Goal: Use online tool/utility: Use online tool/utility

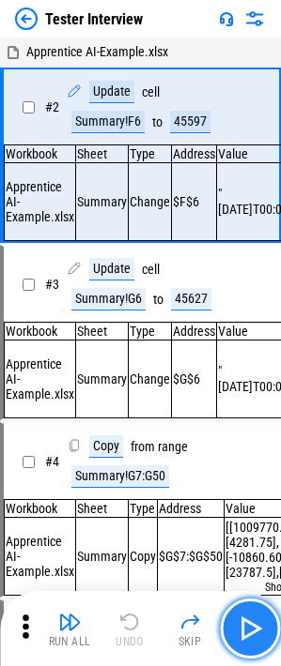
click at [242, 627] on img "button" at bounding box center [250, 629] width 30 height 30
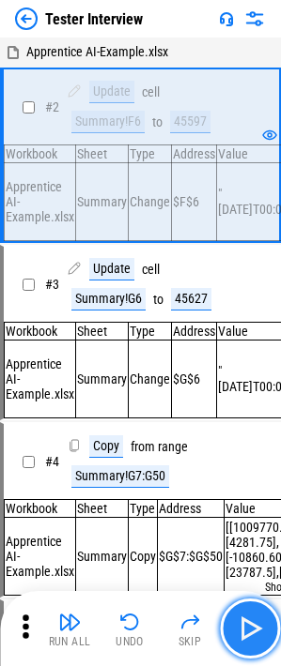
click at [242, 627] on img "button" at bounding box center [250, 629] width 30 height 30
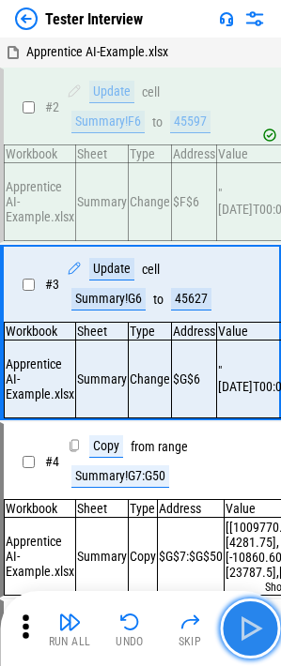
click at [242, 627] on img "button" at bounding box center [250, 629] width 30 height 30
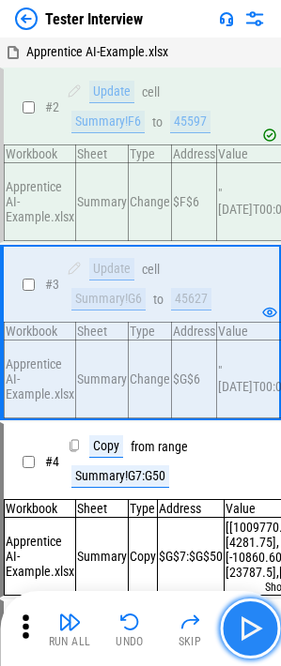
click at [242, 627] on img "button" at bounding box center [250, 629] width 30 height 30
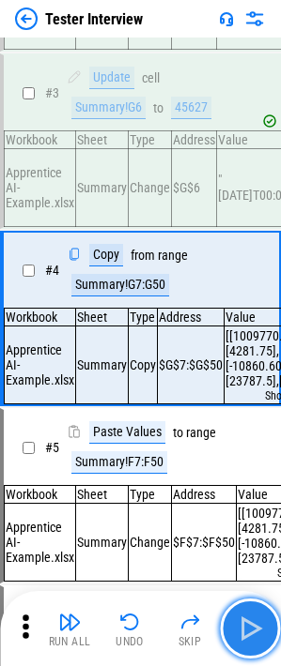
click at [242, 627] on img "button" at bounding box center [250, 629] width 30 height 30
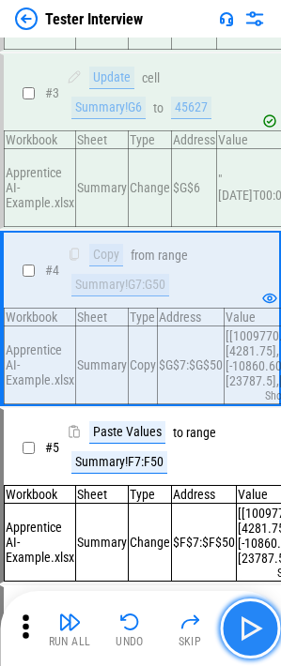
click at [242, 627] on img "button" at bounding box center [250, 629] width 30 height 30
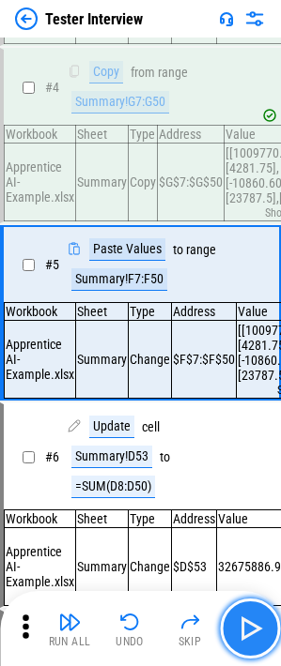
click at [242, 627] on img "button" at bounding box center [250, 629] width 30 height 30
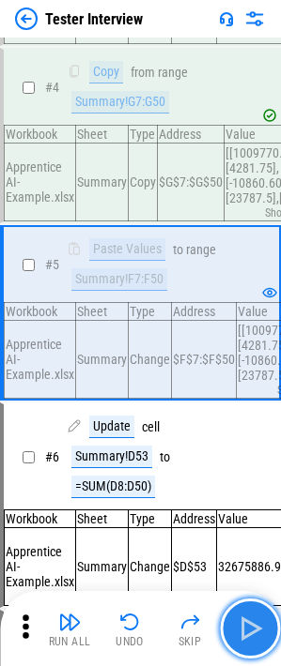
click at [242, 627] on img "button" at bounding box center [250, 629] width 30 height 30
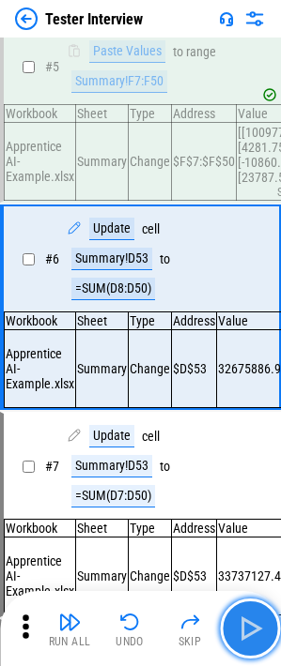
click at [242, 627] on img "button" at bounding box center [250, 629] width 30 height 30
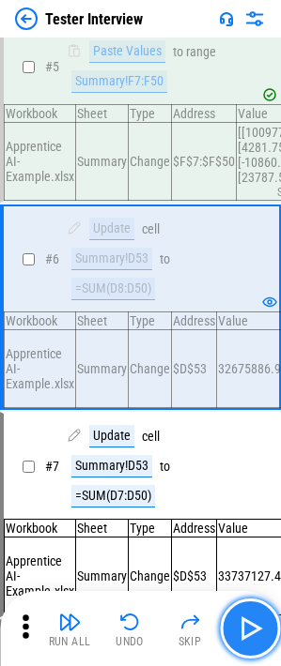
click at [242, 627] on img "button" at bounding box center [250, 629] width 30 height 30
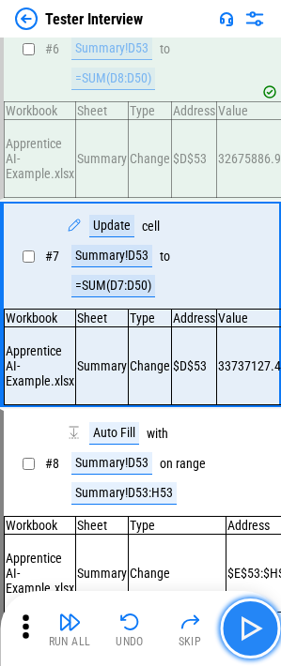
click at [242, 627] on img "button" at bounding box center [250, 629] width 30 height 30
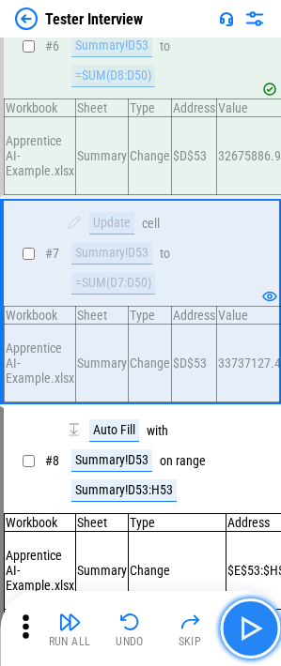
click at [242, 627] on img "button" at bounding box center [250, 629] width 30 height 30
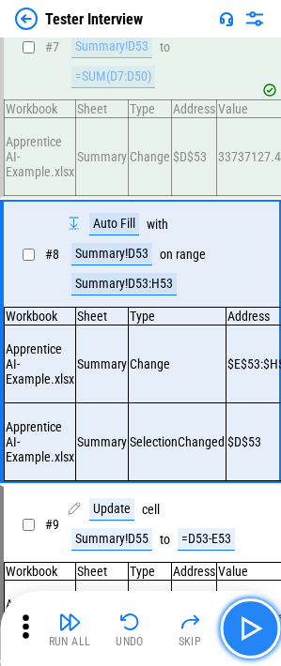
click at [242, 627] on img "button" at bounding box center [250, 629] width 30 height 30
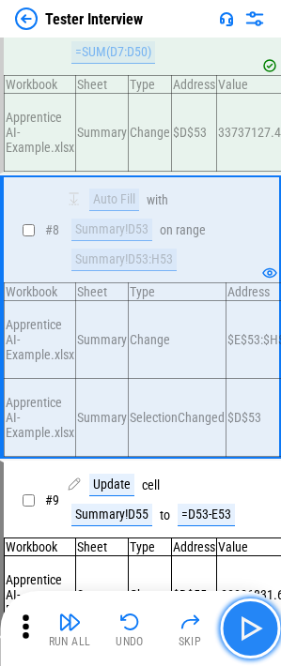
click at [242, 627] on img "button" at bounding box center [250, 629] width 30 height 30
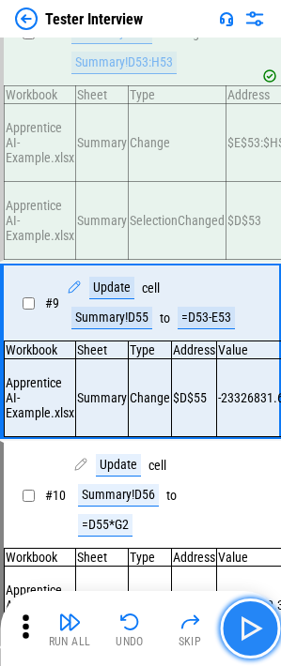
click at [242, 627] on img "button" at bounding box center [250, 629] width 30 height 30
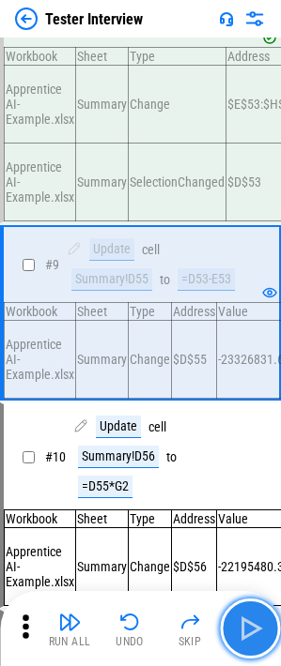
click at [242, 627] on img "button" at bounding box center [250, 629] width 30 height 30
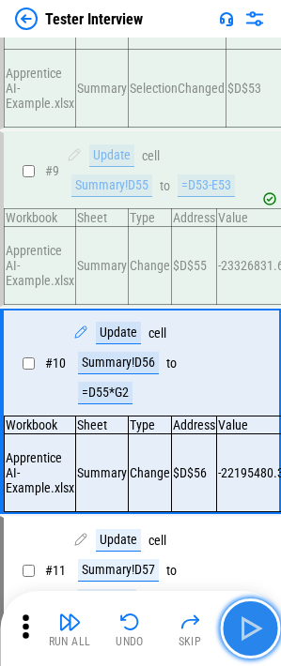
click at [242, 627] on img "button" at bounding box center [250, 629] width 30 height 30
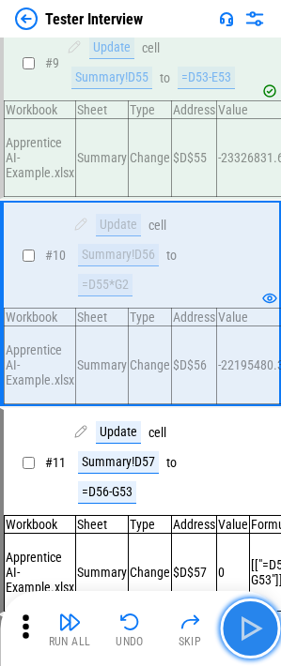
click at [242, 627] on img "button" at bounding box center [250, 629] width 30 height 30
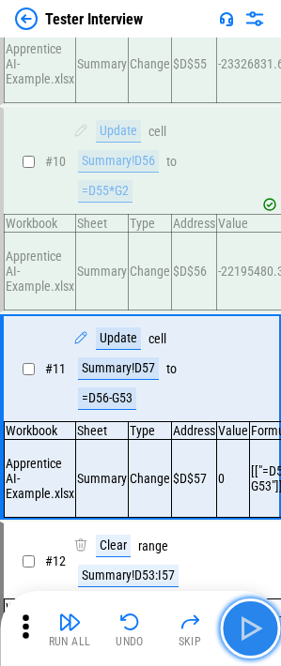
click at [242, 627] on img "button" at bounding box center [250, 629] width 30 height 30
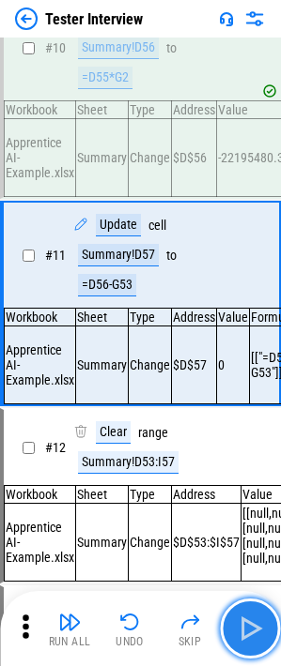
click at [242, 627] on img "button" at bounding box center [250, 629] width 30 height 30
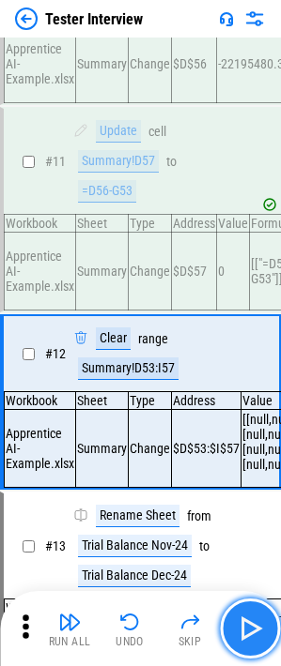
click at [242, 627] on img "button" at bounding box center [250, 629] width 30 height 30
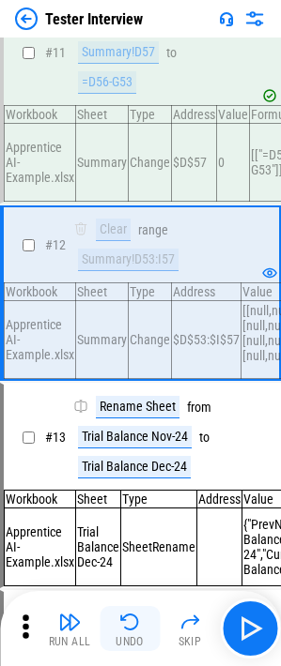
click at [145, 643] on button "Undo" at bounding box center [129, 628] width 60 height 45
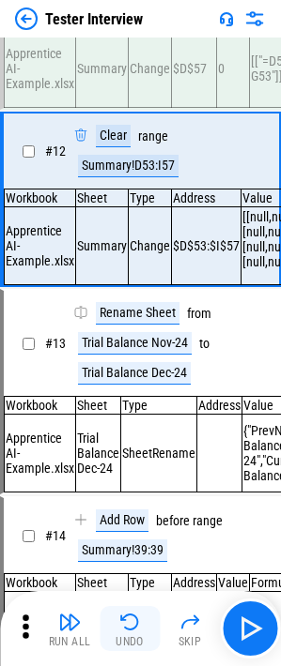
click at [145, 643] on div "Run All Undo Skip" at bounding box center [142, 629] width 262 height 60
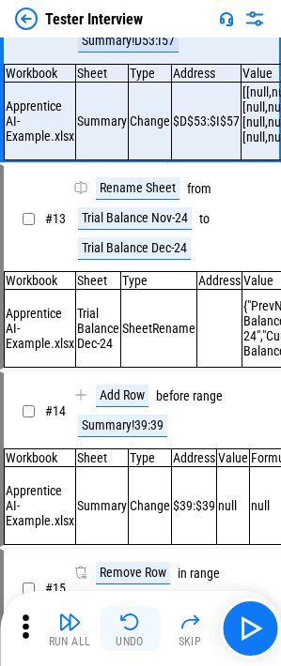
click at [145, 643] on button "Undo" at bounding box center [129, 628] width 60 height 45
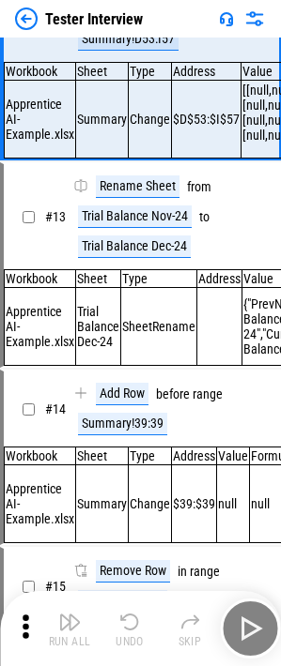
click at [145, 643] on button "Undo" at bounding box center [129, 628] width 60 height 45
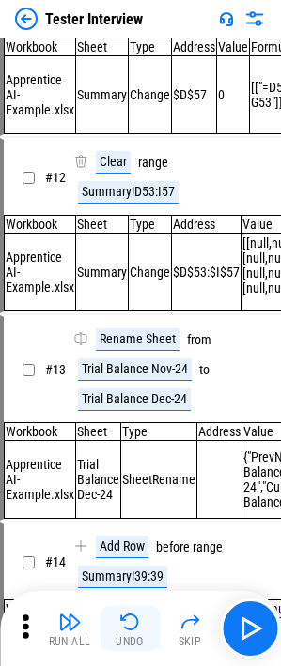
click at [145, 643] on button "Undo" at bounding box center [129, 628] width 60 height 45
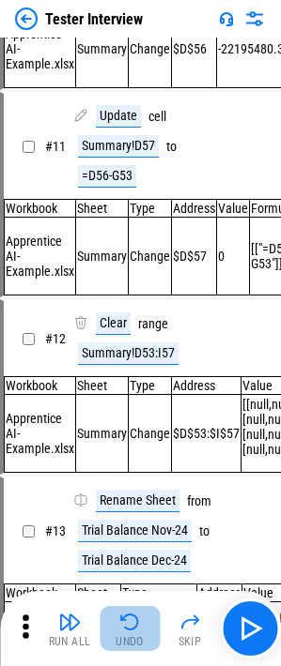
click at [145, 643] on button "Undo" at bounding box center [129, 628] width 60 height 45
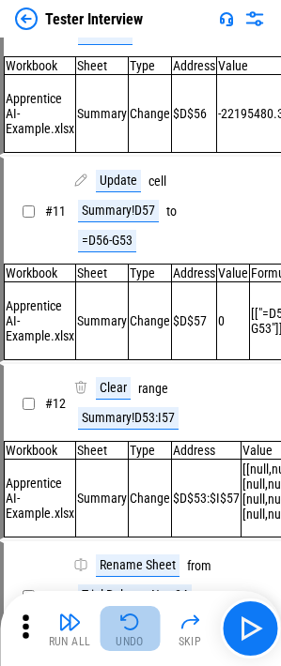
click at [145, 643] on button "Undo" at bounding box center [129, 628] width 60 height 45
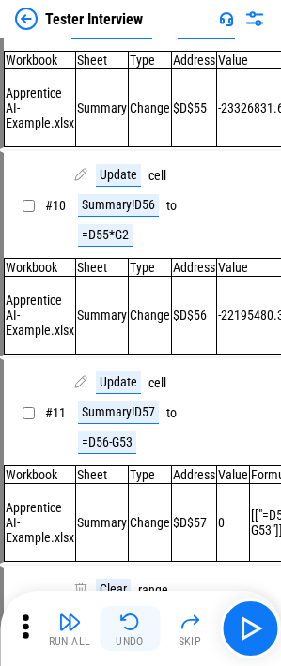
click at [145, 643] on button "Undo" at bounding box center [129, 628] width 60 height 45
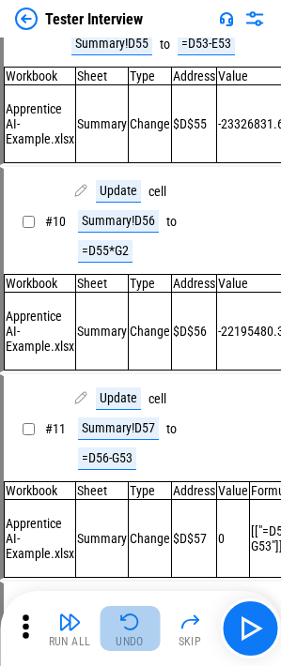
click at [145, 643] on button "Undo" at bounding box center [129, 628] width 60 height 45
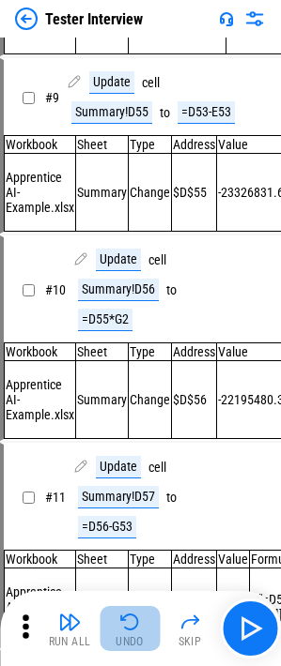
click at [145, 643] on div "Run All Undo Skip" at bounding box center [142, 629] width 262 height 60
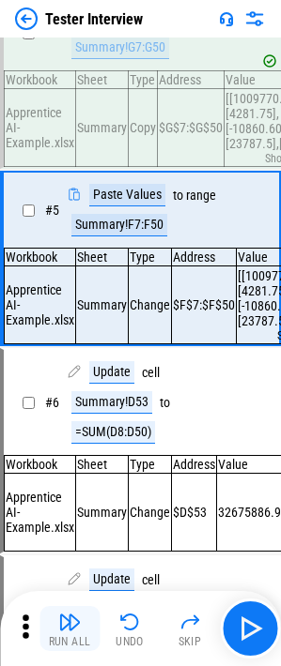
scroll to position [374, 0]
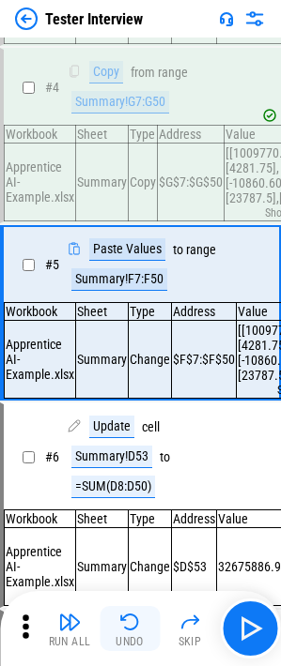
click at [133, 649] on button "Undo" at bounding box center [129, 628] width 60 height 45
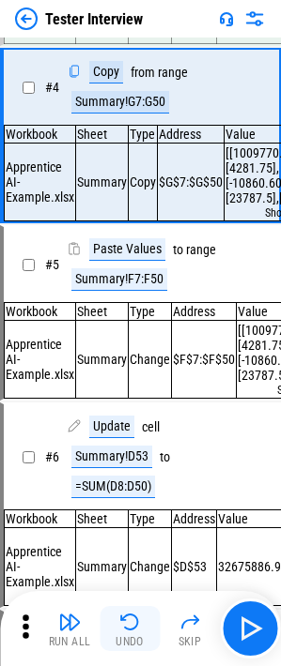
click at [133, 649] on button "Undo" at bounding box center [129, 628] width 60 height 45
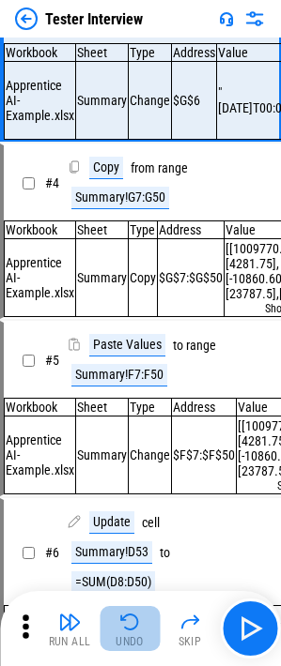
click at [133, 649] on button "Undo" at bounding box center [129, 628] width 60 height 45
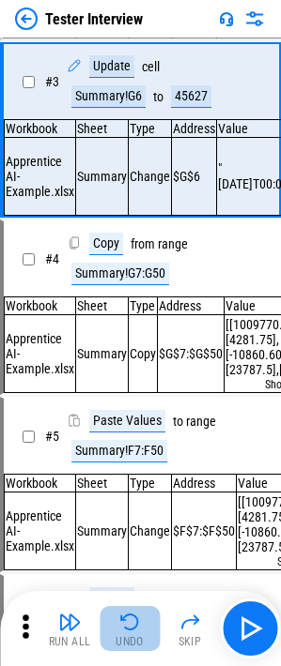
click at [133, 649] on div "Run All Undo Skip" at bounding box center [142, 629] width 262 height 60
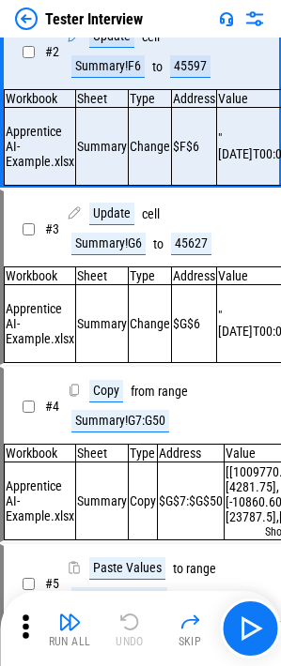
scroll to position [0, 0]
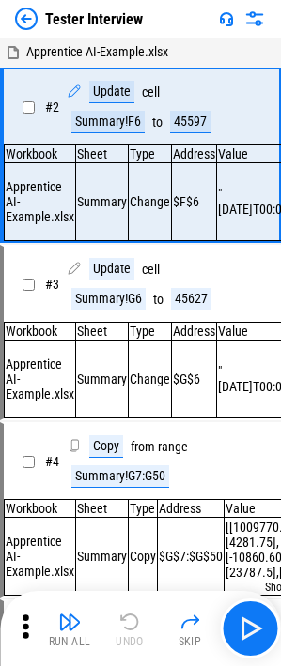
click at [133, 649] on div "Run All Undo Skip" at bounding box center [142, 629] width 262 height 60
click at [132, 649] on div "Run All Undo Skip" at bounding box center [142, 629] width 262 height 60
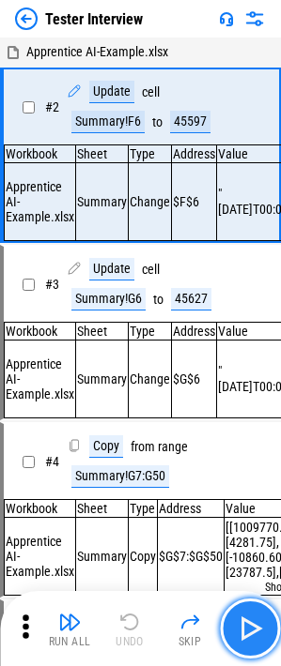
click at [267, 644] on button "button" at bounding box center [250, 629] width 60 height 60
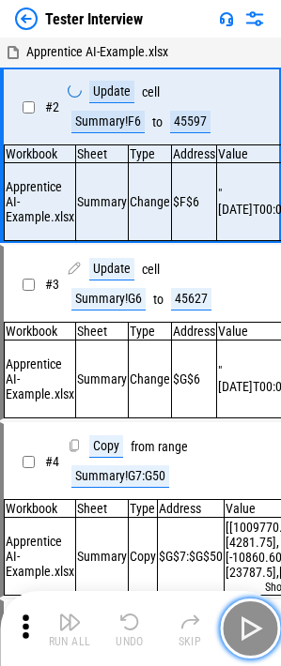
click at [267, 644] on button "button" at bounding box center [250, 629] width 60 height 60
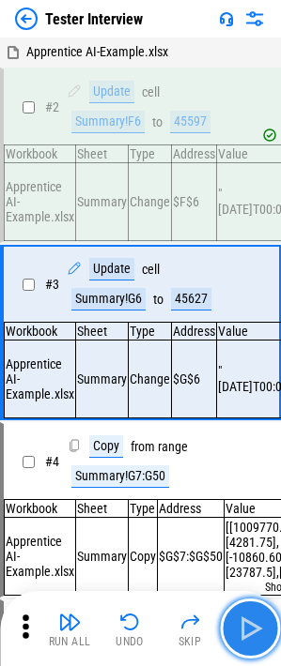
click at [267, 644] on button "button" at bounding box center [250, 629] width 60 height 60
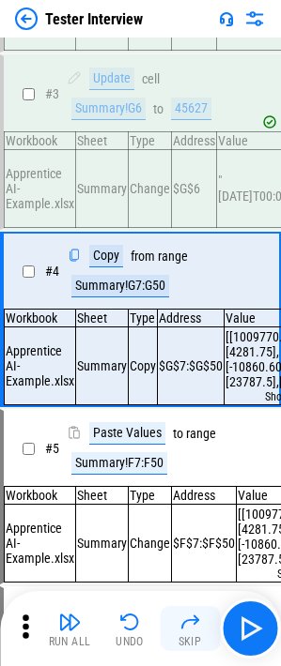
scroll to position [191, 0]
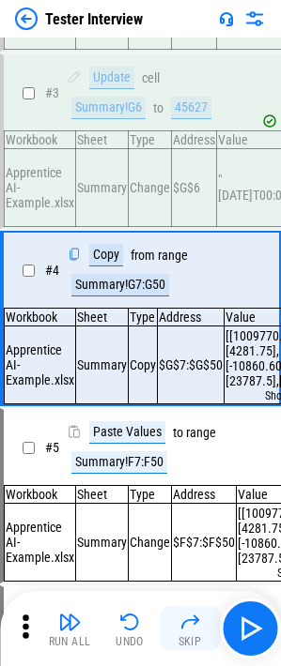
click at [197, 645] on div "Skip" at bounding box center [189, 641] width 23 height 11
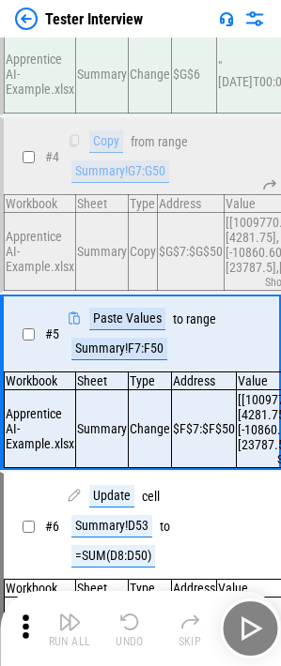
click at [197, 645] on div "Skip" at bounding box center [189, 641] width 23 height 11
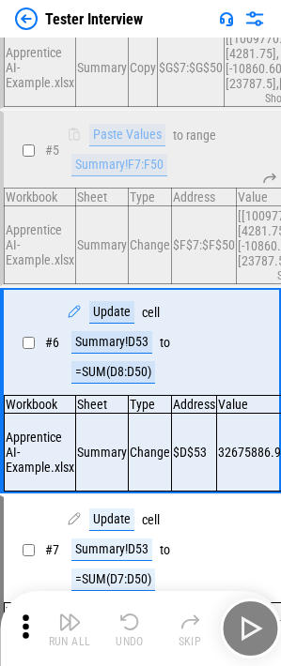
click at [197, 645] on div "Skip" at bounding box center [189, 641] width 23 height 11
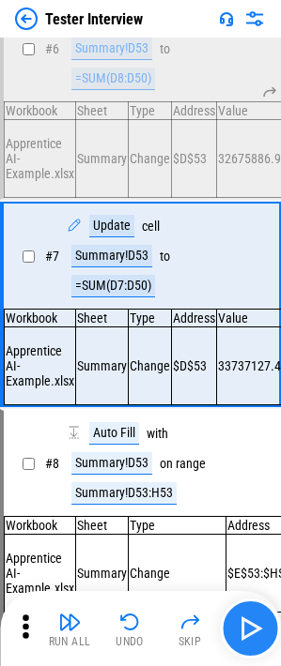
scroll to position [786, 0]
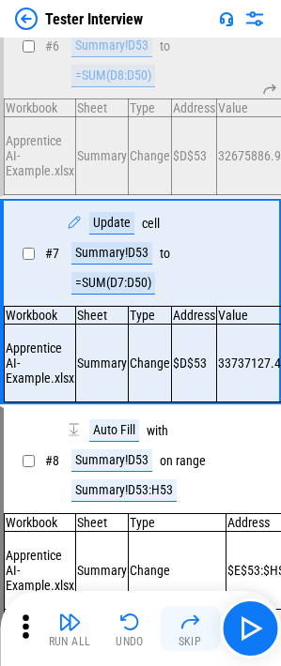
click at [180, 631] on img "button" at bounding box center [189, 622] width 23 height 23
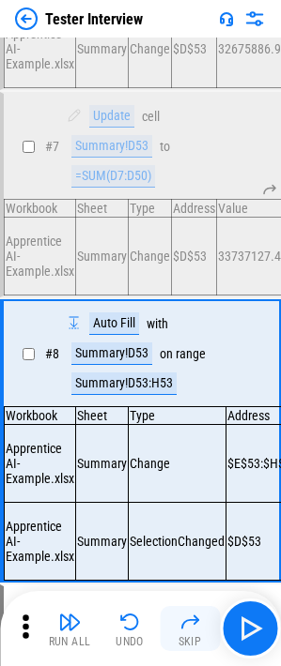
click at [180, 631] on img "button" at bounding box center [189, 622] width 23 height 23
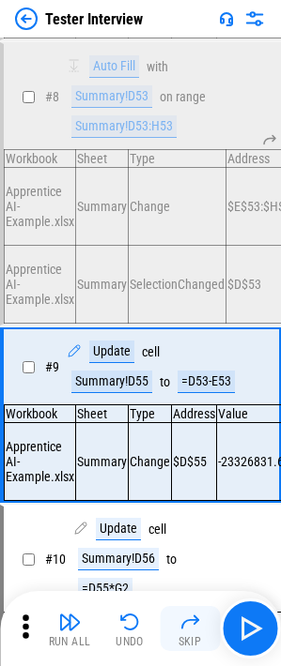
click at [180, 631] on img "button" at bounding box center [189, 622] width 23 height 23
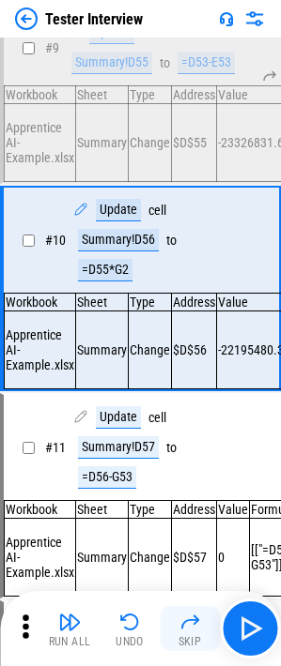
click at [182, 633] on img "button" at bounding box center [189, 622] width 23 height 23
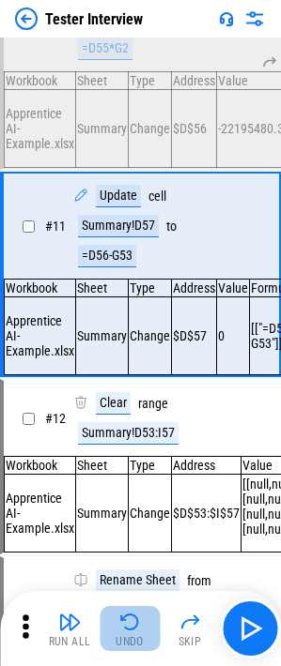
click at [127, 634] on button "Undo" at bounding box center [129, 628] width 60 height 45
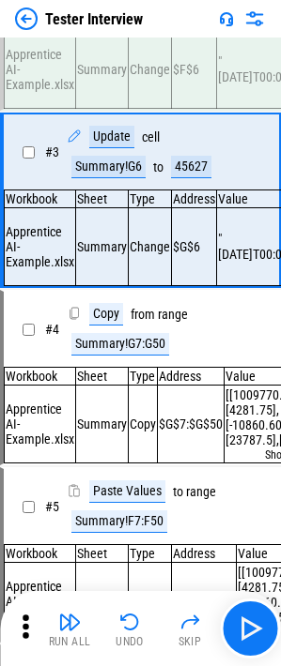
scroll to position [8, 0]
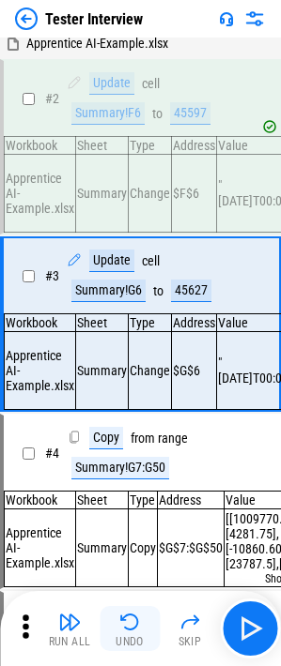
click at [133, 638] on div "Undo" at bounding box center [129, 641] width 28 height 11
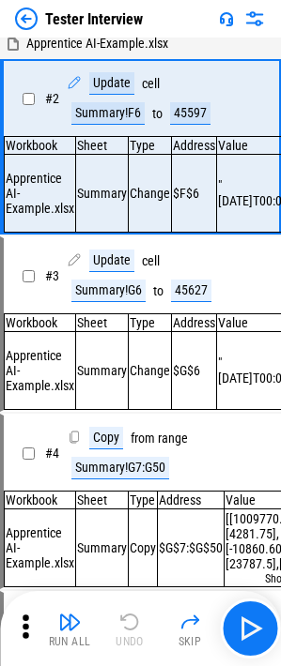
click at [133, 638] on div "Run All Undo Skip" at bounding box center [142, 629] width 262 height 60
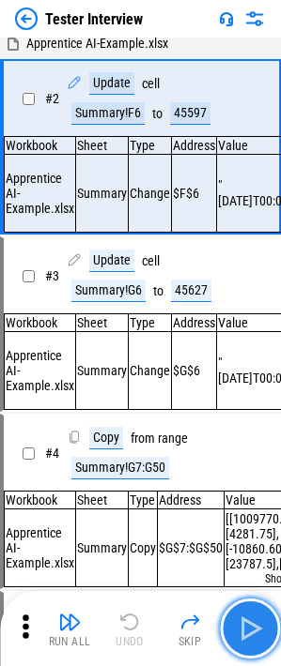
click at [255, 620] on img "button" at bounding box center [250, 629] width 30 height 30
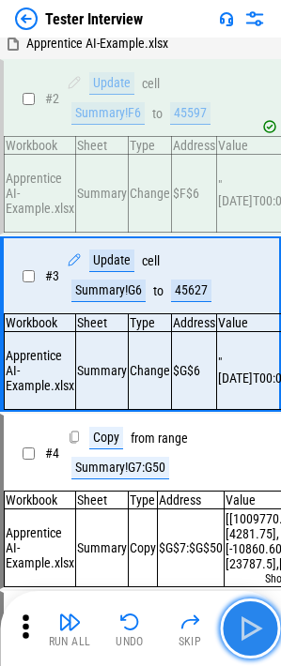
click at [254, 620] on img "button" at bounding box center [250, 629] width 30 height 30
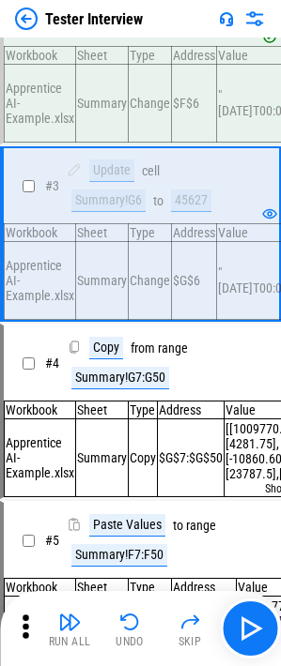
scroll to position [102, 0]
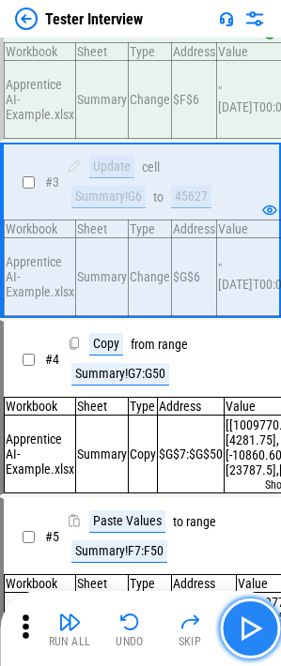
click at [249, 623] on img "button" at bounding box center [250, 629] width 30 height 30
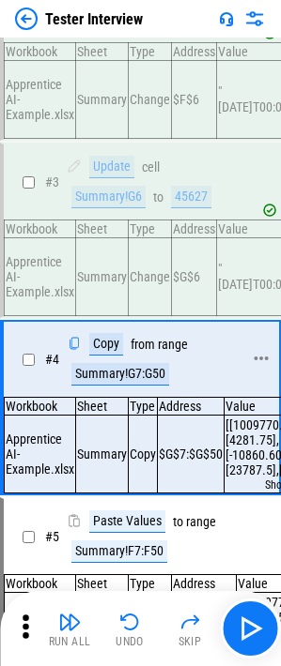
click at [120, 386] on div "Summary!G7:G50" at bounding box center [120, 374] width 98 height 23
click at [112, 204] on div "Summary!G6" at bounding box center [108, 197] width 74 height 23
click at [134, 385] on div "Summary!G7:G50" at bounding box center [120, 374] width 98 height 23
click at [128, 386] on div "Summary!G7:G50" at bounding box center [120, 374] width 98 height 23
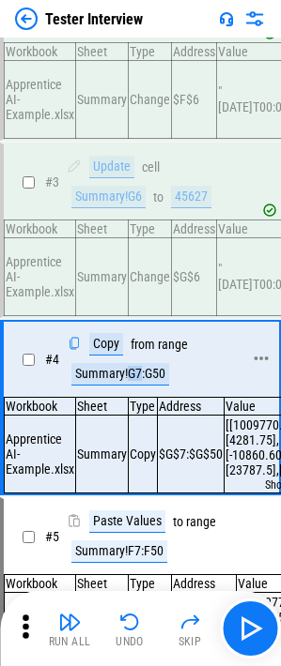
click at [128, 386] on div "Summary!G7:G50" at bounding box center [120, 374] width 98 height 23
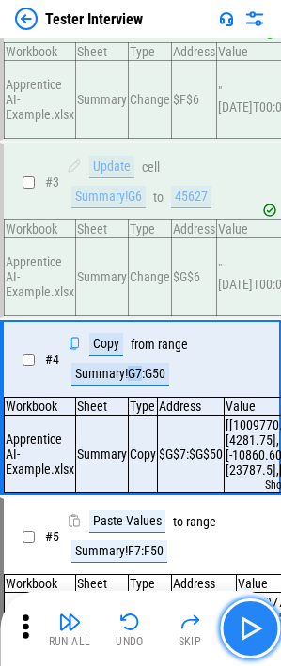
click at [237, 626] on img "button" at bounding box center [250, 629] width 30 height 30
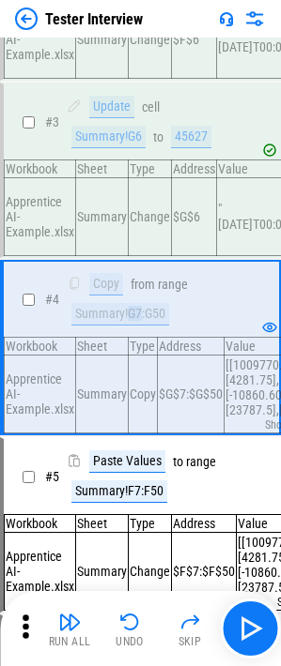
scroll to position [196, 0]
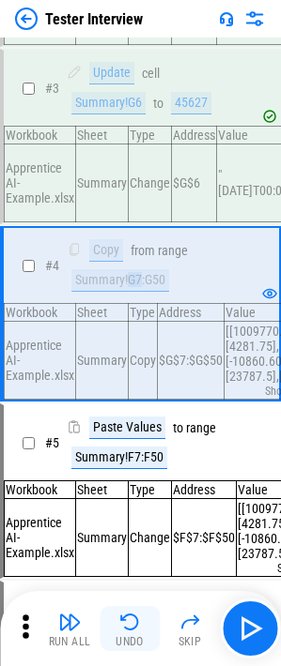
click at [131, 646] on div "Undo" at bounding box center [129, 641] width 28 height 11
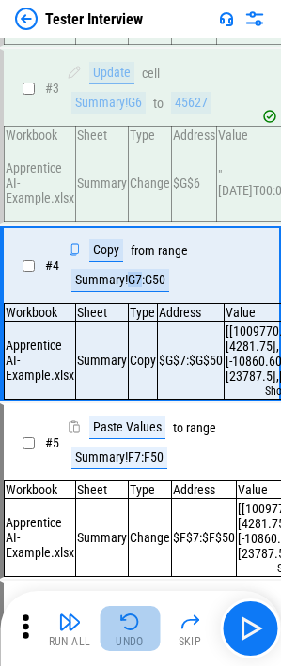
click at [131, 646] on div "Undo" at bounding box center [129, 641] width 28 height 11
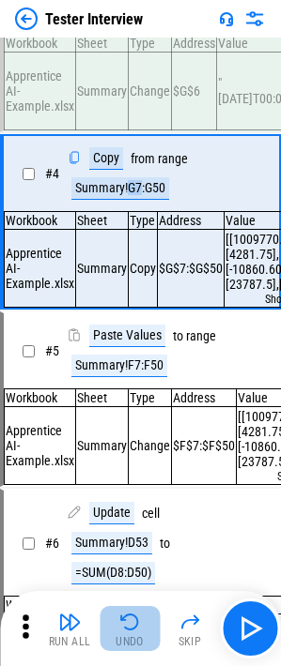
click at [131, 646] on div "Undo" at bounding box center [129, 641] width 28 height 11
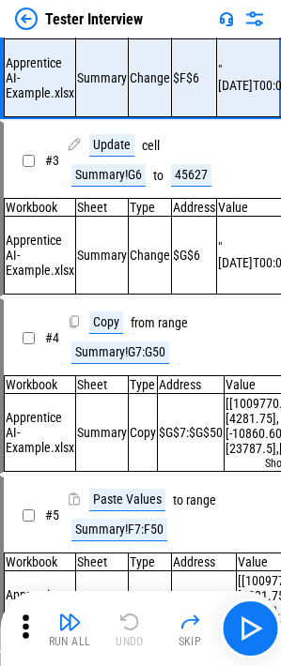
click at [131, 646] on div "Run All Undo Skip" at bounding box center [142, 629] width 262 height 60
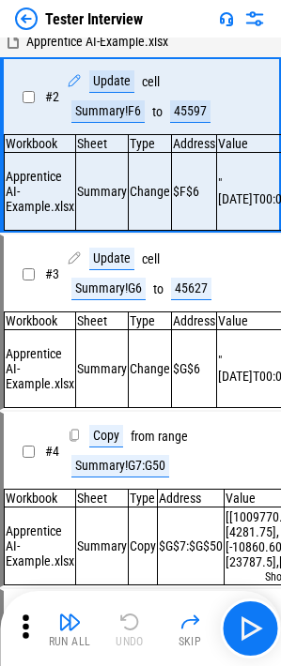
scroll to position [0, 0]
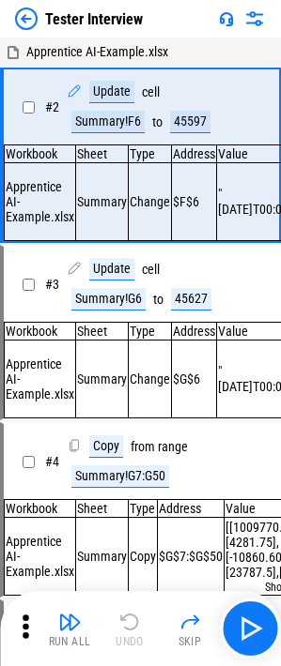
click at [131, 646] on div "Run All Undo Skip" at bounding box center [142, 629] width 262 height 60
click at [131, 645] on div "Run All Undo Skip" at bounding box center [142, 629] width 262 height 60
click at [108, 311] on div "Summary!G6" at bounding box center [108, 299] width 74 height 23
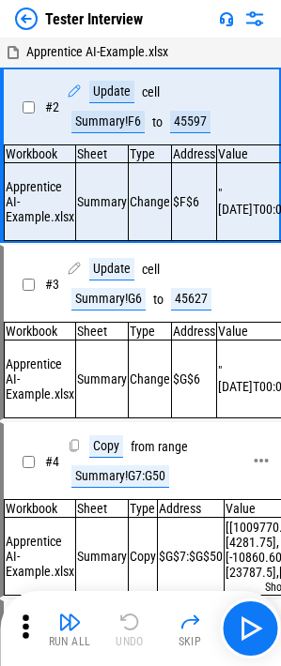
click at [122, 485] on div "Summary!G7:G50" at bounding box center [120, 477] width 98 height 23
click at [106, 298] on div "Summary!G6" at bounding box center [108, 299] width 74 height 23
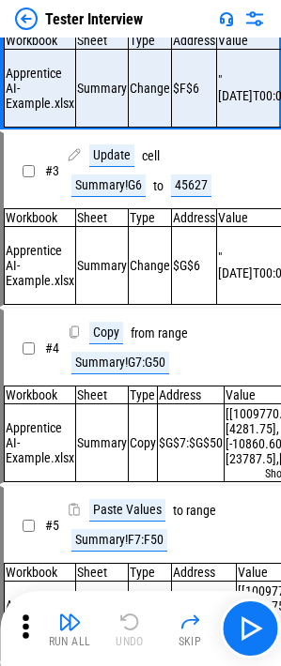
scroll to position [375, 0]
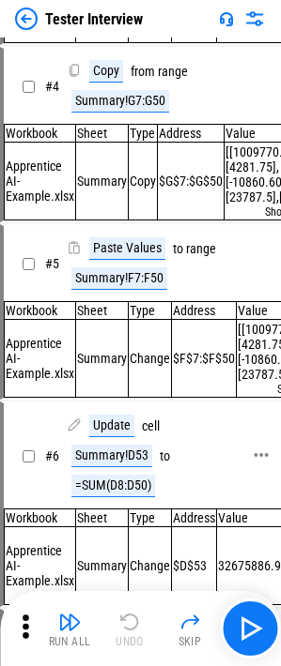
click at [130, 467] on div "Summary!D53" at bounding box center [111, 456] width 81 height 23
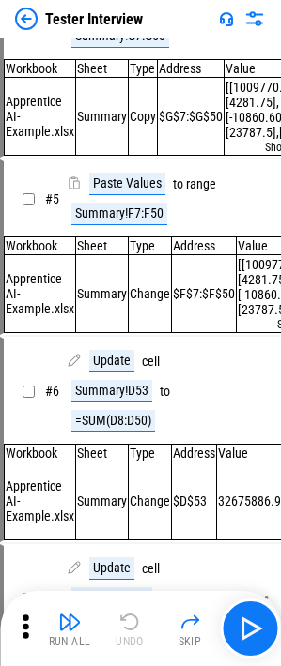
scroll to position [563, 0]
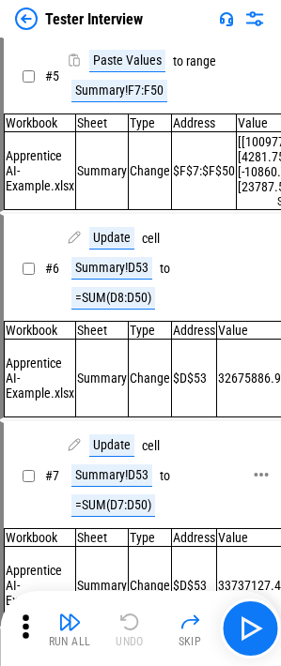
click at [120, 487] on div "Summary!D53" at bounding box center [111, 476] width 81 height 23
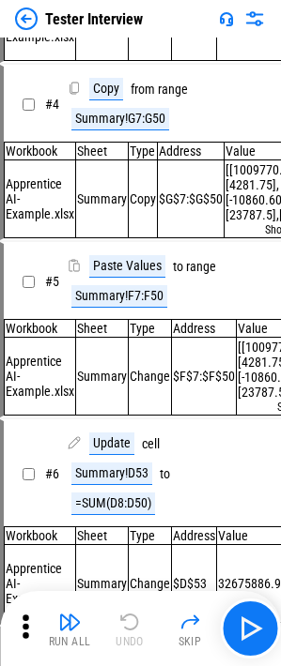
scroll to position [751, 0]
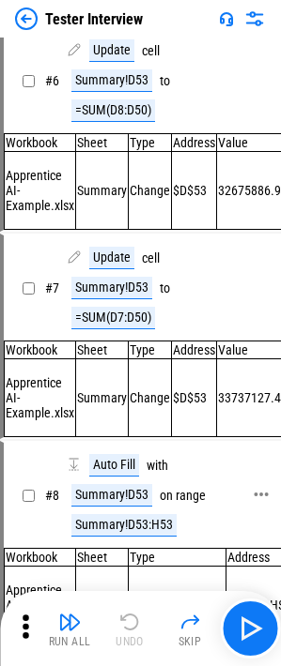
click at [124, 507] on div "Summary!D53" at bounding box center [111, 495] width 81 height 23
click at [100, 507] on div "Summary!D53" at bounding box center [111, 495] width 81 height 23
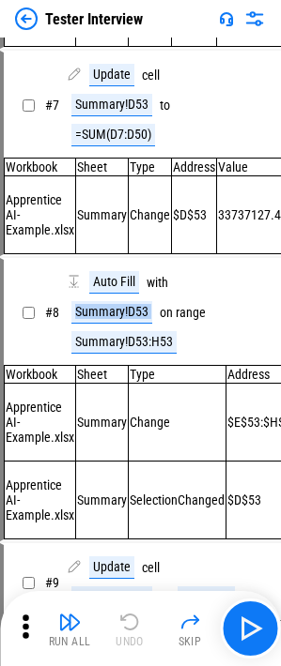
scroll to position [939, 0]
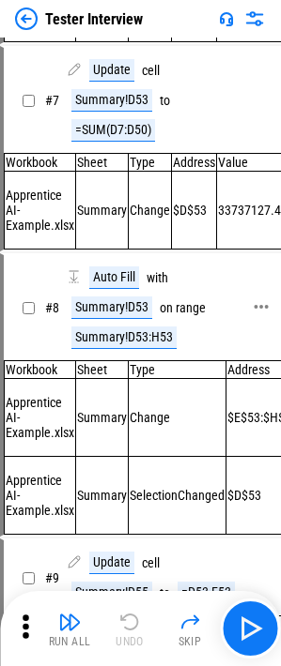
click at [99, 349] on div "Summary!D53:H53" at bounding box center [123, 338] width 105 height 23
click at [141, 349] on div "Summary!D53:H53" at bounding box center [123, 338] width 105 height 23
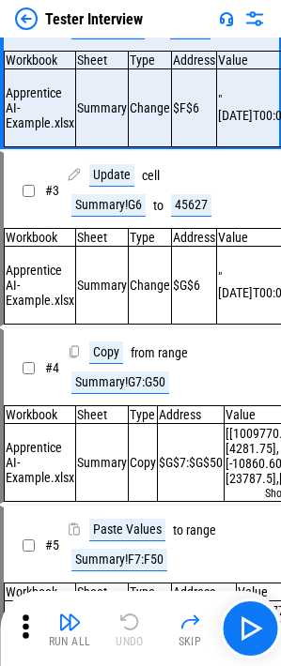
scroll to position [0, 0]
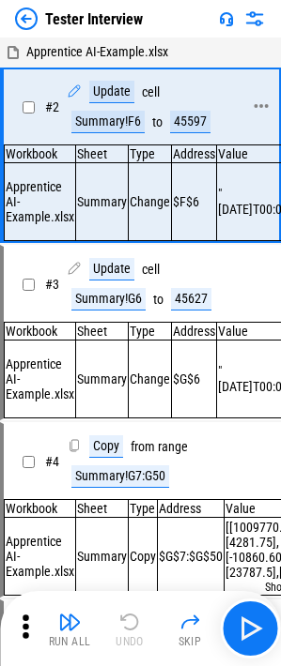
click at [112, 113] on div "Summary!F6" at bounding box center [107, 122] width 73 height 23
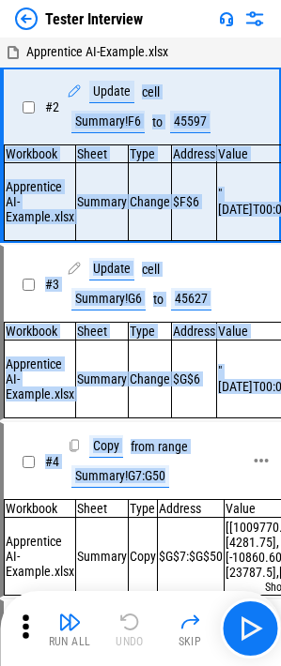
drag, startPoint x: 143, startPoint y: 86, endPoint x: 186, endPoint y: 504, distance: 419.9
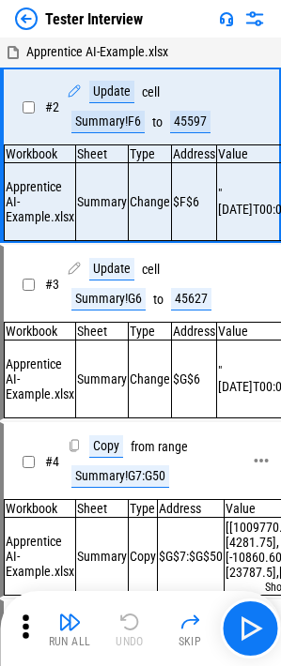
click at [189, 499] on div "# 4 Copy from range Summary!G7:G50" at bounding box center [132, 461] width 256 height 75
click at [181, 105] on div "Update cell Summary!F6 to 45597" at bounding box center [154, 107] width 175 height 53
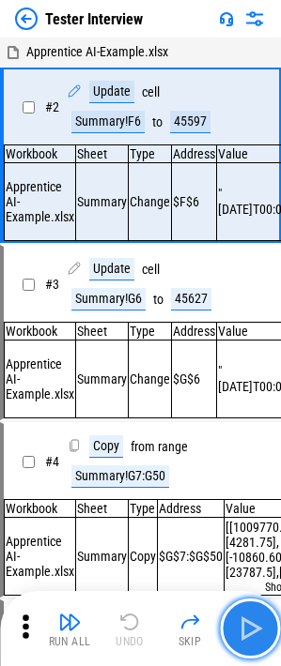
click at [245, 631] on img "button" at bounding box center [250, 629] width 30 height 30
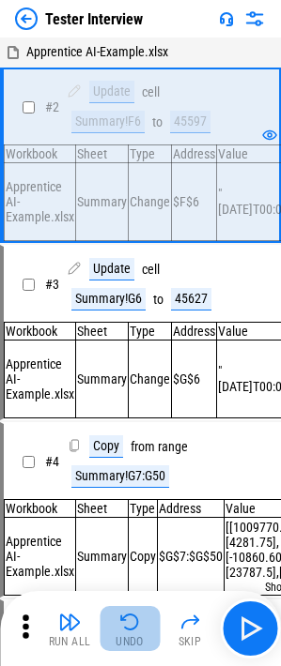
click at [135, 637] on div "Undo" at bounding box center [129, 641] width 28 height 11
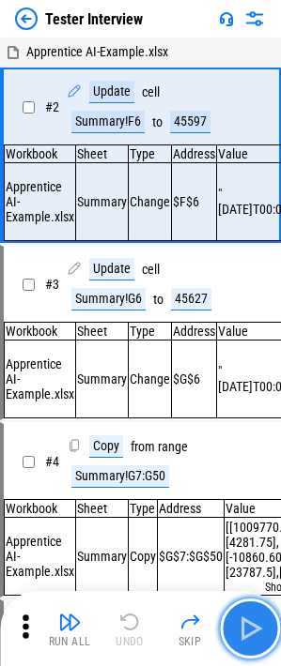
click at [277, 625] on button "button" at bounding box center [250, 629] width 60 height 60
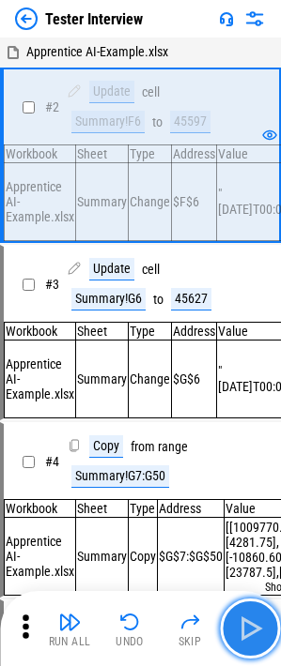
click at [255, 621] on img "button" at bounding box center [250, 629] width 30 height 30
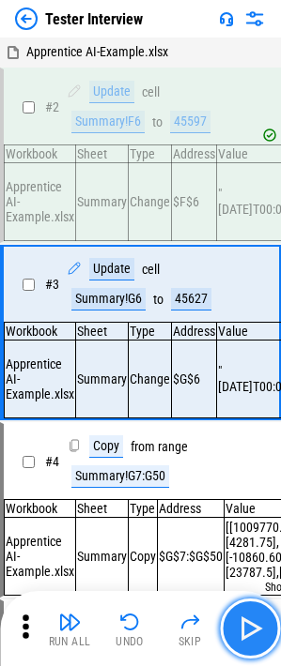
click at [255, 621] on img "button" at bounding box center [250, 629] width 30 height 30
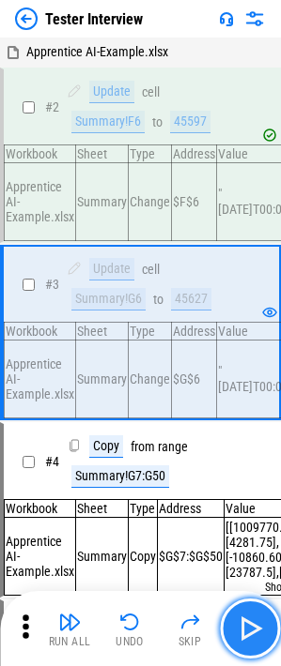
click at [243, 619] on img "button" at bounding box center [250, 629] width 30 height 30
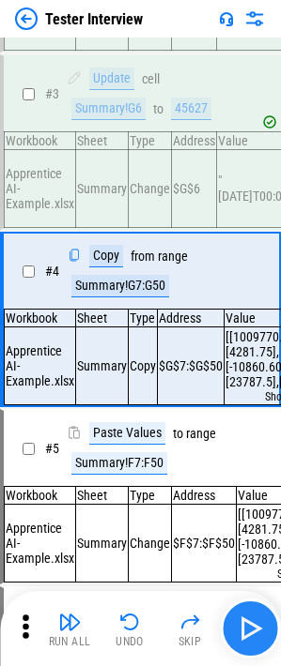
scroll to position [191, 0]
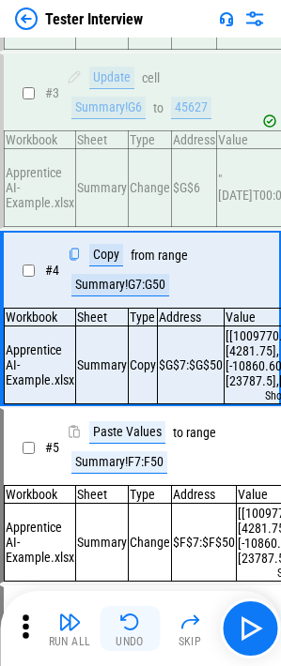
click at [140, 643] on div "Undo" at bounding box center [129, 641] width 28 height 11
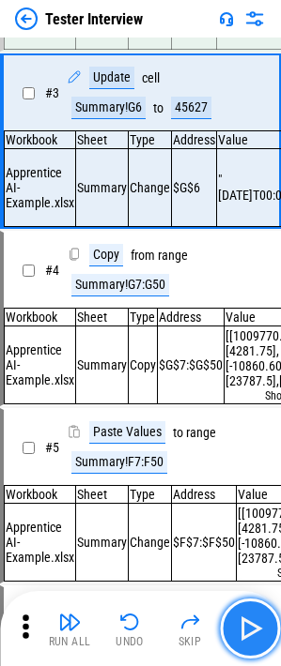
click at [245, 635] on img "button" at bounding box center [250, 629] width 30 height 30
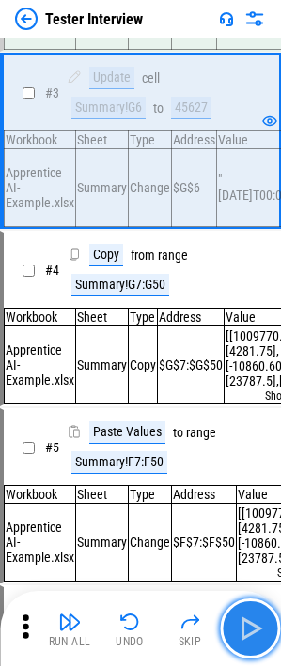
click at [245, 635] on img "button" at bounding box center [250, 629] width 30 height 30
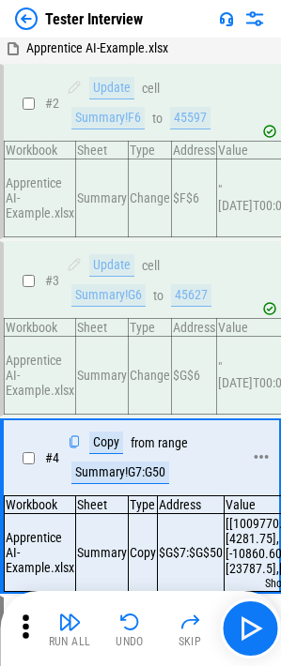
scroll to position [98, 0]
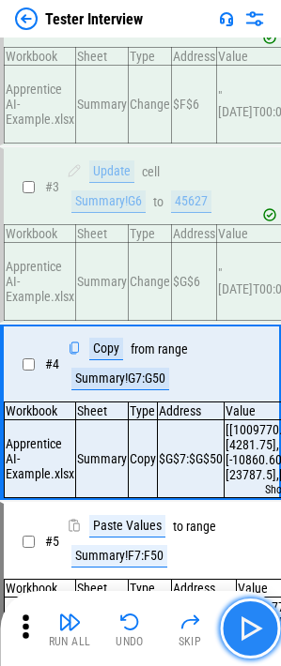
click at [250, 623] on img "button" at bounding box center [250, 629] width 30 height 30
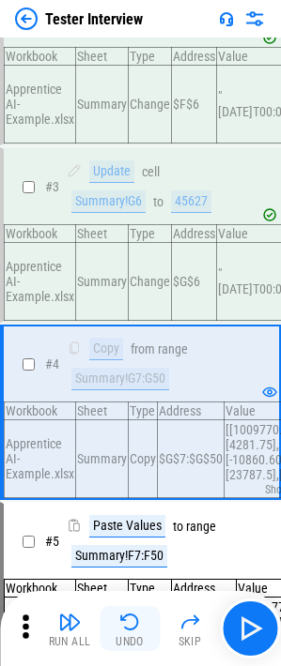
click at [145, 626] on button "Undo" at bounding box center [129, 628] width 60 height 45
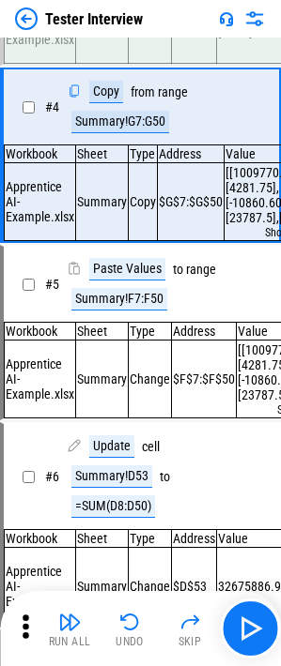
scroll to position [374, 0]
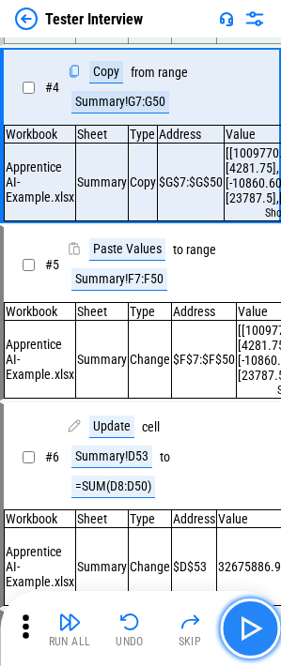
click at [246, 623] on img "button" at bounding box center [250, 629] width 30 height 30
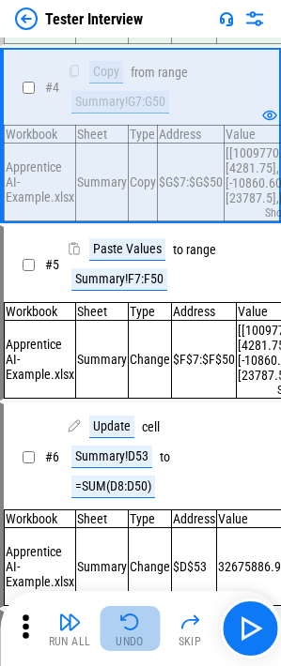
click at [115, 623] on button "Undo" at bounding box center [129, 628] width 60 height 45
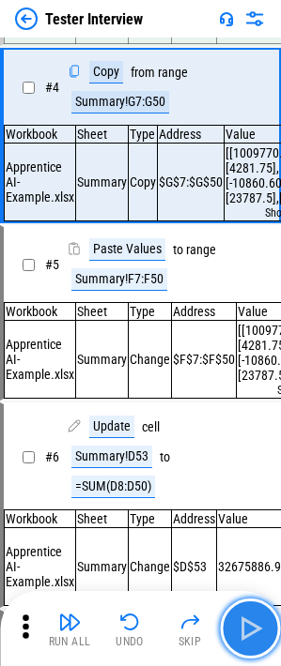
click at [255, 638] on img "button" at bounding box center [250, 629] width 30 height 30
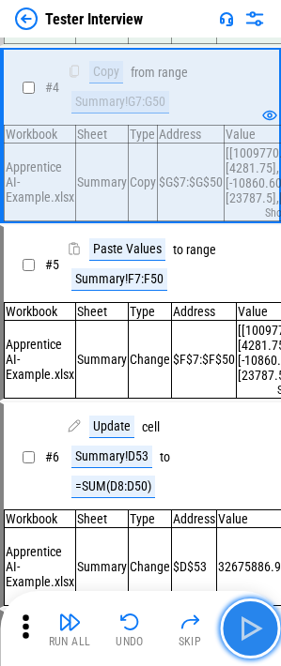
click at [255, 638] on img "button" at bounding box center [250, 629] width 30 height 30
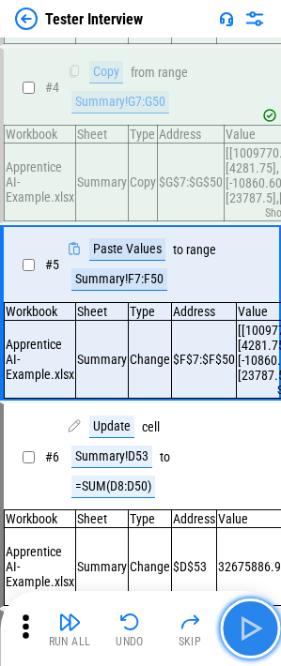
click at [234, 625] on button "button" at bounding box center [250, 629] width 60 height 60
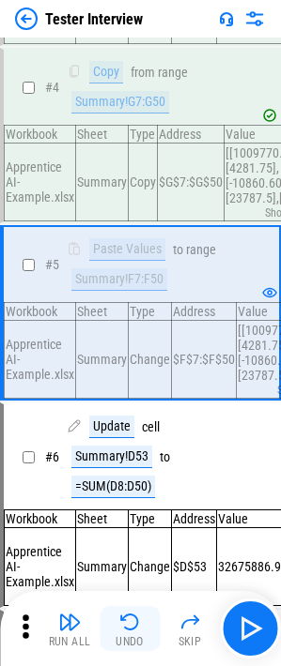
click at [137, 622] on img "button" at bounding box center [129, 622] width 23 height 23
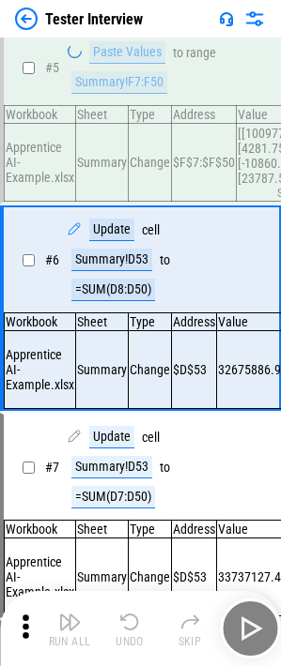
scroll to position [573, 0]
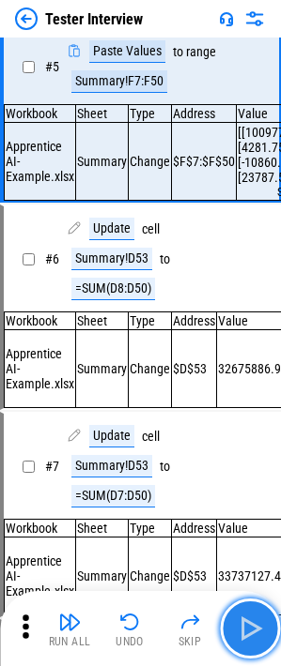
click at [245, 603] on button "button" at bounding box center [250, 629] width 60 height 60
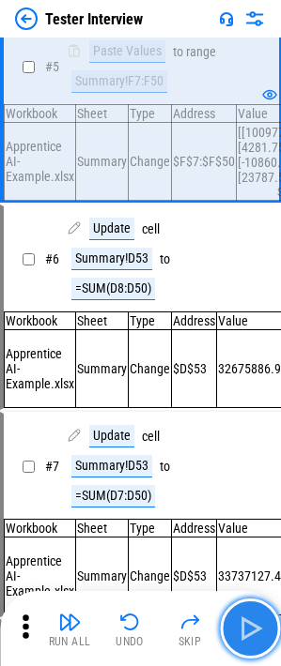
click at [252, 620] on img "button" at bounding box center [250, 629] width 30 height 30
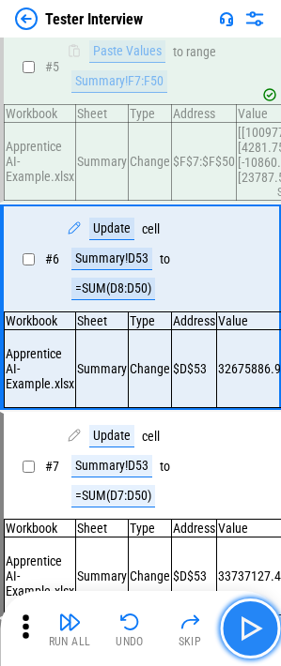
click at [249, 627] on img "button" at bounding box center [250, 629] width 30 height 30
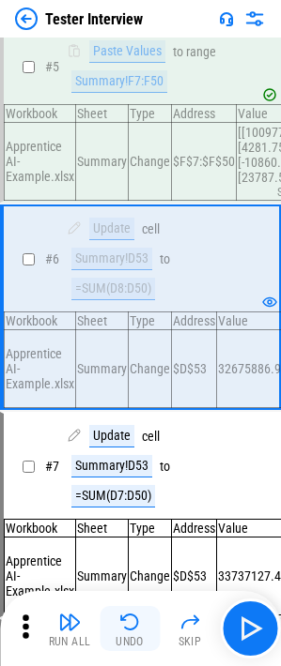
click at [125, 633] on img "button" at bounding box center [129, 622] width 23 height 23
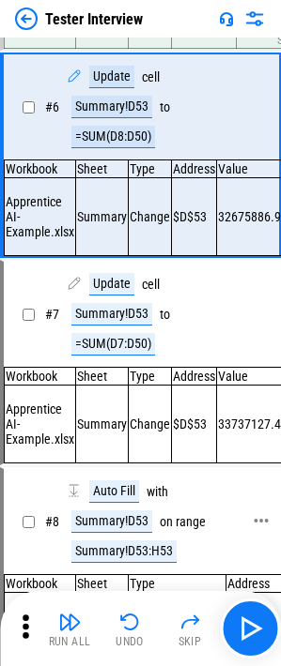
scroll to position [692, 0]
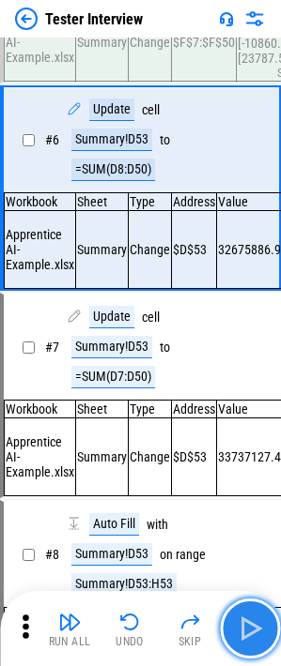
click at [262, 627] on img "button" at bounding box center [250, 629] width 30 height 30
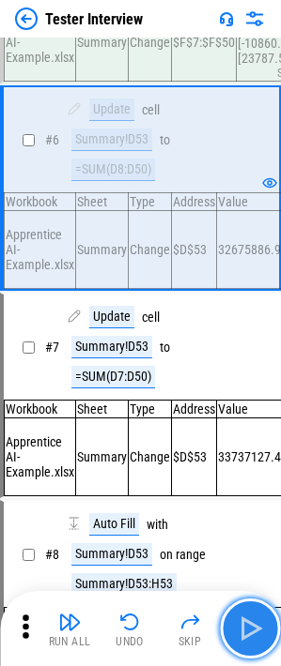
click at [256, 624] on img "button" at bounding box center [250, 629] width 30 height 30
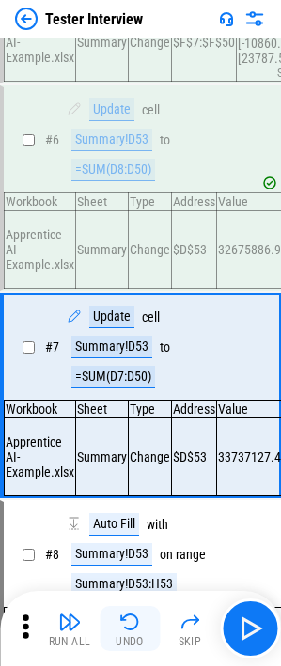
click at [132, 636] on div "Undo" at bounding box center [129, 641] width 28 height 11
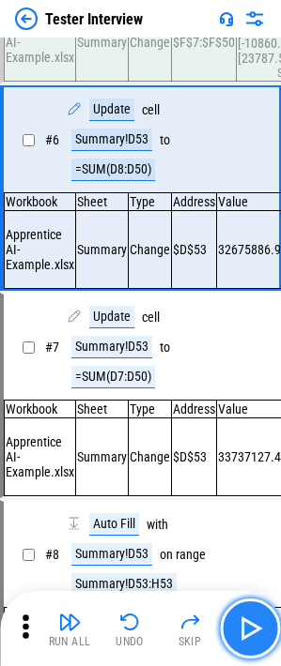
click at [261, 639] on img "button" at bounding box center [250, 629] width 30 height 30
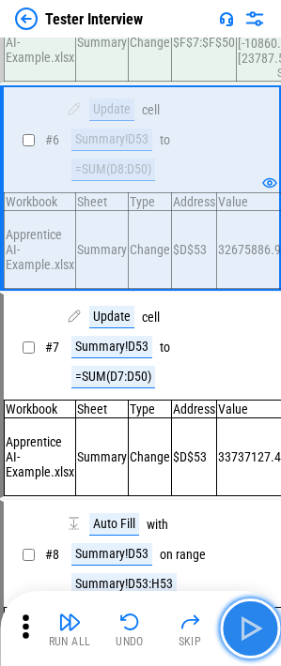
click at [260, 639] on img "button" at bounding box center [250, 629] width 30 height 30
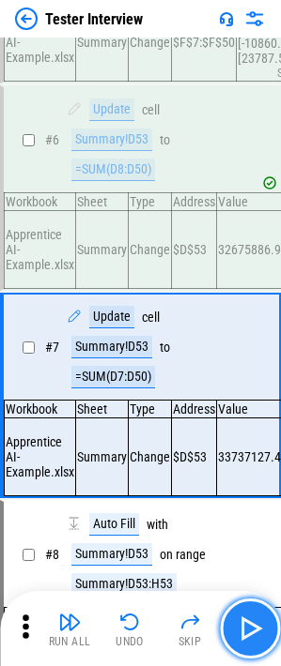
click at [238, 624] on img "button" at bounding box center [250, 629] width 30 height 30
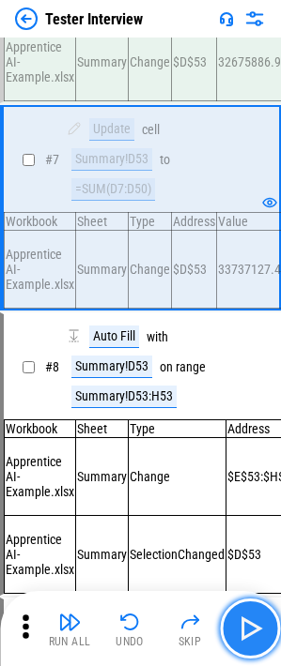
click at [247, 625] on img "button" at bounding box center [250, 629] width 30 height 30
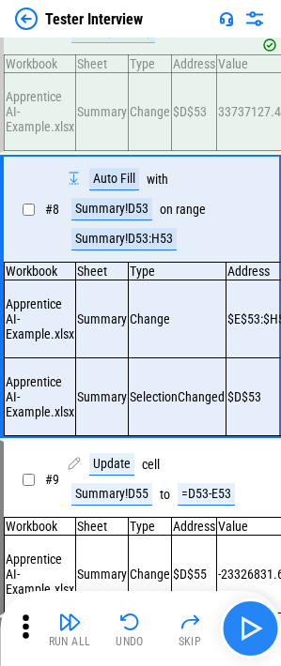
scroll to position [1040, 0]
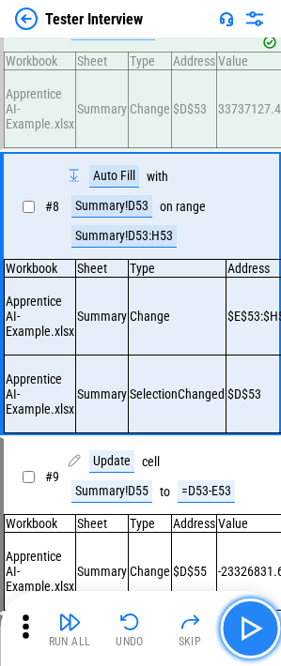
click at [247, 625] on img "button" at bounding box center [250, 629] width 30 height 30
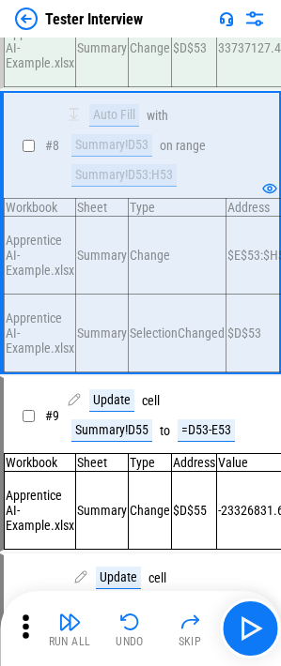
scroll to position [1134, 0]
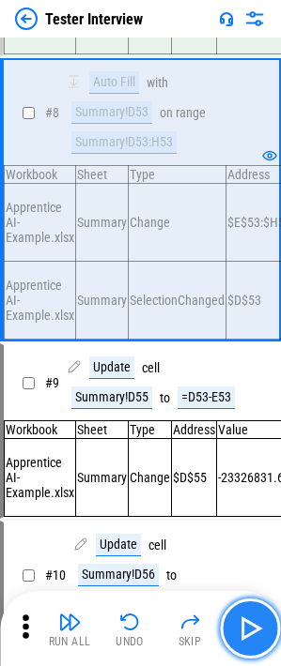
click at [253, 639] on img "button" at bounding box center [250, 629] width 30 height 30
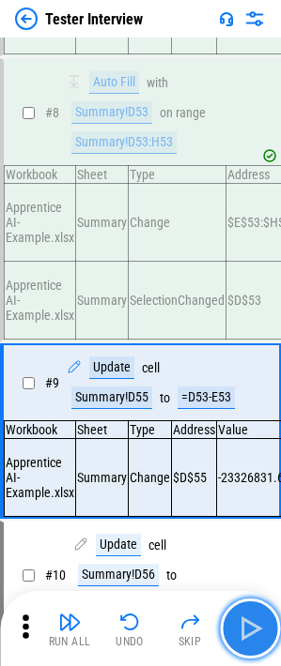
click at [254, 615] on img "button" at bounding box center [250, 629] width 30 height 30
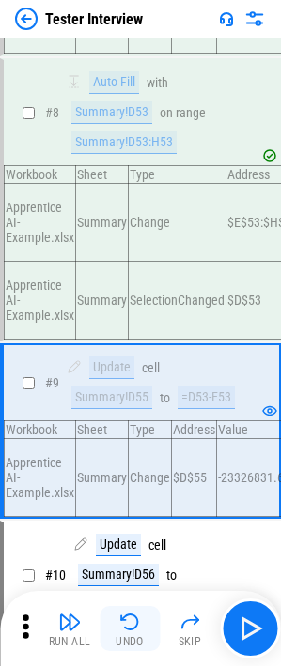
click at [115, 623] on button "Undo" at bounding box center [129, 628] width 60 height 45
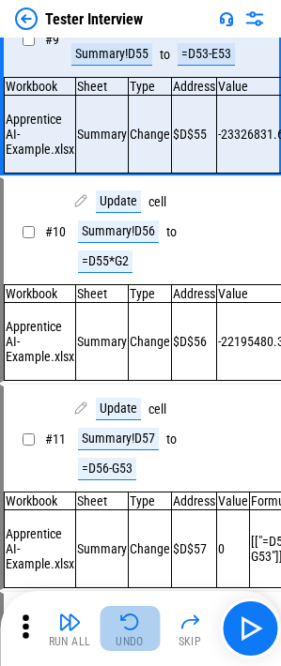
click at [115, 622] on button "Undo" at bounding box center [129, 628] width 60 height 45
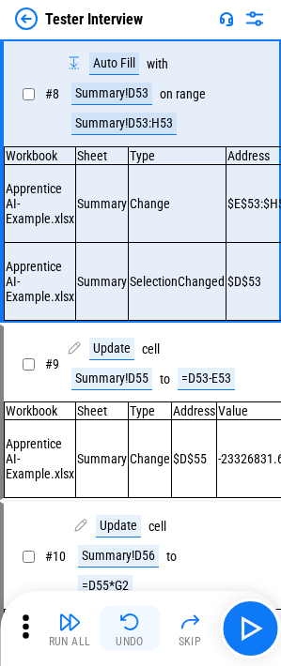
scroll to position [1040, 0]
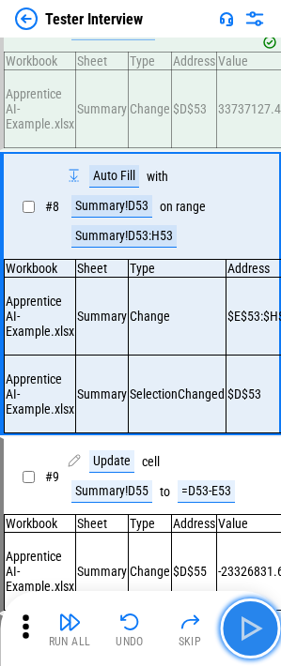
click at [243, 621] on img "button" at bounding box center [250, 629] width 30 height 30
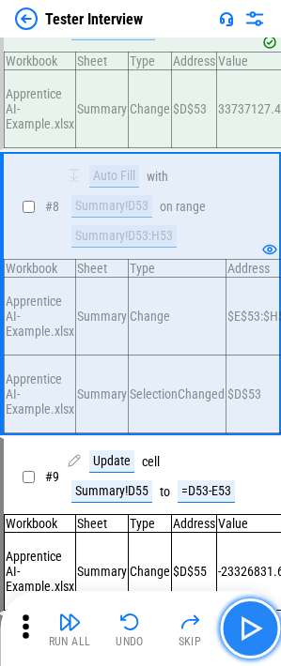
click at [249, 617] on img "button" at bounding box center [250, 629] width 30 height 30
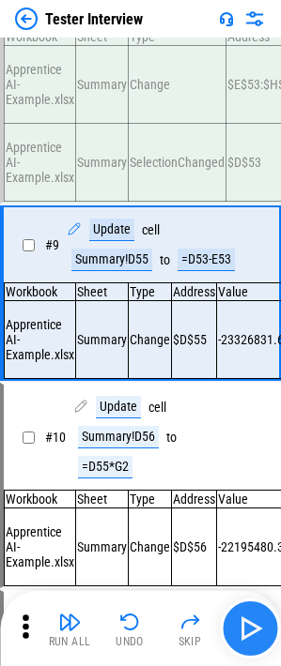
scroll to position [1279, 0]
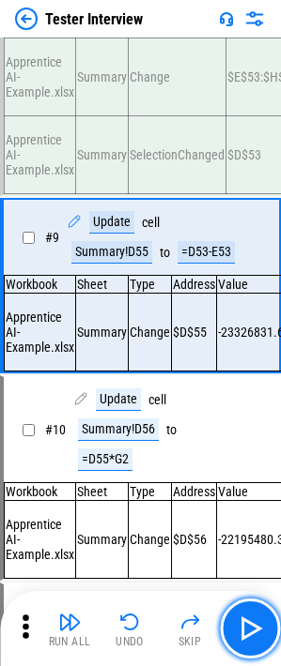
click at [252, 631] on img "button" at bounding box center [250, 629] width 30 height 30
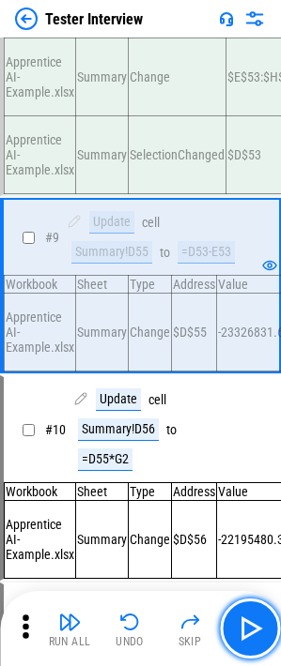
click at [252, 631] on img "button" at bounding box center [250, 629] width 30 height 30
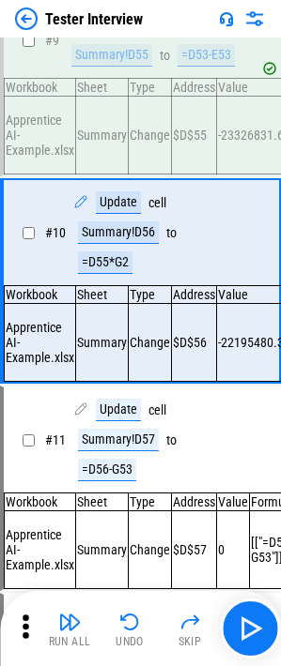
scroll to position [1477, 0]
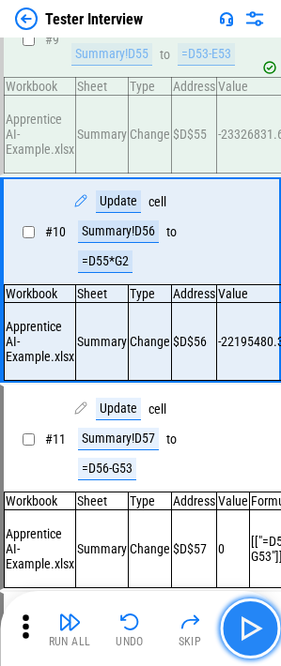
click at [258, 619] on img "button" at bounding box center [250, 629] width 30 height 30
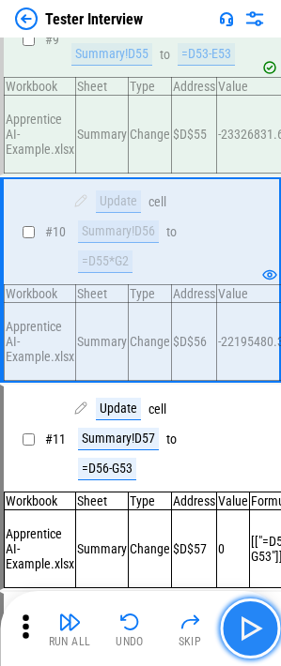
click at [254, 620] on img "button" at bounding box center [250, 629] width 30 height 30
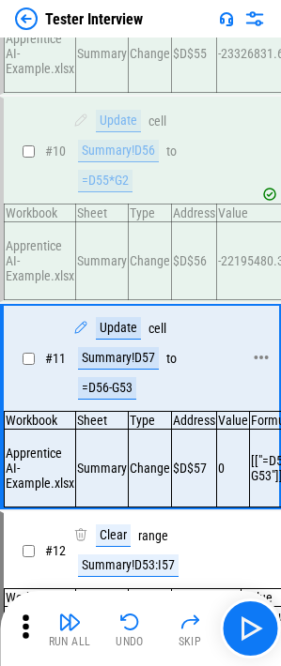
scroll to position [1592, 0]
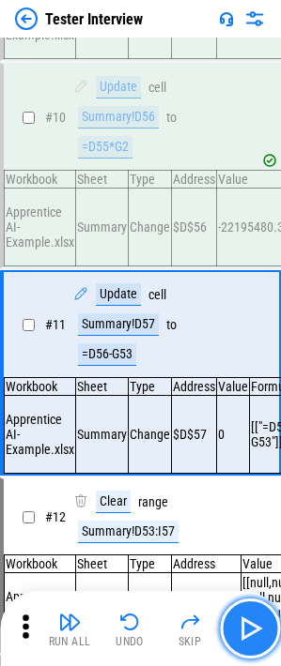
click at [264, 620] on img "button" at bounding box center [250, 629] width 30 height 30
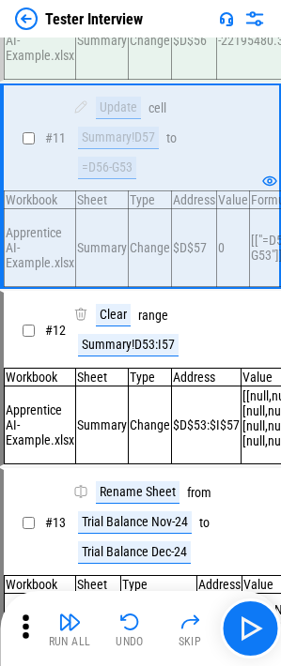
scroll to position [1780, 0]
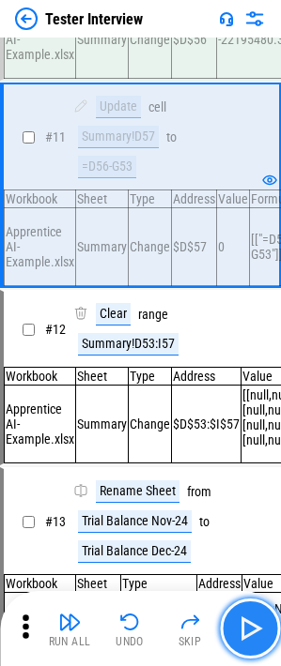
click at [245, 636] on img "button" at bounding box center [250, 629] width 30 height 30
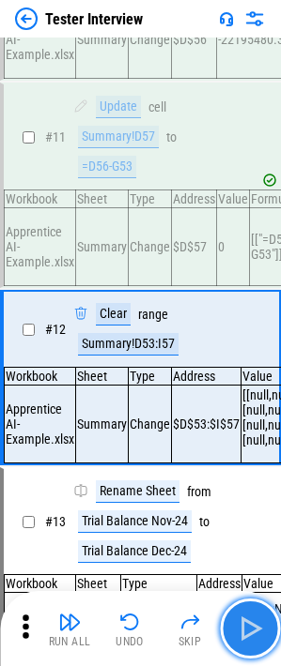
click at [242, 637] on img "button" at bounding box center [250, 629] width 30 height 30
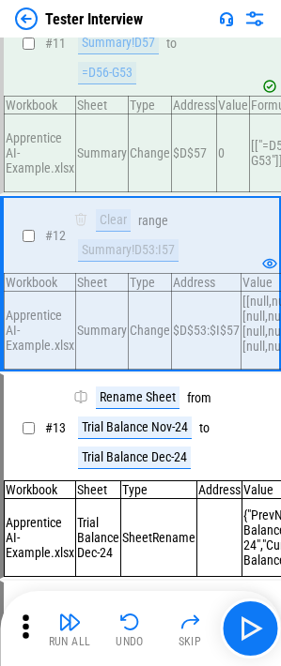
scroll to position [1967, 0]
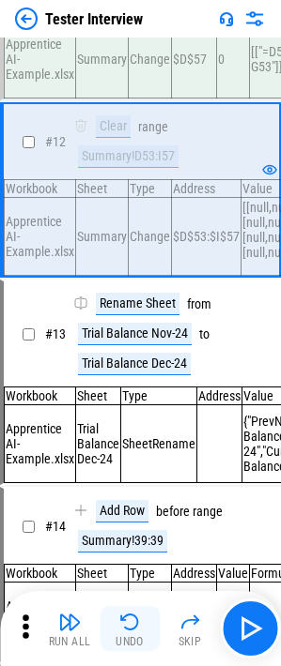
click at [131, 629] on img "button" at bounding box center [129, 622] width 23 height 23
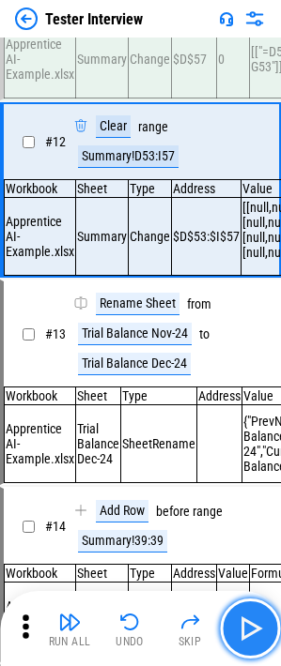
click at [248, 633] on img "button" at bounding box center [250, 629] width 30 height 30
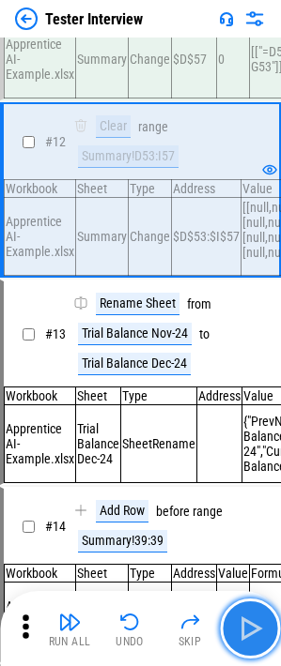
click at [240, 621] on img "button" at bounding box center [250, 629] width 30 height 30
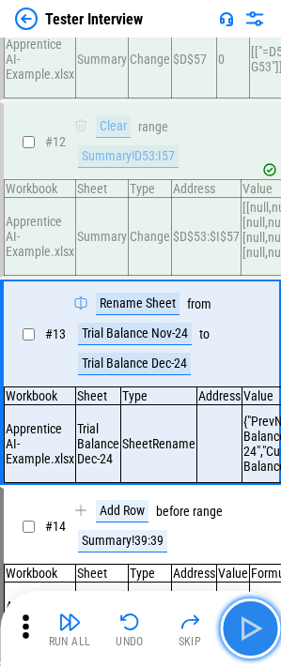
click at [240, 621] on img "button" at bounding box center [250, 629] width 30 height 30
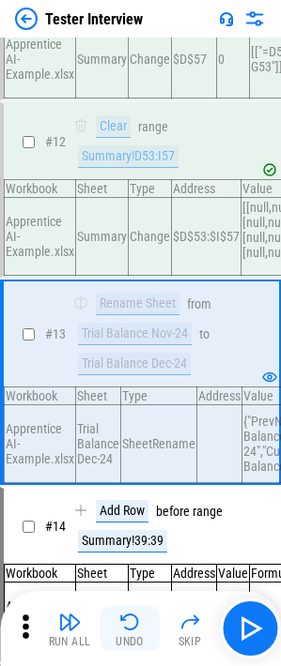
click at [129, 629] on img "button" at bounding box center [129, 622] width 23 height 23
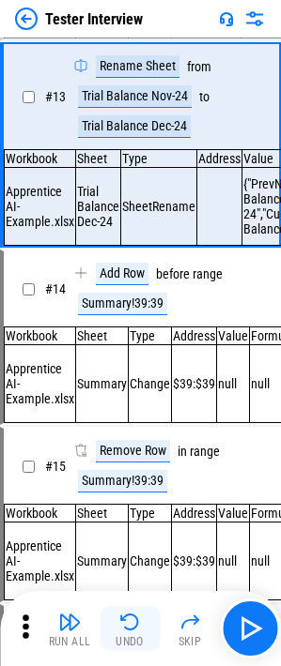
scroll to position [2284, 0]
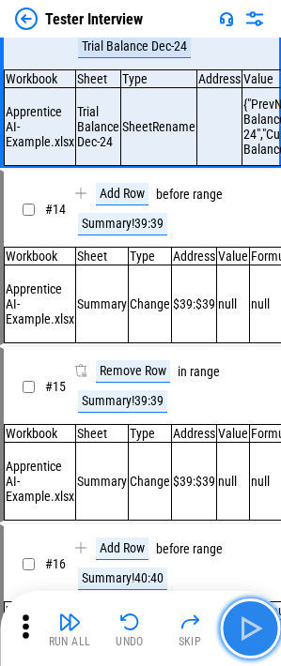
click at [260, 619] on img "button" at bounding box center [250, 629] width 30 height 30
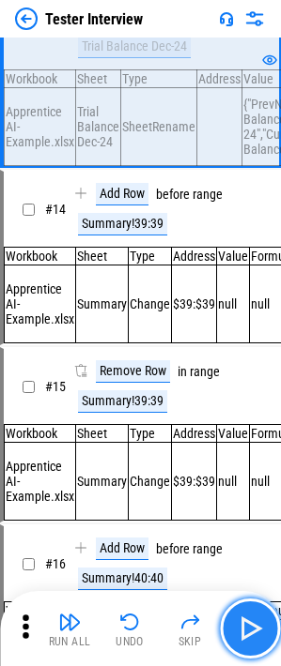
click at [260, 619] on img "button" at bounding box center [250, 629] width 30 height 30
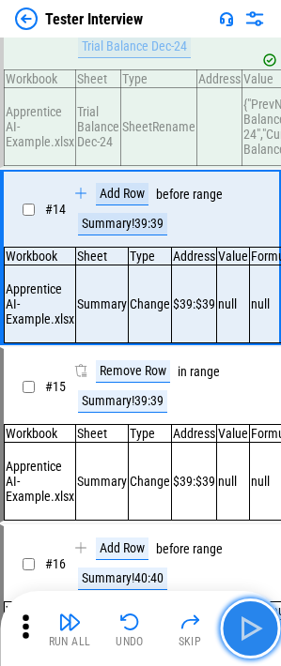
click at [260, 619] on img "button" at bounding box center [250, 629] width 30 height 30
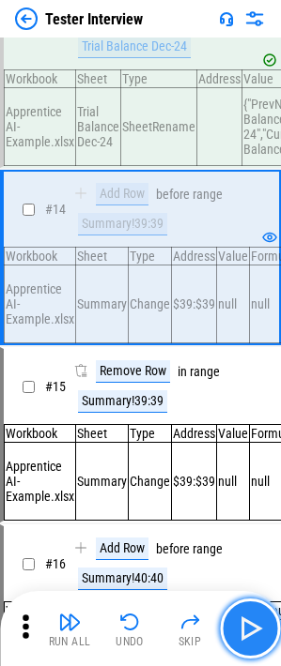
click at [260, 619] on img "button" at bounding box center [250, 629] width 30 height 30
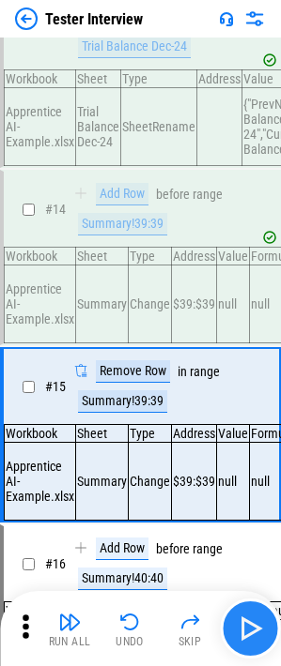
scroll to position [2467, 0]
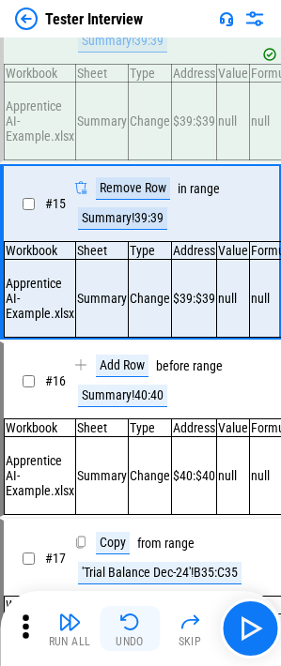
click at [141, 628] on button "Undo" at bounding box center [129, 628] width 60 height 45
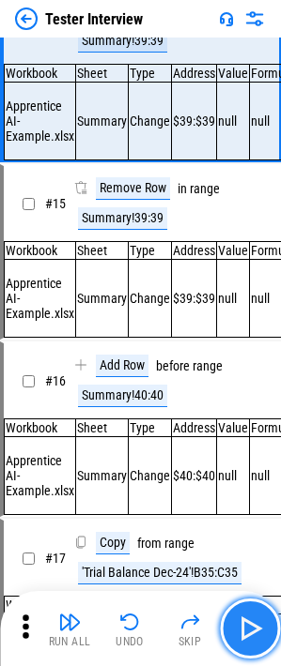
click at [257, 629] on img "button" at bounding box center [250, 629] width 30 height 30
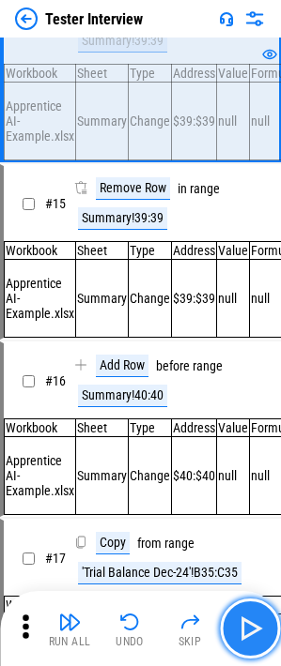
click at [257, 629] on img "button" at bounding box center [250, 629] width 30 height 30
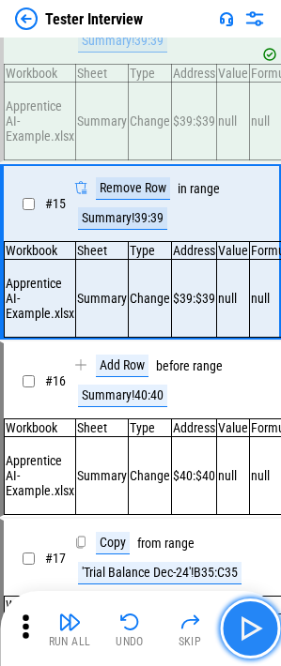
click at [257, 629] on img "button" at bounding box center [250, 629] width 30 height 30
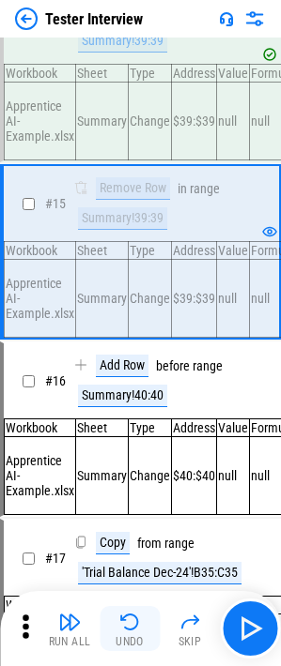
click at [125, 614] on img "button" at bounding box center [129, 622] width 23 height 23
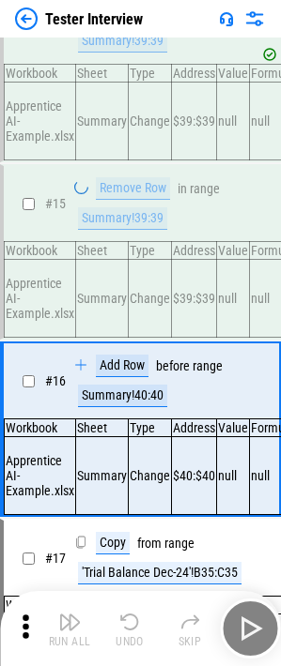
scroll to position [2650, 0]
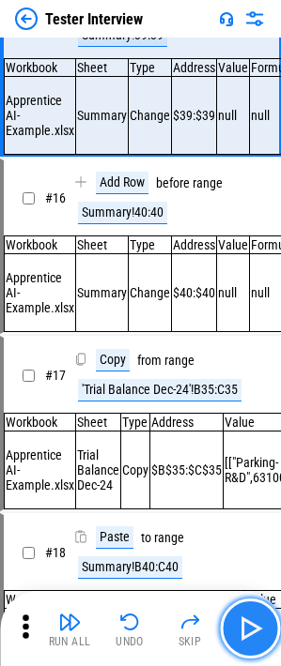
click at [257, 643] on img "button" at bounding box center [250, 629] width 30 height 30
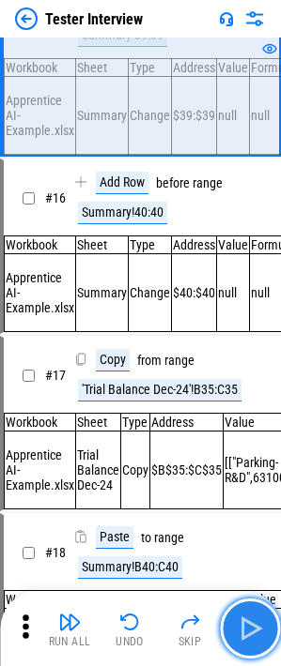
click at [257, 643] on img "button" at bounding box center [250, 629] width 30 height 30
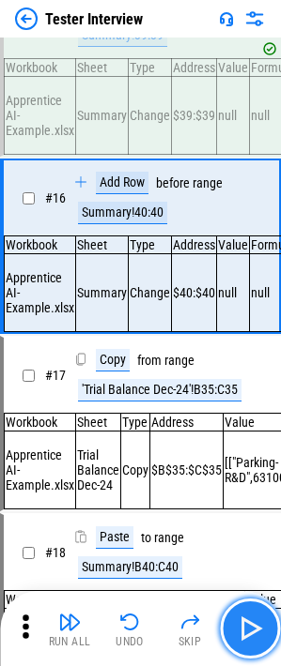
click at [257, 643] on img "button" at bounding box center [250, 629] width 30 height 30
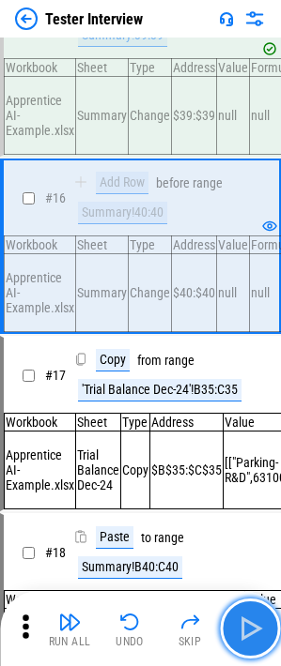
click at [257, 643] on img "button" at bounding box center [250, 629] width 30 height 30
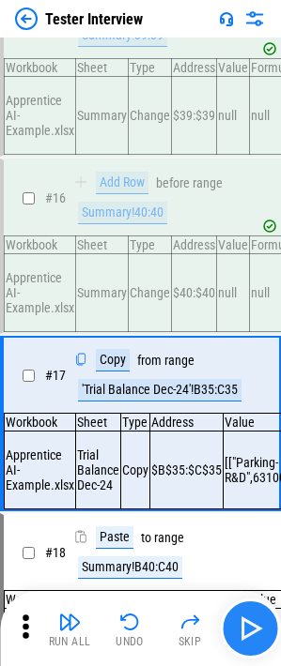
scroll to position [2834, 0]
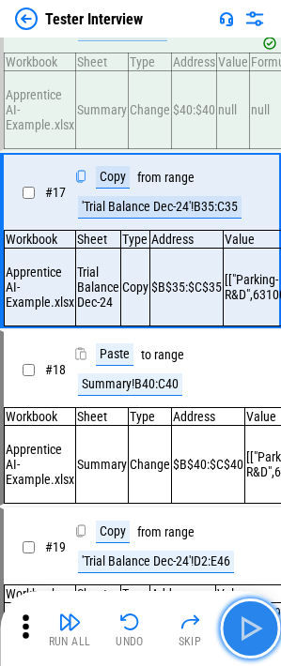
click at [254, 644] on button "button" at bounding box center [250, 629] width 60 height 60
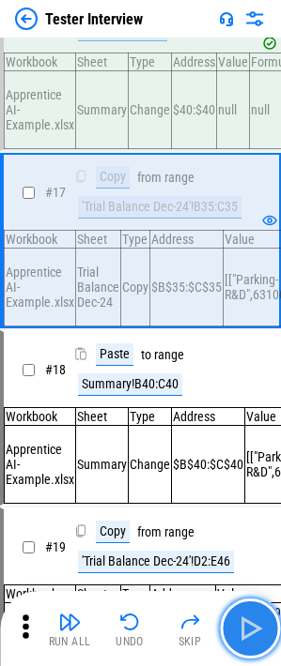
click at [254, 644] on button "button" at bounding box center [250, 629] width 60 height 60
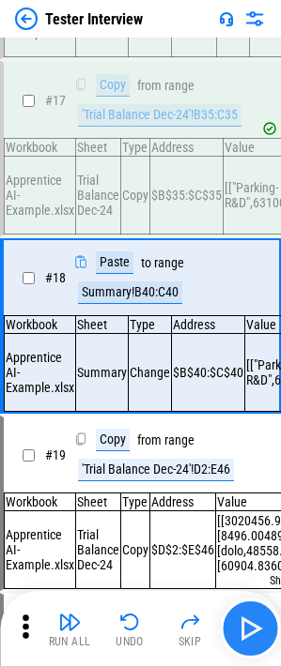
scroll to position [3017, 0]
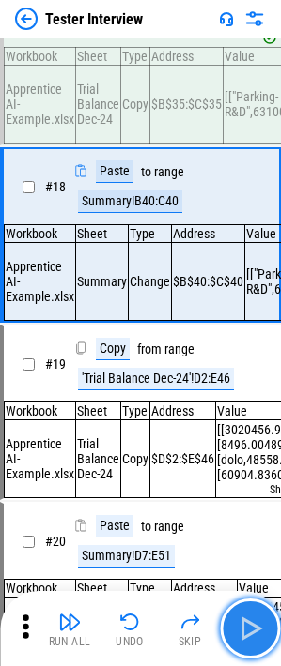
click at [254, 644] on button "button" at bounding box center [250, 629] width 60 height 60
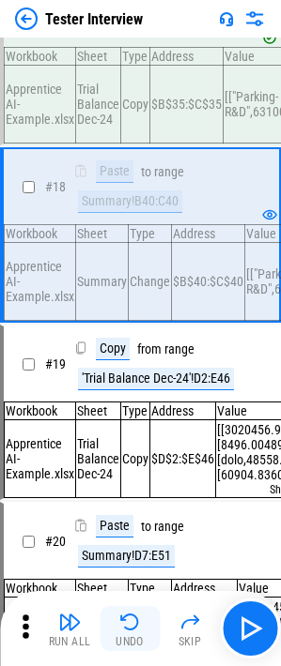
click at [116, 623] on button "Undo" at bounding box center [129, 628] width 60 height 45
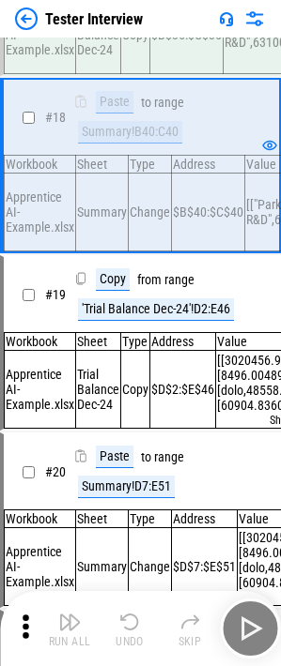
click at [116, 623] on div "Run All Undo Skip" at bounding box center [142, 629] width 262 height 60
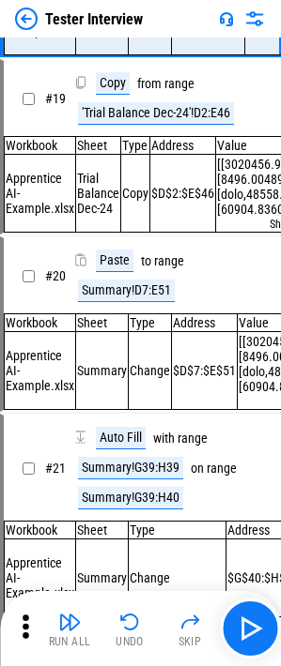
scroll to position [3293, 0]
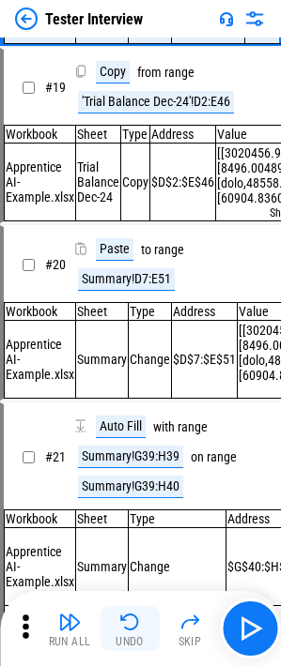
click at [123, 631] on img "button" at bounding box center [129, 622] width 23 height 23
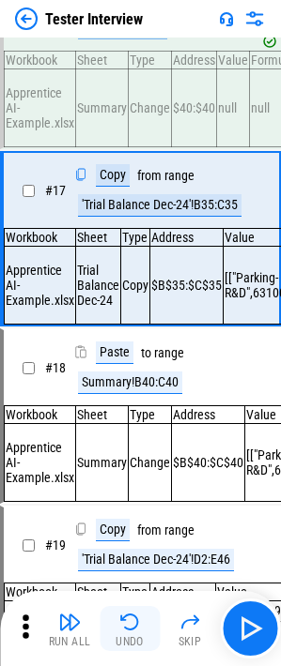
scroll to position [2834, 0]
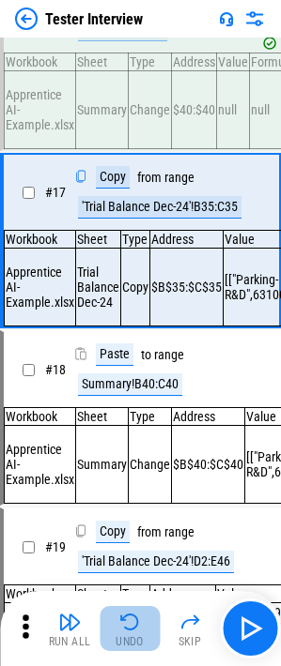
click at [120, 620] on img "button" at bounding box center [129, 622] width 23 height 23
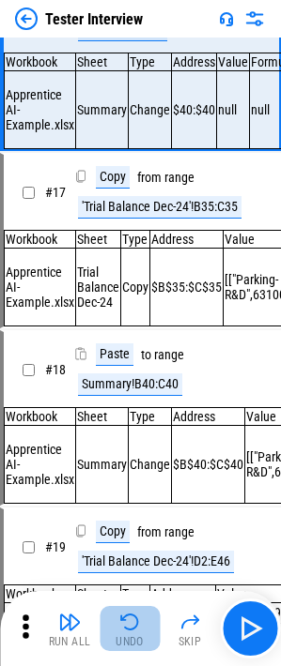
click at [120, 620] on img "button" at bounding box center [129, 622] width 23 height 23
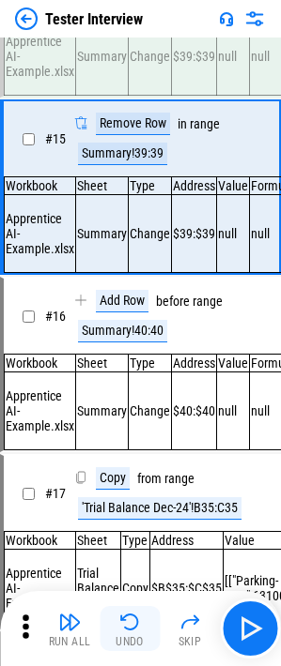
scroll to position [2467, 0]
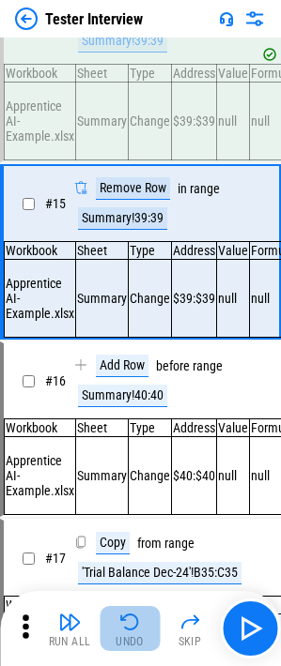
click at [120, 620] on img "button" at bounding box center [129, 622] width 23 height 23
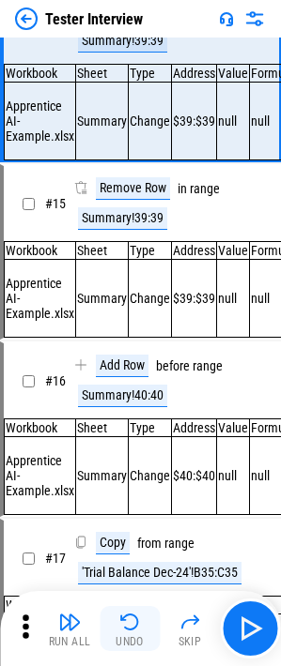
click at [120, 620] on img "button" at bounding box center [129, 622] width 23 height 23
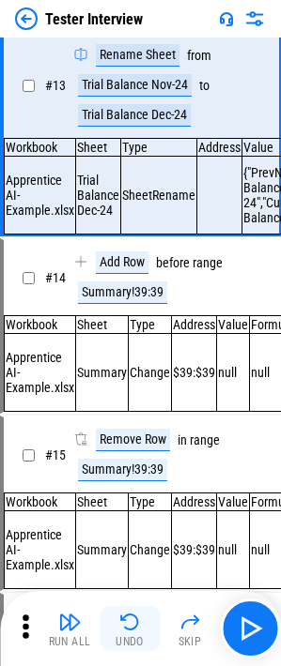
scroll to position [2086, 0]
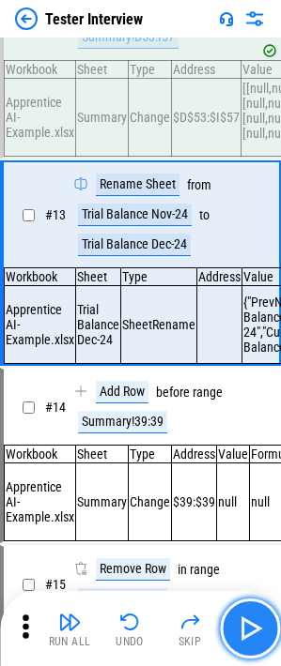
click at [252, 622] on img "button" at bounding box center [250, 629] width 30 height 30
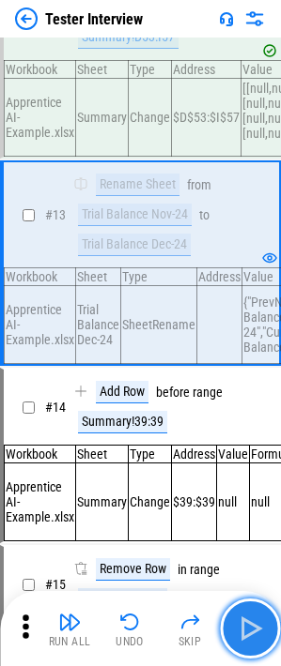
click at [252, 622] on img "button" at bounding box center [250, 629] width 30 height 30
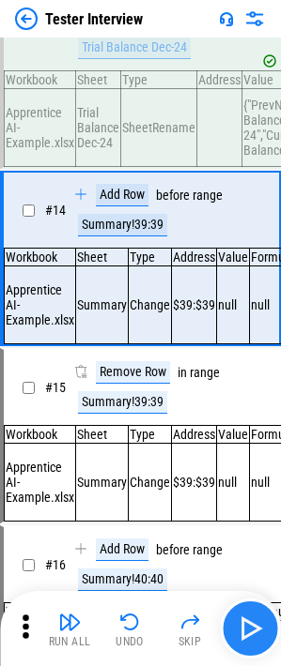
scroll to position [2284, 0]
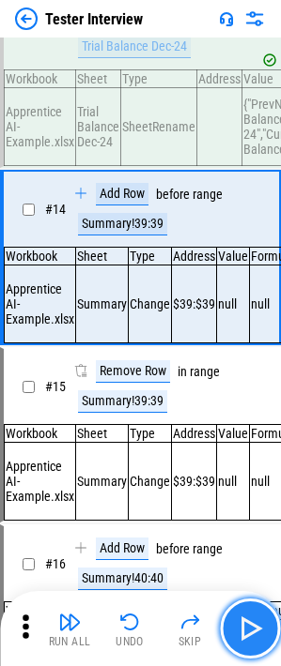
click at [252, 622] on img "button" at bounding box center [250, 629] width 30 height 30
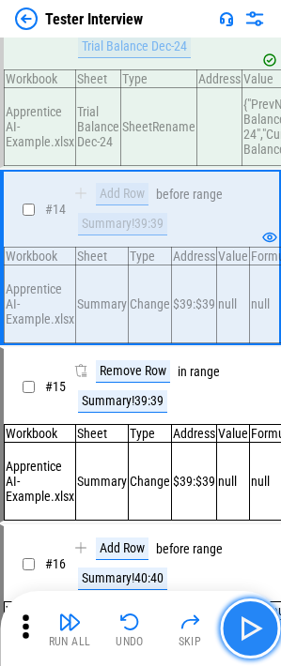
click at [252, 622] on img "button" at bounding box center [250, 629] width 30 height 30
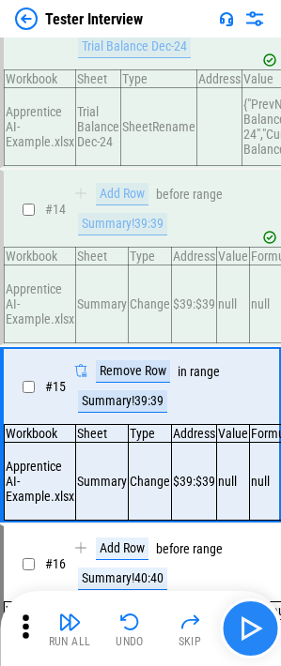
scroll to position [2467, 0]
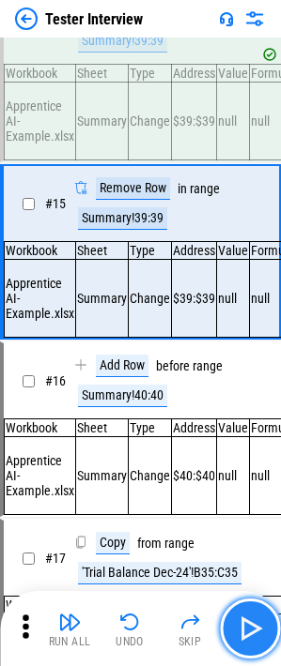
click at [252, 622] on img "button" at bounding box center [250, 629] width 30 height 30
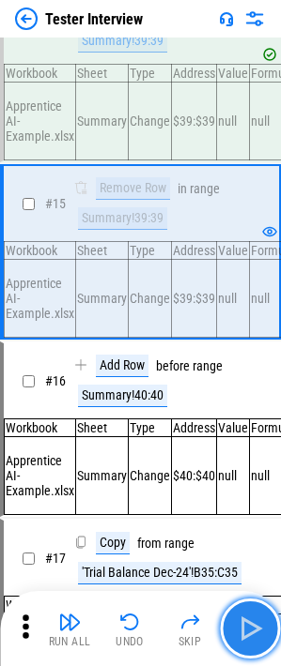
click at [252, 622] on img "button" at bounding box center [250, 629] width 30 height 30
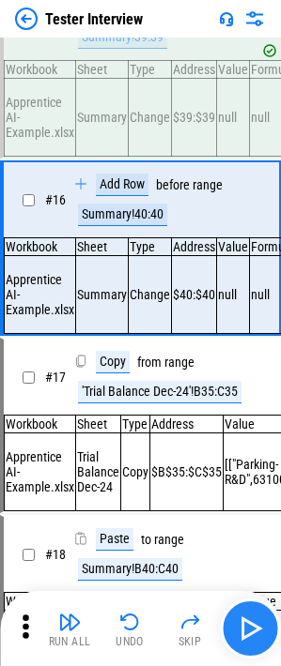
scroll to position [2650, 0]
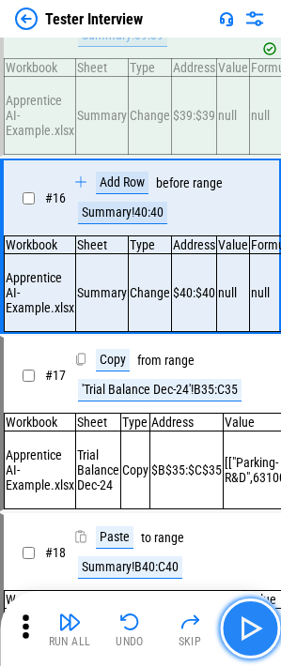
click at [252, 622] on img "button" at bounding box center [250, 629] width 30 height 30
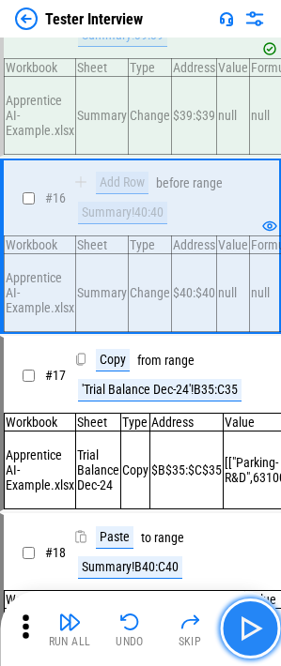
click at [260, 639] on img "button" at bounding box center [250, 629] width 30 height 30
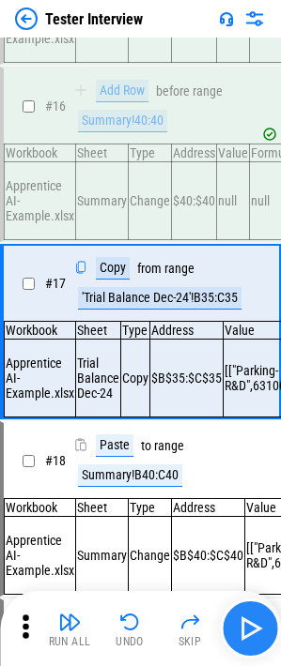
scroll to position [2834, 0]
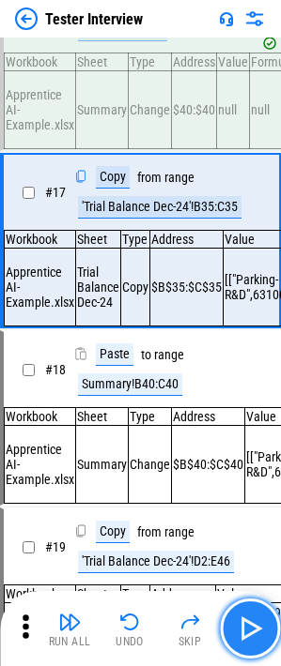
click at [260, 639] on img "button" at bounding box center [250, 629] width 30 height 30
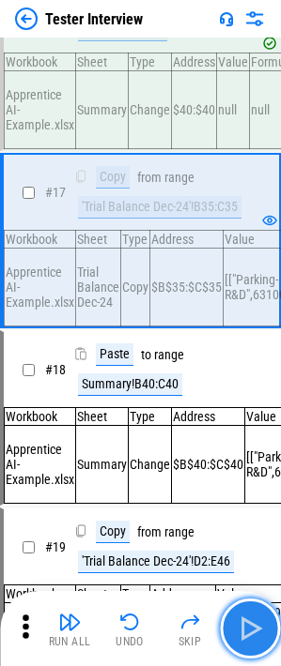
click at [260, 639] on img "button" at bounding box center [250, 629] width 30 height 30
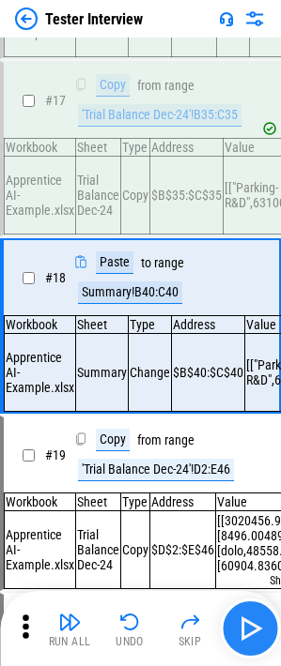
scroll to position [3017, 0]
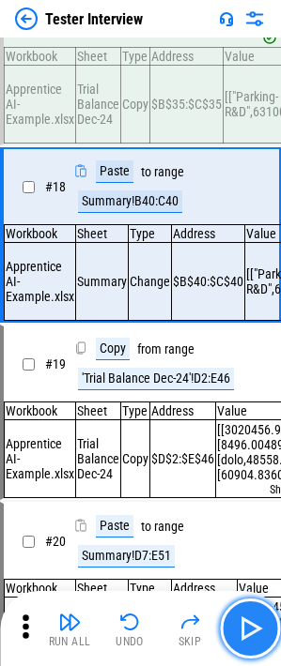
click at [260, 639] on img "button" at bounding box center [250, 629] width 30 height 30
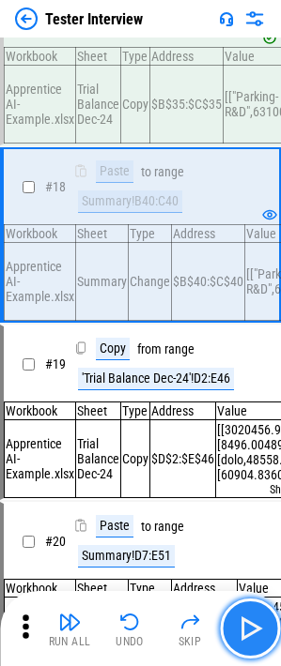
click at [260, 639] on img "button" at bounding box center [250, 629] width 30 height 30
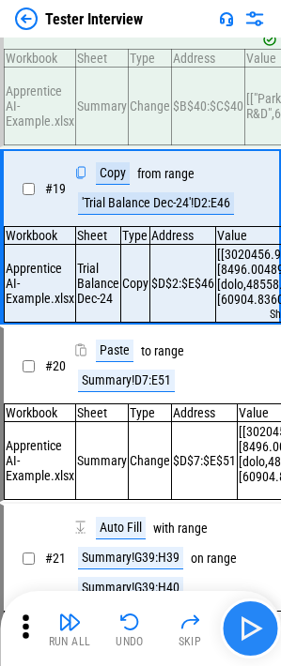
scroll to position [3200, 0]
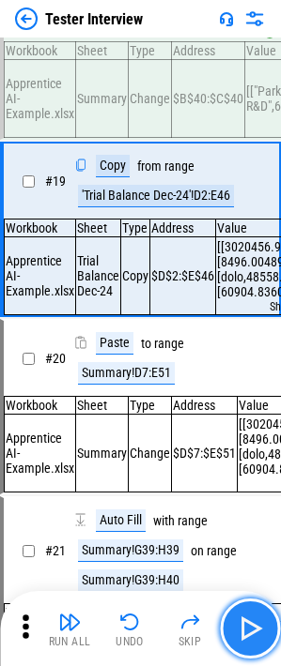
click at [237, 639] on img "button" at bounding box center [250, 629] width 30 height 30
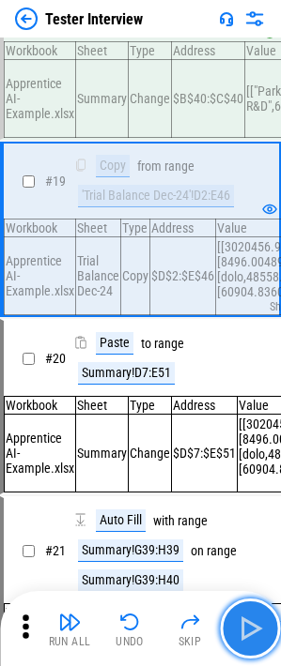
click at [237, 639] on img "button" at bounding box center [250, 629] width 30 height 30
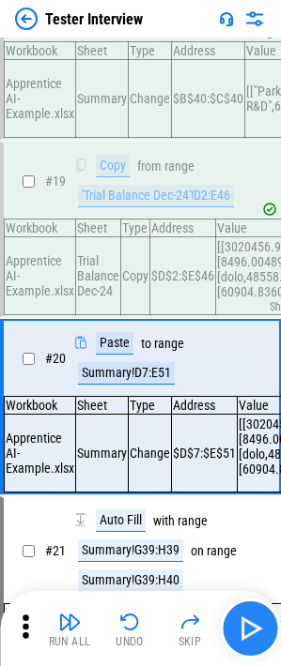
scroll to position [3383, 0]
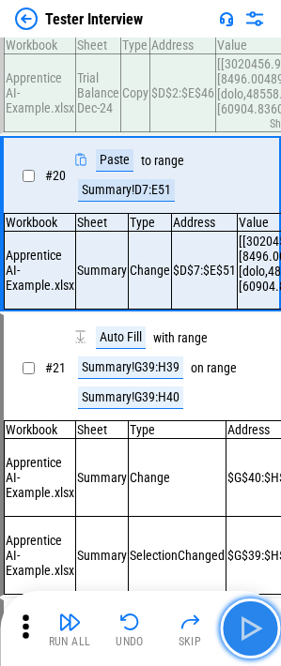
click at [237, 639] on img "button" at bounding box center [250, 629] width 30 height 30
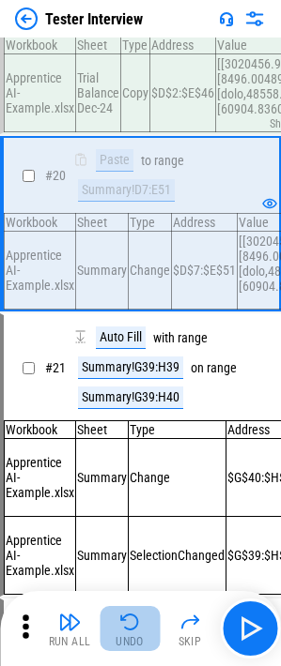
click at [116, 634] on button "Undo" at bounding box center [129, 628] width 60 height 45
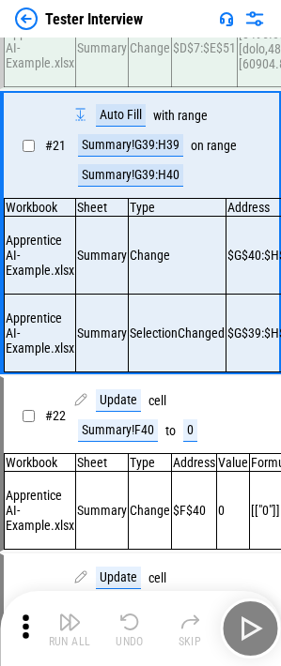
scroll to position [3622, 0]
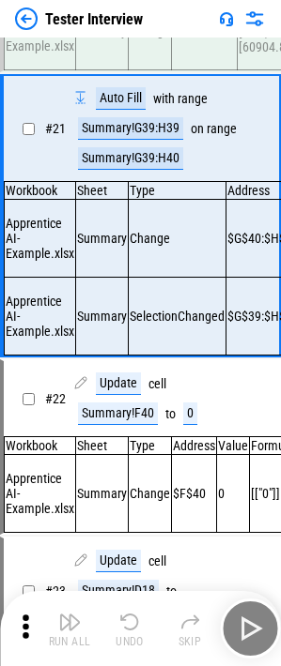
click at [116, 634] on div "Run All Undo Skip" at bounding box center [142, 629] width 262 height 60
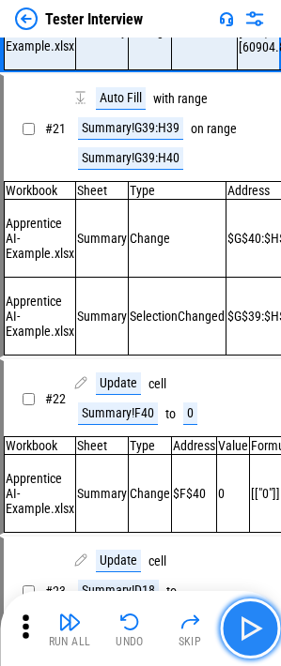
click at [259, 620] on img "button" at bounding box center [250, 629] width 30 height 30
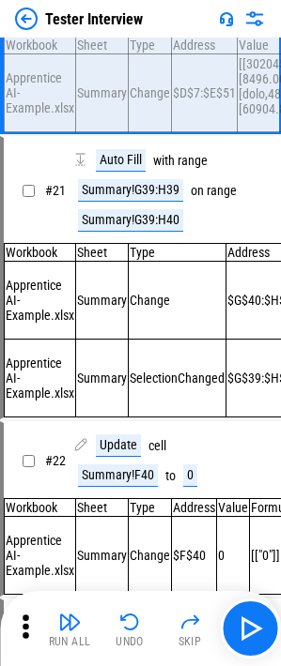
scroll to position [3528, 0]
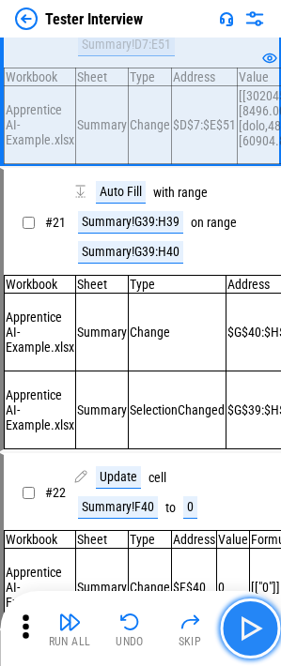
click at [264, 615] on img "button" at bounding box center [250, 629] width 30 height 30
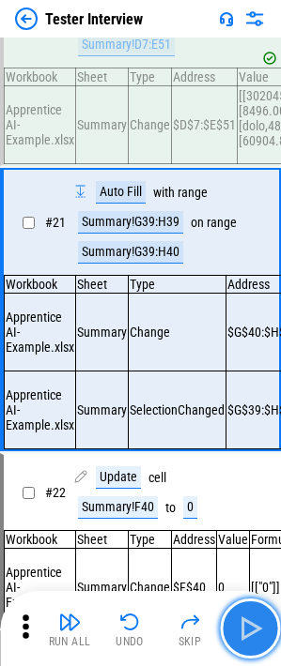
click at [264, 615] on img "button" at bounding box center [250, 629] width 30 height 30
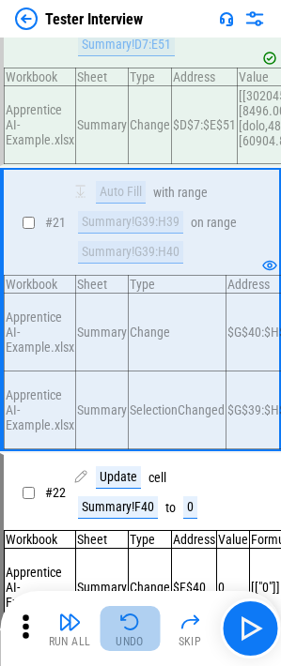
click at [125, 613] on img "button" at bounding box center [129, 622] width 23 height 23
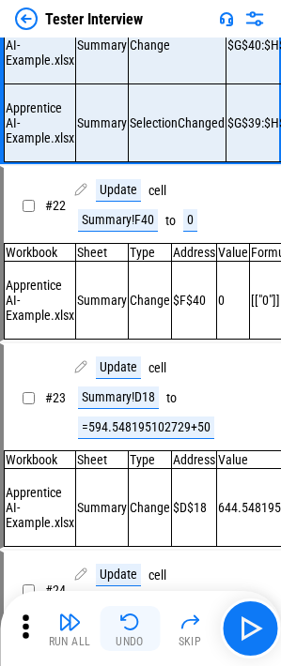
scroll to position [3861, 0]
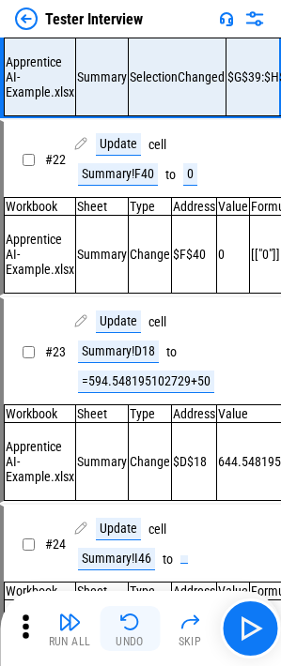
click at [143, 627] on button "Undo" at bounding box center [129, 628] width 60 height 45
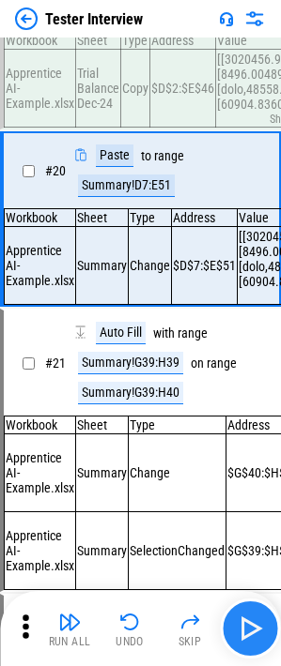
scroll to position [3383, 0]
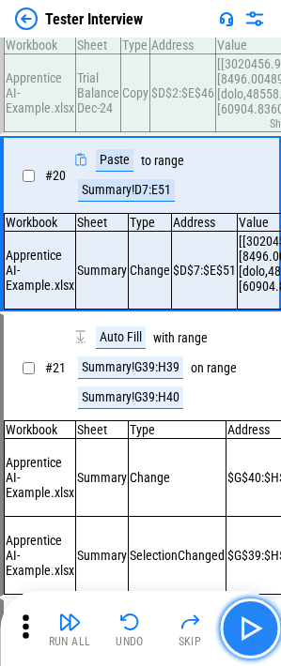
click at [258, 645] on button "button" at bounding box center [250, 629] width 60 height 60
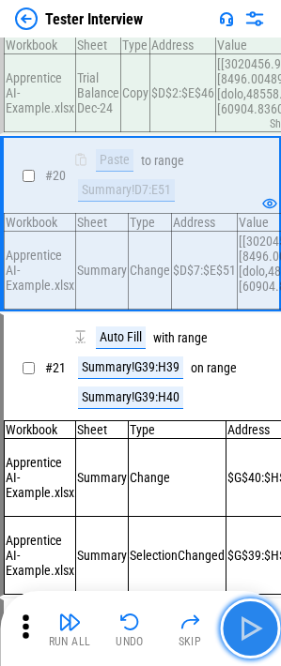
click at [252, 643] on img "button" at bounding box center [250, 629] width 30 height 30
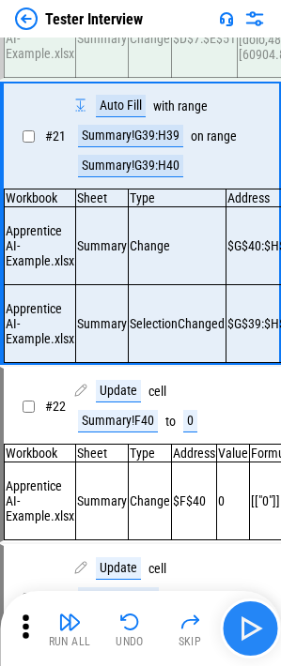
scroll to position [3622, 0]
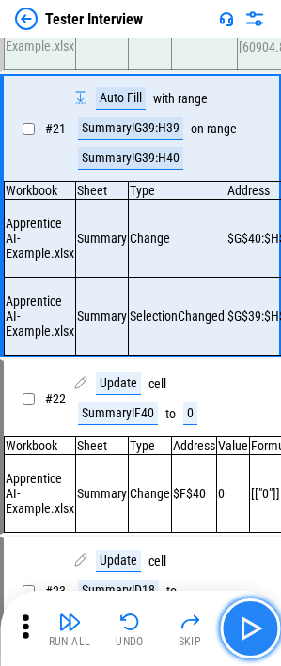
click at [252, 643] on img "button" at bounding box center [250, 629] width 30 height 30
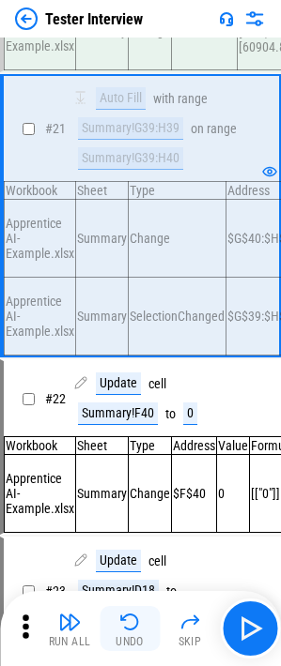
click at [131, 623] on img "button" at bounding box center [129, 622] width 23 height 23
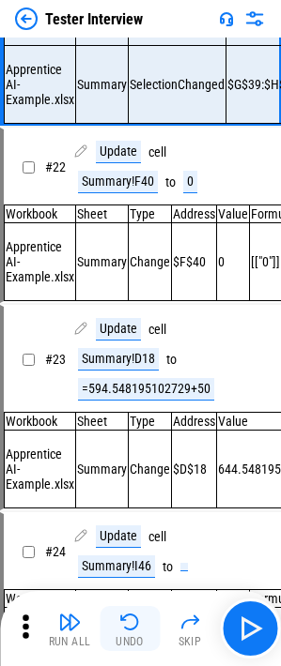
scroll to position [3861, 0]
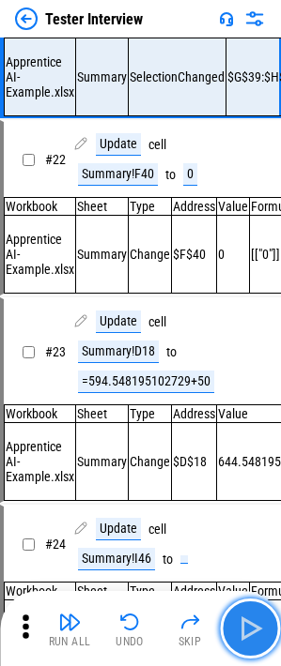
click at [236, 619] on img "button" at bounding box center [250, 629] width 30 height 30
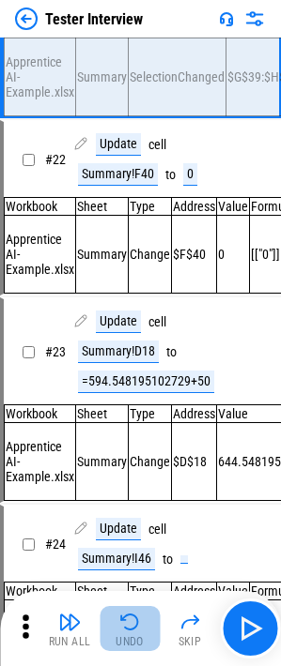
click at [136, 631] on img "button" at bounding box center [129, 622] width 23 height 23
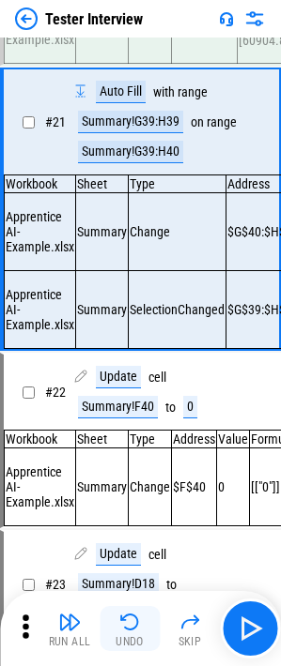
scroll to position [3622, 0]
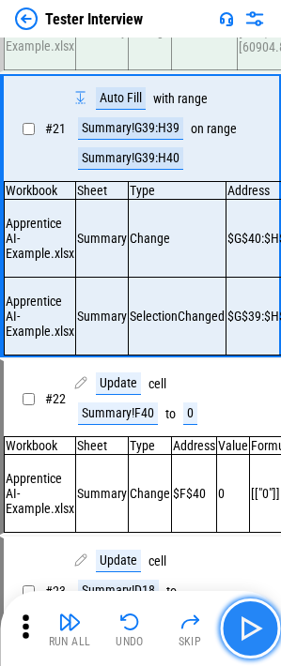
click at [242, 617] on img "button" at bounding box center [250, 629] width 30 height 30
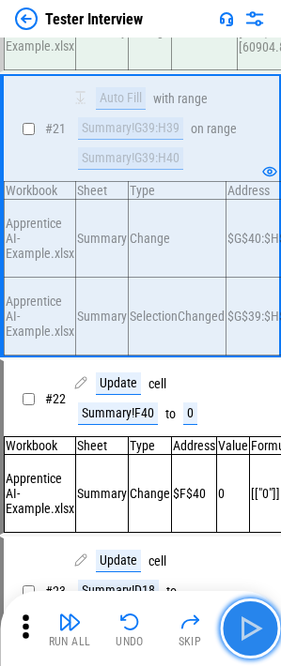
click at [254, 620] on img "button" at bounding box center [250, 629] width 30 height 30
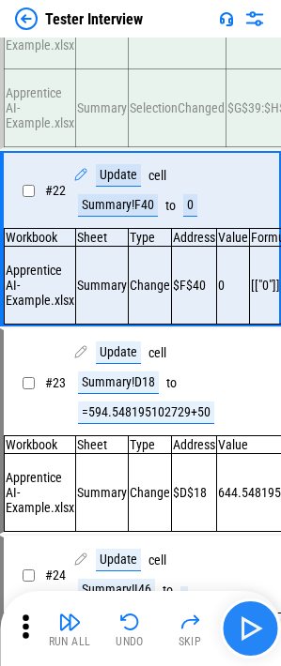
scroll to position [3861, 0]
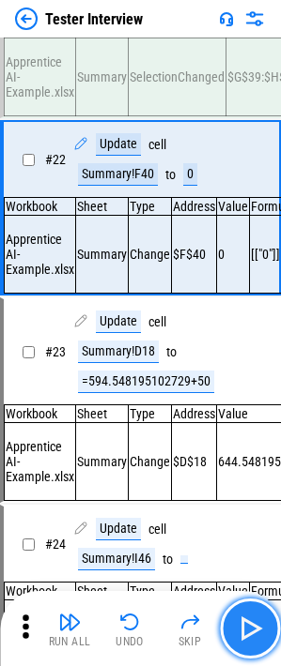
click at [254, 620] on img "button" at bounding box center [250, 629] width 30 height 30
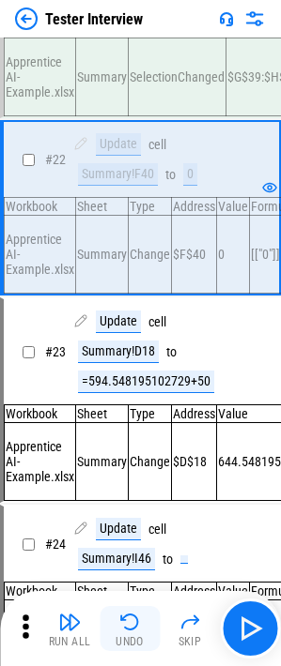
click at [140, 633] on img "button" at bounding box center [129, 622] width 23 height 23
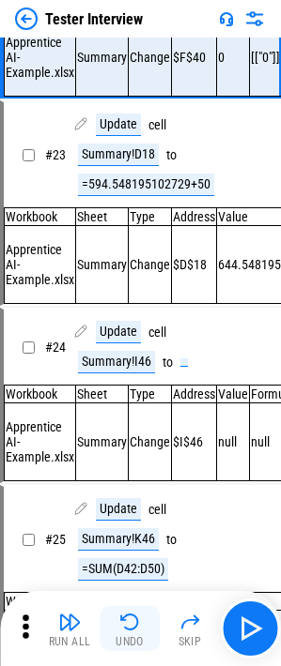
scroll to position [4059, 0]
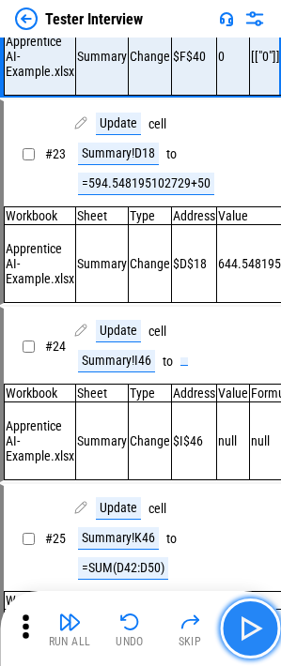
click at [272, 635] on button "button" at bounding box center [250, 629] width 60 height 60
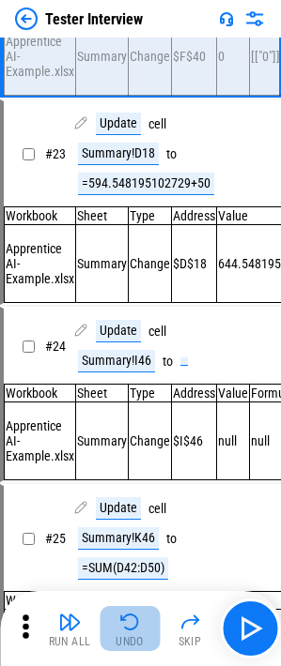
click at [145, 619] on button "Undo" at bounding box center [129, 628] width 60 height 45
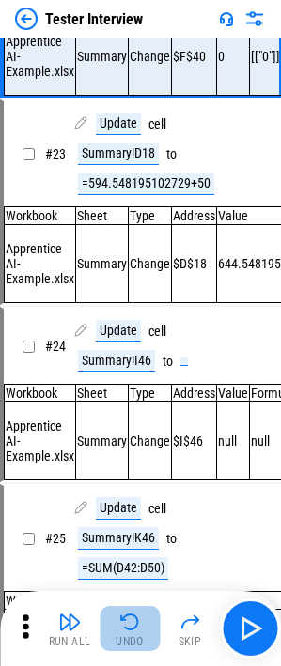
click at [145, 619] on button "Undo" at bounding box center [129, 628] width 60 height 45
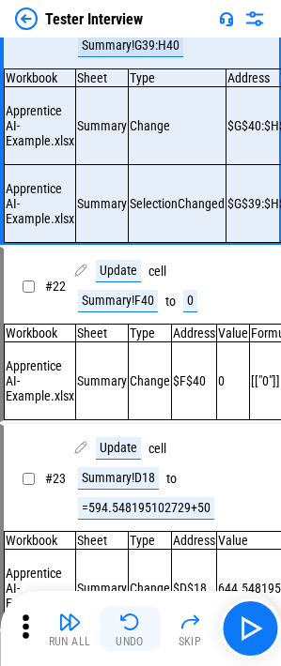
scroll to position [3622, 0]
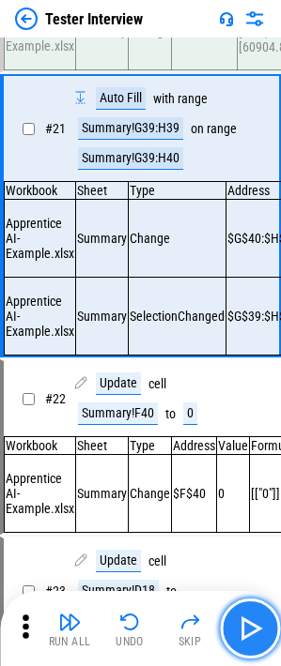
click at [245, 625] on img "button" at bounding box center [250, 629] width 30 height 30
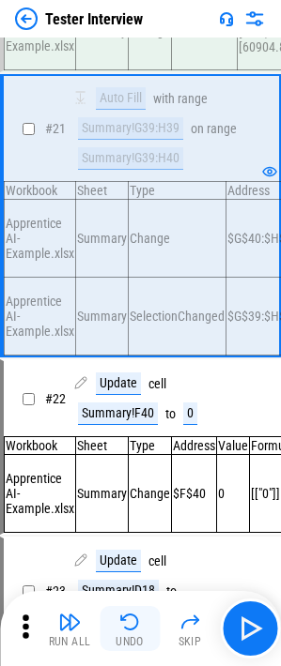
click at [125, 626] on img "button" at bounding box center [129, 622] width 23 height 23
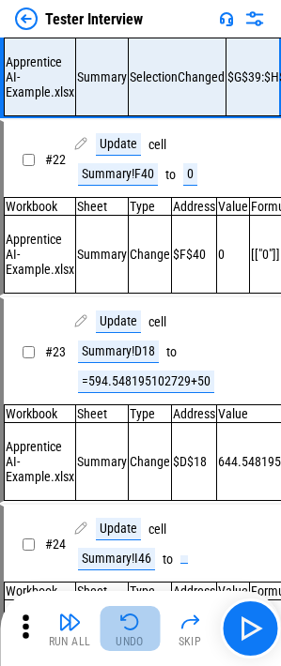
click at [125, 626] on img "button" at bounding box center [129, 622] width 23 height 23
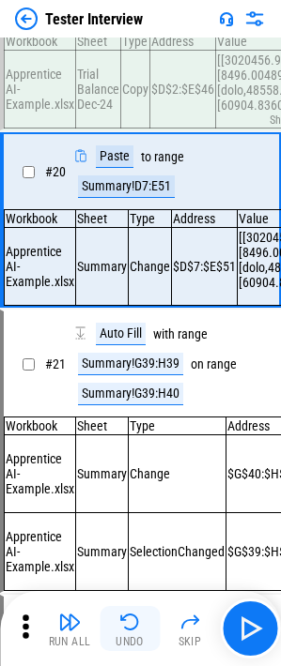
scroll to position [3383, 0]
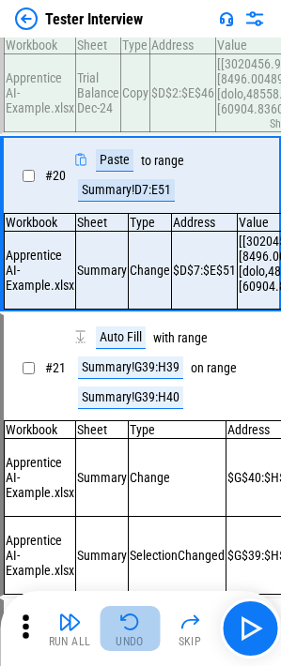
click at [127, 630] on img "button" at bounding box center [129, 622] width 23 height 23
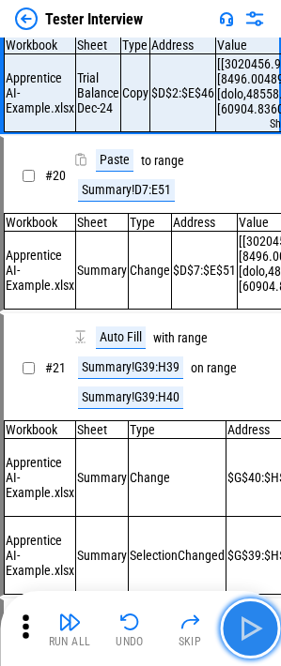
click at [260, 633] on img "button" at bounding box center [250, 629] width 30 height 30
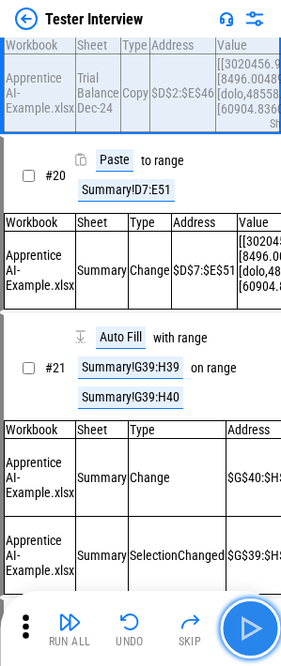
click at [259, 634] on img "button" at bounding box center [250, 629] width 30 height 30
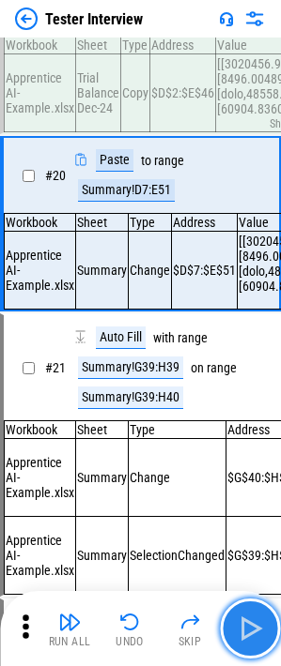
click at [259, 634] on img "button" at bounding box center [250, 629] width 30 height 30
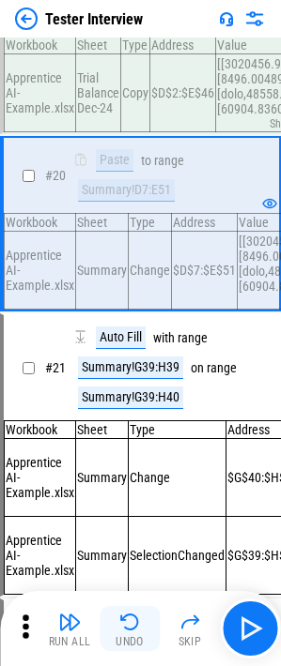
click at [131, 630] on img "button" at bounding box center [129, 622] width 23 height 23
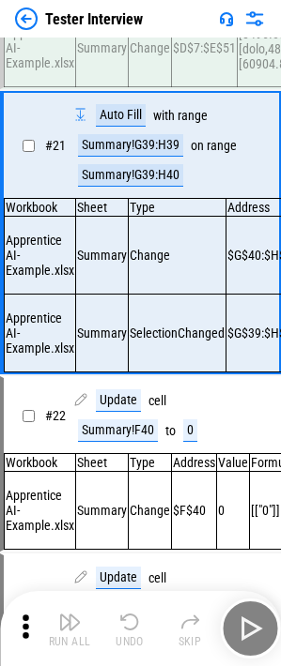
scroll to position [3622, 0]
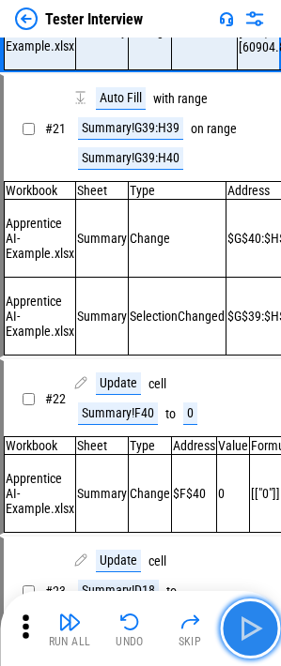
click at [250, 613] on button "button" at bounding box center [250, 629] width 60 height 60
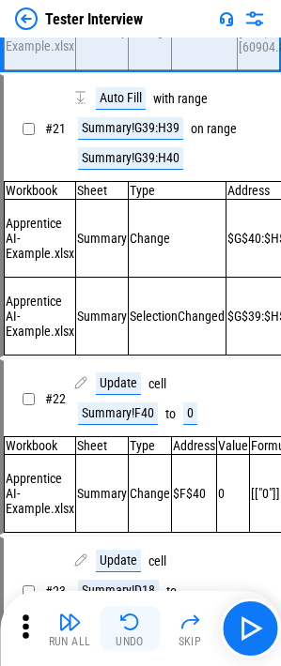
click at [127, 636] on div "Undo" at bounding box center [129, 641] width 28 height 11
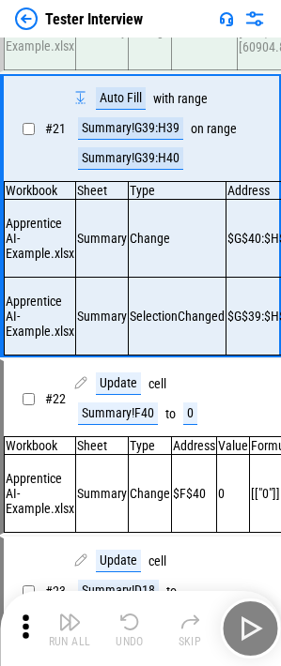
click at [127, 636] on div "Run All Undo Skip" at bounding box center [142, 629] width 262 height 60
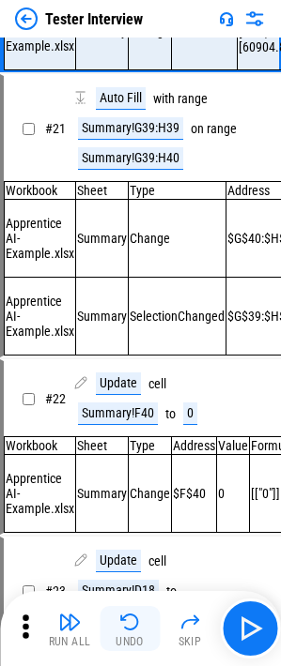
click at [127, 636] on div "Undo" at bounding box center [129, 641] width 28 height 11
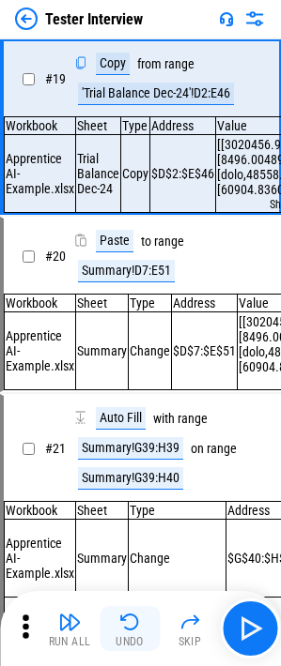
scroll to position [3200, 0]
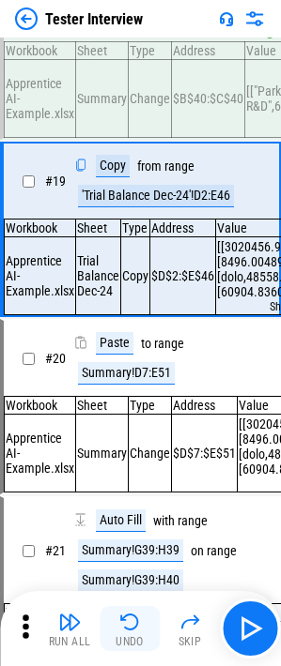
click at [127, 636] on div "Undo" at bounding box center [129, 641] width 28 height 11
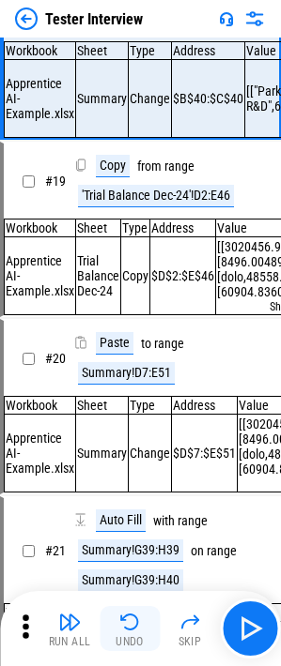
click at [130, 624] on img "button" at bounding box center [129, 622] width 23 height 23
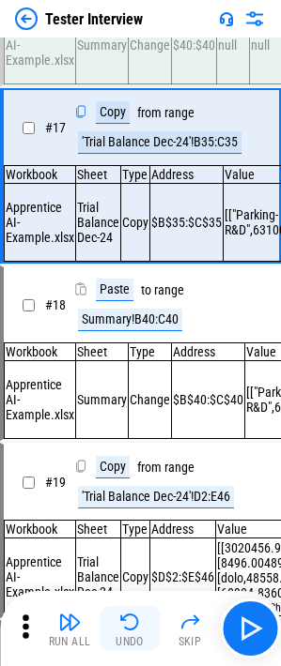
scroll to position [2834, 0]
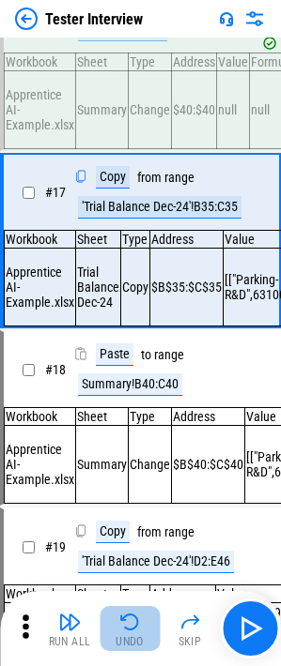
click at [130, 624] on img "button" at bounding box center [129, 622] width 23 height 23
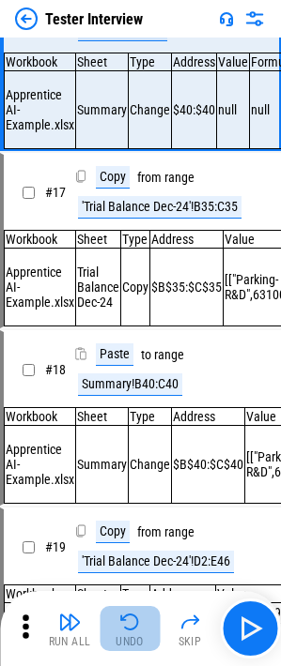
click at [130, 624] on img "button" at bounding box center [129, 622] width 23 height 23
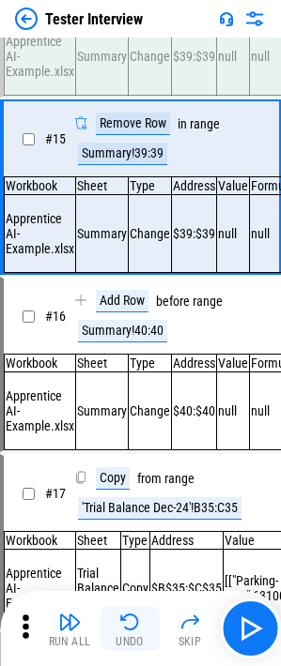
scroll to position [2467, 0]
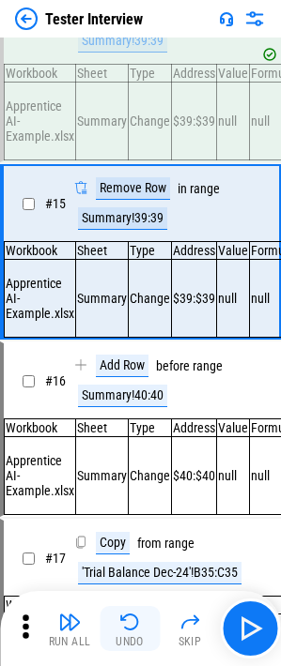
click at [130, 624] on img "button" at bounding box center [129, 622] width 23 height 23
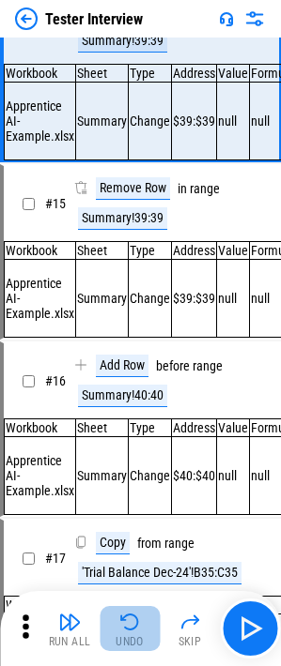
click at [135, 632] on img "button" at bounding box center [129, 622] width 23 height 23
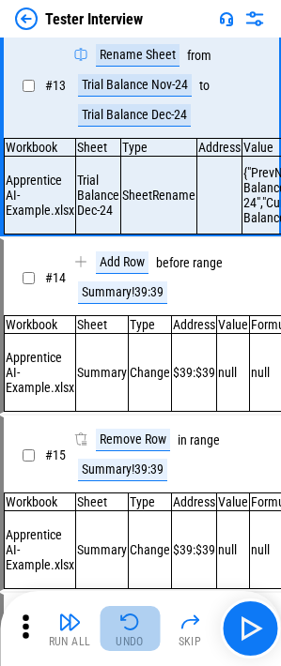
click at [135, 632] on img "button" at bounding box center [129, 622] width 23 height 23
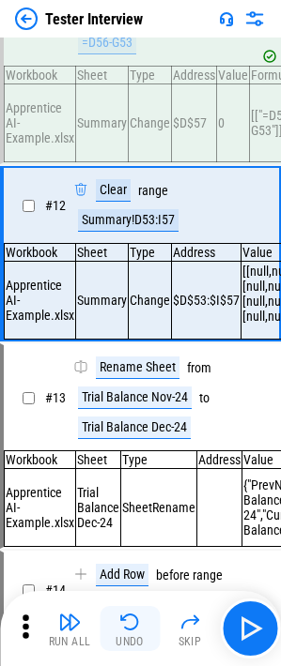
scroll to position [1888, 0]
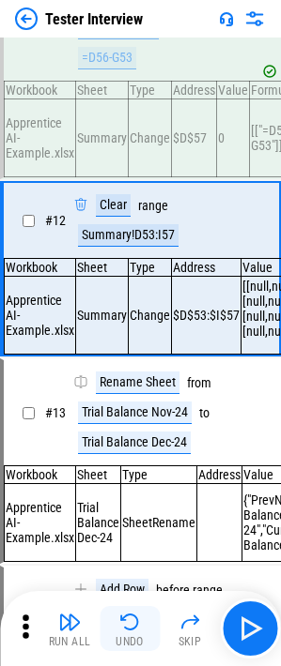
click at [135, 632] on img "button" at bounding box center [129, 622] width 23 height 23
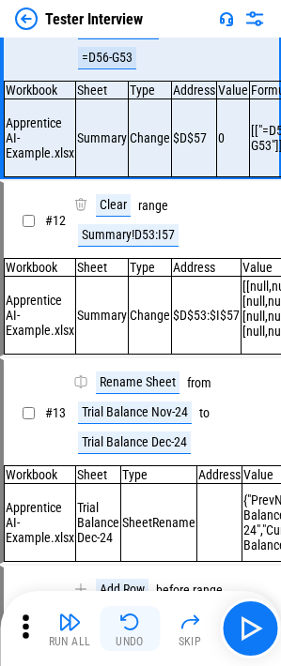
click at [127, 626] on img "button" at bounding box center [129, 622] width 23 height 23
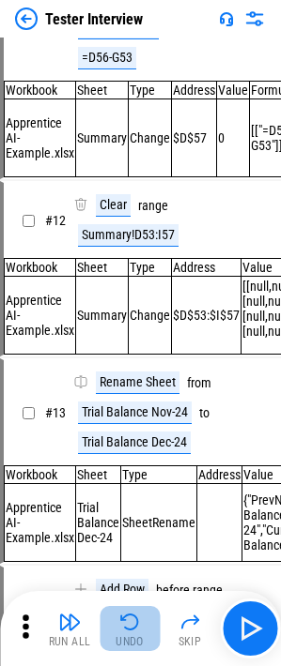
click at [127, 626] on img "button" at bounding box center [129, 622] width 23 height 23
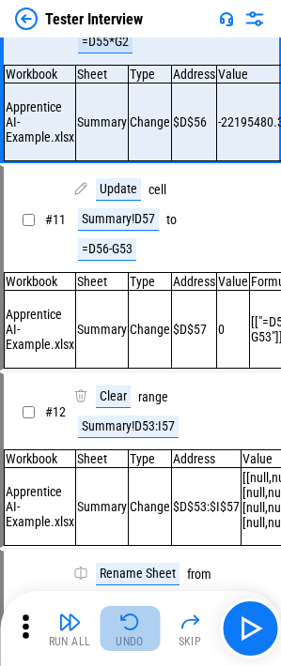
click at [127, 626] on img "button" at bounding box center [129, 622] width 23 height 23
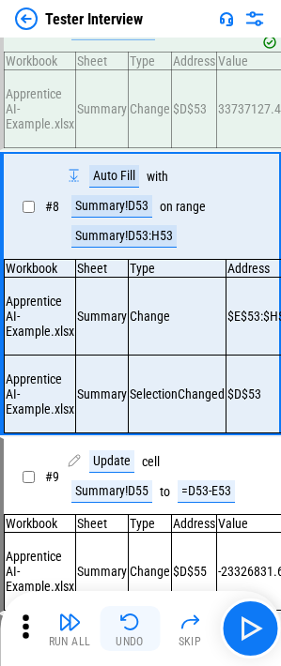
click at [127, 626] on img "button" at bounding box center [129, 622] width 23 height 23
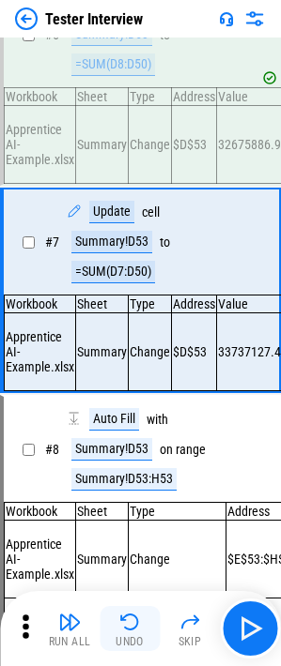
scroll to position [786, 0]
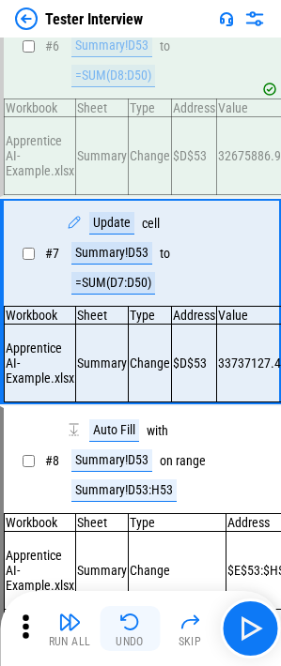
click at [139, 645] on div "Undo" at bounding box center [129, 641] width 28 height 11
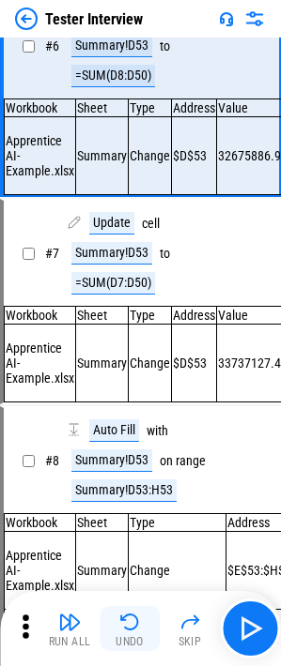
click at [139, 645] on div "Undo" at bounding box center [129, 641] width 28 height 11
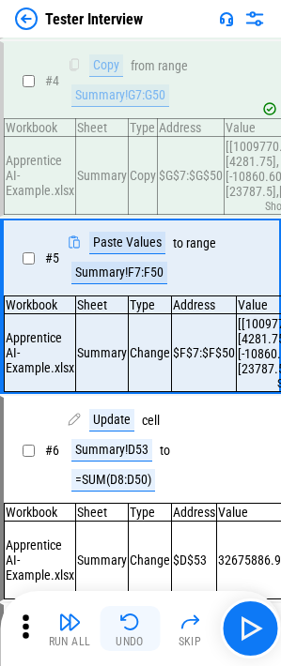
scroll to position [374, 0]
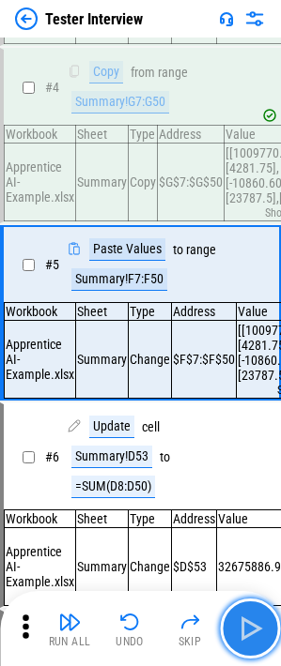
click at [257, 646] on button "button" at bounding box center [250, 629] width 60 height 60
click at [257, 646] on div "Run All Undo Skip" at bounding box center [142, 629] width 262 height 60
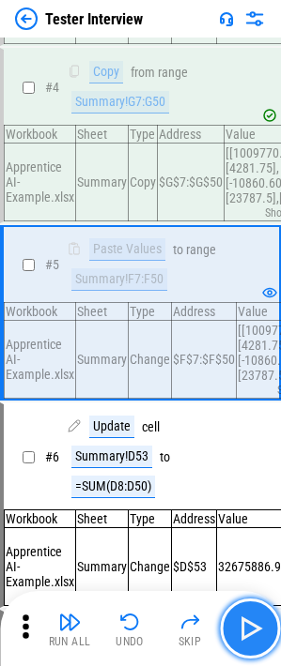
click at [257, 646] on button "button" at bounding box center [250, 629] width 60 height 60
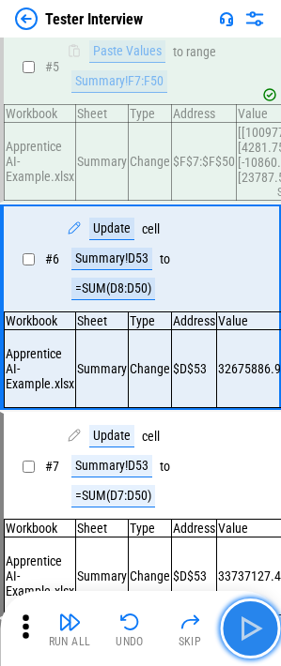
click at [257, 646] on button "button" at bounding box center [250, 629] width 60 height 60
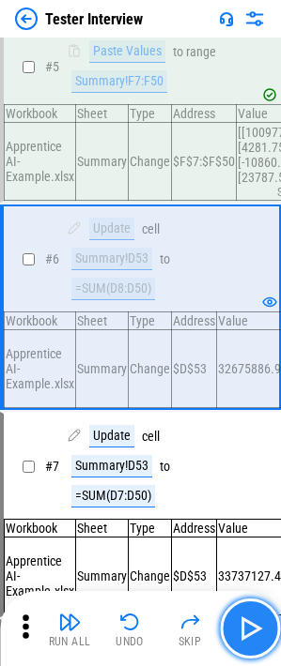
click at [257, 646] on button "button" at bounding box center [250, 629] width 60 height 60
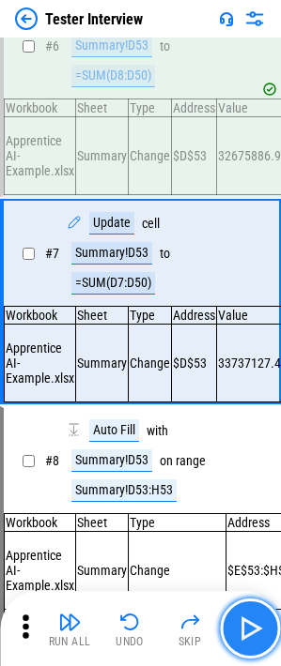
click at [257, 646] on button "button" at bounding box center [250, 629] width 60 height 60
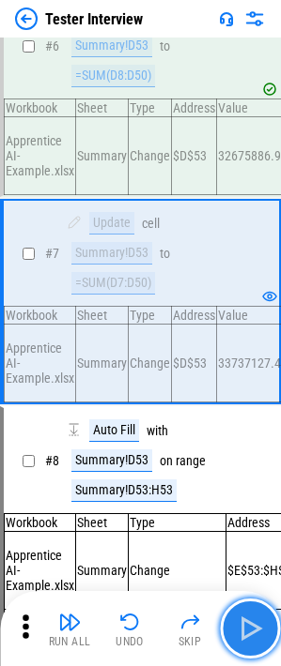
click at [257, 646] on button "button" at bounding box center [250, 629] width 60 height 60
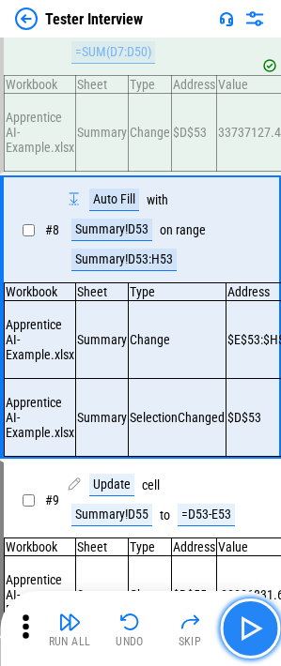
click at [257, 646] on button "button" at bounding box center [250, 629] width 60 height 60
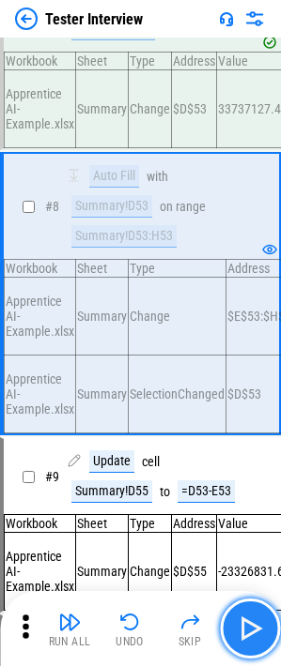
click at [257, 646] on button "button" at bounding box center [250, 629] width 60 height 60
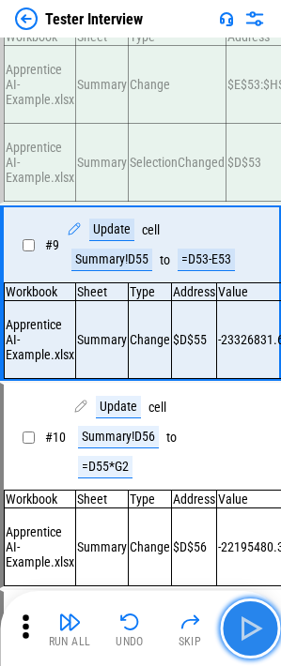
click at [257, 646] on button "button" at bounding box center [250, 629] width 60 height 60
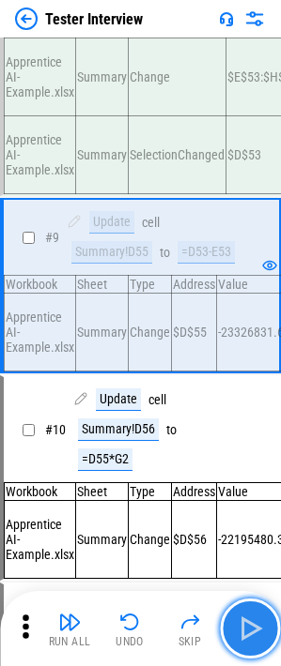
click at [257, 646] on button "button" at bounding box center [250, 629] width 60 height 60
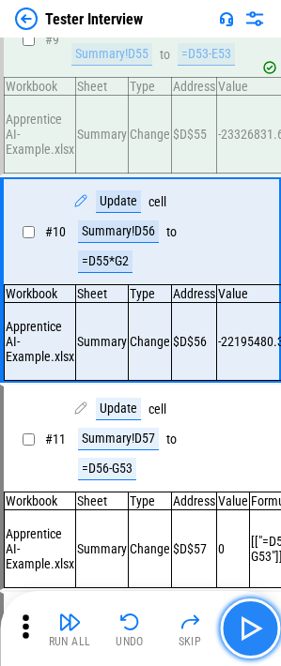
click at [257, 646] on button "button" at bounding box center [250, 629] width 60 height 60
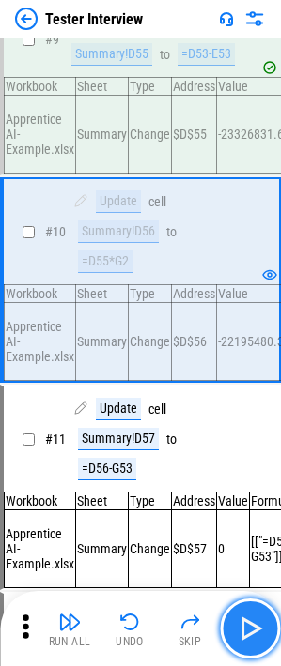
click at [257, 646] on button "button" at bounding box center [250, 629] width 60 height 60
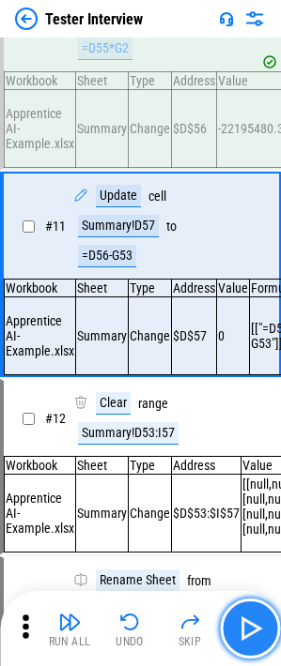
click at [257, 646] on button "button" at bounding box center [250, 629] width 60 height 60
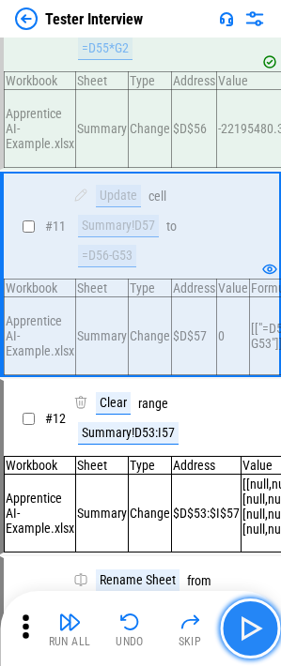
click at [257, 646] on button "button" at bounding box center [250, 629] width 60 height 60
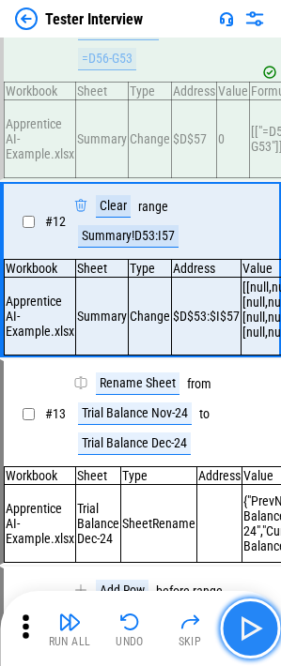
click at [257, 646] on button "button" at bounding box center [250, 629] width 60 height 60
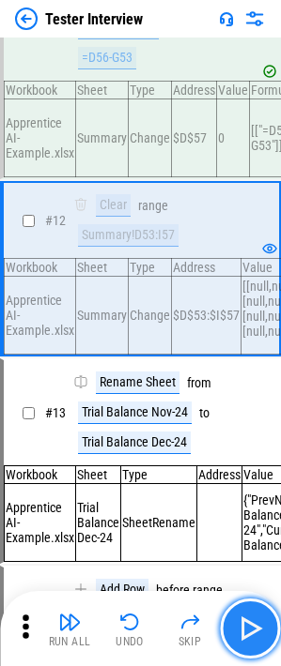
click at [257, 646] on button "button" at bounding box center [250, 629] width 60 height 60
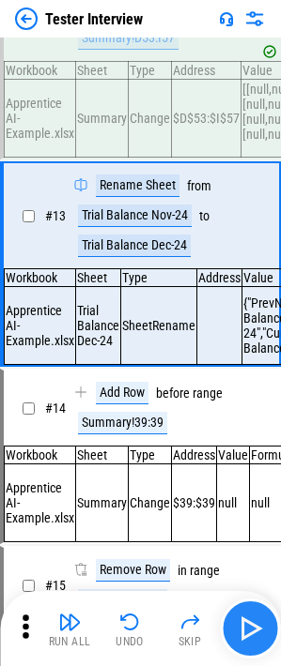
scroll to position [2086, 0]
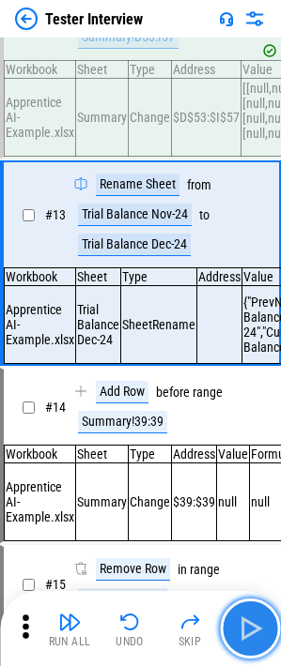
click at [257, 646] on button "button" at bounding box center [250, 629] width 60 height 60
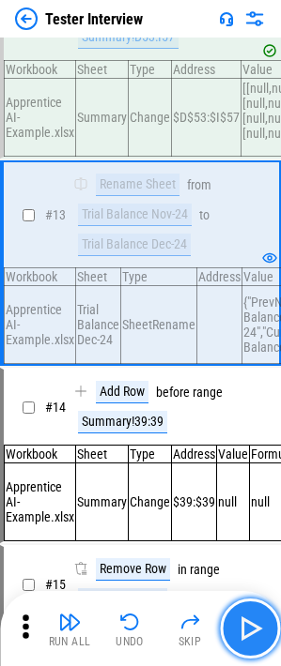
click at [257, 646] on button "button" at bounding box center [250, 629] width 60 height 60
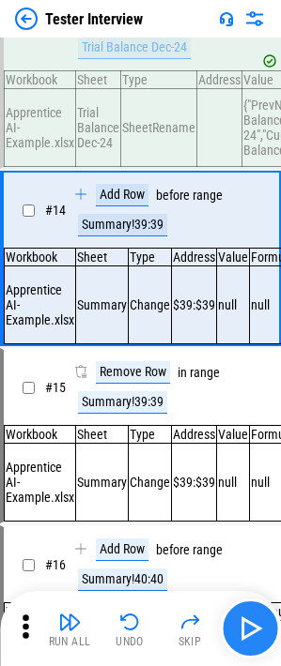
scroll to position [2284, 0]
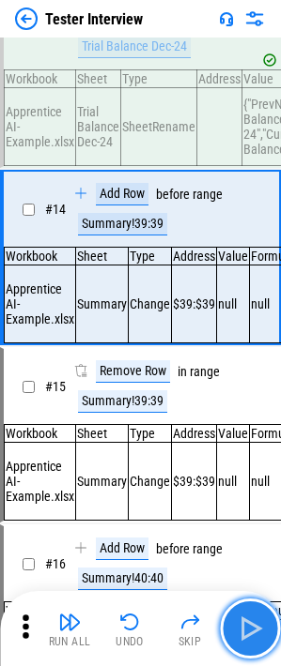
click at [248, 635] on img "button" at bounding box center [250, 629] width 30 height 30
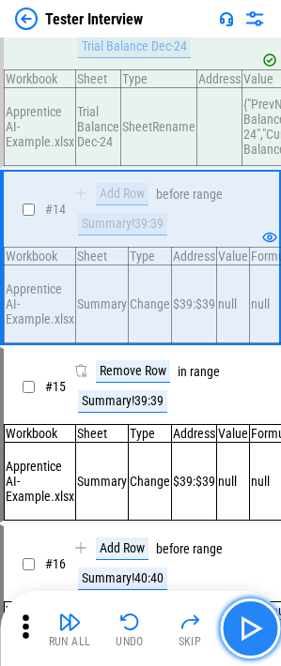
click at [248, 635] on img "button" at bounding box center [250, 629] width 30 height 30
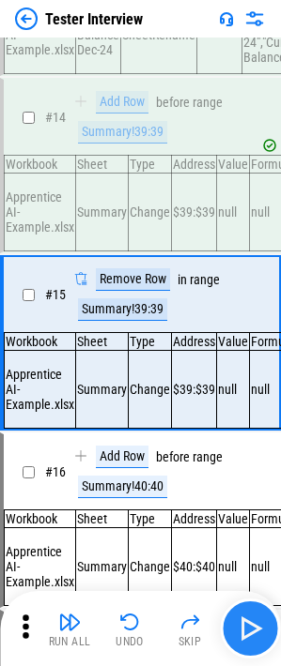
scroll to position [2467, 0]
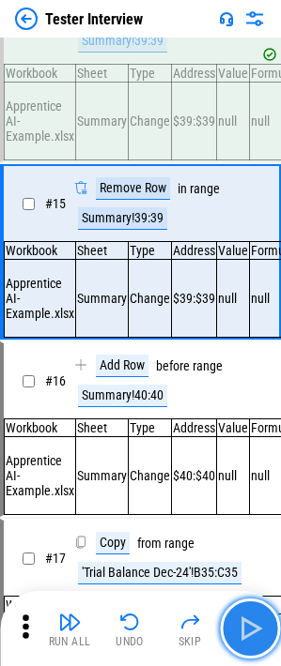
click at [248, 635] on img "button" at bounding box center [250, 629] width 30 height 30
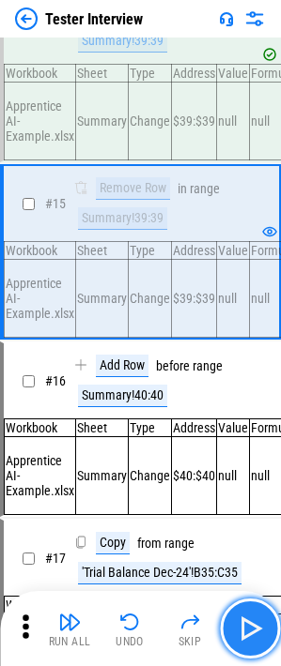
click at [248, 635] on img "button" at bounding box center [250, 629] width 30 height 30
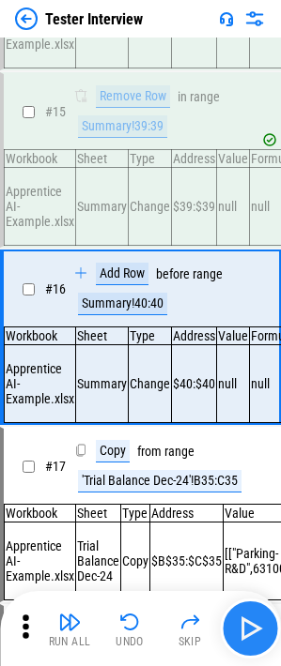
scroll to position [2650, 0]
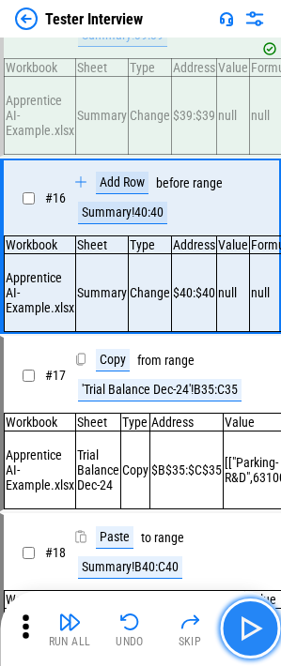
click at [248, 635] on img "button" at bounding box center [250, 629] width 30 height 30
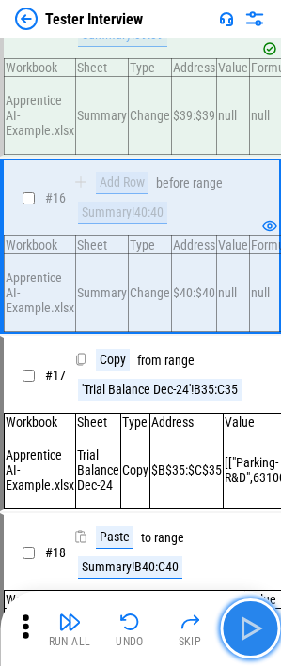
click at [248, 635] on img "button" at bounding box center [250, 629] width 30 height 30
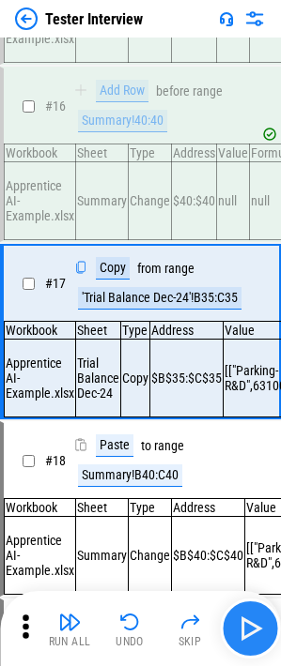
scroll to position [2834, 0]
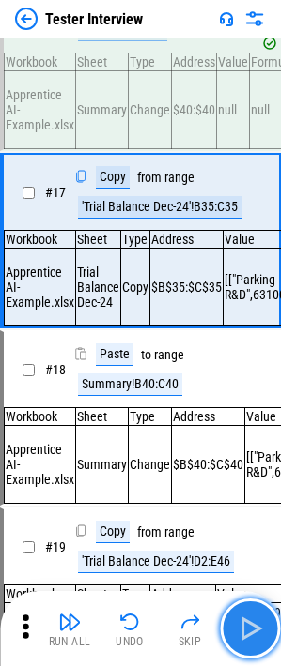
click at [248, 635] on img "button" at bounding box center [250, 629] width 30 height 30
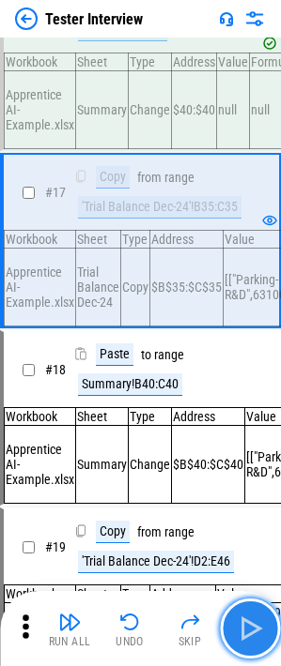
click at [248, 635] on img "button" at bounding box center [250, 629] width 30 height 30
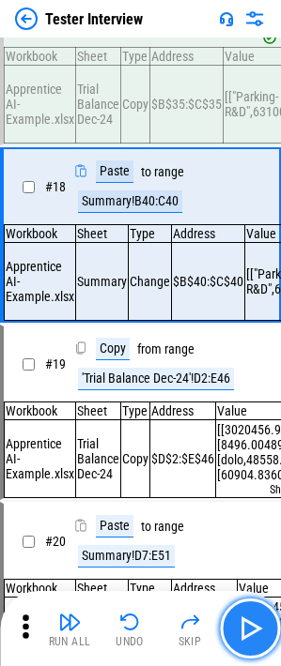
click at [248, 635] on img "button" at bounding box center [250, 629] width 30 height 30
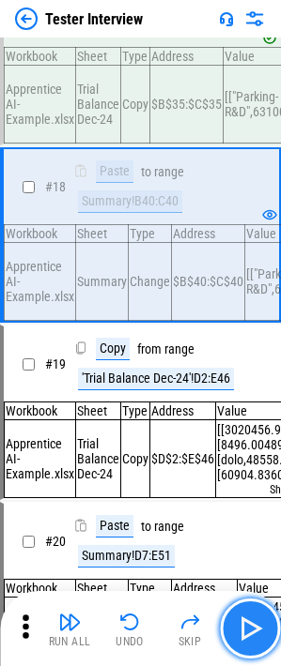
click at [248, 635] on img "button" at bounding box center [250, 629] width 30 height 30
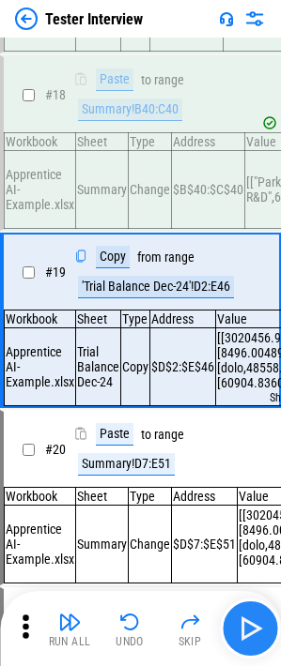
scroll to position [3200, 0]
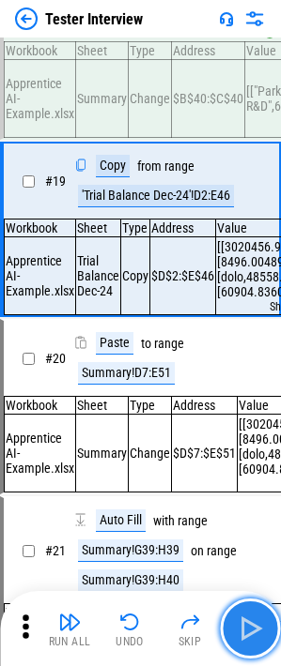
click at [248, 635] on img "button" at bounding box center [250, 629] width 30 height 30
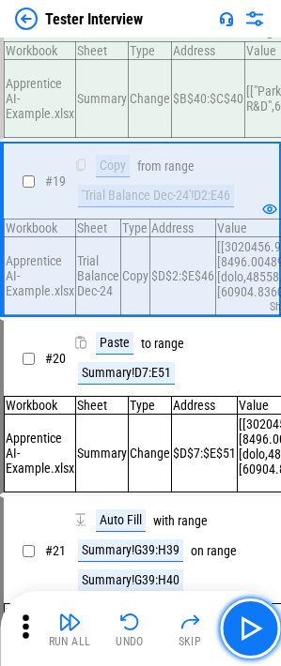
click at [249, 636] on img "button" at bounding box center [250, 629] width 30 height 30
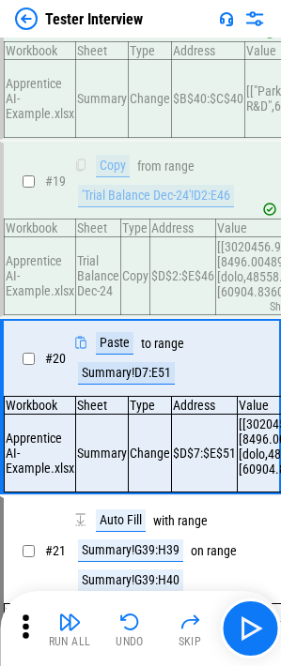
scroll to position [3383, 0]
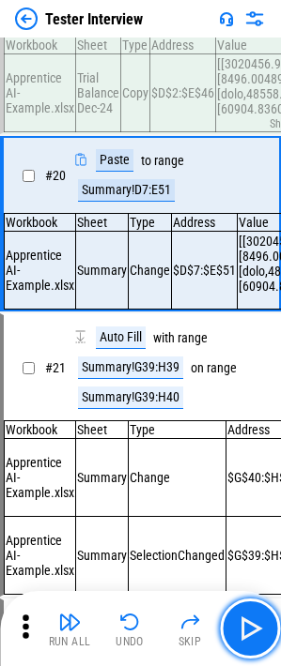
click at [249, 636] on img "button" at bounding box center [250, 629] width 30 height 30
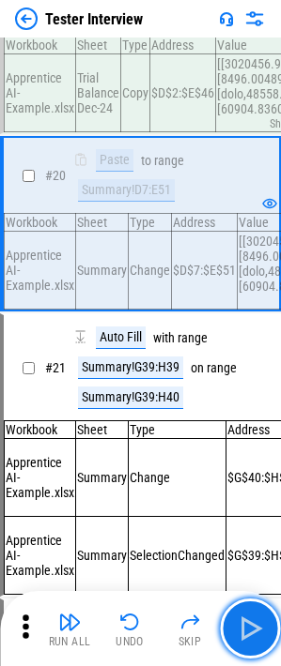
click at [249, 636] on img "button" at bounding box center [250, 629] width 30 height 30
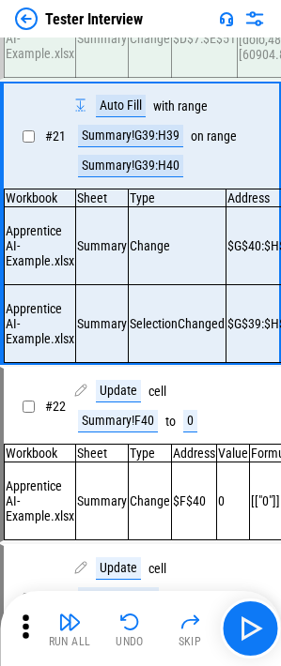
scroll to position [3622, 0]
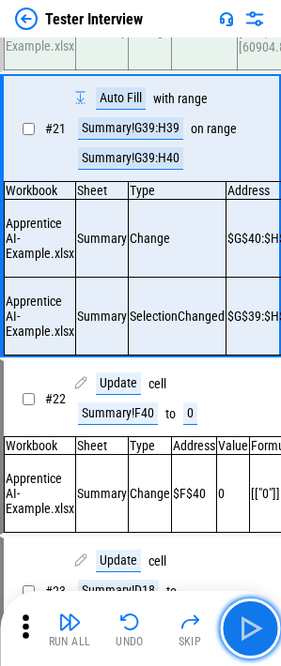
click at [249, 636] on img "button" at bounding box center [250, 629] width 30 height 30
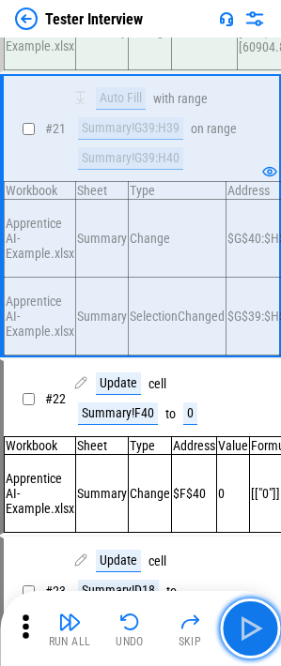
click at [249, 636] on img "button" at bounding box center [250, 629] width 30 height 30
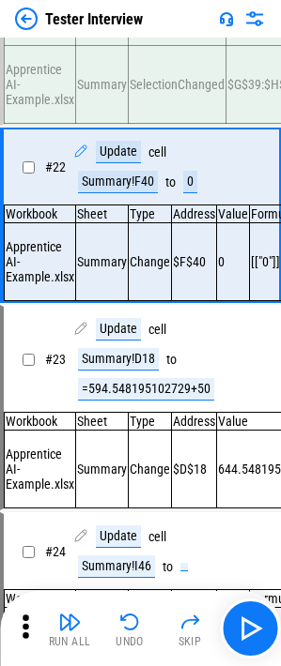
scroll to position [3861, 0]
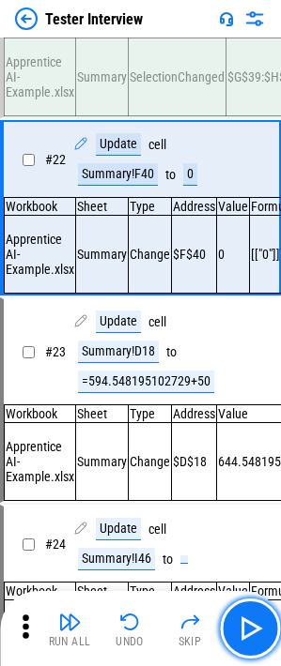
click at [249, 636] on img "button" at bounding box center [250, 629] width 30 height 30
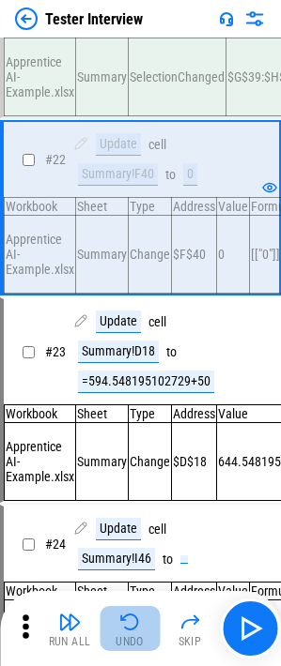
click at [121, 637] on div "Undo" at bounding box center [129, 641] width 28 height 11
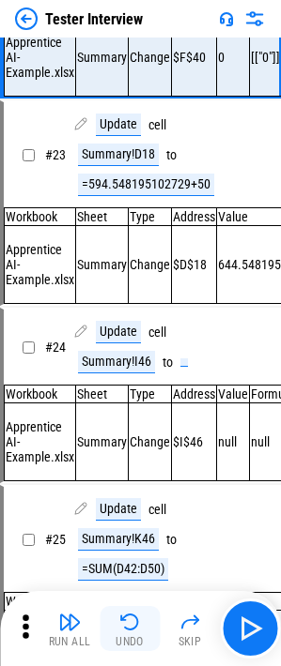
scroll to position [4059, 0]
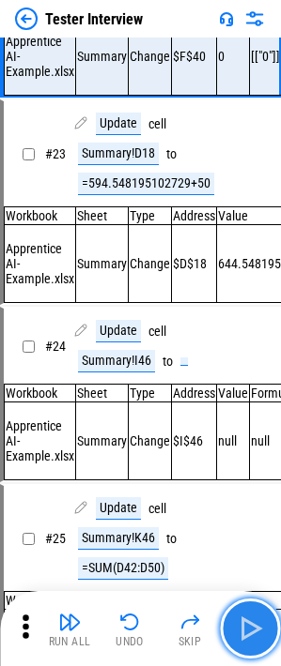
click at [270, 634] on button "button" at bounding box center [250, 629] width 60 height 60
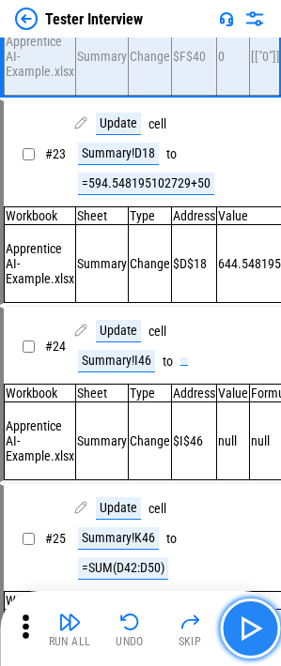
click at [270, 634] on button "button" at bounding box center [250, 629] width 60 height 60
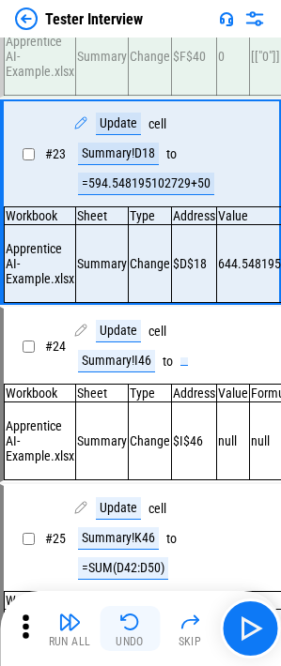
click at [142, 631] on button "Undo" at bounding box center [129, 628] width 60 height 45
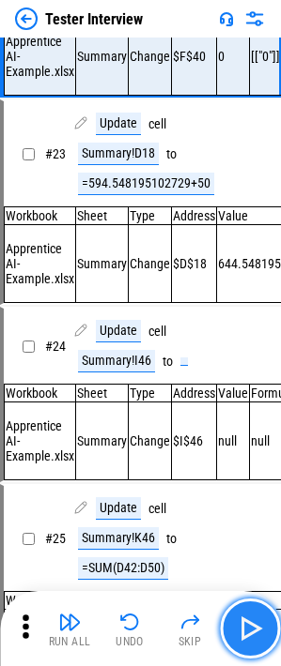
click at [255, 628] on img "button" at bounding box center [250, 629] width 30 height 30
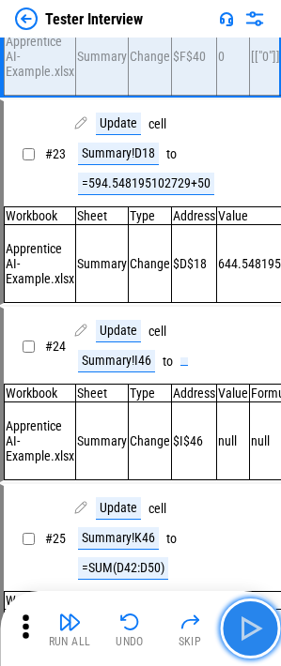
click at [255, 628] on img "button" at bounding box center [250, 629] width 30 height 30
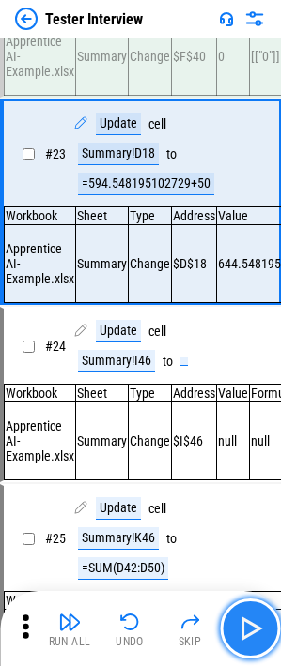
click at [268, 617] on button "button" at bounding box center [250, 629] width 60 height 60
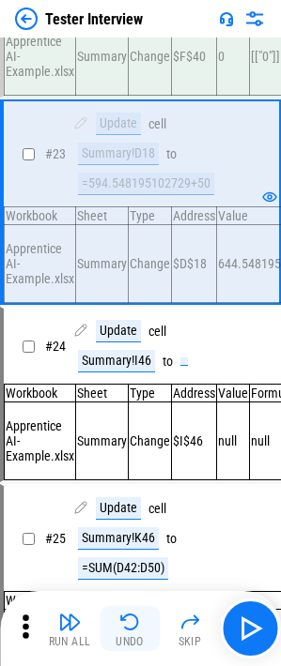
click at [140, 638] on div "Undo" at bounding box center [129, 641] width 28 height 11
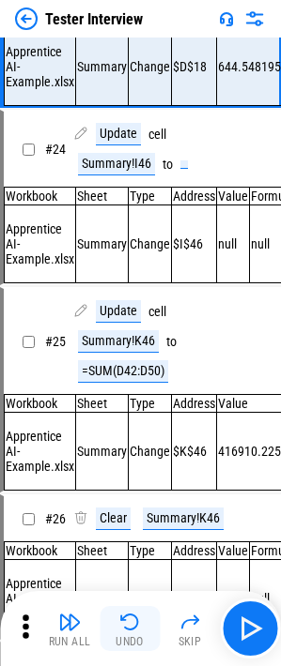
scroll to position [4257, 0]
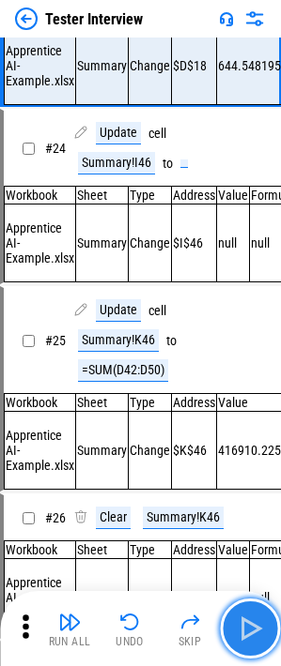
click at [268, 630] on button "button" at bounding box center [250, 629] width 60 height 60
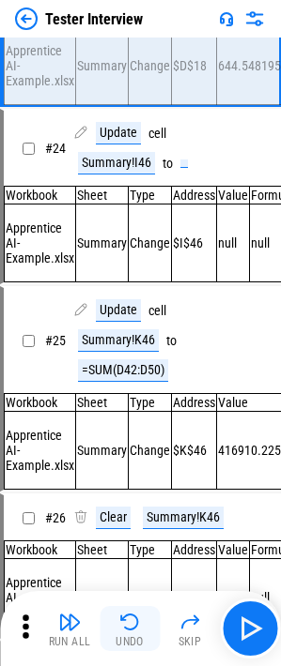
click at [129, 621] on img "button" at bounding box center [129, 622] width 23 height 23
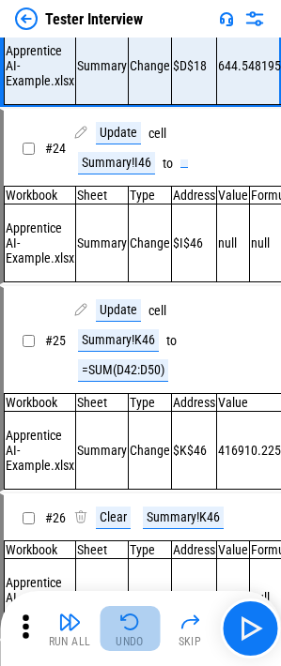
click at [141, 624] on button "Undo" at bounding box center [129, 628] width 60 height 45
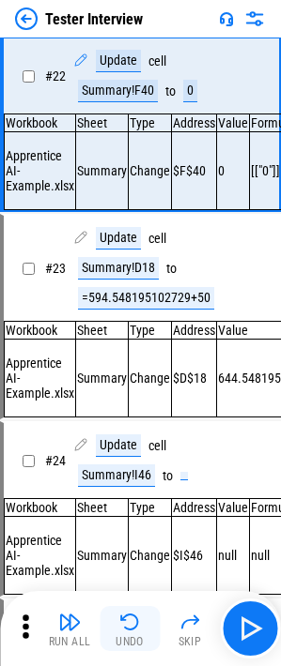
scroll to position [3861, 0]
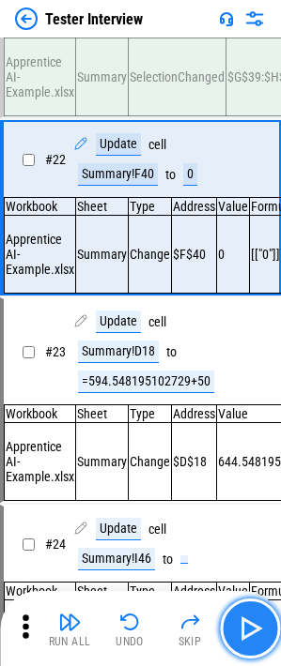
click at [248, 635] on img "button" at bounding box center [250, 629] width 30 height 30
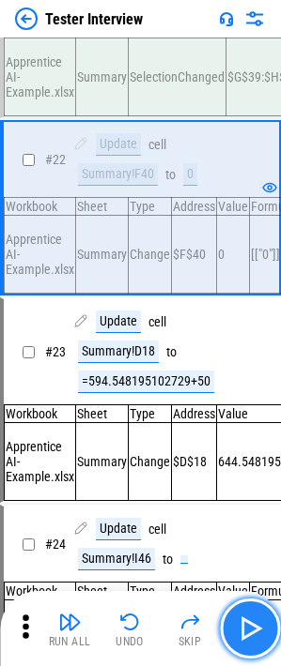
click at [245, 636] on img "button" at bounding box center [250, 629] width 30 height 30
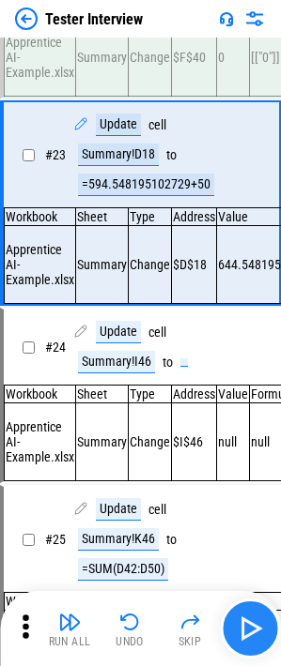
scroll to position [4059, 0]
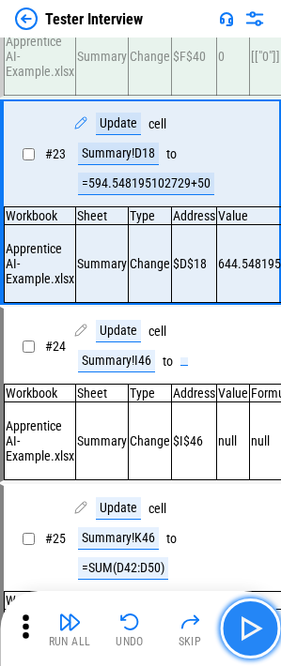
click at [245, 636] on img "button" at bounding box center [250, 629] width 30 height 30
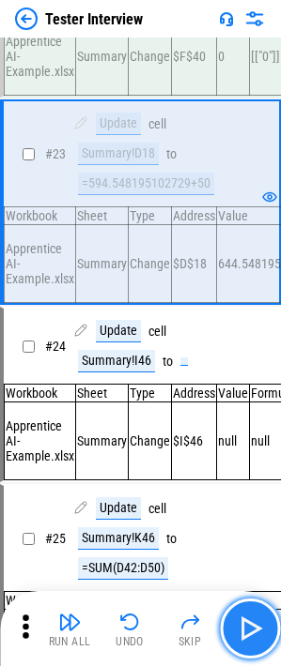
click at [245, 636] on img "button" at bounding box center [250, 629] width 30 height 30
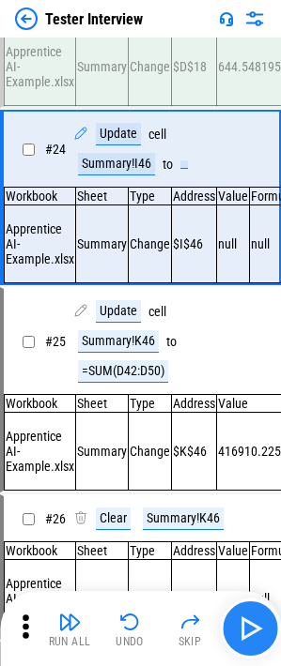
scroll to position [4257, 0]
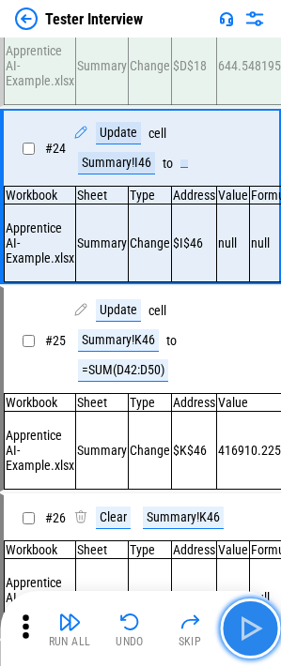
click at [245, 636] on img "button" at bounding box center [250, 629] width 30 height 30
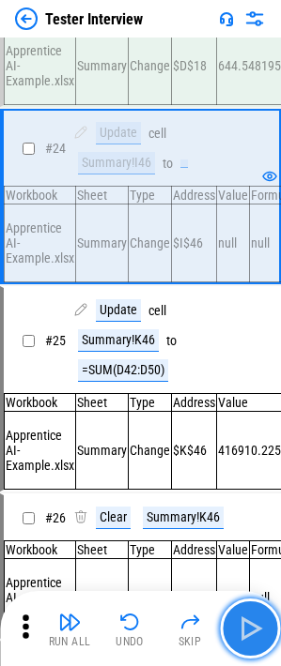
click at [245, 636] on img "button" at bounding box center [250, 629] width 30 height 30
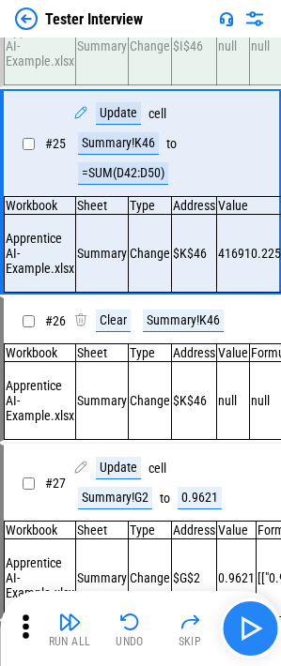
scroll to position [4455, 0]
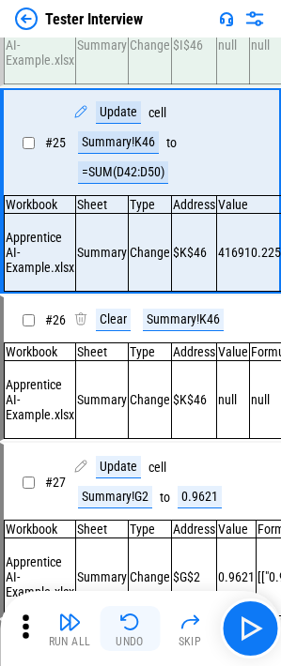
click at [136, 627] on img "button" at bounding box center [129, 622] width 23 height 23
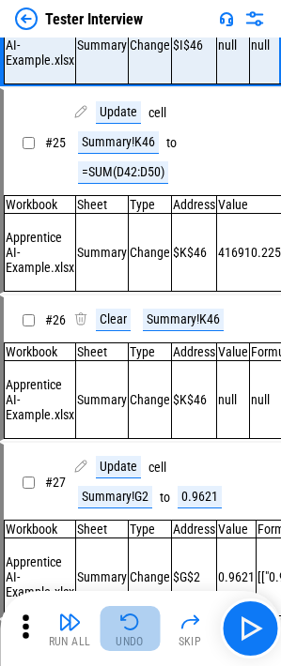
click at [136, 627] on img "button" at bounding box center [129, 622] width 23 height 23
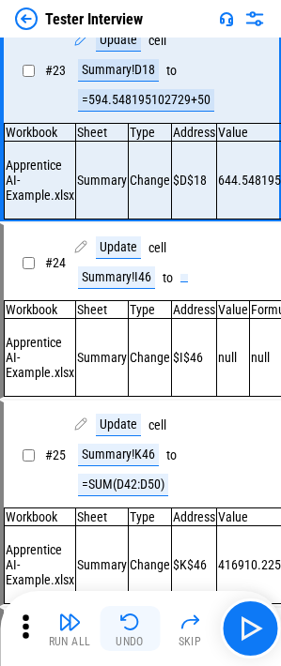
scroll to position [4059, 0]
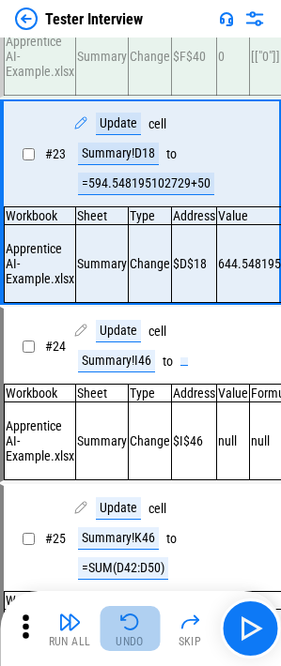
click at [134, 629] on img "button" at bounding box center [129, 622] width 23 height 23
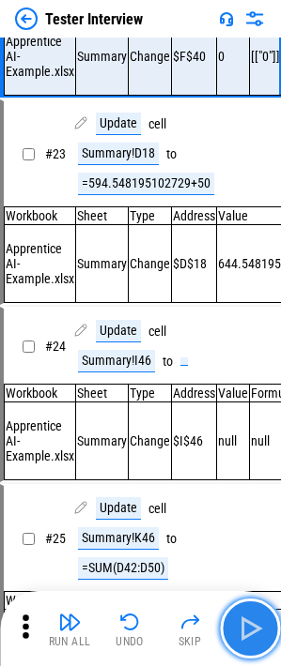
click at [245, 617] on img "button" at bounding box center [250, 629] width 30 height 30
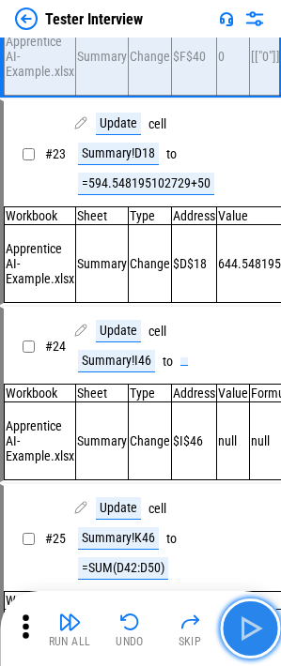
click at [245, 617] on img "button" at bounding box center [250, 629] width 30 height 30
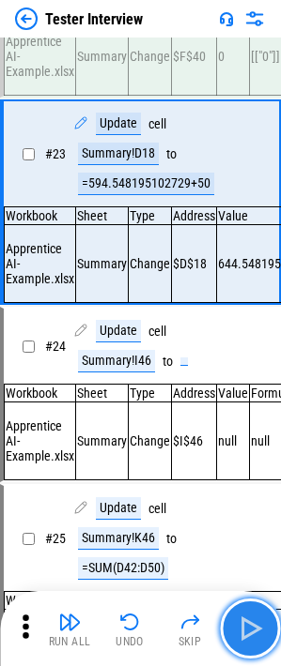
click at [245, 617] on img "button" at bounding box center [250, 629] width 30 height 30
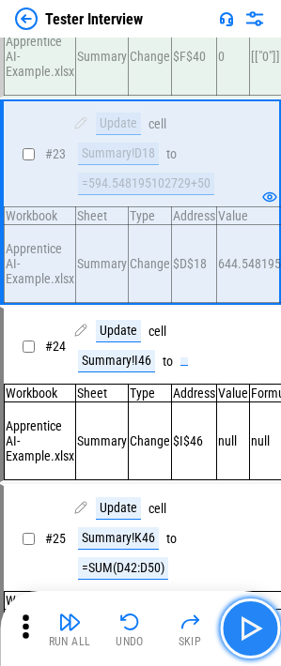
click at [245, 617] on img "button" at bounding box center [250, 629] width 30 height 30
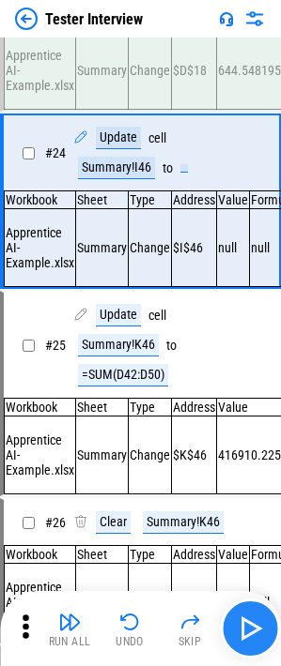
scroll to position [4257, 0]
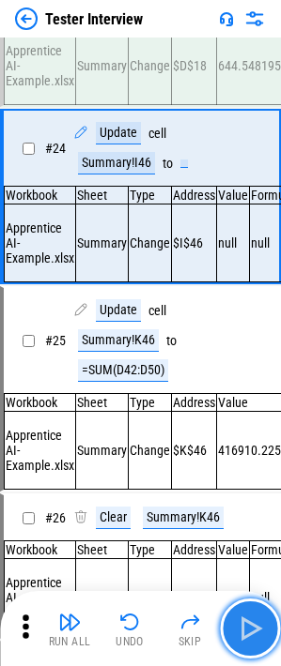
click at [245, 617] on img "button" at bounding box center [250, 629] width 30 height 30
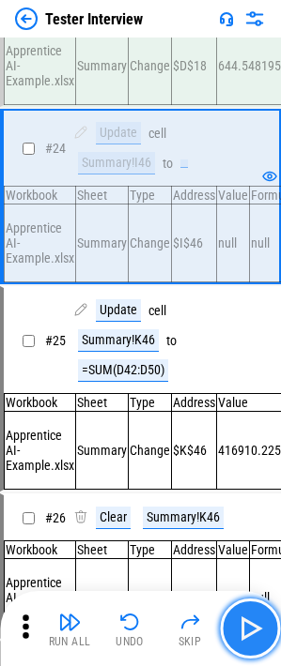
click at [245, 617] on img "button" at bounding box center [250, 629] width 30 height 30
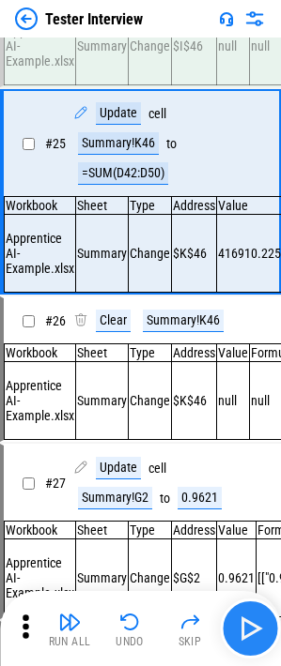
scroll to position [4455, 0]
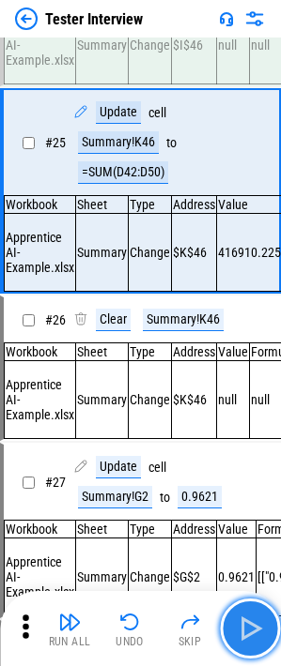
click at [245, 617] on img "button" at bounding box center [250, 629] width 30 height 30
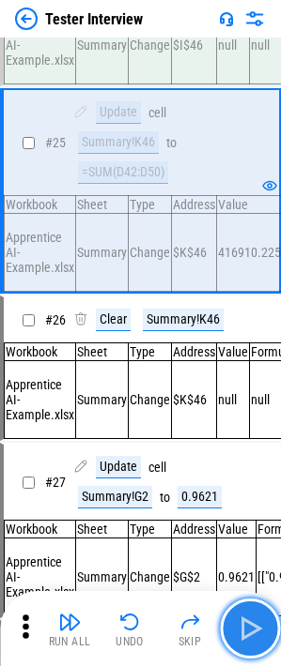
click at [241, 624] on img "button" at bounding box center [250, 629] width 30 height 30
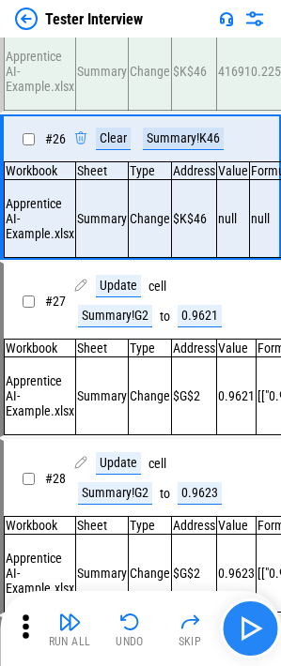
scroll to position [4638, 0]
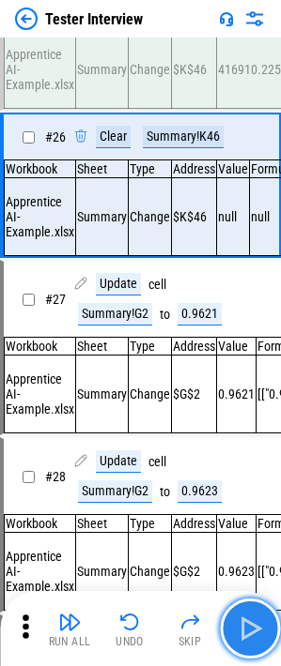
click at [241, 624] on img "button" at bounding box center [250, 629] width 30 height 30
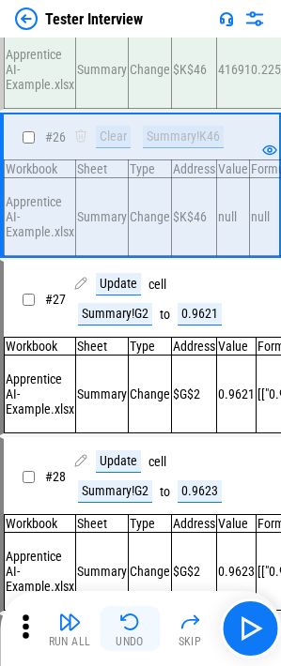
click at [134, 632] on img "button" at bounding box center [129, 622] width 23 height 23
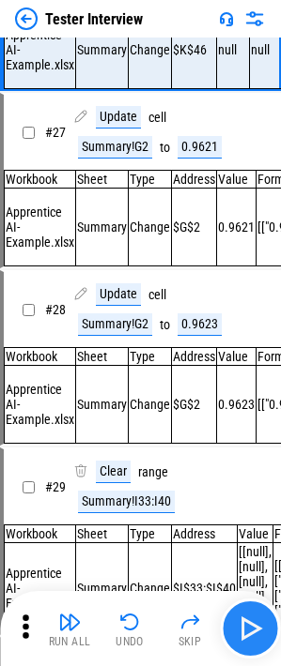
scroll to position [4806, 0]
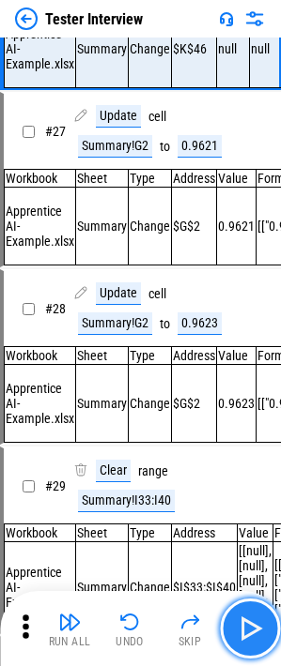
click at [252, 619] on img "button" at bounding box center [250, 629] width 30 height 30
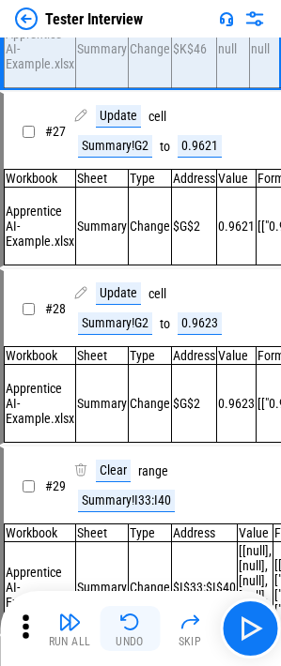
click at [120, 619] on img "button" at bounding box center [129, 622] width 23 height 23
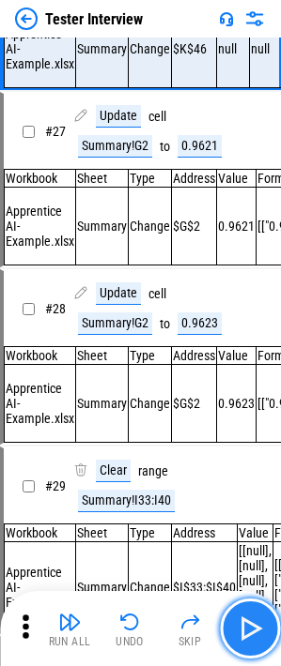
click at [239, 616] on img "button" at bounding box center [250, 629] width 30 height 30
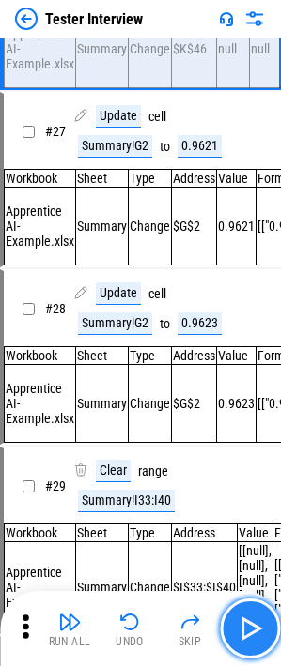
click at [239, 616] on img "button" at bounding box center [250, 629] width 30 height 30
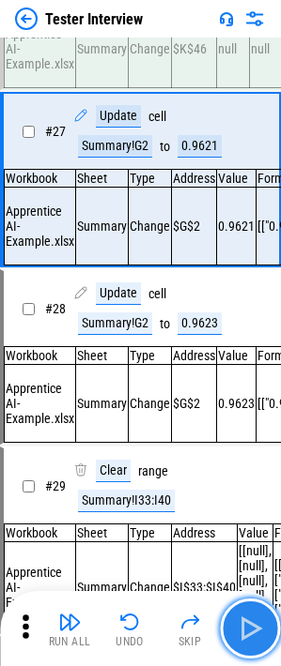
click at [250, 618] on img "button" at bounding box center [250, 629] width 30 height 30
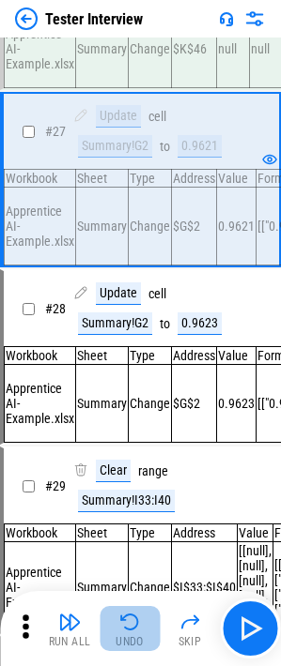
click at [130, 628] on img "button" at bounding box center [129, 622] width 23 height 23
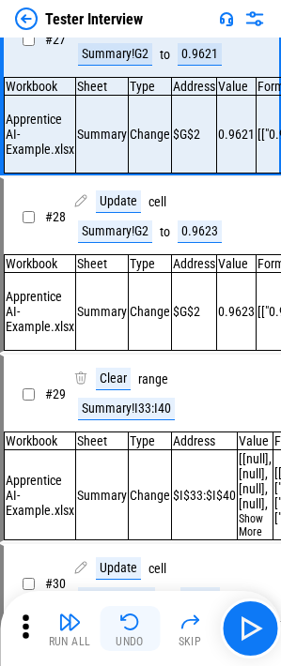
scroll to position [4989, 0]
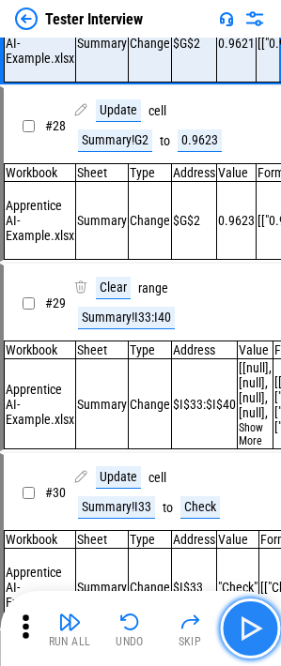
click at [248, 617] on img "button" at bounding box center [250, 629] width 30 height 30
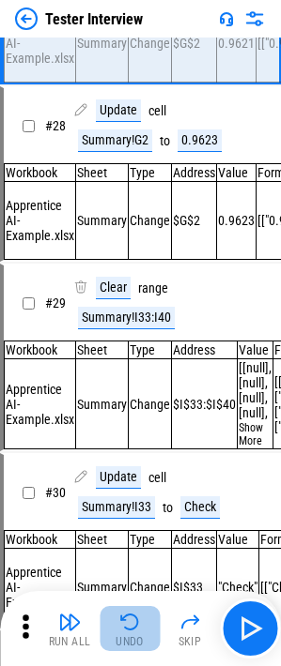
click at [139, 624] on img "button" at bounding box center [129, 622] width 23 height 23
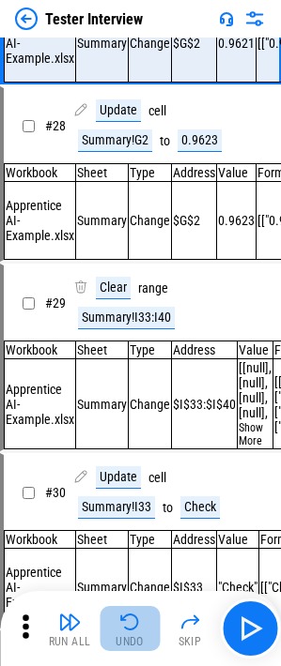
click at [139, 624] on img "button" at bounding box center [129, 622] width 23 height 23
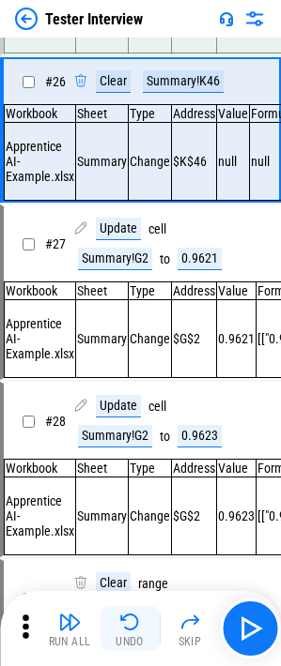
scroll to position [4638, 0]
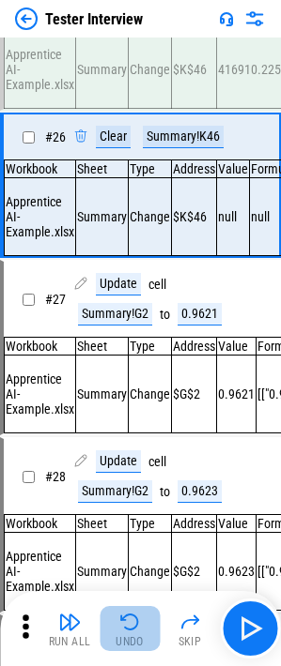
click at [114, 621] on button "Undo" at bounding box center [129, 628] width 60 height 45
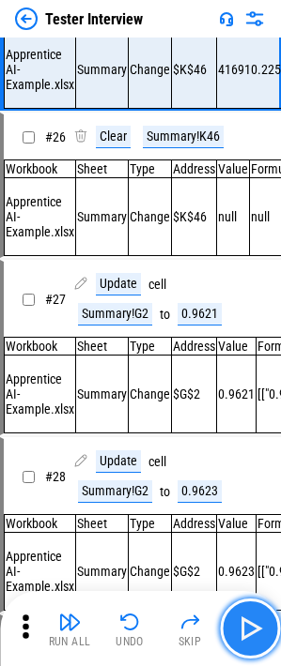
click at [234, 628] on button "button" at bounding box center [250, 629] width 60 height 60
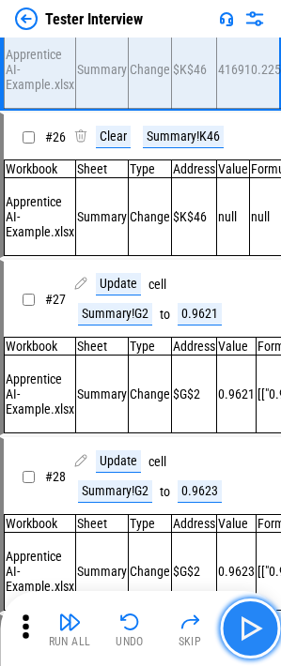
click at [232, 628] on button "button" at bounding box center [250, 629] width 60 height 60
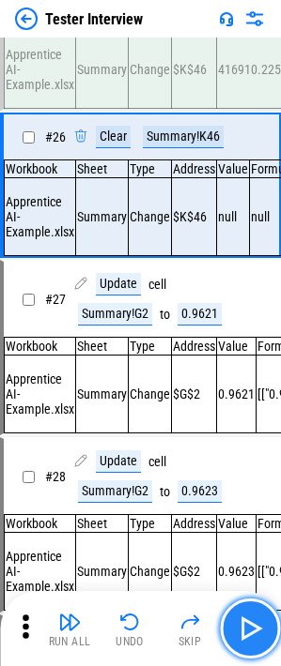
click at [232, 628] on button "button" at bounding box center [250, 629] width 60 height 60
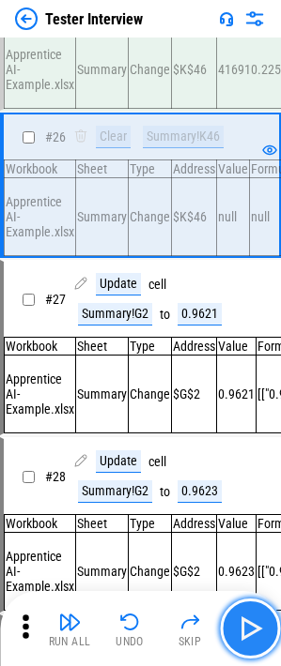
click at [232, 628] on button "button" at bounding box center [250, 629] width 60 height 60
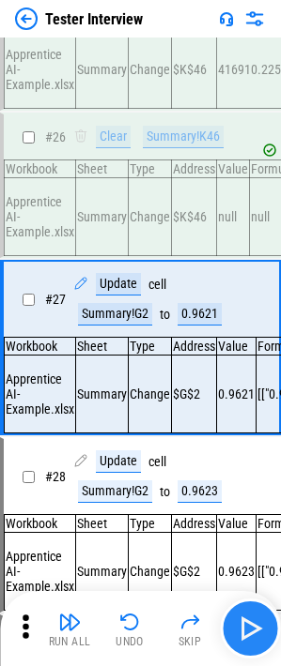
scroll to position [4806, 0]
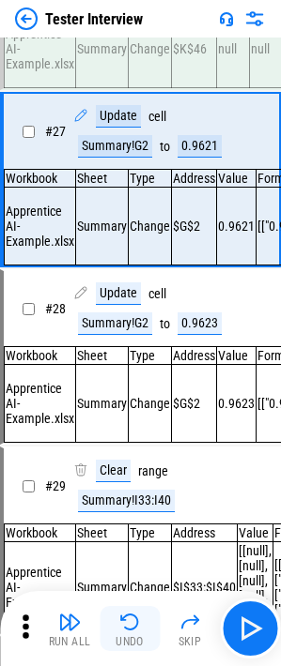
click at [137, 631] on img "button" at bounding box center [129, 622] width 23 height 23
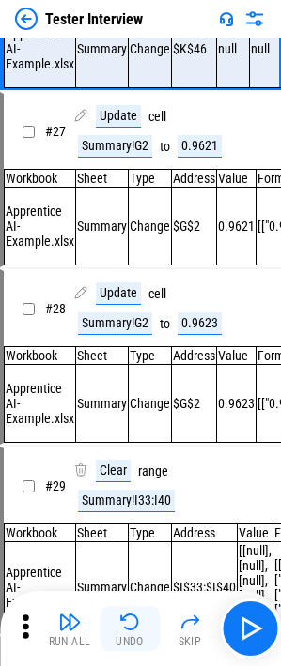
click at [137, 631] on img "button" at bounding box center [129, 622] width 23 height 23
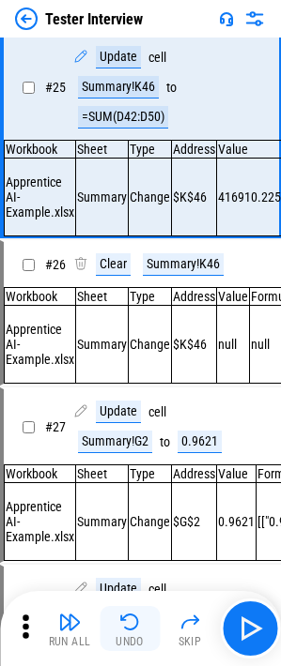
scroll to position [4455, 0]
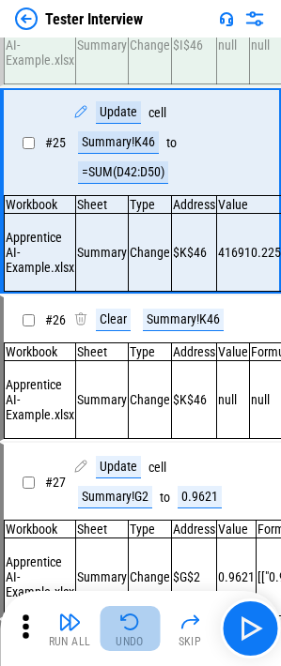
click at [132, 618] on img "button" at bounding box center [129, 622] width 23 height 23
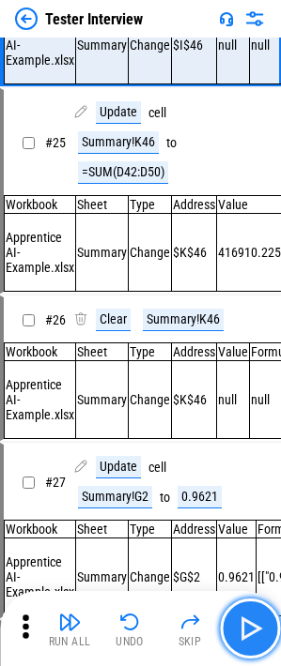
click at [255, 628] on img "button" at bounding box center [250, 629] width 30 height 30
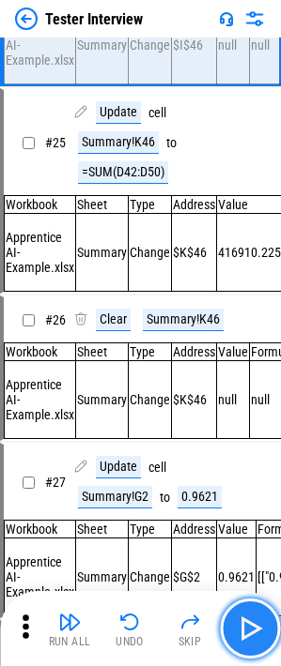
click at [253, 628] on img "button" at bounding box center [250, 629] width 30 height 30
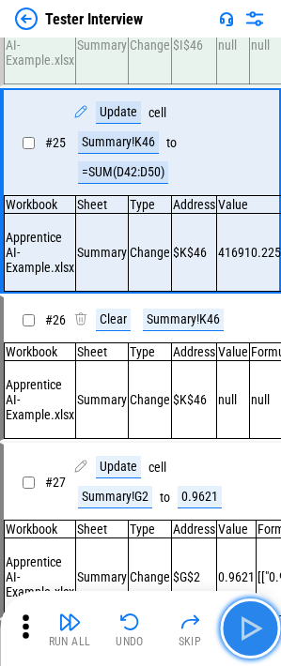
click at [253, 628] on img "button" at bounding box center [250, 629] width 30 height 30
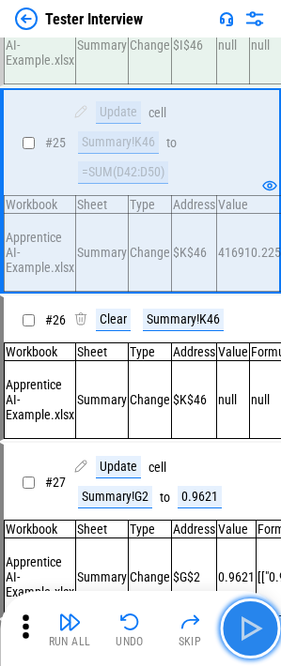
click at [253, 628] on img "button" at bounding box center [250, 629] width 30 height 30
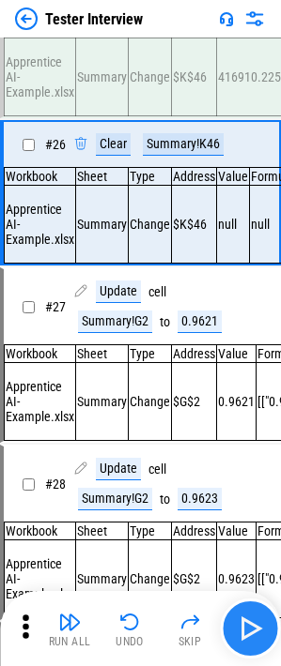
scroll to position [4638, 0]
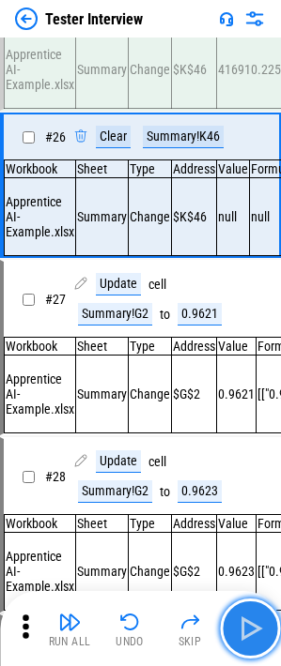
click at [253, 628] on img "button" at bounding box center [250, 629] width 30 height 30
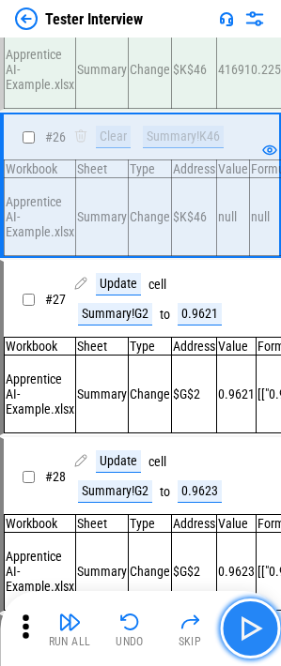
click at [253, 628] on img "button" at bounding box center [250, 629] width 30 height 30
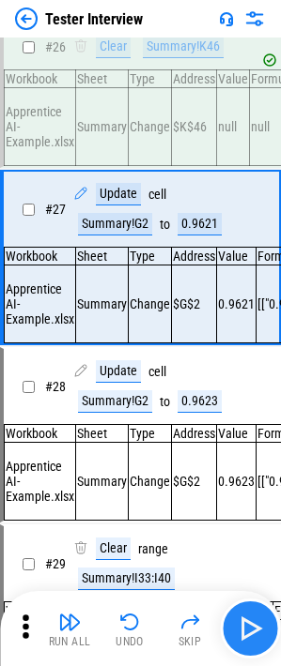
scroll to position [4806, 0]
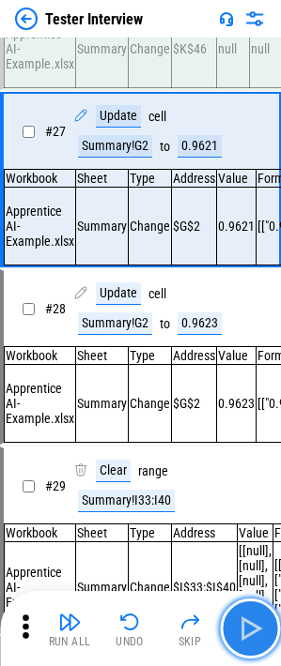
click at [253, 628] on img "button" at bounding box center [250, 629] width 30 height 30
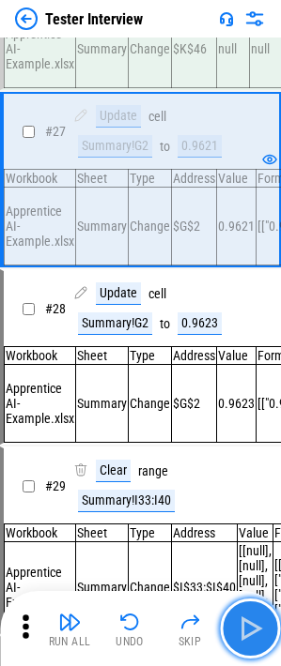
click at [253, 628] on img "button" at bounding box center [250, 629] width 30 height 30
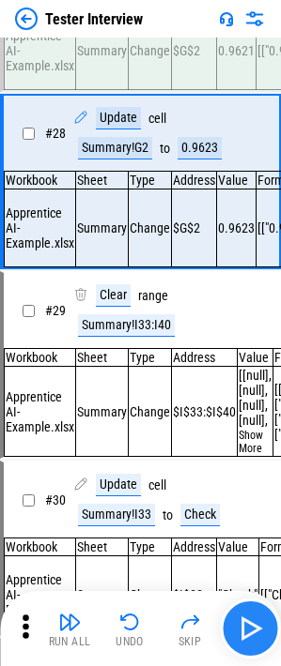
scroll to position [4989, 0]
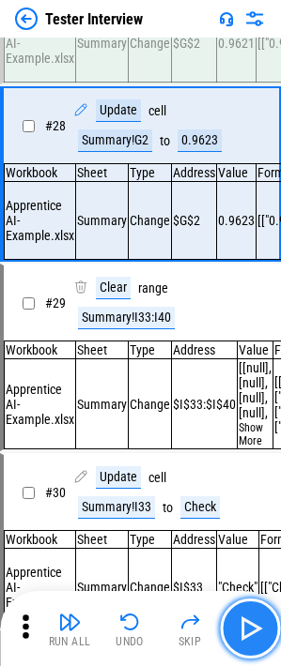
click at [253, 628] on img "button" at bounding box center [250, 629] width 30 height 30
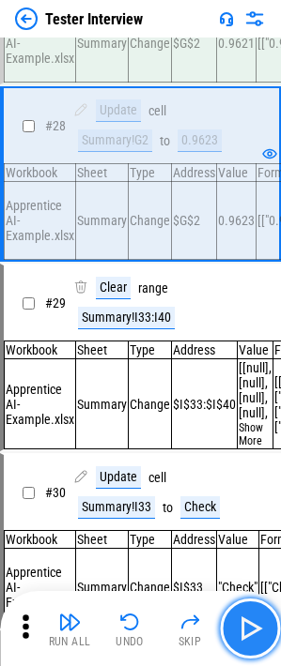
click at [253, 628] on img "button" at bounding box center [250, 629] width 30 height 30
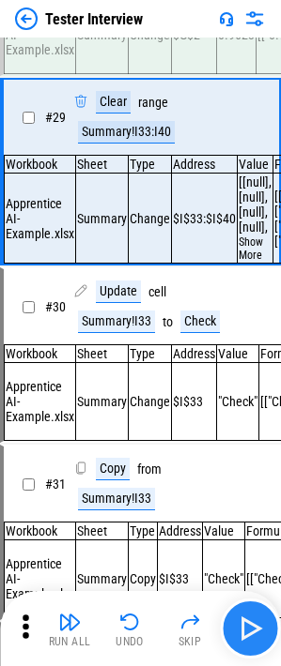
scroll to position [5176, 0]
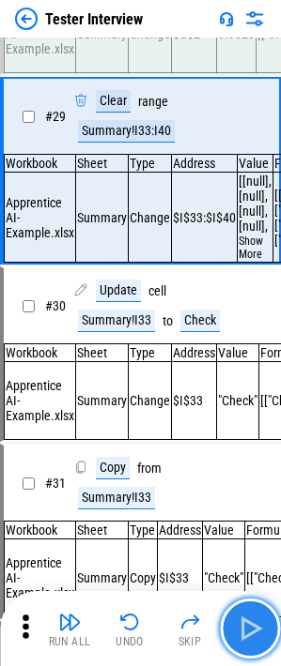
click at [244, 643] on img "button" at bounding box center [250, 629] width 30 height 30
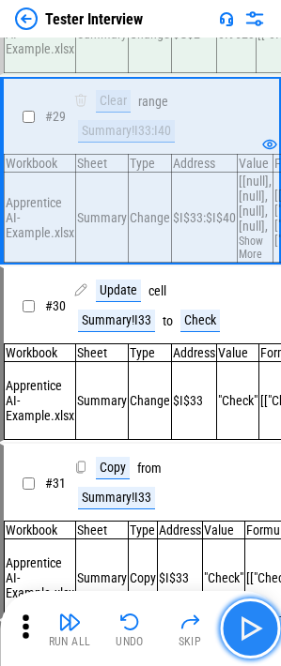
click at [244, 643] on img "button" at bounding box center [250, 629] width 30 height 30
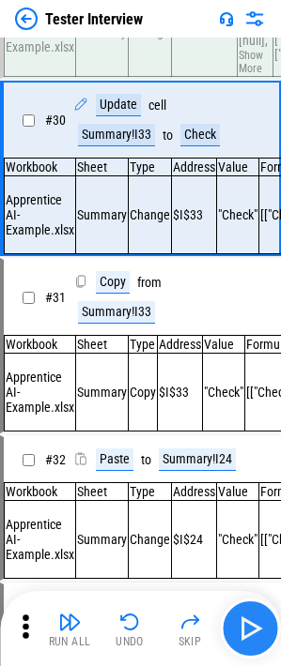
scroll to position [5363, 0]
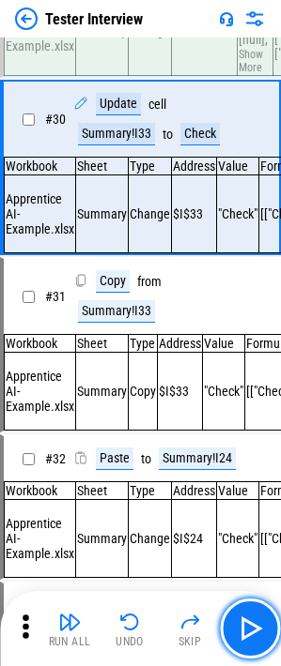
click at [250, 649] on button "button" at bounding box center [250, 629] width 60 height 60
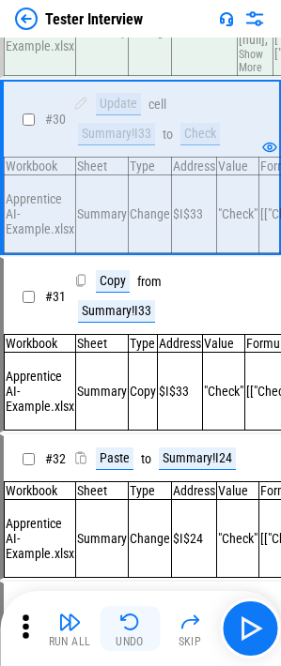
click at [136, 631] on img "button" at bounding box center [129, 622] width 23 height 23
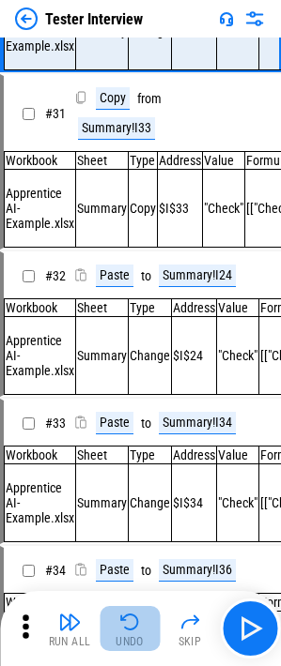
click at [136, 631] on img "button" at bounding box center [129, 622] width 23 height 23
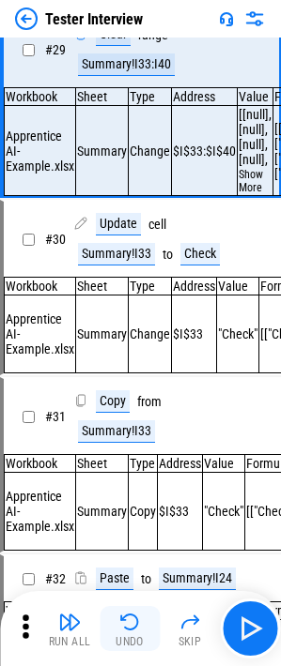
scroll to position [5176, 0]
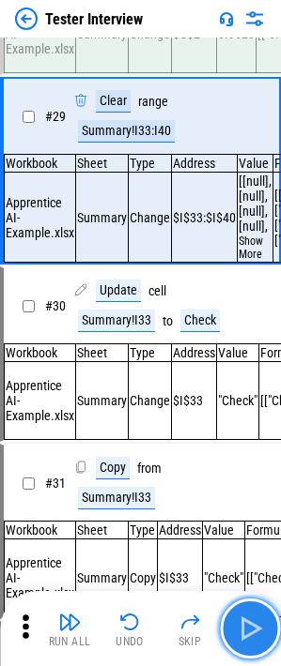
click at [262, 636] on img "button" at bounding box center [250, 629] width 30 height 30
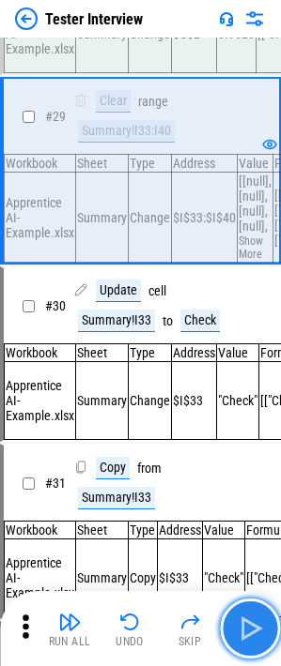
click at [261, 636] on img "button" at bounding box center [250, 629] width 30 height 30
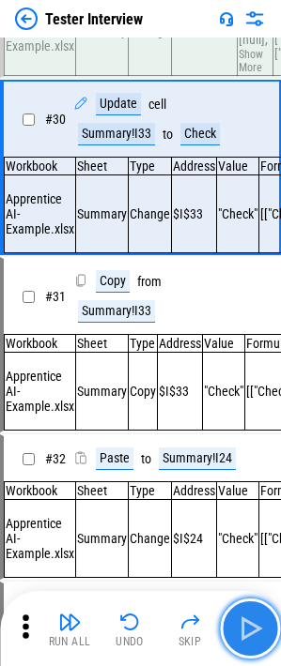
click at [260, 636] on img "button" at bounding box center [250, 629] width 30 height 30
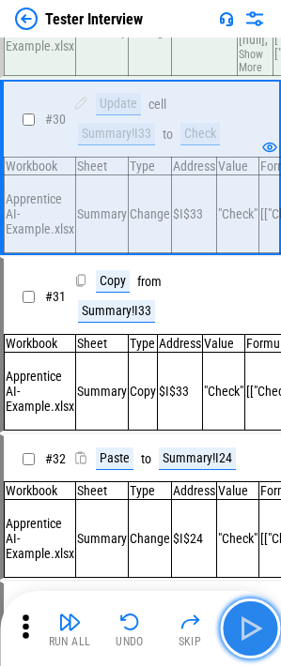
click at [259, 636] on img "button" at bounding box center [250, 629] width 30 height 30
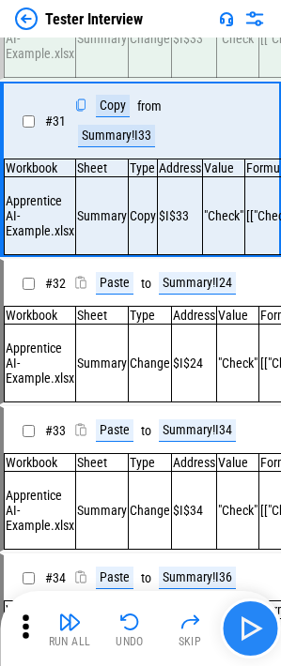
scroll to position [5546, 0]
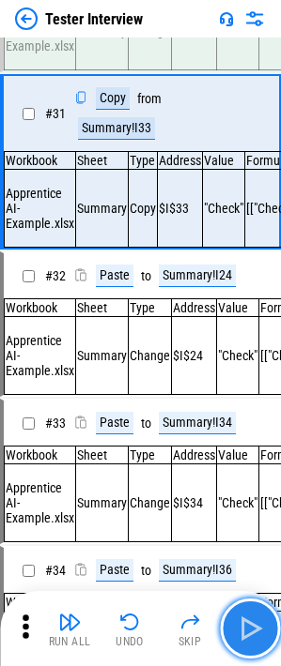
click at [258, 636] on img "button" at bounding box center [250, 629] width 30 height 30
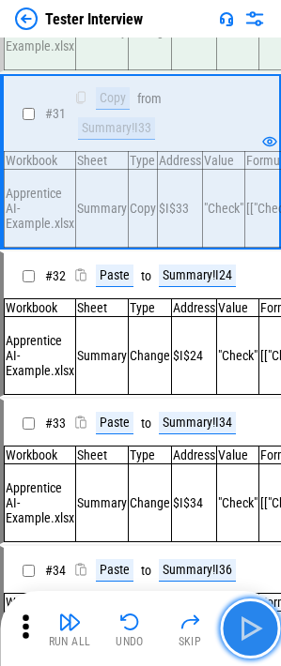
click at [258, 636] on img "button" at bounding box center [250, 629] width 30 height 30
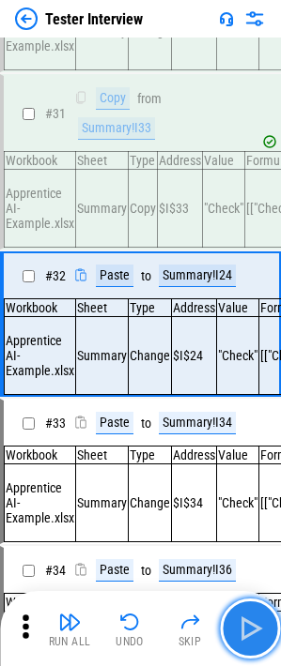
click at [258, 636] on img "button" at bounding box center [250, 629] width 30 height 30
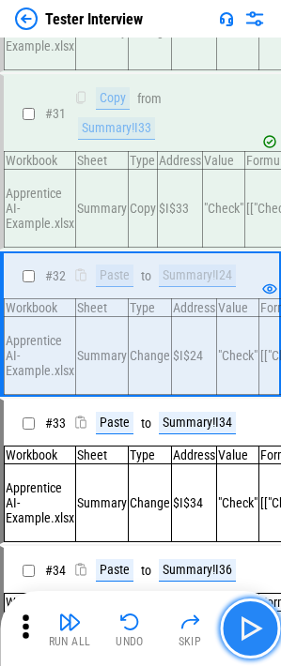
click at [258, 636] on img "button" at bounding box center [250, 629] width 30 height 30
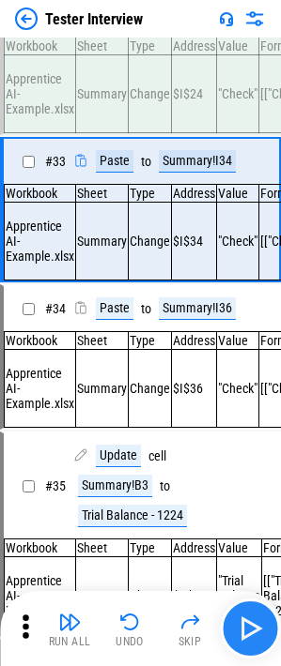
scroll to position [5867, 0]
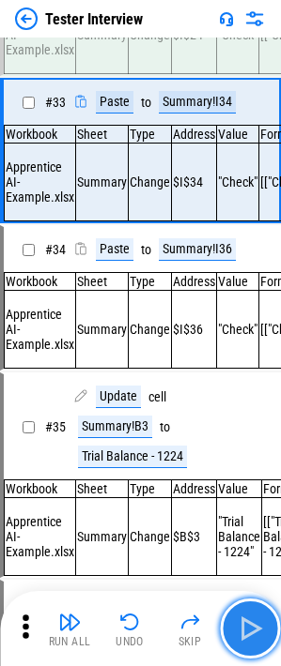
click at [258, 636] on img "button" at bounding box center [250, 629] width 30 height 30
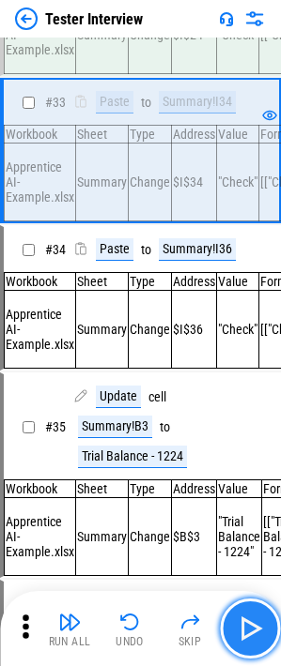
click at [258, 636] on img "button" at bounding box center [250, 629] width 30 height 30
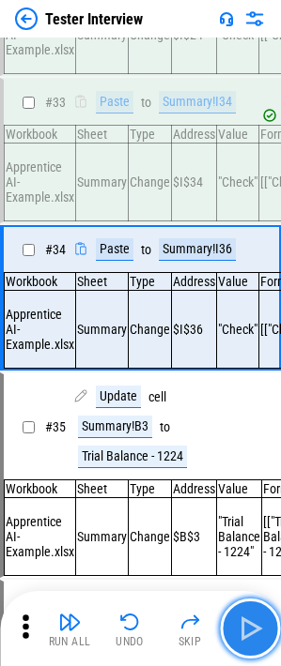
click at [258, 636] on img "button" at bounding box center [250, 629] width 30 height 30
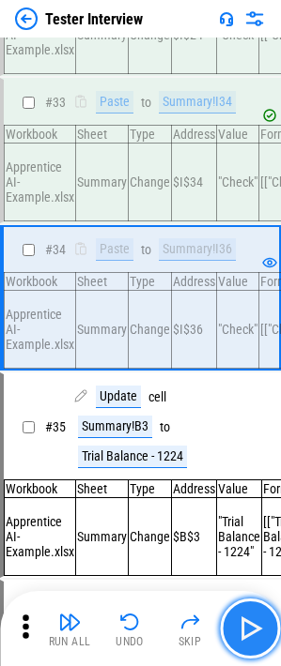
click at [258, 636] on img "button" at bounding box center [250, 629] width 30 height 30
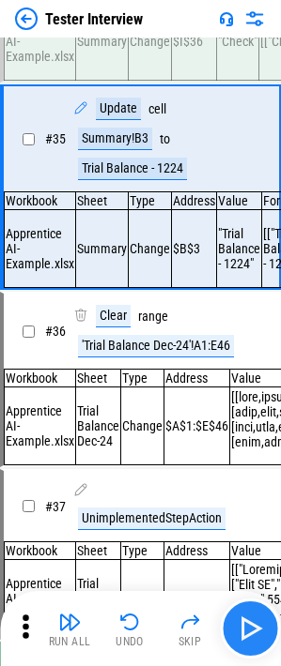
scroll to position [6203, 0]
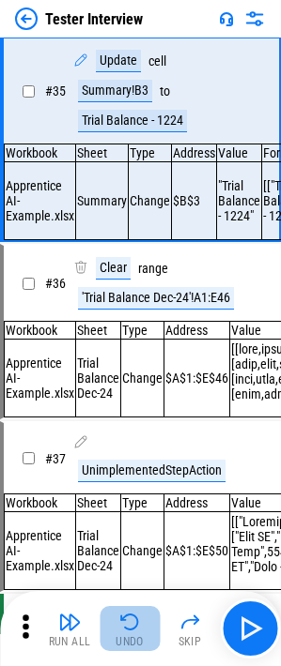
click at [118, 627] on img "button" at bounding box center [129, 622] width 23 height 23
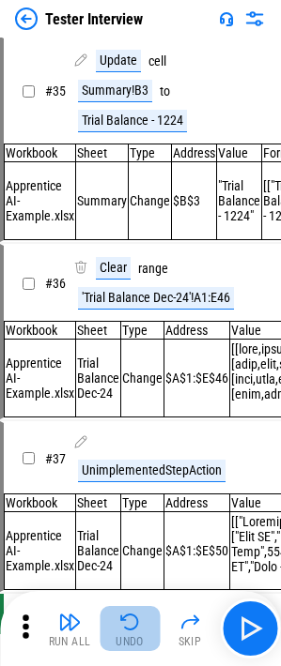
click at [118, 627] on img "button" at bounding box center [129, 622] width 23 height 23
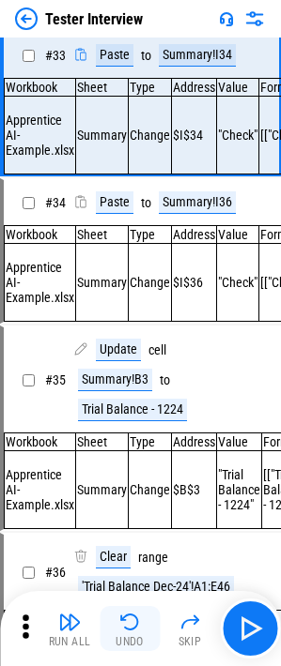
click at [118, 627] on img "button" at bounding box center [129, 622] width 23 height 23
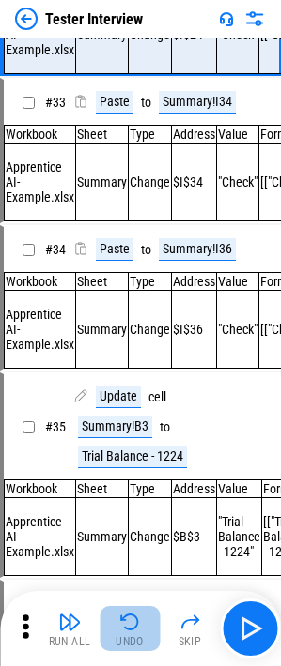
click at [118, 627] on img "button" at bounding box center [129, 622] width 23 height 23
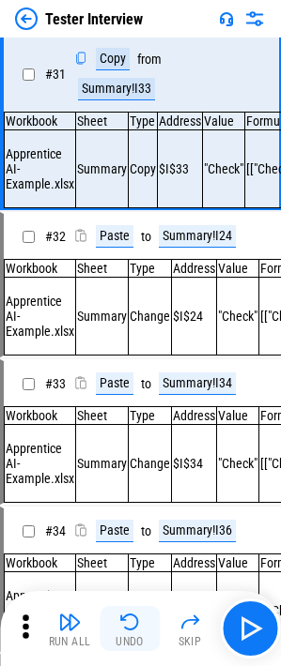
scroll to position [5546, 0]
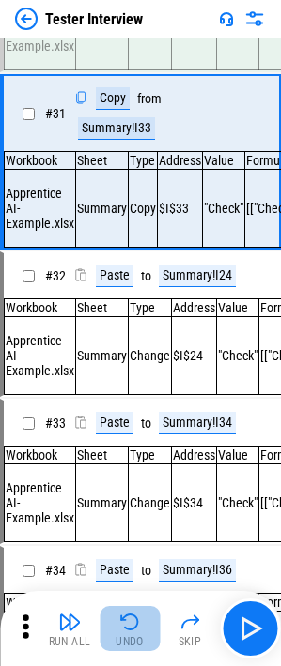
click at [118, 627] on img "button" at bounding box center [129, 622] width 23 height 23
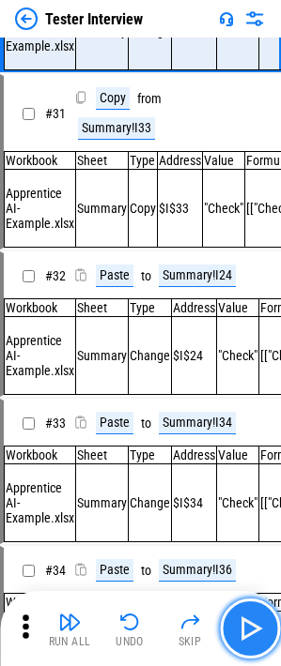
click at [253, 630] on img "button" at bounding box center [250, 629] width 30 height 30
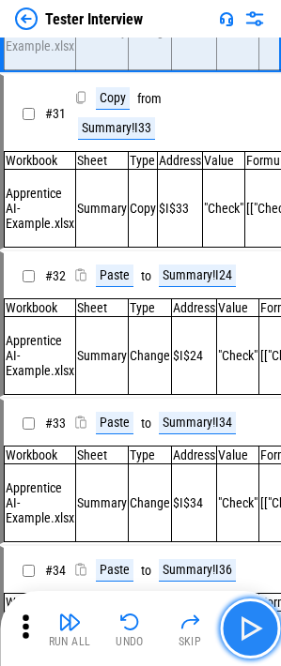
click at [253, 630] on img "button" at bounding box center [250, 629] width 30 height 30
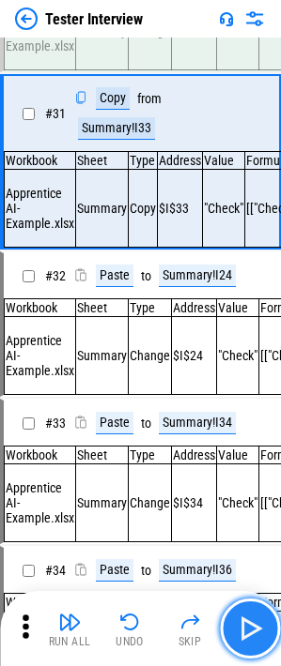
click at [253, 630] on img "button" at bounding box center [250, 629] width 30 height 30
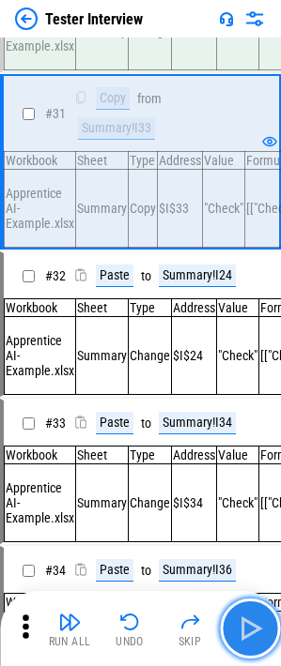
click at [253, 630] on img "button" at bounding box center [250, 629] width 30 height 30
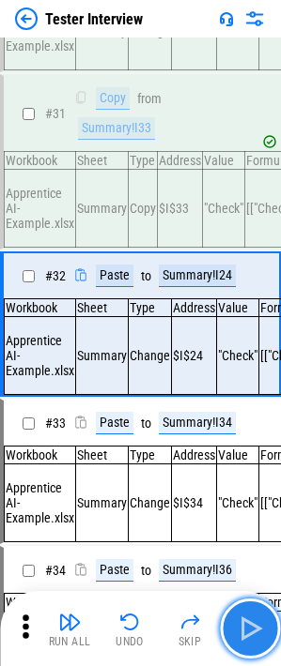
click at [253, 630] on img "button" at bounding box center [250, 629] width 30 height 30
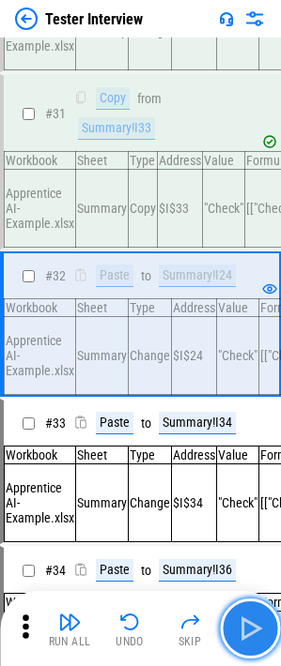
click at [253, 630] on img "button" at bounding box center [250, 629] width 30 height 30
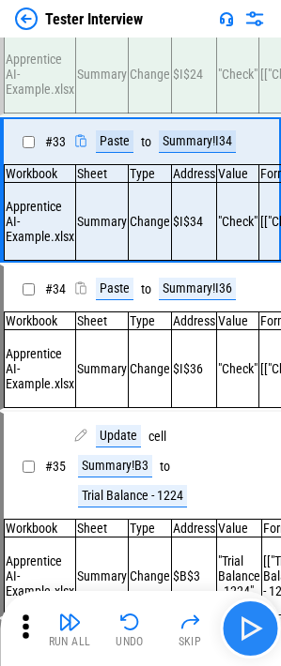
scroll to position [5867, 0]
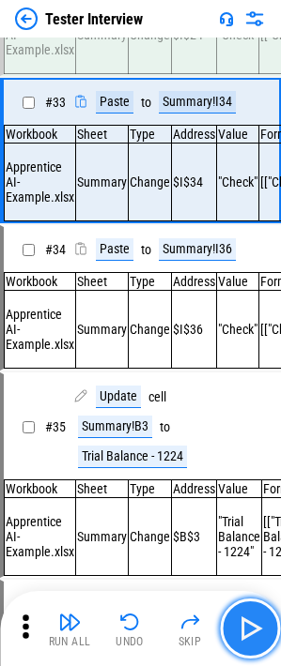
click at [239, 614] on img "button" at bounding box center [250, 629] width 30 height 30
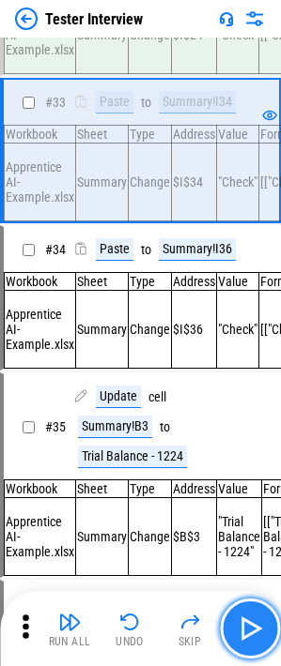
click at [239, 614] on img "button" at bounding box center [250, 629] width 30 height 30
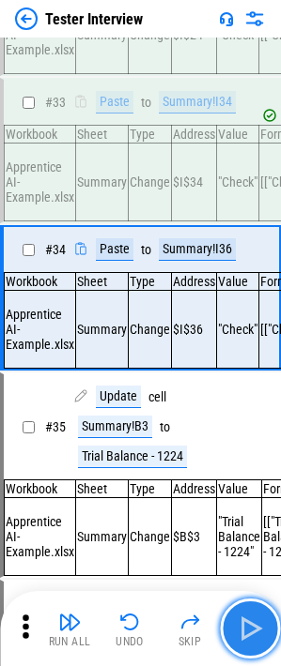
click at [239, 614] on img "button" at bounding box center [250, 629] width 30 height 30
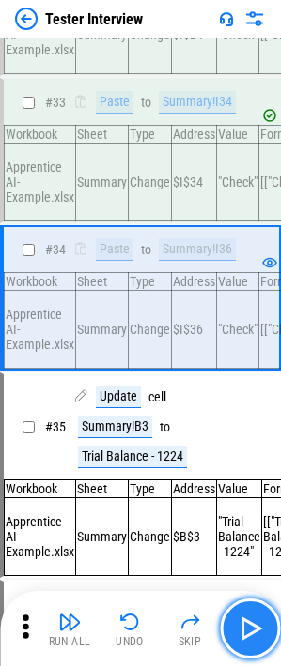
click at [245, 629] on img "button" at bounding box center [250, 629] width 30 height 30
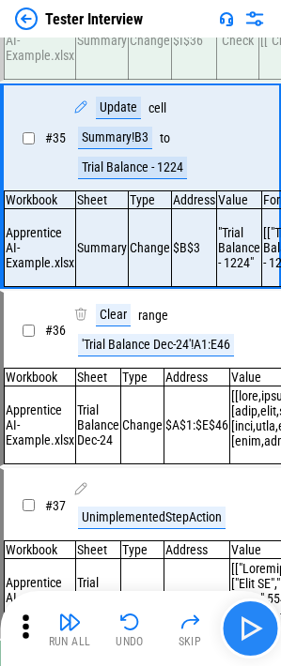
scroll to position [6203, 0]
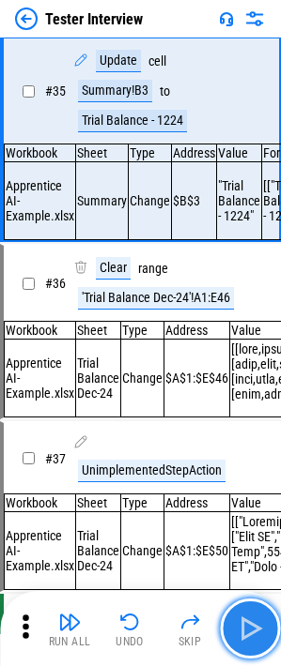
click at [245, 629] on img "button" at bounding box center [250, 629] width 30 height 30
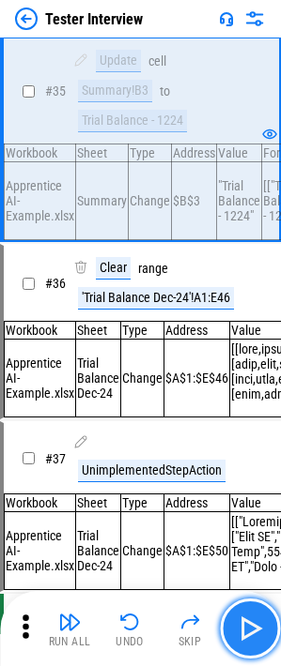
click at [257, 636] on img "button" at bounding box center [250, 629] width 30 height 30
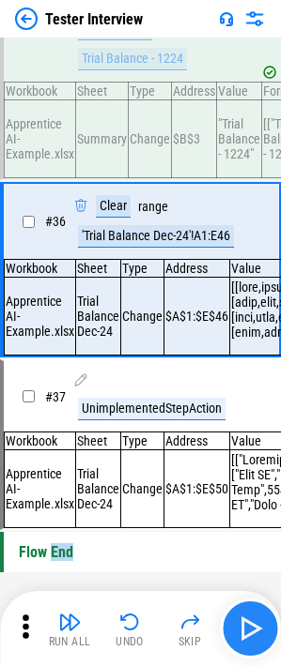
scroll to position [6401, 0]
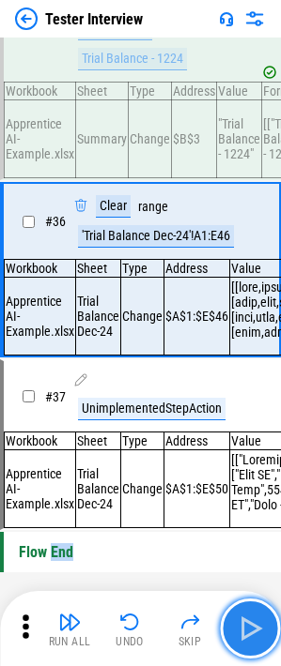
click at [257, 635] on img "button" at bounding box center [250, 629] width 30 height 30
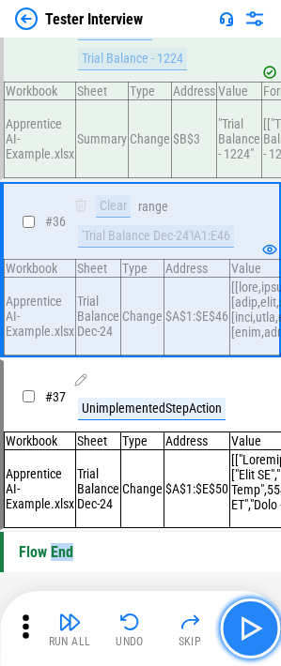
click at [257, 635] on img "button" at bounding box center [250, 629] width 30 height 30
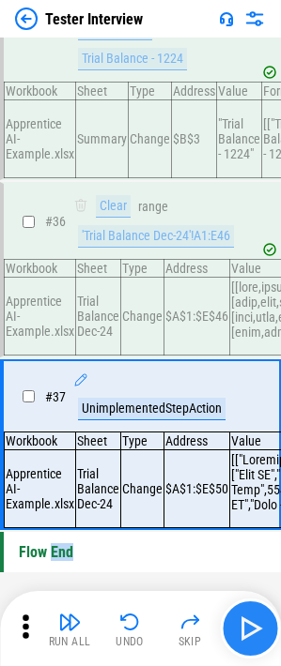
scroll to position [6472, 0]
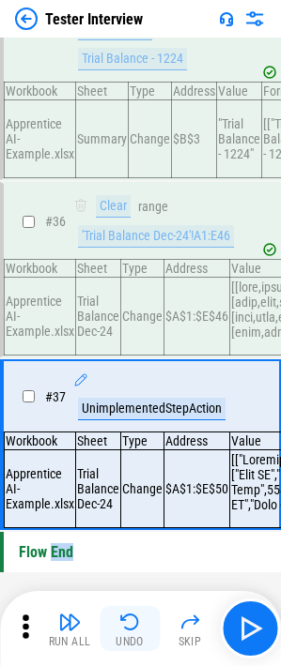
click at [137, 627] on img "button" at bounding box center [129, 622] width 23 height 23
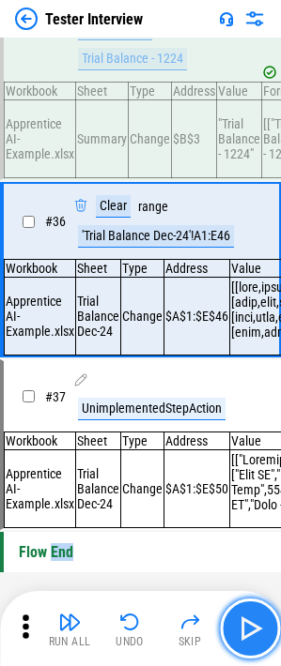
click at [232, 630] on button "button" at bounding box center [250, 629] width 60 height 60
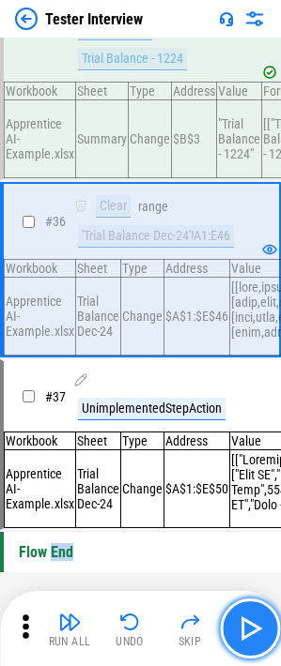
click at [245, 640] on img "button" at bounding box center [250, 629] width 30 height 30
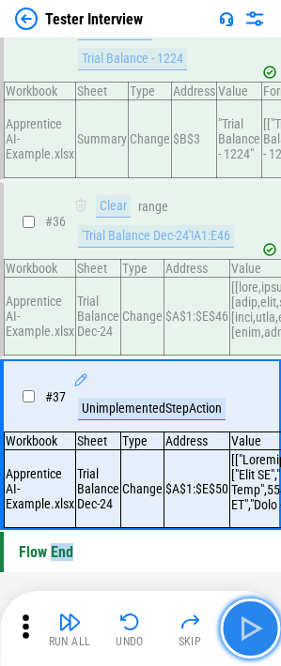
click at [245, 640] on img "button" at bounding box center [250, 629] width 30 height 30
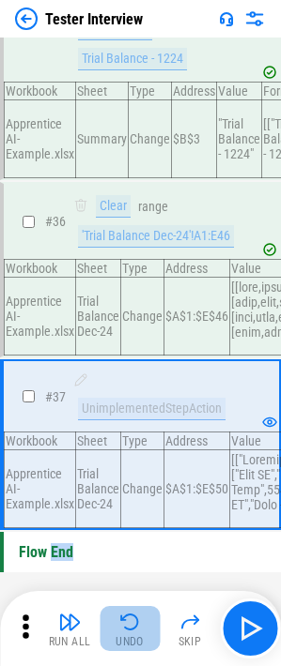
click at [142, 636] on div "Undo" at bounding box center [129, 641] width 28 height 11
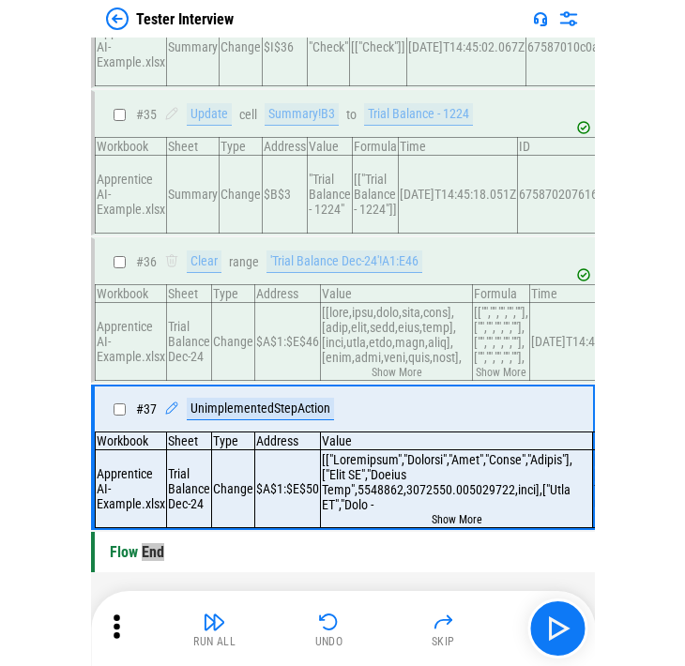
scroll to position [5216, 0]
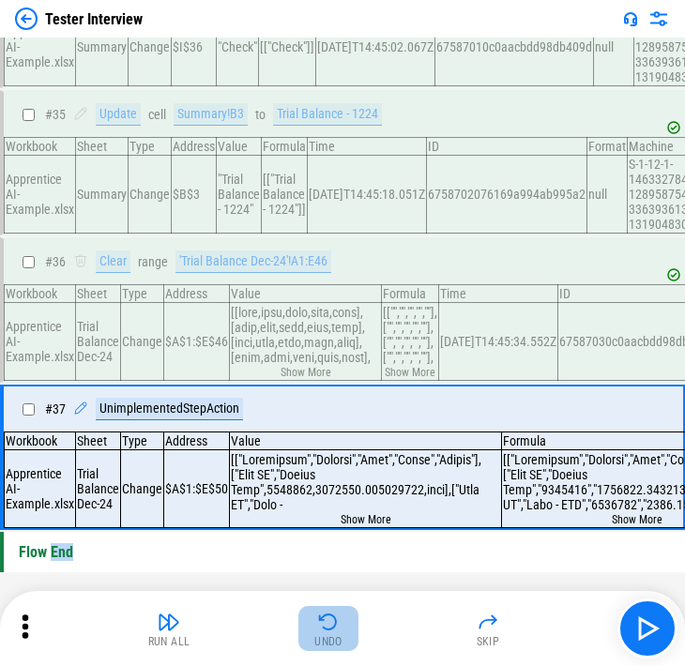
click at [280, 636] on div "Undo" at bounding box center [328, 641] width 28 height 11
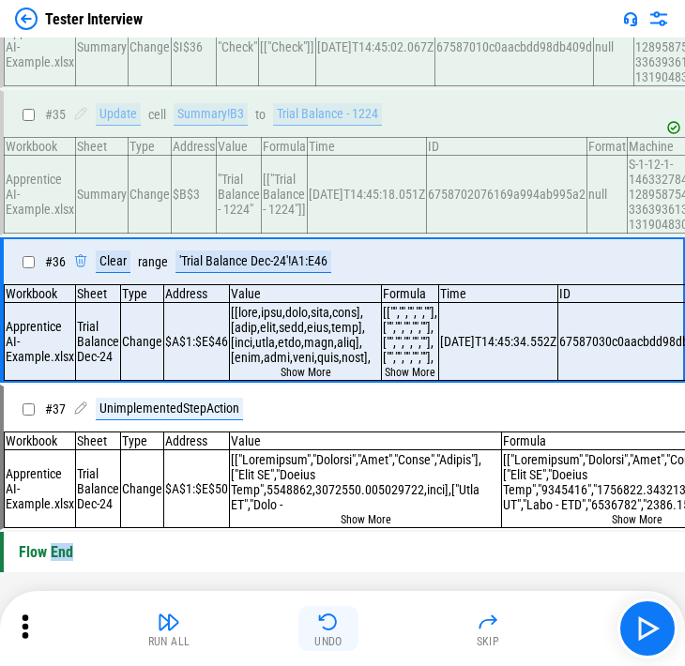
click at [280, 636] on div "Undo" at bounding box center [328, 641] width 28 height 11
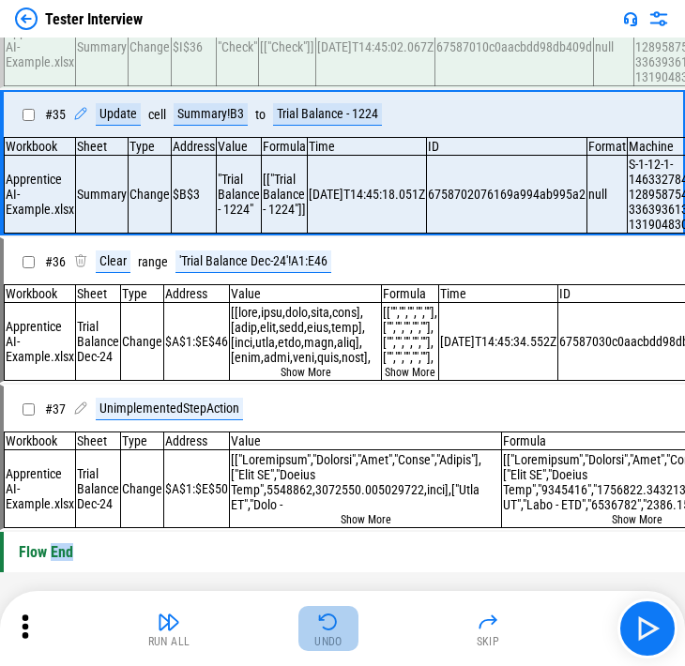
click at [280, 636] on div "Undo" at bounding box center [328, 641] width 28 height 11
click at [280, 635] on div "Run All Undo Skip" at bounding box center [344, 629] width 666 height 60
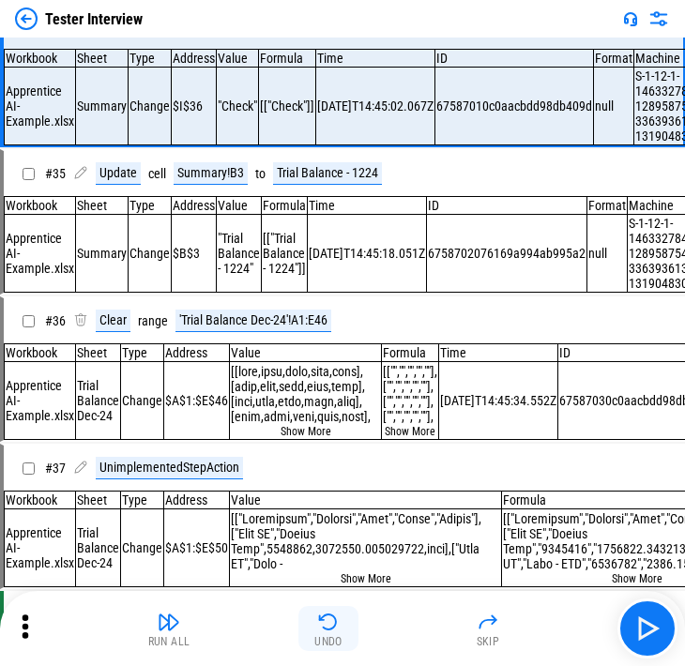
click at [280, 636] on div "Undo" at bounding box center [328, 641] width 28 height 11
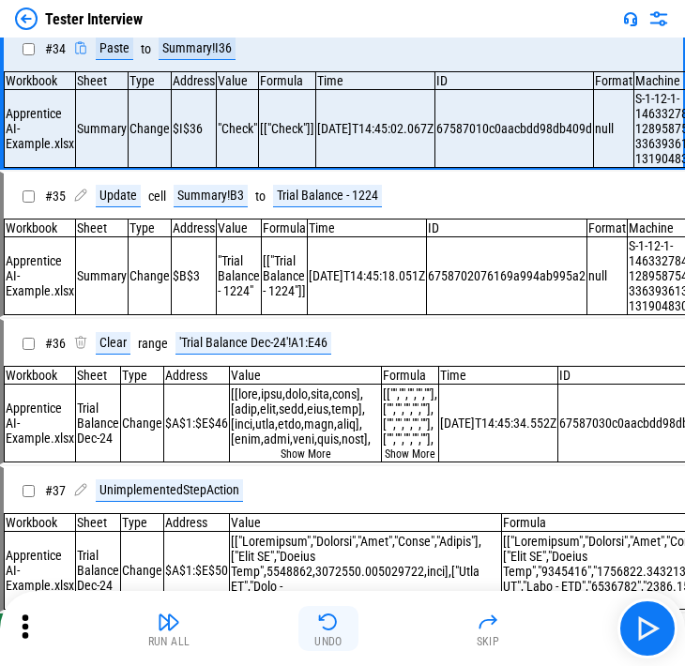
click at [280, 636] on div "Undo" at bounding box center [328, 641] width 28 height 11
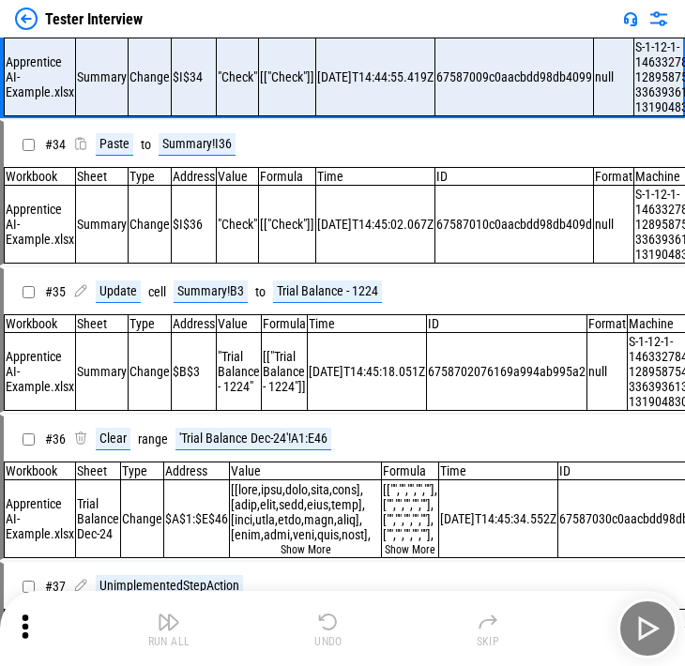
click at [280, 636] on div "Undo" at bounding box center [328, 641] width 28 height 11
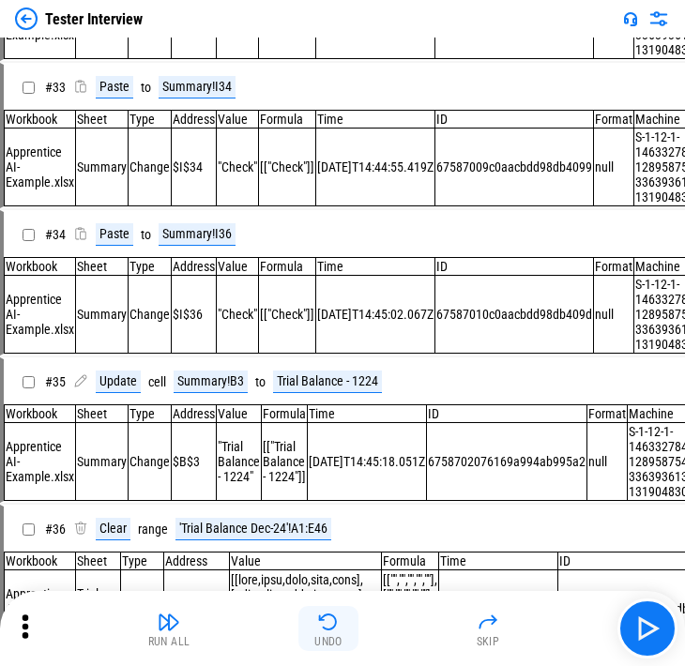
click at [280, 636] on div "Undo" at bounding box center [328, 641] width 28 height 11
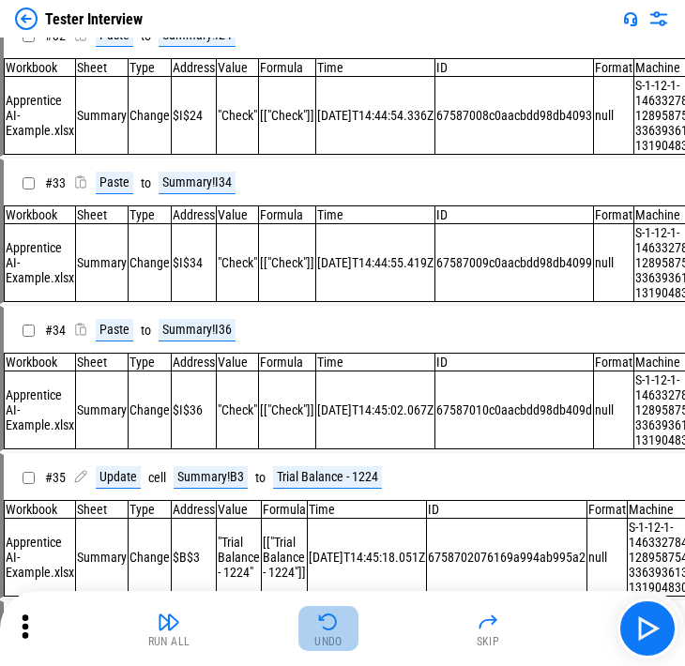
click at [280, 636] on div "Undo" at bounding box center [328, 641] width 28 height 11
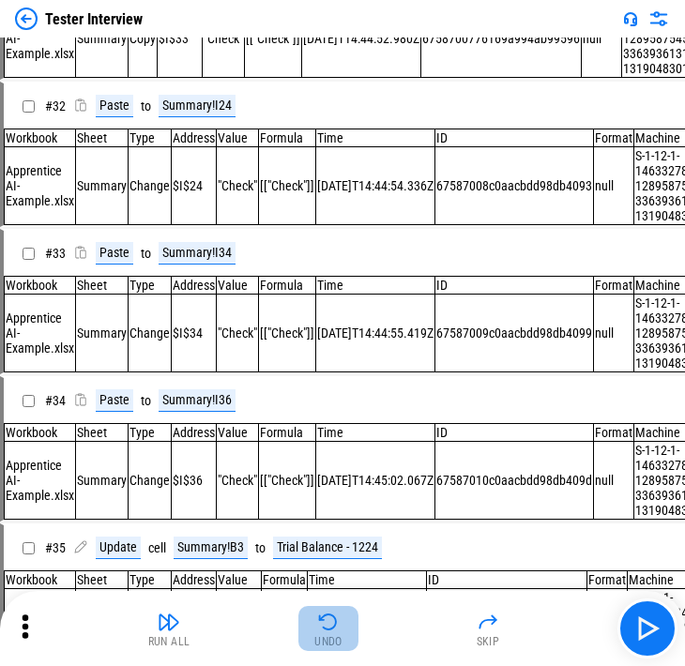
click at [280, 635] on div "Run All Undo Skip" at bounding box center [344, 629] width 666 height 60
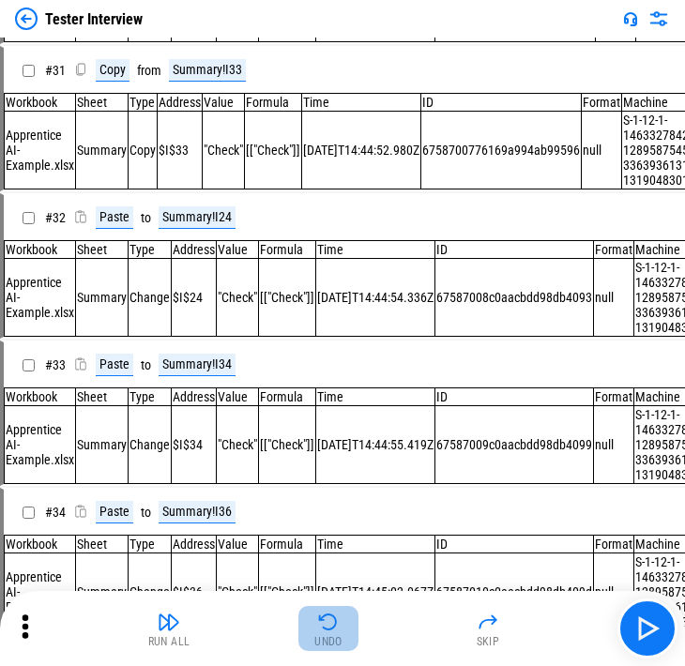
click at [280, 636] on div "Undo" at bounding box center [328, 641] width 28 height 11
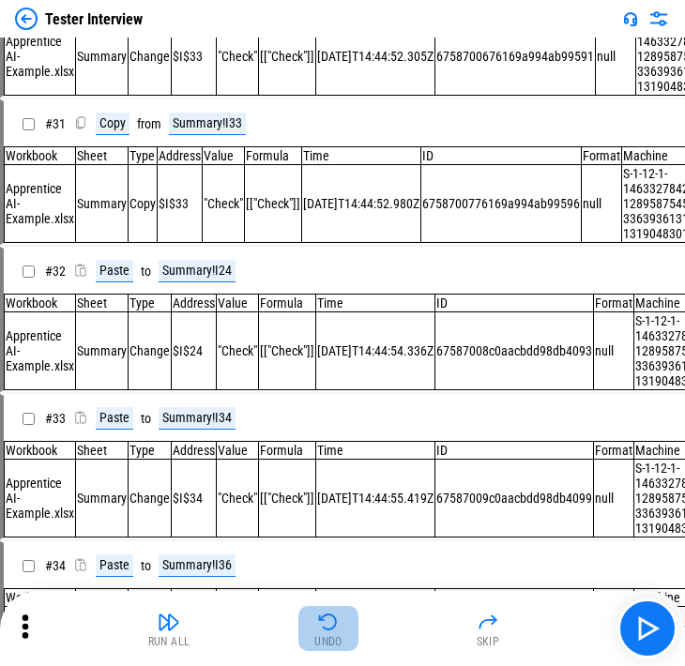
click at [280, 636] on div "Undo" at bounding box center [328, 641] width 28 height 11
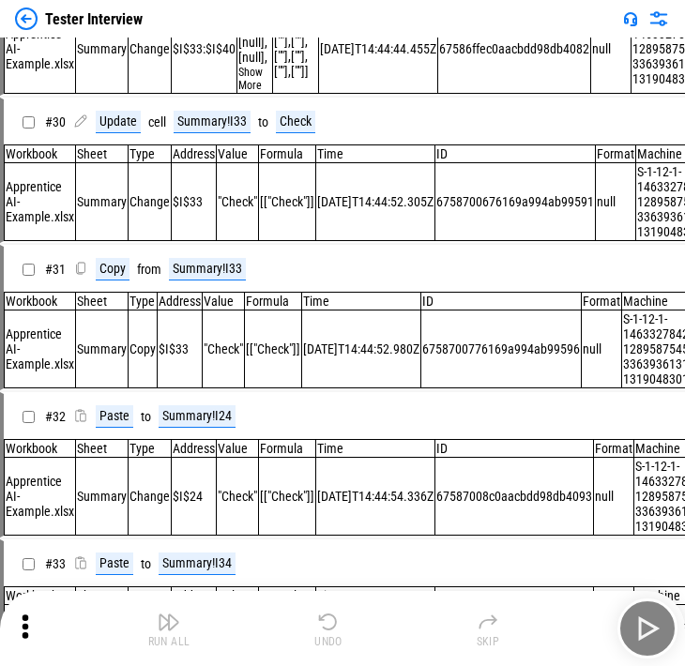
click at [280, 636] on div "Undo" at bounding box center [328, 641] width 28 height 11
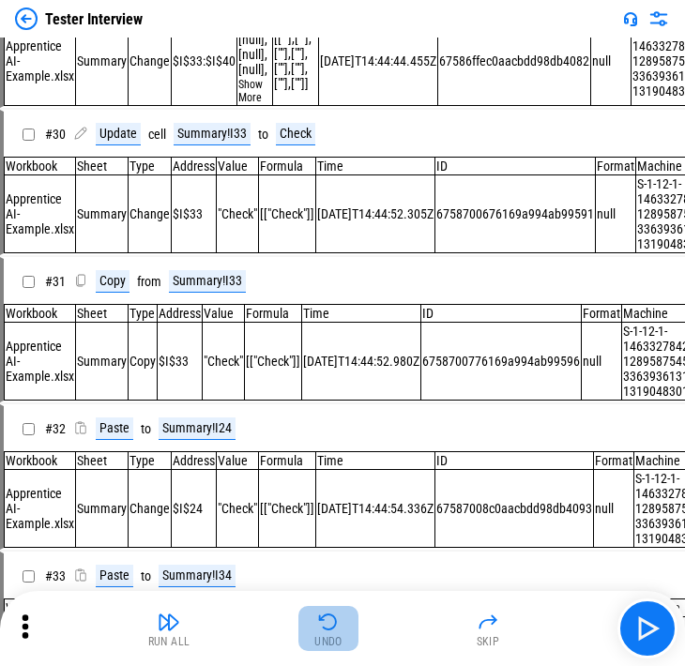
click at [280, 636] on div "Undo" at bounding box center [328, 641] width 28 height 11
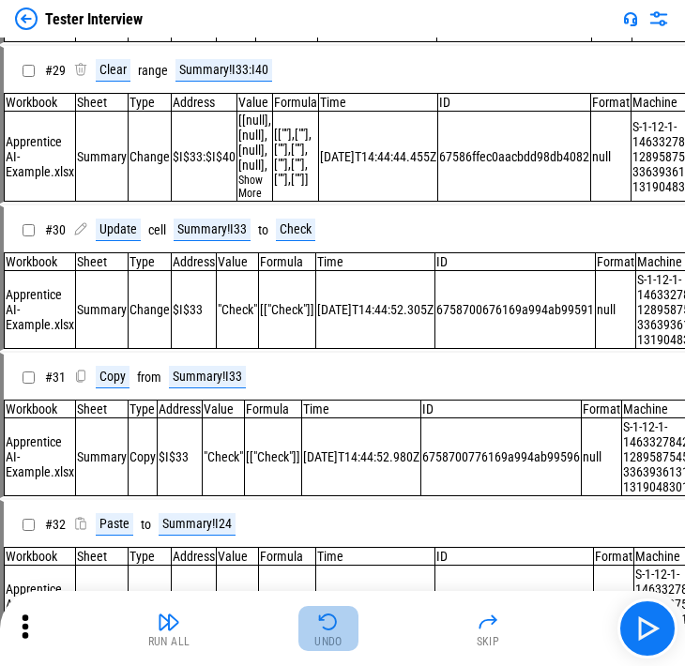
click at [280, 636] on div "Undo" at bounding box center [328, 641] width 28 height 11
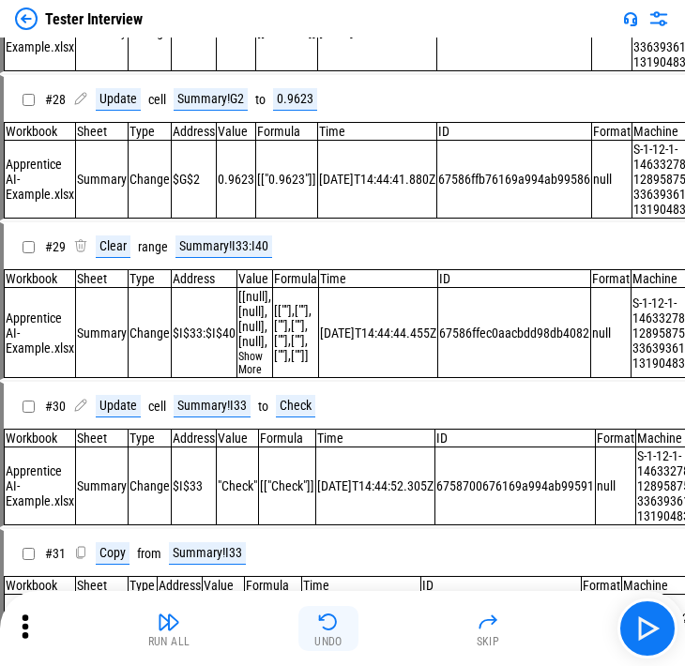
click at [280, 636] on div "Undo" at bounding box center [328, 641] width 28 height 11
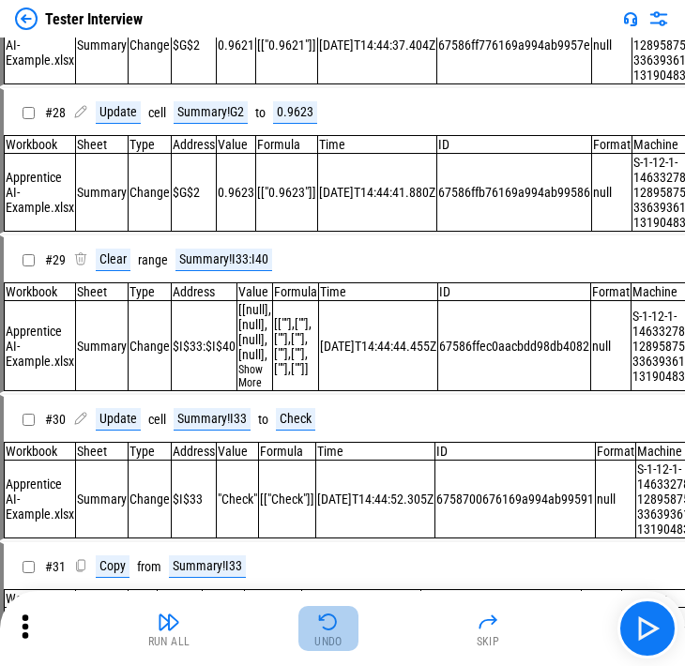
click at [280, 636] on div "Undo" at bounding box center [328, 641] width 28 height 11
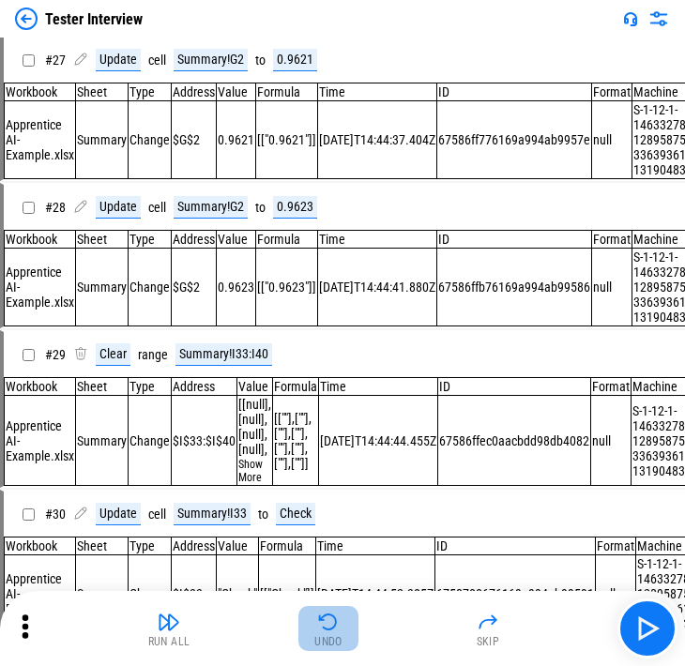
click at [280, 636] on div "Undo" at bounding box center [328, 641] width 28 height 11
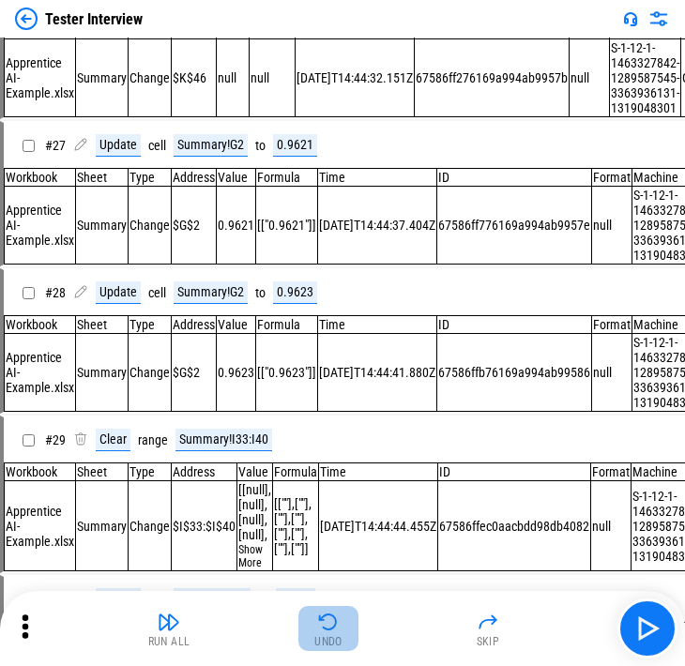
click at [280, 636] on div "Undo" at bounding box center [328, 641] width 28 height 11
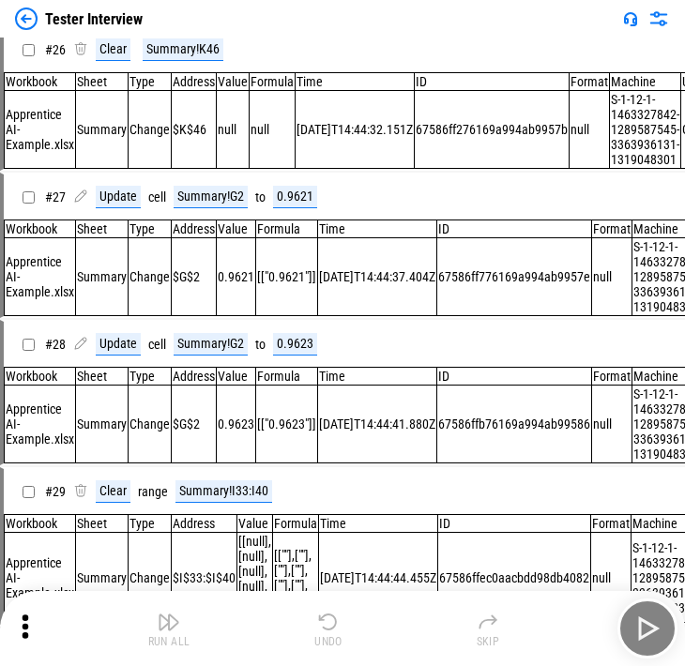
click at [280, 635] on div "Run All Undo Skip" at bounding box center [344, 629] width 666 height 60
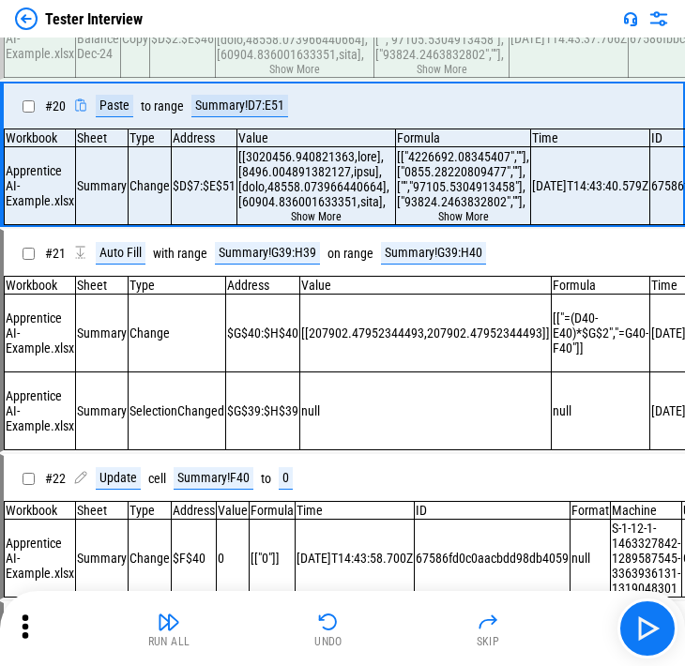
scroll to position [2647, 0]
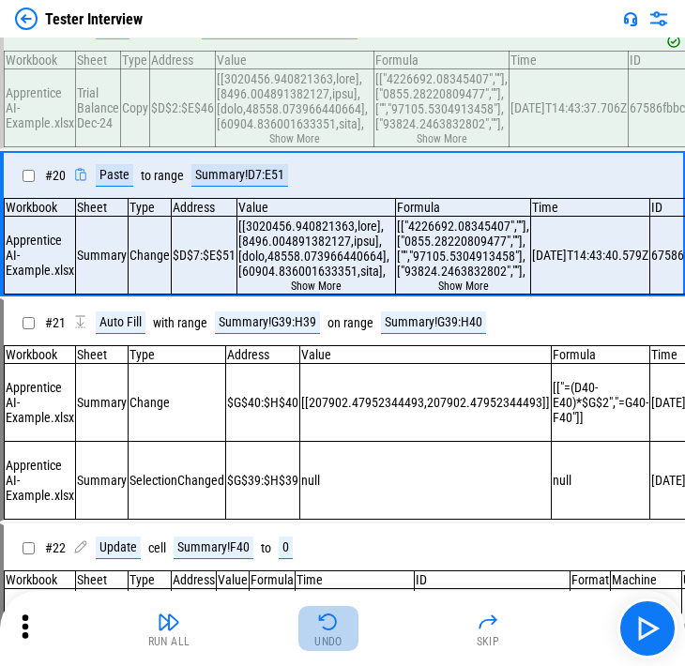
click at [280, 636] on div "Undo" at bounding box center [328, 641] width 28 height 11
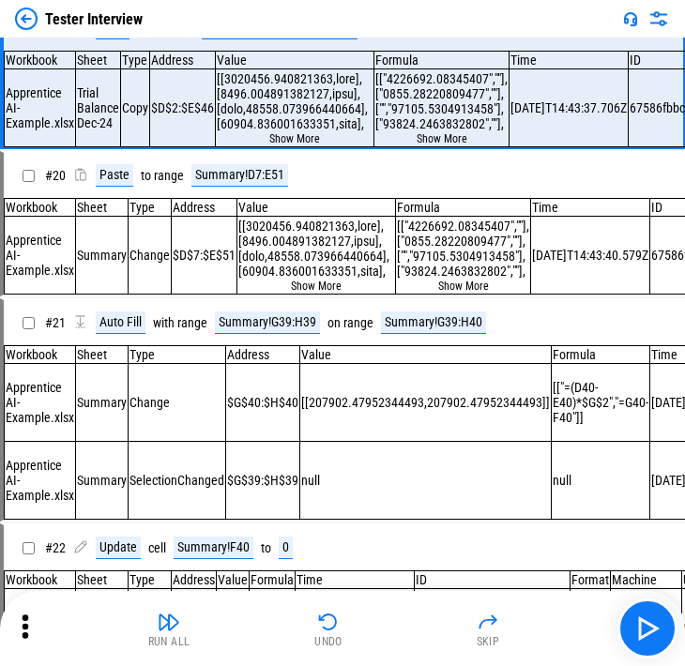
click at [280, 636] on div "Undo" at bounding box center [328, 641] width 28 height 11
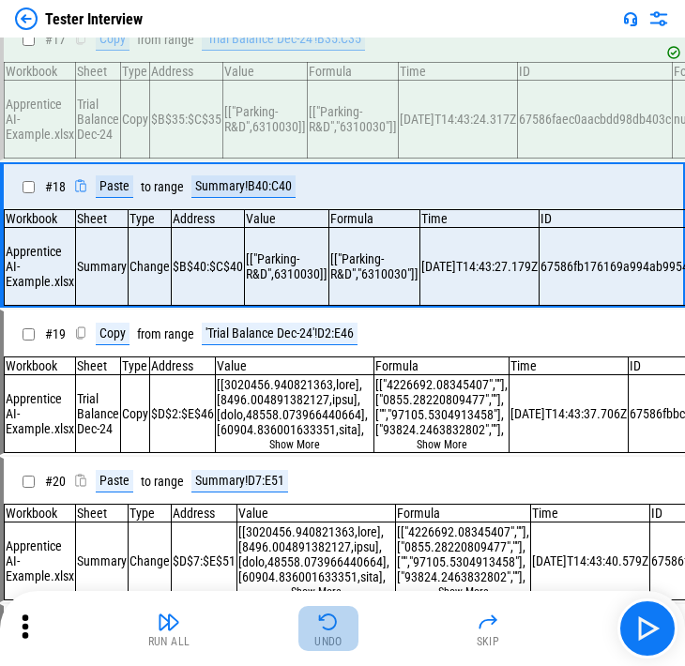
click at [280, 636] on div "Undo" at bounding box center [328, 641] width 28 height 11
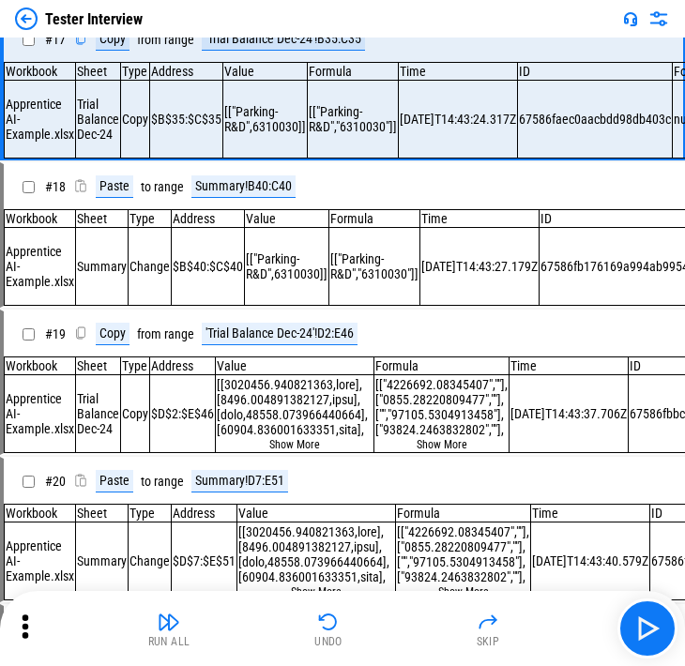
click at [280, 636] on div "Undo" at bounding box center [328, 641] width 28 height 11
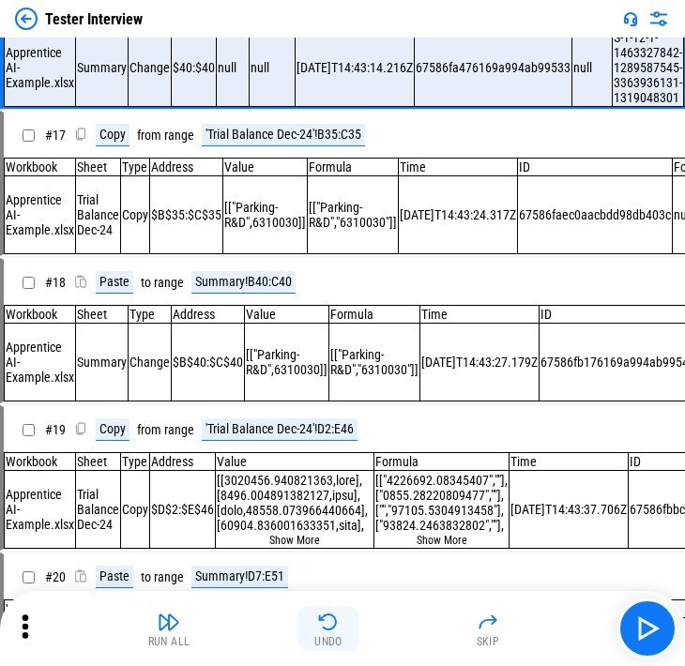
click at [280, 636] on div "Undo" at bounding box center [328, 641] width 28 height 11
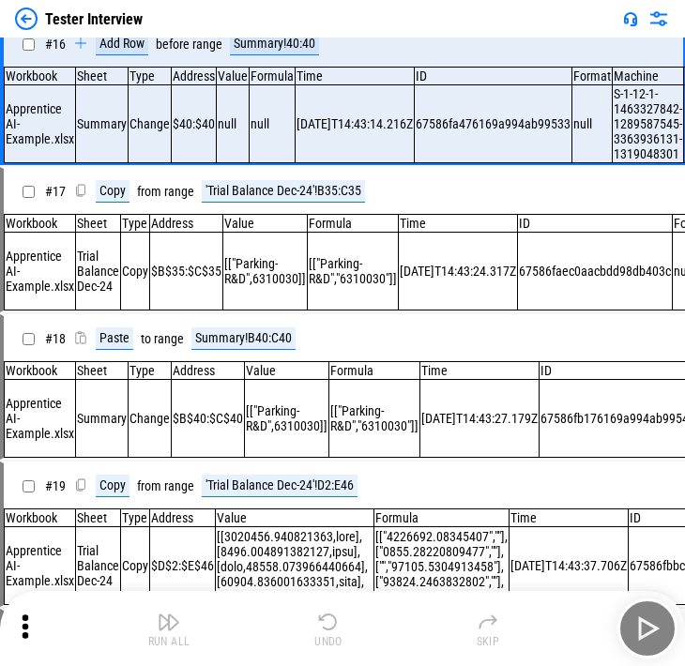
click at [280, 635] on div "Run All Undo Skip" at bounding box center [344, 629] width 666 height 60
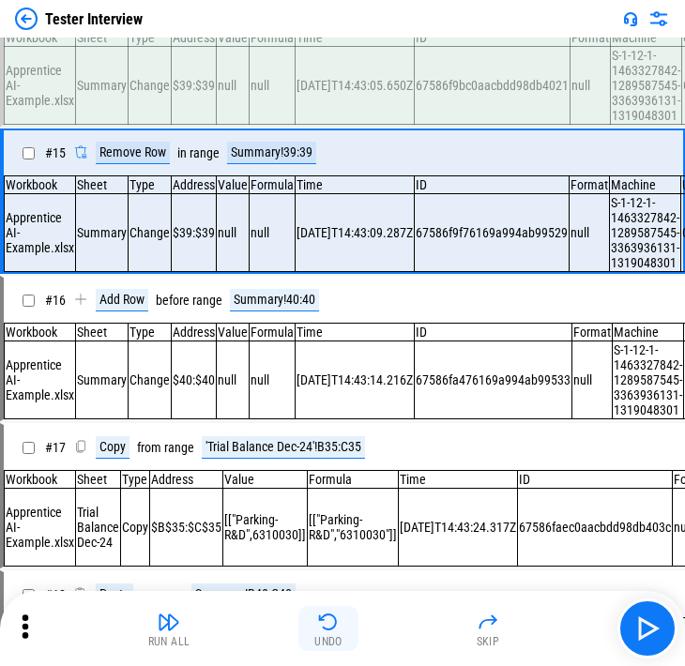
click at [280, 636] on div "Undo" at bounding box center [328, 641] width 28 height 11
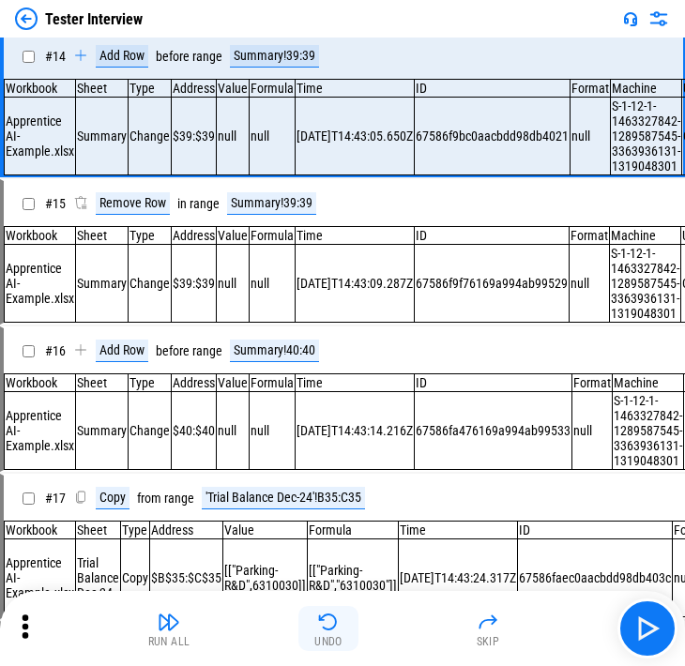
click at [280, 636] on div "Undo" at bounding box center [328, 641] width 28 height 11
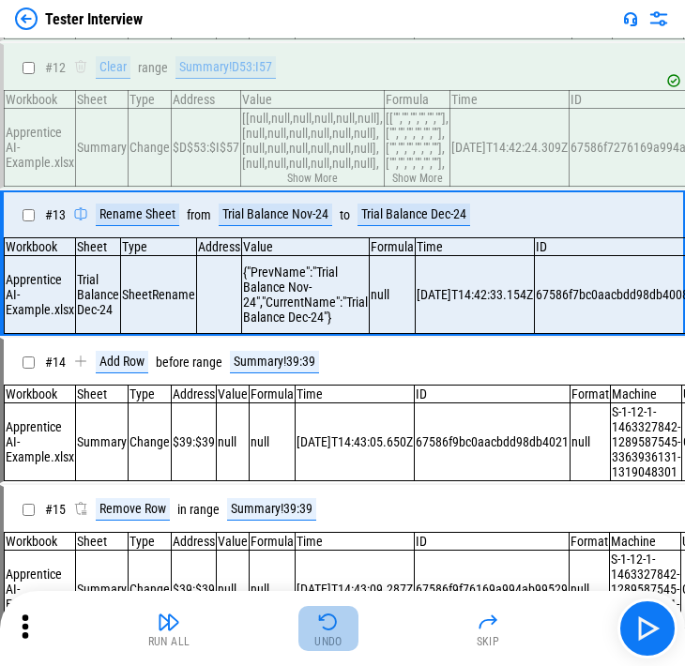
click at [280, 636] on div "Undo" at bounding box center [328, 641] width 28 height 11
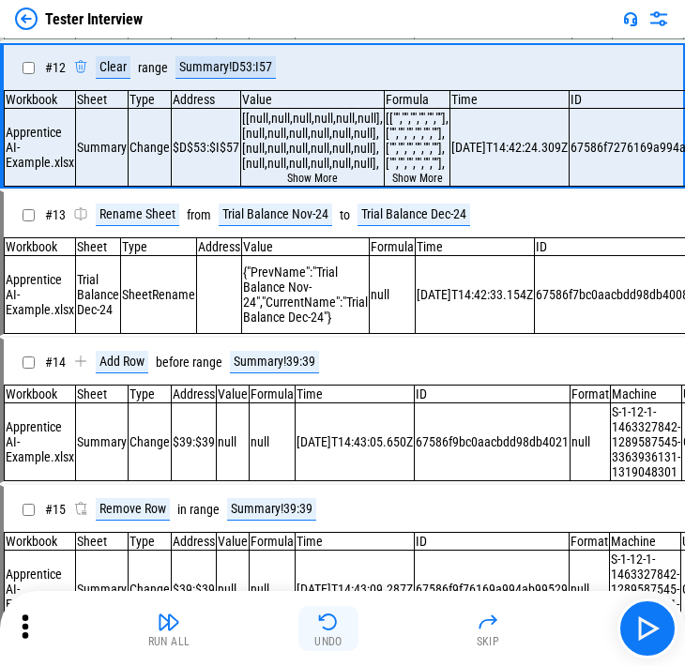
click at [280, 636] on div "Undo" at bounding box center [328, 641] width 28 height 11
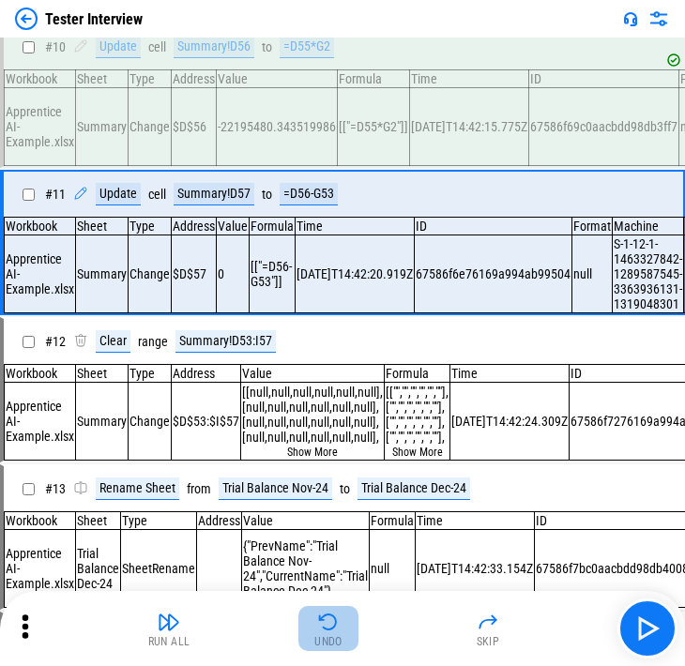
click at [280, 636] on div "Undo" at bounding box center [328, 641] width 28 height 11
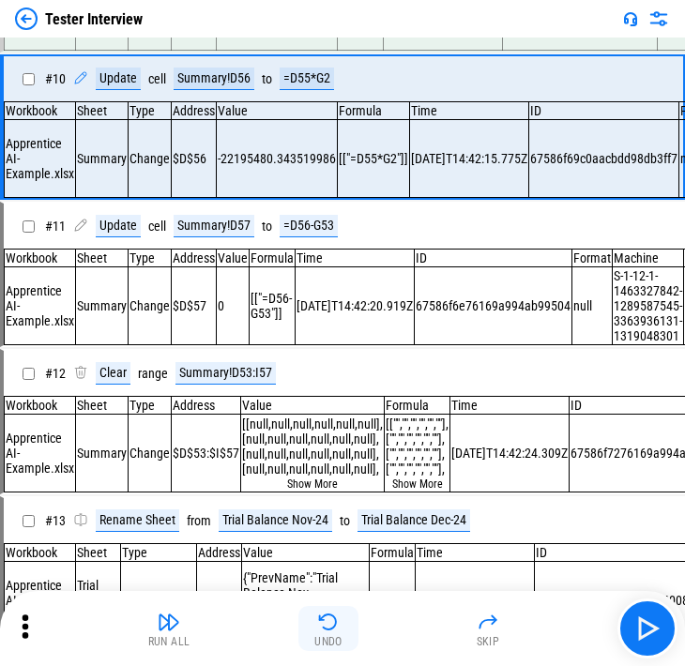
click at [280, 636] on div "Undo" at bounding box center [328, 641] width 28 height 11
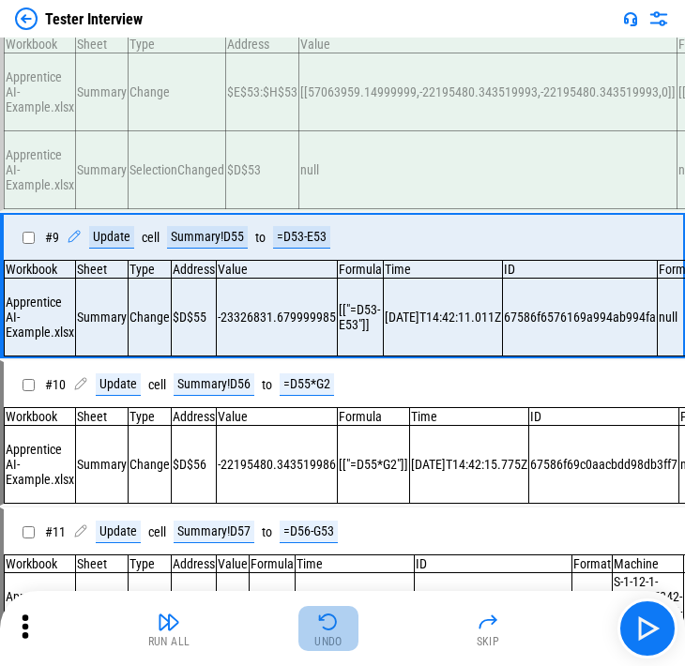
click at [280, 636] on div "Undo" at bounding box center [328, 641] width 28 height 11
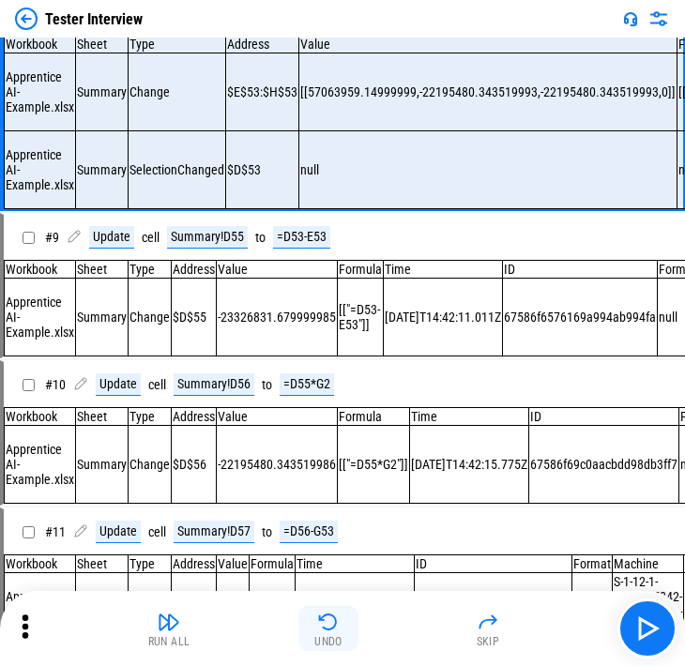
click at [280, 636] on div "Undo" at bounding box center [328, 641] width 28 height 11
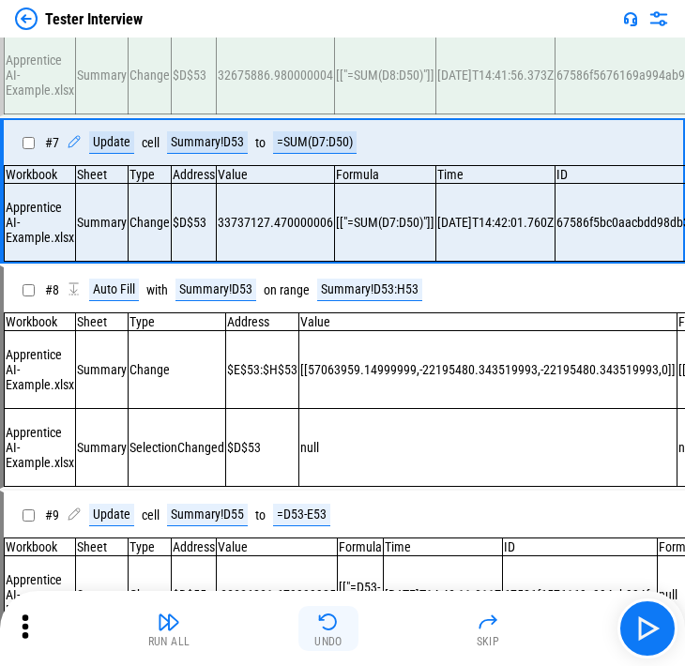
click at [280, 636] on div "Undo" at bounding box center [328, 641] width 28 height 11
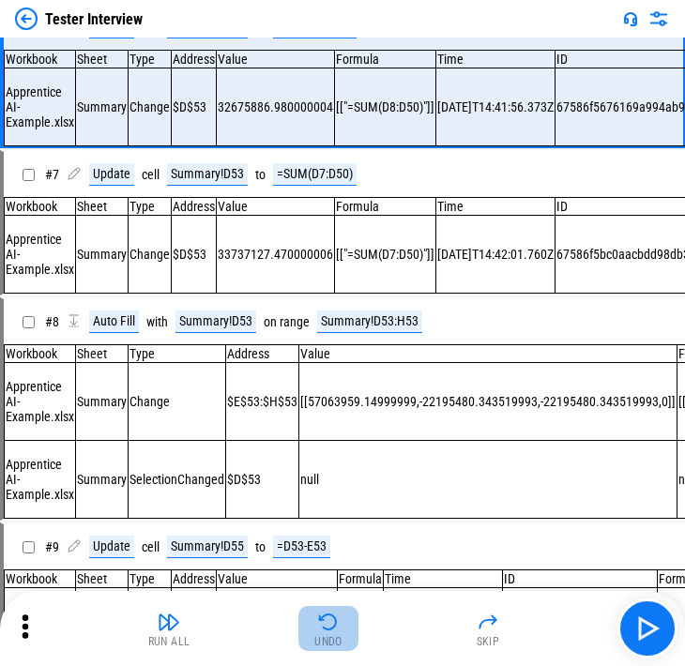
click at [280, 636] on div "Undo" at bounding box center [328, 641] width 28 height 11
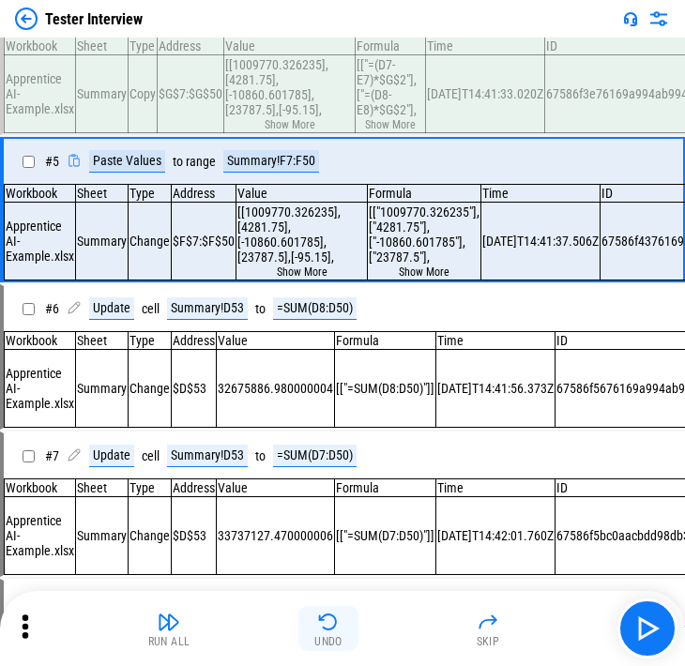
scroll to position [269, 0]
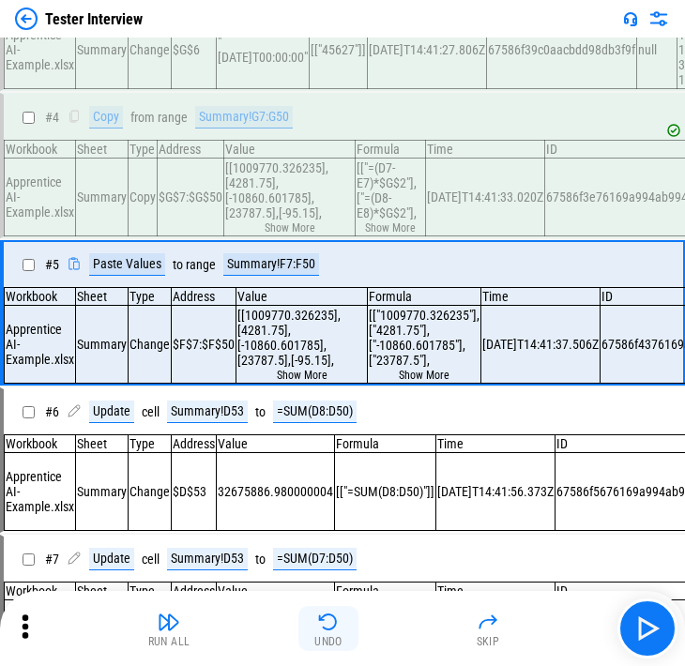
click at [280, 636] on div "Undo" at bounding box center [328, 641] width 28 height 11
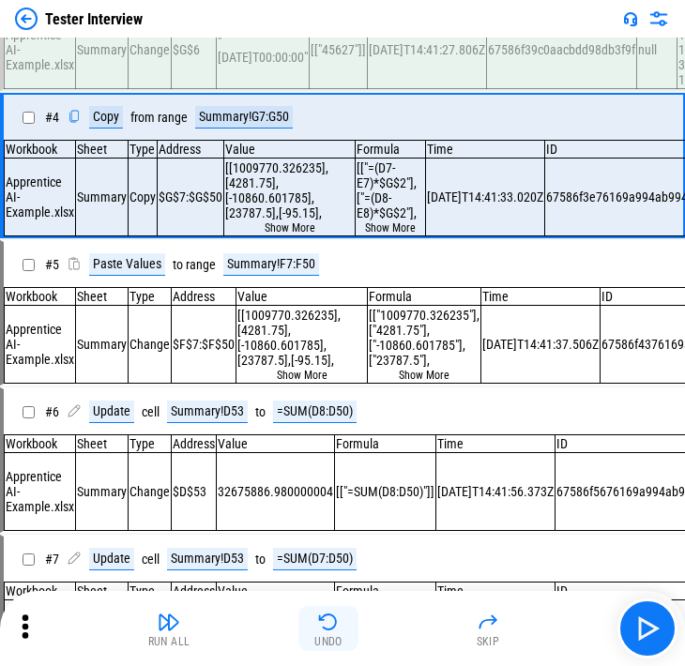
click at [280, 636] on div "Undo" at bounding box center [328, 641] width 28 height 11
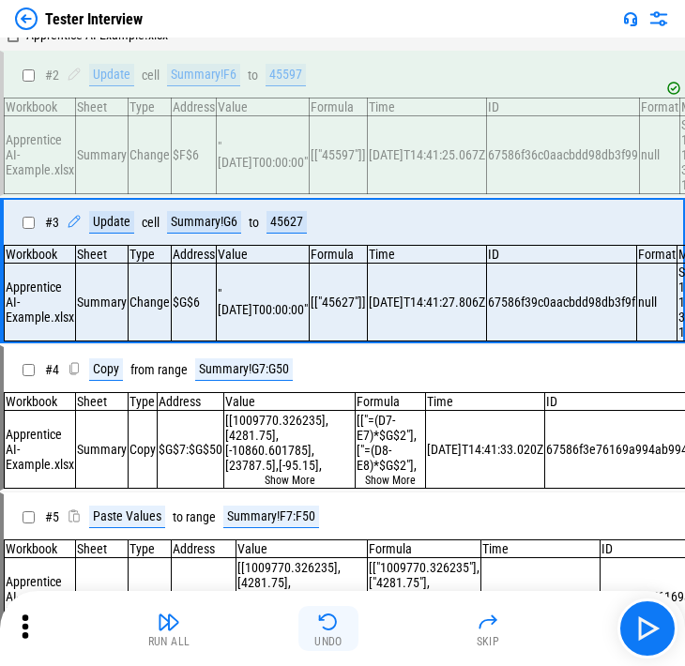
scroll to position [0, 0]
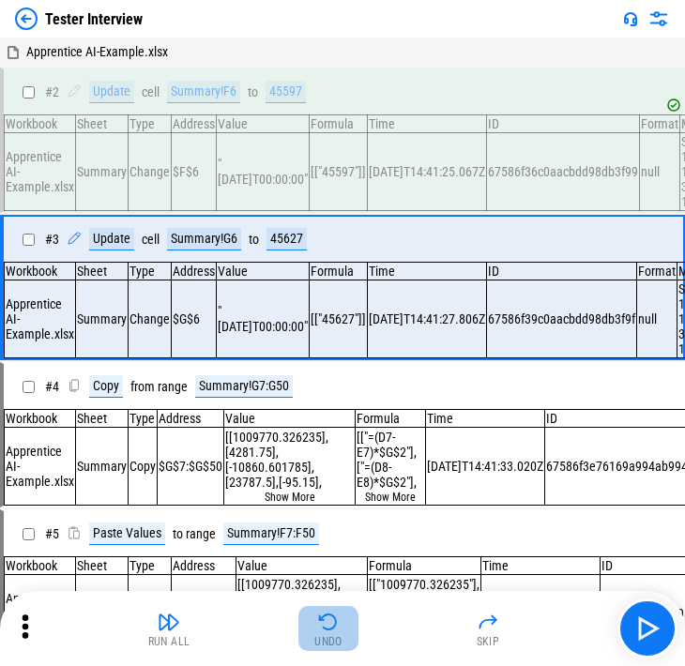
click at [280, 636] on div "Undo" at bounding box center [328, 641] width 28 height 11
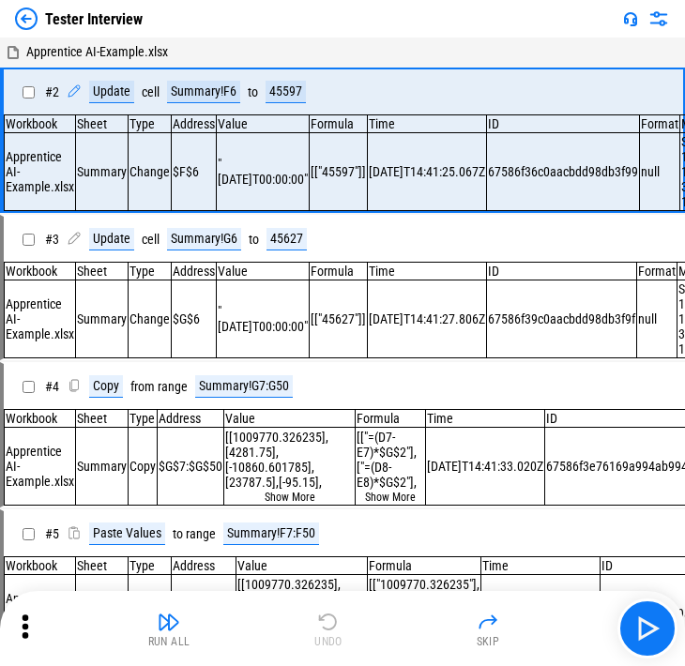
click at [280, 635] on div "Run All Undo Skip" at bounding box center [344, 629] width 666 height 60
click at [280, 634] on img "button" at bounding box center [648, 629] width 30 height 30
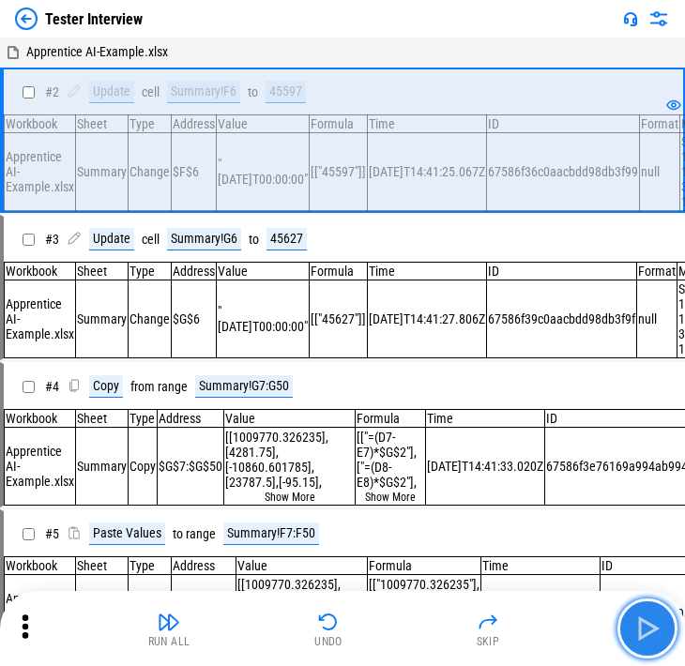
click at [280, 634] on img "button" at bounding box center [648, 629] width 30 height 30
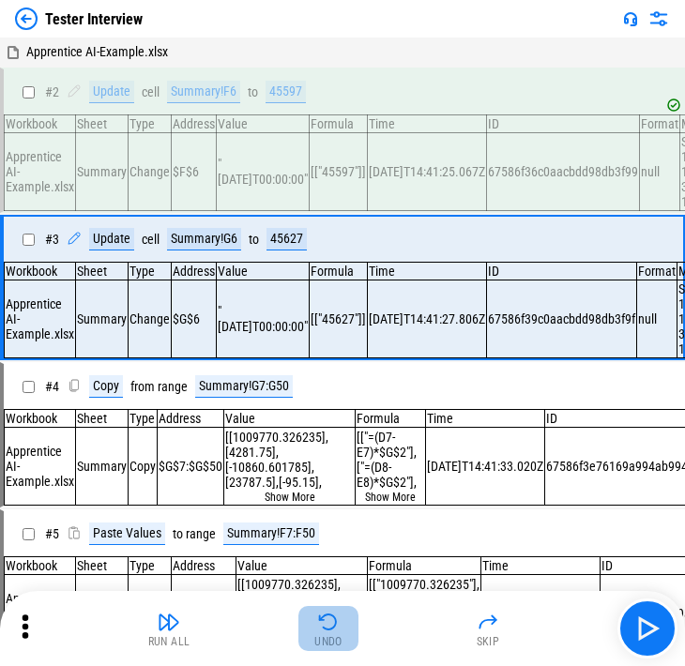
click at [280, 634] on button "Undo" at bounding box center [328, 628] width 60 height 45
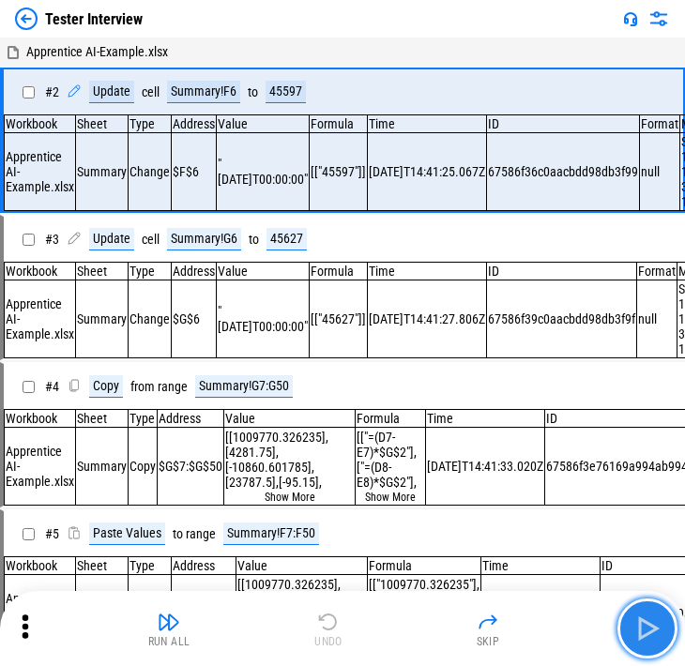
click at [280, 633] on img "button" at bounding box center [648, 629] width 30 height 30
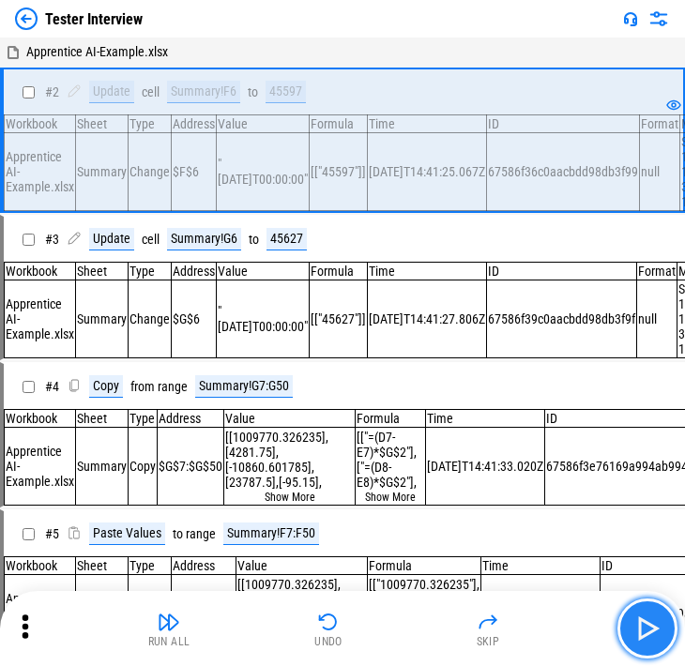
click at [280, 633] on img "button" at bounding box center [648, 629] width 30 height 30
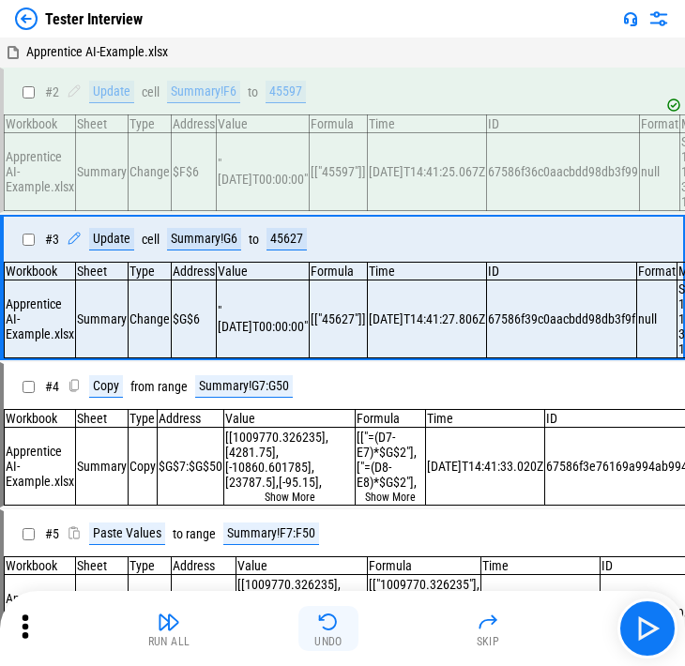
click at [280, 628] on img "button" at bounding box center [328, 622] width 23 height 23
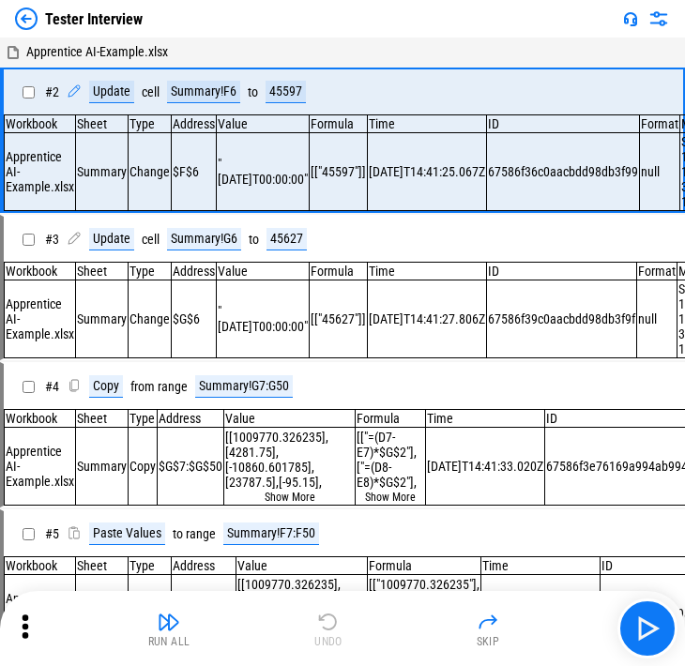
click at [280, 628] on div "Run All Undo Skip" at bounding box center [344, 629] width 666 height 60
click at [280, 627] on button "button" at bounding box center [648, 629] width 60 height 60
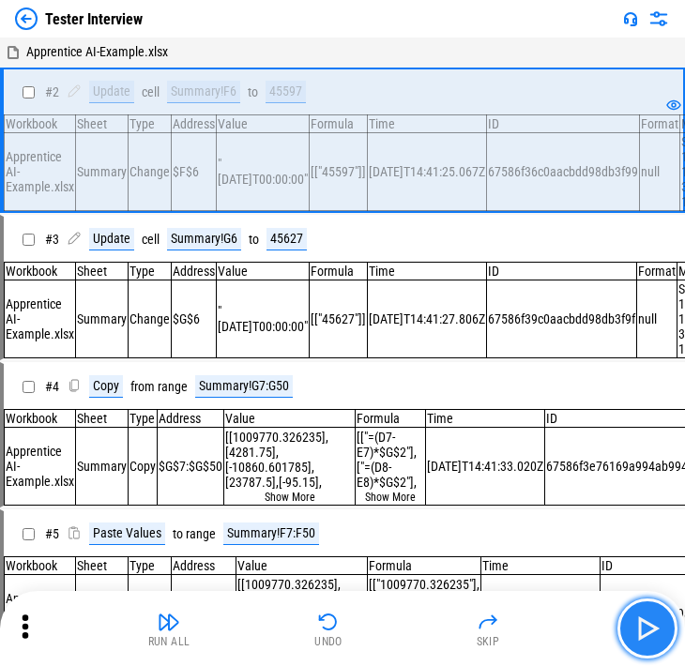
click at [280, 627] on button "button" at bounding box center [648, 629] width 60 height 60
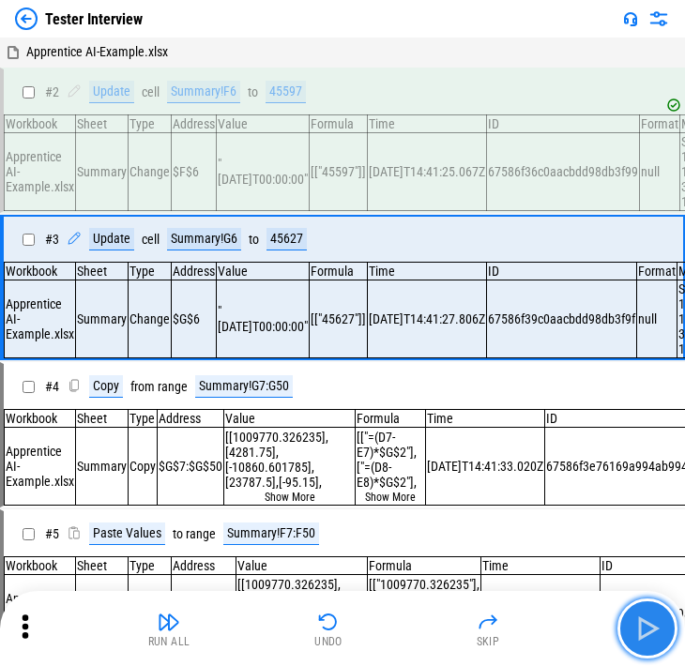
click at [280, 627] on button "button" at bounding box center [648, 629] width 60 height 60
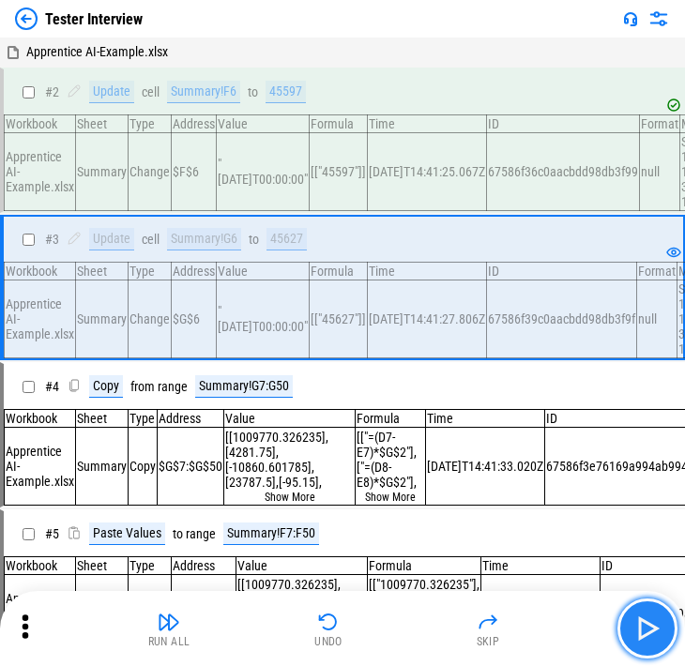
click at [280, 627] on button "button" at bounding box center [648, 629] width 60 height 60
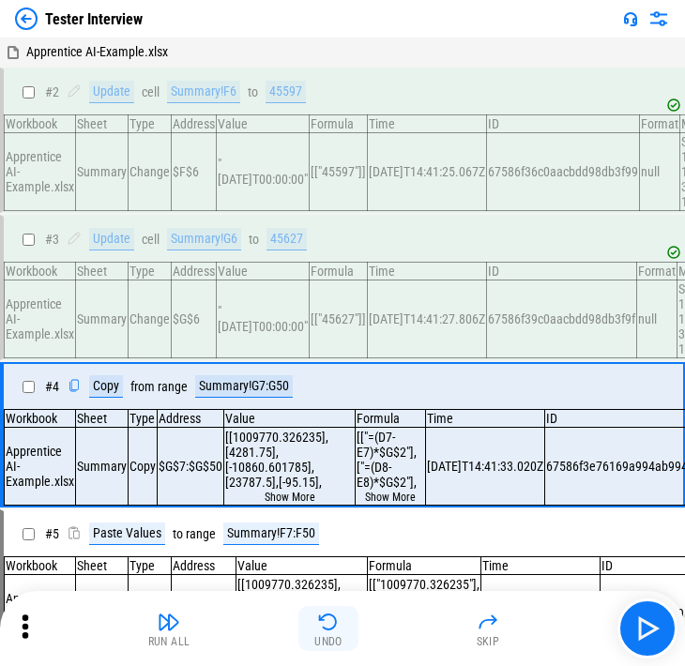
click at [280, 631] on button "Undo" at bounding box center [328, 628] width 60 height 45
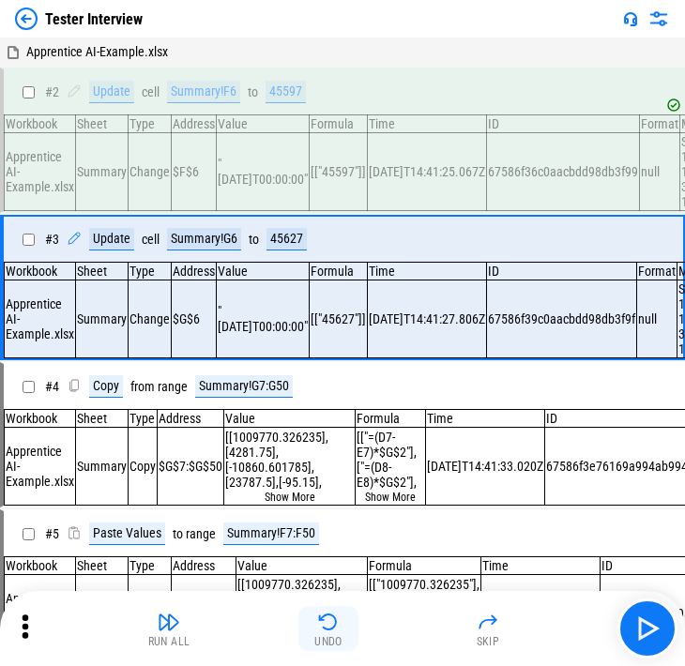
click at [280, 631] on button "Undo" at bounding box center [328, 628] width 60 height 45
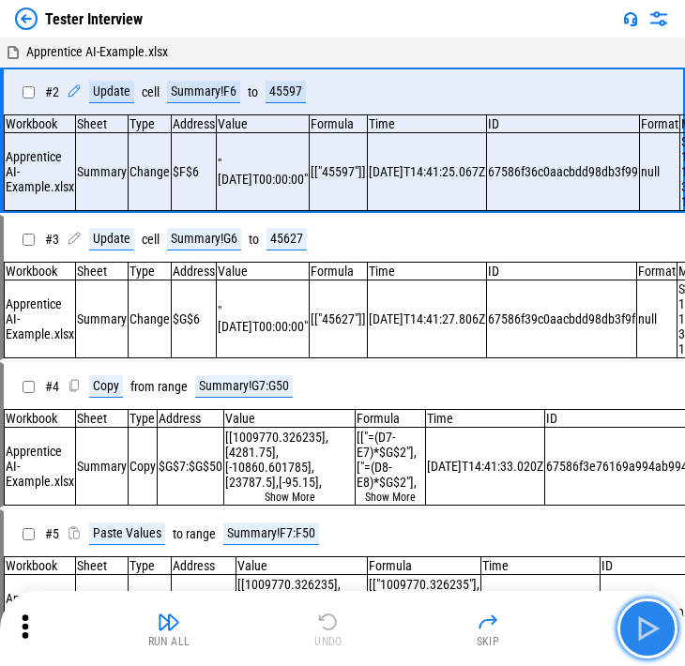
click at [280, 617] on img "button" at bounding box center [648, 629] width 30 height 30
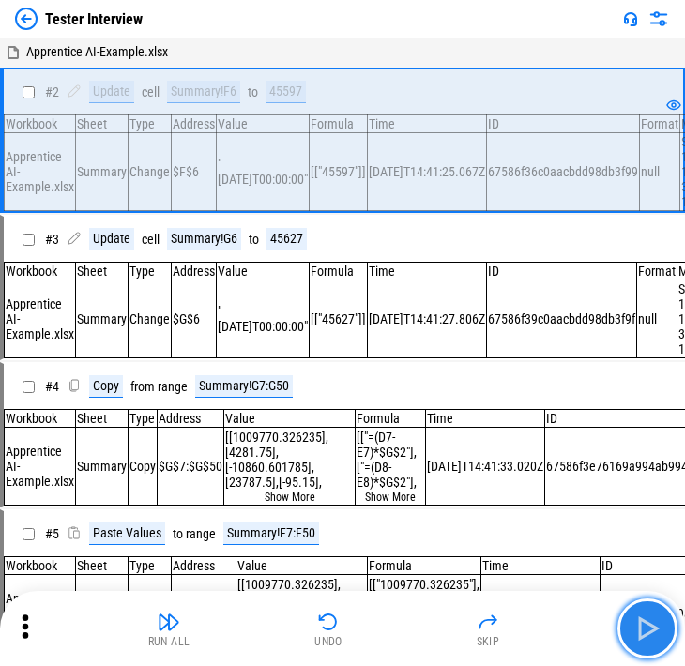
click at [280, 617] on img "button" at bounding box center [648, 629] width 30 height 30
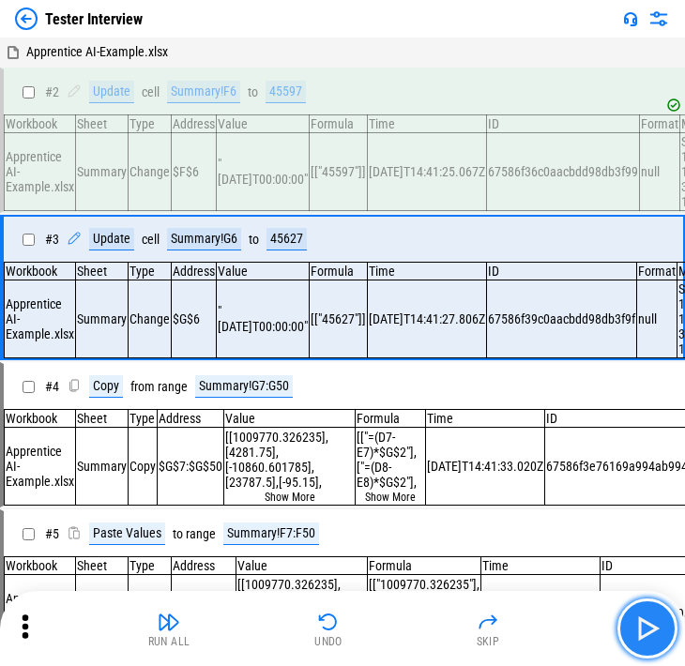
click at [280, 617] on img "button" at bounding box center [648, 629] width 30 height 30
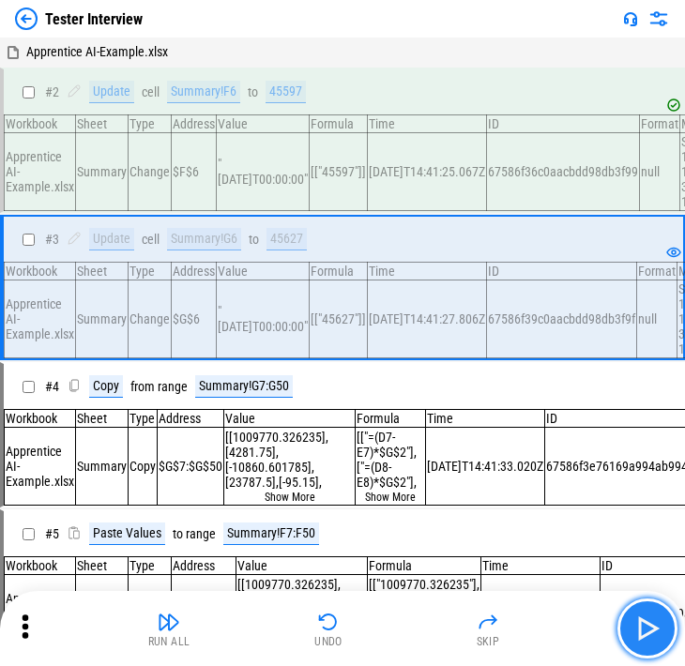
click at [280, 617] on img "button" at bounding box center [648, 629] width 30 height 30
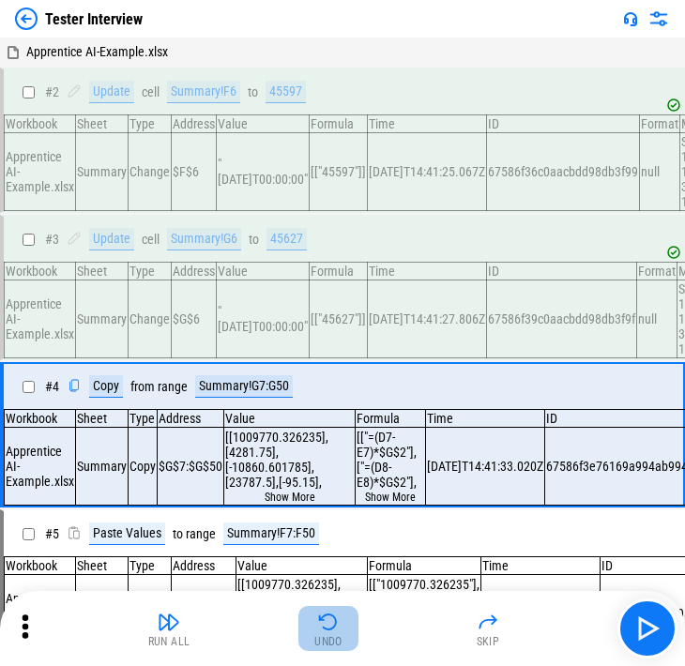
click at [280, 640] on div "Undo" at bounding box center [328, 641] width 28 height 11
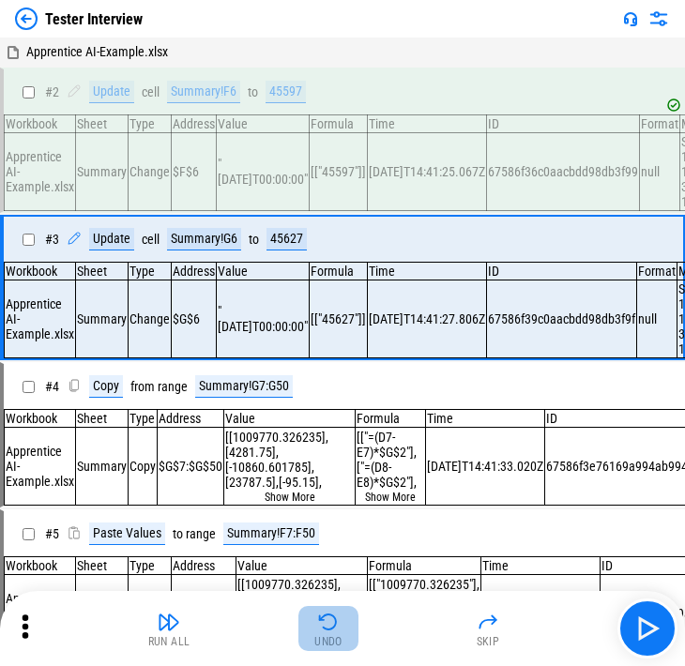
click at [280, 640] on div "Undo" at bounding box center [328, 641] width 28 height 11
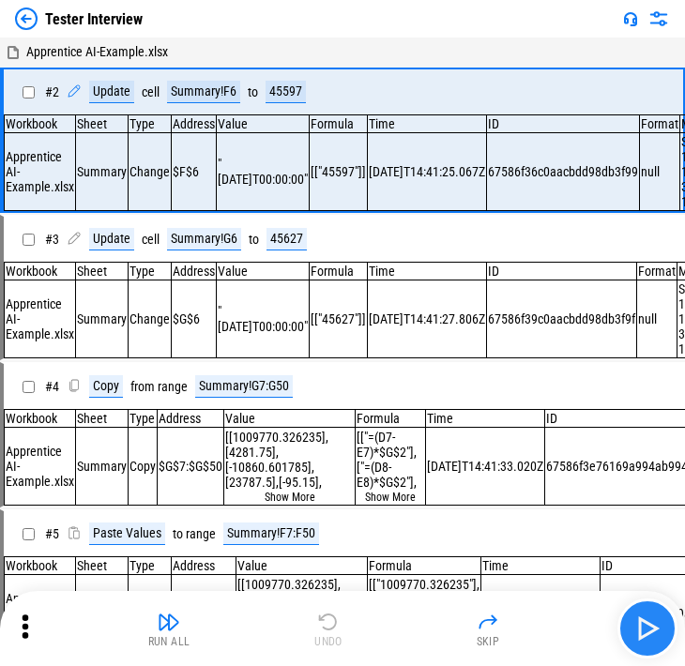
click at [280, 628] on img "button" at bounding box center [648, 629] width 30 height 30
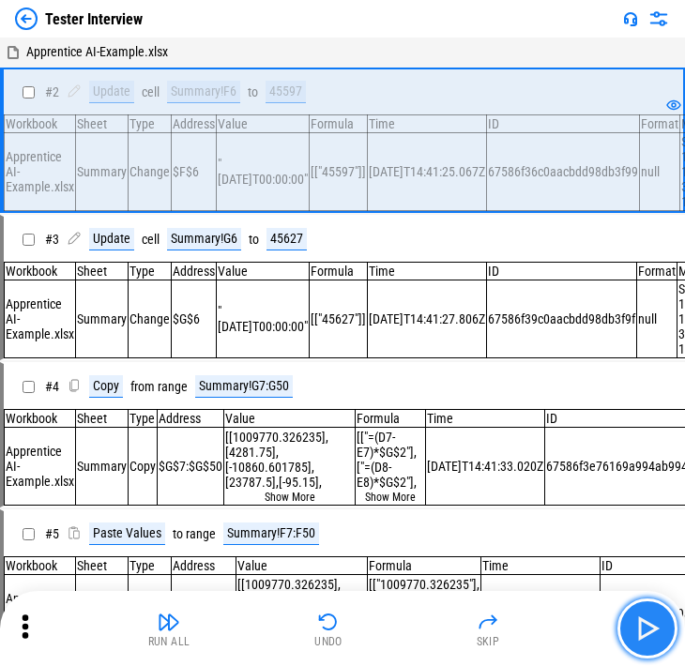
click at [280, 628] on img "button" at bounding box center [648, 629] width 30 height 30
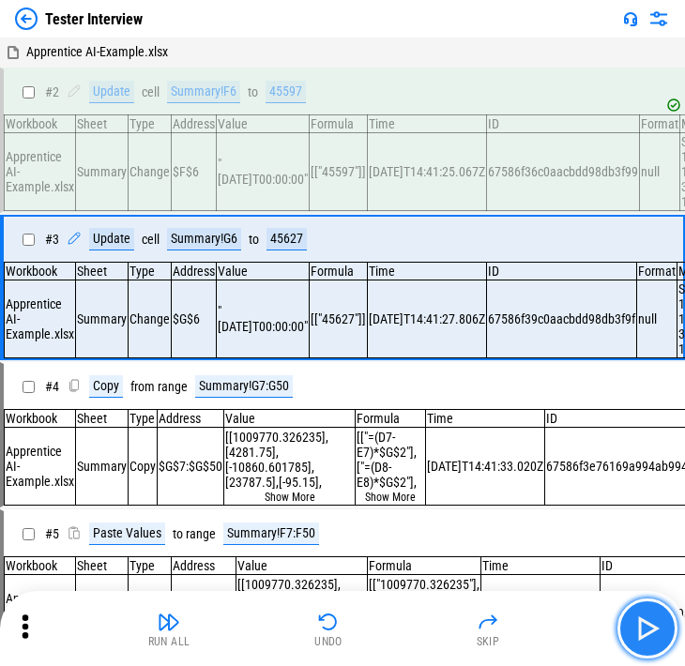
click at [280, 628] on img "button" at bounding box center [648, 629] width 30 height 30
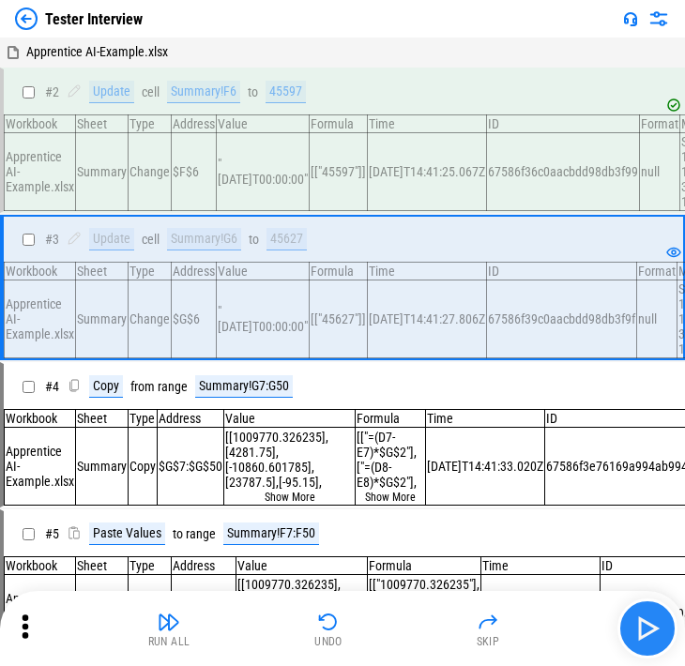
click at [280, 617] on img "button" at bounding box center [648, 629] width 30 height 30
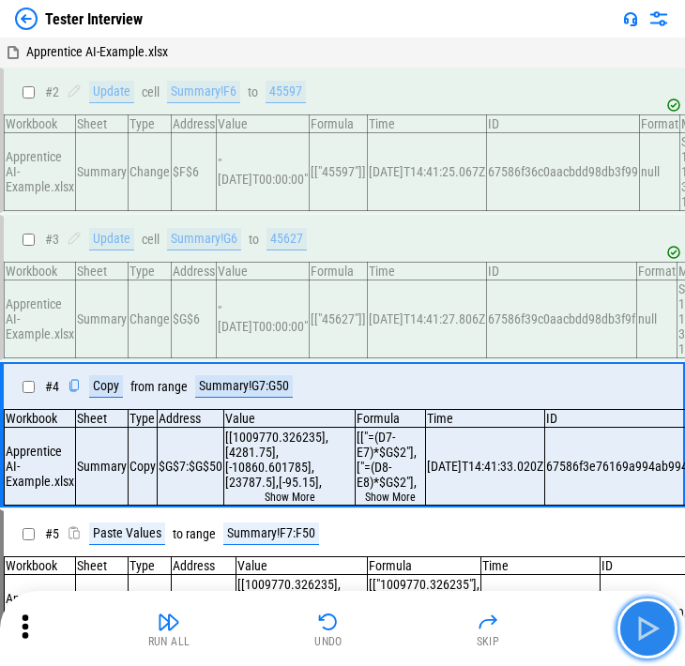
click at [280, 623] on img "button" at bounding box center [648, 629] width 30 height 30
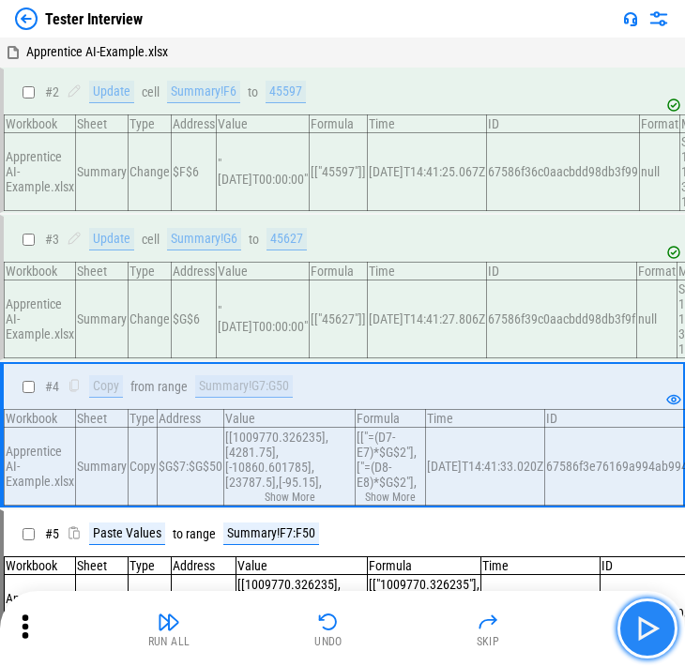
click at [280, 623] on img "button" at bounding box center [648, 629] width 30 height 30
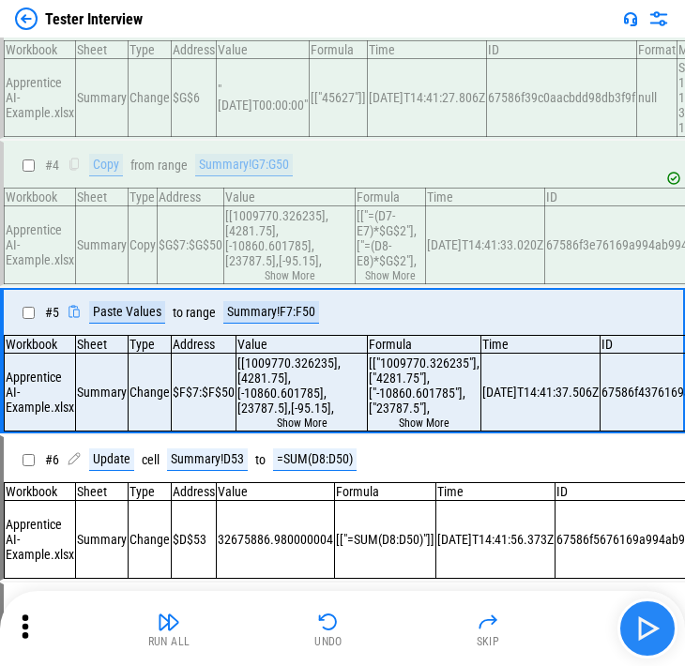
scroll to position [269, 0]
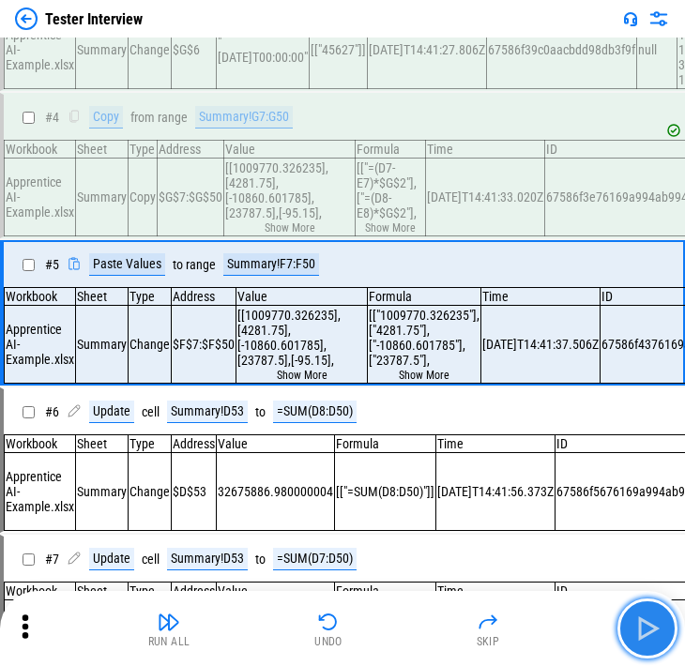
click at [280, 623] on img "button" at bounding box center [648, 629] width 30 height 30
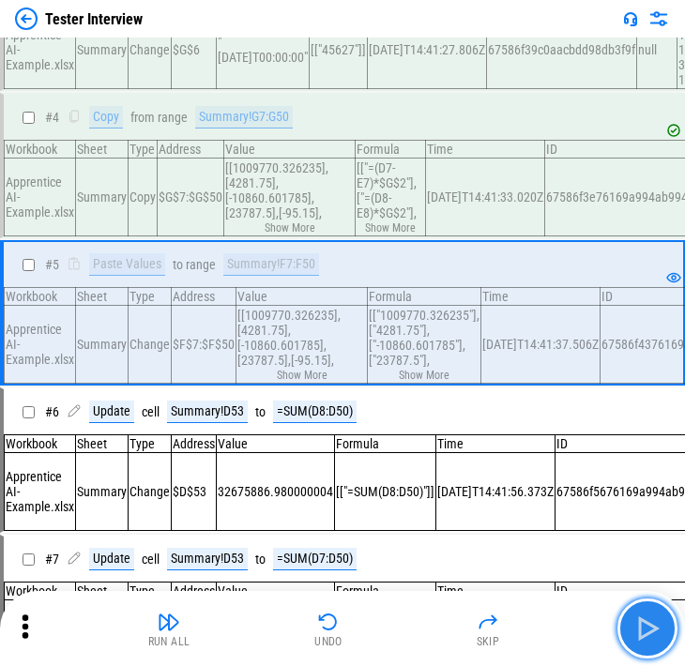
click at [280, 623] on img "button" at bounding box center [648, 629] width 30 height 30
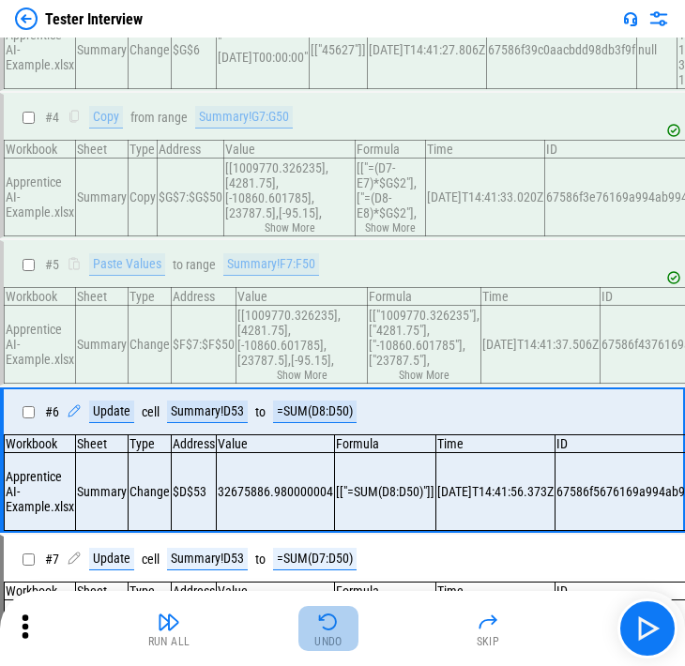
click at [280, 625] on img "button" at bounding box center [328, 622] width 23 height 23
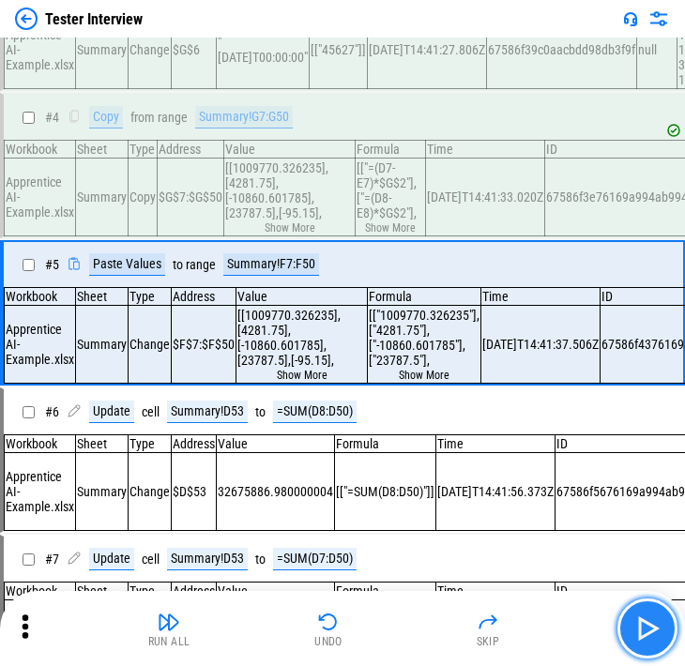
click at [280, 628] on img "button" at bounding box center [648, 629] width 30 height 30
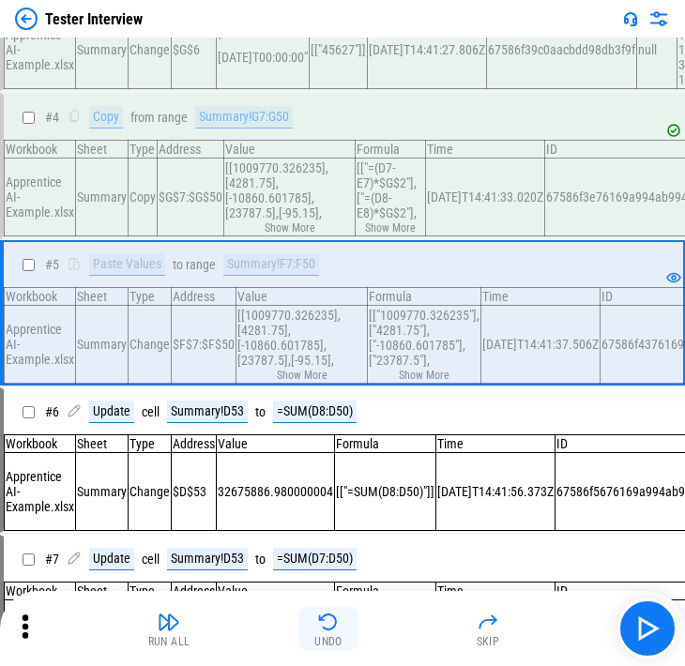
click at [280, 634] on button "Undo" at bounding box center [328, 628] width 60 height 45
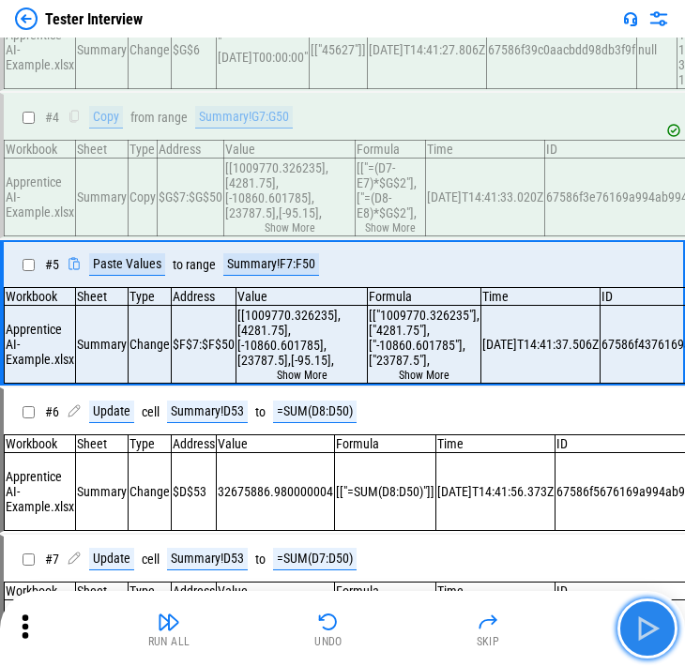
click at [280, 622] on button "button" at bounding box center [648, 629] width 60 height 60
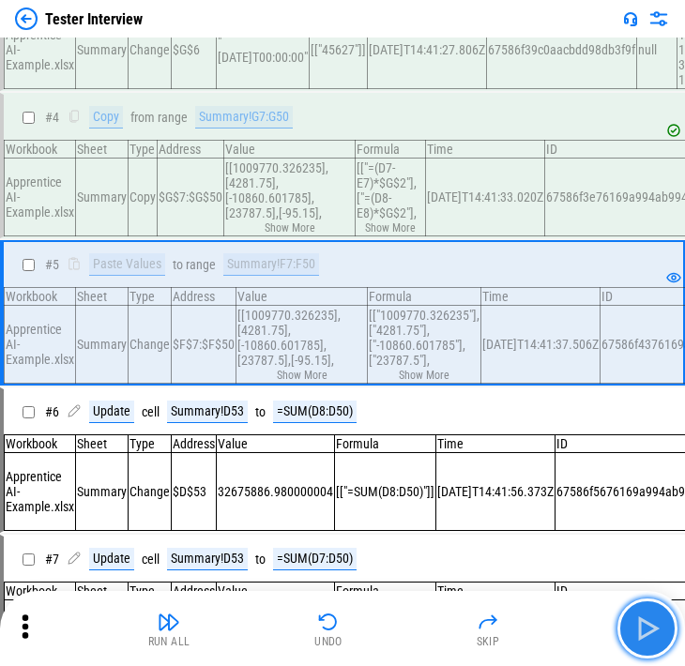
click at [280, 622] on button "button" at bounding box center [648, 629] width 60 height 60
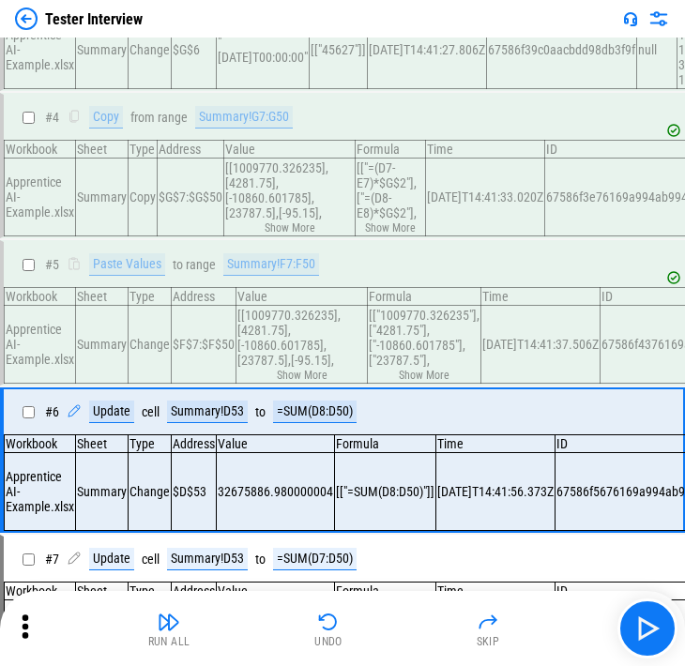
scroll to position [363, 0]
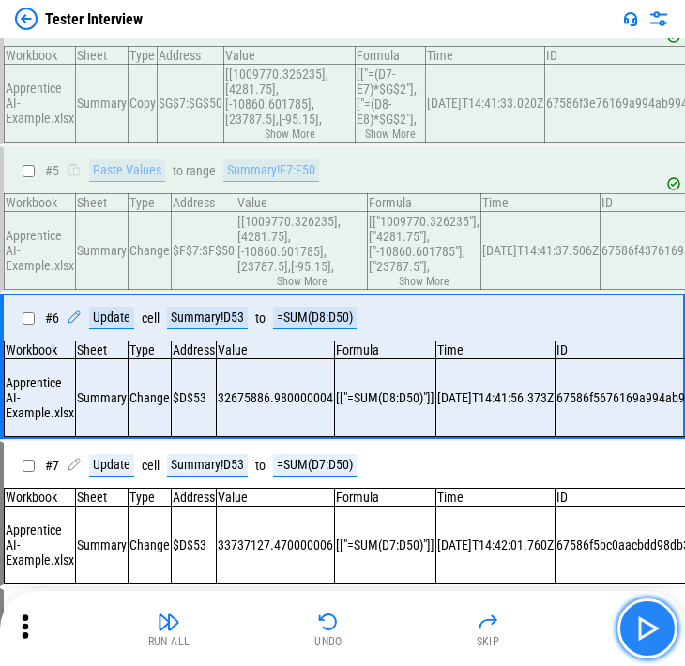
click at [280, 629] on img "button" at bounding box center [648, 629] width 30 height 30
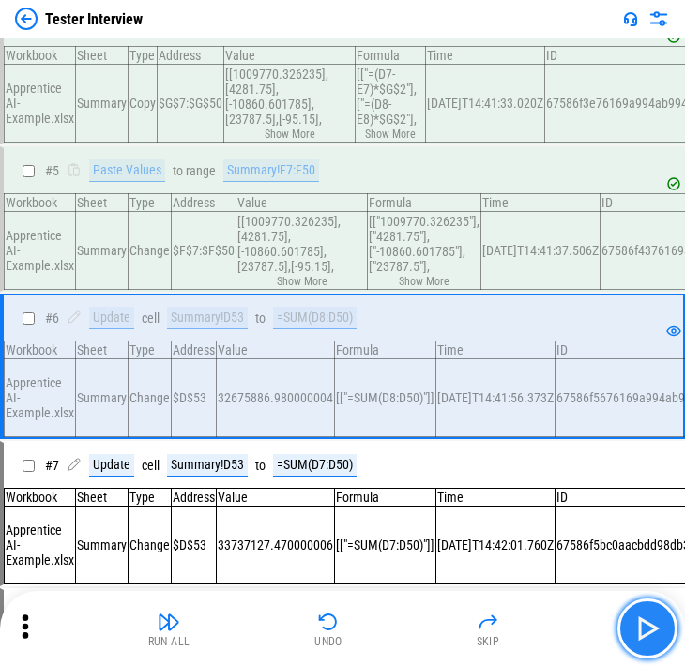
click at [280, 631] on img "button" at bounding box center [648, 629] width 30 height 30
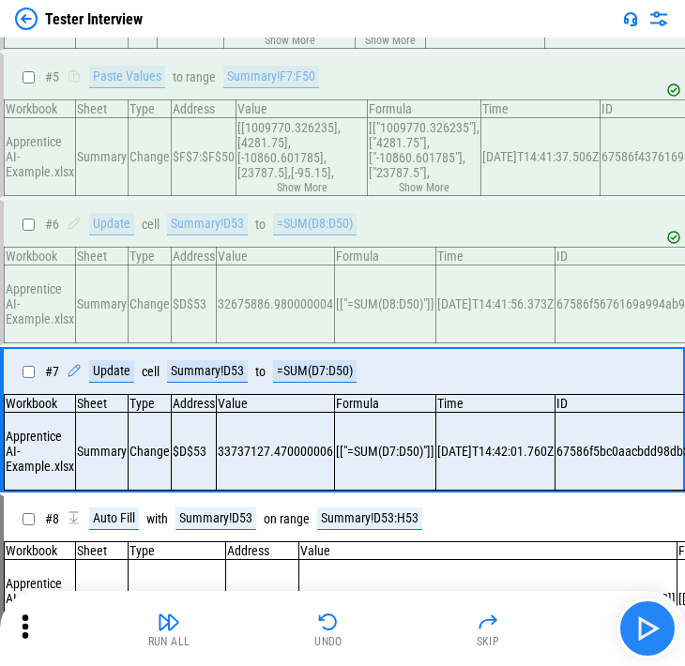
scroll to position [575, 0]
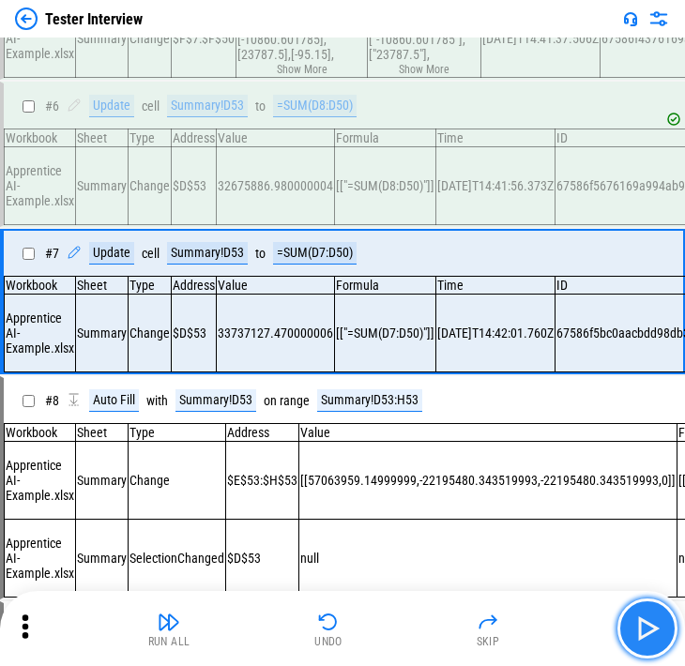
click at [280, 631] on img "button" at bounding box center [648, 629] width 30 height 30
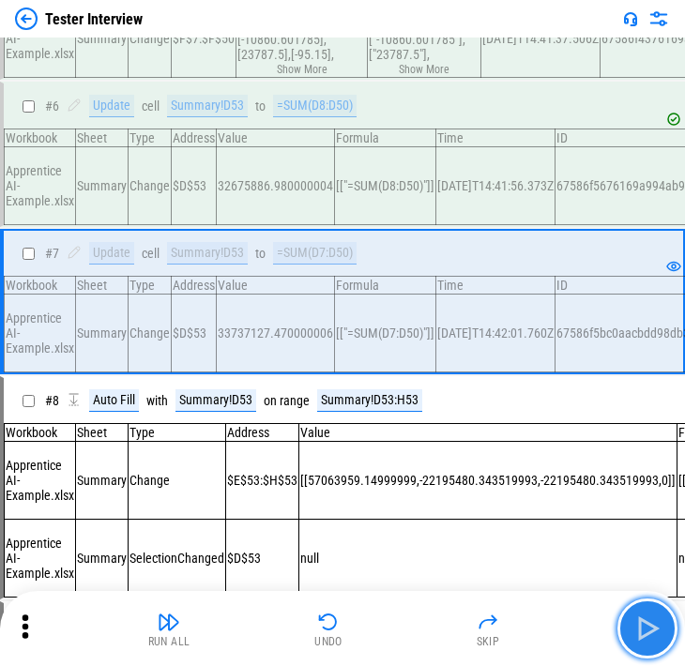
click at [280, 631] on img "button" at bounding box center [648, 629] width 30 height 30
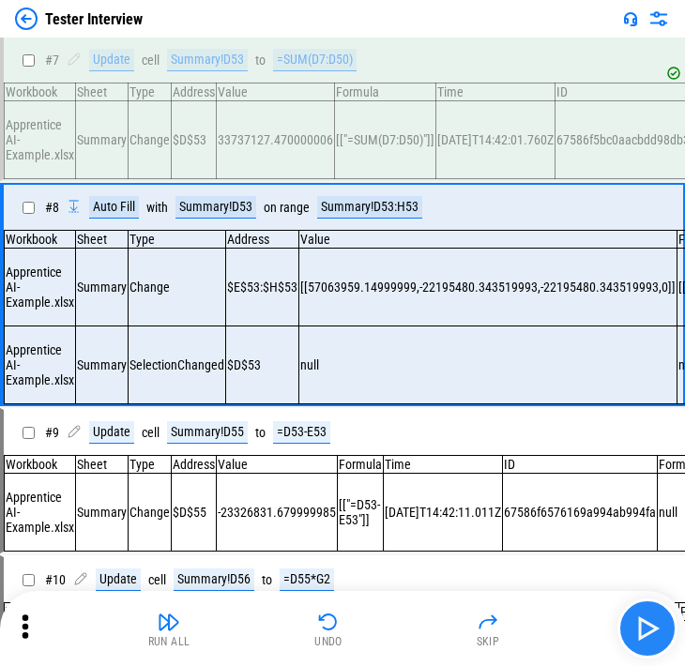
scroll to position [770, 0]
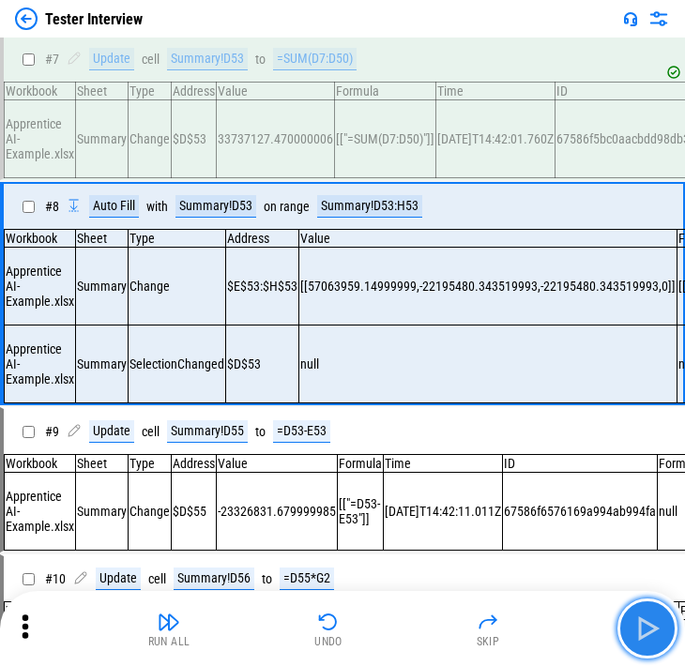
click at [280, 631] on img "button" at bounding box center [648, 629] width 30 height 30
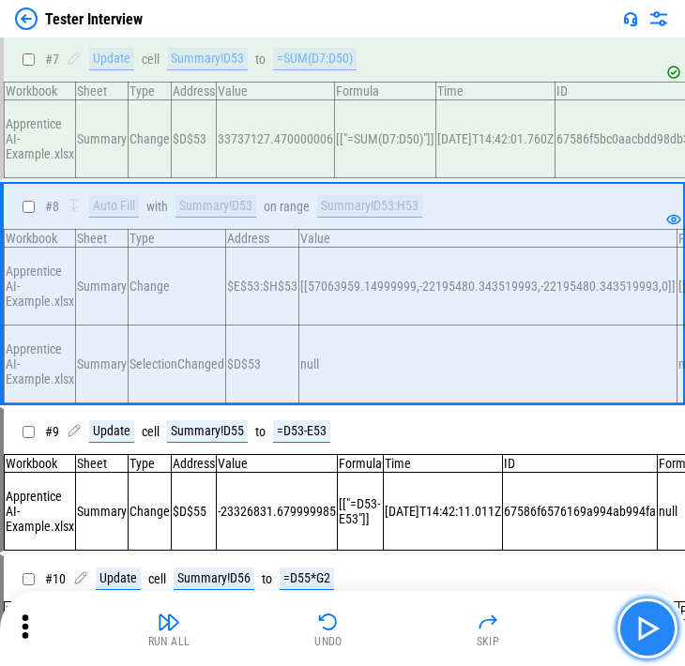
click at [280, 635] on img "button" at bounding box center [648, 629] width 30 height 30
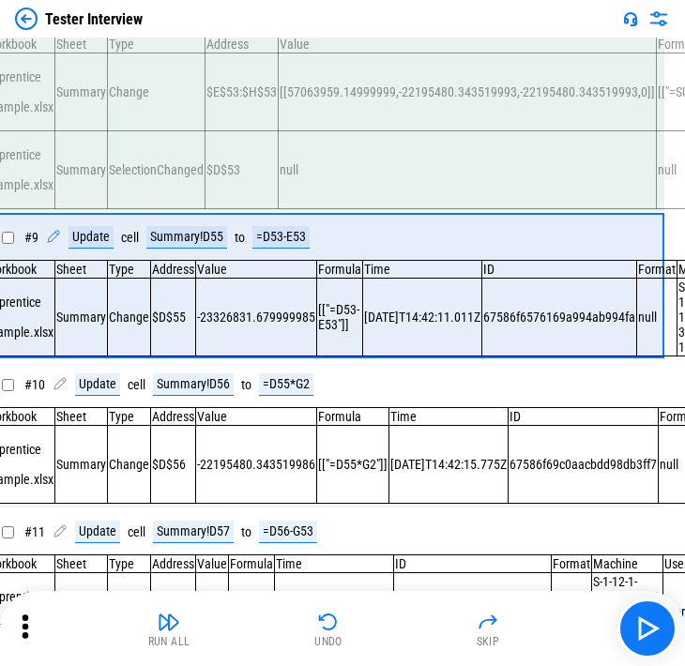
scroll to position [964, 0]
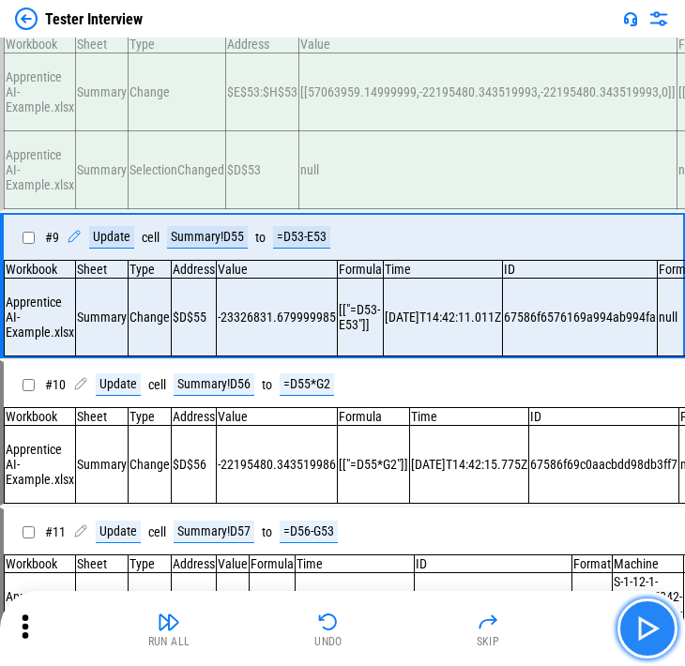
click at [280, 642] on img "button" at bounding box center [648, 629] width 30 height 30
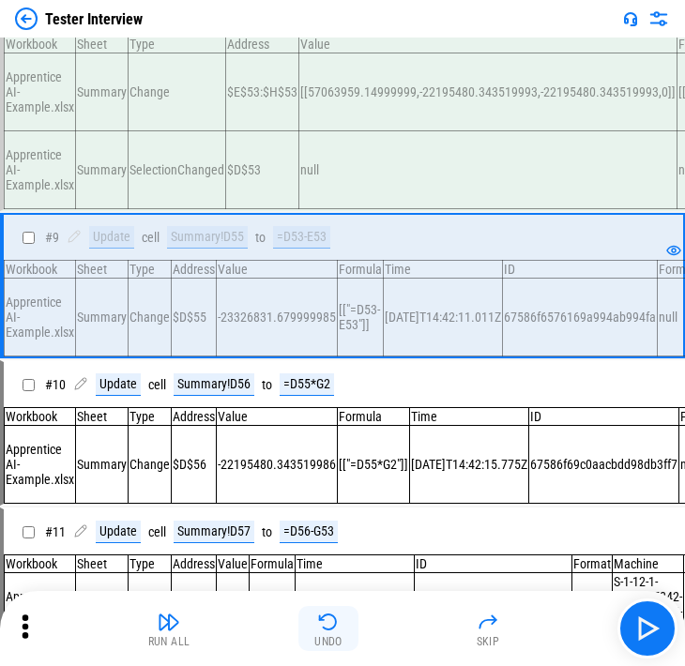
click at [280, 627] on img "button" at bounding box center [328, 622] width 23 height 23
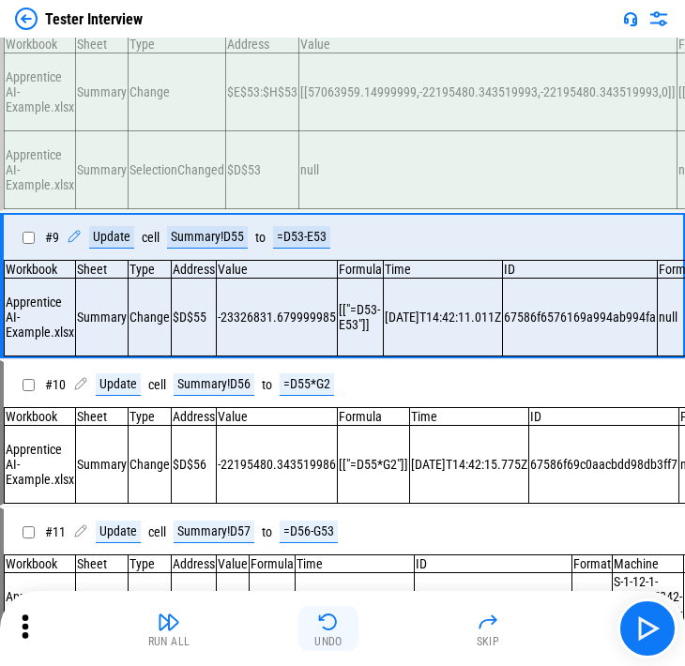
click at [280, 627] on img "button" at bounding box center [328, 622] width 23 height 23
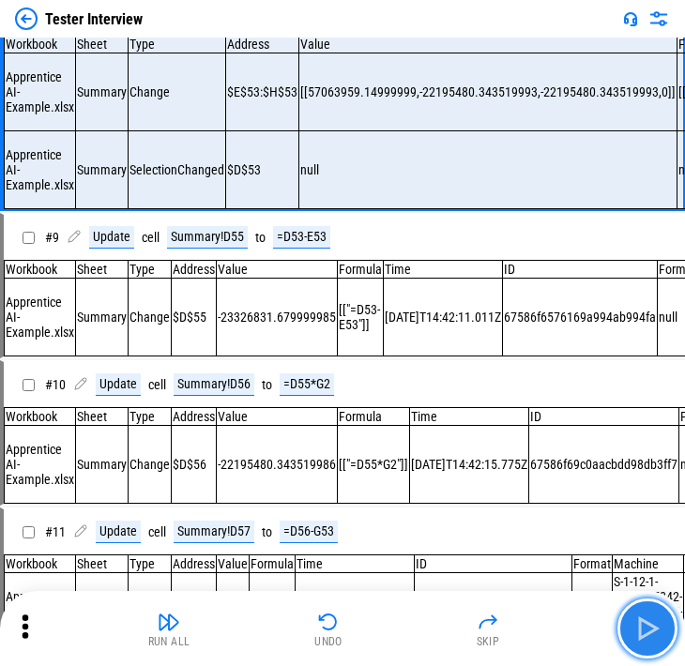
click at [280, 619] on img "button" at bounding box center [648, 629] width 30 height 30
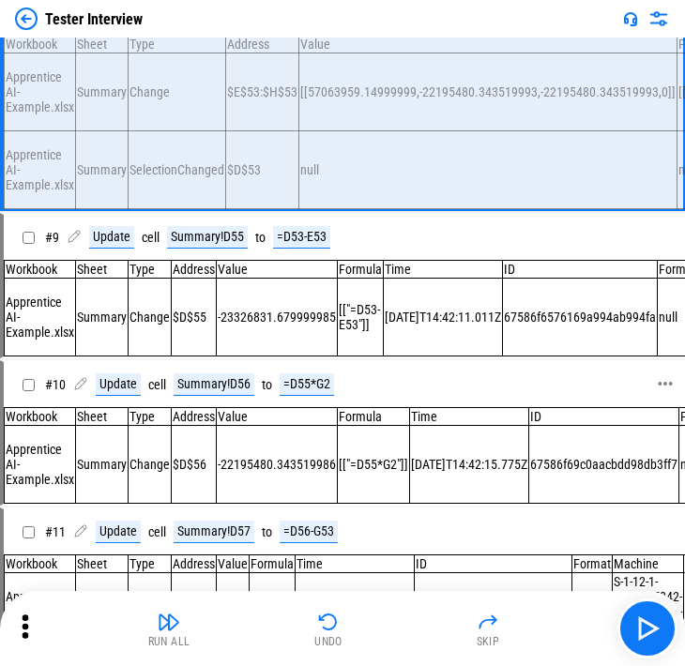
scroll to position [870, 0]
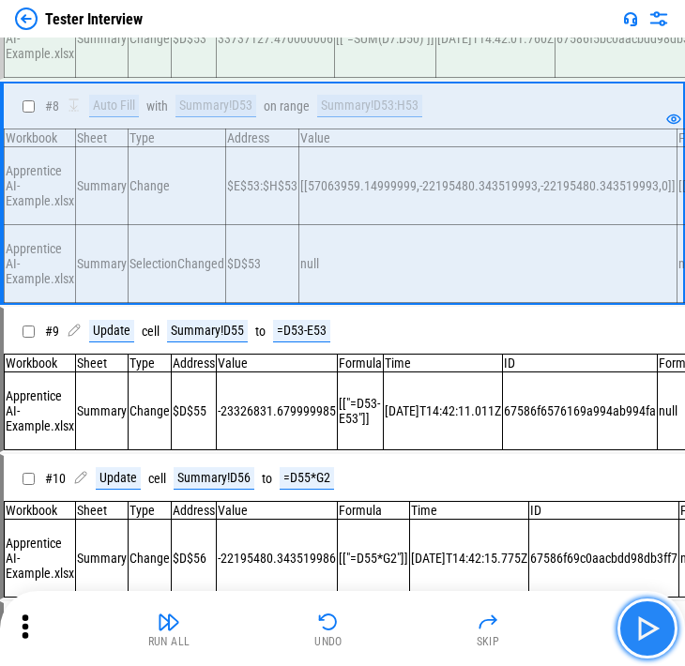
click at [280, 612] on button "button" at bounding box center [648, 629] width 60 height 60
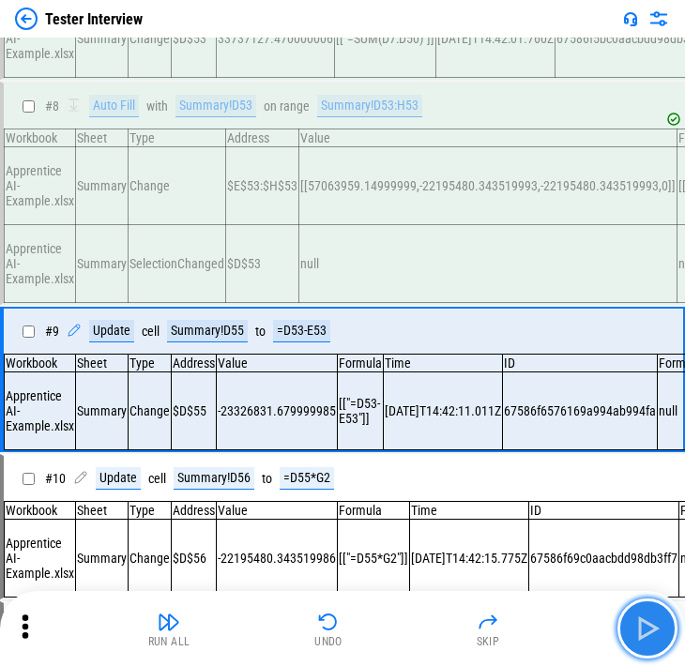
click at [280, 624] on img "button" at bounding box center [648, 629] width 30 height 30
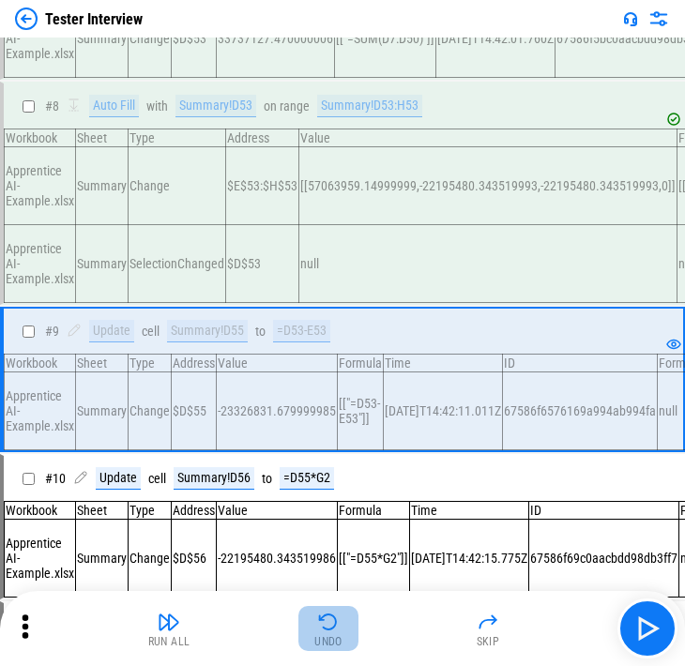
click at [280, 625] on img "button" at bounding box center [328, 622] width 23 height 23
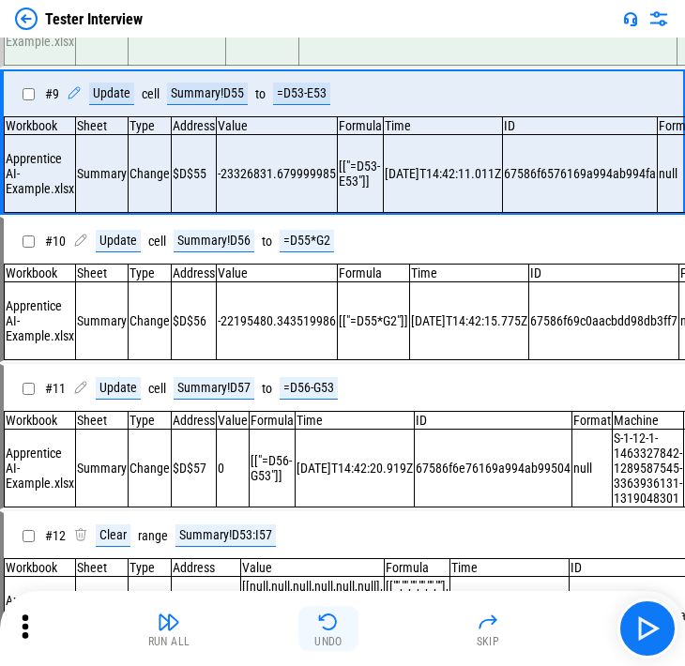
scroll to position [1117, 0]
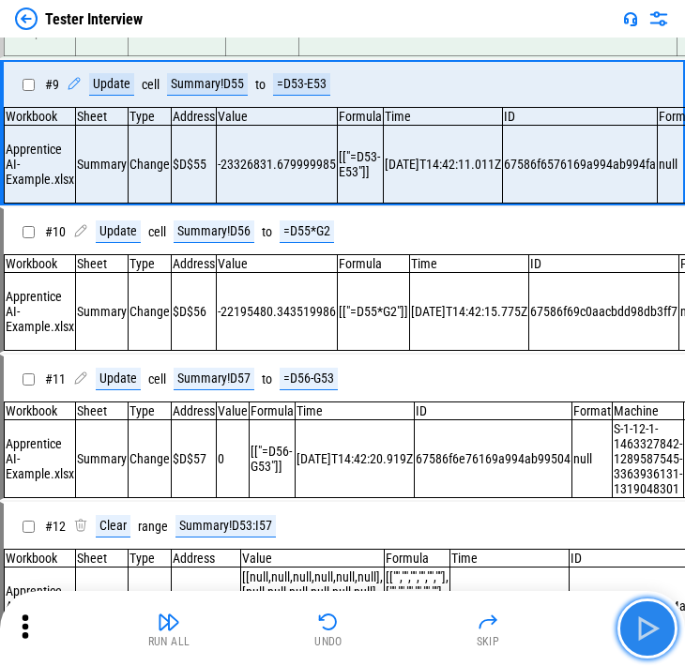
click at [280, 603] on button "button" at bounding box center [648, 629] width 60 height 60
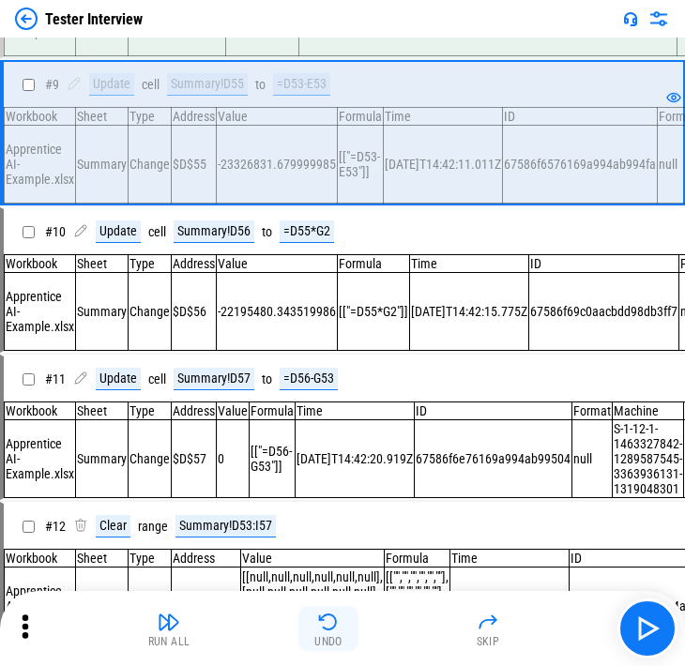
click at [280, 628] on button "Undo" at bounding box center [328, 628] width 60 height 45
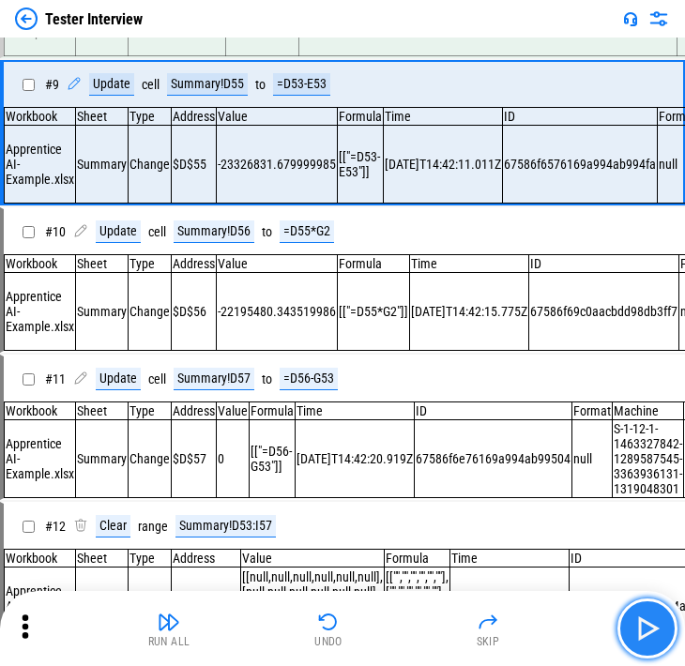
click at [280, 632] on img "button" at bounding box center [648, 629] width 30 height 30
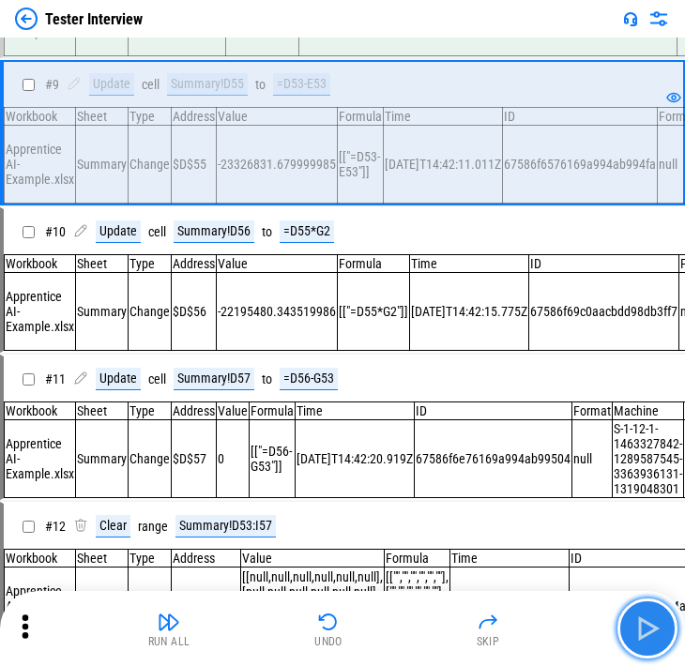
click at [280, 632] on img "button" at bounding box center [648, 629] width 30 height 30
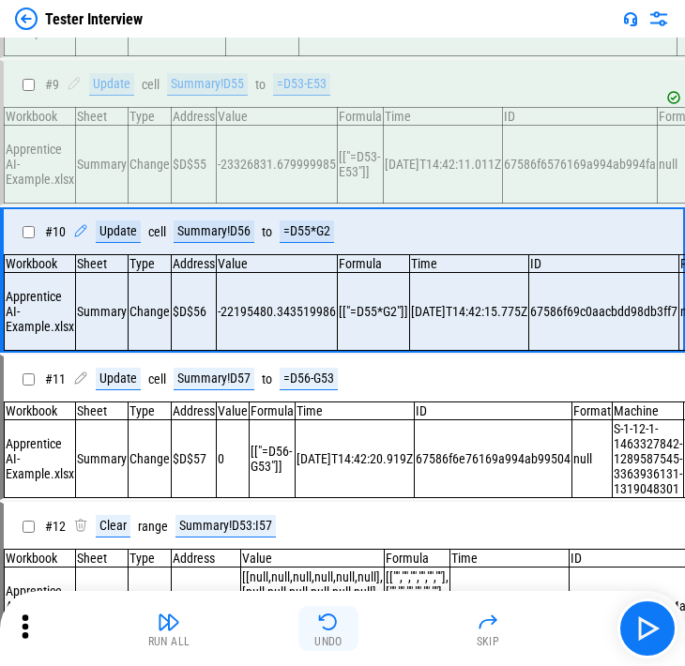
click at [280, 622] on img "button" at bounding box center [328, 622] width 23 height 23
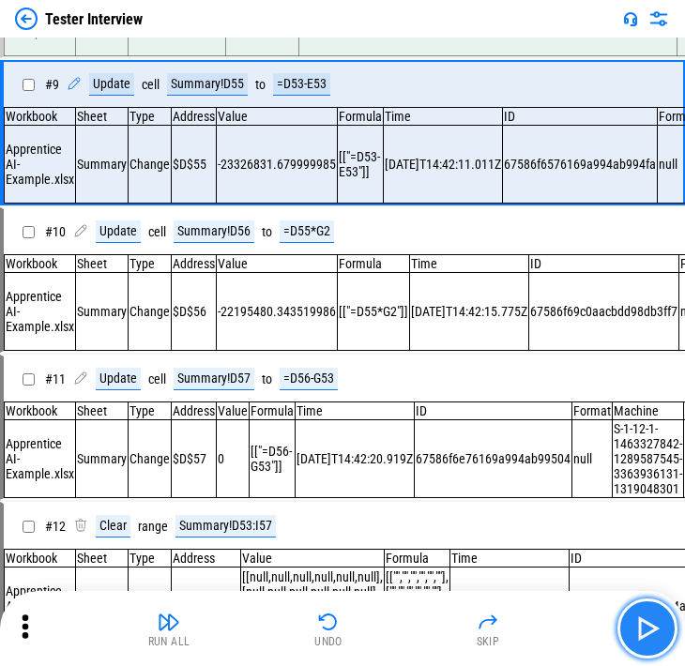
click at [280, 624] on img "button" at bounding box center [648, 629] width 30 height 30
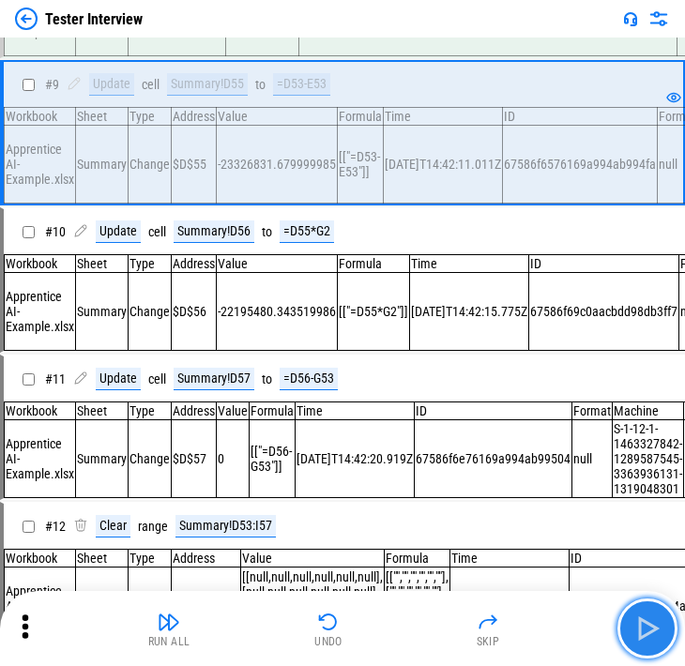
click at [280, 624] on img "button" at bounding box center [648, 629] width 30 height 30
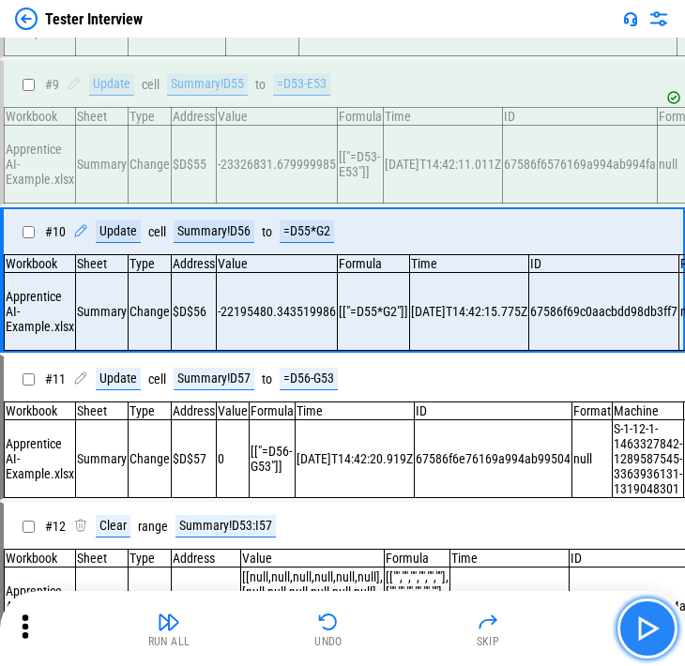
click at [280, 612] on button "button" at bounding box center [648, 629] width 60 height 60
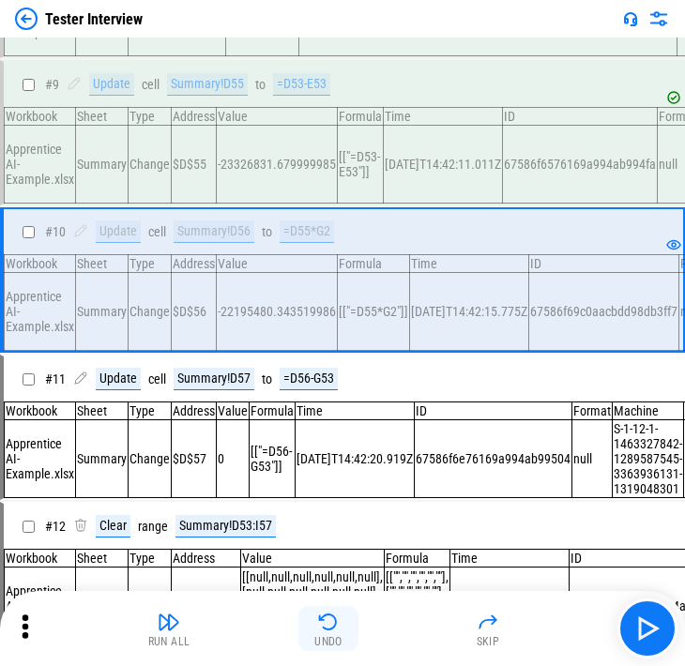
click at [280, 621] on button "Undo" at bounding box center [328, 628] width 60 height 45
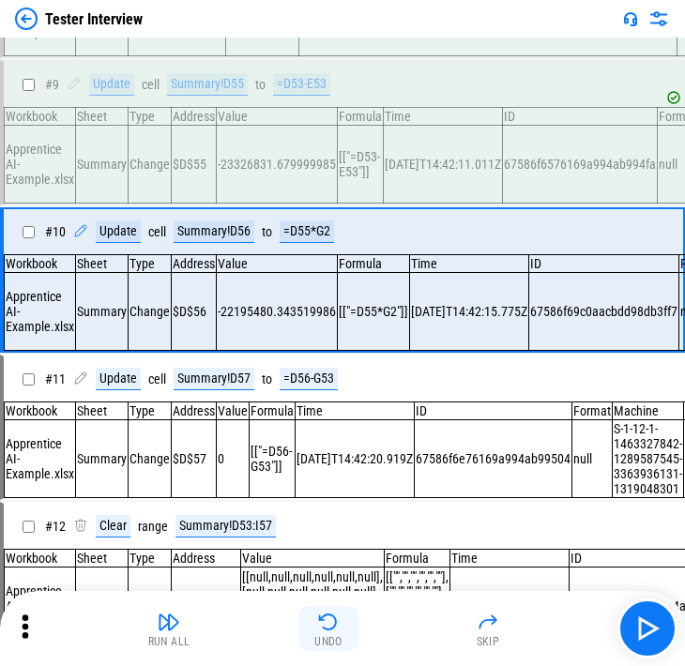
click at [280, 621] on button "Undo" at bounding box center [328, 628] width 60 height 45
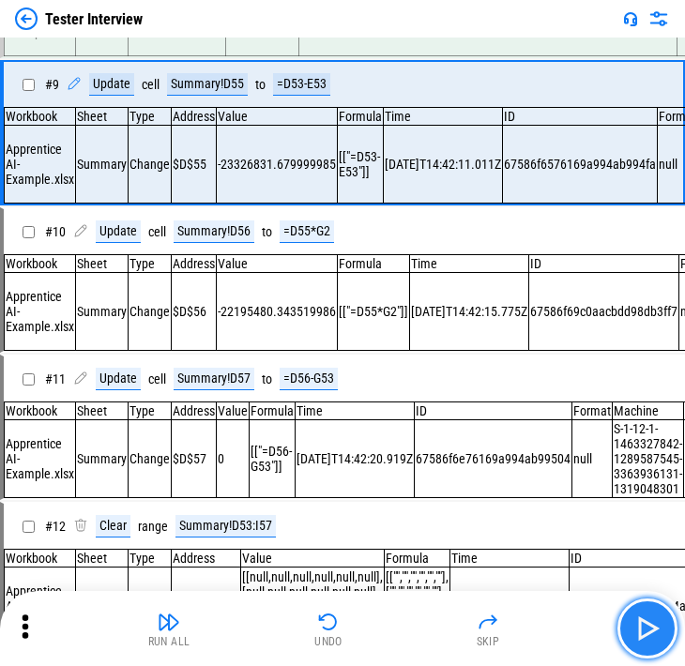
click at [280, 625] on button "button" at bounding box center [648, 629] width 60 height 60
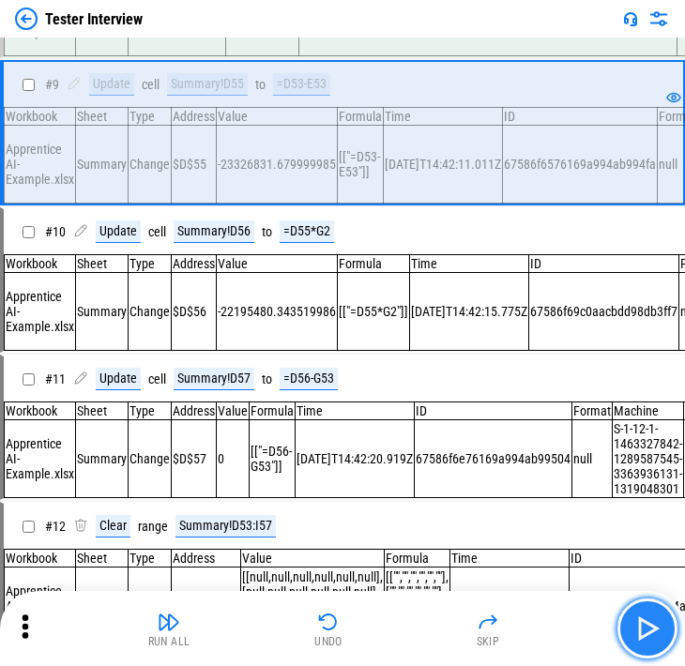
click at [280, 627] on img "button" at bounding box center [648, 629] width 30 height 30
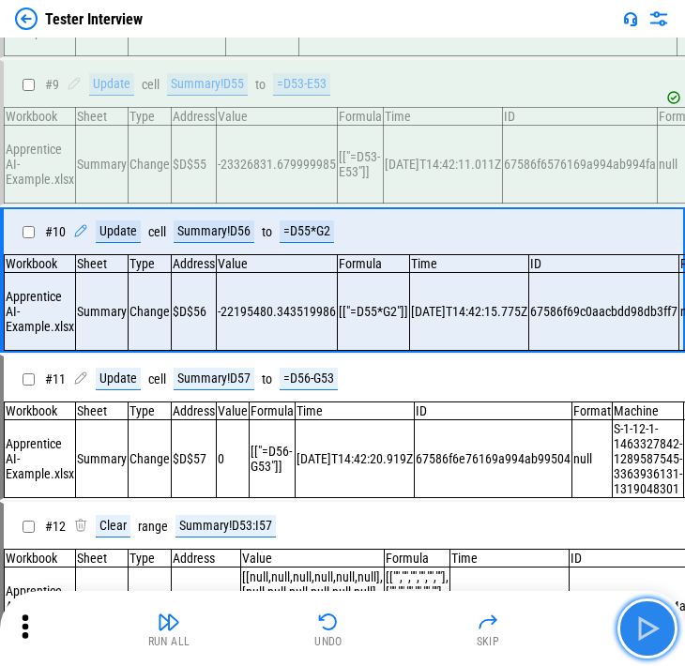
click at [280, 627] on img "button" at bounding box center [648, 629] width 30 height 30
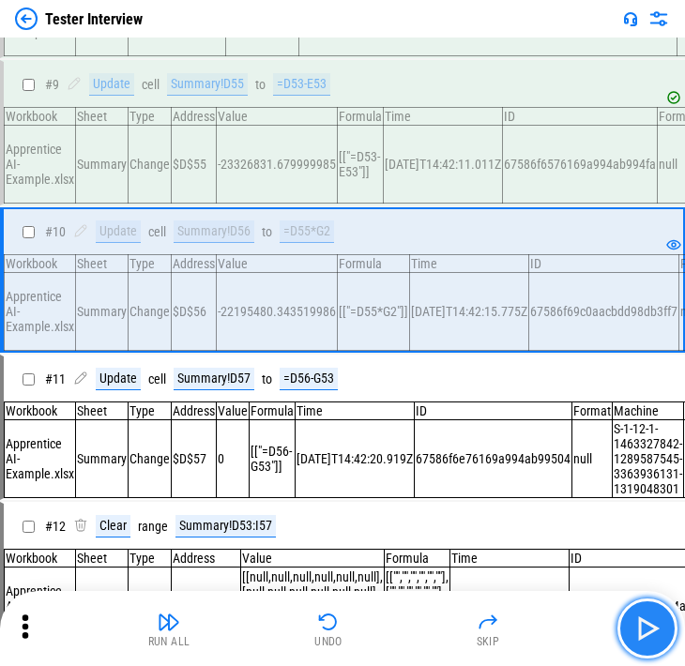
click at [280, 627] on img "button" at bounding box center [648, 629] width 30 height 30
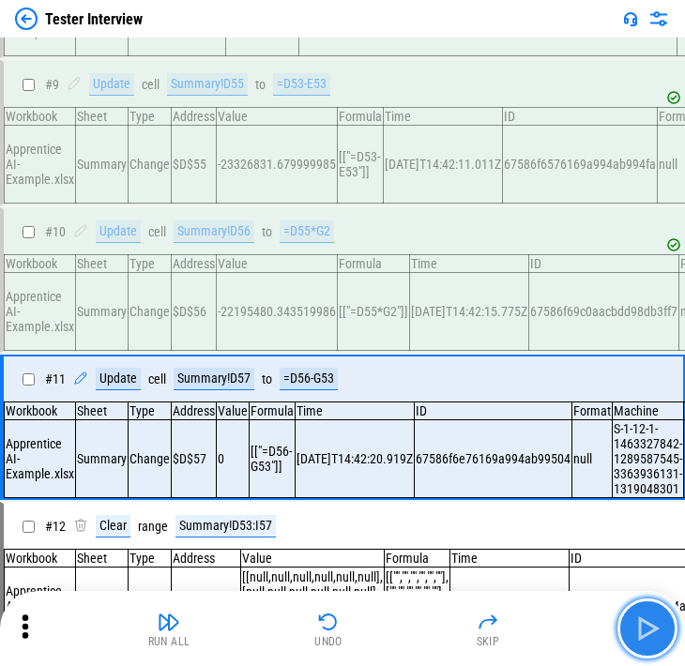
click at [280, 627] on img "button" at bounding box center [648, 629] width 30 height 30
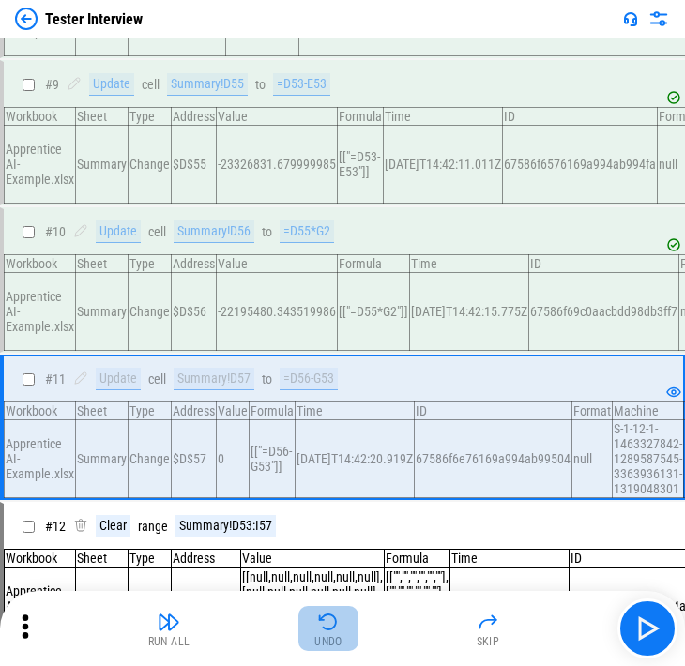
click at [280, 615] on img "button" at bounding box center [328, 622] width 23 height 23
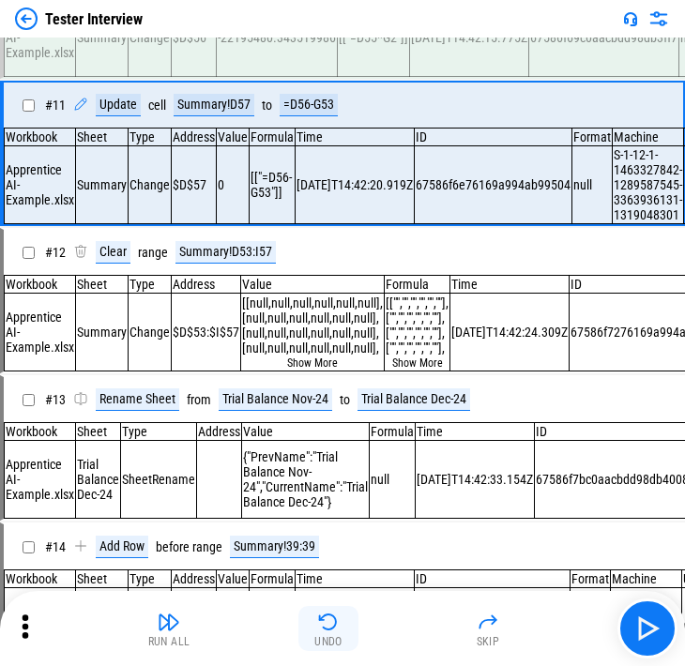
scroll to position [1423, 0]
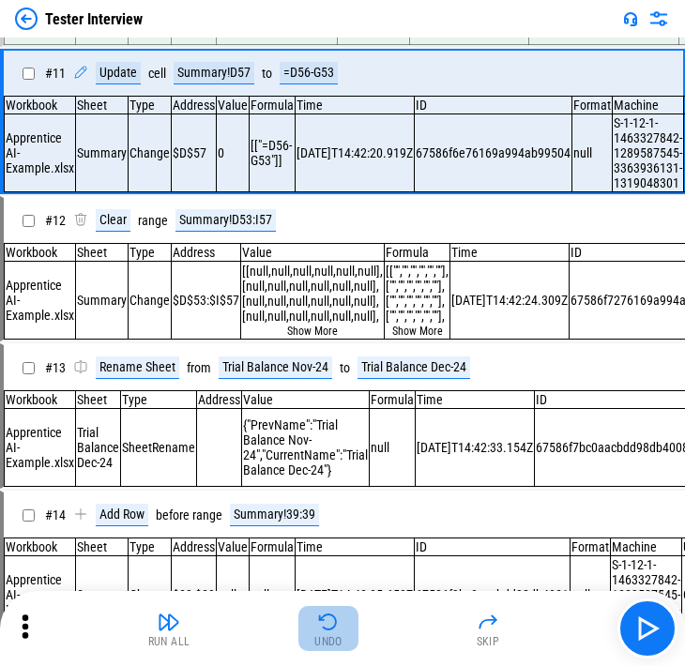
click at [280, 614] on img "button" at bounding box center [328, 622] width 23 height 23
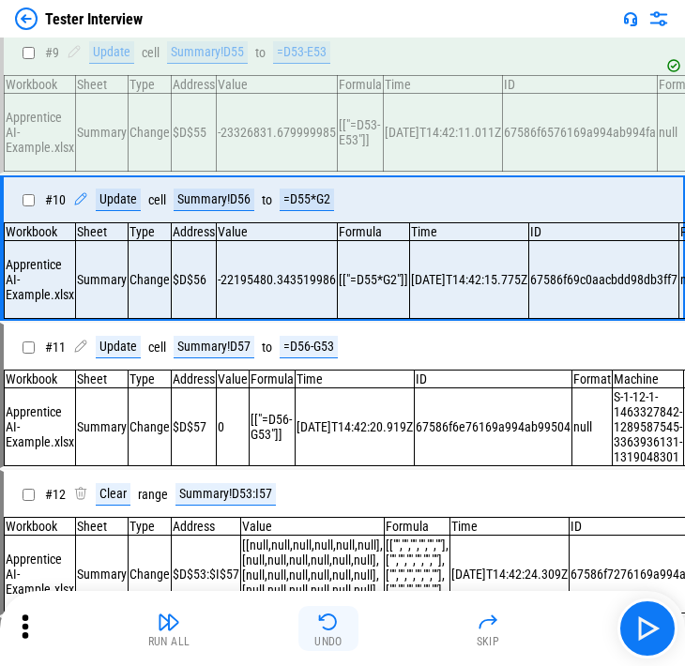
scroll to position [1117, 0]
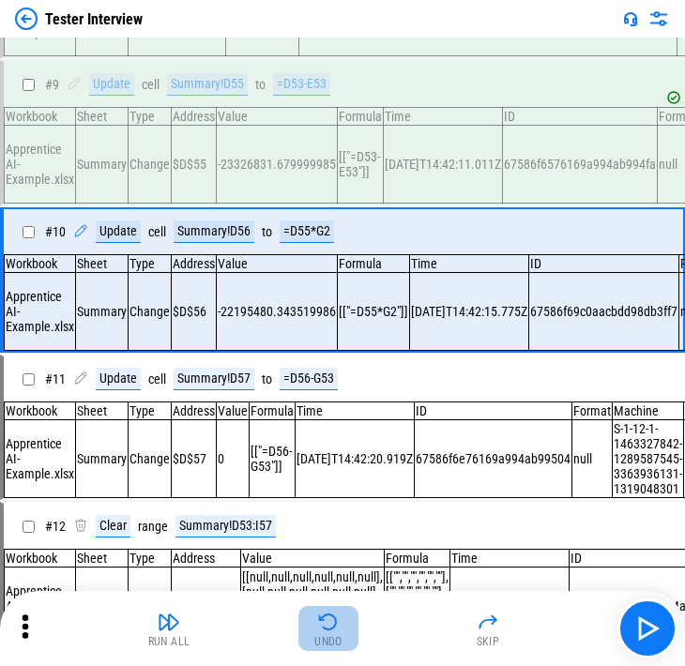
click at [280, 614] on img "button" at bounding box center [328, 622] width 23 height 23
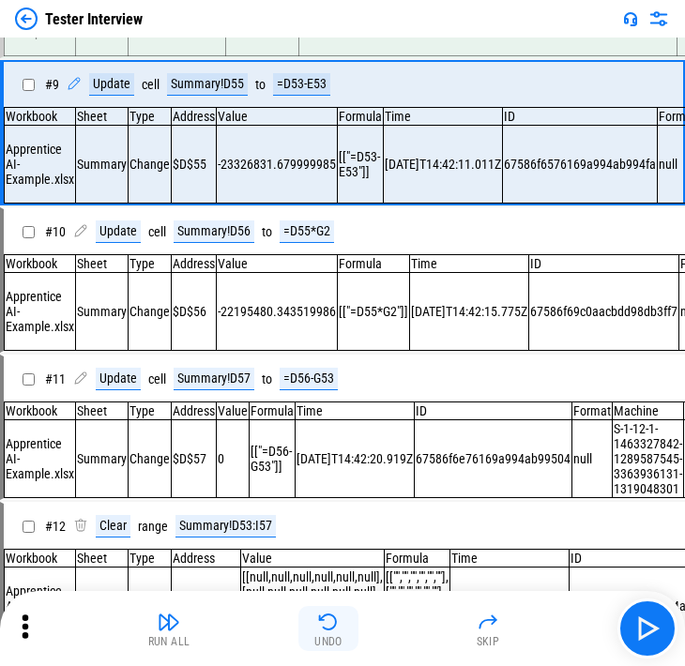
click at [280, 614] on img "button" at bounding box center [328, 622] width 23 height 23
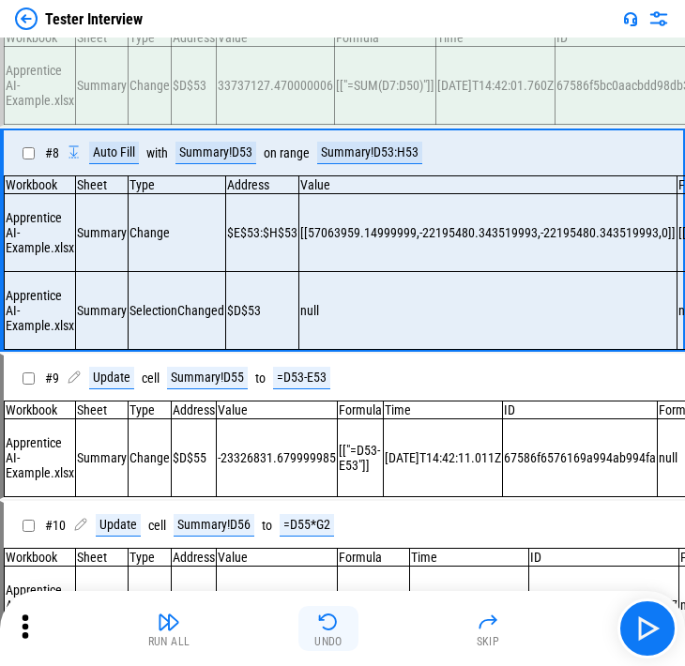
scroll to position [770, 0]
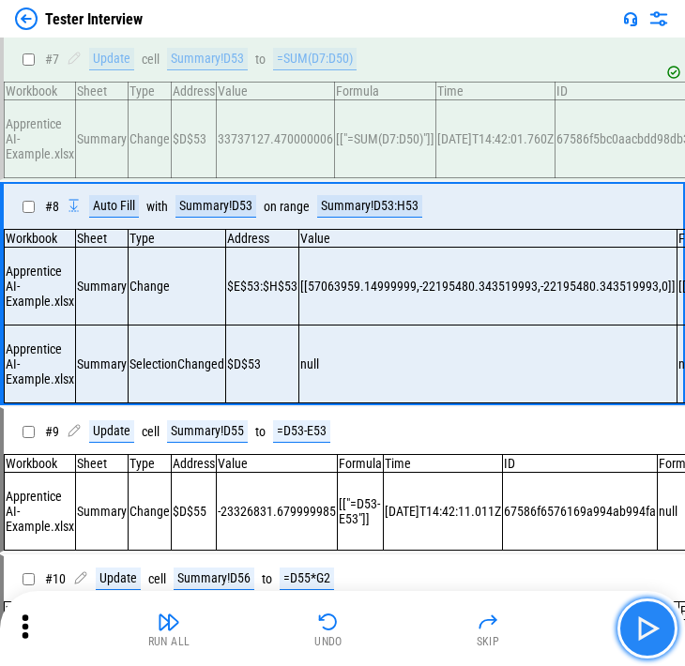
click at [280, 625] on img "button" at bounding box center [648, 629] width 30 height 30
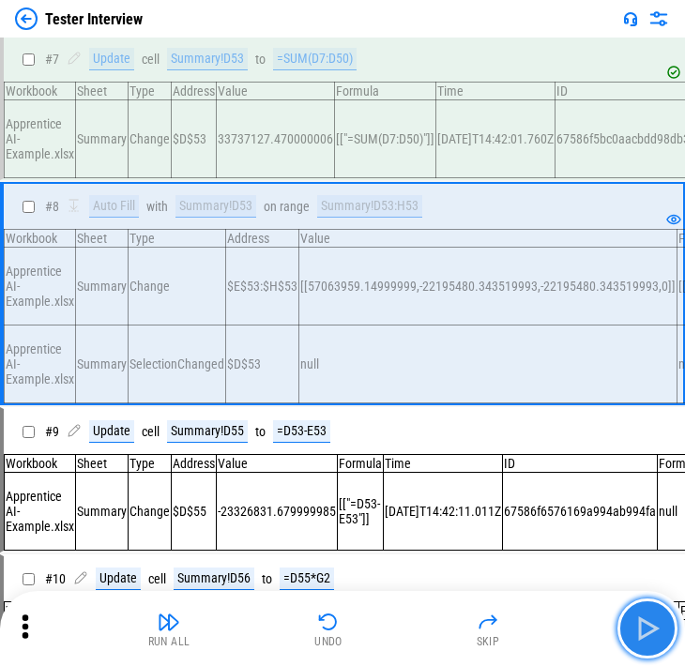
click at [280, 625] on button "button" at bounding box center [648, 629] width 60 height 60
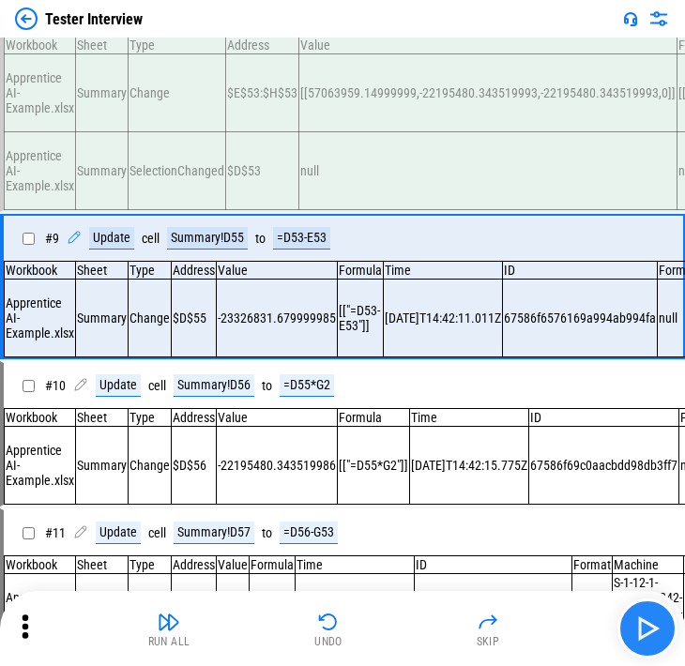
scroll to position [964, 0]
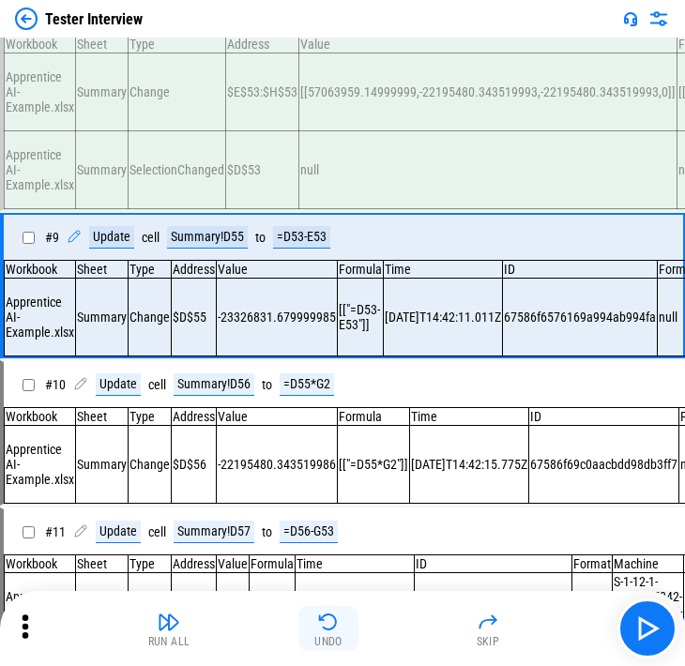
click at [280, 614] on img "button" at bounding box center [328, 622] width 23 height 23
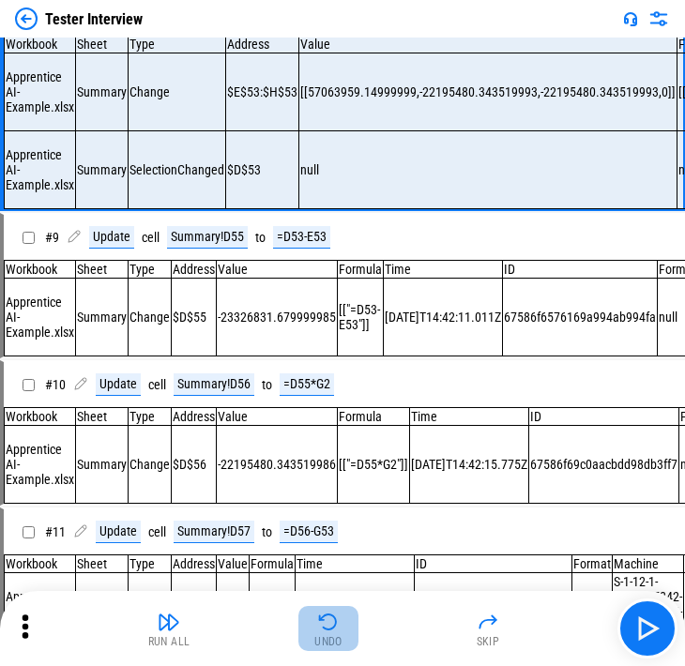
click at [280, 614] on img "button" at bounding box center [328, 622] width 23 height 23
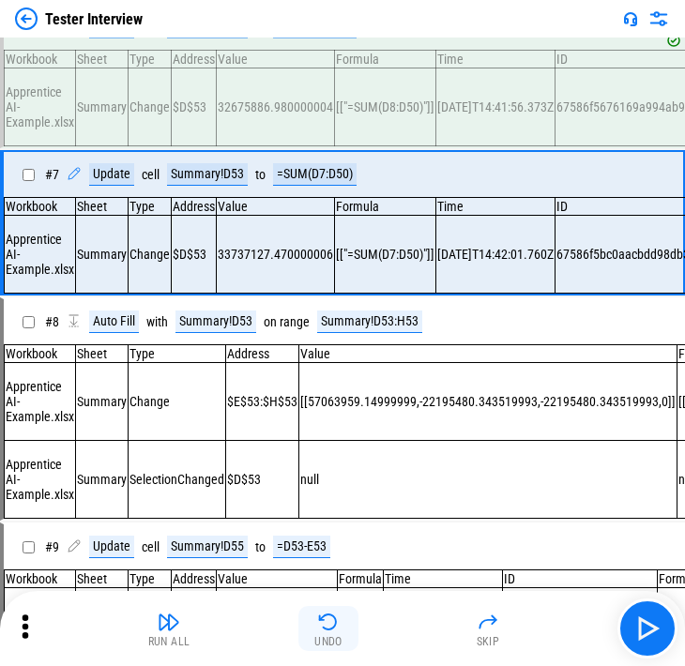
scroll to position [575, 0]
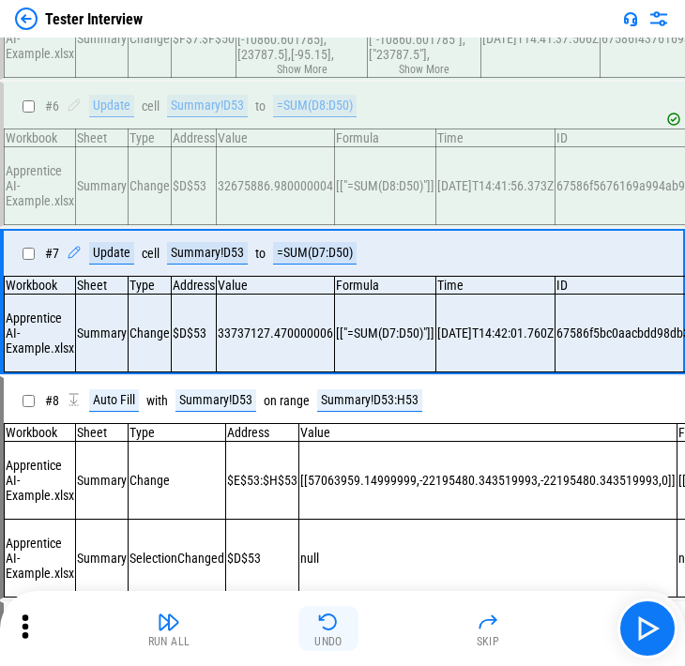
click at [280, 614] on img "button" at bounding box center [328, 622] width 23 height 23
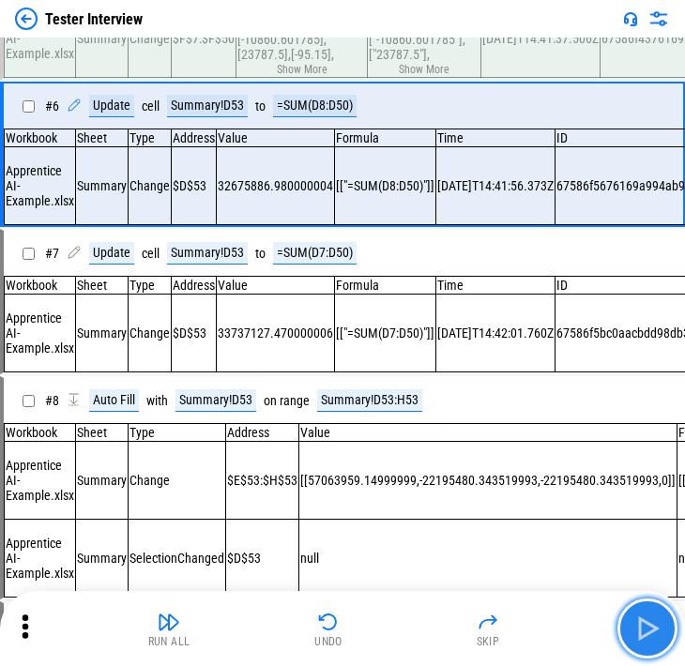
click at [280, 627] on img "button" at bounding box center [648, 629] width 30 height 30
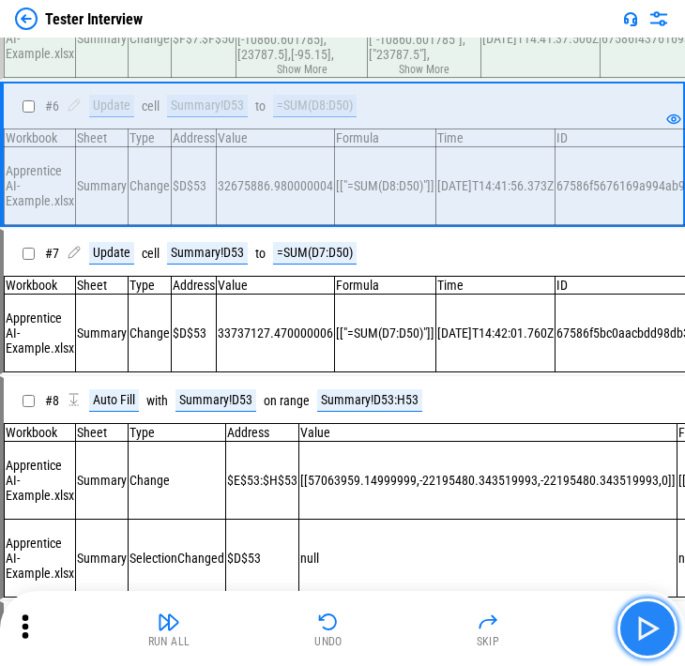
click at [280, 627] on img "button" at bounding box center [648, 629] width 30 height 30
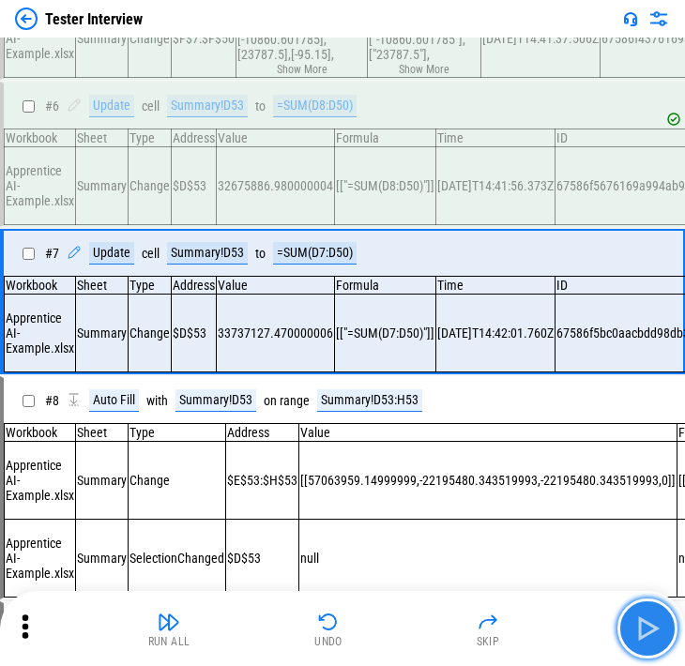
click at [280, 628] on img "button" at bounding box center [648, 629] width 30 height 30
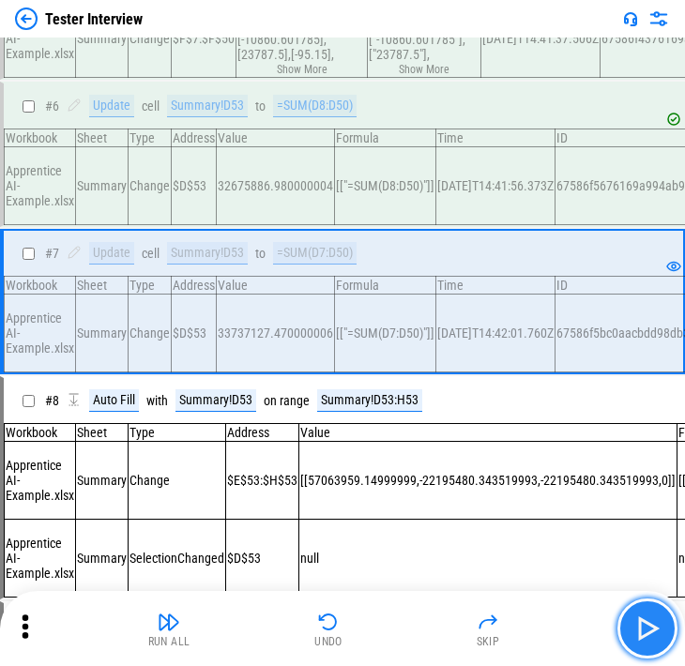
click at [280, 628] on img "button" at bounding box center [648, 629] width 30 height 30
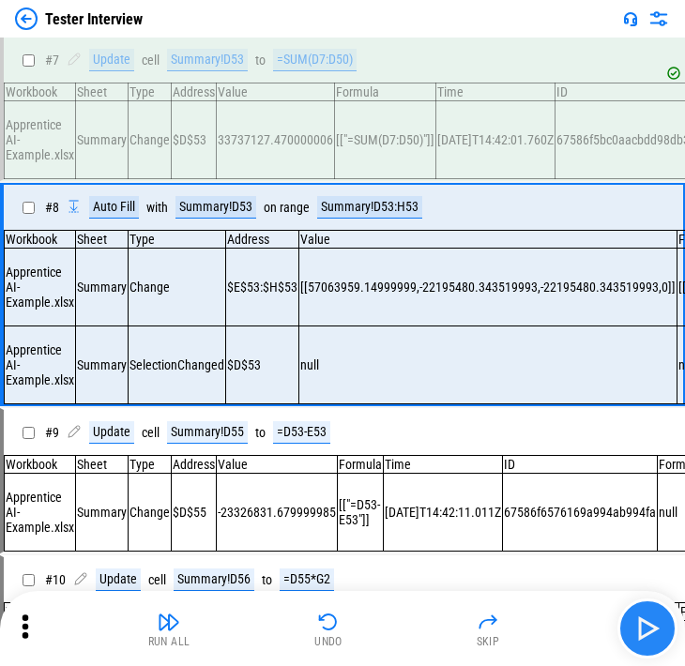
scroll to position [770, 0]
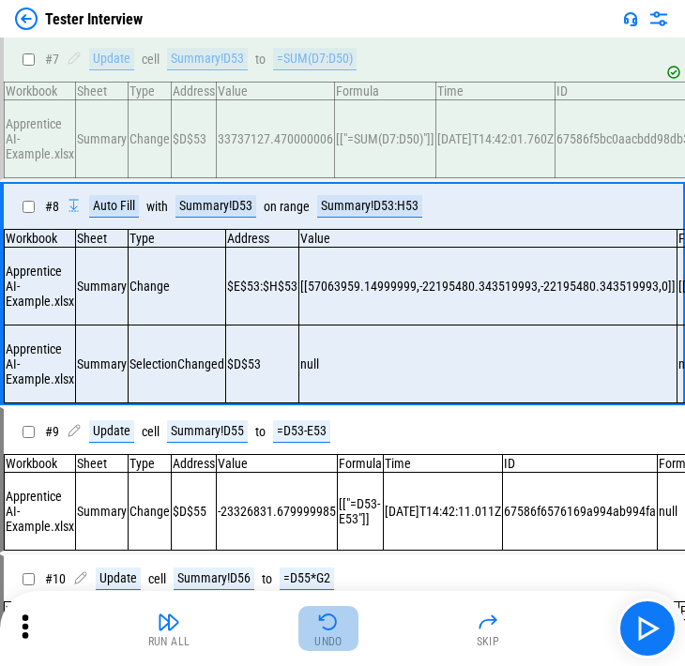
click at [280, 607] on button "Undo" at bounding box center [328, 628] width 60 height 45
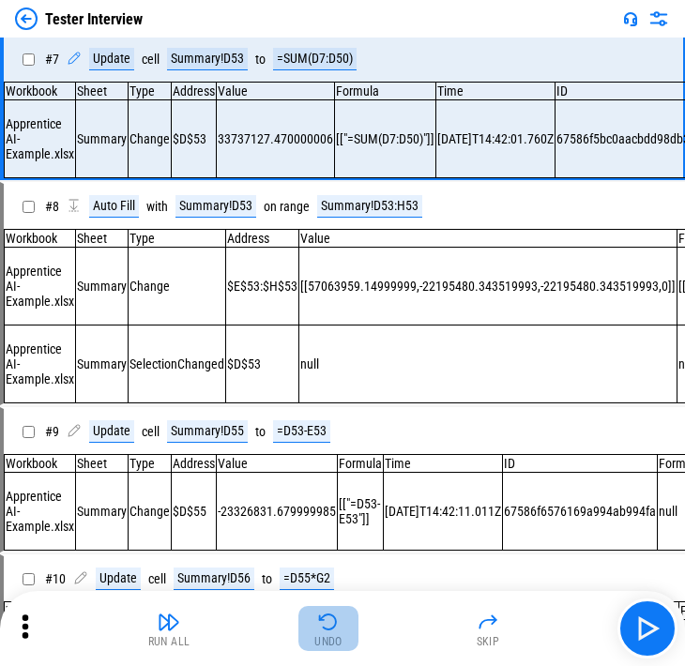
click at [280, 607] on button "Undo" at bounding box center [328, 628] width 60 height 45
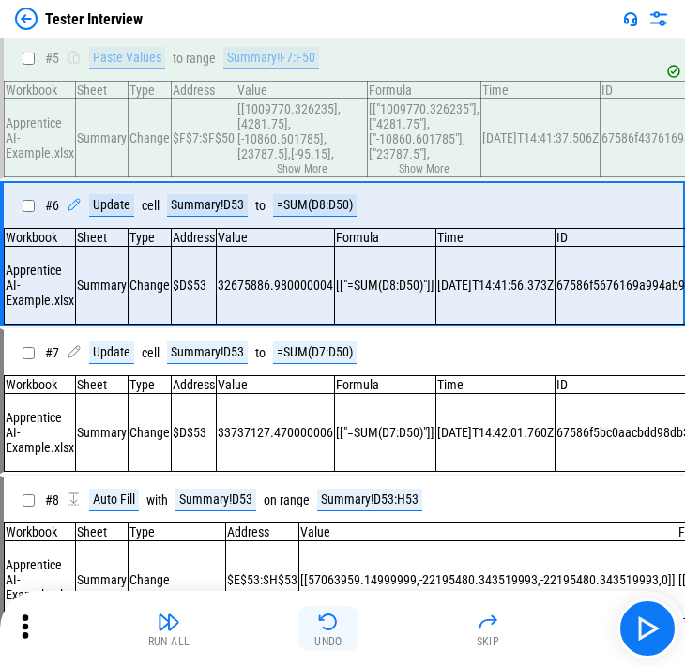
scroll to position [422, 0]
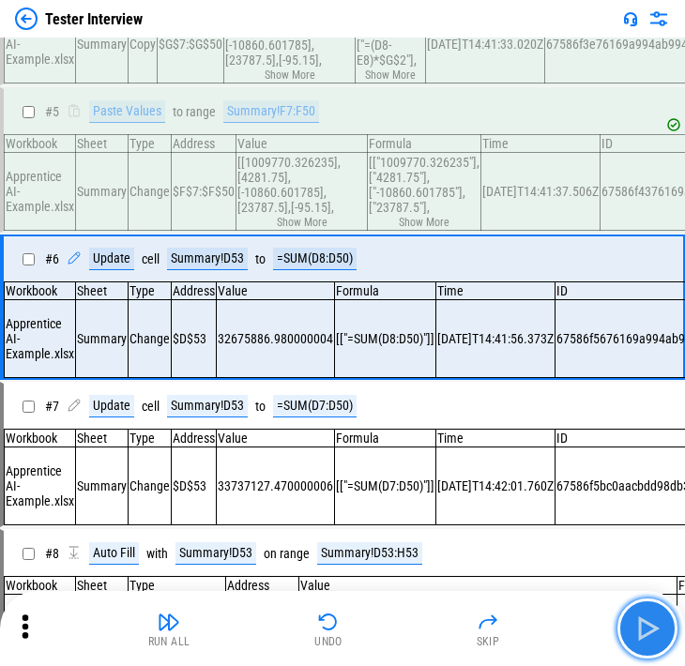
click at [280, 624] on img "button" at bounding box center [648, 629] width 30 height 30
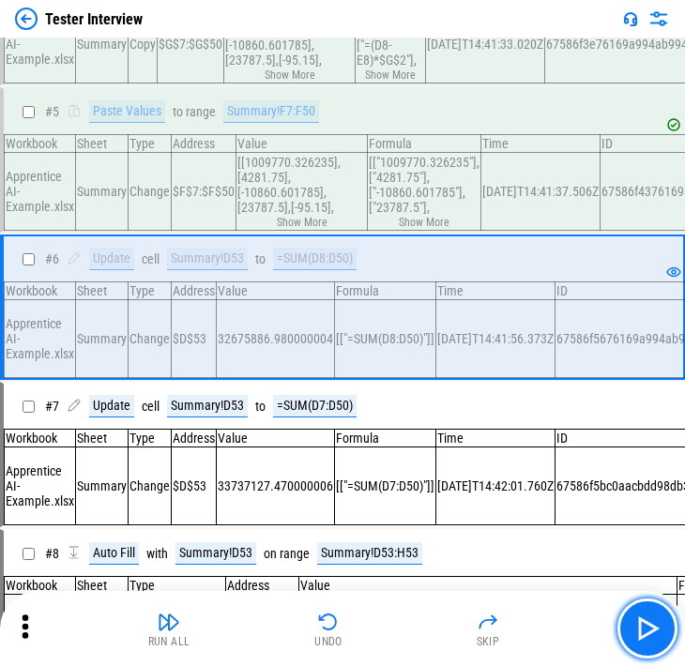
click at [280, 624] on img "button" at bounding box center [648, 629] width 30 height 30
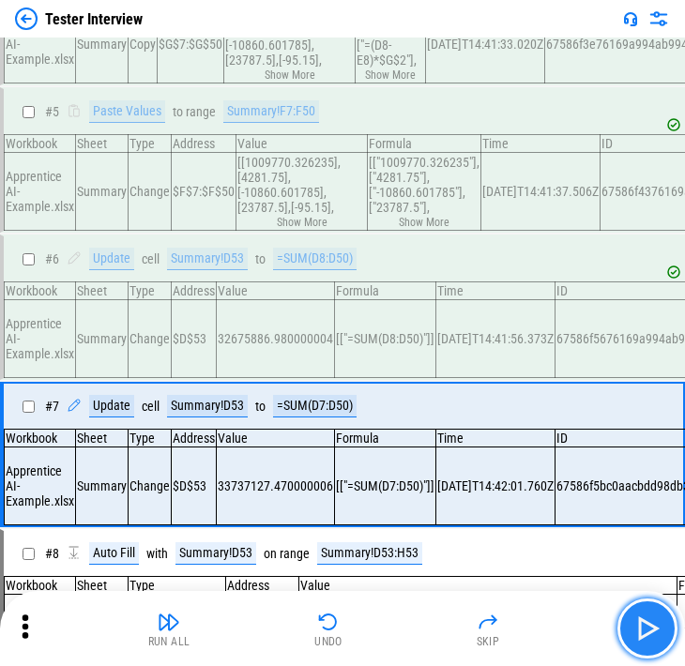
click at [280, 624] on img "button" at bounding box center [648, 629] width 30 height 30
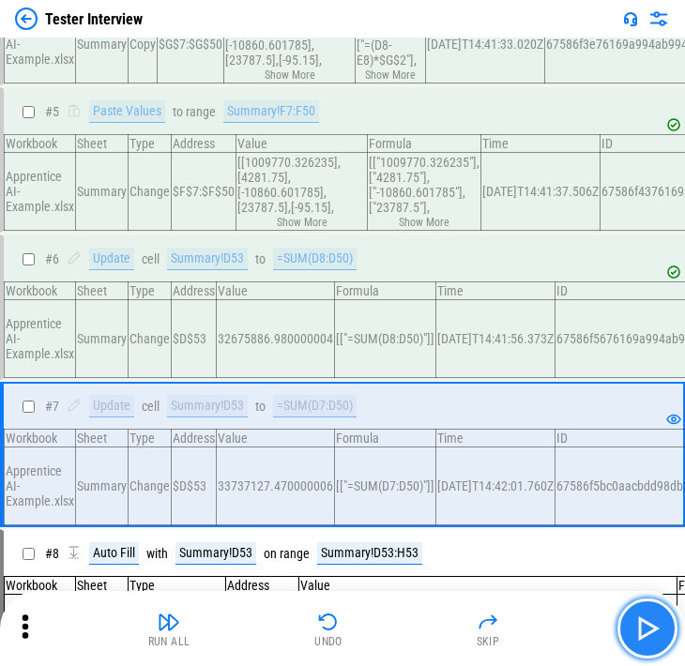
click at [280, 624] on img "button" at bounding box center [648, 629] width 30 height 30
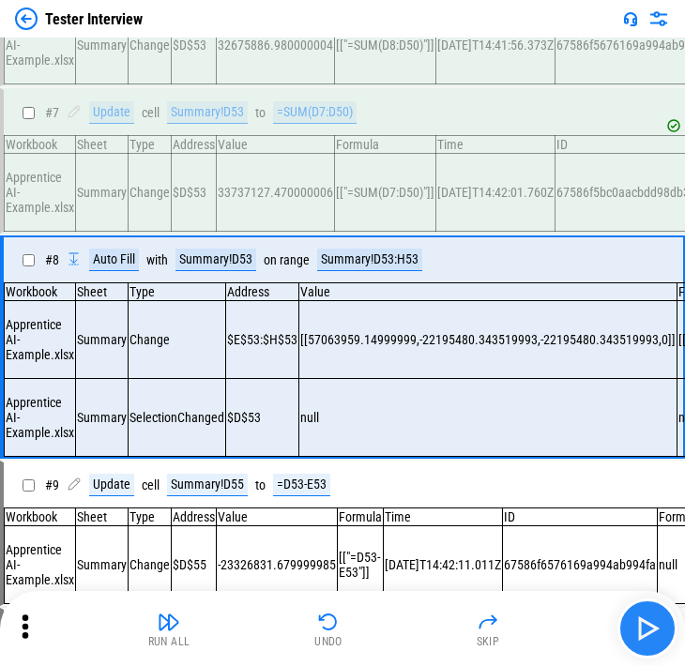
scroll to position [770, 0]
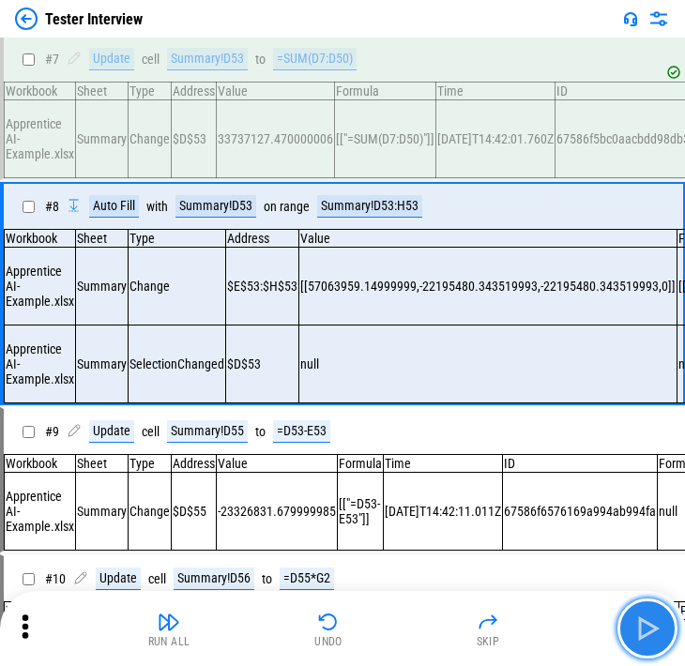
click at [280, 624] on img "button" at bounding box center [648, 629] width 30 height 30
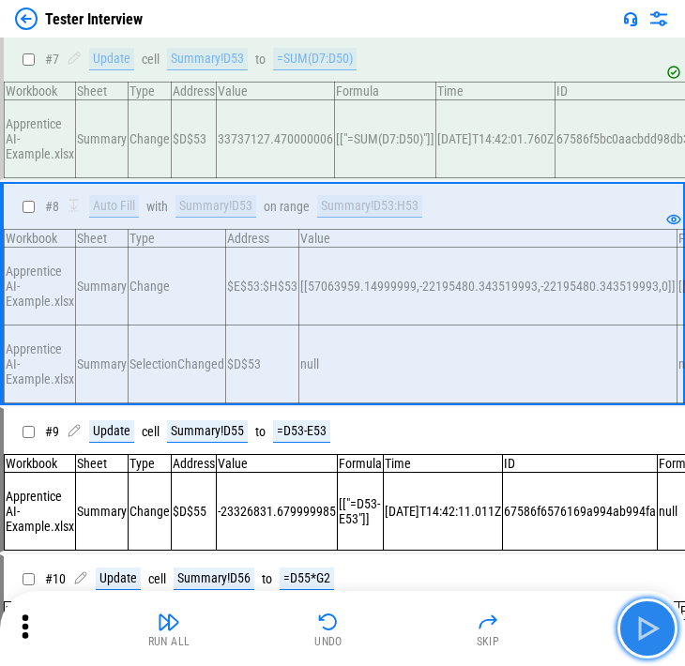
click at [280, 624] on img "button" at bounding box center [648, 629] width 30 height 30
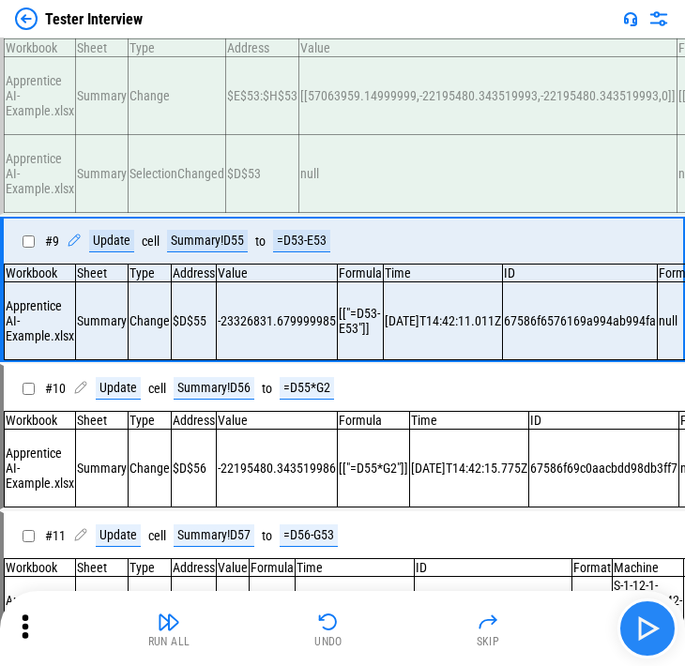
scroll to position [964, 0]
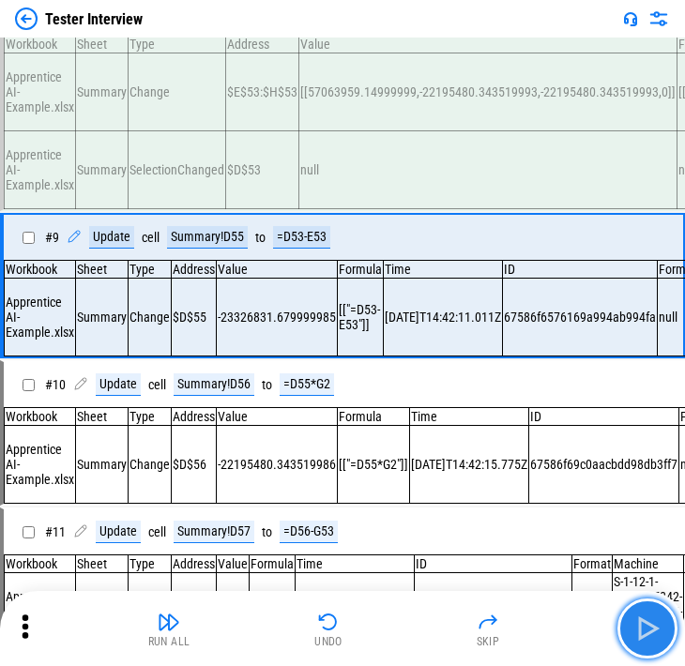
click at [280, 624] on img "button" at bounding box center [648, 629] width 30 height 30
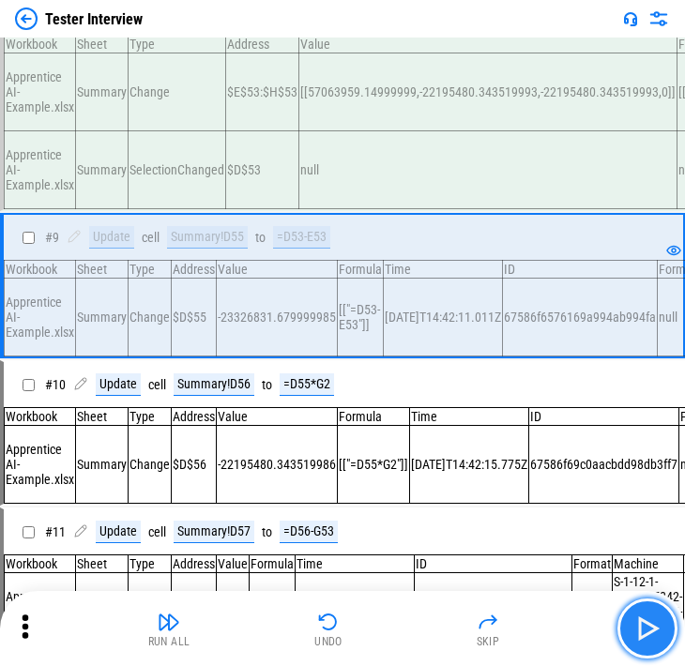
click at [280, 624] on img "button" at bounding box center [648, 629] width 30 height 30
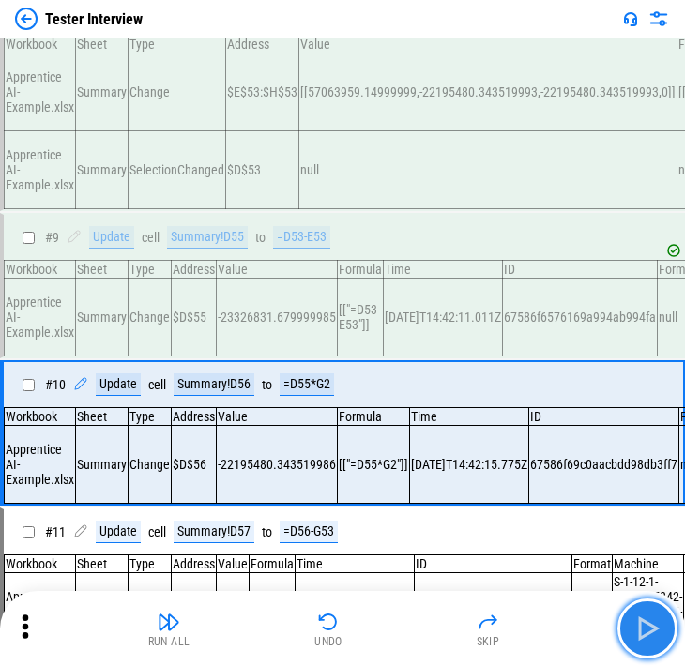
click at [280, 624] on img "button" at bounding box center [648, 629] width 30 height 30
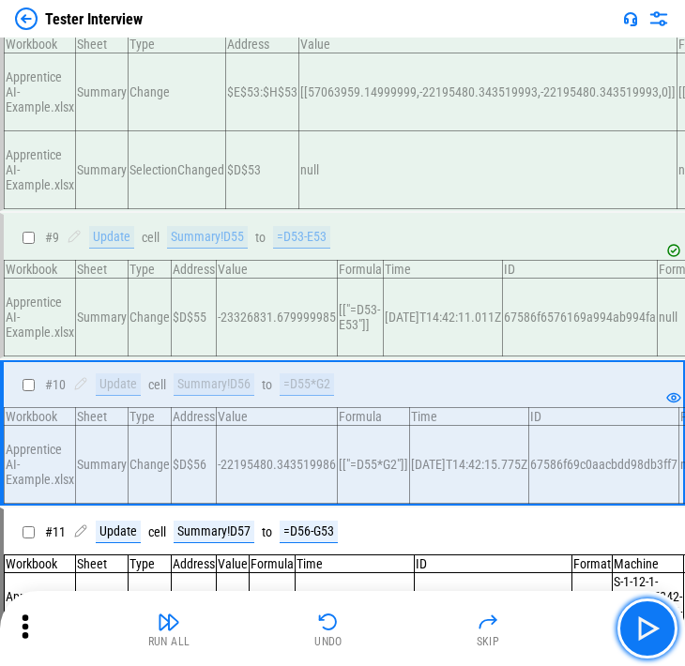
click at [280, 628] on button "button" at bounding box center [648, 629] width 60 height 60
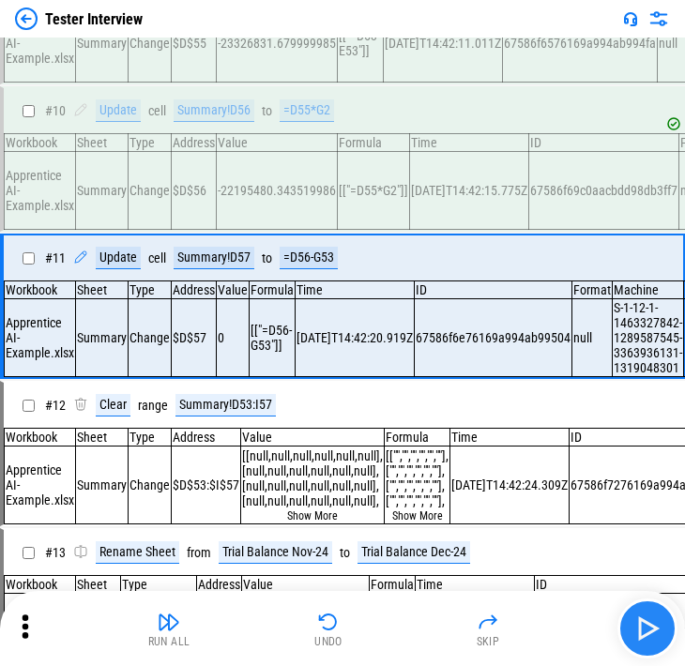
scroll to position [1270, 0]
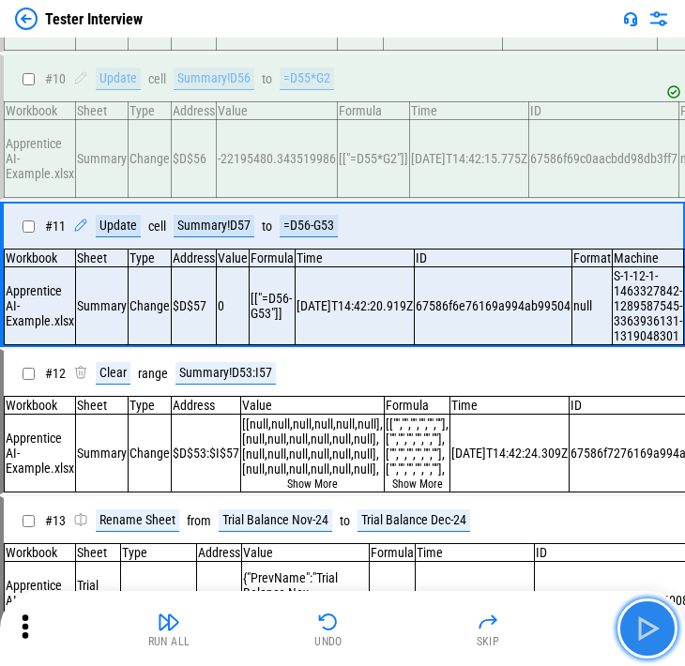
click at [280, 632] on img "button" at bounding box center [648, 629] width 30 height 30
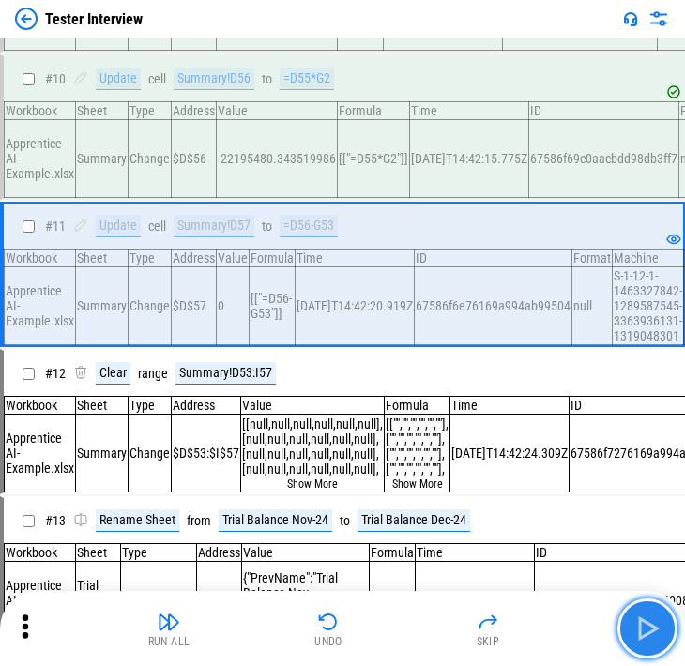
click at [280, 632] on img "button" at bounding box center [648, 629] width 30 height 30
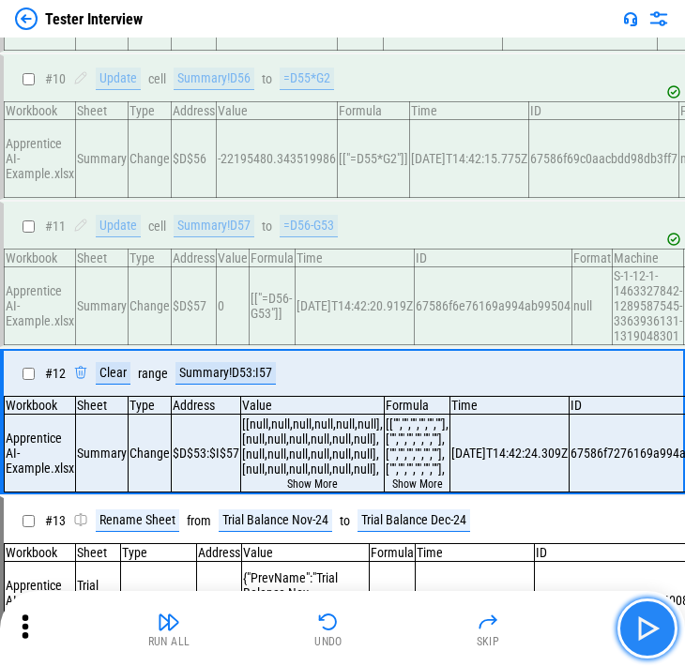
click at [280, 632] on img "button" at bounding box center [648, 629] width 30 height 30
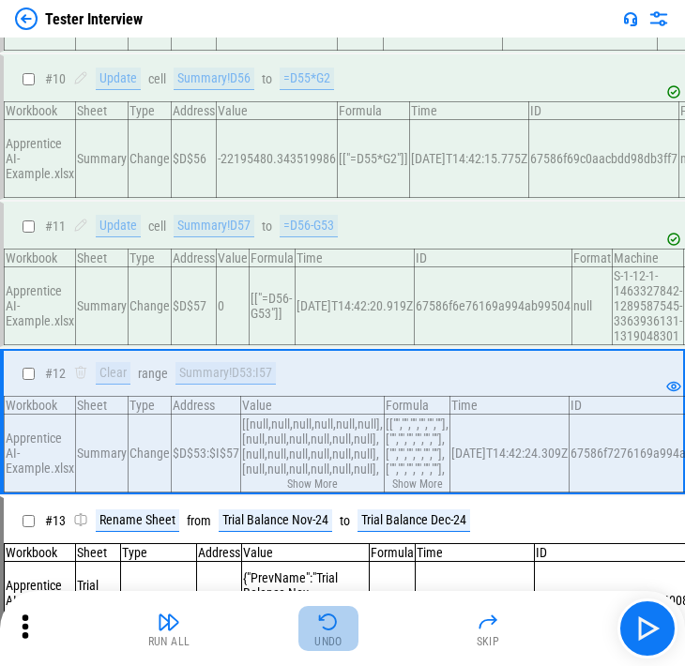
click at [280, 624] on img "button" at bounding box center [328, 622] width 23 height 23
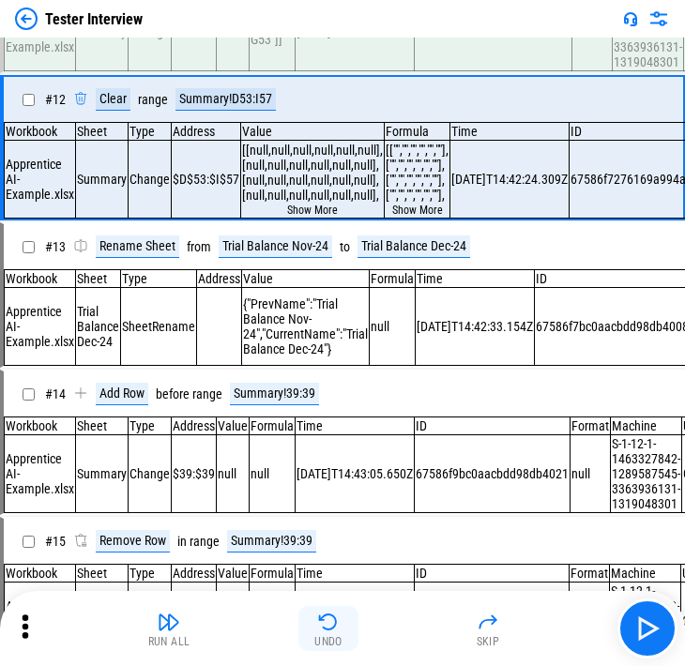
scroll to position [1576, 0]
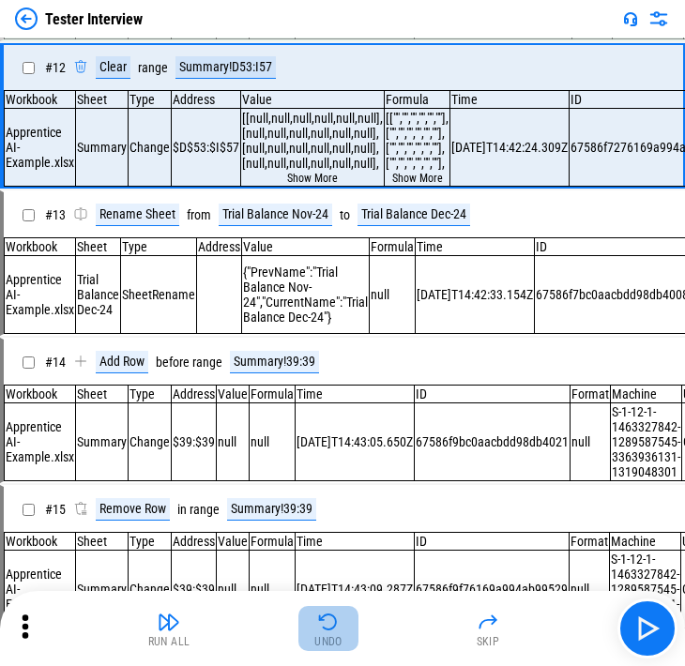
click at [280, 620] on img "button" at bounding box center [328, 622] width 23 height 23
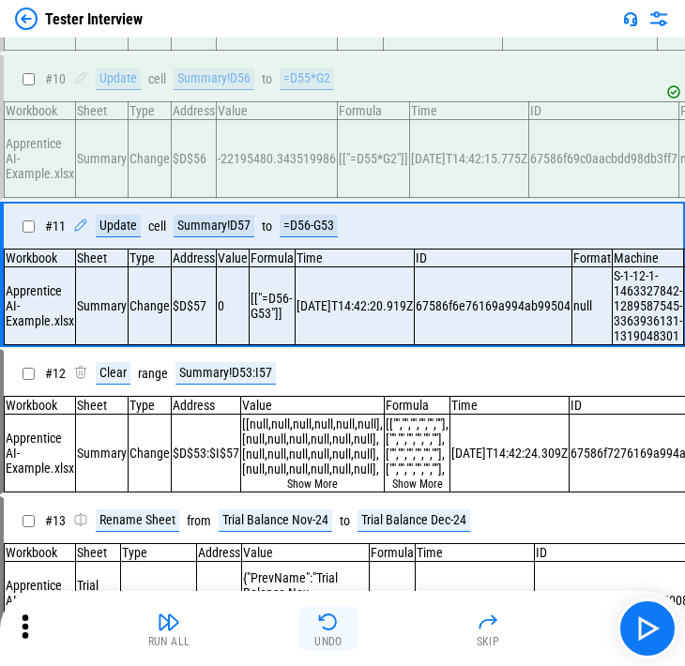
click at [280, 620] on img "button" at bounding box center [328, 622] width 23 height 23
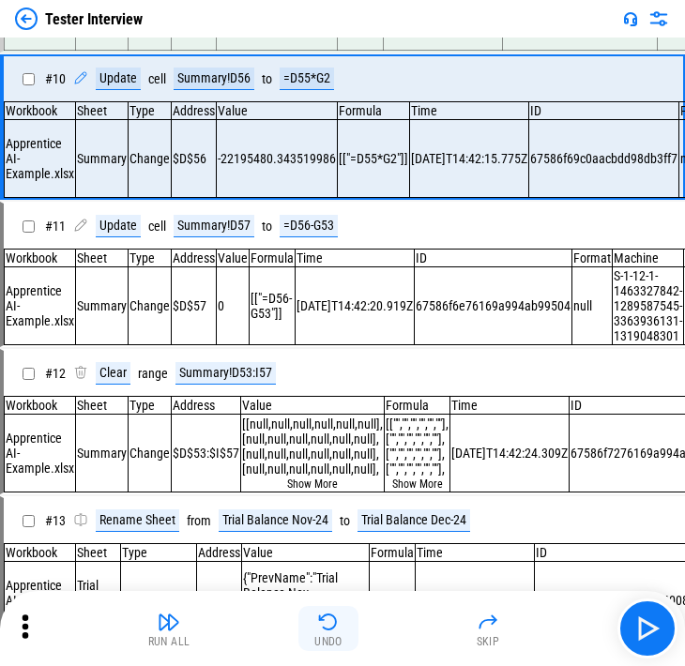
click at [280, 620] on img "button" at bounding box center [328, 622] width 23 height 23
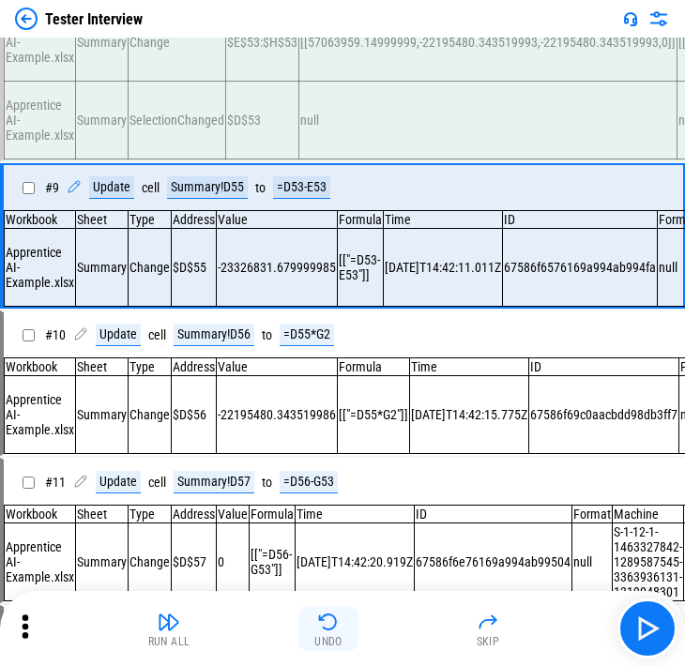
scroll to position [964, 0]
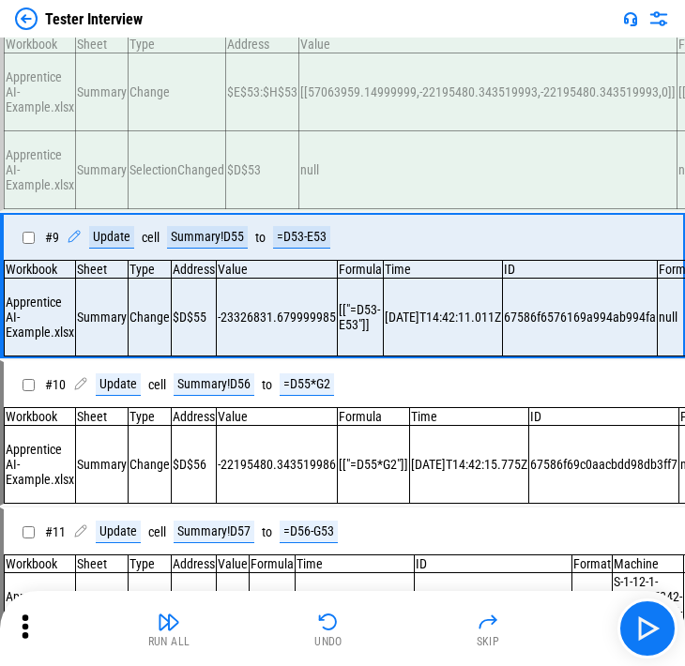
click at [280, 620] on img "button" at bounding box center [328, 622] width 23 height 23
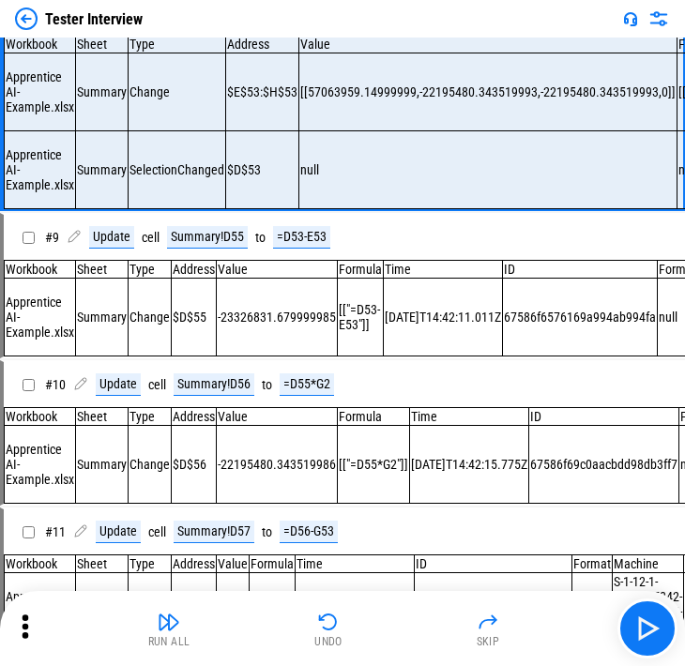
click at [280, 620] on img "button" at bounding box center [328, 622] width 23 height 23
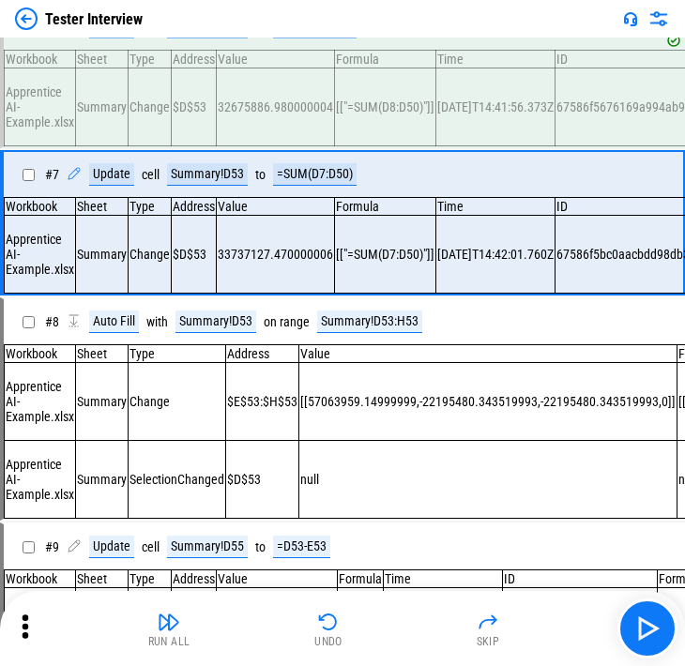
scroll to position [575, 0]
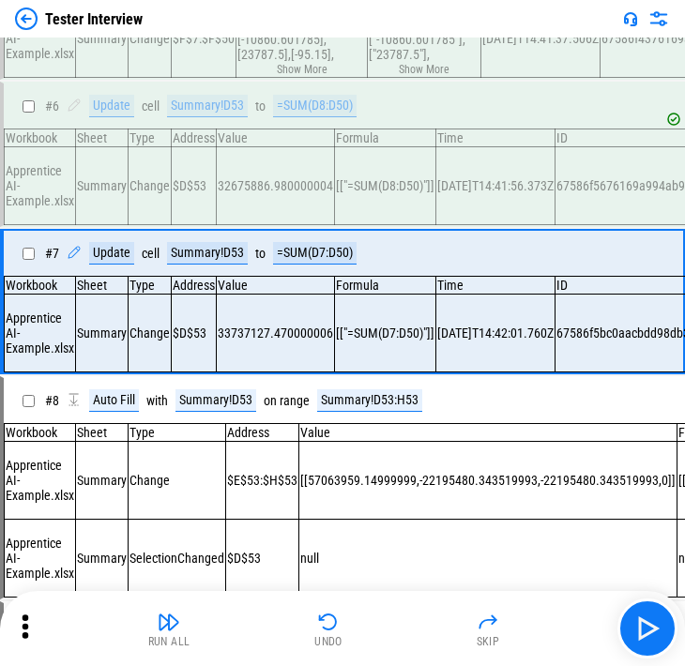
click at [280, 620] on img "button" at bounding box center [328, 622] width 23 height 23
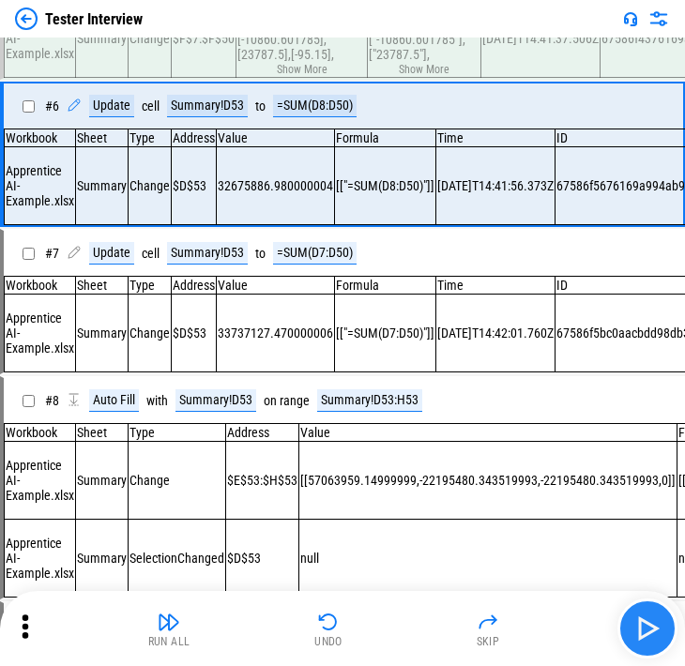
click at [280, 641] on button "button" at bounding box center [648, 629] width 60 height 60
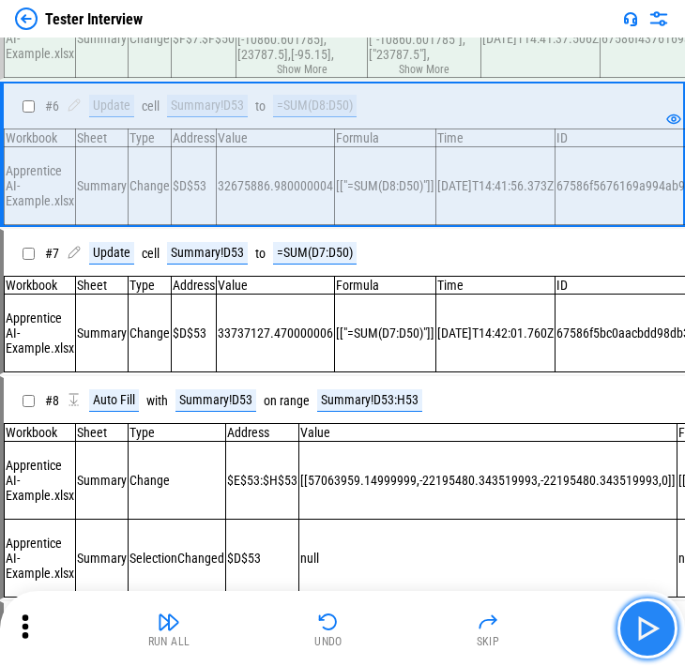
click at [280, 641] on button "button" at bounding box center [648, 629] width 60 height 60
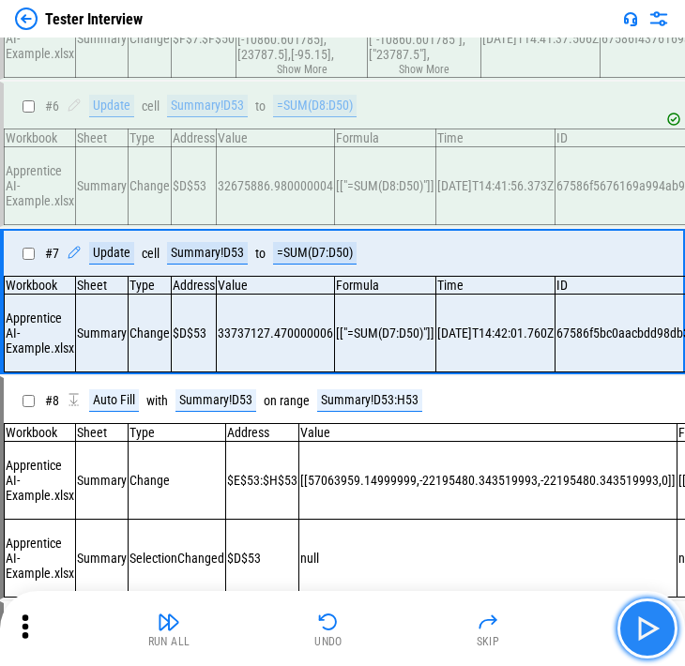
click at [280, 641] on button "button" at bounding box center [648, 629] width 60 height 60
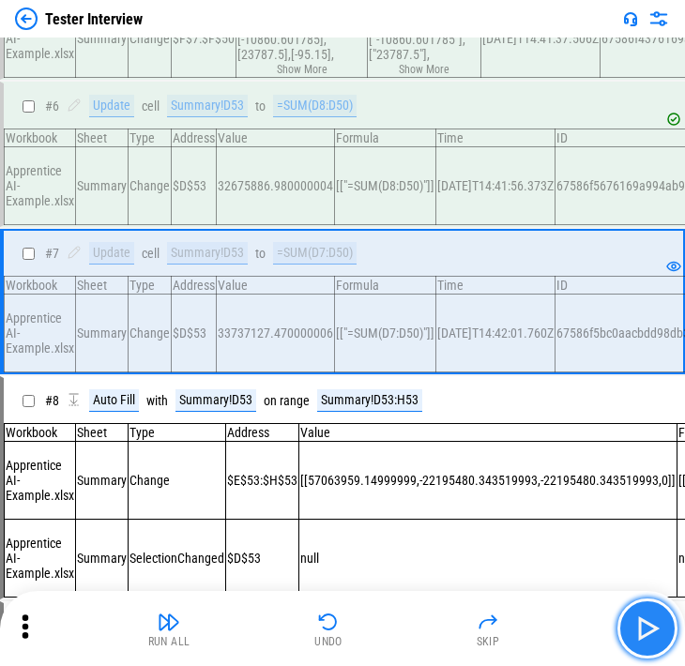
click at [280, 641] on button "button" at bounding box center [648, 629] width 60 height 60
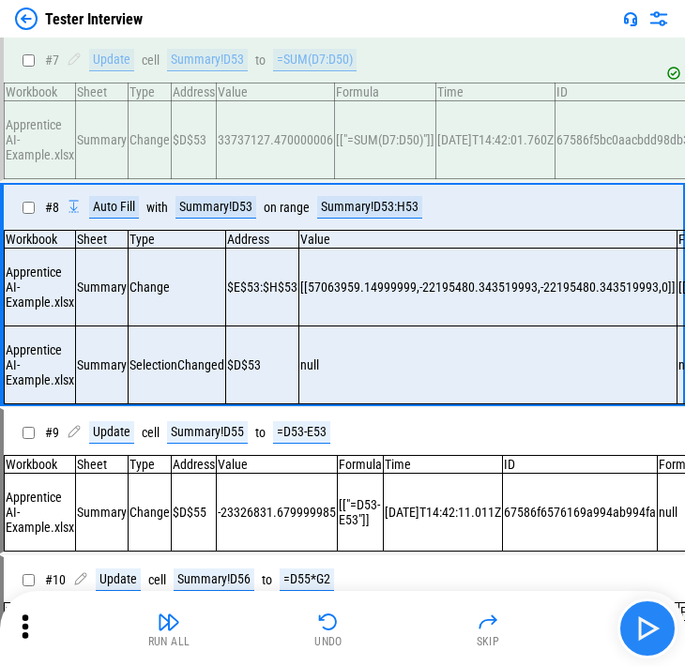
scroll to position [770, 0]
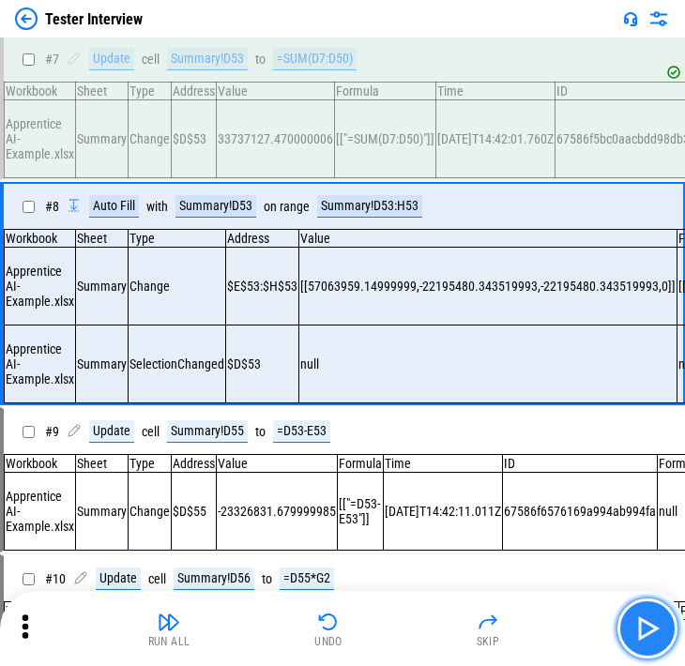
click at [280, 641] on button "button" at bounding box center [648, 629] width 60 height 60
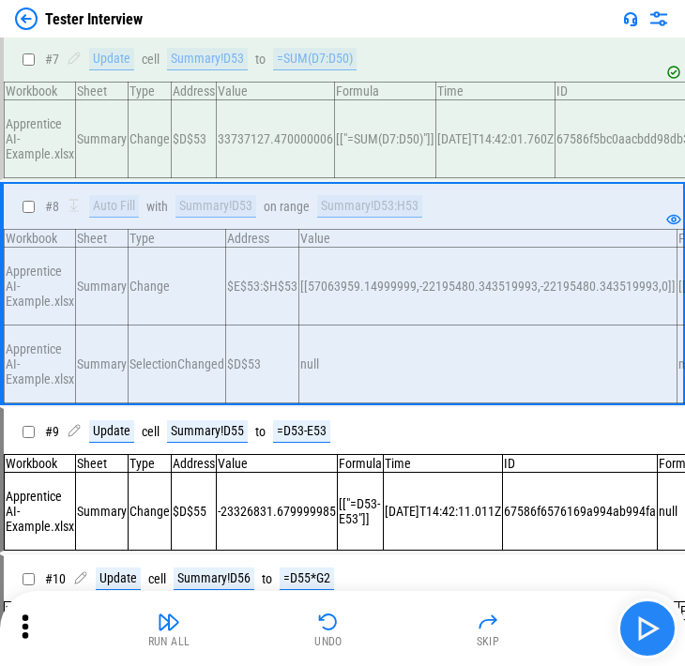
click at [280, 635] on button "button" at bounding box center [648, 629] width 60 height 60
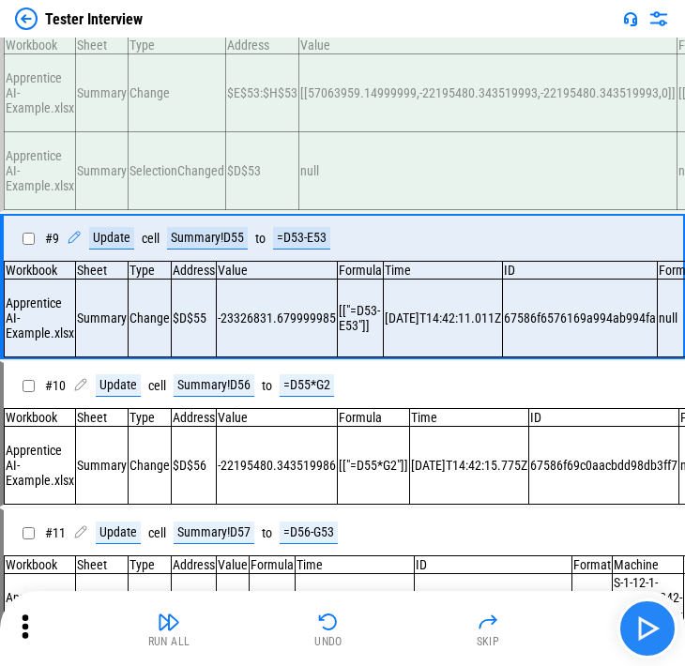
scroll to position [964, 0]
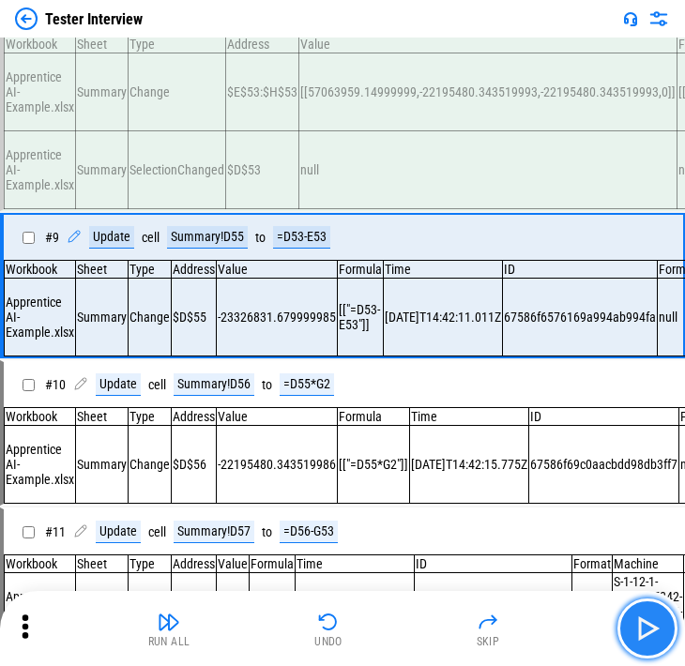
click at [280, 635] on button "button" at bounding box center [648, 629] width 60 height 60
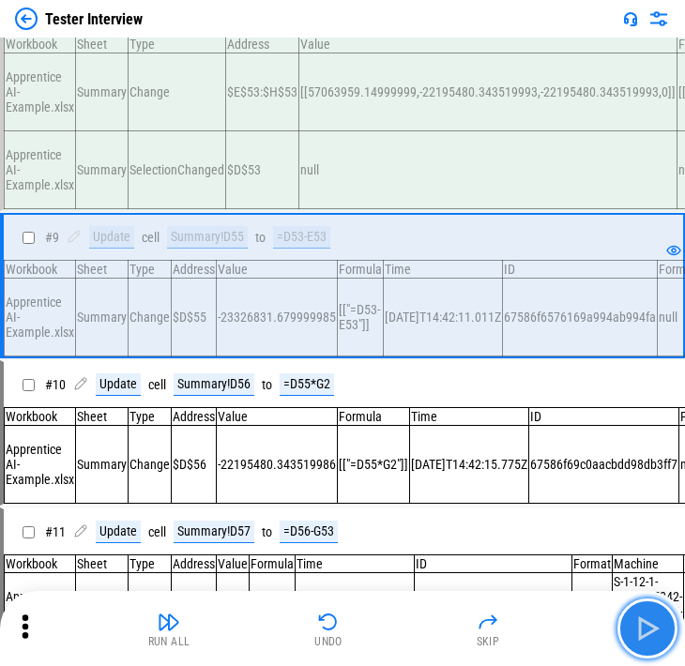
click at [280, 635] on button "button" at bounding box center [648, 629] width 60 height 60
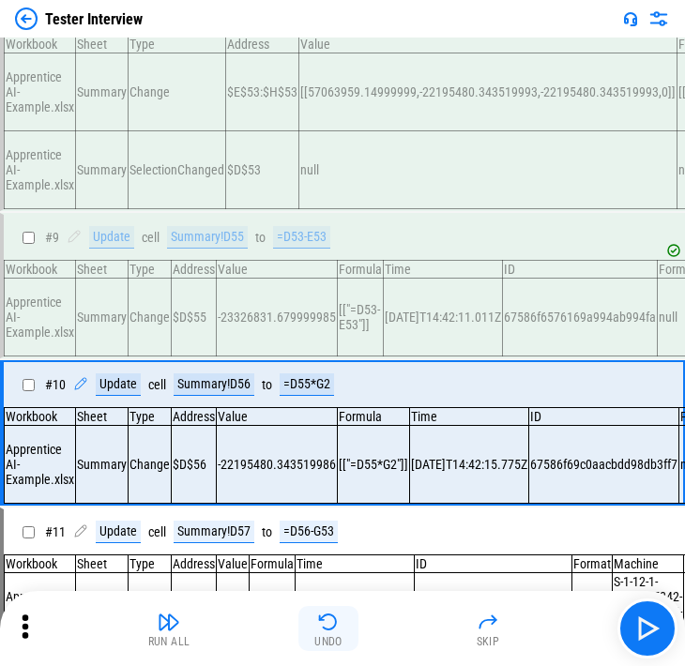
click at [280, 634] on button "Undo" at bounding box center [328, 628] width 60 height 45
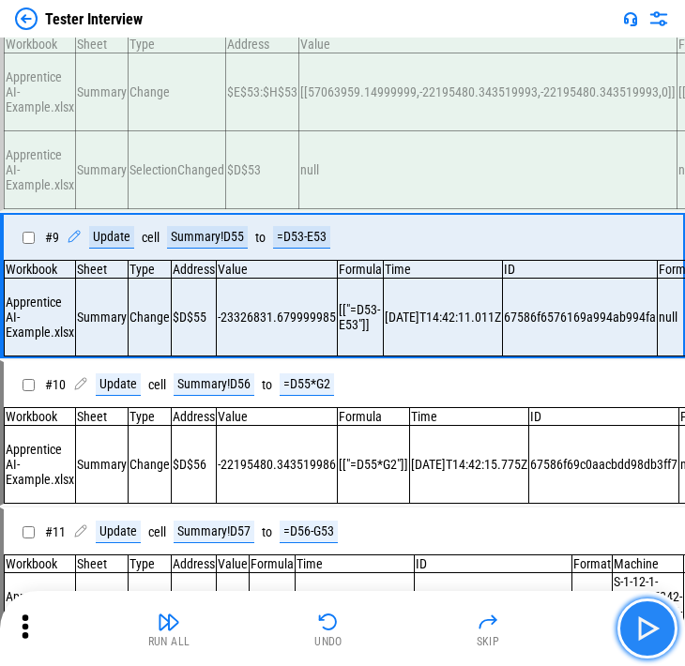
click at [280, 618] on img "button" at bounding box center [648, 629] width 30 height 30
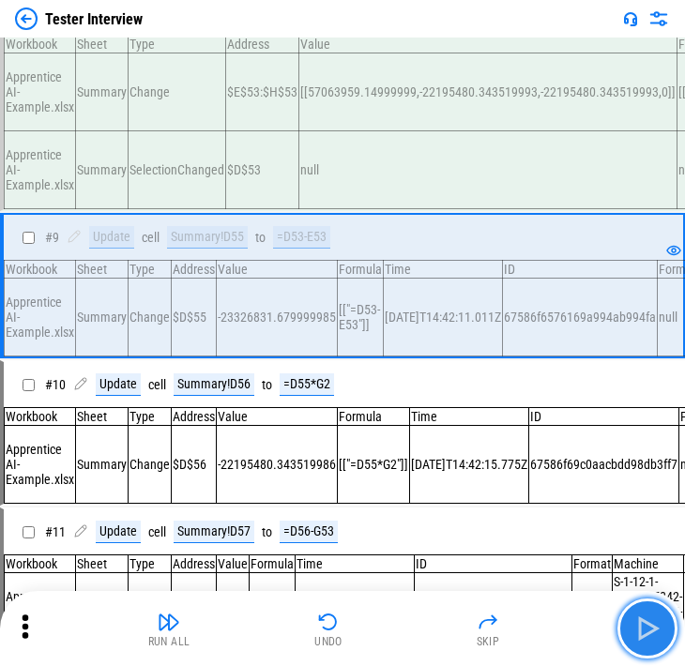
click at [280, 621] on img "button" at bounding box center [648, 629] width 30 height 30
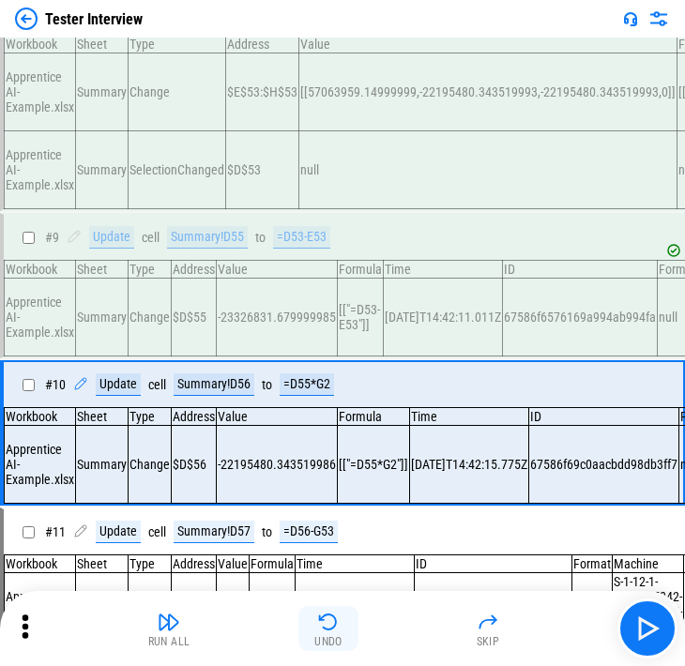
click at [280, 628] on button "Undo" at bounding box center [328, 628] width 60 height 45
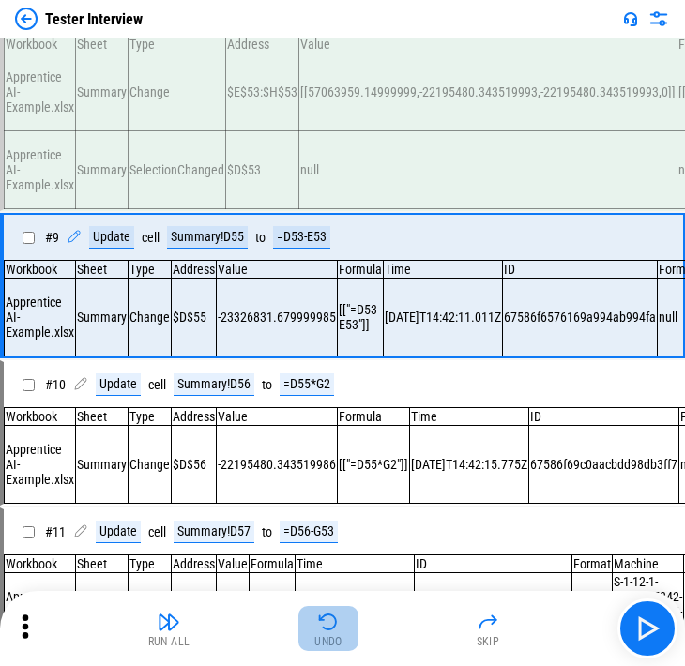
click at [280, 628] on button "Undo" at bounding box center [328, 628] width 60 height 45
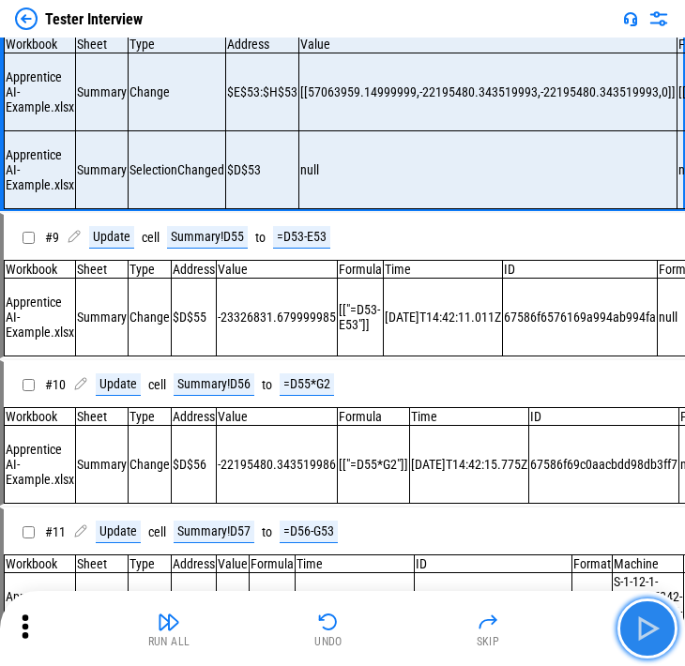
click at [280, 632] on img "button" at bounding box center [648, 629] width 30 height 30
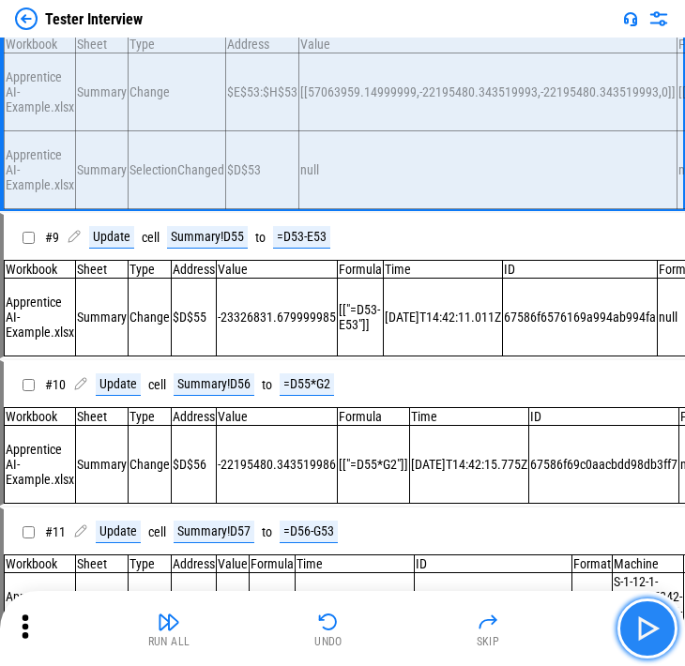
click at [280, 623] on button "button" at bounding box center [648, 629] width 60 height 60
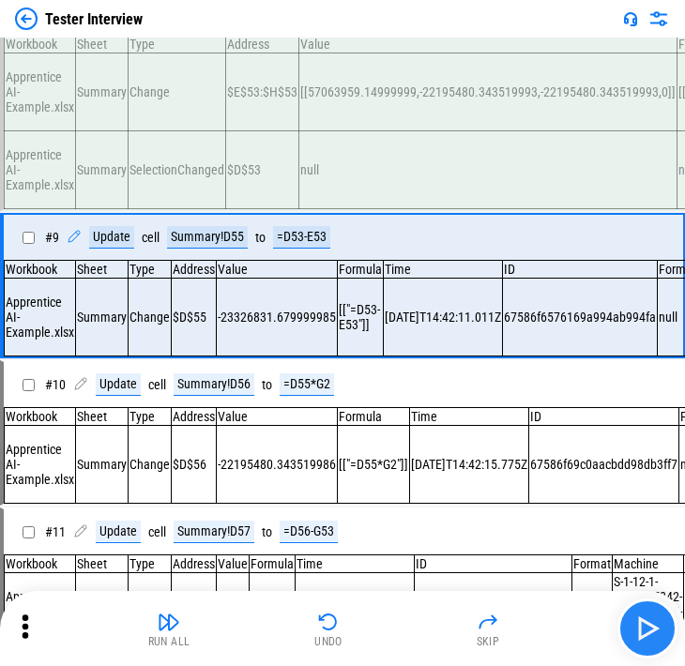
click at [280, 629] on img "button" at bounding box center [648, 629] width 30 height 30
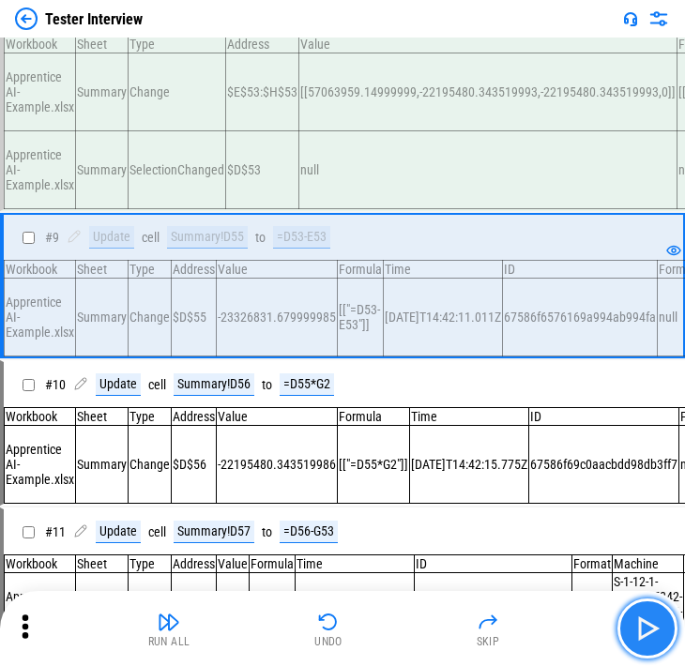
click at [280, 629] on img "button" at bounding box center [648, 629] width 30 height 30
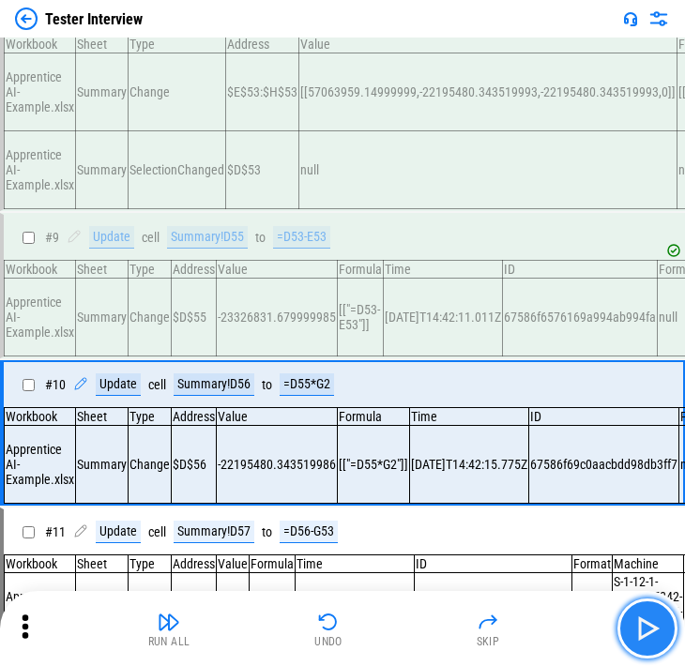
click at [280, 629] on img "button" at bounding box center [648, 629] width 30 height 30
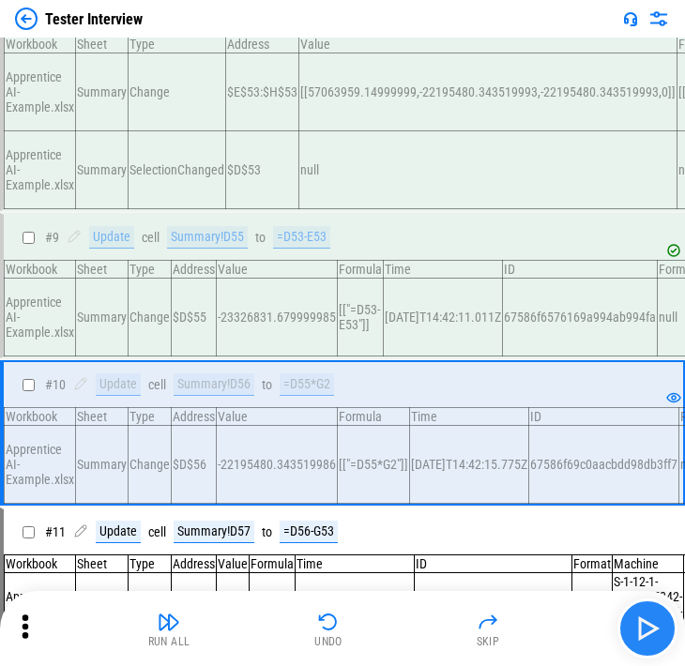
click at [280, 638] on img "button" at bounding box center [648, 629] width 30 height 30
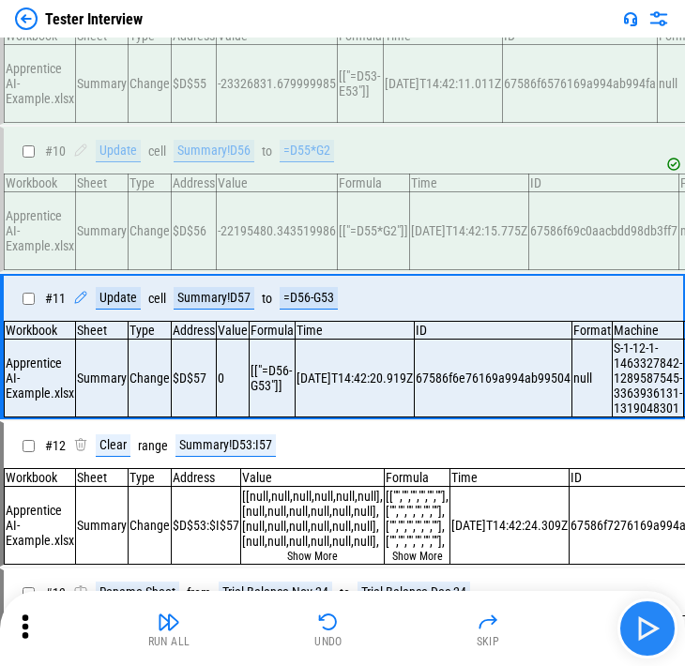
scroll to position [1270, 0]
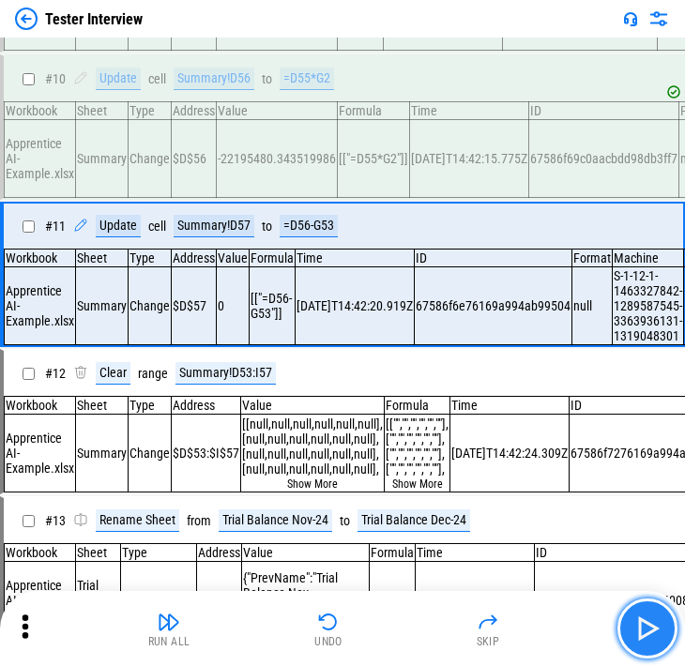
click at [280, 638] on img "button" at bounding box center [648, 629] width 30 height 30
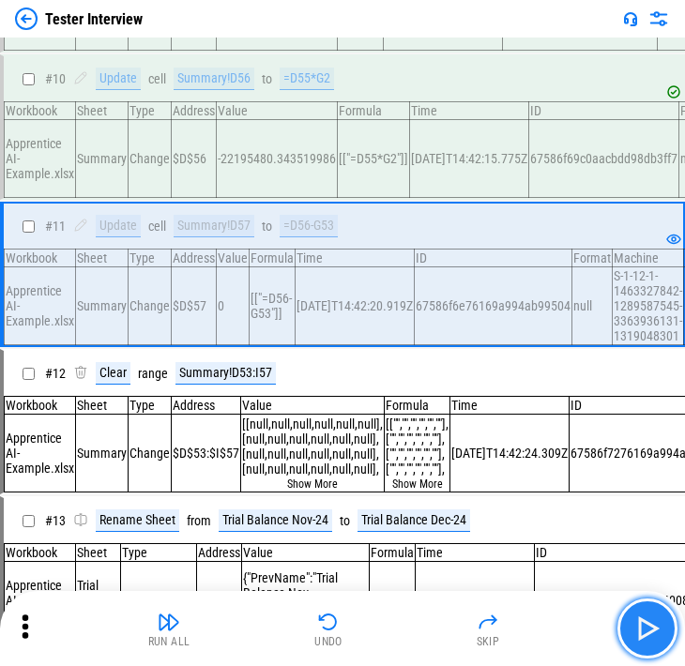
click at [280, 634] on img "button" at bounding box center [648, 629] width 30 height 30
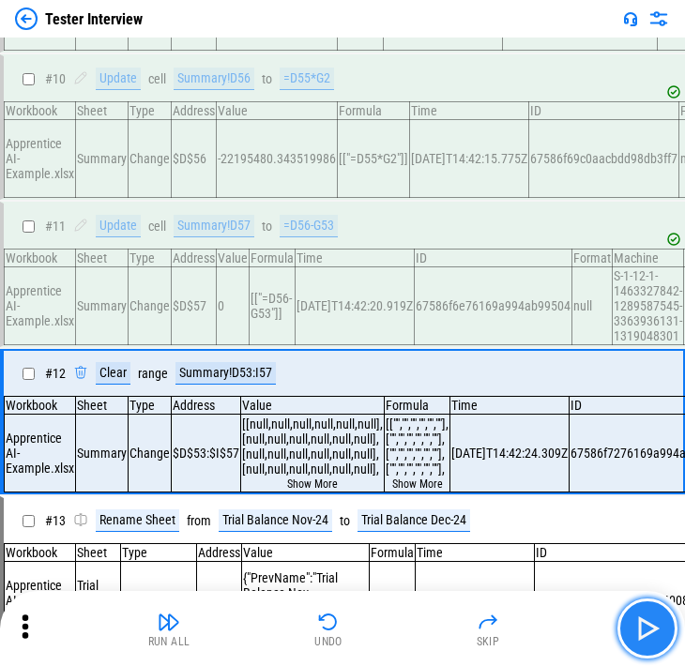
click at [280, 634] on img "button" at bounding box center [648, 629] width 30 height 30
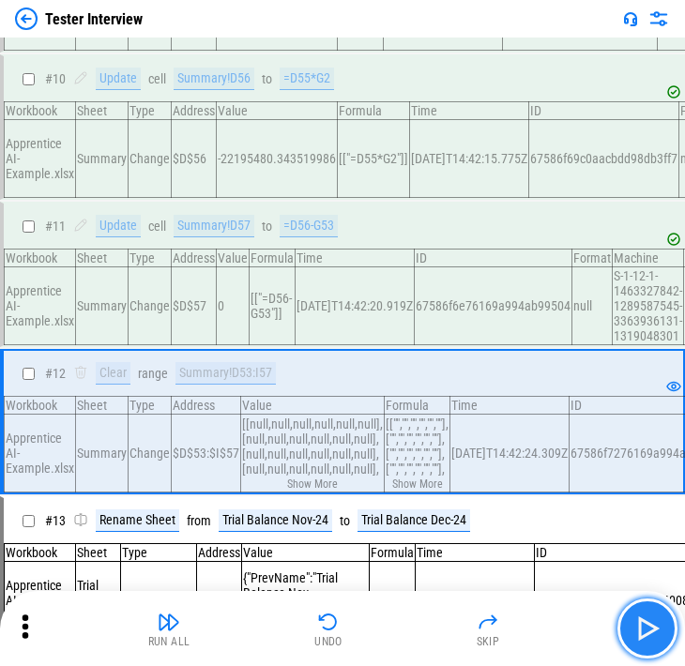
click at [280, 634] on img "button" at bounding box center [648, 629] width 30 height 30
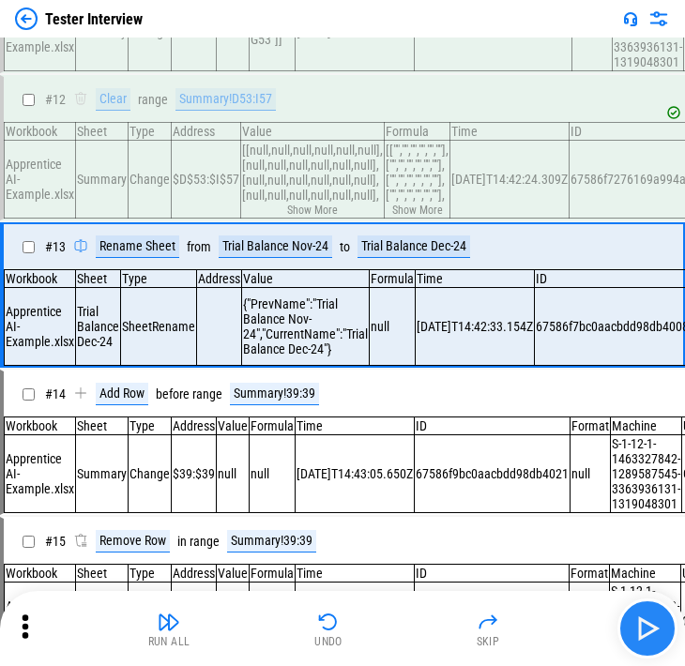
scroll to position [1576, 0]
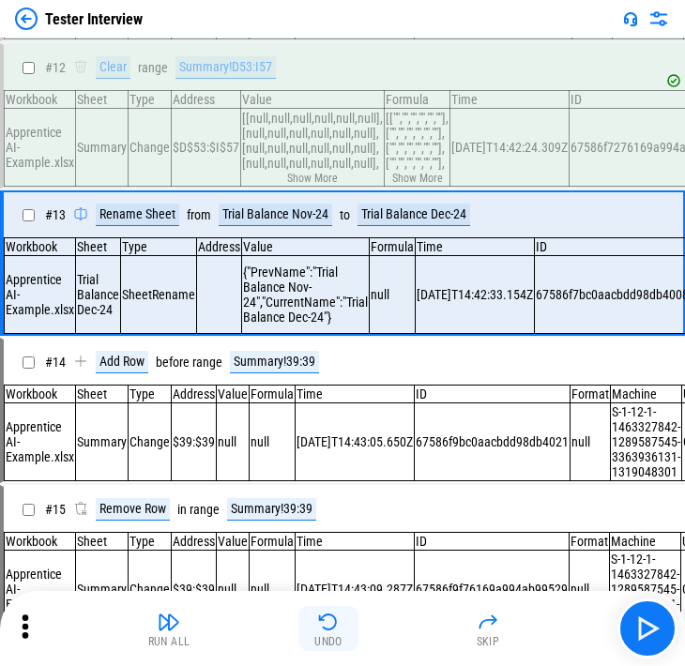
click at [280, 627] on img "button" at bounding box center [328, 622] width 23 height 23
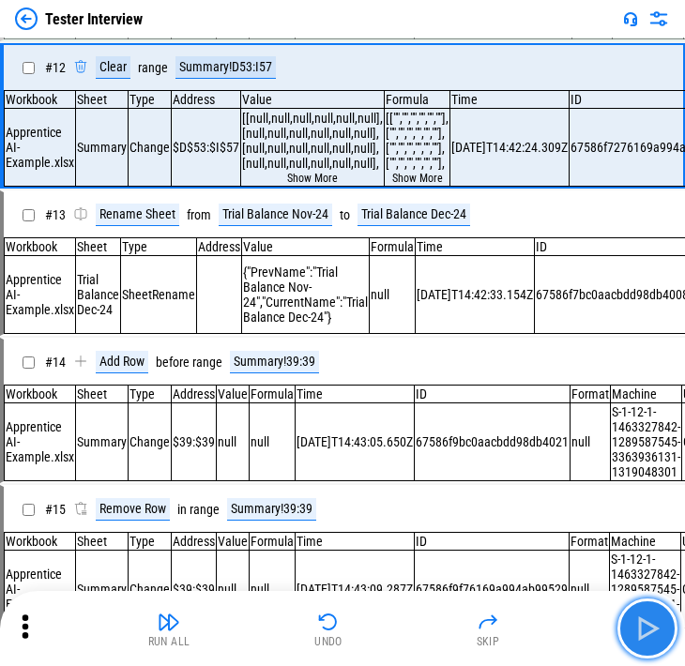
click at [280, 639] on img "button" at bounding box center [648, 629] width 30 height 30
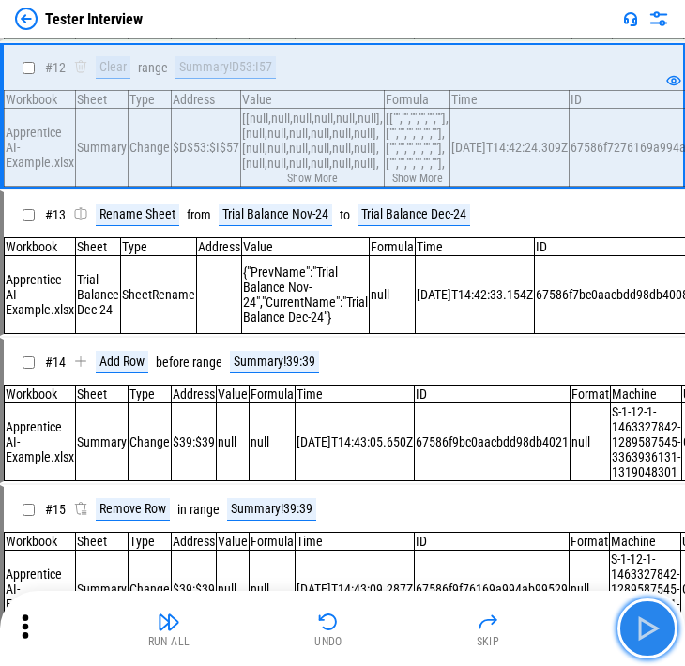
click at [280, 639] on img "button" at bounding box center [648, 629] width 30 height 30
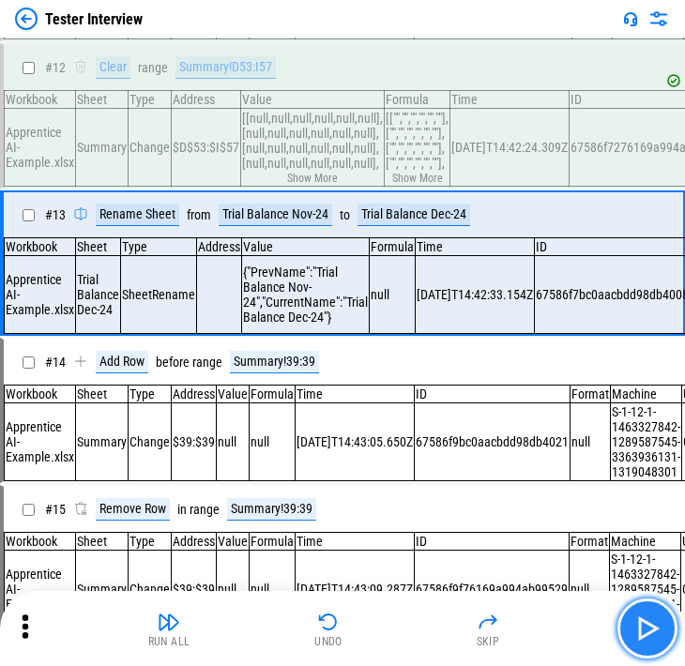
click at [280, 639] on img "button" at bounding box center [648, 629] width 30 height 30
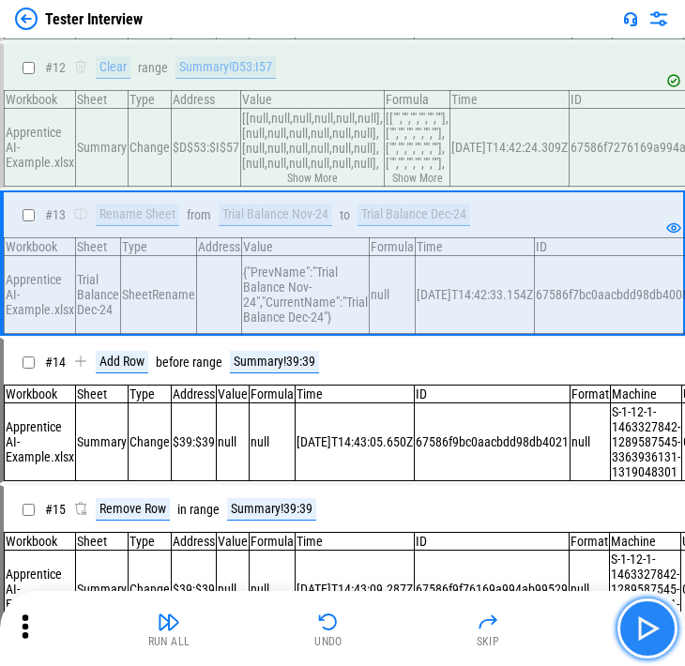
click at [280, 639] on img "button" at bounding box center [648, 629] width 30 height 30
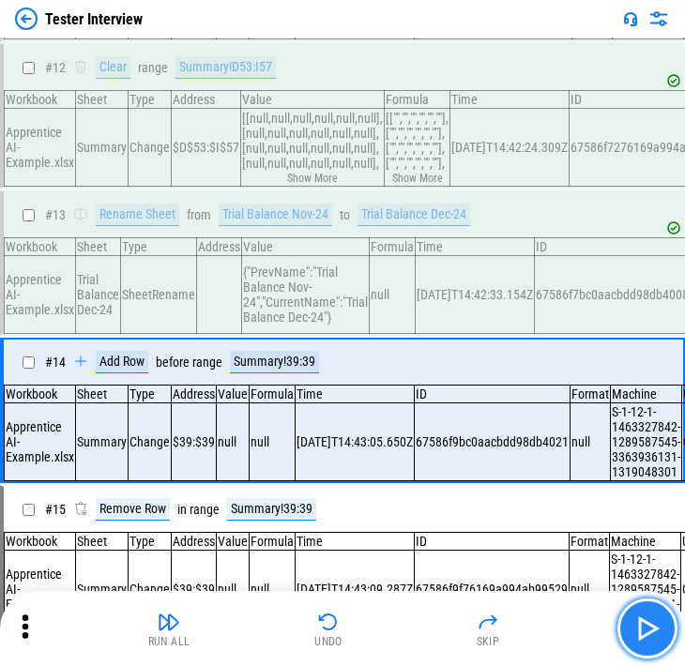
click at [280, 627] on img "button" at bounding box center [648, 629] width 30 height 30
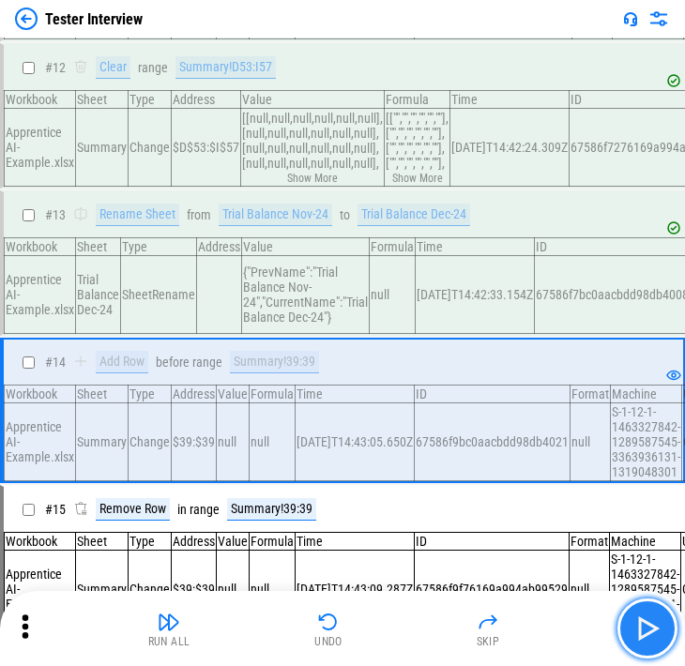
click at [280, 627] on img "button" at bounding box center [648, 629] width 30 height 30
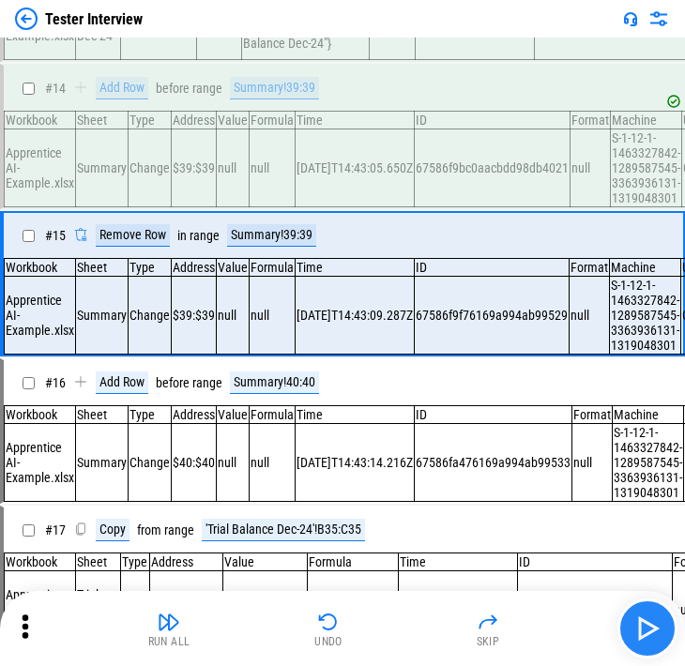
scroll to position [1882, 0]
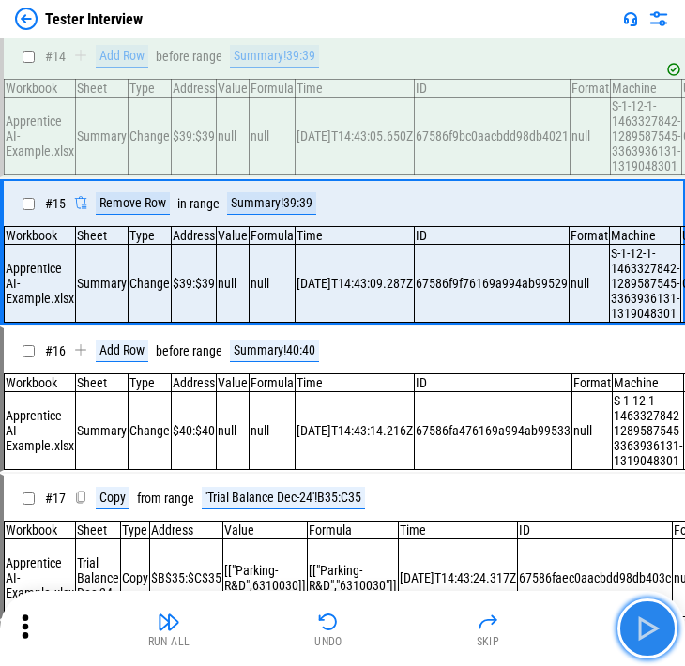
click at [280, 627] on img "button" at bounding box center [648, 629] width 30 height 30
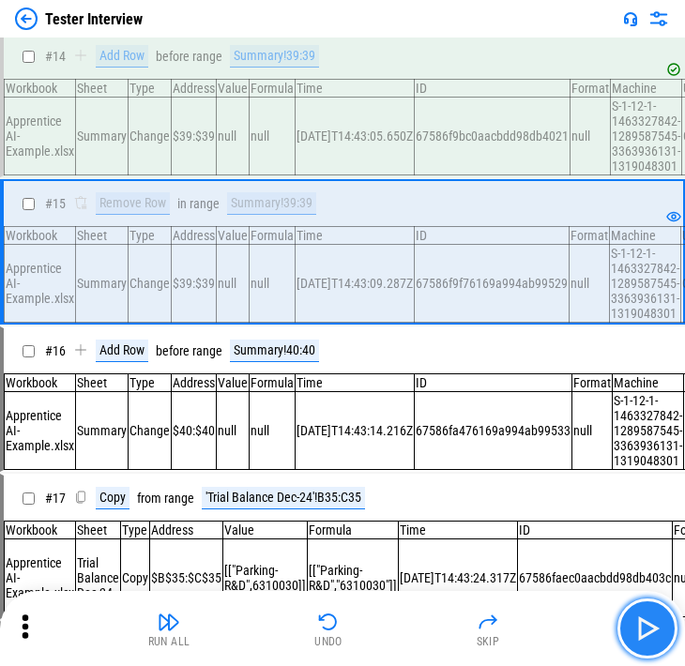
click at [280, 627] on img "button" at bounding box center [648, 629] width 30 height 30
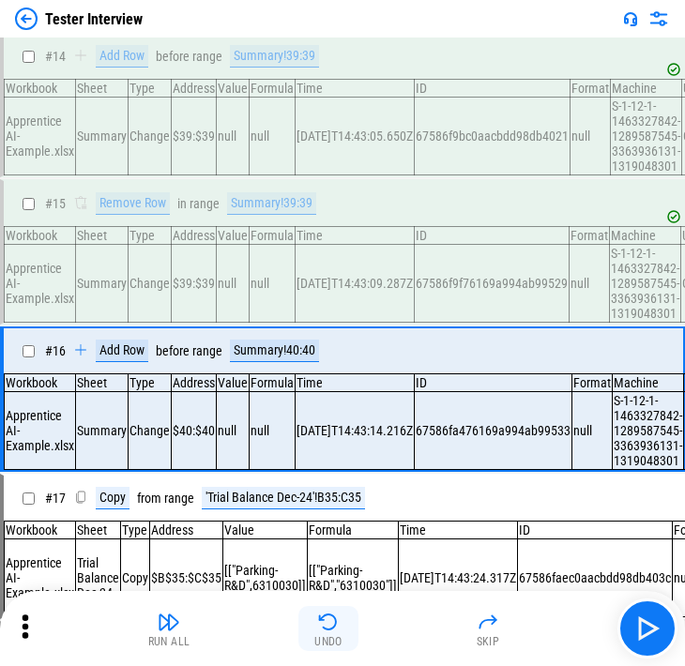
click at [280, 631] on img "button" at bounding box center [328, 622] width 23 height 23
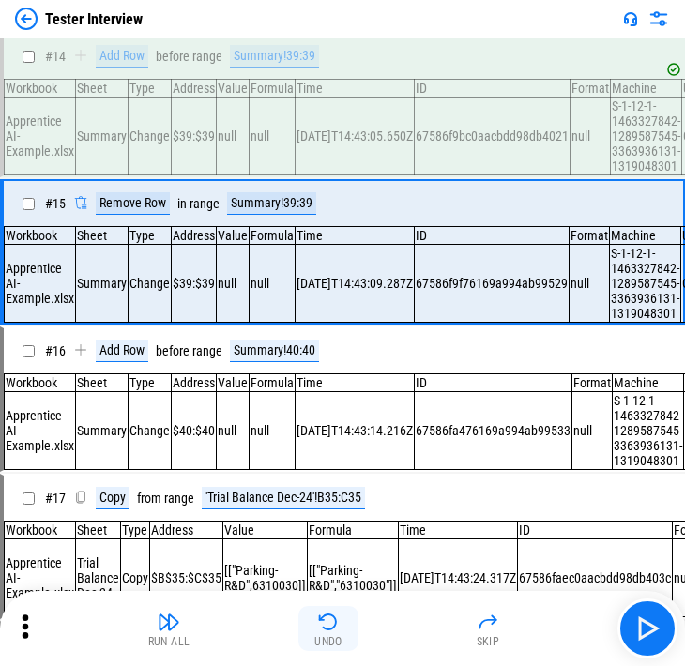
click at [280, 631] on img "button" at bounding box center [328, 622] width 23 height 23
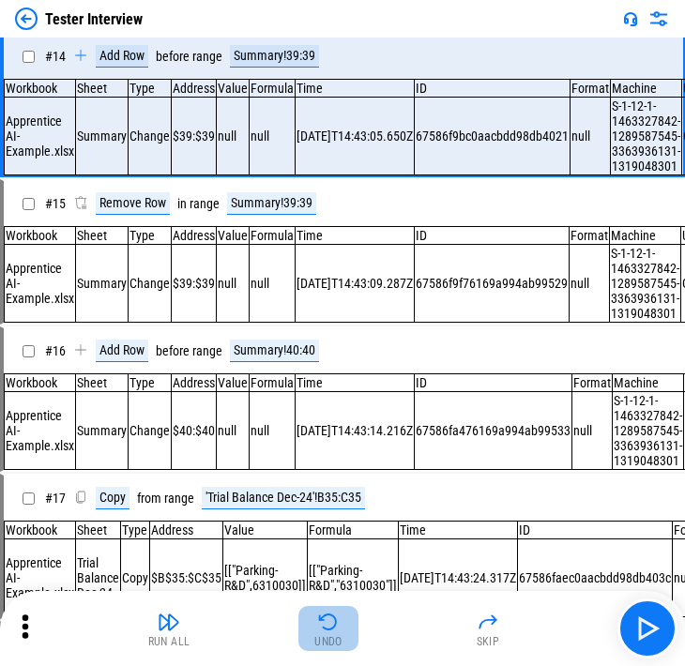
click at [280, 631] on img "button" at bounding box center [328, 622] width 23 height 23
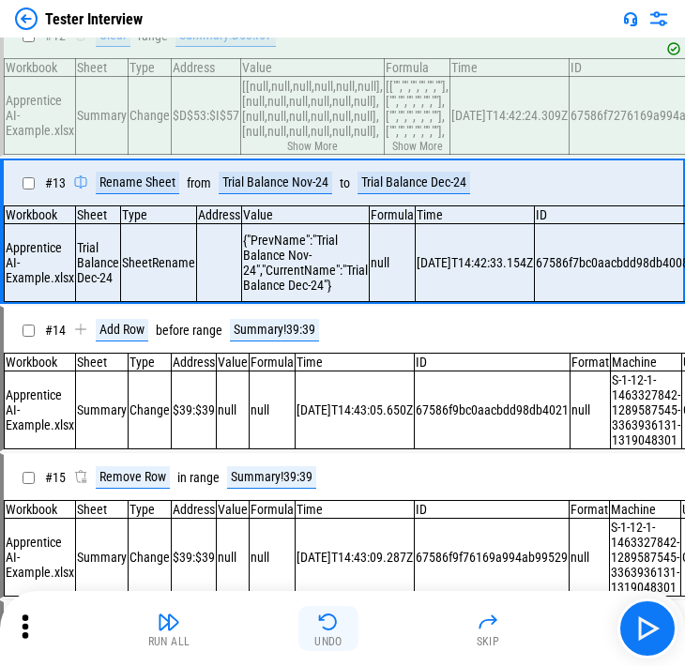
scroll to position [1576, 0]
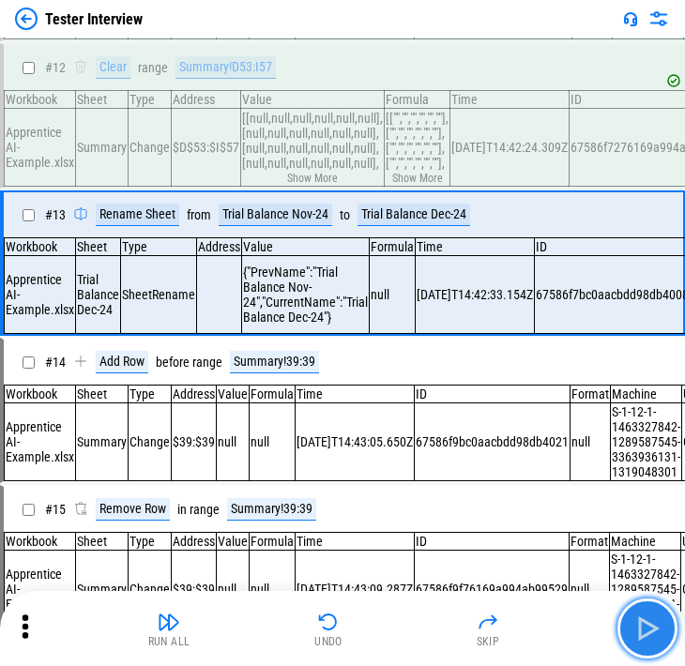
click at [280, 624] on img "button" at bounding box center [648, 629] width 30 height 30
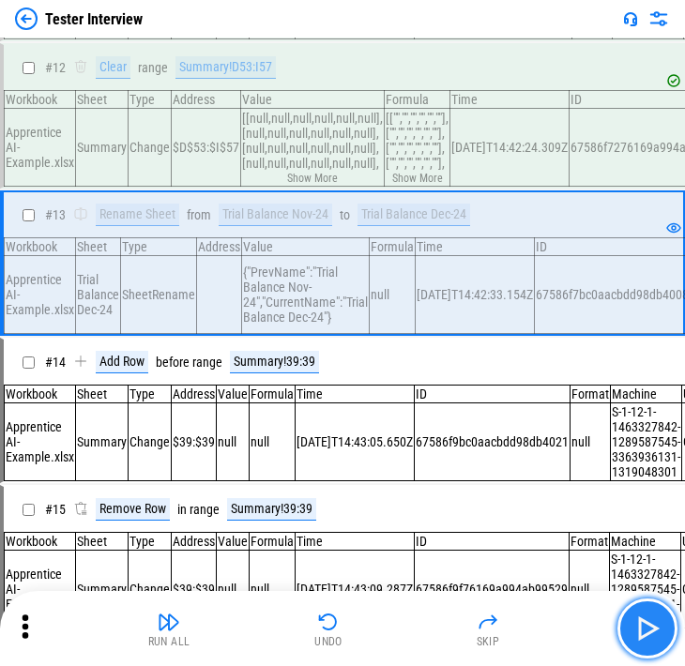
click at [280, 624] on img "button" at bounding box center [648, 629] width 30 height 30
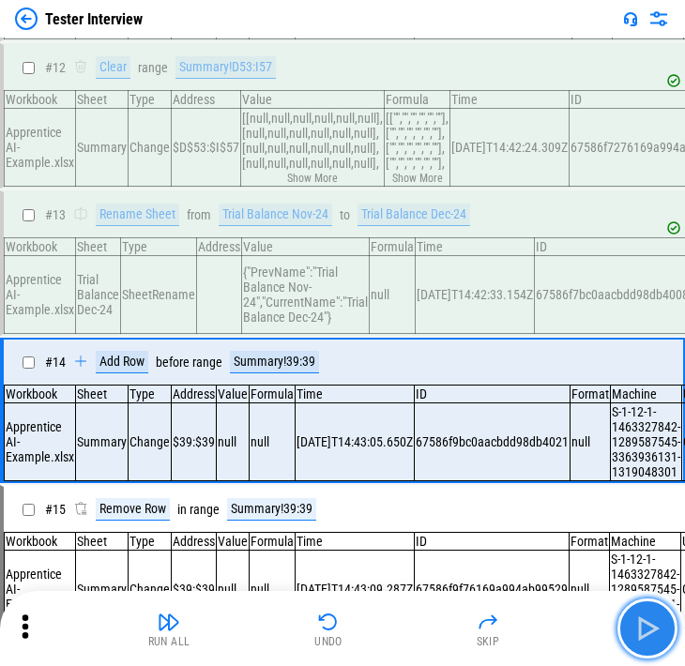
click at [280, 624] on img "button" at bounding box center [648, 629] width 30 height 30
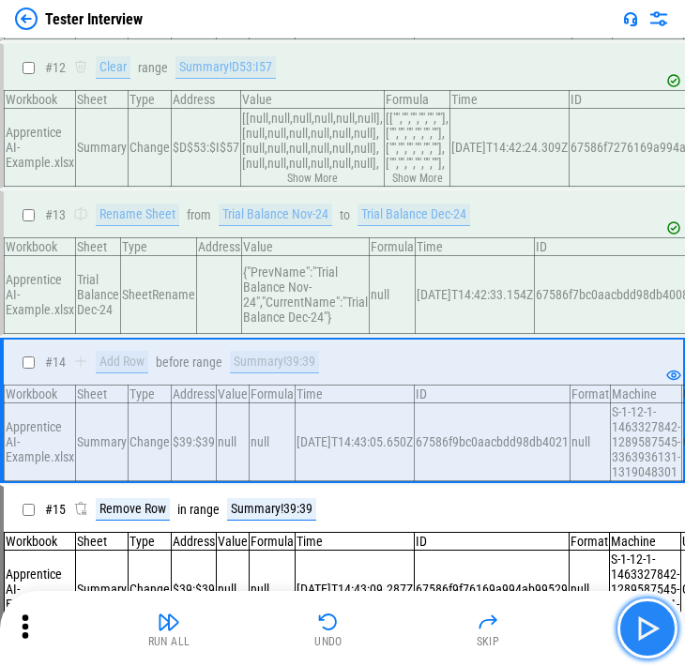
click at [280, 624] on img "button" at bounding box center [648, 629] width 30 height 30
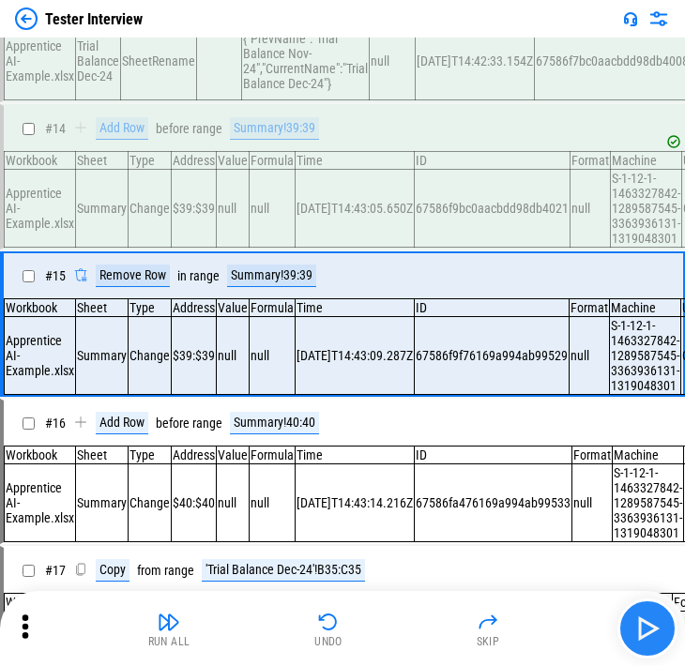
scroll to position [1882, 0]
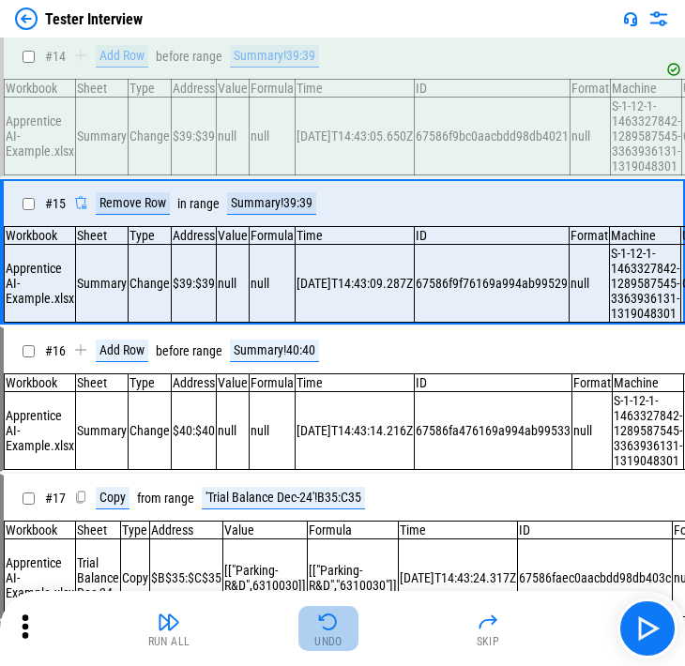
click at [280, 623] on button "Undo" at bounding box center [328, 628] width 60 height 45
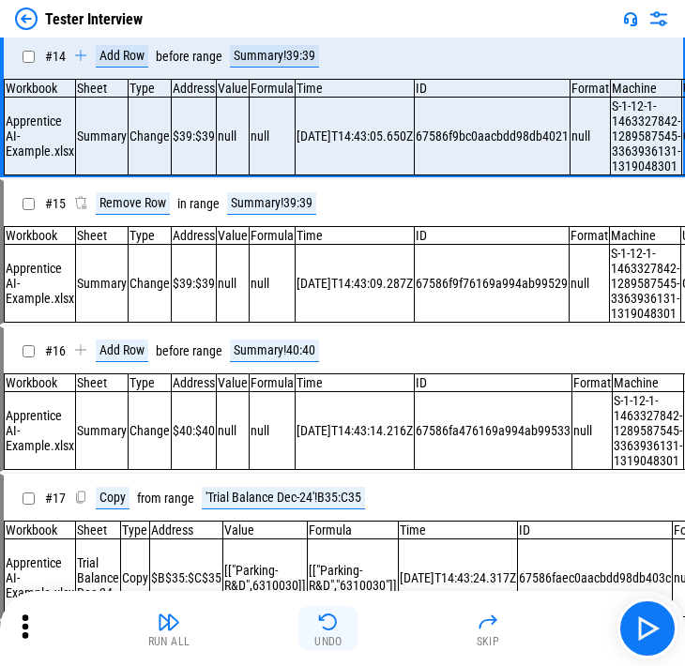
click at [280, 623] on button "Undo" at bounding box center [328, 628] width 60 height 45
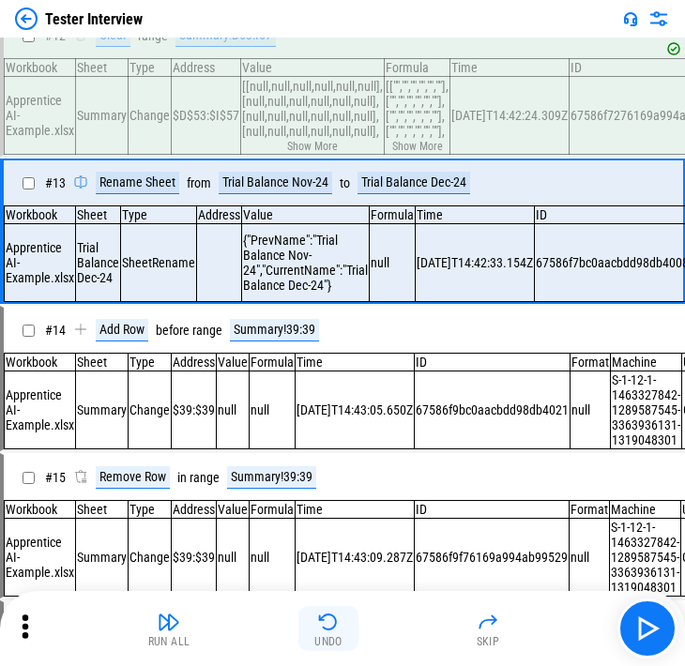
scroll to position [1576, 0]
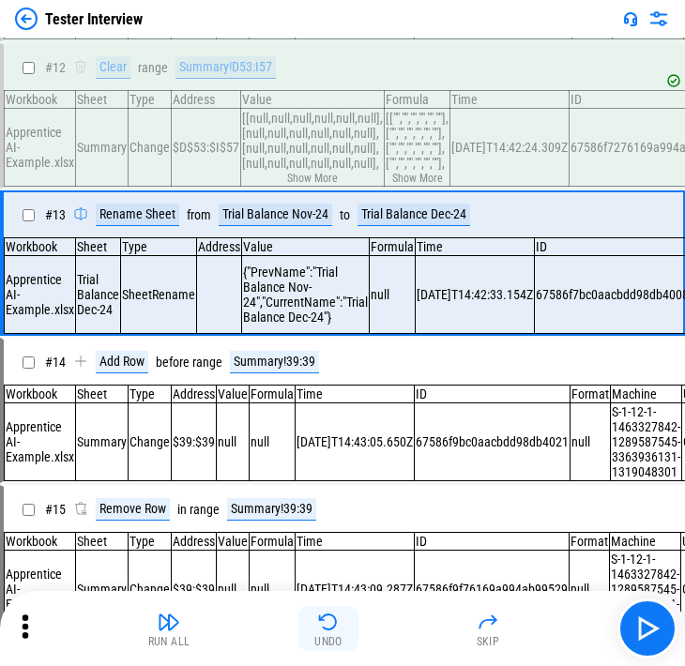
click at [280, 625] on img "button" at bounding box center [328, 622] width 23 height 23
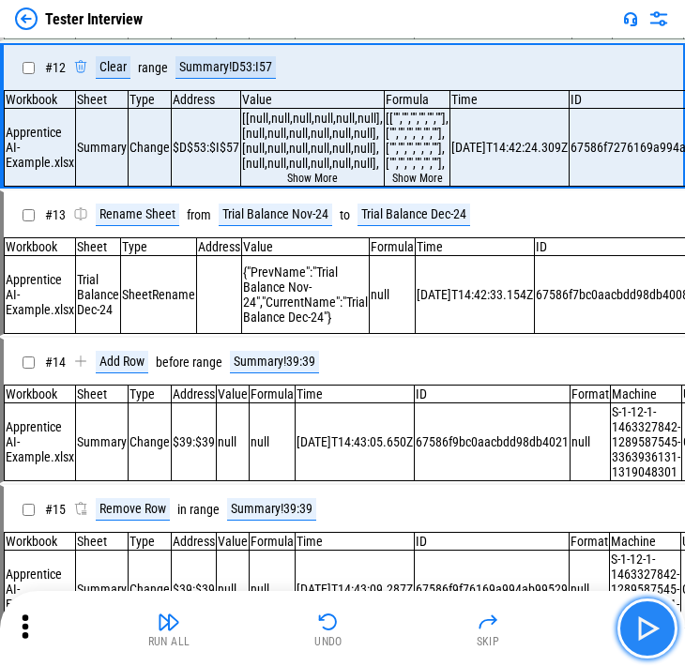
click at [280, 631] on img "button" at bounding box center [648, 629] width 30 height 30
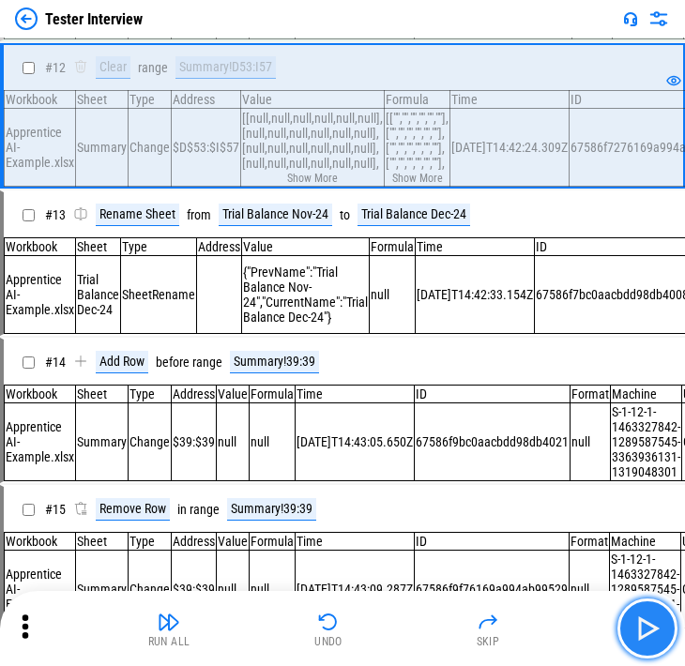
click at [280, 631] on img "button" at bounding box center [648, 629] width 30 height 30
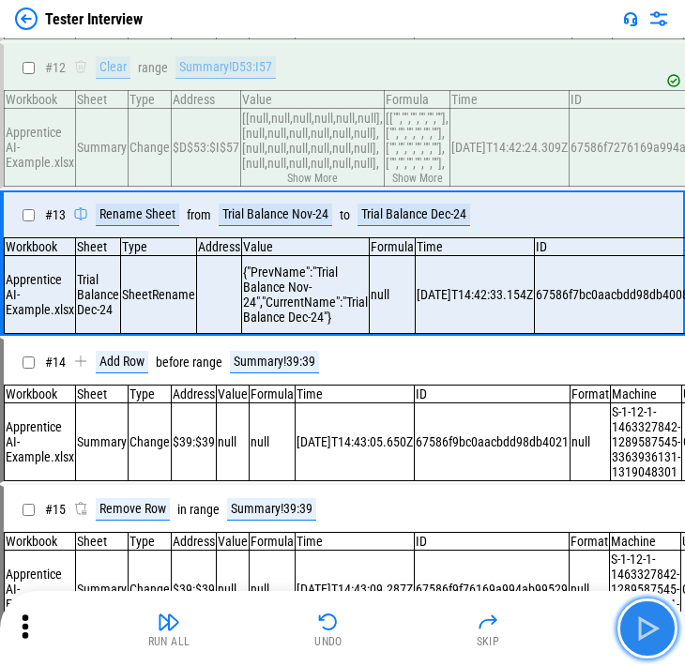
click at [280, 631] on img "button" at bounding box center [648, 629] width 30 height 30
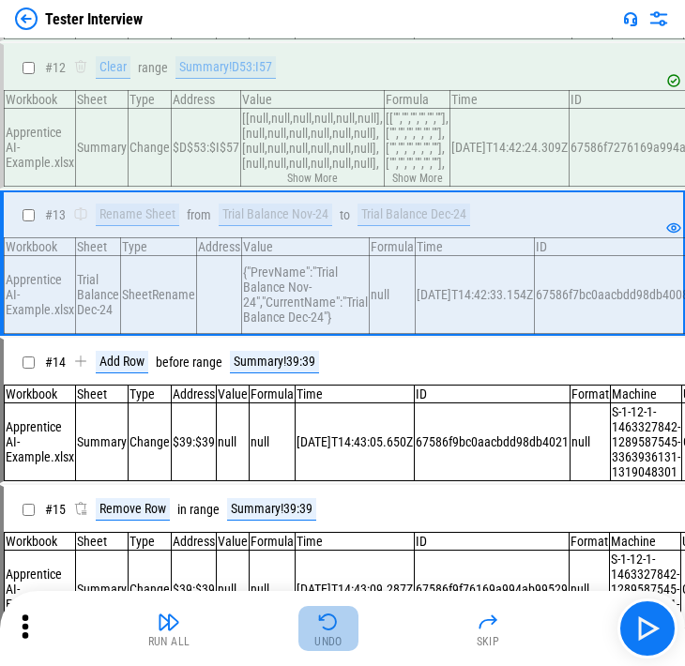
click at [280, 618] on button "Undo" at bounding box center [328, 628] width 60 height 45
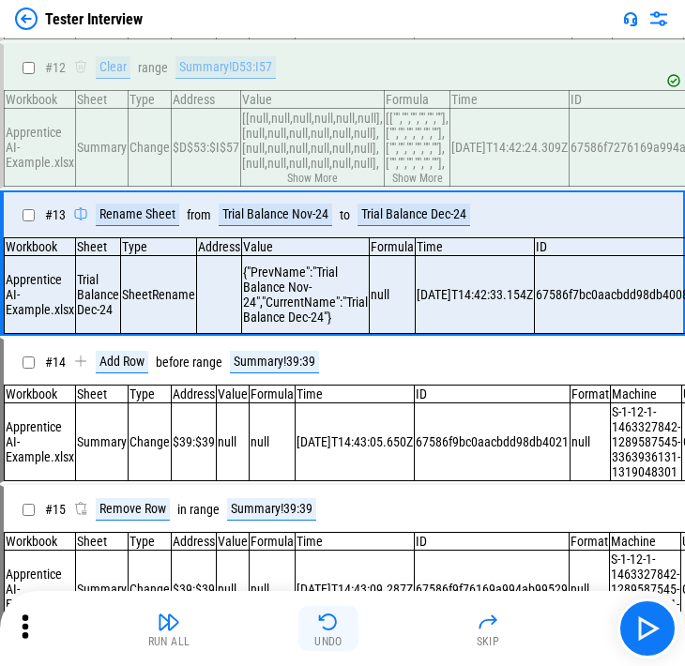
click at [280, 618] on button "Undo" at bounding box center [328, 628] width 60 height 45
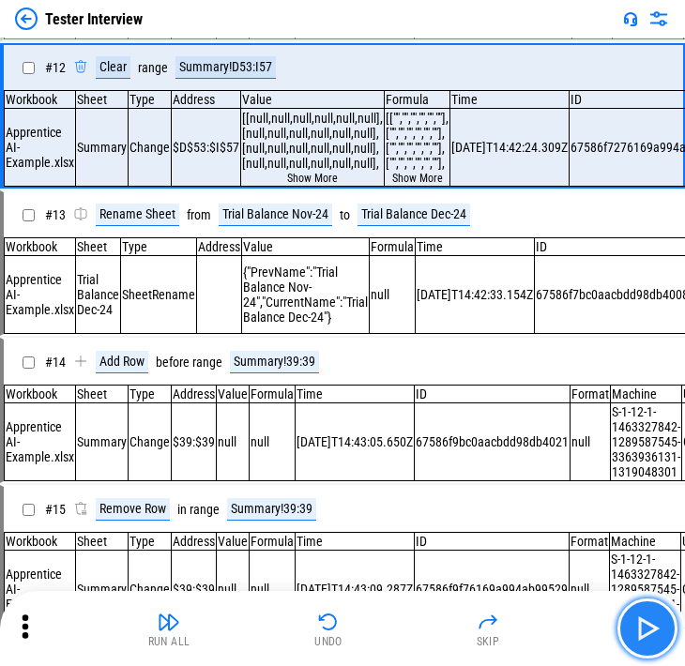
click at [280, 616] on button "button" at bounding box center [648, 629] width 60 height 60
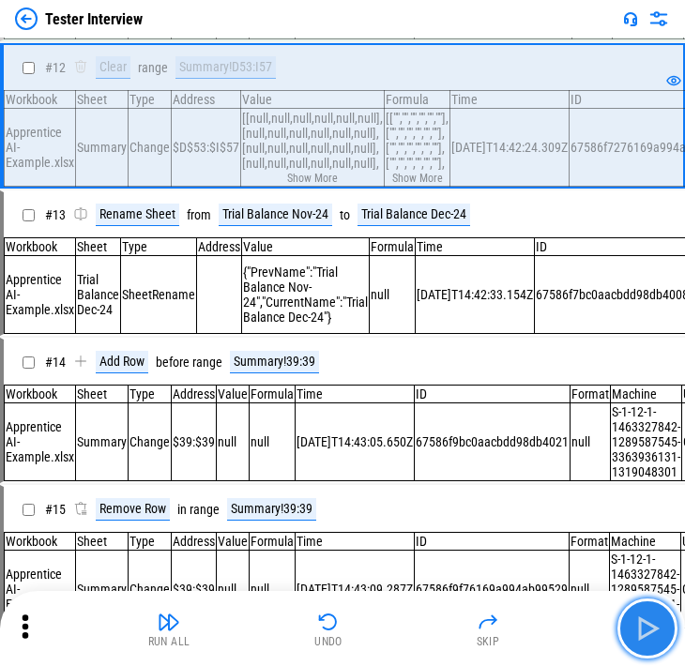
click at [280, 616] on button "button" at bounding box center [648, 629] width 60 height 60
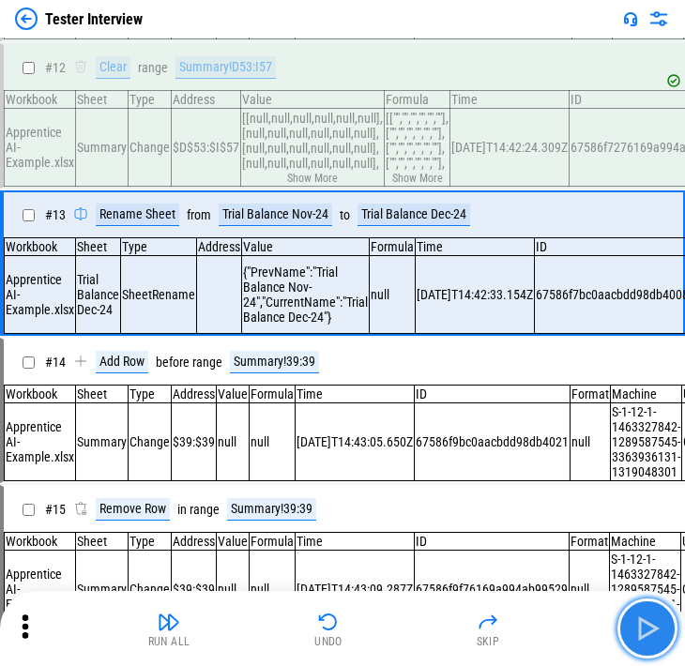
click at [280, 616] on button "button" at bounding box center [648, 629] width 60 height 60
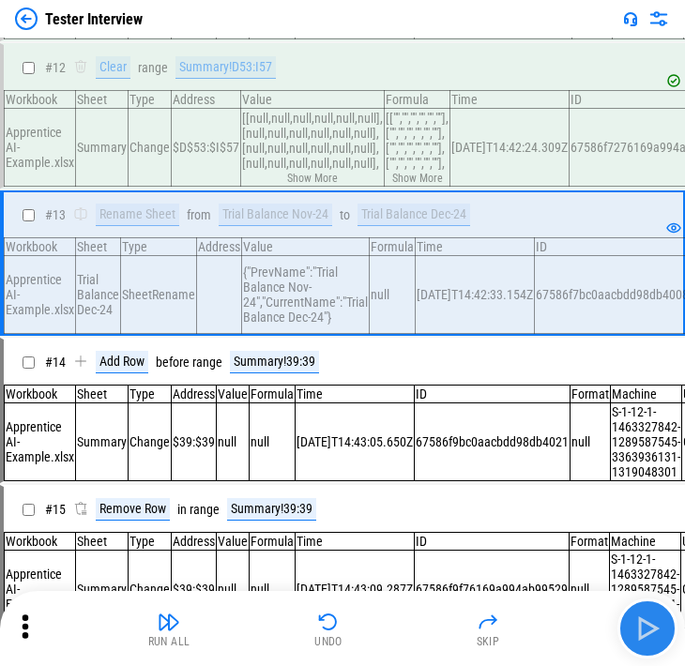
click at [280, 616] on img "button" at bounding box center [648, 629] width 30 height 30
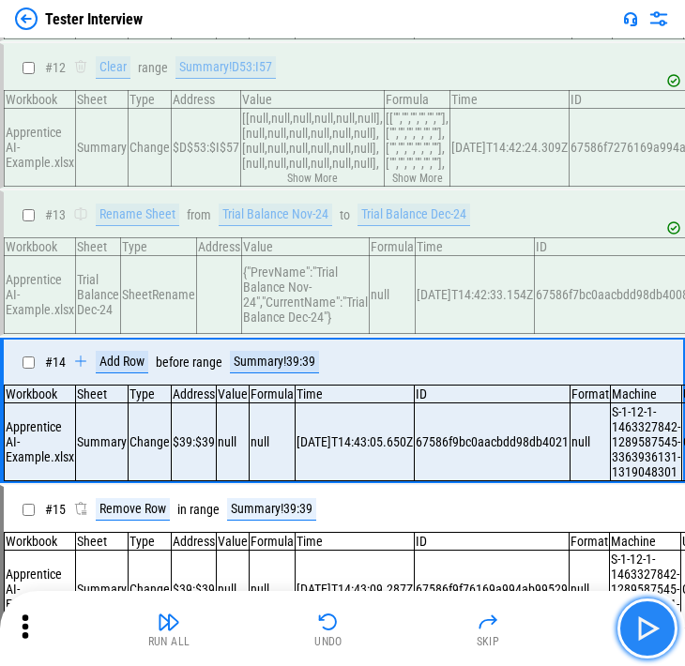
click at [280, 616] on img "button" at bounding box center [648, 629] width 30 height 30
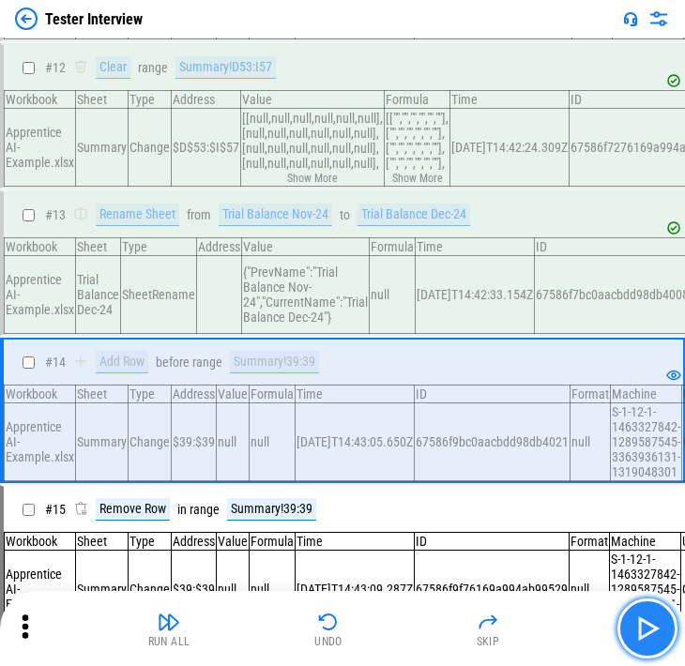
click at [280, 616] on img "button" at bounding box center [648, 629] width 30 height 30
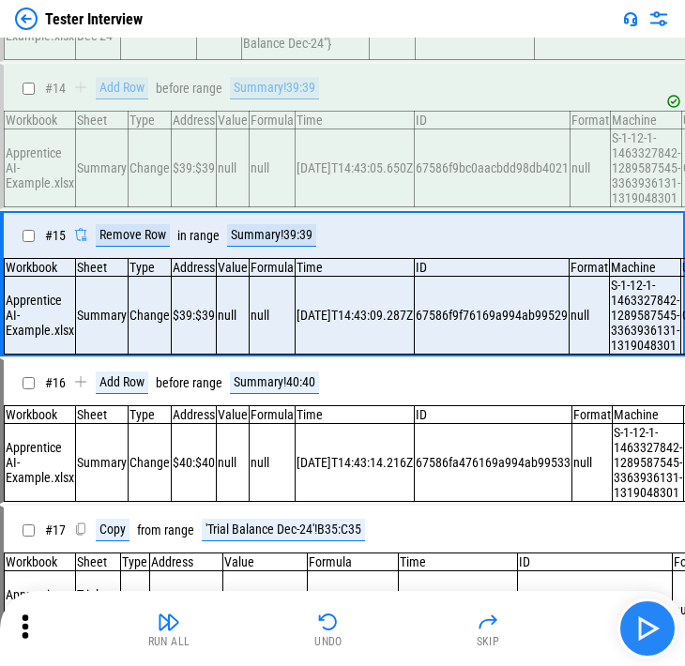
scroll to position [1882, 0]
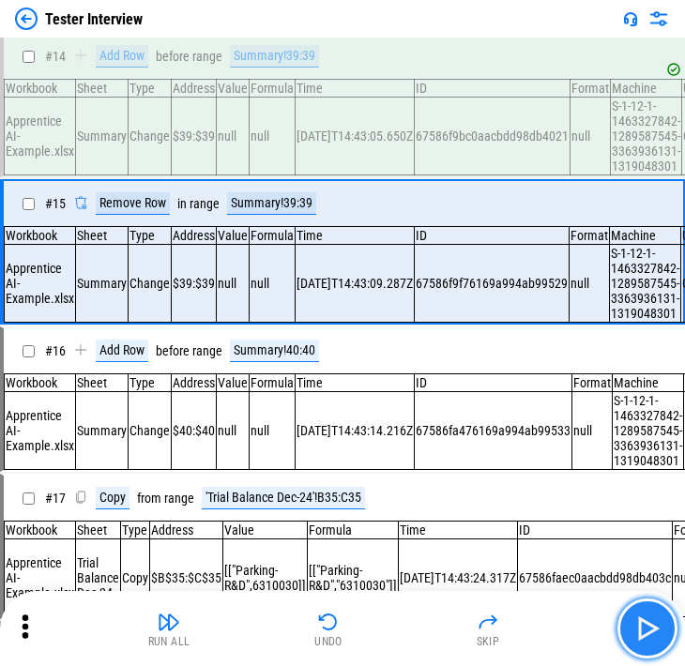
click at [280, 616] on img "button" at bounding box center [648, 629] width 30 height 30
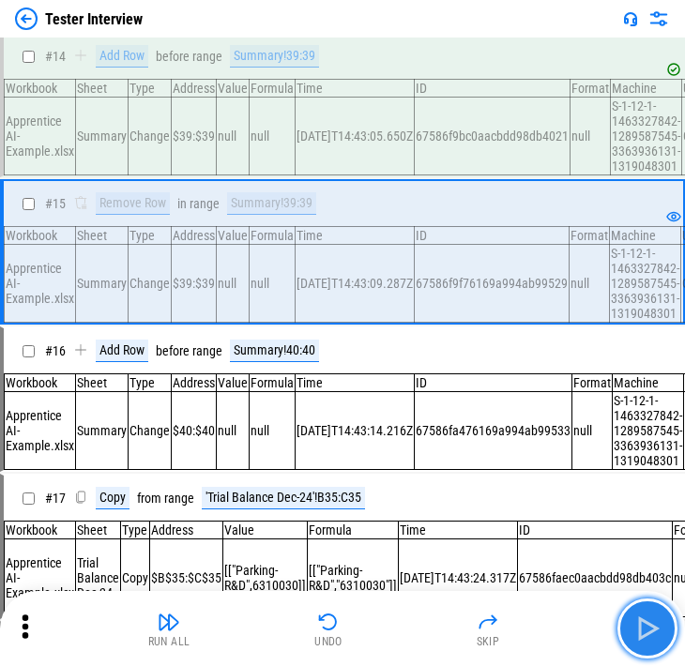
click at [280, 616] on img "button" at bounding box center [648, 629] width 30 height 30
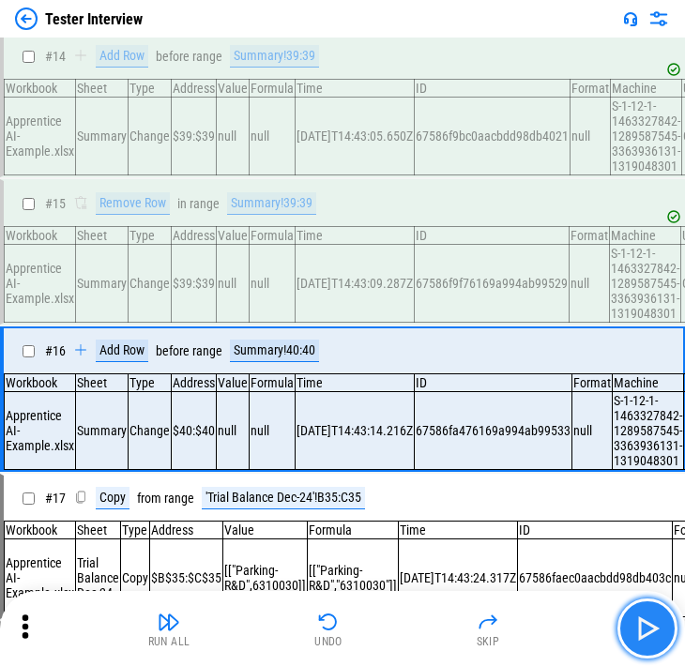
click at [280, 616] on img "button" at bounding box center [648, 629] width 30 height 30
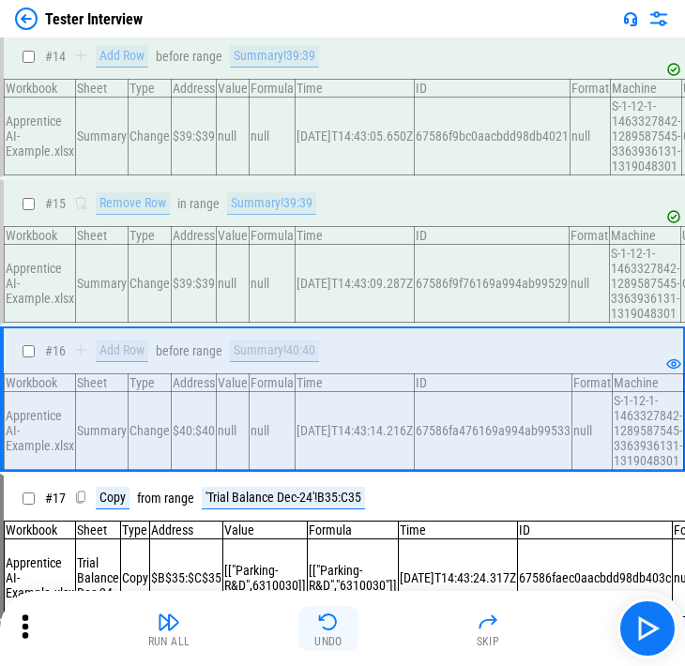
click at [280, 630] on img "button" at bounding box center [328, 622] width 23 height 23
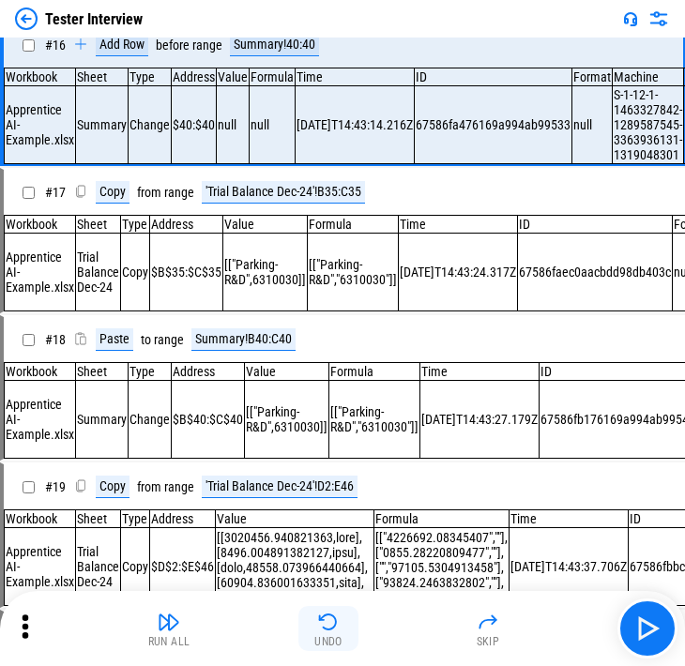
click at [280, 630] on img "button" at bounding box center [328, 622] width 23 height 23
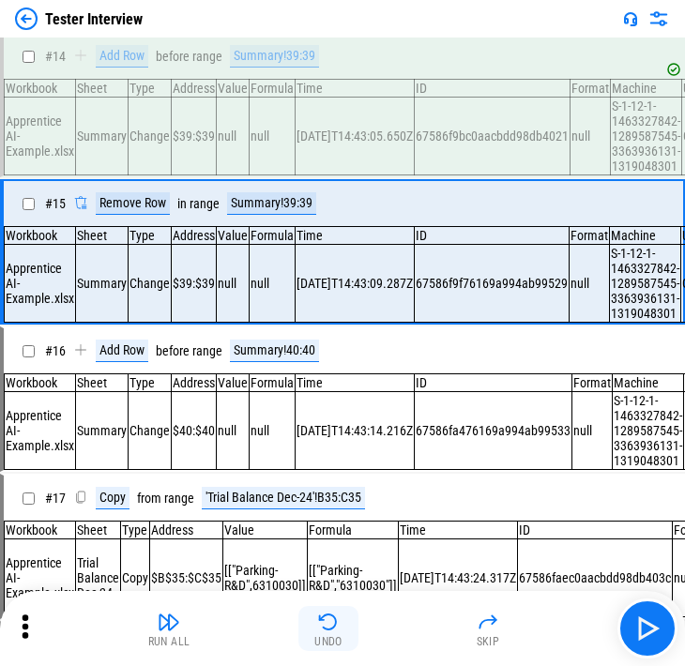
click at [280, 630] on img "button" at bounding box center [328, 622] width 23 height 23
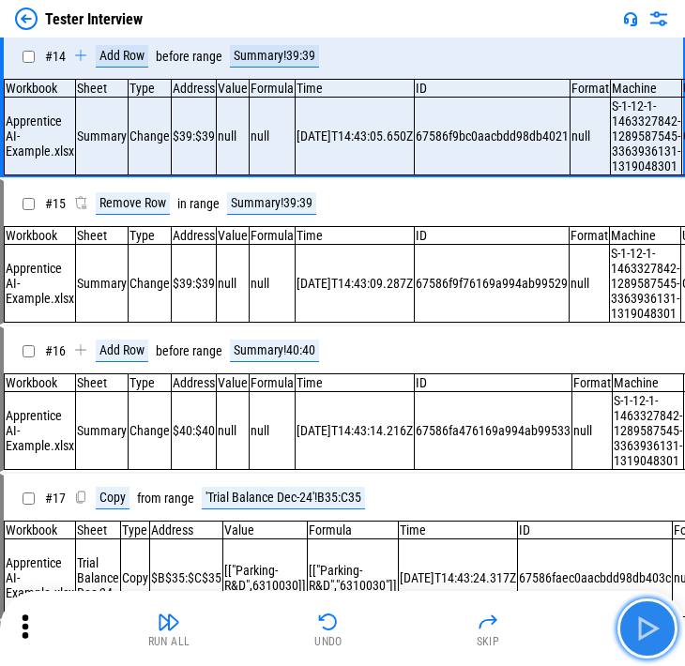
click at [280, 621] on img "button" at bounding box center [648, 629] width 30 height 30
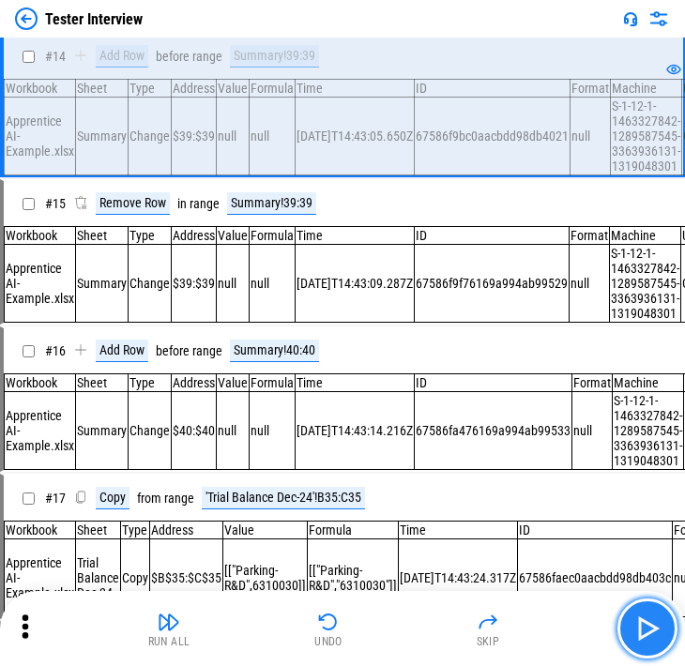
click at [280, 621] on img "button" at bounding box center [648, 629] width 30 height 30
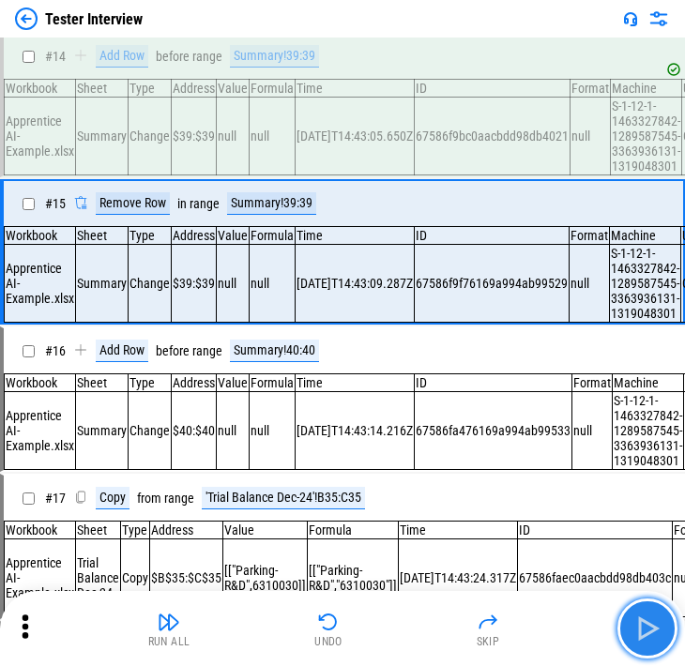
click at [280, 621] on img "button" at bounding box center [648, 629] width 30 height 30
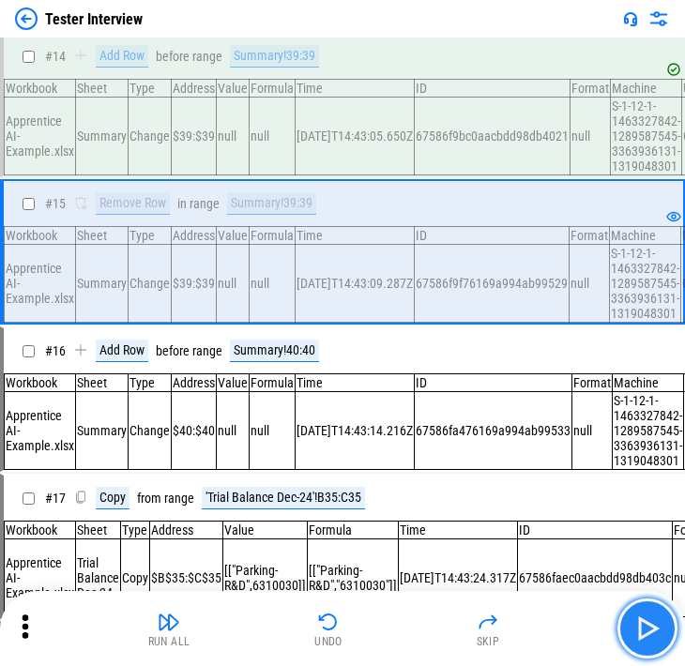
click at [280, 621] on img "button" at bounding box center [648, 629] width 30 height 30
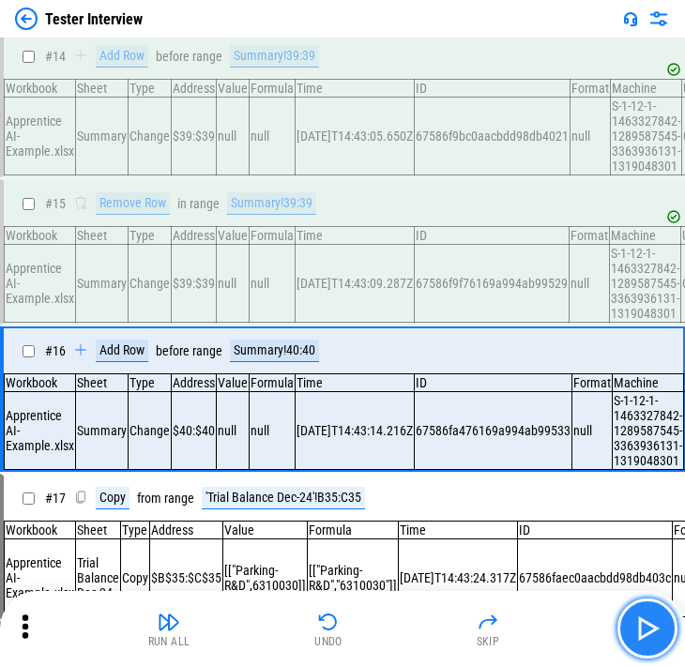
click at [280, 621] on img "button" at bounding box center [648, 629] width 30 height 30
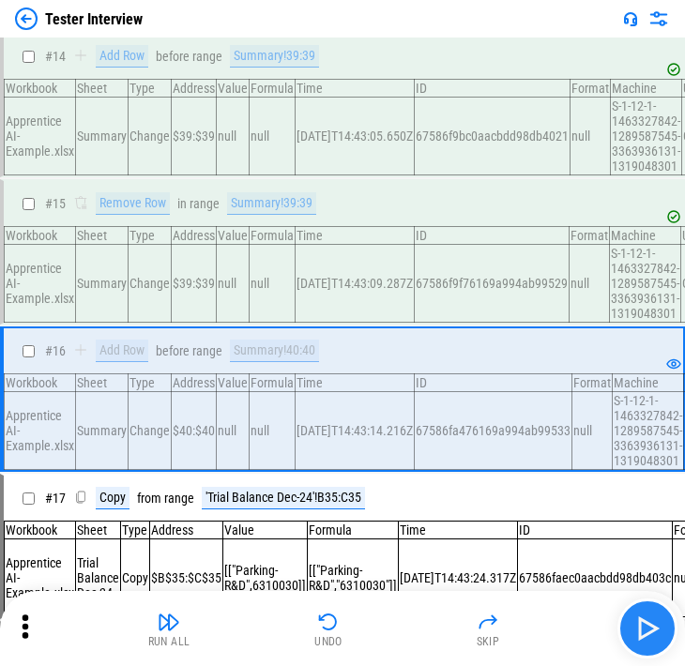
click at [280, 630] on img "button" at bounding box center [648, 629] width 30 height 30
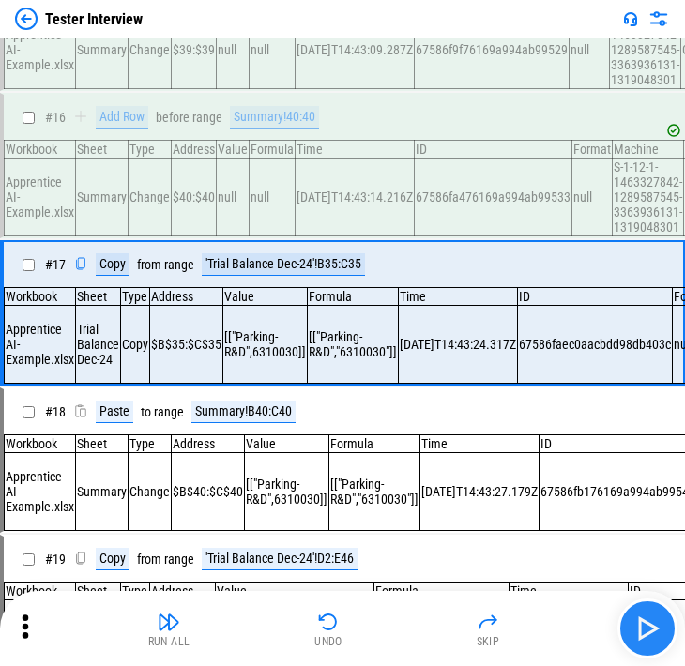
scroll to position [2188, 0]
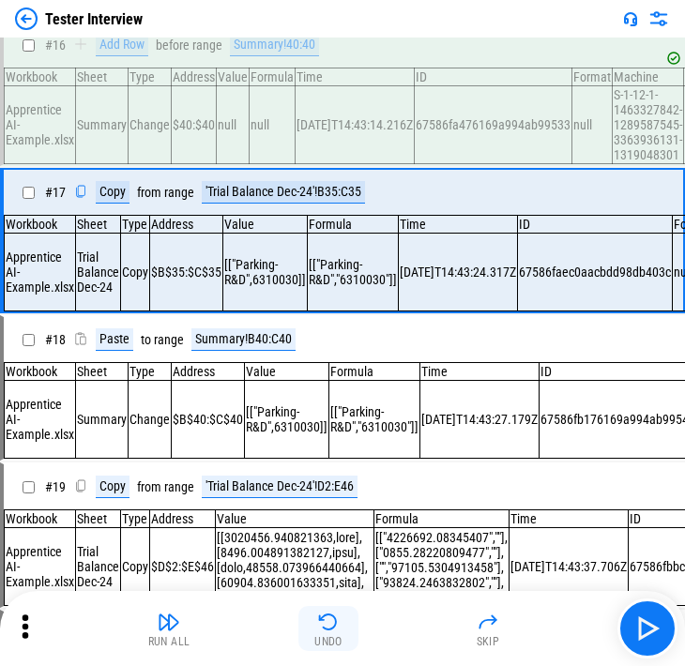
click at [280, 631] on img "button" at bounding box center [328, 622] width 23 height 23
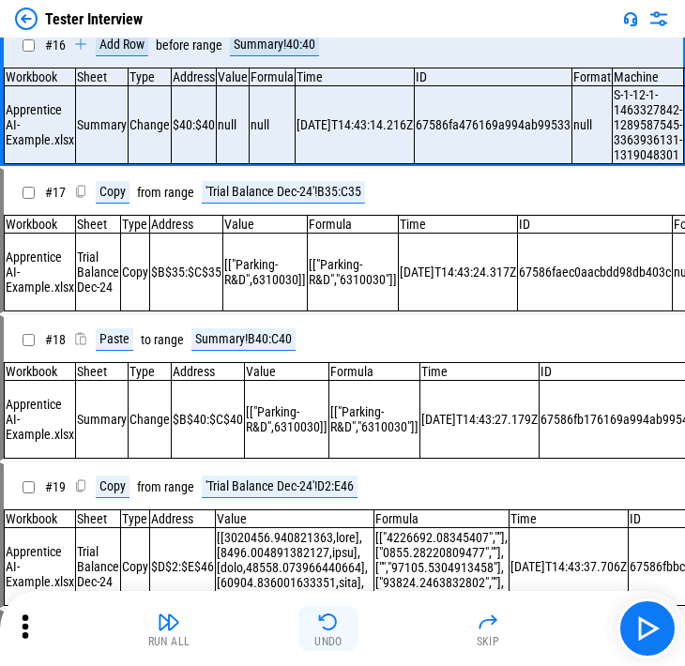
click at [280, 616] on button "Undo" at bounding box center [328, 628] width 60 height 45
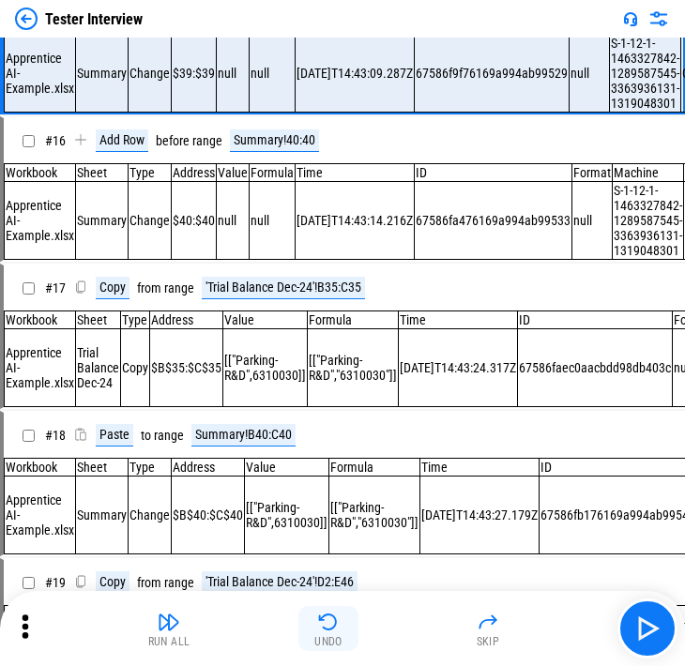
scroll to position [1882, 0]
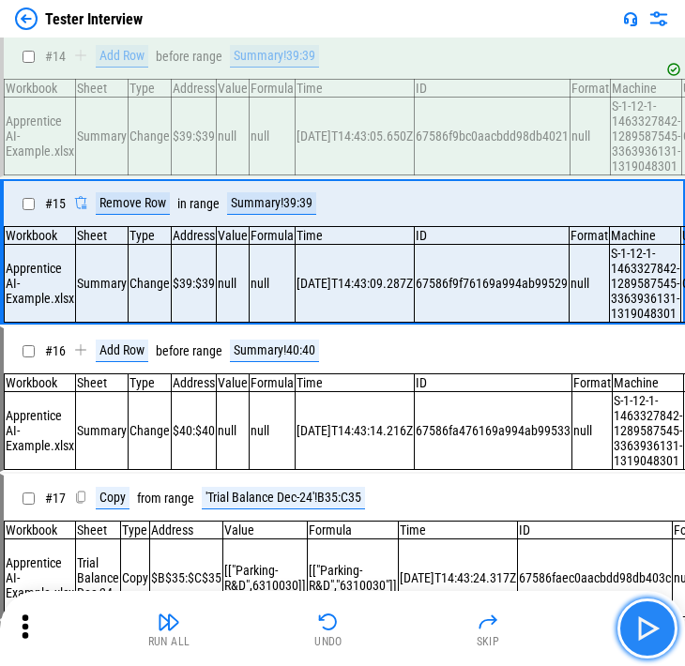
click at [280, 620] on button "button" at bounding box center [648, 629] width 60 height 60
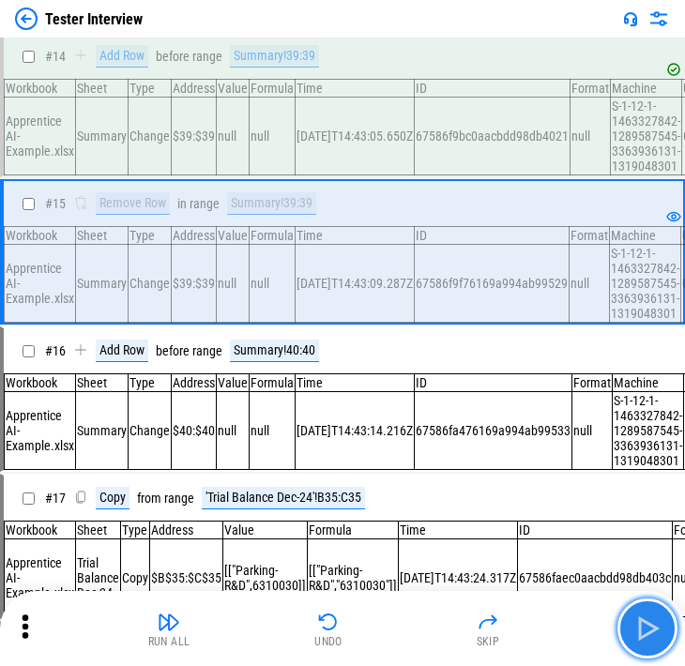
click at [280, 620] on button "button" at bounding box center [648, 629] width 60 height 60
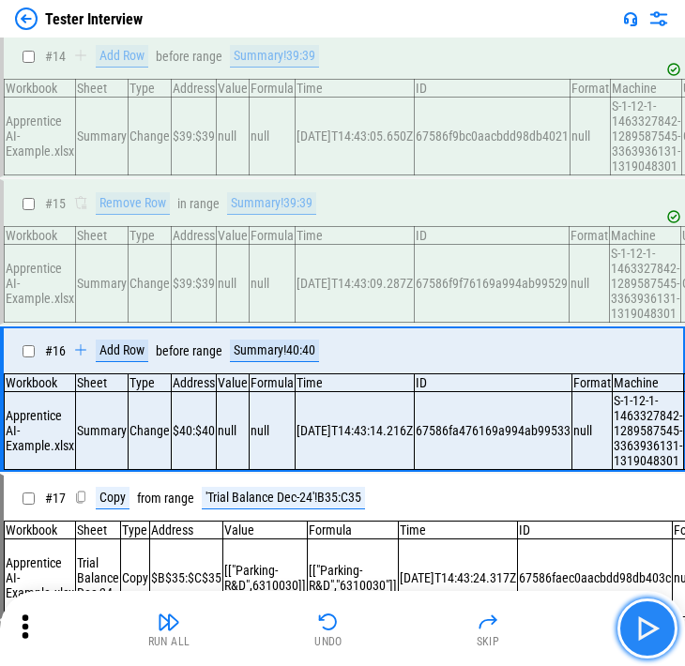
click at [280, 620] on button "button" at bounding box center [648, 629] width 60 height 60
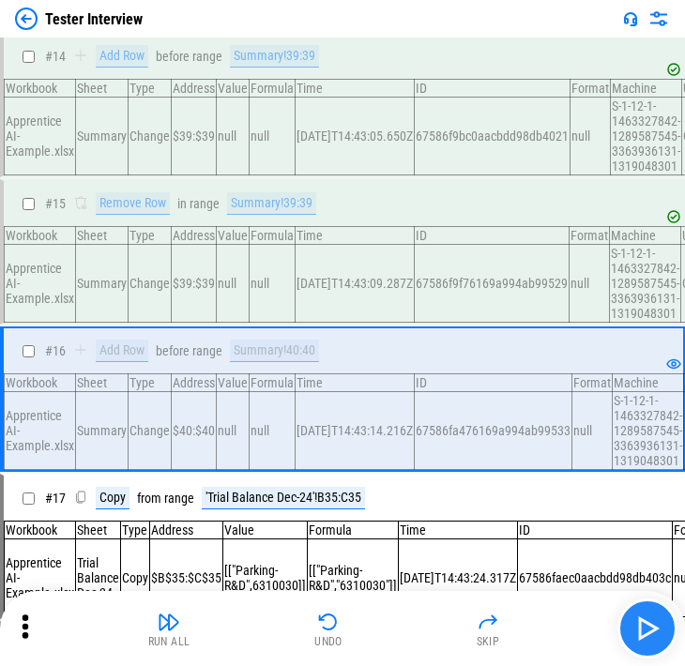
click at [280, 638] on img "button" at bounding box center [648, 629] width 30 height 30
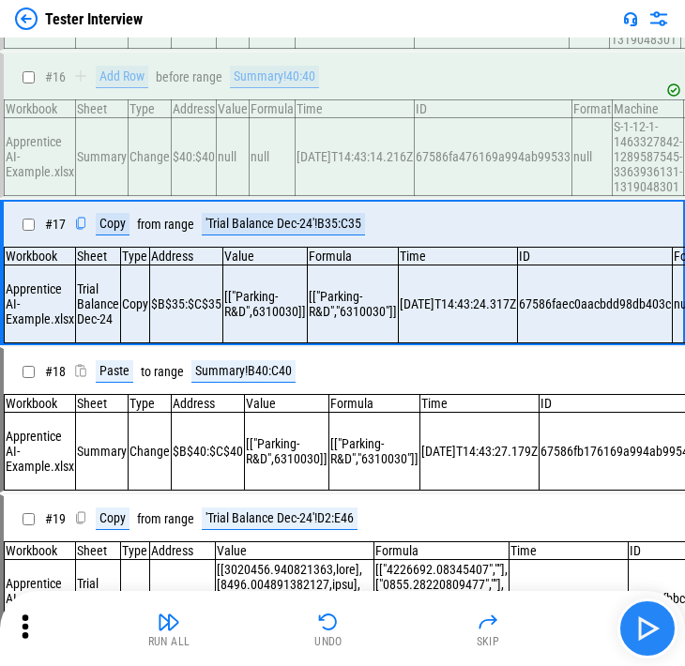
scroll to position [2188, 0]
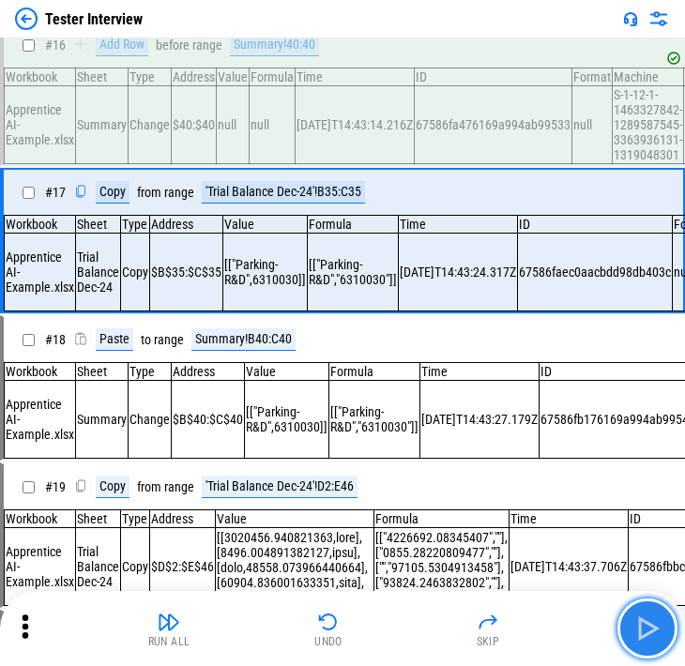
click at [280, 638] on img "button" at bounding box center [648, 629] width 30 height 30
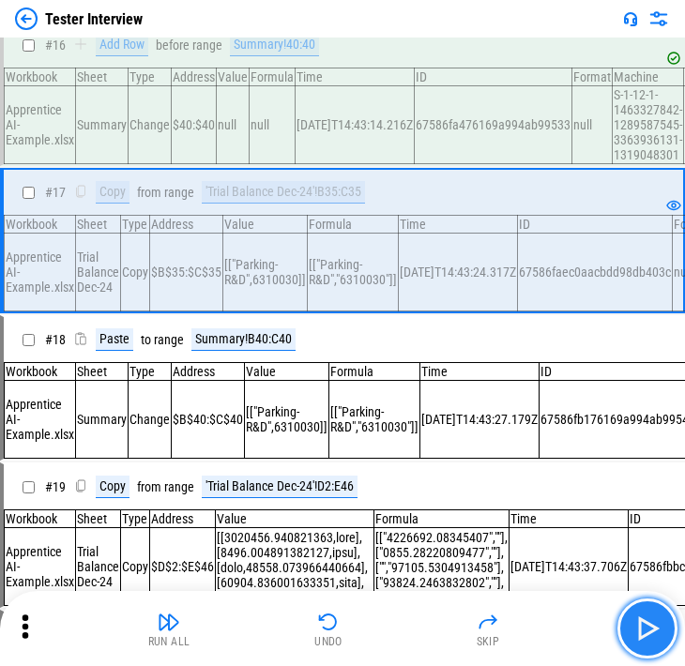
click at [280, 638] on img "button" at bounding box center [648, 629] width 30 height 30
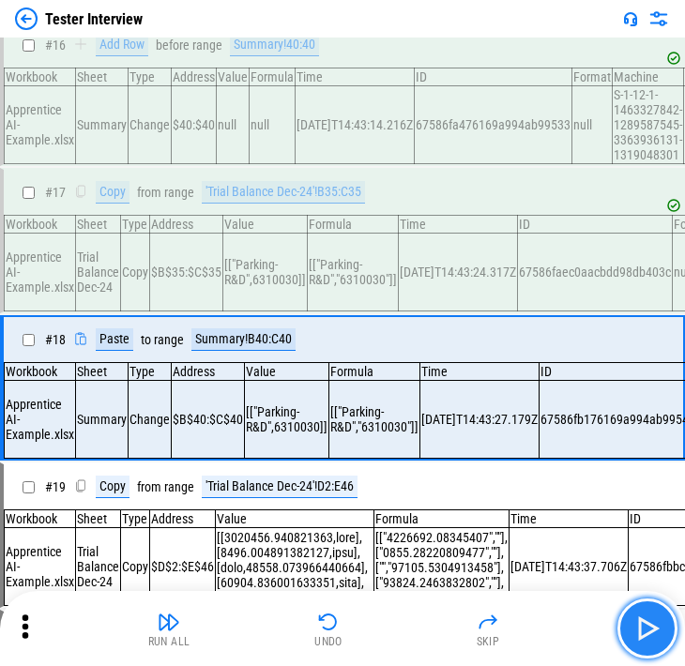
click at [280, 638] on img "button" at bounding box center [648, 629] width 30 height 30
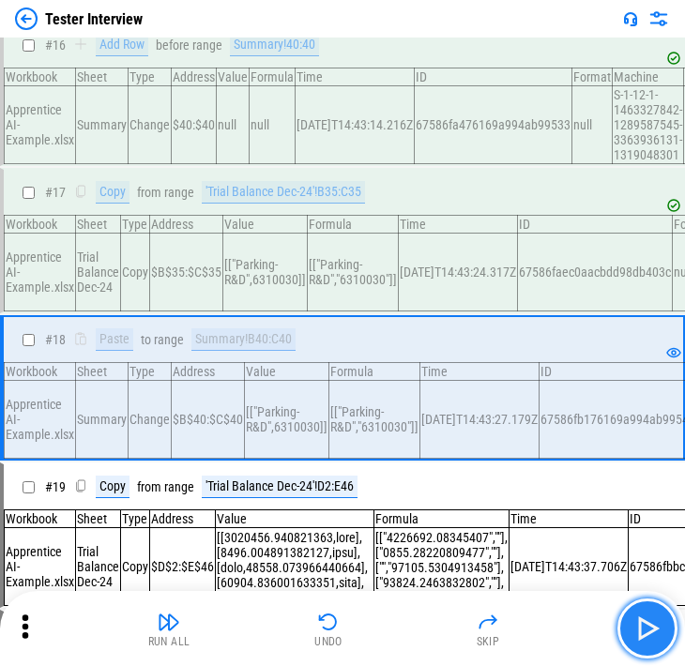
click at [280, 614] on img "button" at bounding box center [648, 629] width 30 height 30
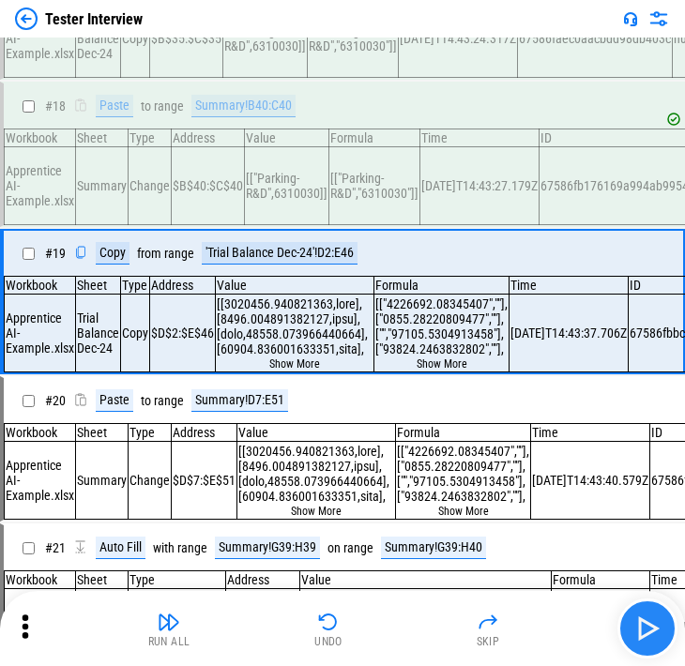
scroll to position [2494, 0]
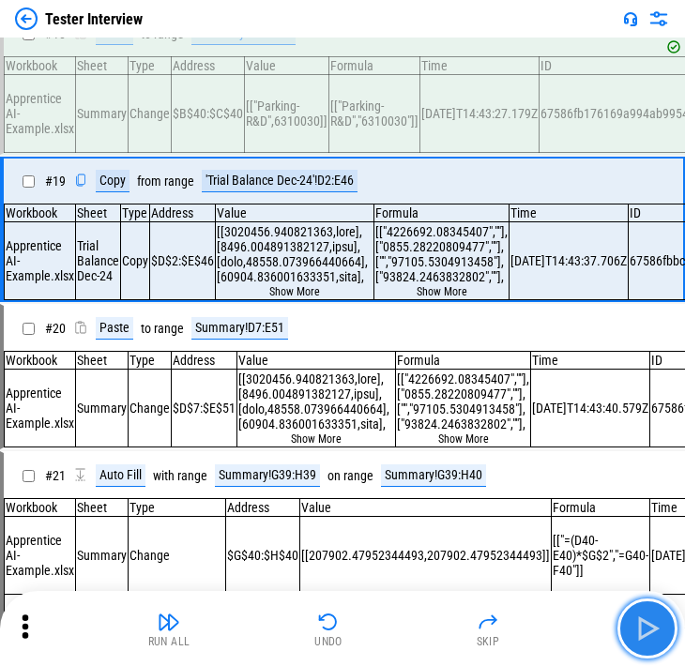
click at [280, 637] on img "button" at bounding box center [648, 629] width 30 height 30
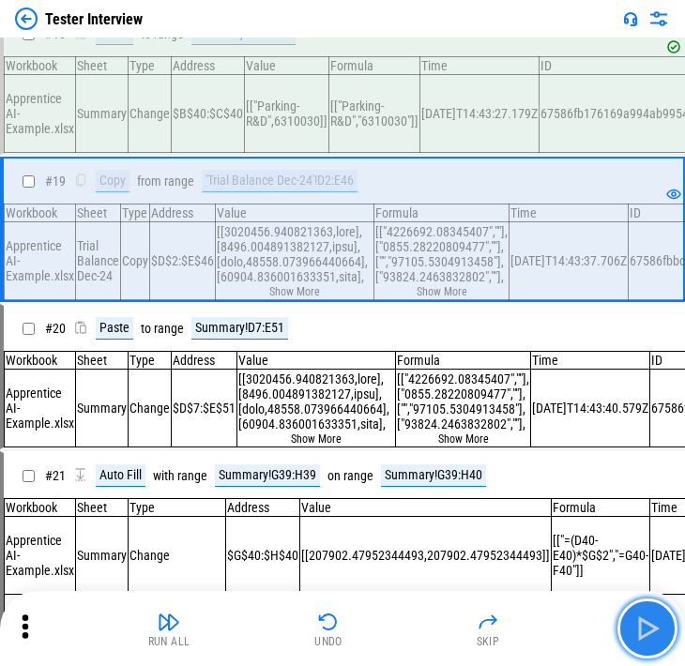
click at [280, 617] on img "button" at bounding box center [648, 629] width 30 height 30
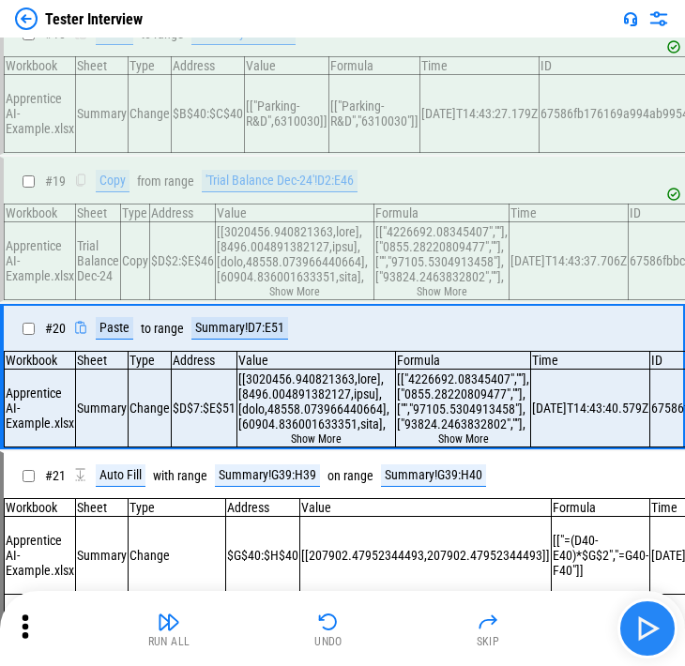
click at [280, 633] on img "button" at bounding box center [648, 629] width 30 height 30
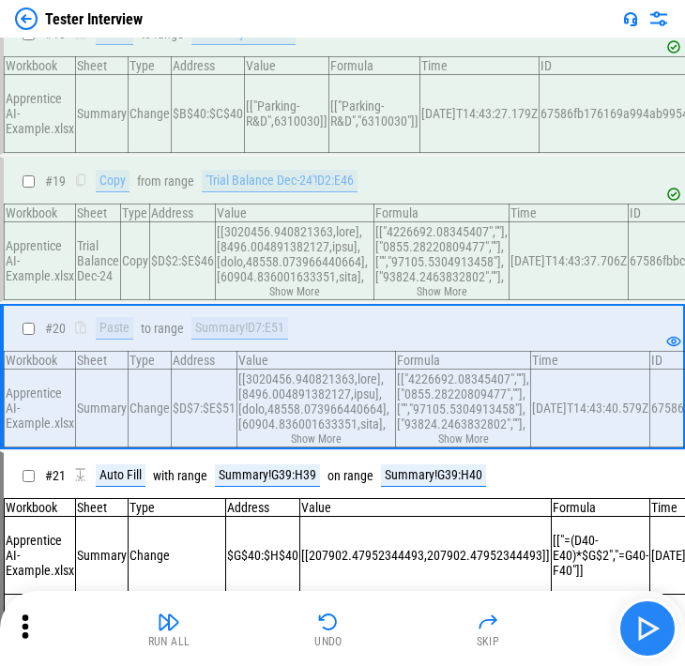
click at [280, 613] on button "button" at bounding box center [648, 629] width 60 height 60
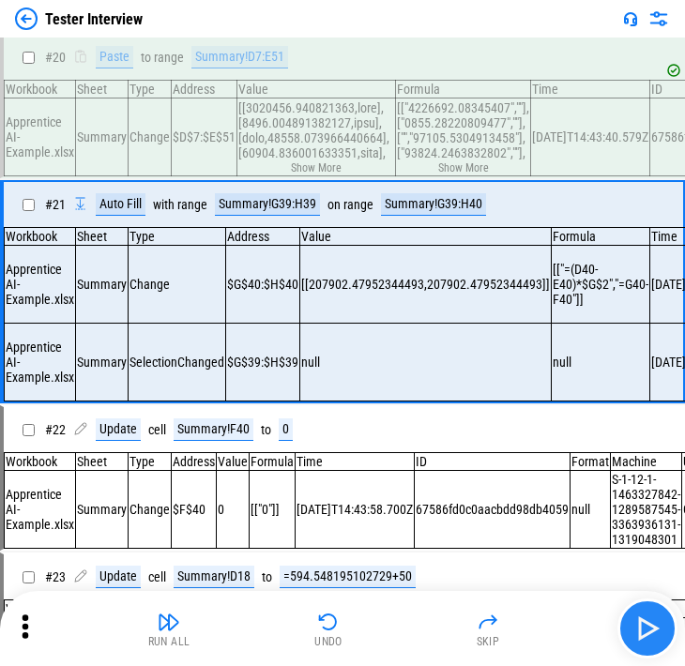
scroll to position [2841, 0]
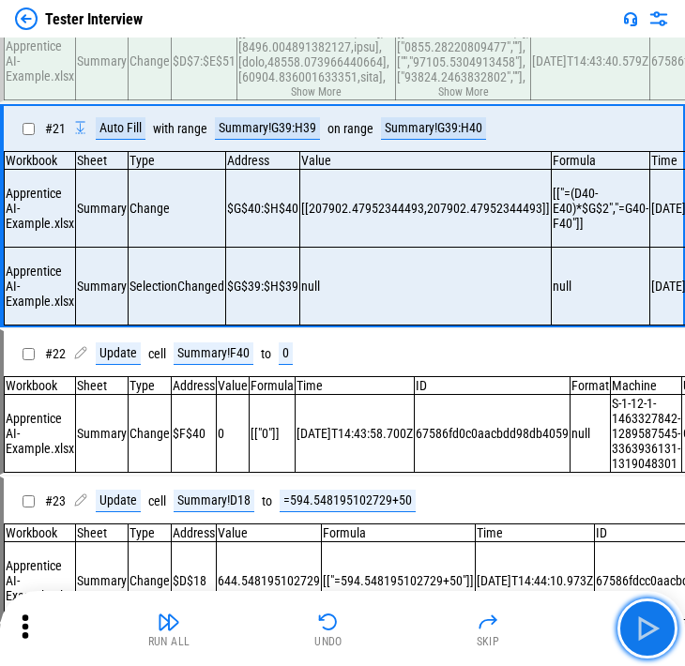
click at [280, 612] on button "button" at bounding box center [648, 629] width 60 height 60
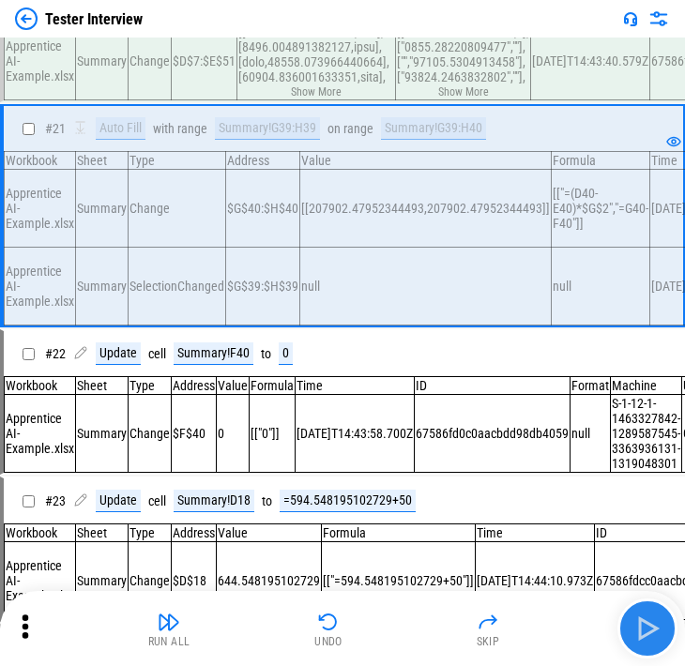
click at [280, 626] on img "button" at bounding box center [648, 629] width 30 height 30
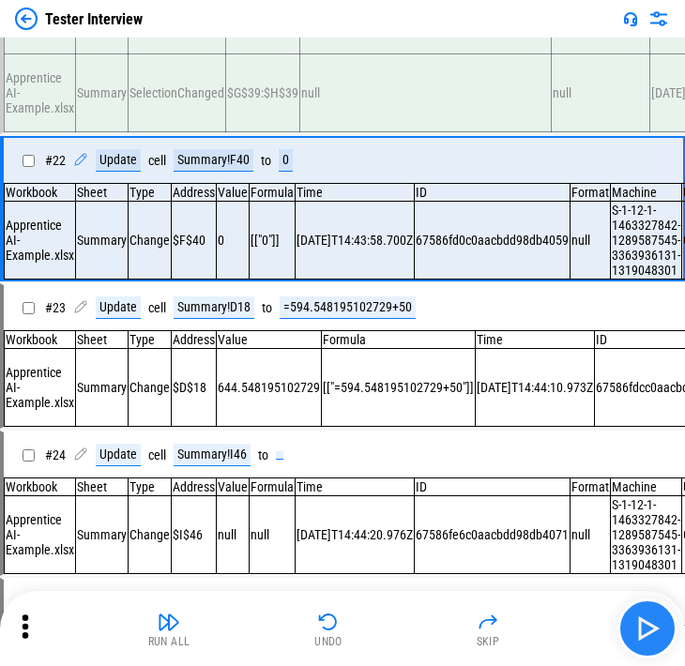
scroll to position [3035, 0]
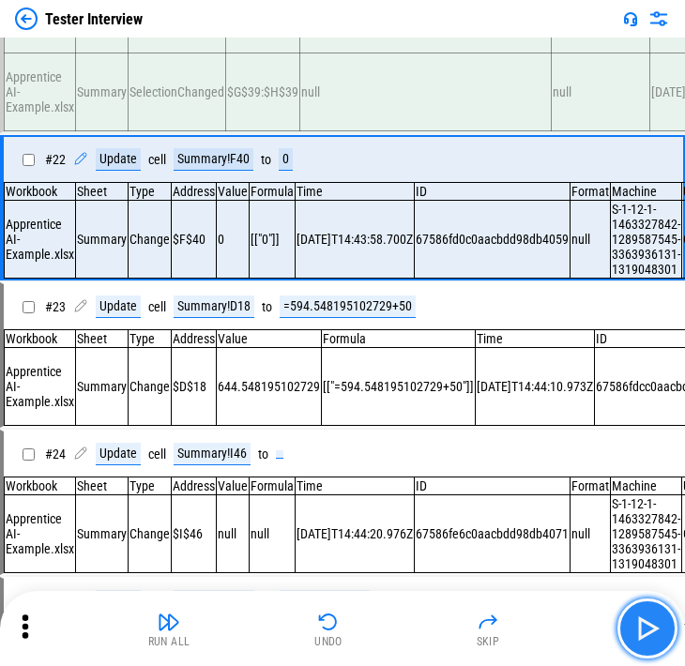
click at [280, 626] on img "button" at bounding box center [648, 629] width 30 height 30
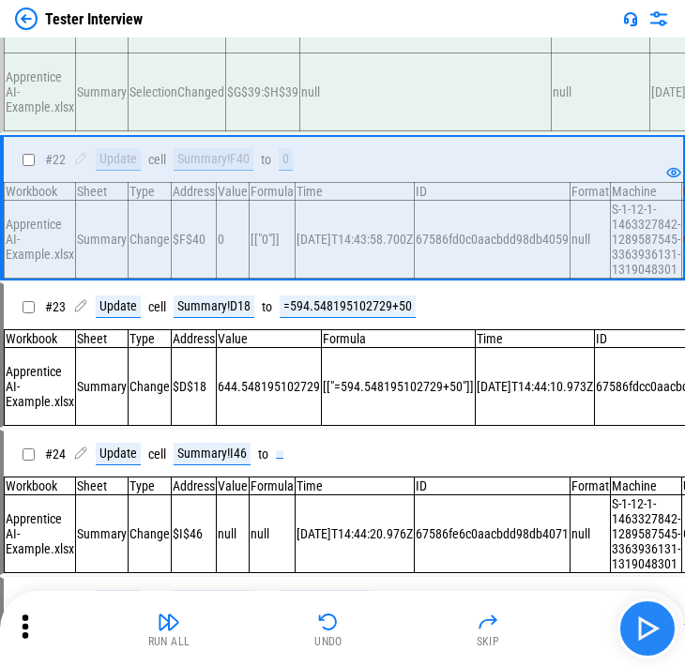
click at [280, 630] on img "button" at bounding box center [648, 629] width 30 height 30
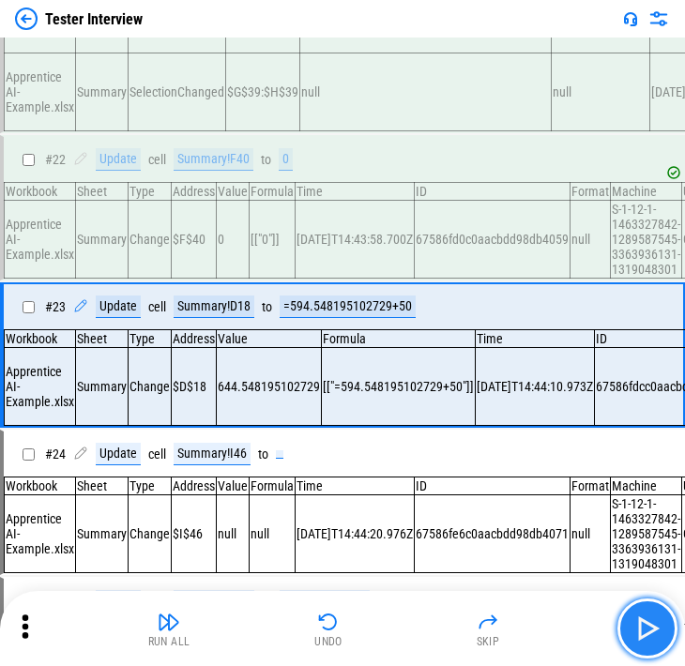
click at [280, 630] on img "button" at bounding box center [648, 629] width 30 height 30
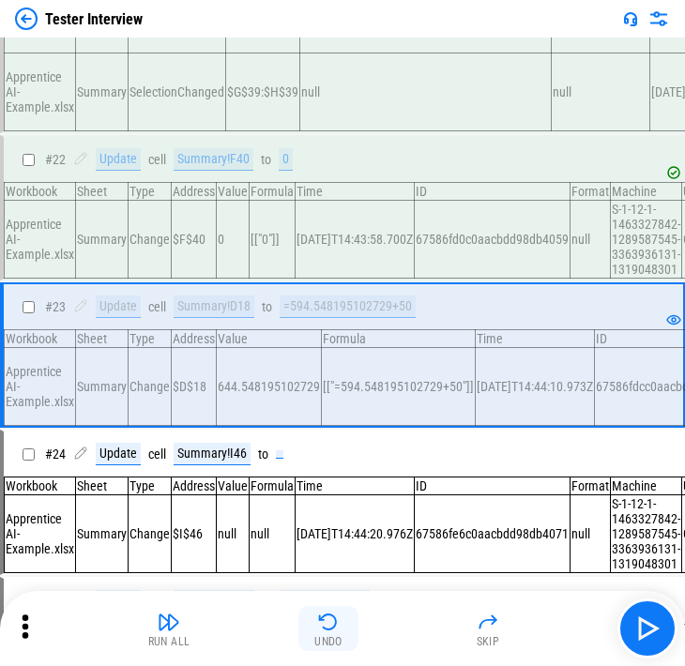
click at [280, 631] on img "button" at bounding box center [328, 622] width 23 height 23
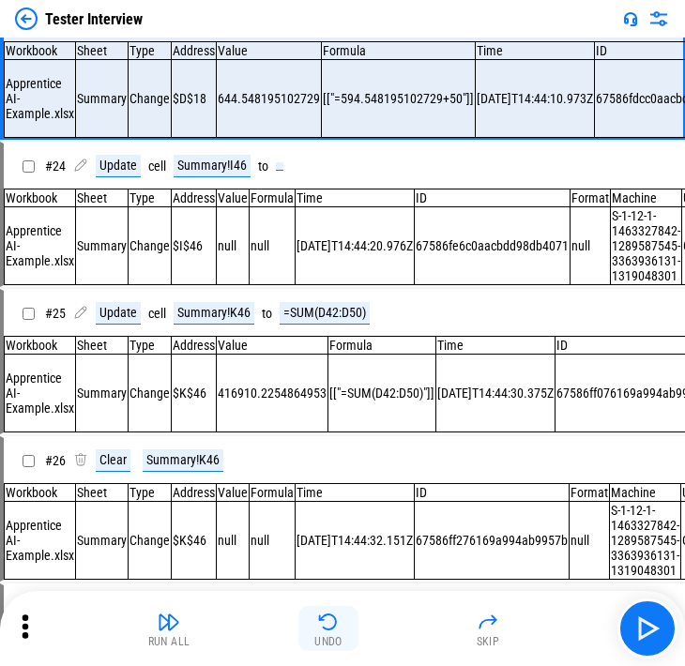
scroll to position [3341, 0]
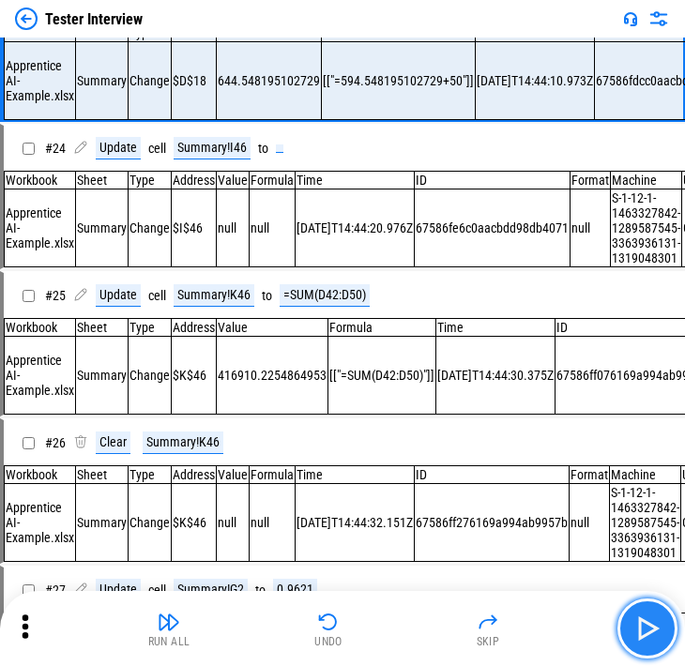
click at [280, 629] on img "button" at bounding box center [648, 629] width 30 height 30
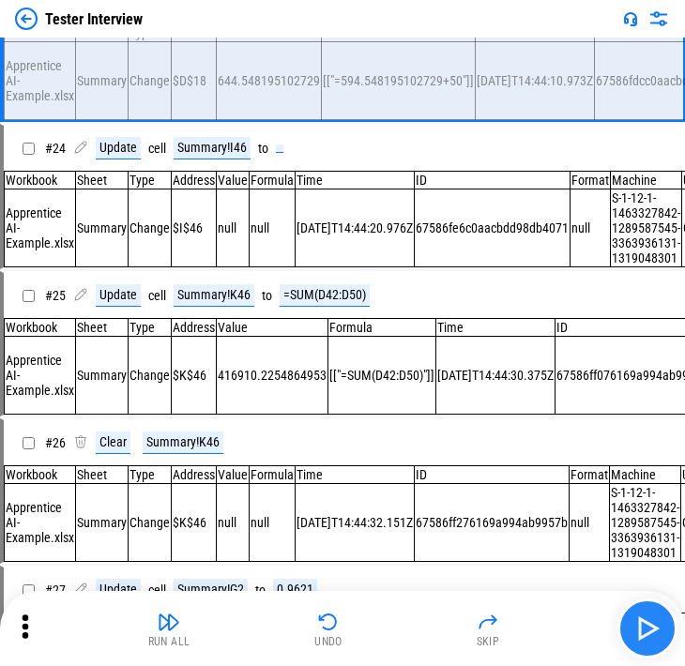
click at [280, 626] on button "button" at bounding box center [648, 629] width 60 height 60
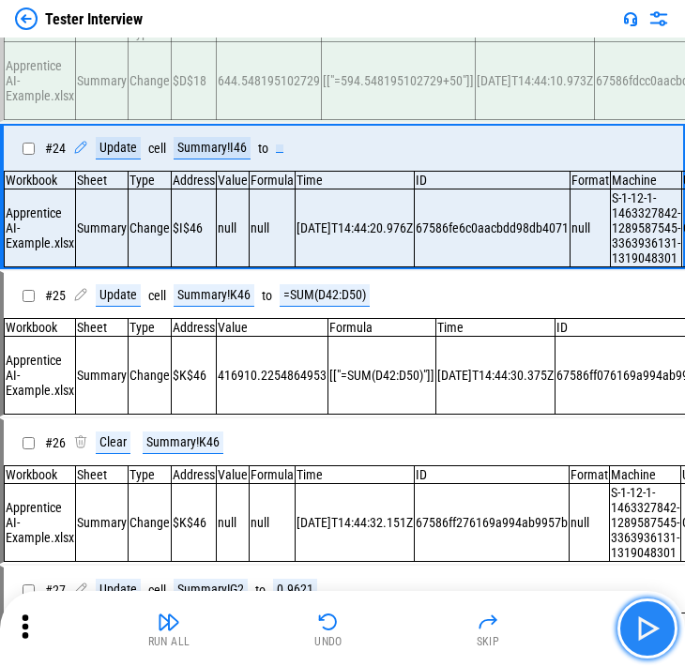
click at [280, 627] on button "button" at bounding box center [648, 629] width 60 height 60
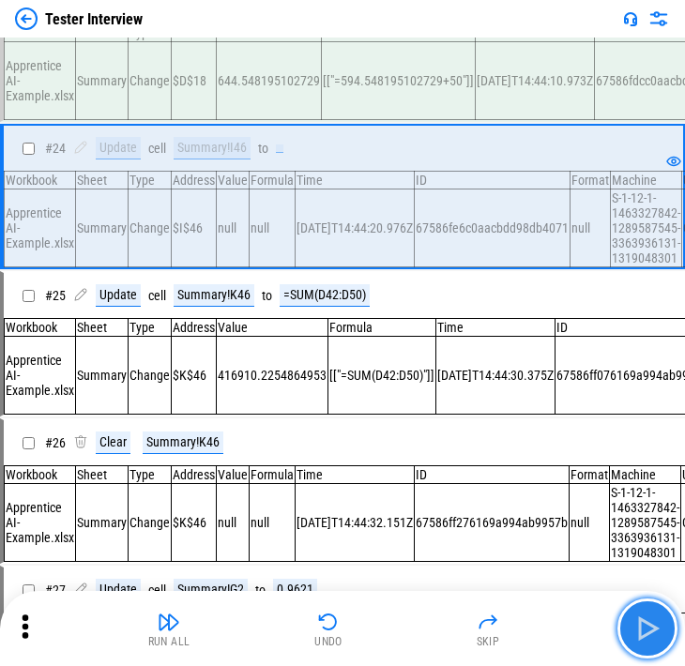
click at [280, 627] on button "button" at bounding box center [648, 629] width 60 height 60
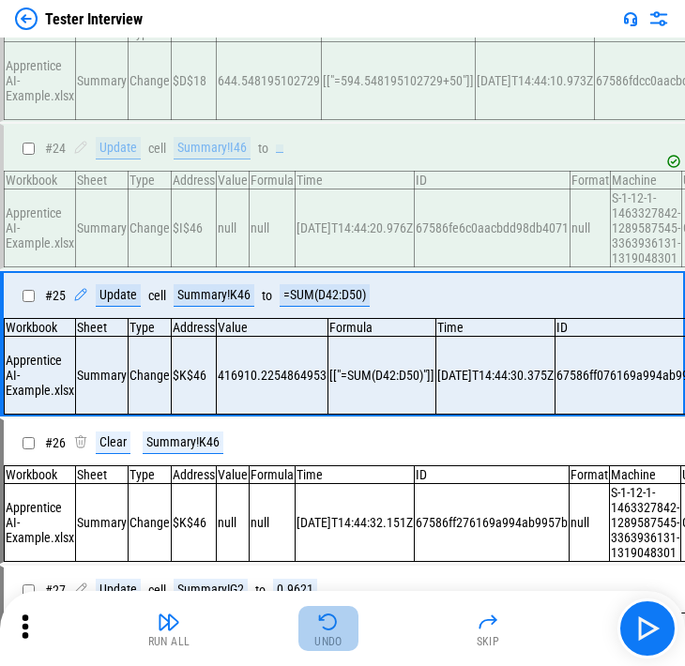
click at [280, 615] on img "button" at bounding box center [328, 622] width 23 height 23
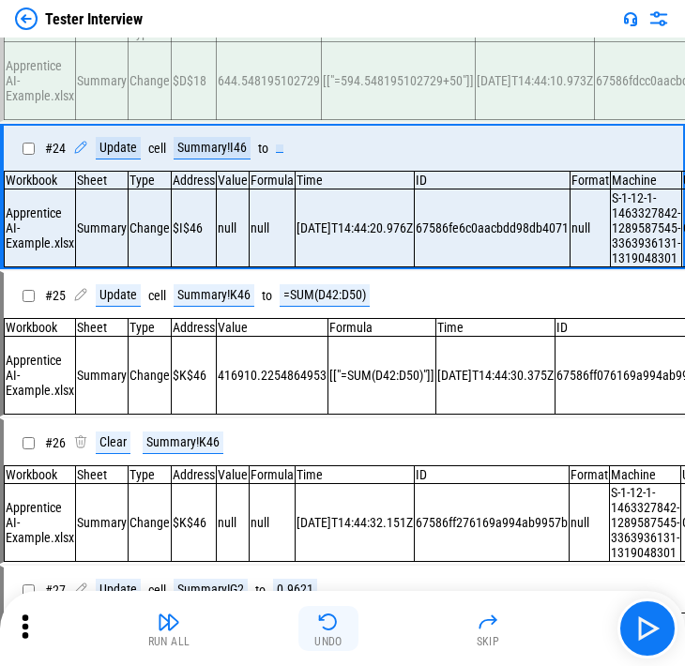
click at [280, 614] on img "button" at bounding box center [328, 622] width 23 height 23
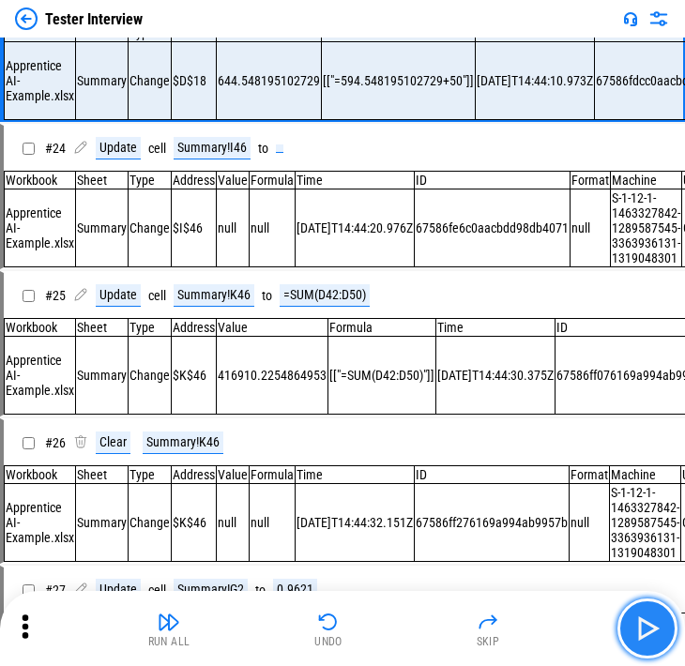
click at [280, 614] on button "button" at bounding box center [648, 629] width 60 height 60
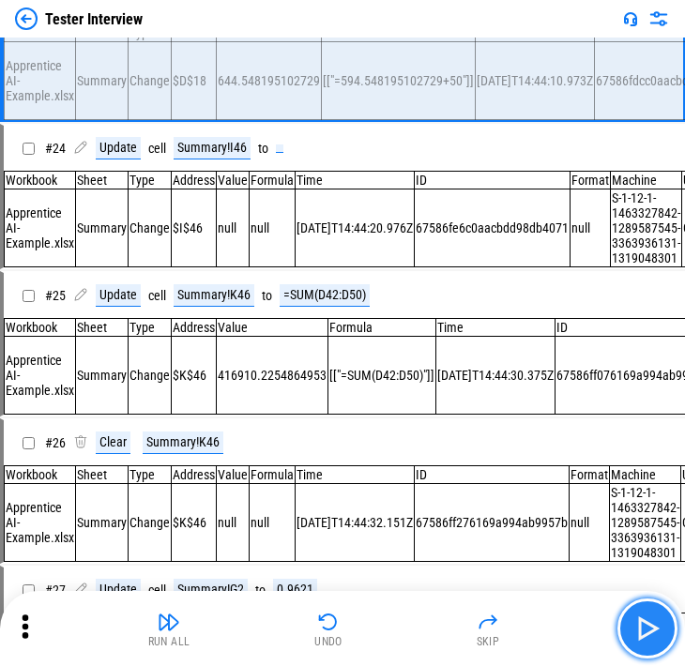
click at [280, 614] on button "button" at bounding box center [648, 629] width 60 height 60
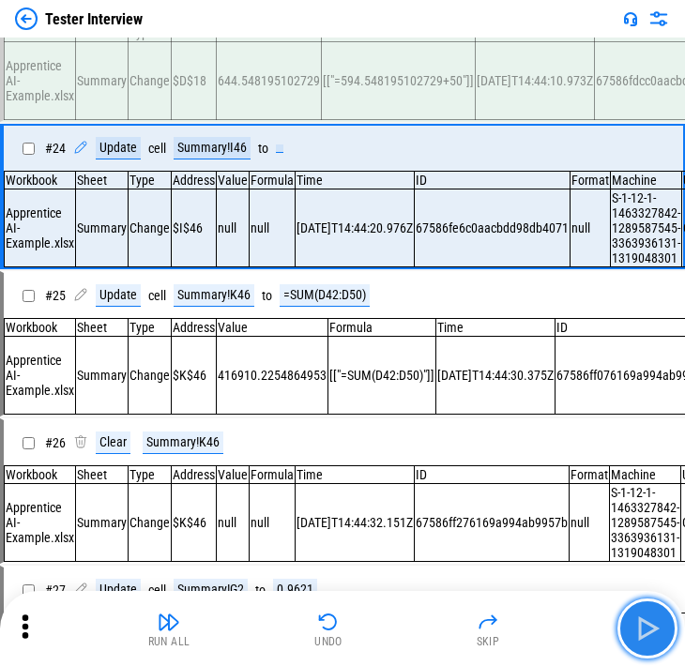
click at [280, 614] on button "button" at bounding box center [648, 629] width 60 height 60
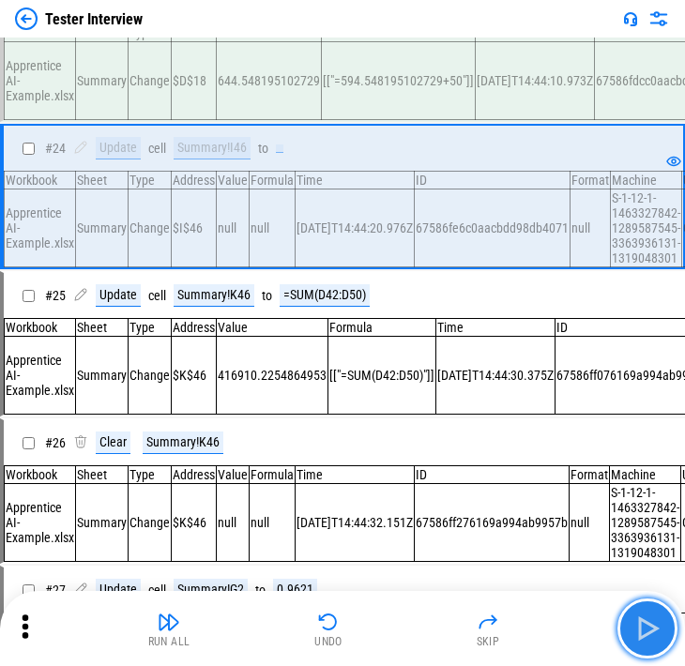
click at [280, 614] on button "button" at bounding box center [648, 629] width 60 height 60
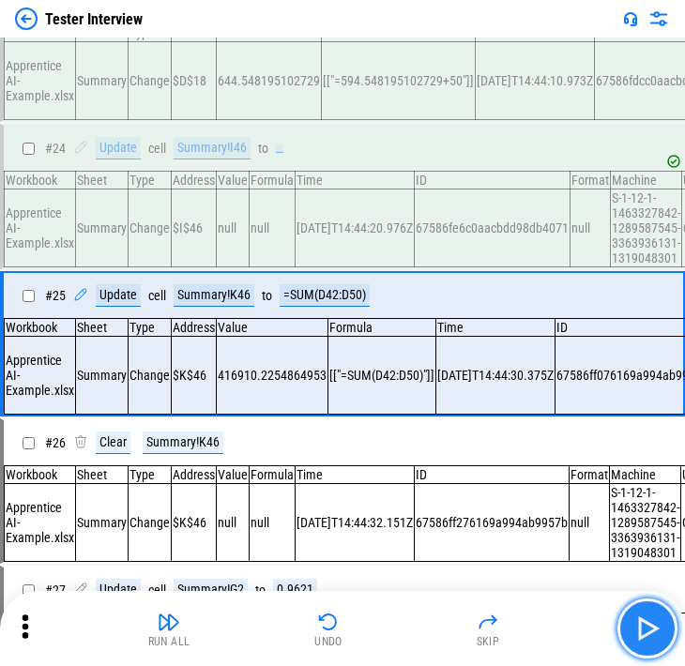
click at [280, 614] on button "button" at bounding box center [648, 629] width 60 height 60
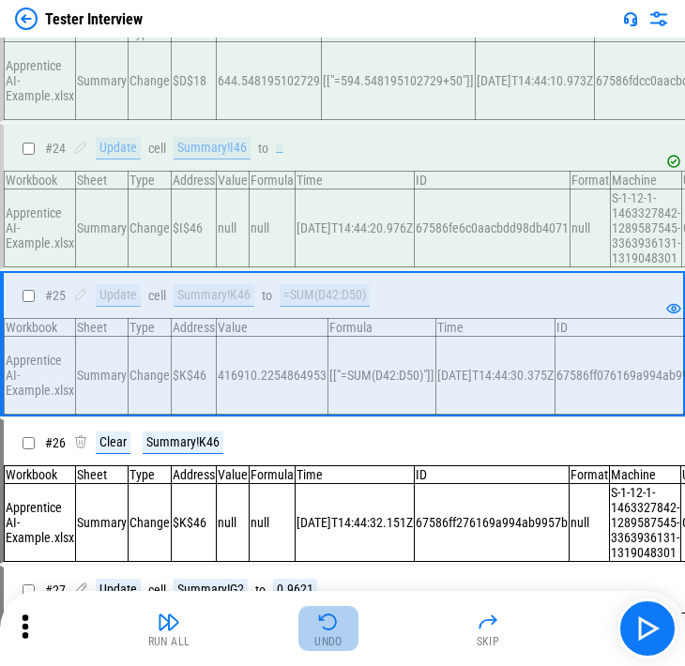
click at [280, 613] on img "button" at bounding box center [328, 622] width 23 height 23
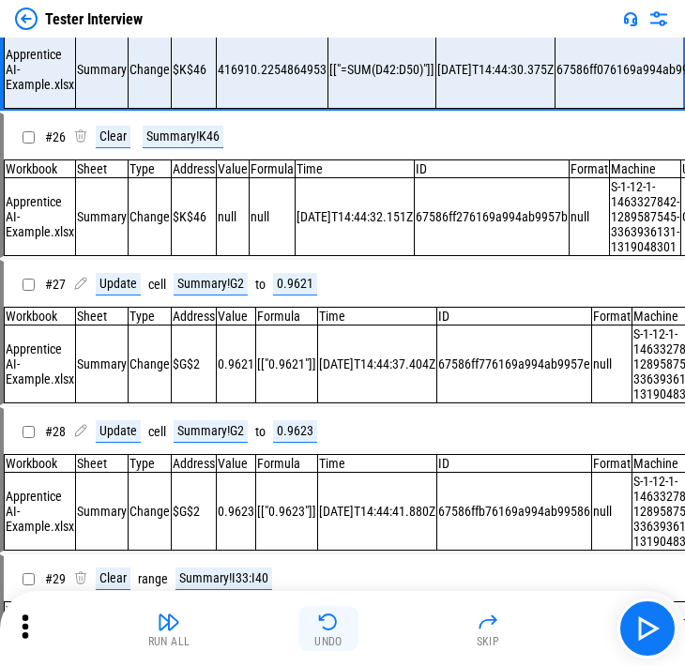
click at [280, 613] on img "button" at bounding box center [328, 622] width 23 height 23
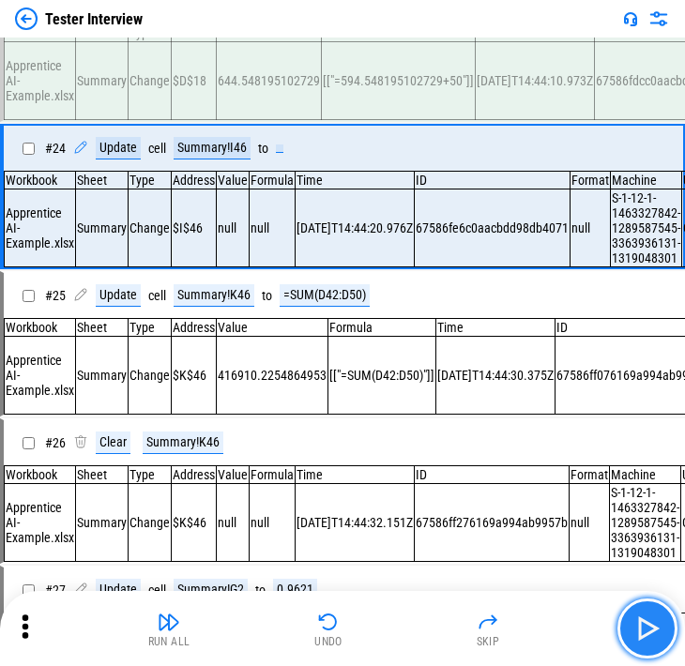
click at [280, 622] on button "button" at bounding box center [648, 629] width 60 height 60
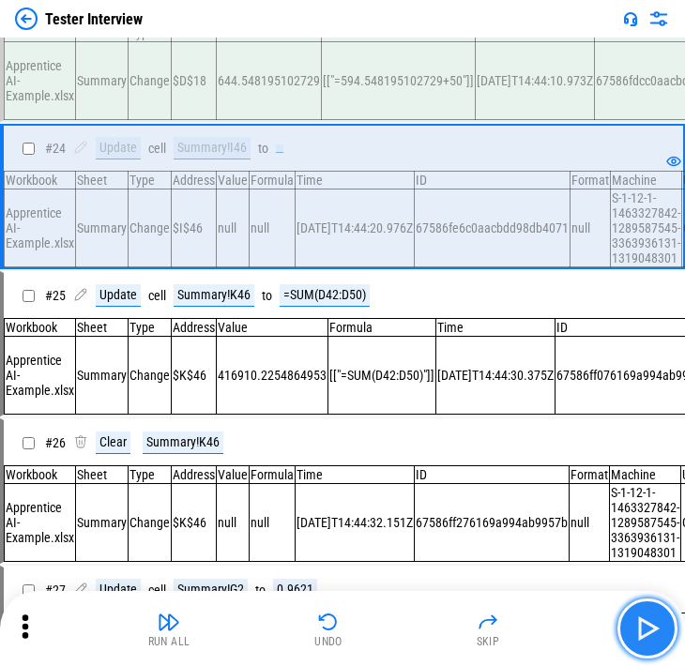
click at [280, 622] on img "button" at bounding box center [648, 629] width 30 height 30
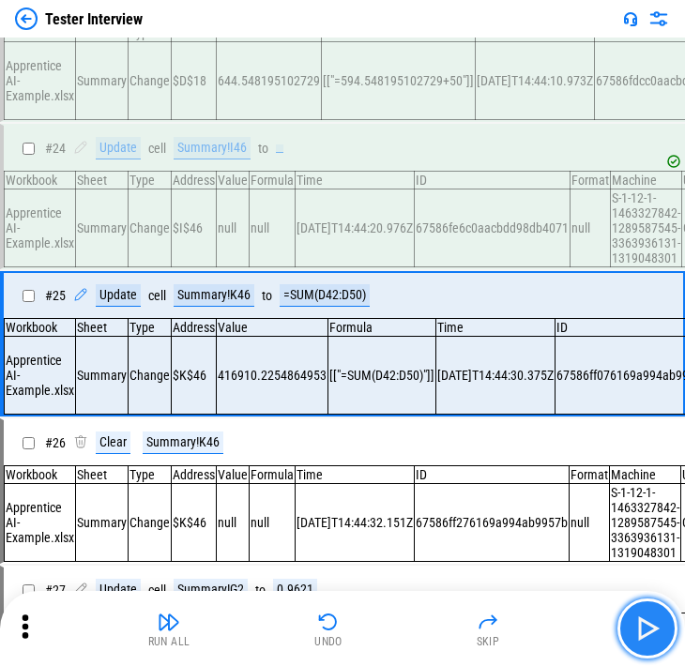
click at [280, 622] on img "button" at bounding box center [648, 629] width 30 height 30
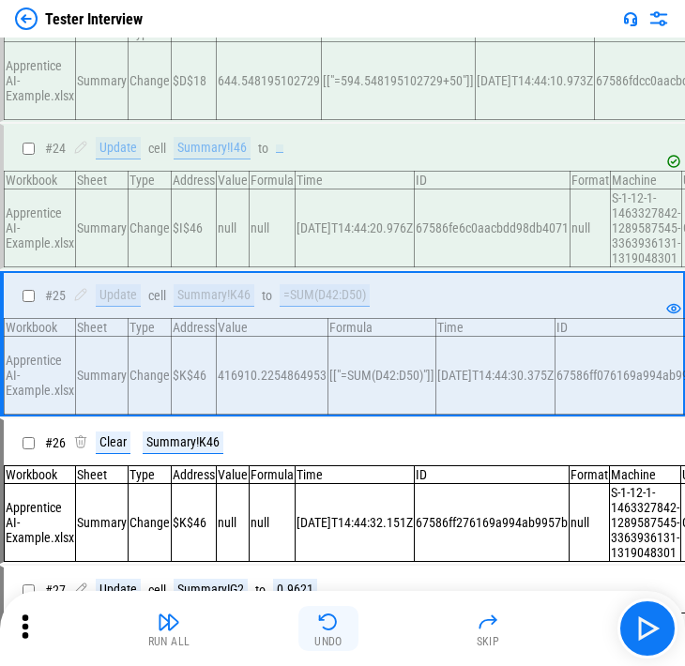
click at [280, 634] on button "Undo" at bounding box center [328, 628] width 60 height 45
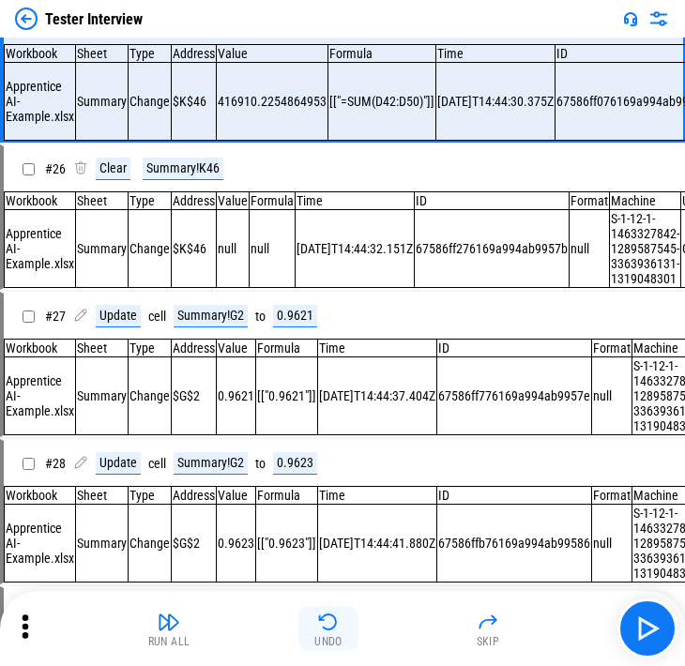
scroll to position [3647, 0]
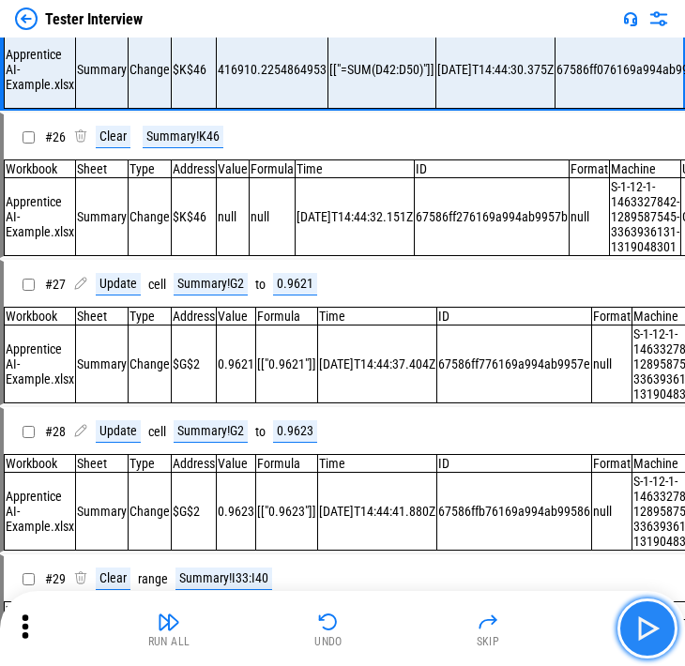
click at [280, 640] on img "button" at bounding box center [648, 629] width 30 height 30
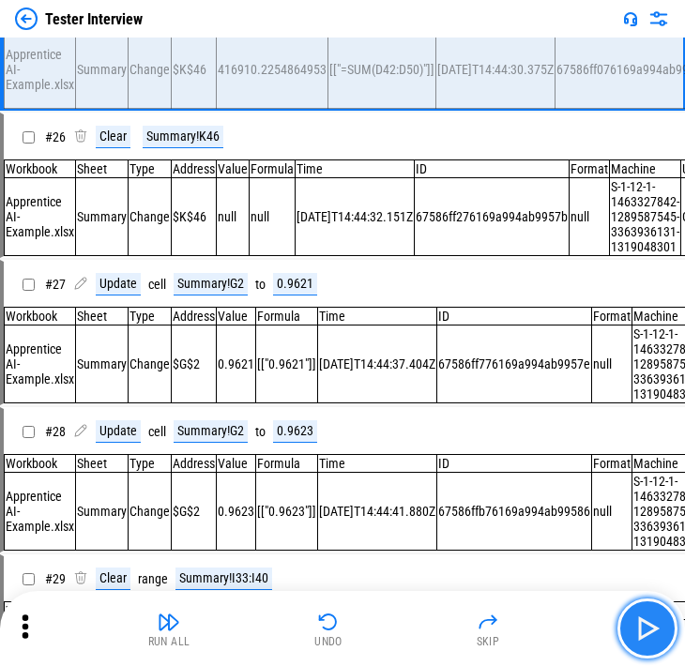
click at [280, 640] on img "button" at bounding box center [648, 629] width 30 height 30
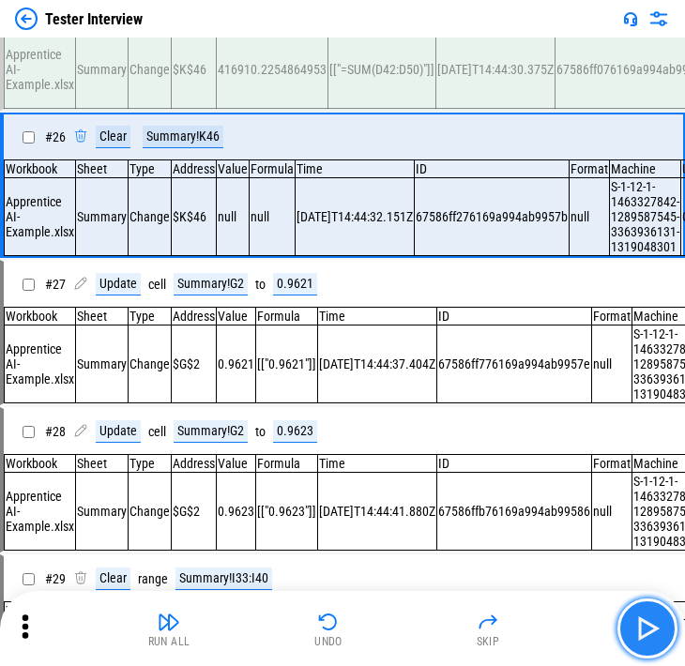
click at [280, 640] on img "button" at bounding box center [648, 629] width 30 height 30
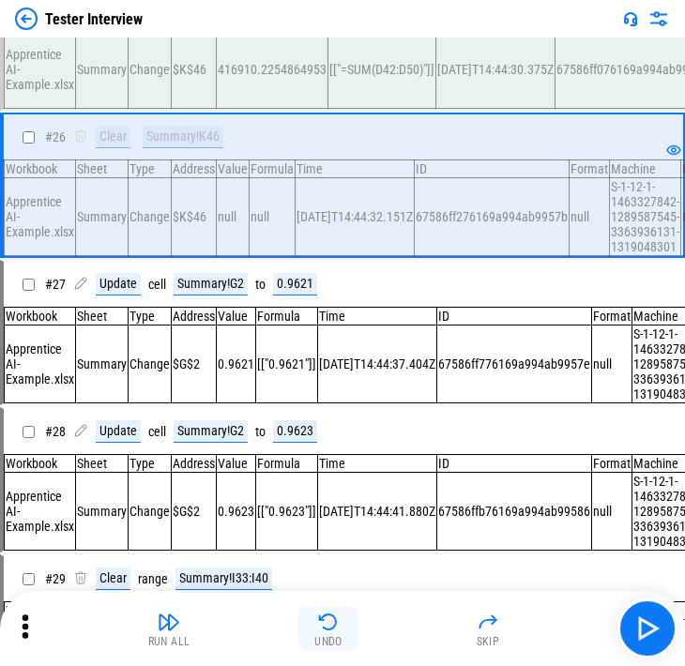
click at [280, 619] on img "button" at bounding box center [328, 622] width 23 height 23
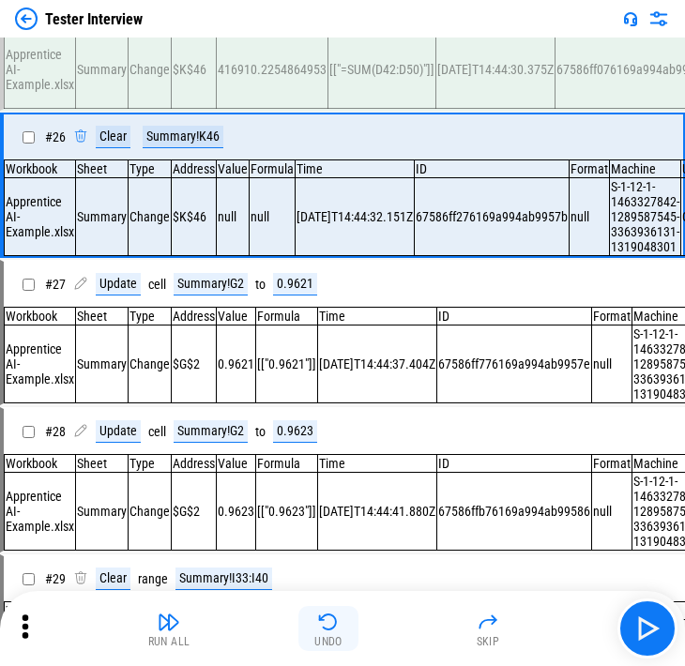
click at [280, 614] on button "Undo" at bounding box center [328, 628] width 60 height 45
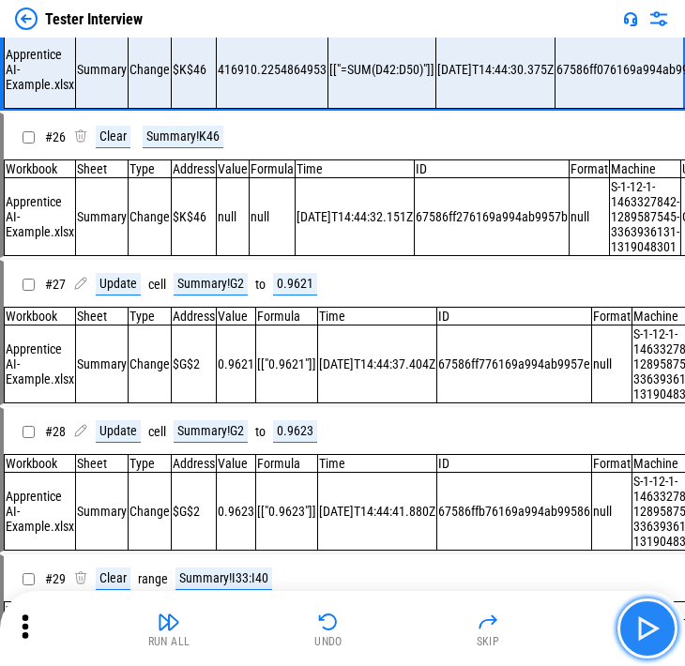
click at [280, 624] on button "button" at bounding box center [648, 629] width 60 height 60
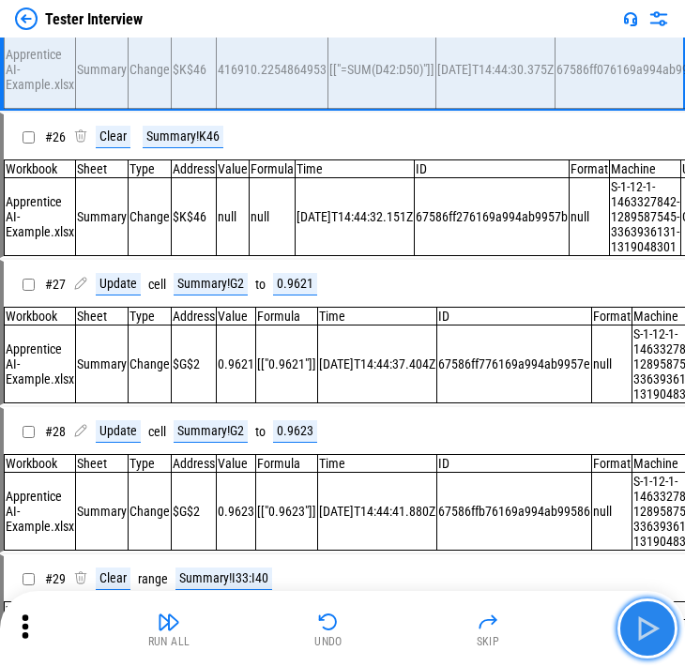
click at [280, 624] on button "button" at bounding box center [648, 629] width 60 height 60
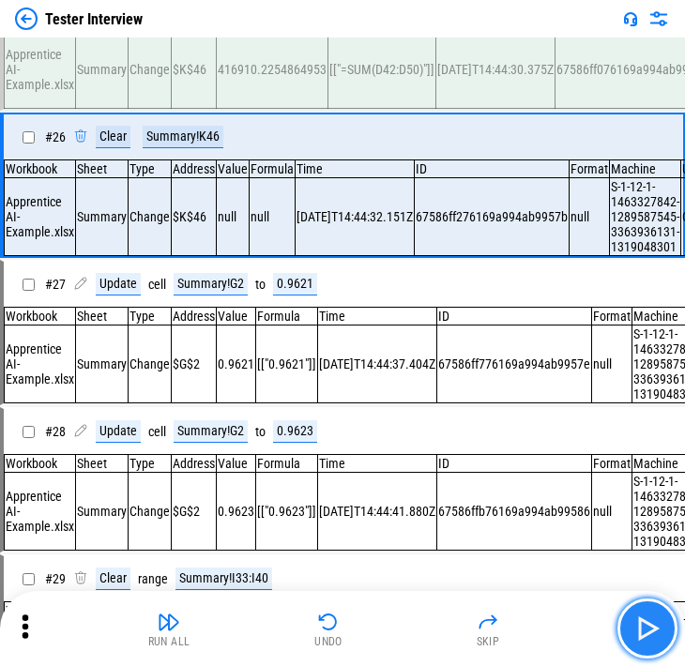
click at [280, 624] on button "button" at bounding box center [648, 629] width 60 height 60
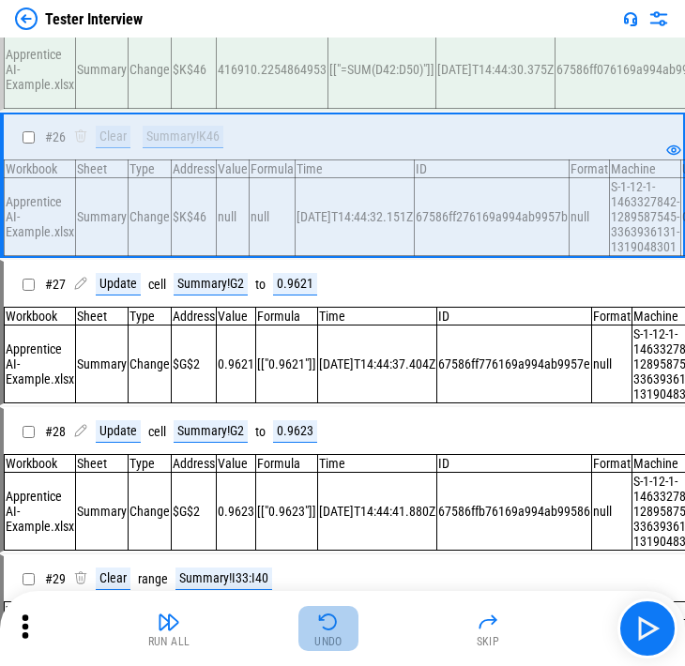
click at [280, 626] on button "Undo" at bounding box center [328, 628] width 60 height 45
click at [280, 626] on div "Run All Undo Skip" at bounding box center [344, 629] width 666 height 60
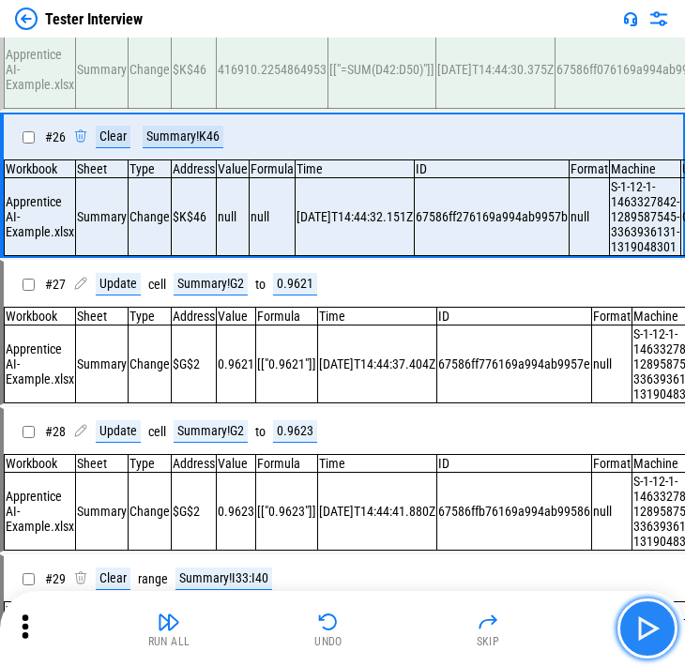
click at [280, 634] on img "button" at bounding box center [648, 629] width 30 height 30
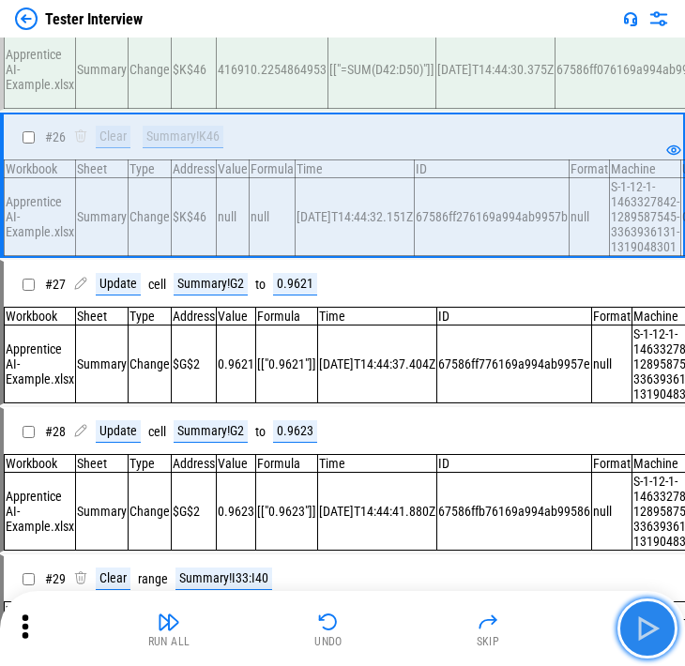
click at [280, 634] on img "button" at bounding box center [648, 629] width 30 height 30
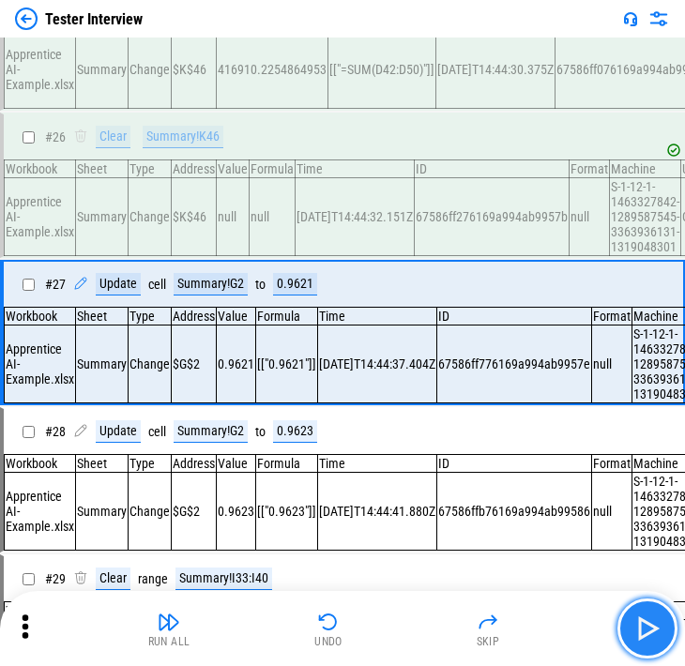
click at [280, 634] on img "button" at bounding box center [648, 629] width 30 height 30
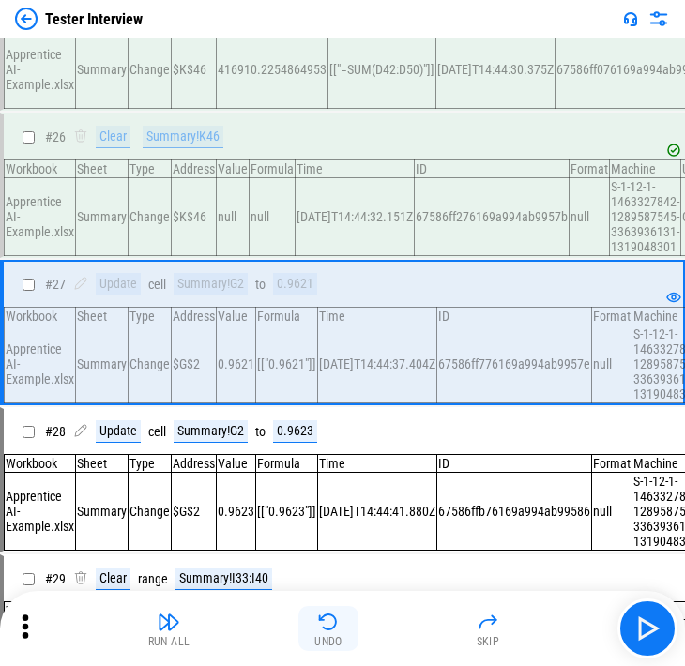
click at [280, 624] on img "button" at bounding box center [328, 622] width 23 height 23
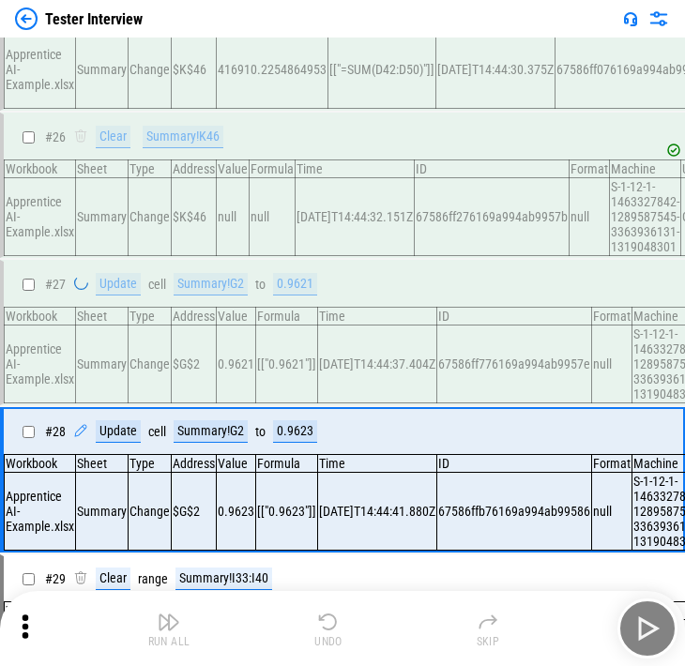
scroll to position [3828, 0]
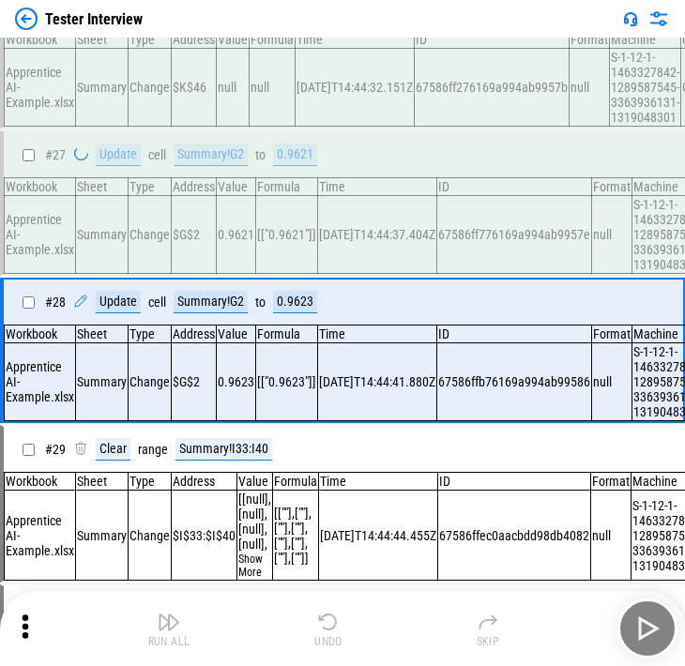
click at [280, 624] on img "button" at bounding box center [328, 622] width 23 height 23
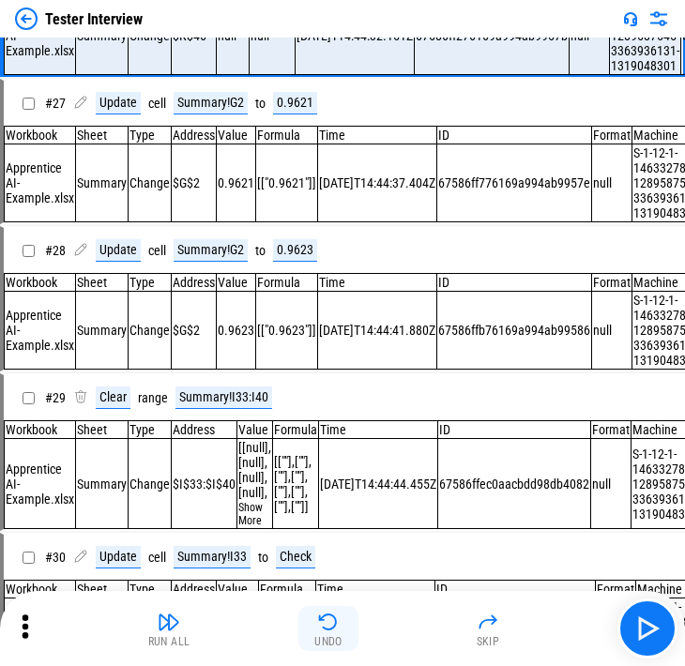
click at [280, 624] on img "button" at bounding box center [328, 622] width 23 height 23
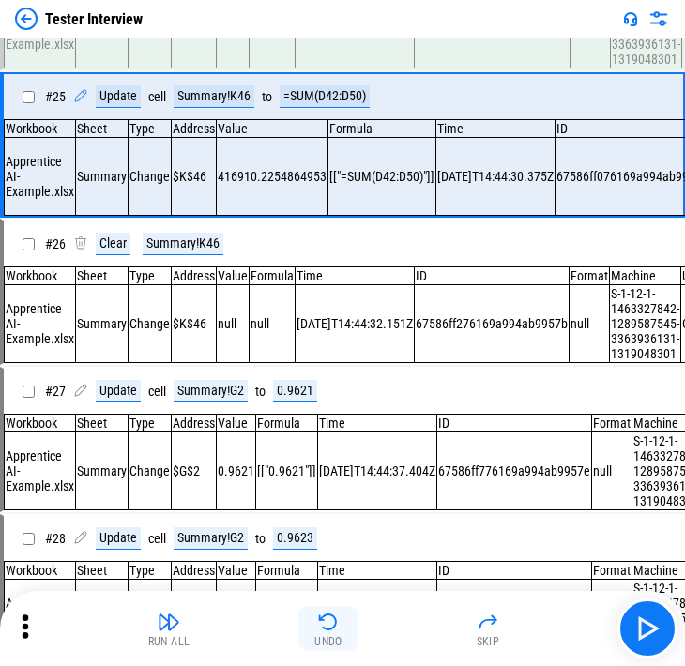
scroll to position [3494, 0]
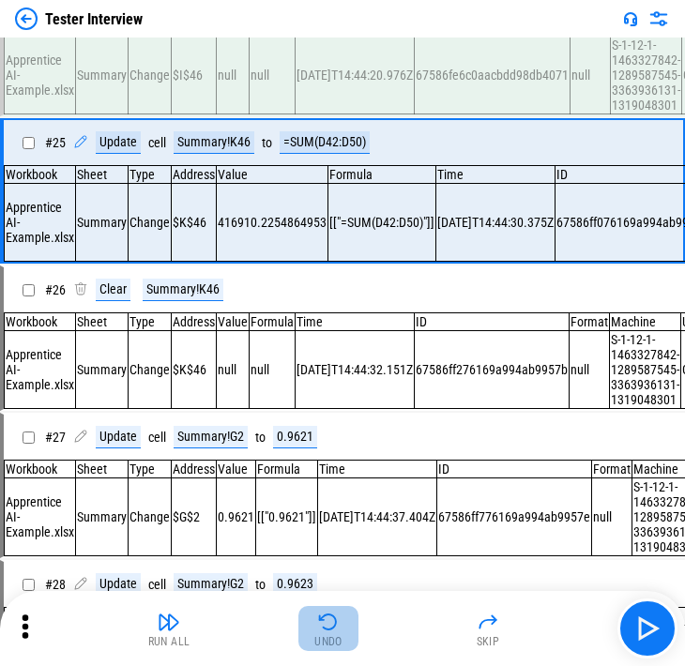
click at [280, 624] on img "button" at bounding box center [328, 622] width 23 height 23
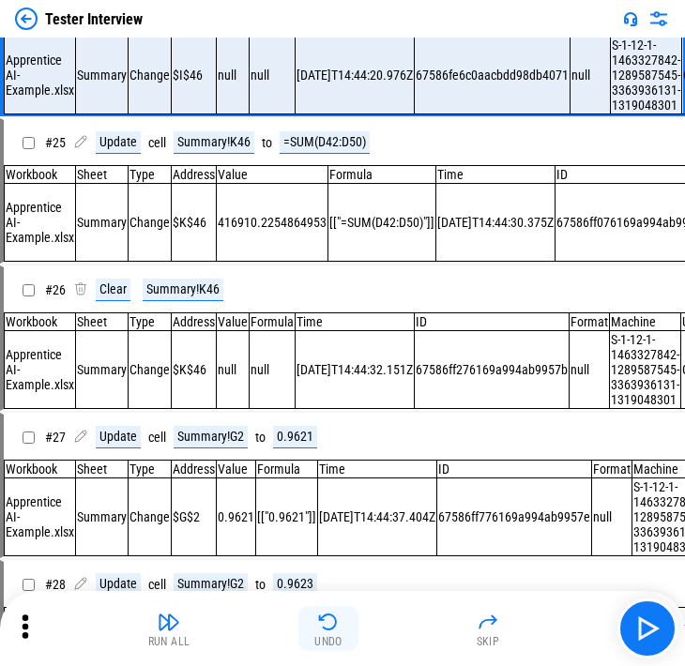
click at [280, 624] on img "button" at bounding box center [328, 622] width 23 height 23
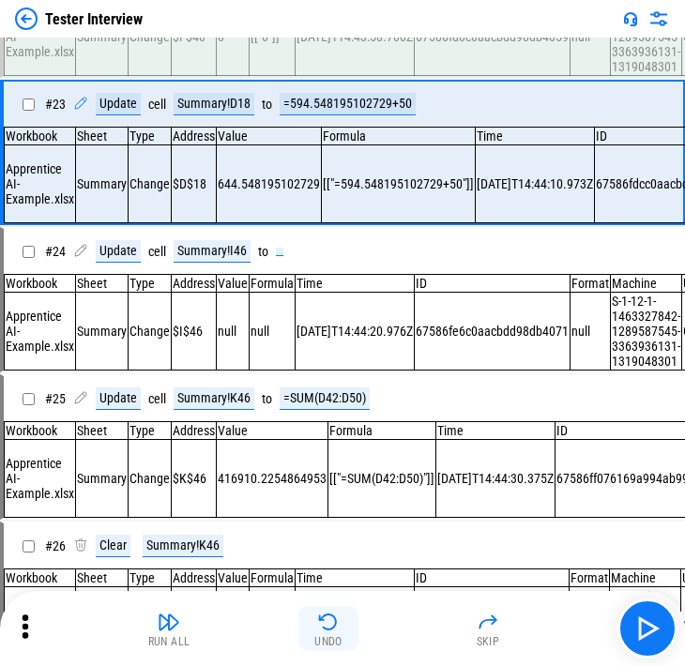
scroll to position [3188, 0]
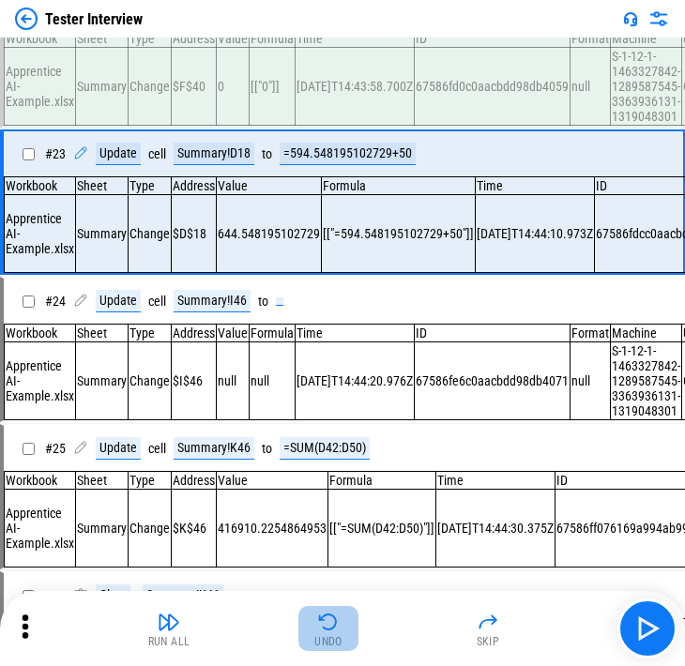
click at [280, 624] on img "button" at bounding box center [328, 622] width 23 height 23
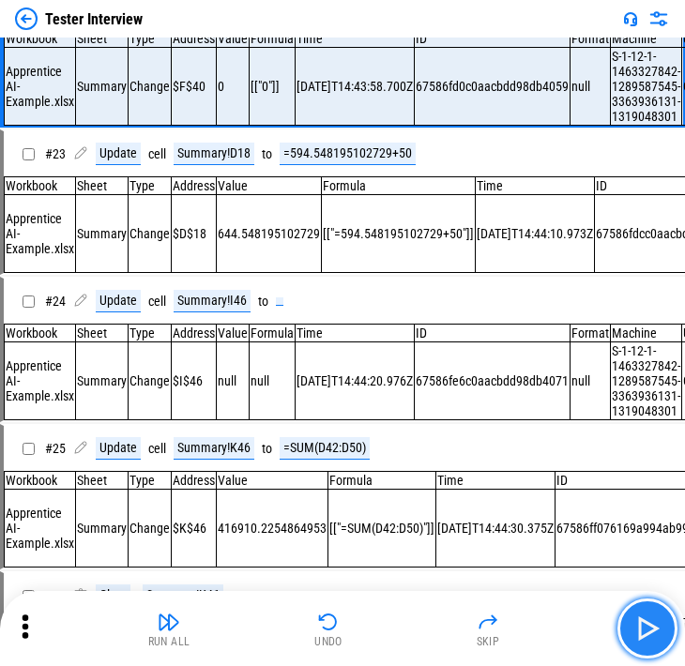
click at [280, 633] on button "button" at bounding box center [648, 629] width 60 height 60
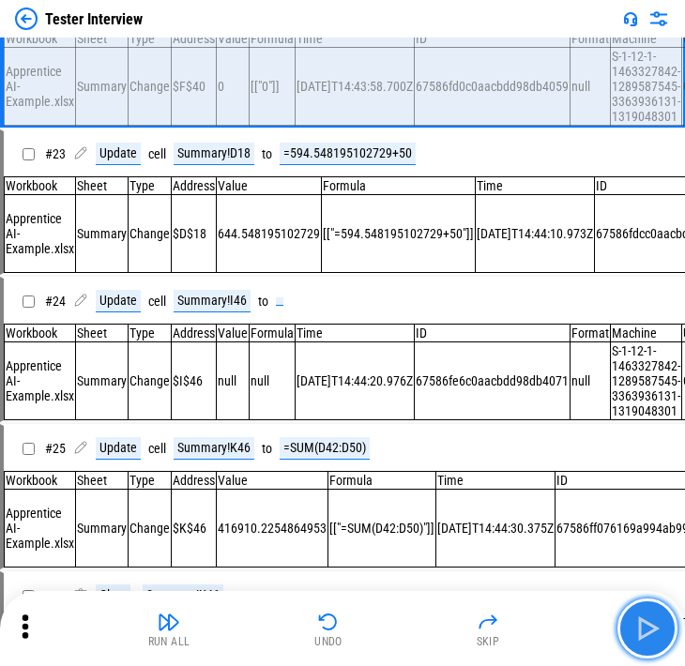
click at [280, 633] on button "button" at bounding box center [648, 629] width 60 height 60
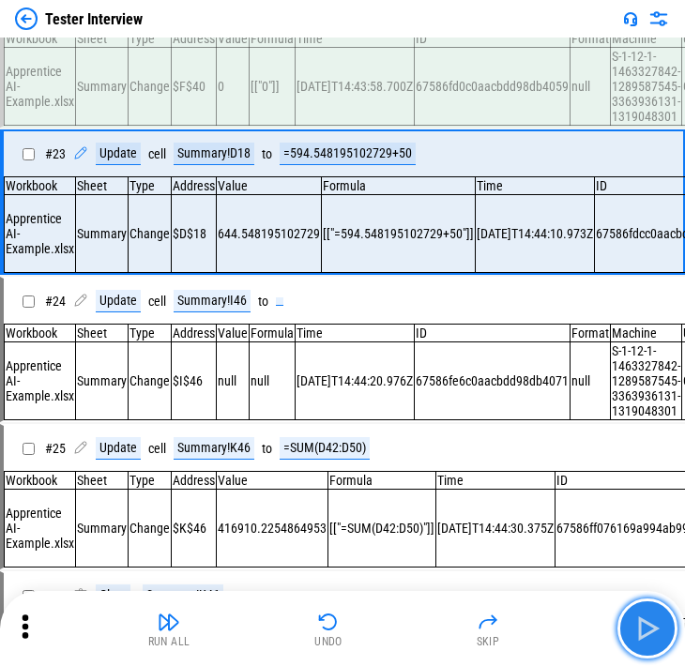
click at [280, 633] on button "button" at bounding box center [648, 629] width 60 height 60
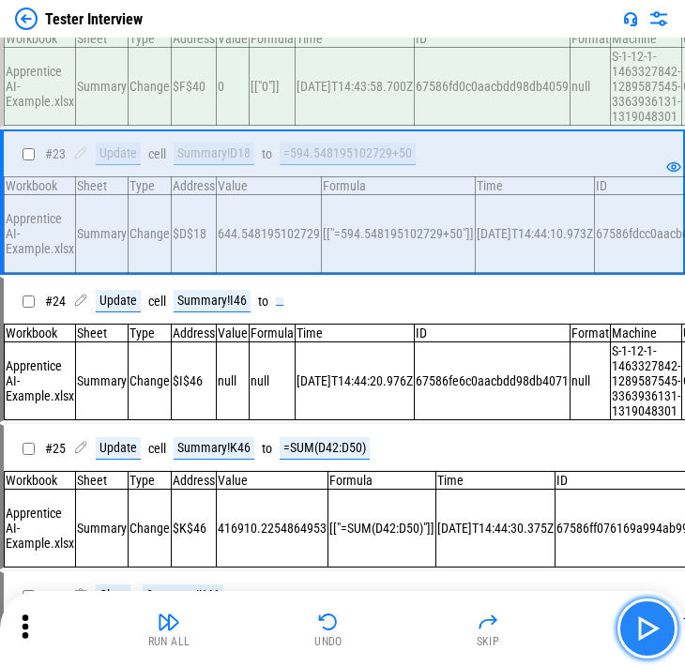
click at [280, 625] on img "button" at bounding box center [648, 629] width 30 height 30
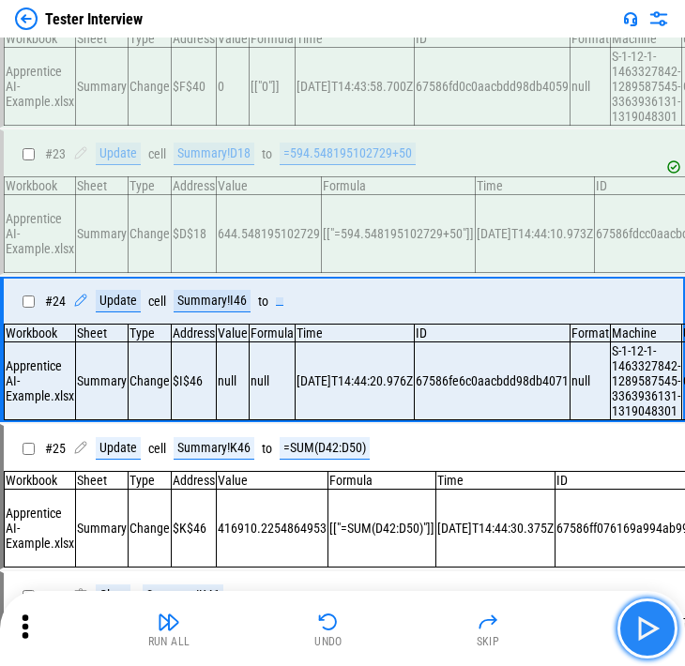
click at [280, 625] on img "button" at bounding box center [648, 629] width 30 height 30
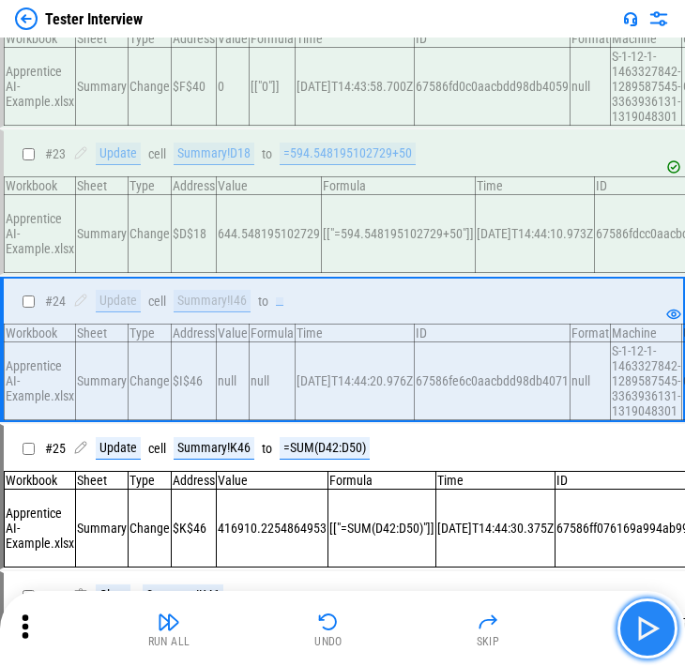
click at [280, 625] on img "button" at bounding box center [648, 629] width 30 height 30
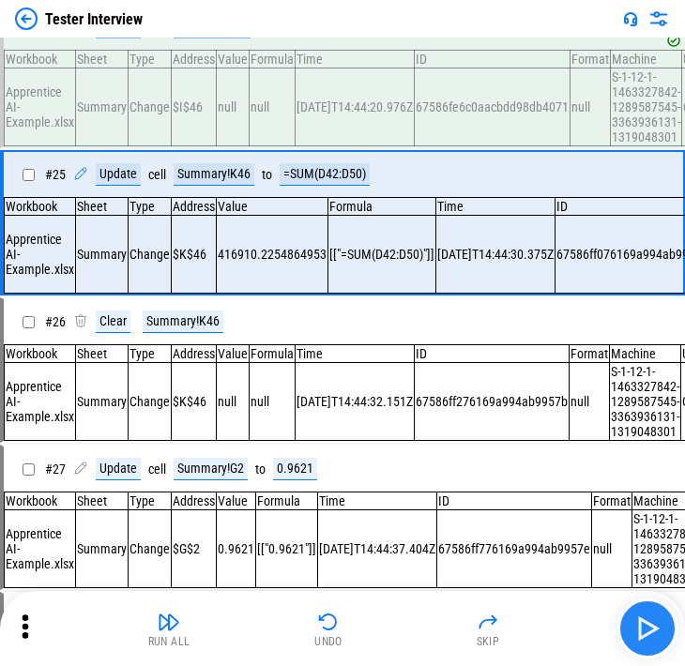
scroll to position [3494, 0]
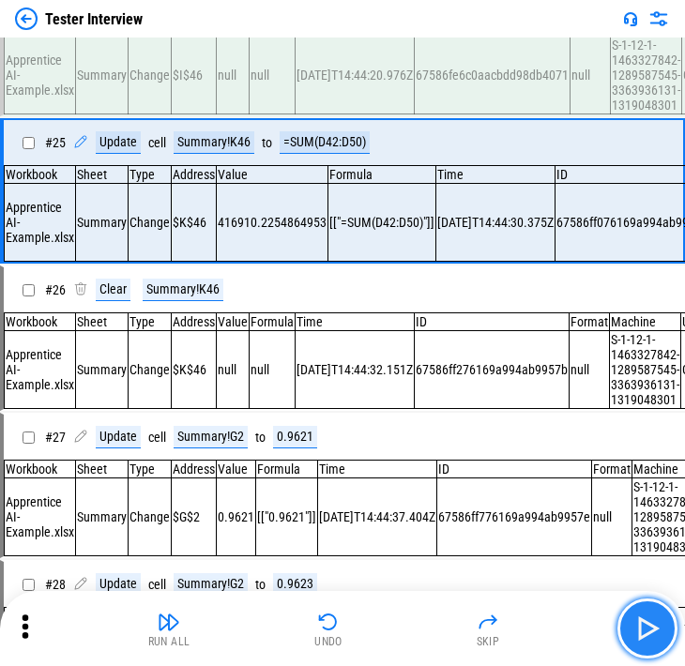
click at [280, 625] on img "button" at bounding box center [648, 629] width 30 height 30
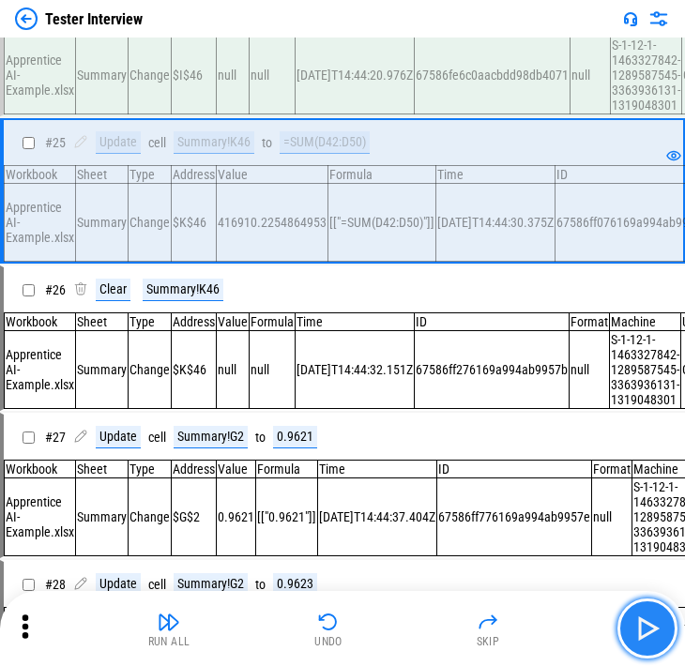
click at [280, 625] on img "button" at bounding box center [648, 629] width 30 height 30
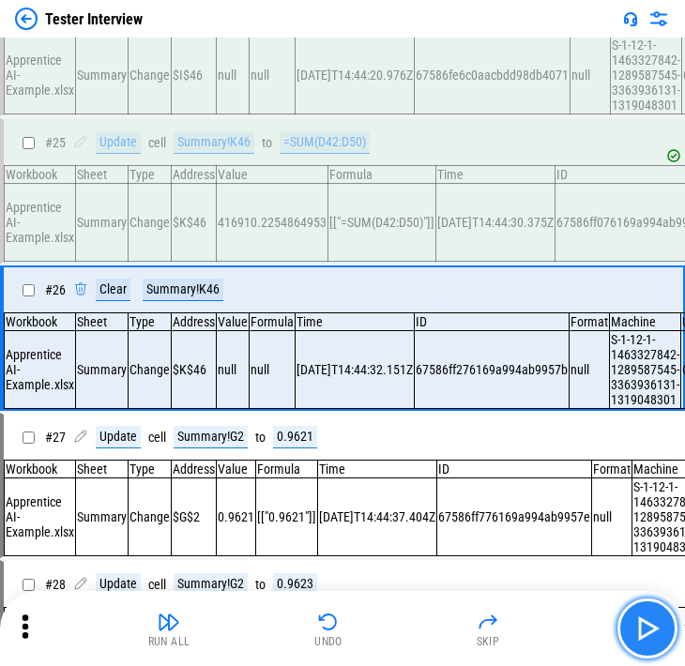
click at [280, 625] on img "button" at bounding box center [648, 629] width 30 height 30
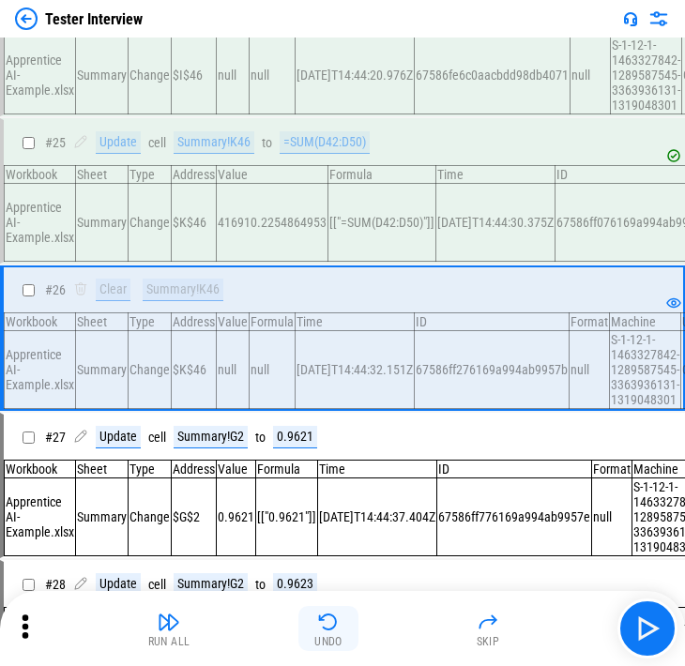
click at [280, 619] on img "button" at bounding box center [328, 622] width 23 height 23
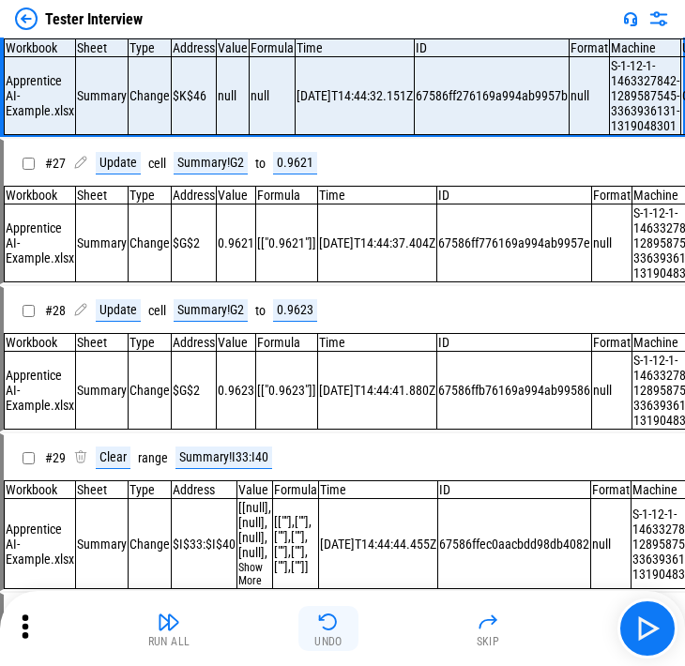
scroll to position [3800, 0]
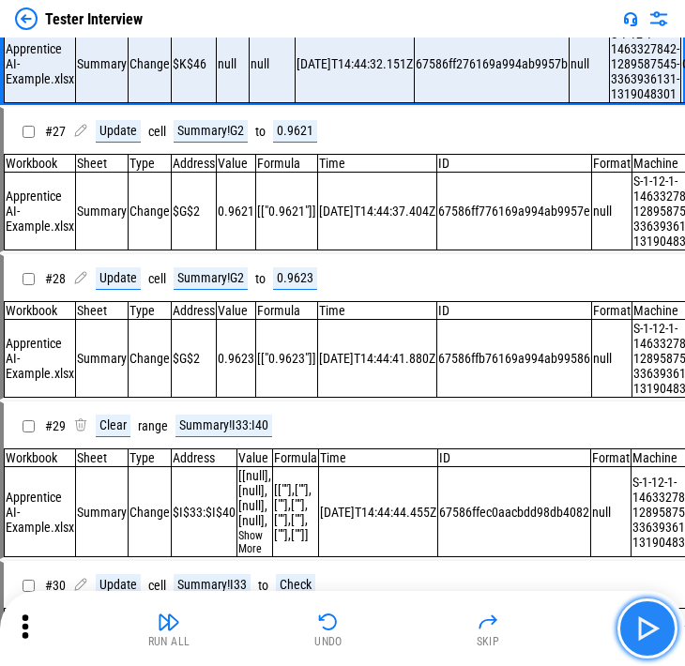
click at [280, 638] on img "button" at bounding box center [648, 629] width 30 height 30
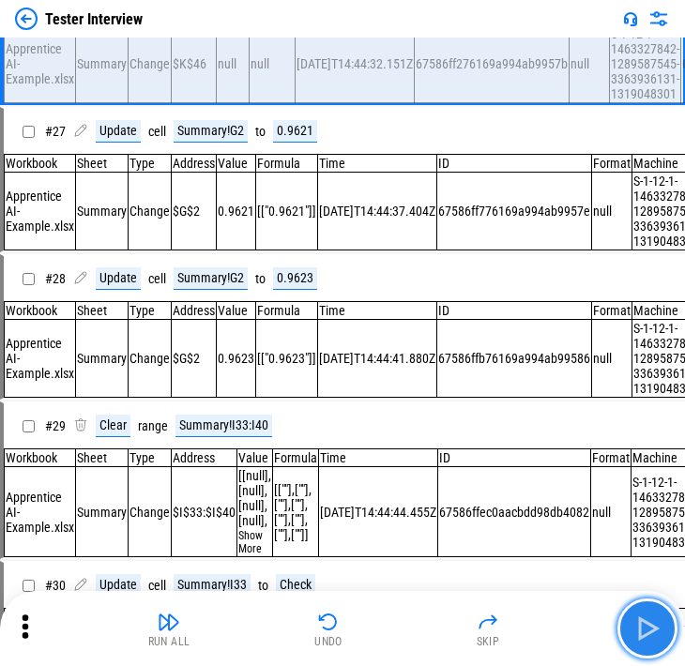
click at [280, 638] on img "button" at bounding box center [648, 629] width 30 height 30
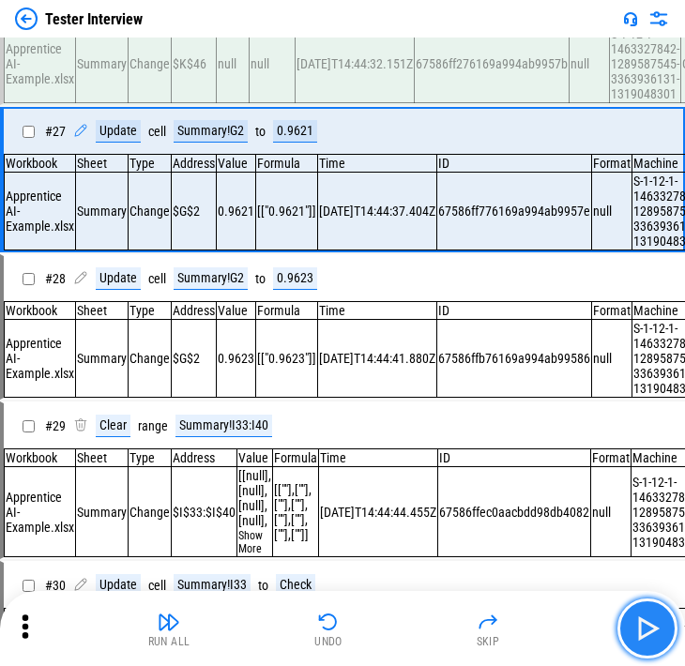
click at [280, 638] on img "button" at bounding box center [648, 629] width 30 height 30
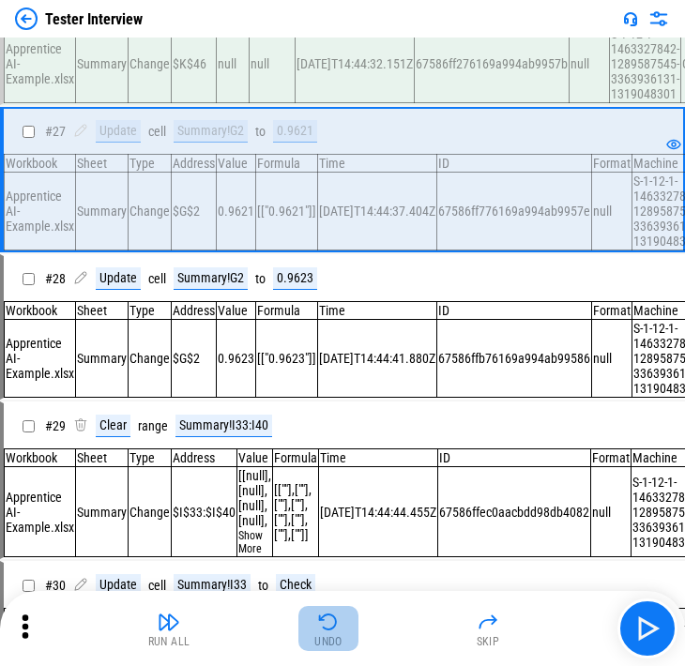
click at [280, 634] on button "Undo" at bounding box center [328, 628] width 60 height 45
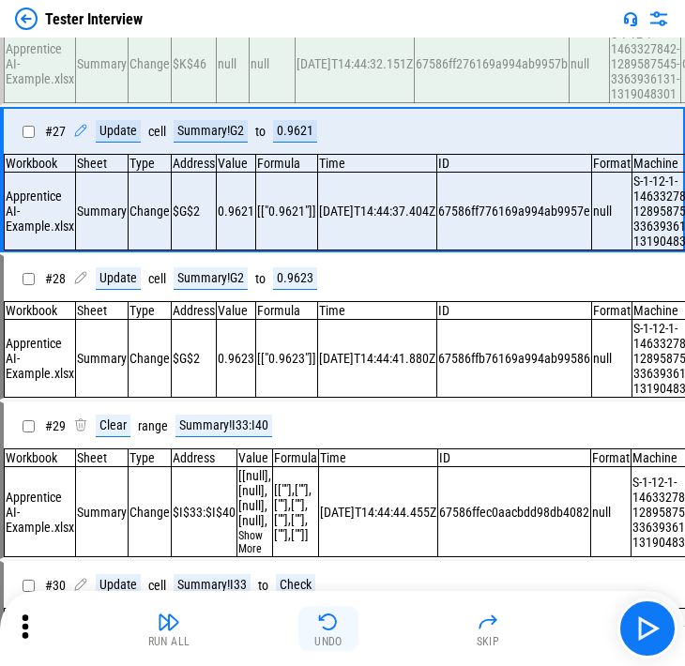
click at [280, 634] on button "Undo" at bounding box center [328, 628] width 60 height 45
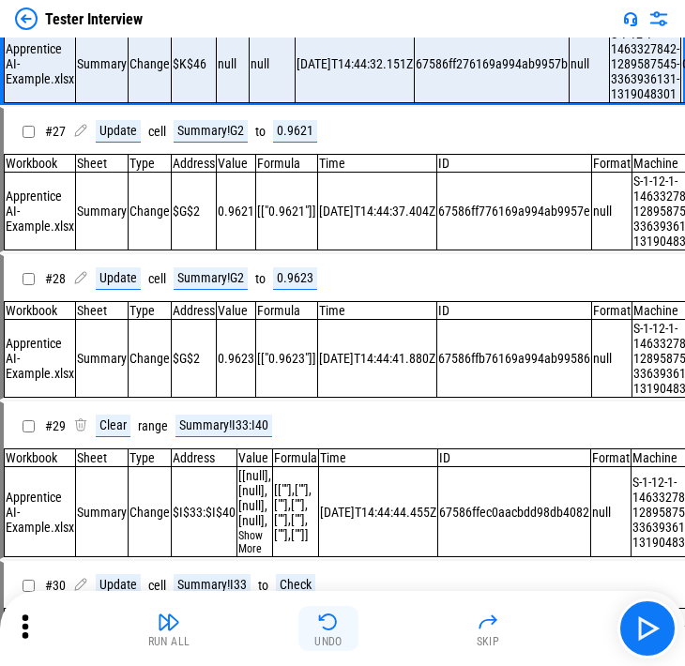
click at [280, 631] on button "Undo" at bounding box center [328, 628] width 60 height 45
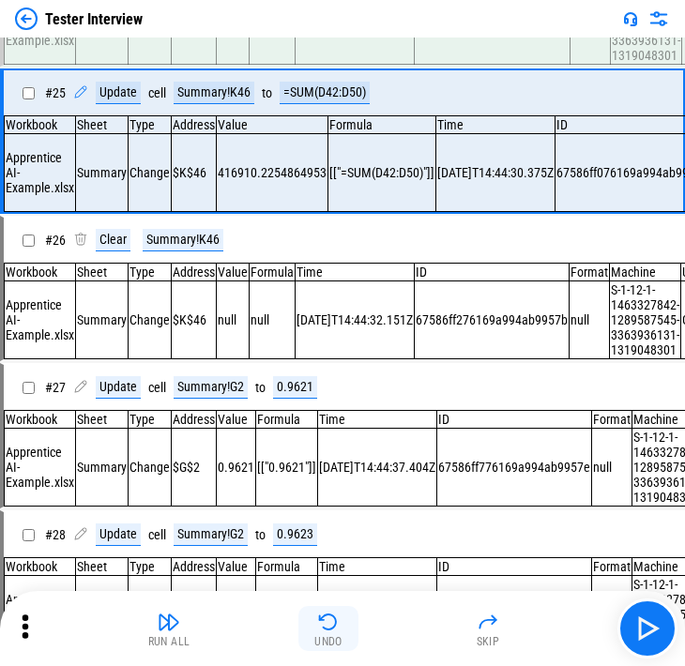
scroll to position [3494, 0]
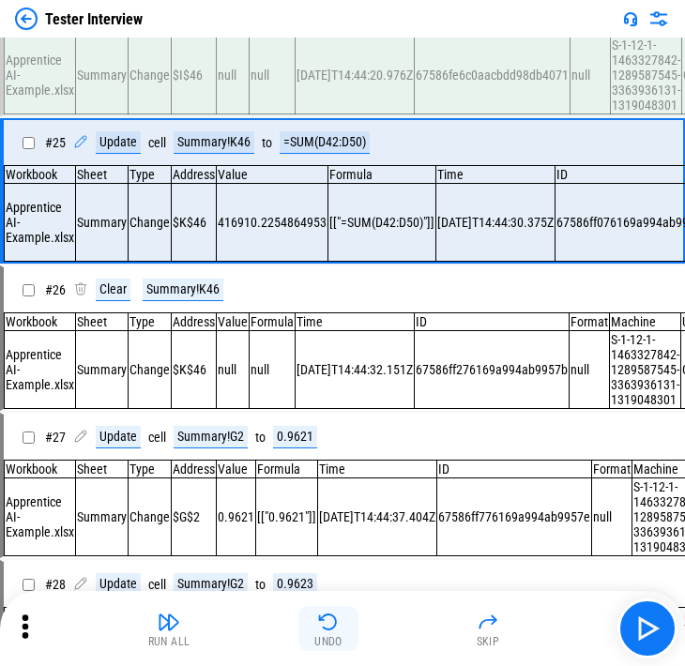
click at [280, 630] on img "button" at bounding box center [328, 622] width 23 height 23
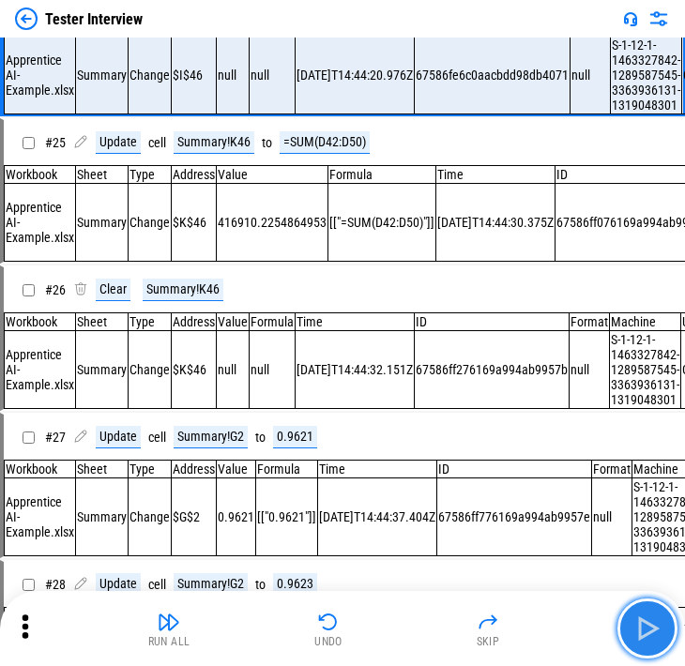
click at [280, 634] on button "button" at bounding box center [648, 629] width 60 height 60
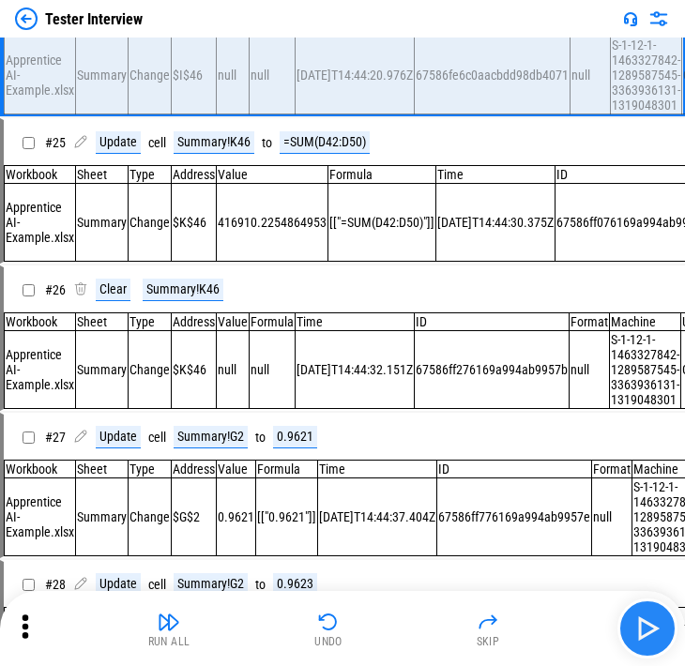
click at [280, 618] on img "button" at bounding box center [648, 629] width 30 height 30
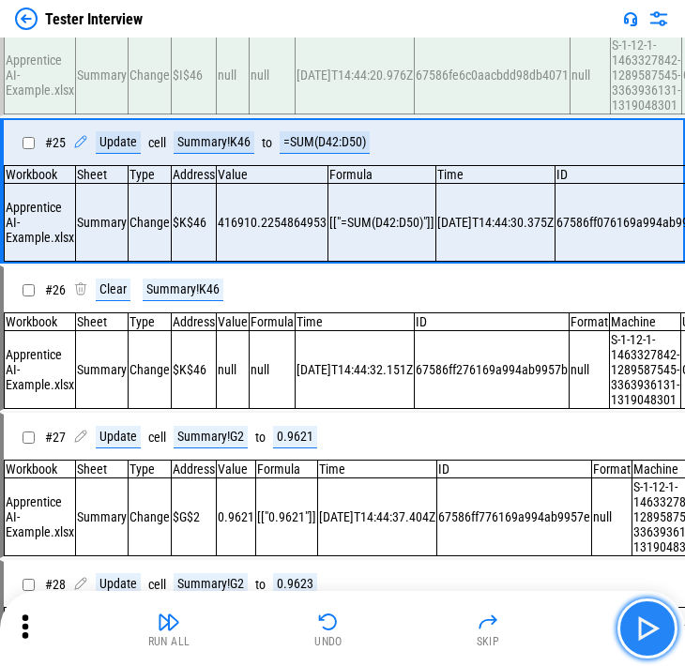
click at [280, 618] on img "button" at bounding box center [648, 629] width 30 height 30
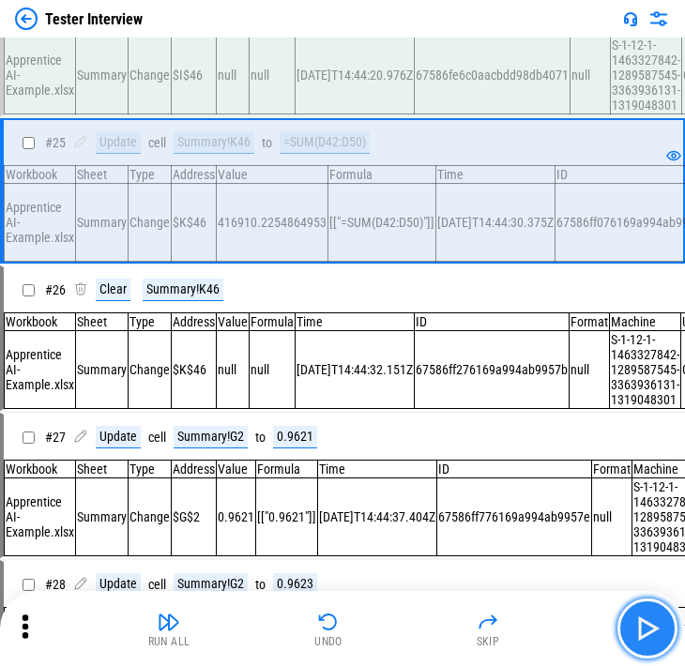
click at [280, 618] on img "button" at bounding box center [648, 629] width 30 height 30
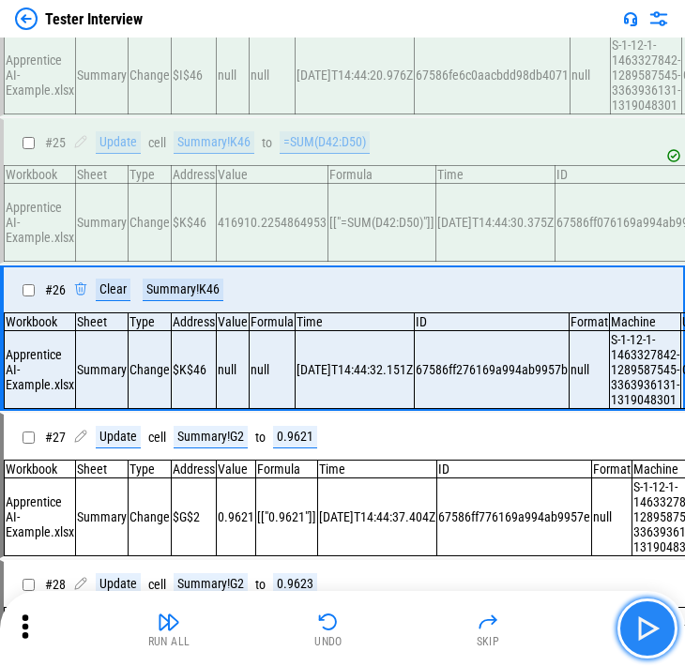
click at [280, 618] on img "button" at bounding box center [648, 629] width 30 height 30
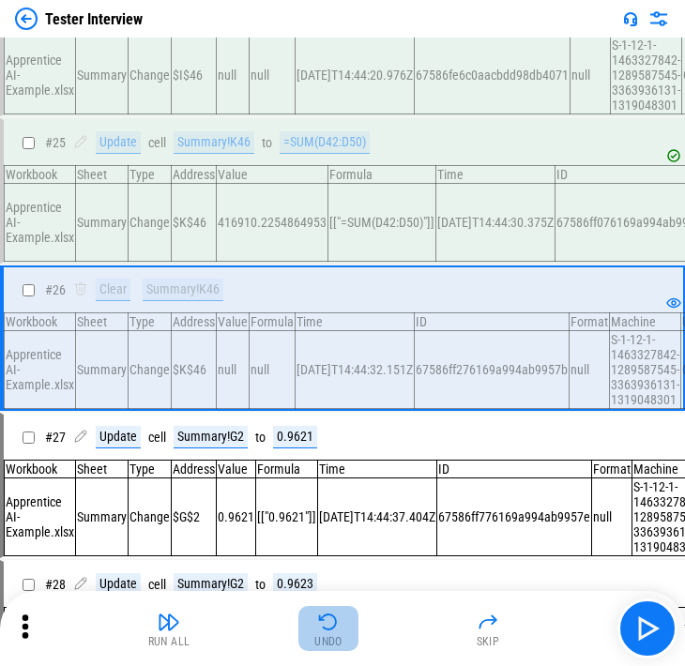
click at [280, 634] on button "Undo" at bounding box center [328, 628] width 60 height 45
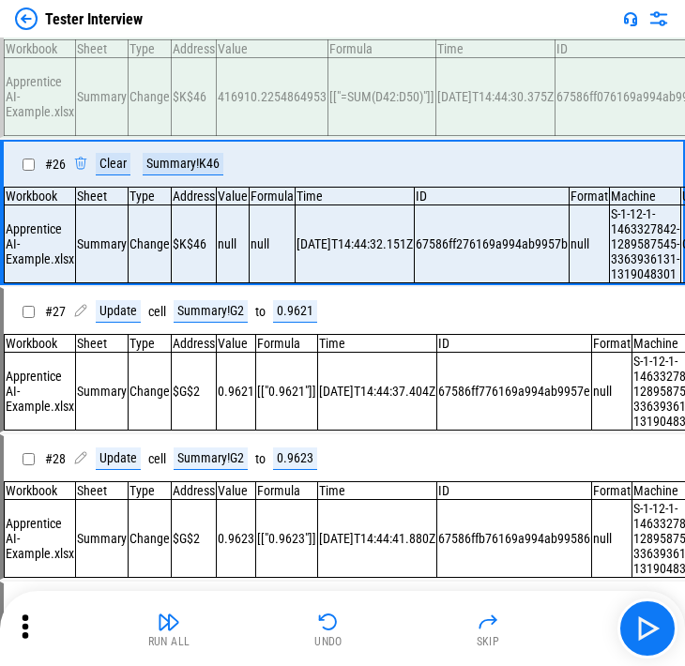
scroll to position [3613, 0]
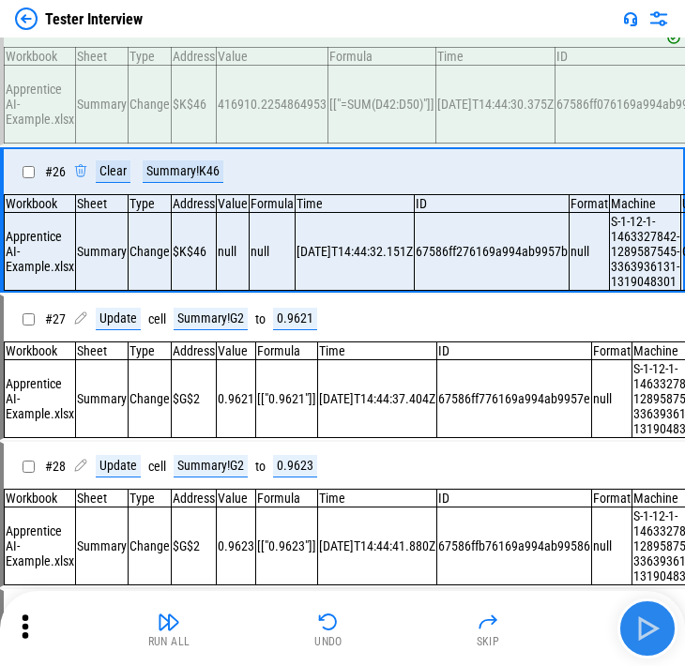
click at [280, 638] on img "button" at bounding box center [648, 629] width 30 height 30
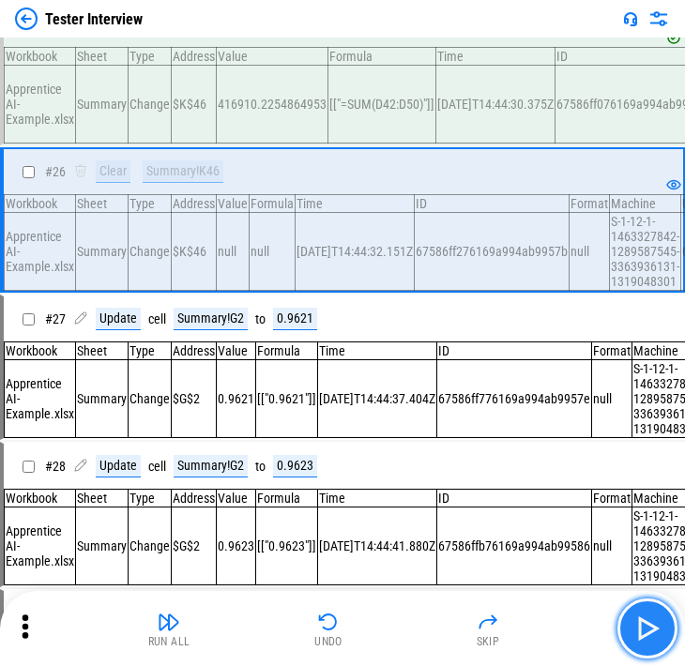
click at [280, 638] on img "button" at bounding box center [648, 629] width 30 height 30
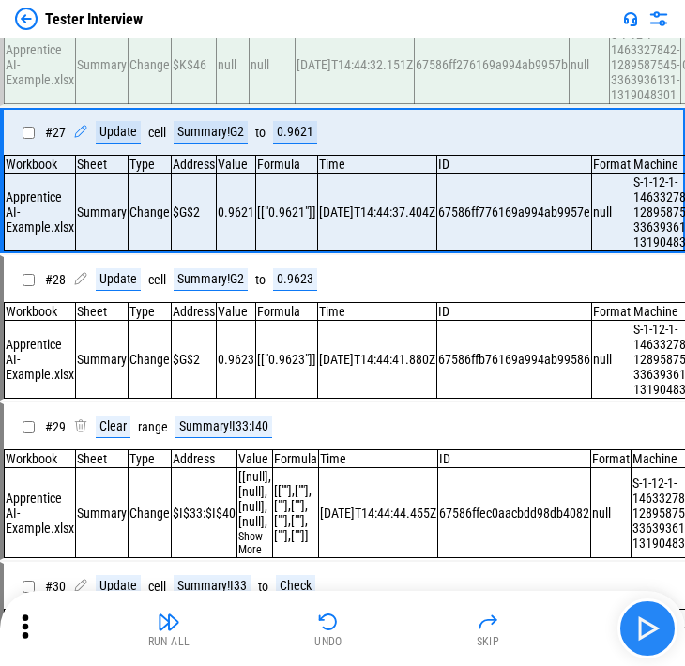
scroll to position [3800, 0]
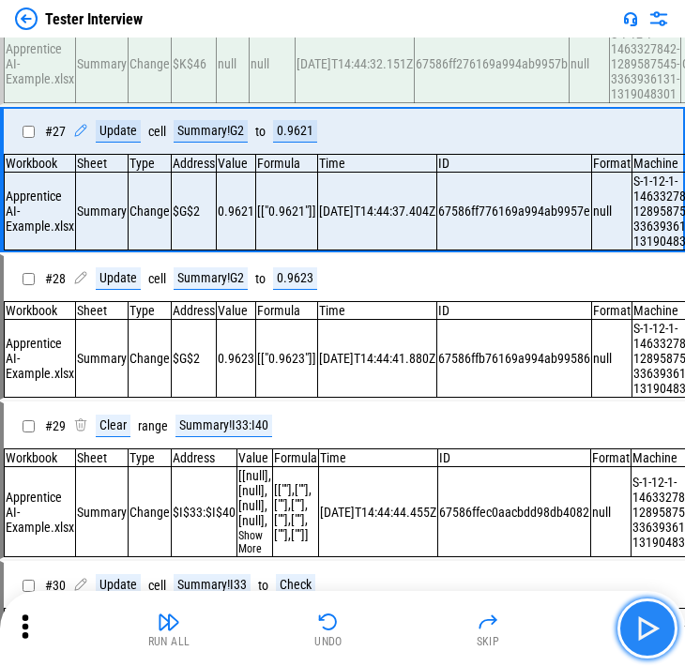
click at [280, 638] on img "button" at bounding box center [648, 629] width 30 height 30
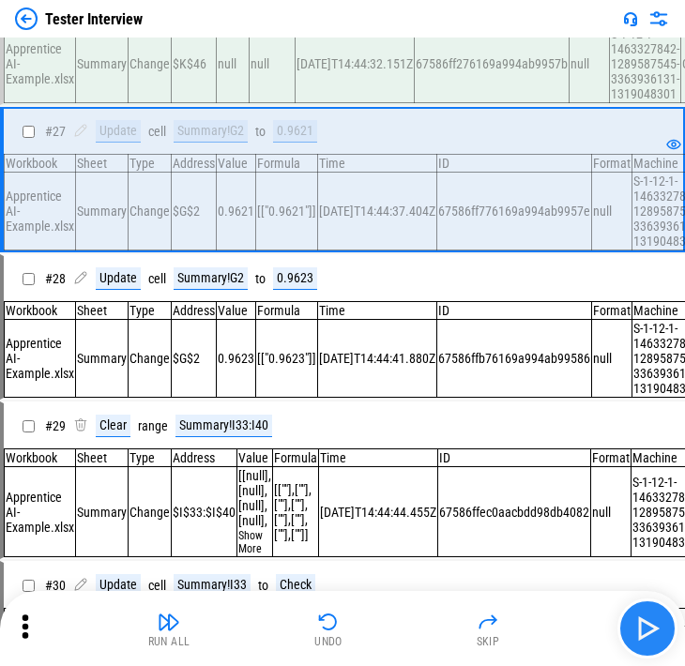
click at [280, 621] on img "button" at bounding box center [648, 629] width 30 height 30
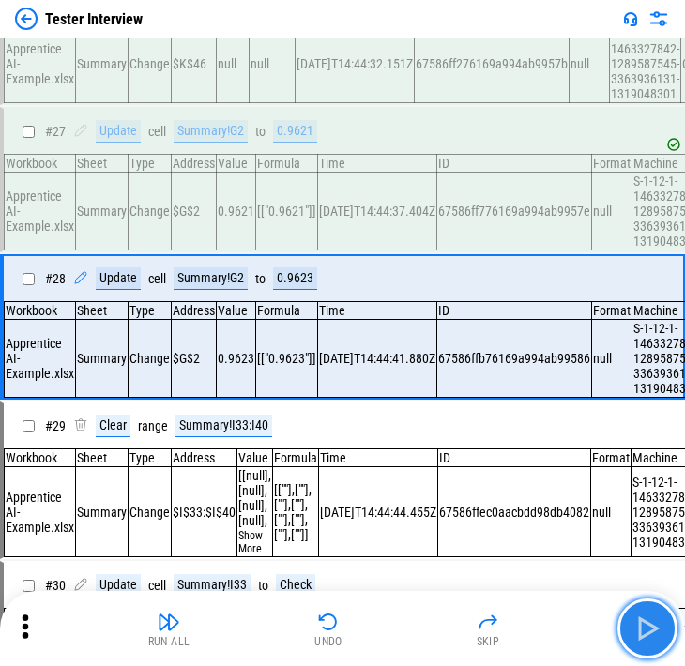
click at [280, 621] on img "button" at bounding box center [648, 629] width 30 height 30
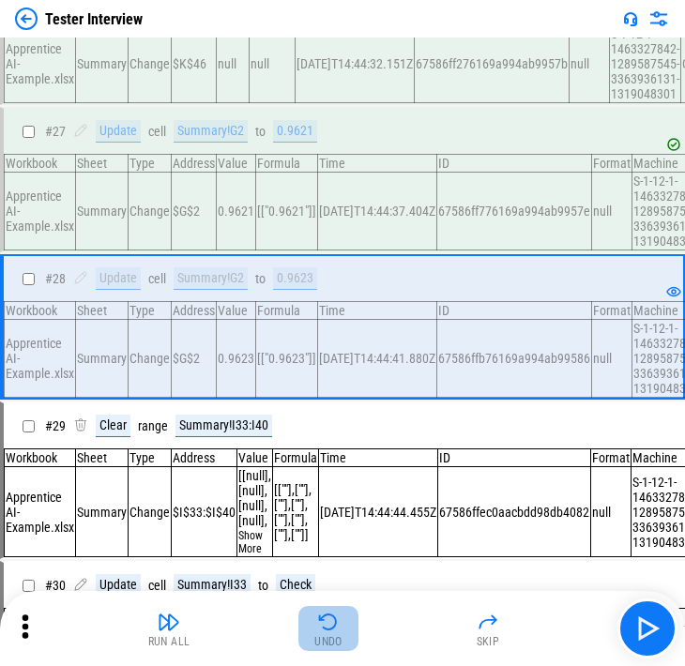
click at [280, 628] on img "button" at bounding box center [328, 622] width 23 height 23
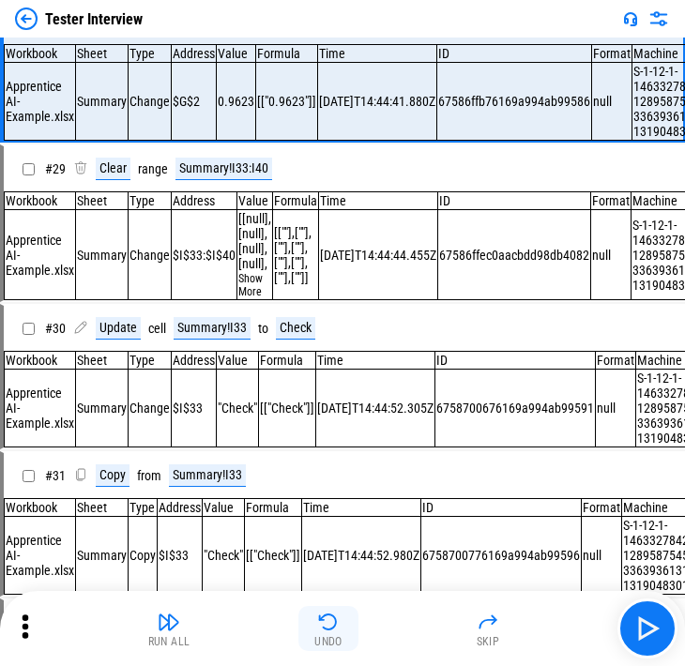
scroll to position [4110, 0]
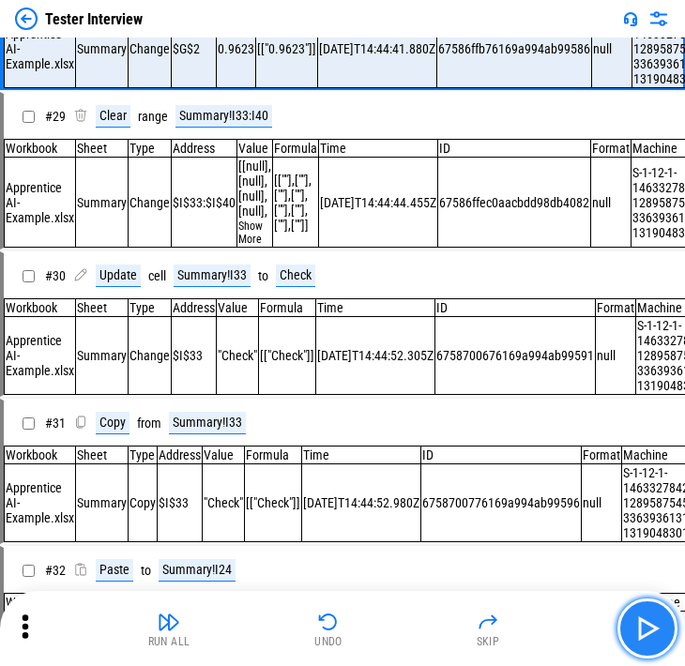
click at [280, 623] on img "button" at bounding box center [648, 629] width 30 height 30
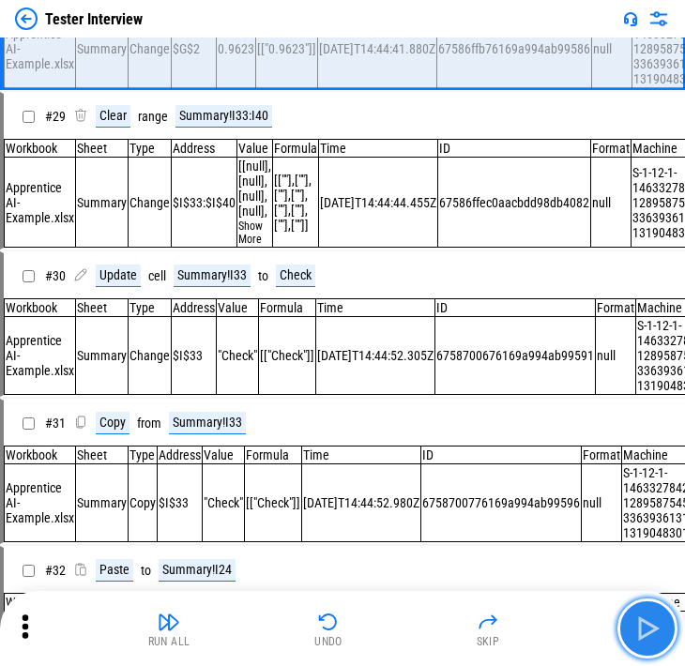
click at [280, 623] on img "button" at bounding box center [648, 629] width 30 height 30
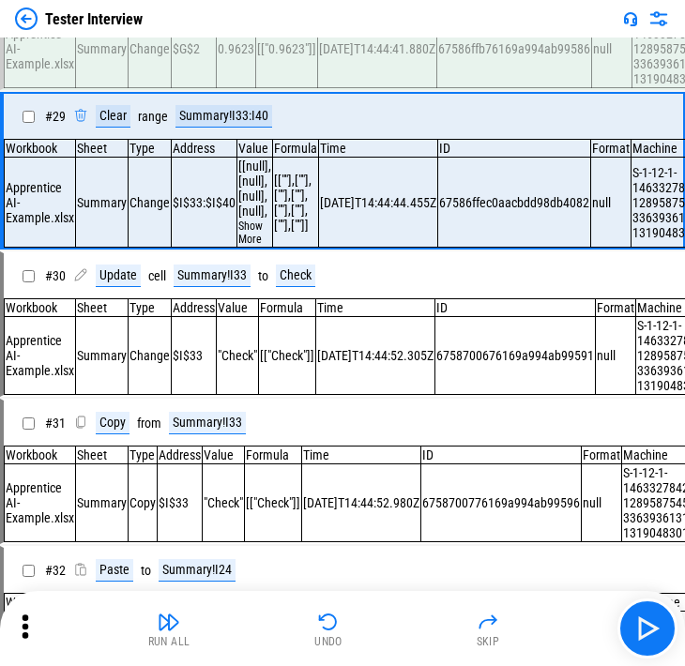
click at [280, 659] on div "Run All Undo Skip" at bounding box center [342, 628] width 685 height 75
click at [280, 637] on img "button" at bounding box center [648, 629] width 30 height 30
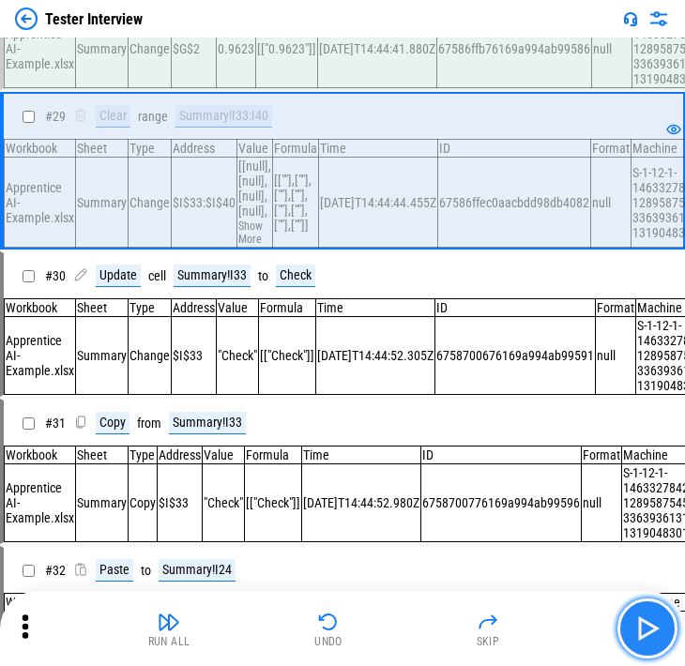
click at [280, 637] on img "button" at bounding box center [648, 629] width 30 height 30
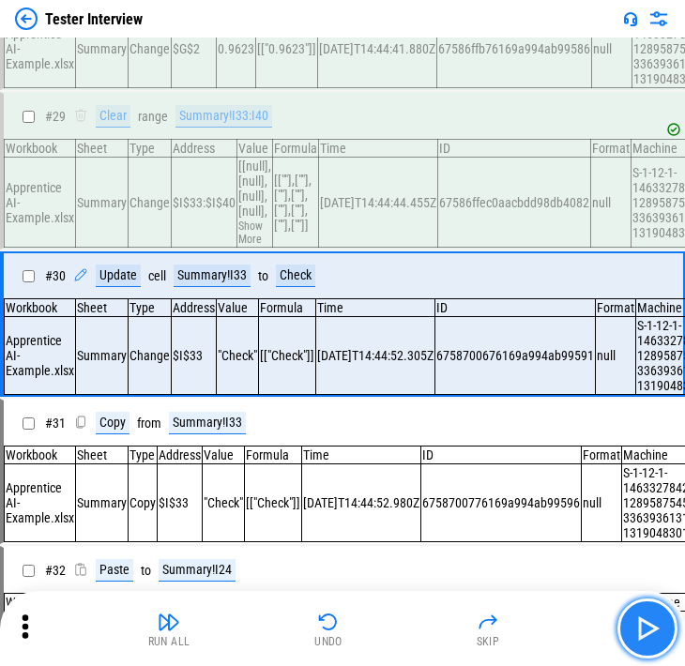
click at [280, 637] on img "button" at bounding box center [648, 629] width 30 height 30
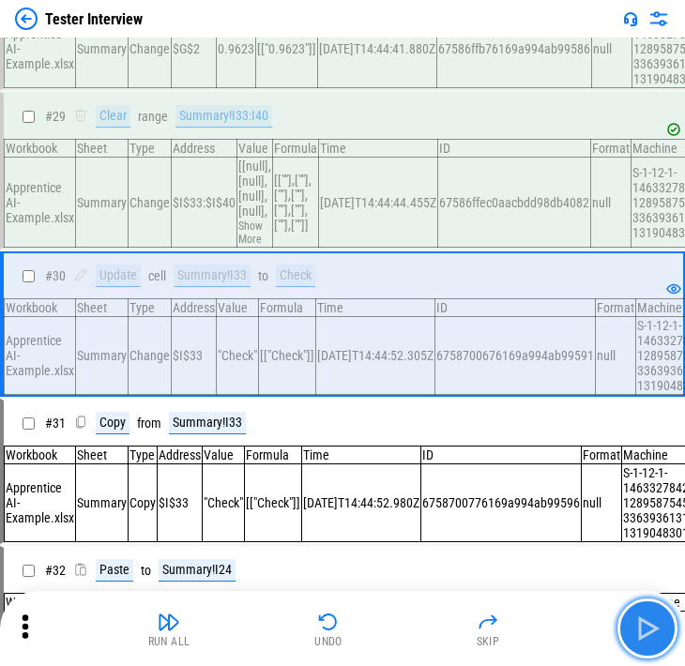
click at [280, 637] on img "button" at bounding box center [648, 629] width 30 height 30
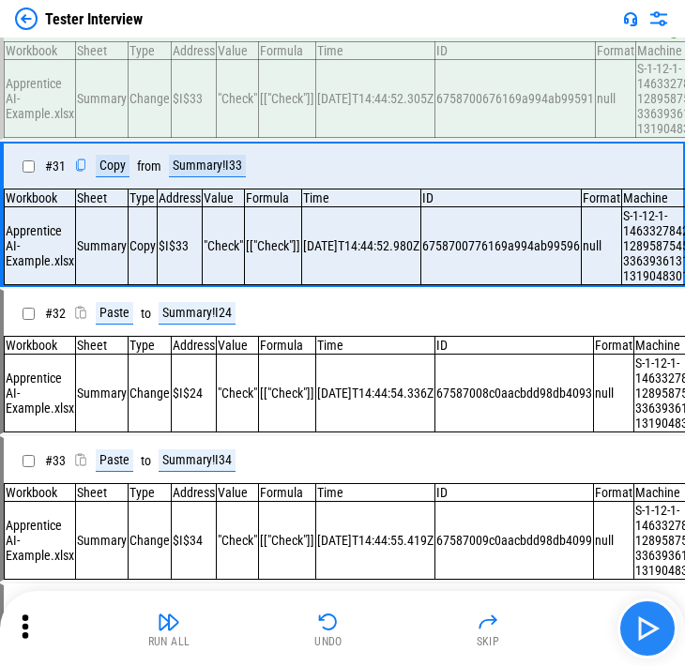
scroll to position [4420, 0]
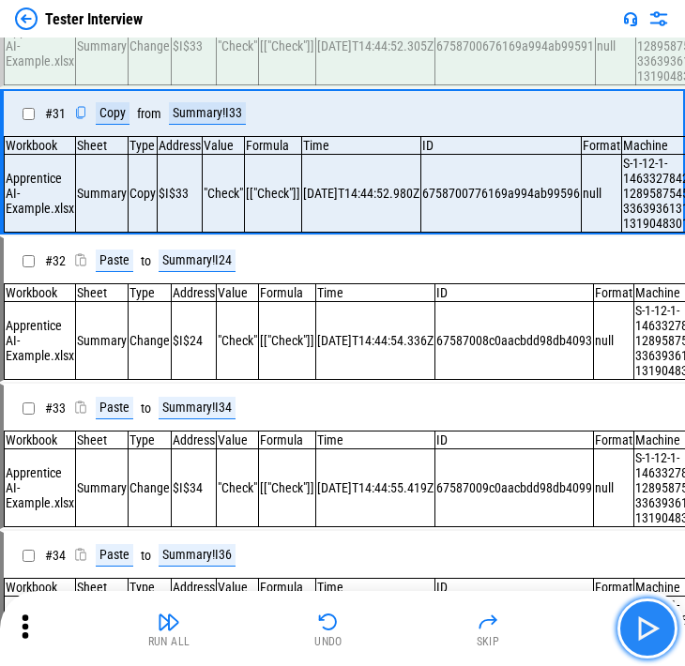
click at [280, 637] on img "button" at bounding box center [648, 629] width 30 height 30
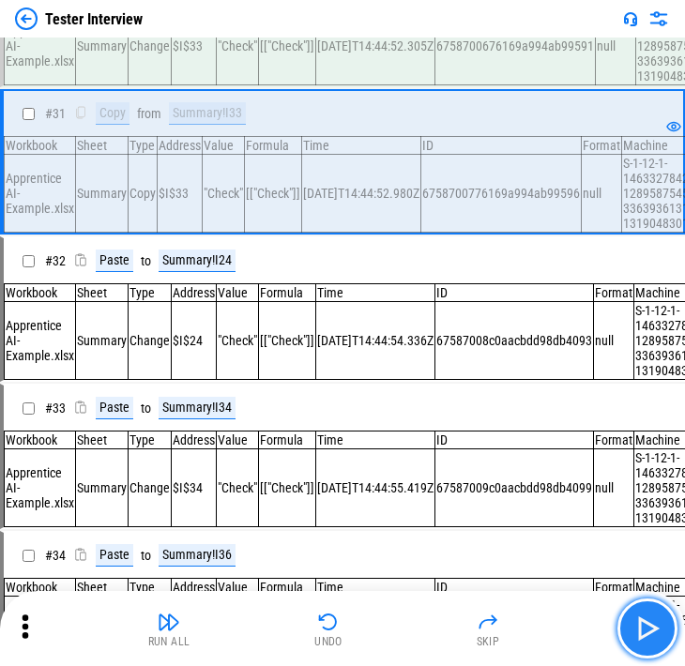
click at [280, 637] on img "button" at bounding box center [648, 629] width 30 height 30
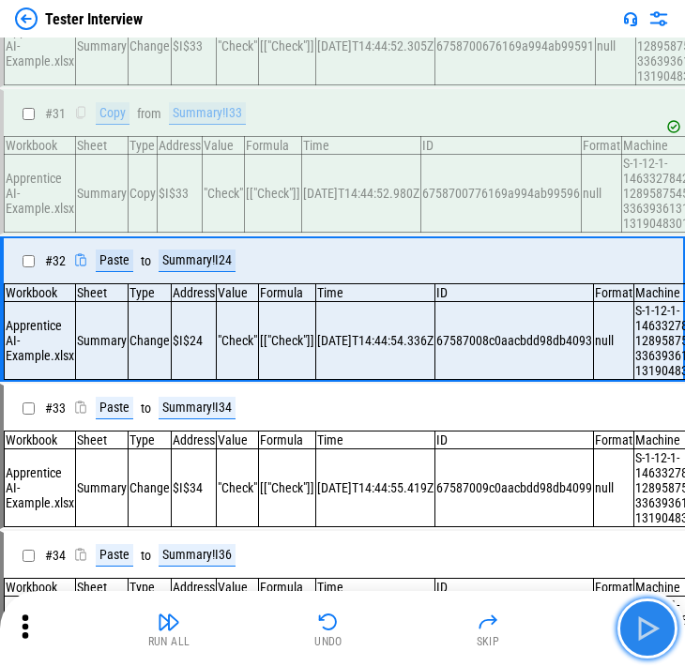
click at [280, 637] on img "button" at bounding box center [648, 629] width 30 height 30
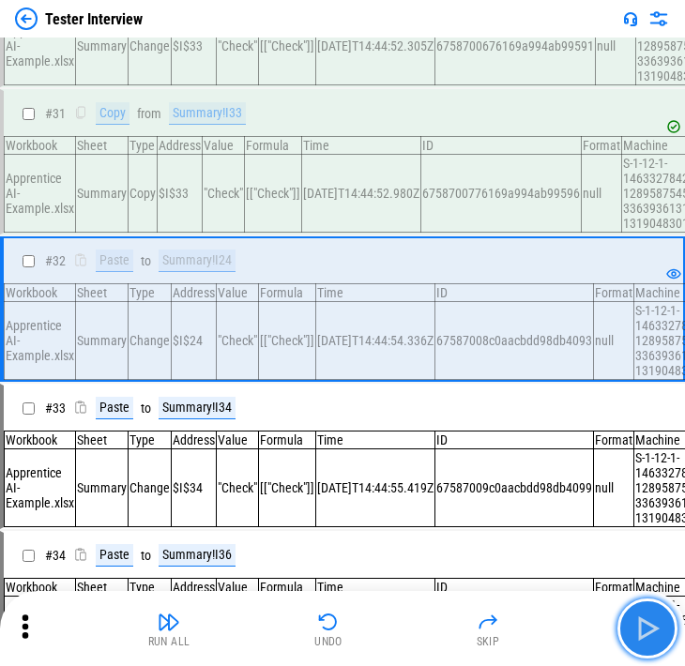
click at [280, 637] on img "button" at bounding box center [648, 629] width 30 height 30
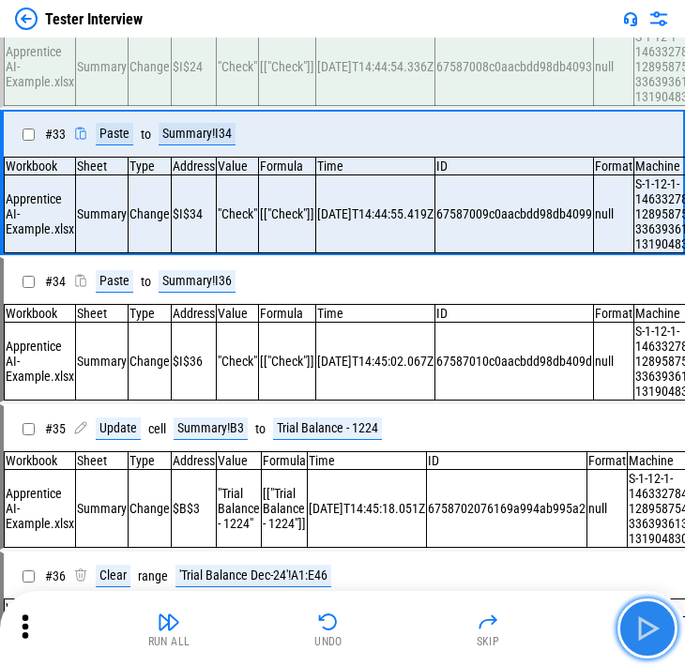
scroll to position [4726, 0]
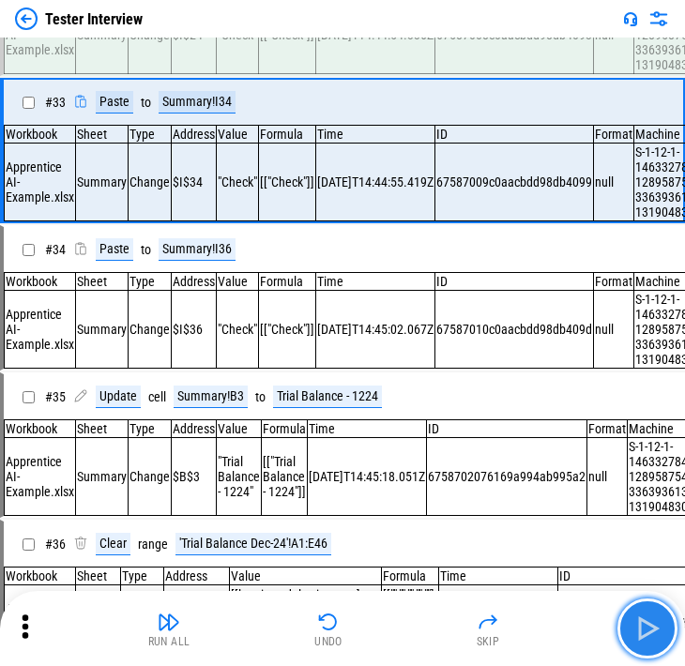
click at [280, 637] on img "button" at bounding box center [648, 629] width 30 height 30
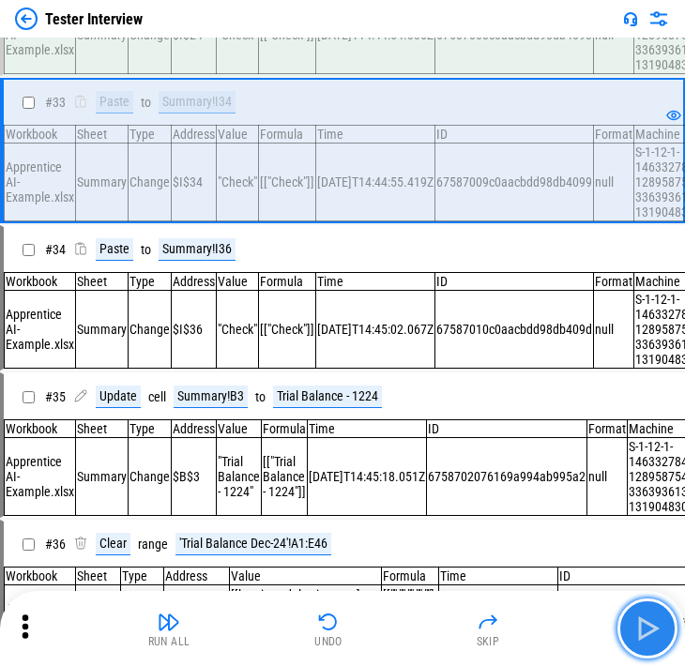
click at [280, 637] on img "button" at bounding box center [648, 629] width 30 height 30
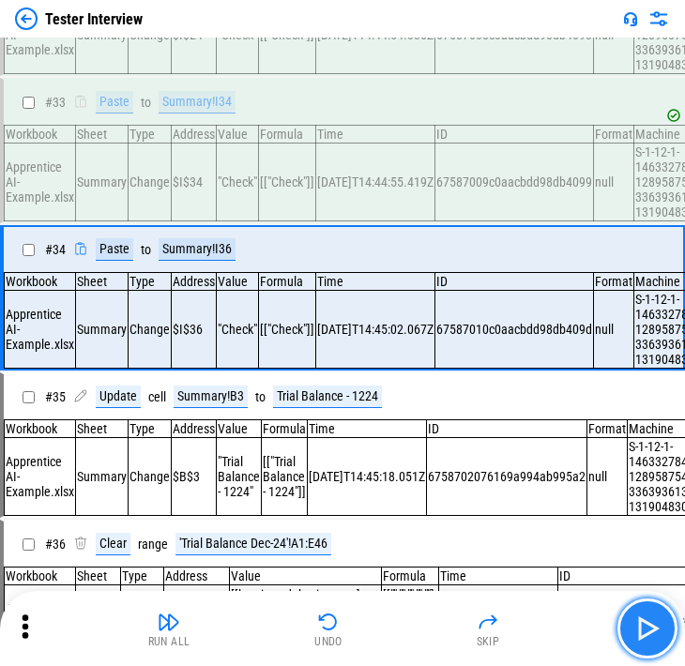
click at [280, 637] on img "button" at bounding box center [648, 629] width 30 height 30
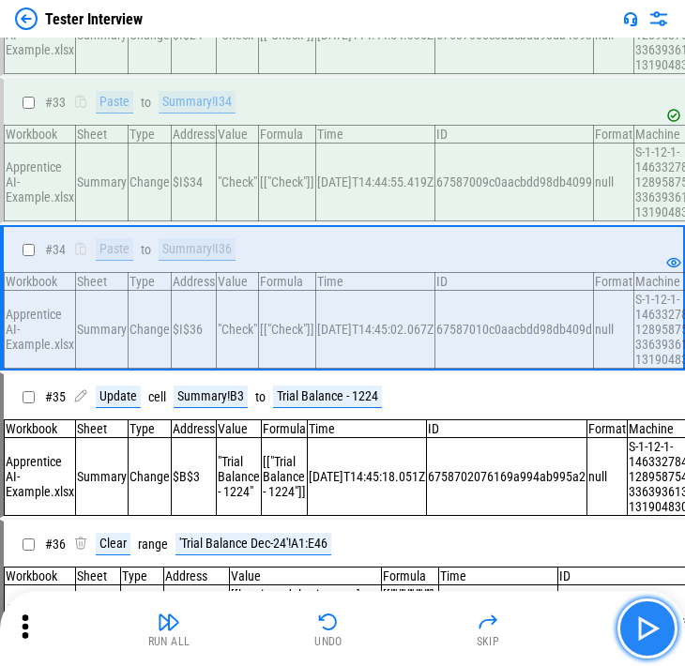
click at [280, 637] on img "button" at bounding box center [648, 629] width 30 height 30
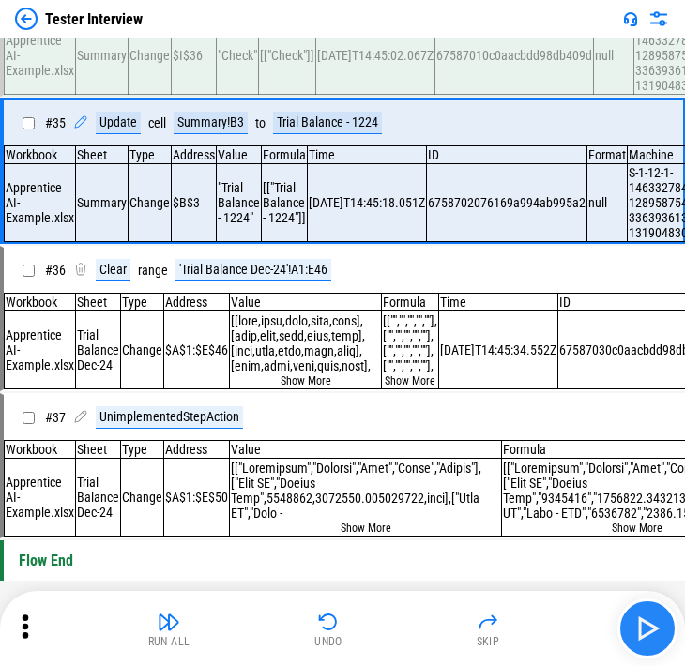
scroll to position [5032, 0]
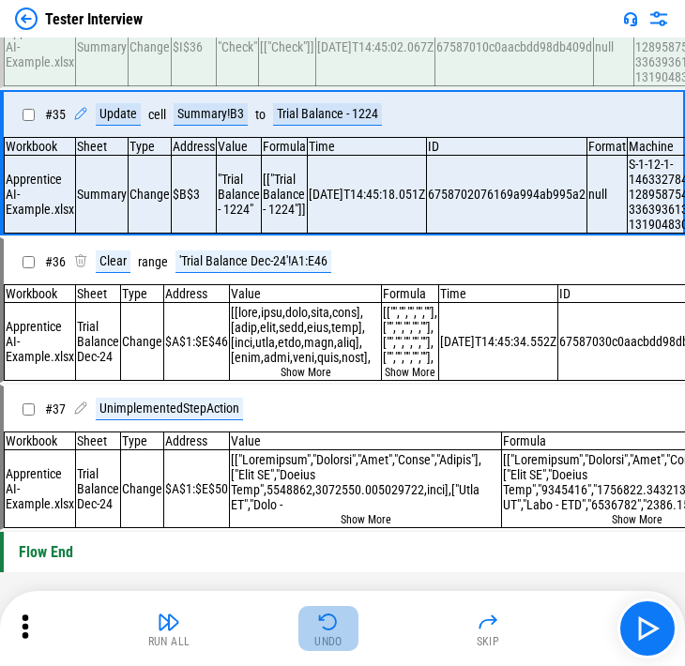
click at [280, 620] on img "button" at bounding box center [328, 622] width 23 height 23
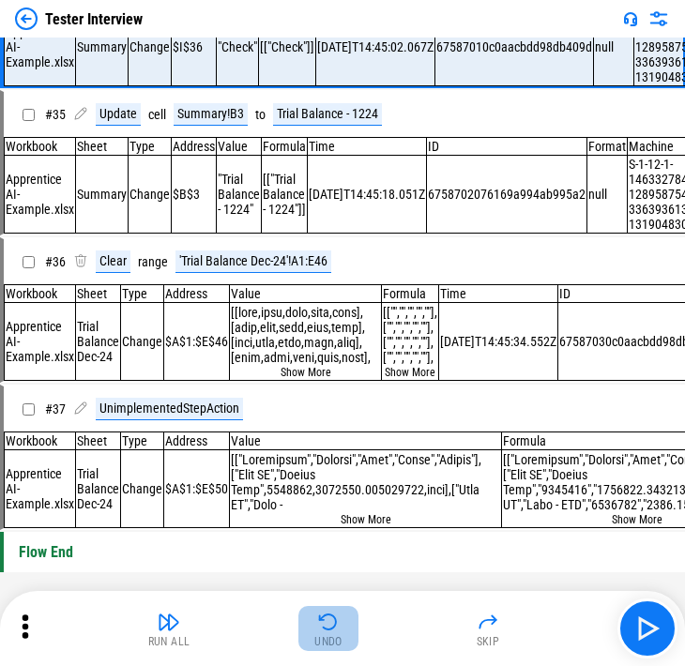
click at [280, 620] on img "button" at bounding box center [328, 622] width 23 height 23
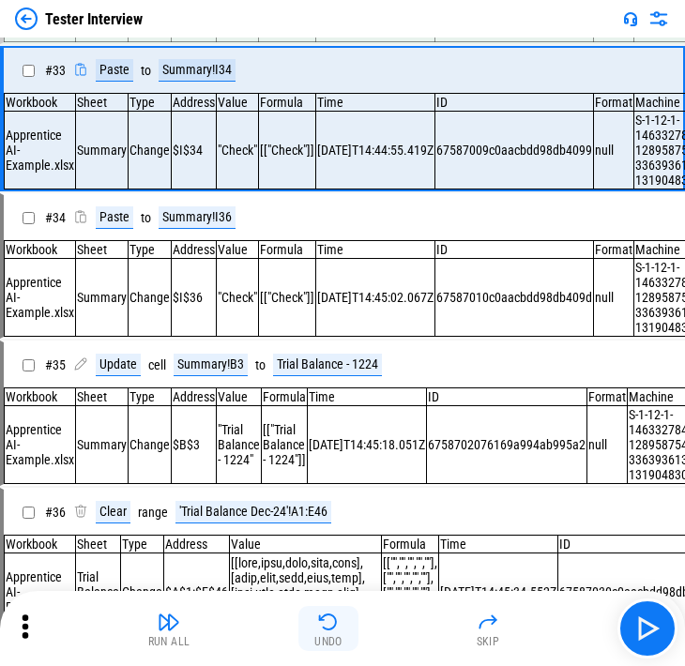
click at [280, 620] on img "button" at bounding box center [328, 622] width 23 height 23
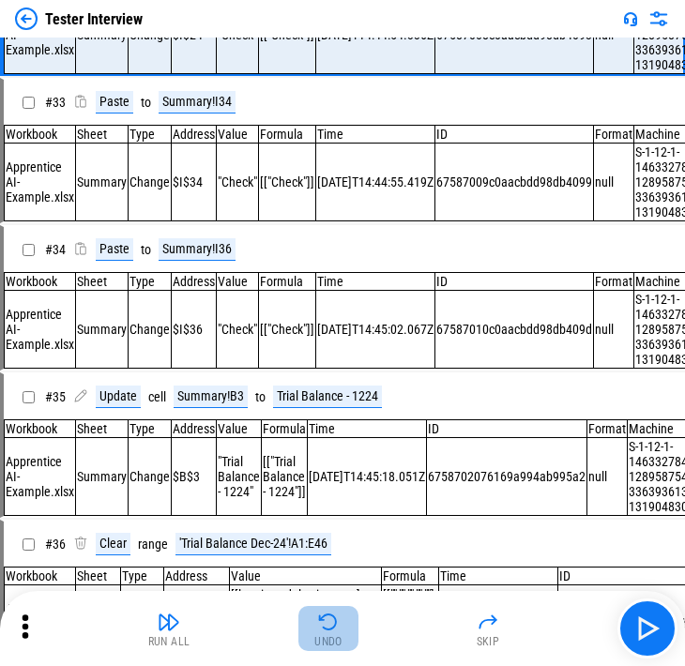
click at [280, 620] on img "button" at bounding box center [328, 622] width 23 height 23
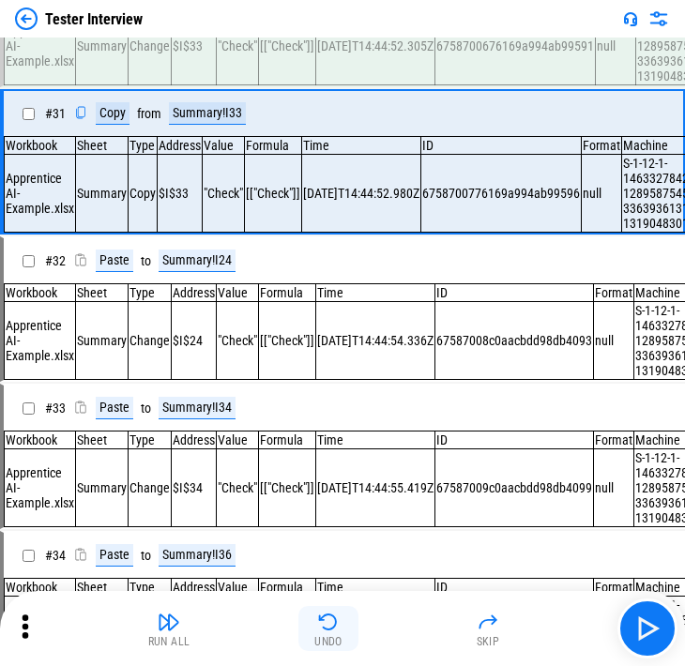
click at [280, 620] on img "button" at bounding box center [328, 622] width 23 height 23
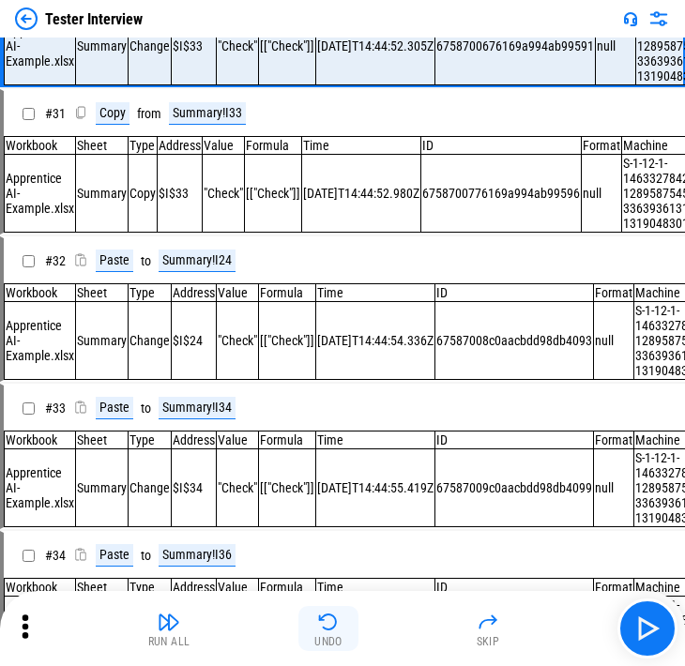
click at [280, 620] on img "button" at bounding box center [328, 622] width 23 height 23
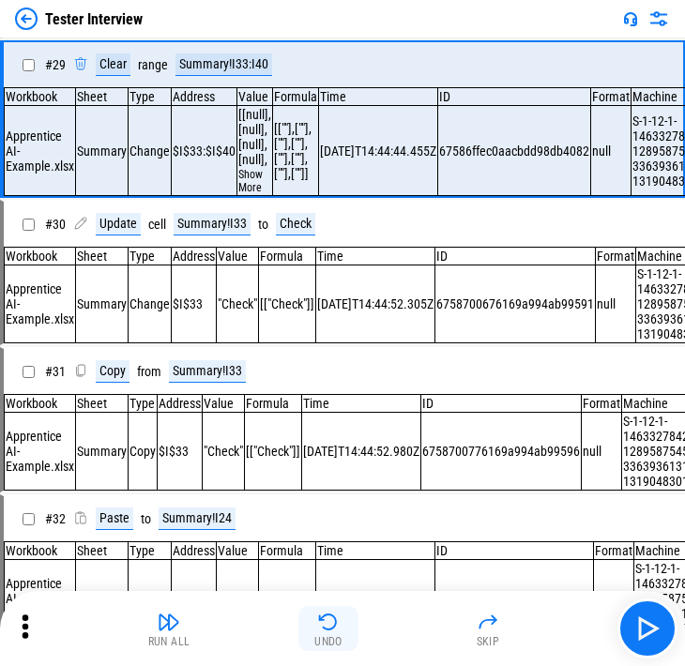
scroll to position [4110, 0]
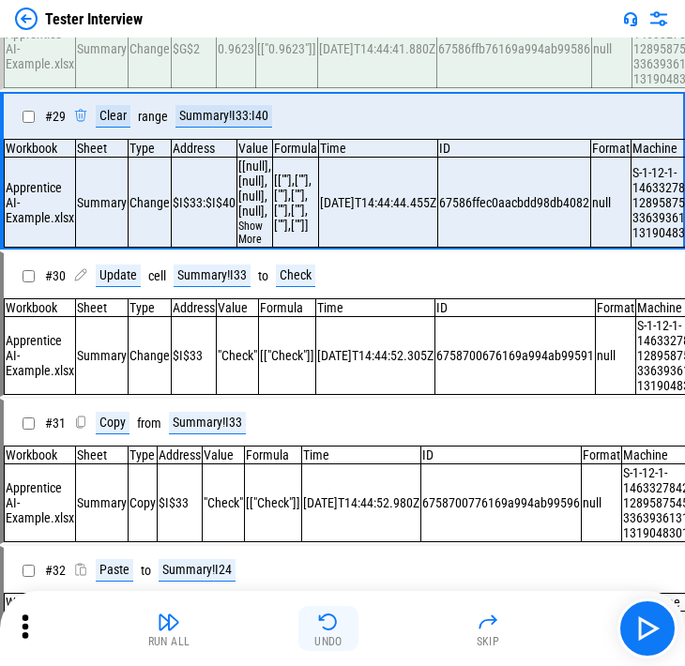
click at [280, 620] on img "button" at bounding box center [328, 622] width 23 height 23
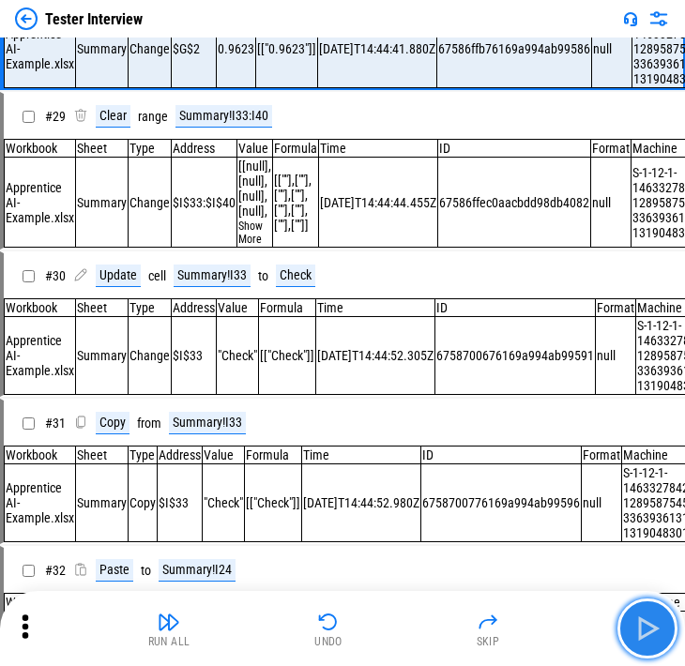
click at [280, 619] on button "button" at bounding box center [648, 629] width 60 height 60
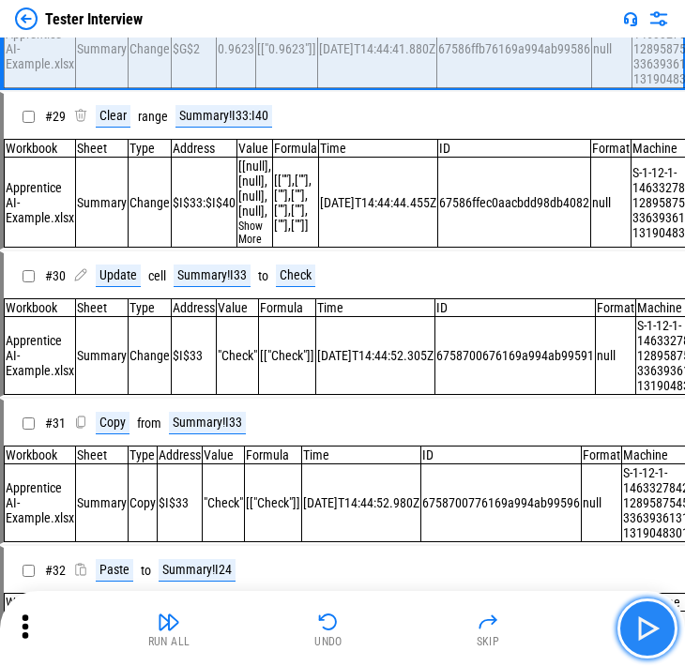
click at [280, 619] on button "button" at bounding box center [648, 629] width 60 height 60
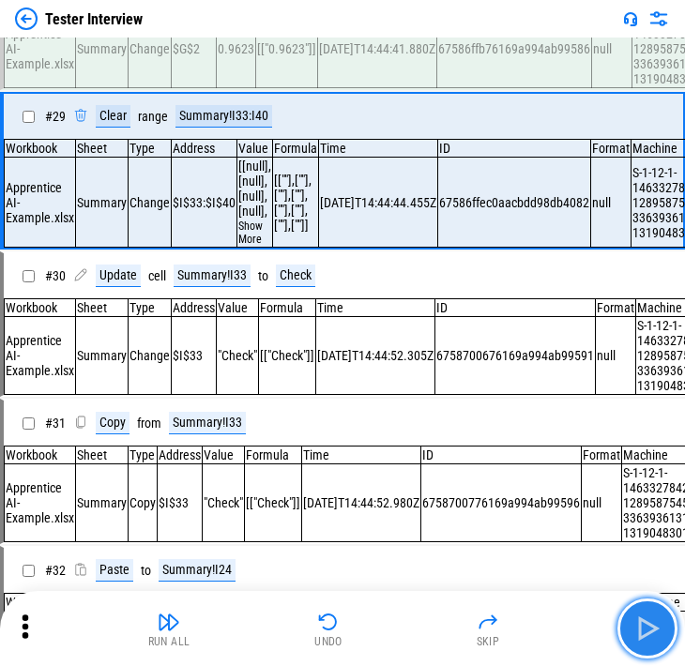
click at [280, 626] on img "button" at bounding box center [648, 629] width 30 height 30
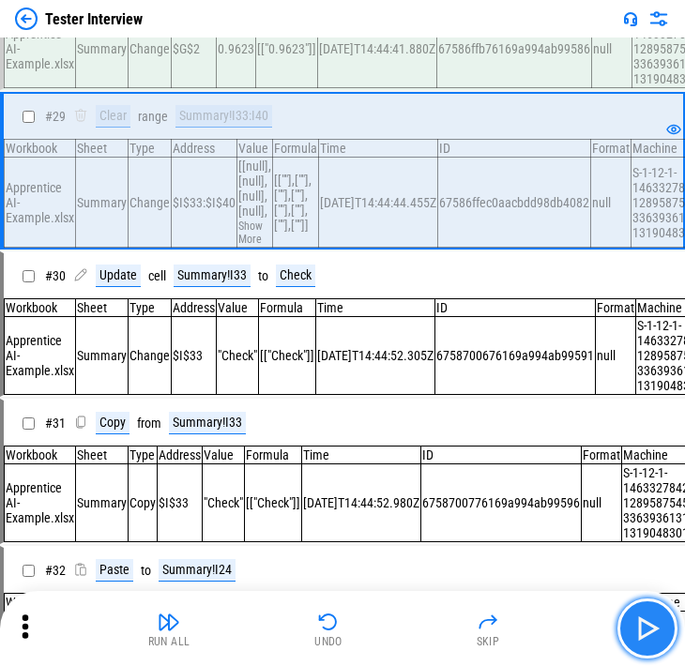
click at [280, 626] on img "button" at bounding box center [648, 629] width 30 height 30
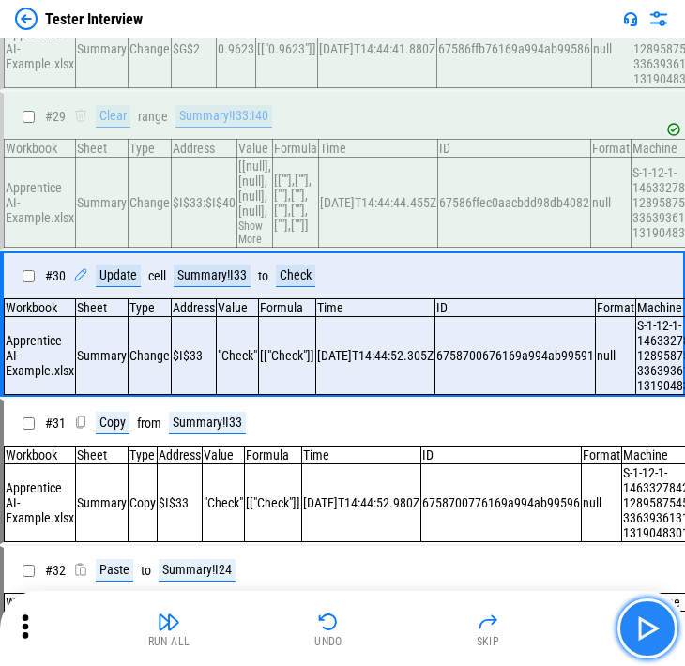
click at [280, 626] on img "button" at bounding box center [648, 629] width 30 height 30
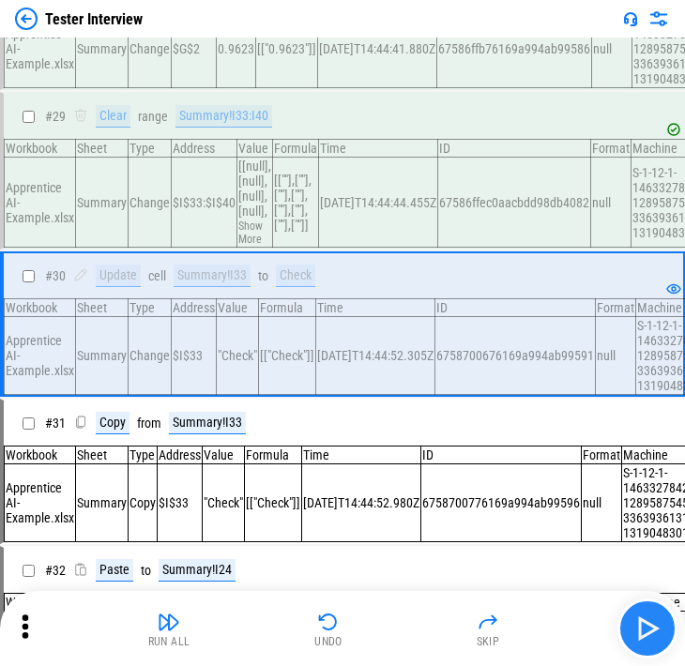
click at [280, 612] on button "button" at bounding box center [648, 629] width 60 height 60
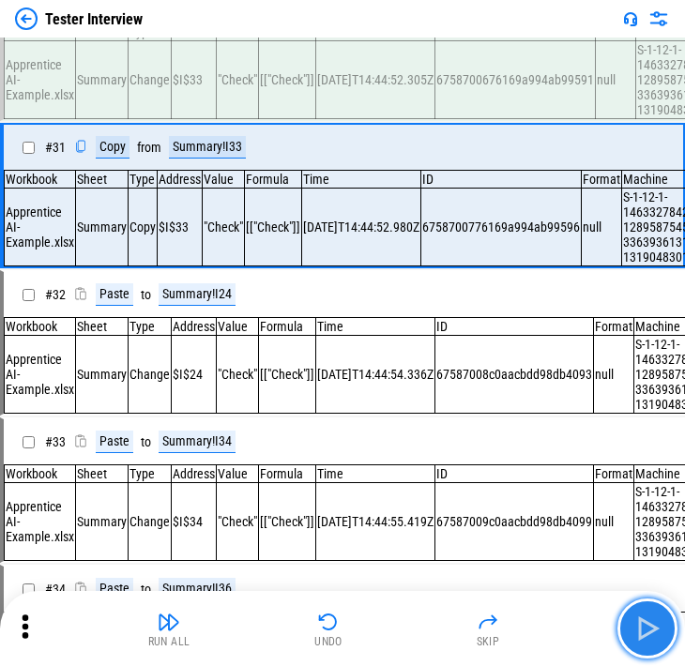
click at [280, 612] on button "button" at bounding box center [648, 629] width 60 height 60
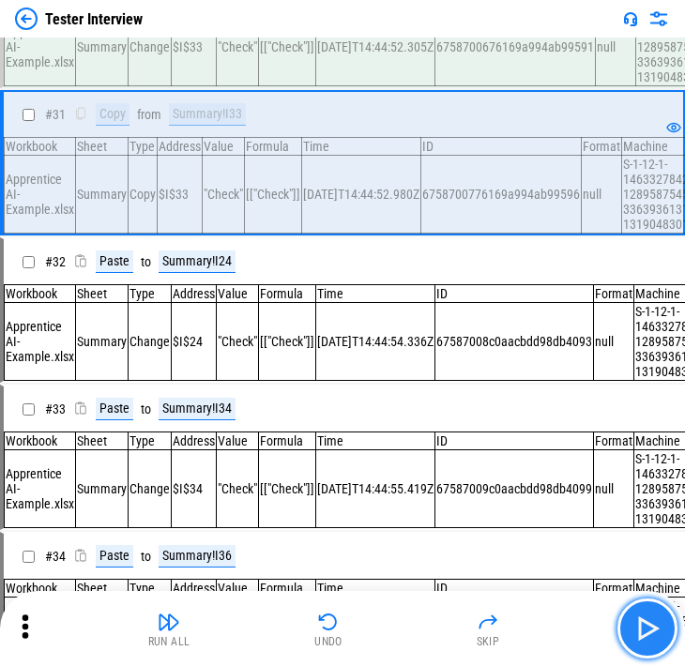
click at [280, 612] on button "button" at bounding box center [648, 629] width 60 height 60
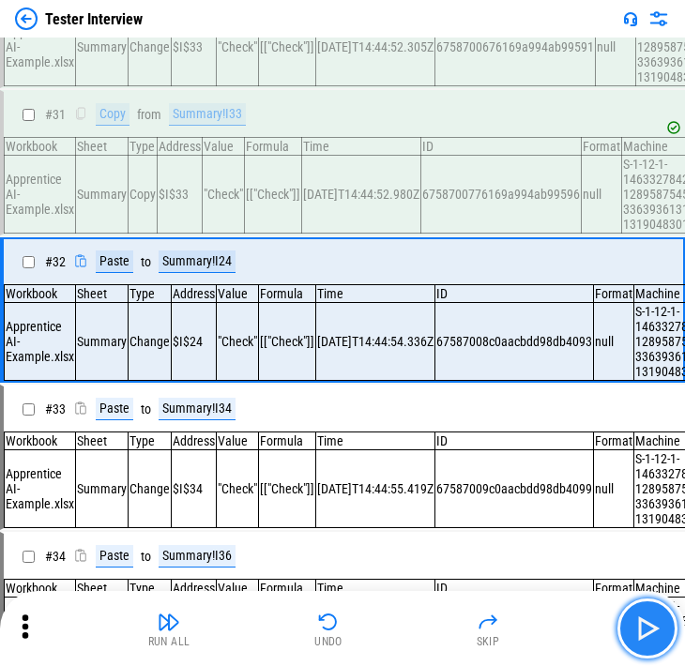
click at [280, 612] on button "button" at bounding box center [648, 629] width 60 height 60
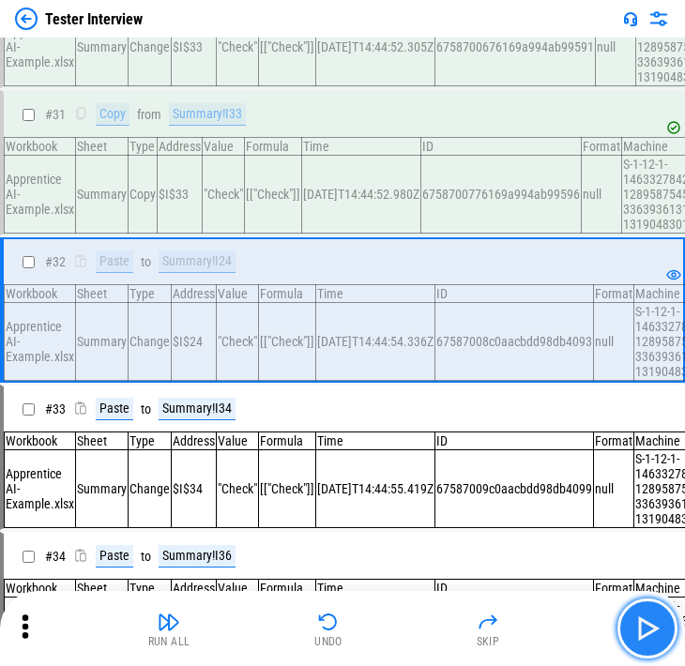
click at [280, 612] on button "button" at bounding box center [648, 629] width 60 height 60
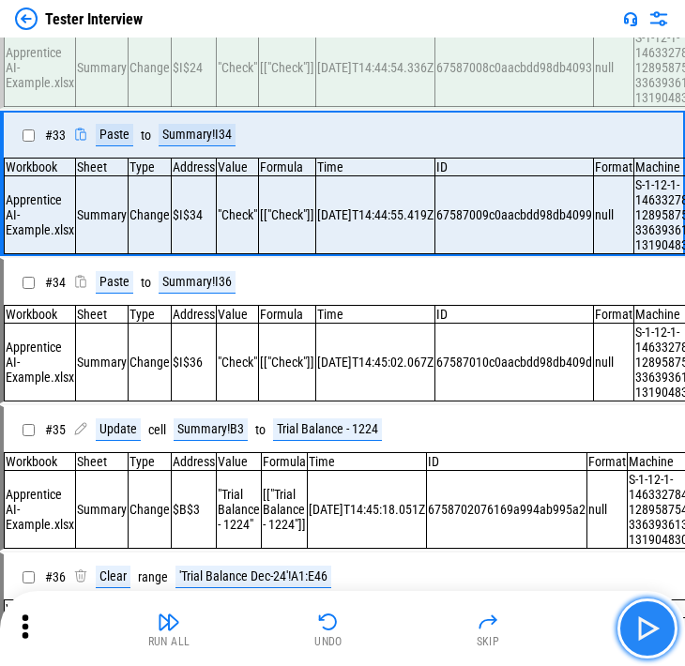
scroll to position [4726, 0]
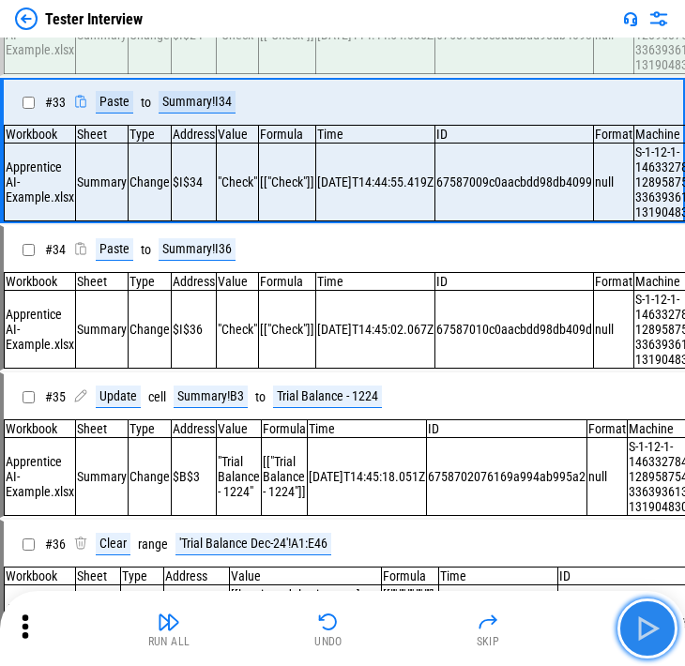
click at [280, 612] on button "button" at bounding box center [648, 629] width 60 height 60
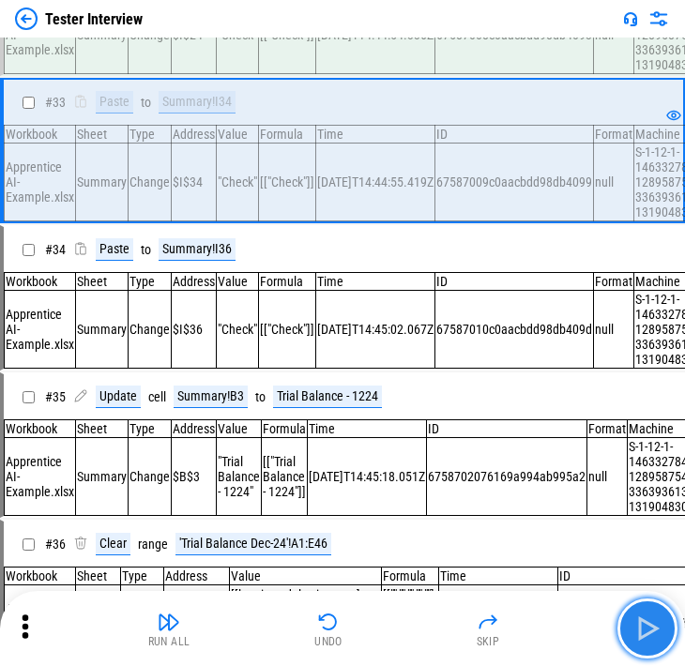
click at [280, 612] on button "button" at bounding box center [648, 629] width 60 height 60
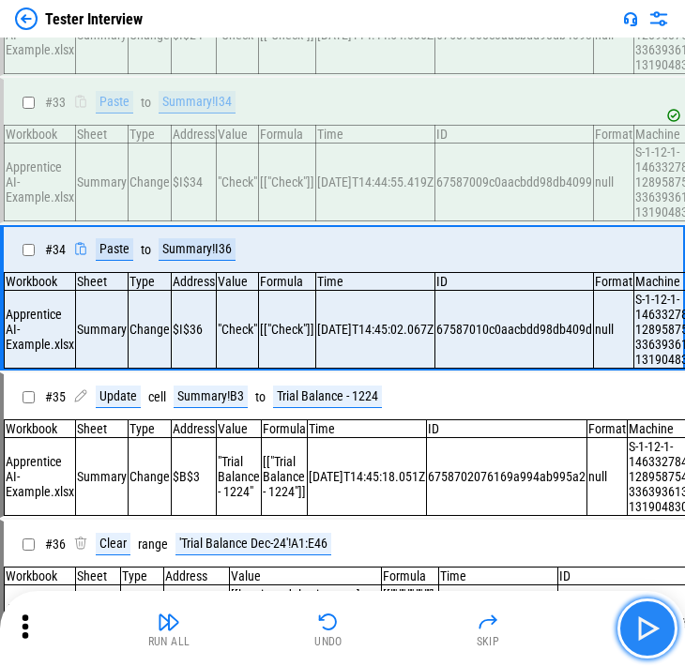
click at [280, 612] on button "button" at bounding box center [648, 629] width 60 height 60
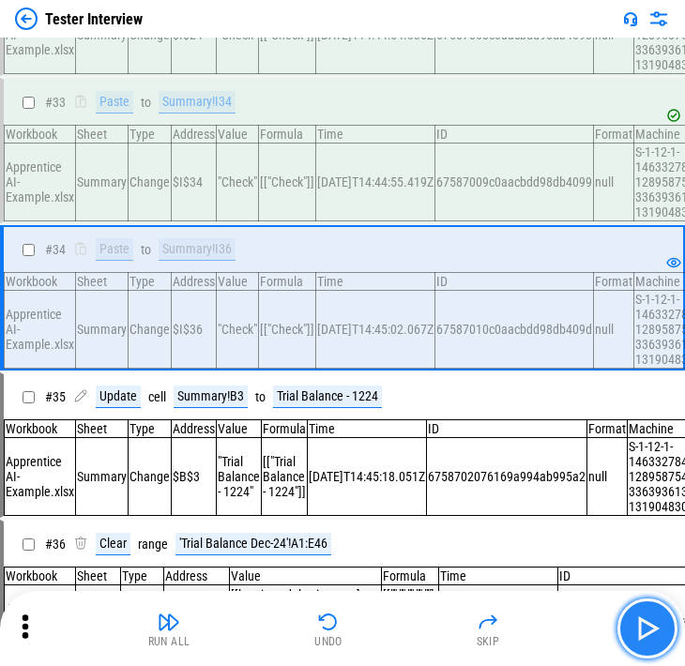
click at [280, 612] on button "button" at bounding box center [648, 629] width 60 height 60
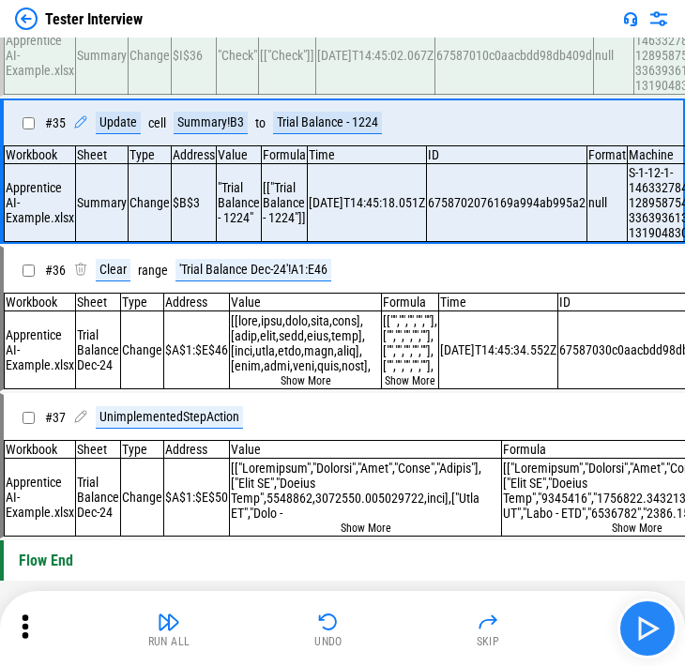
scroll to position [5032, 0]
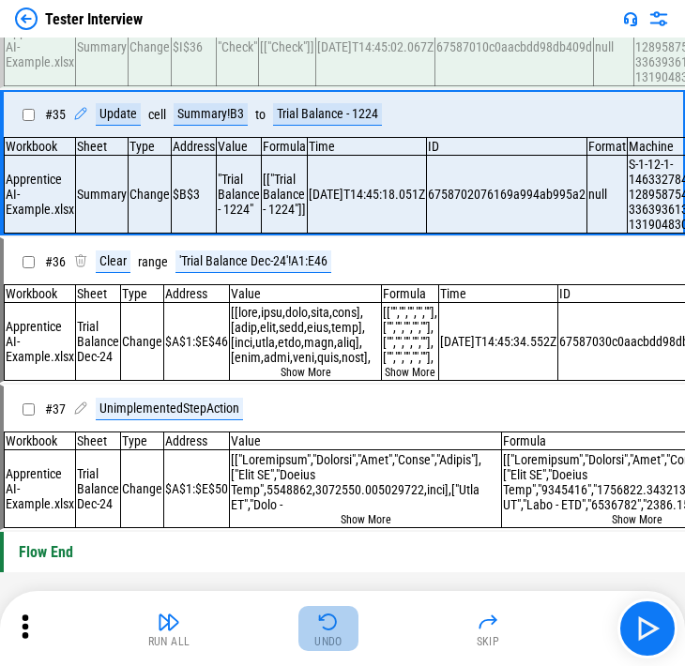
click at [280, 629] on button "Undo" at bounding box center [328, 628] width 60 height 45
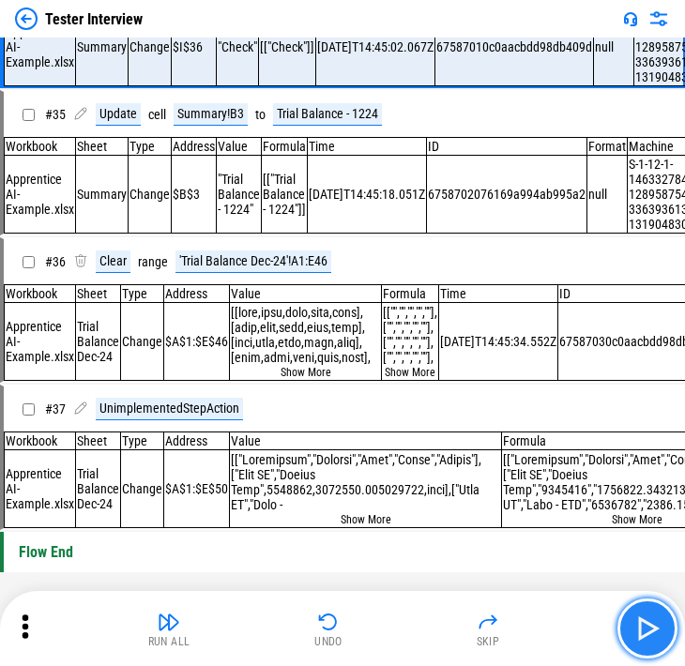
click at [280, 634] on img "button" at bounding box center [648, 629] width 30 height 30
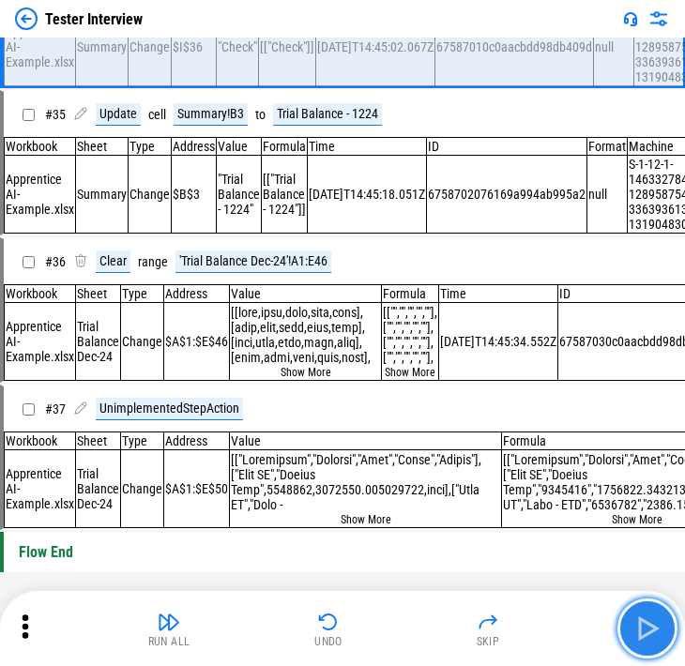
click at [280, 634] on img "button" at bounding box center [648, 629] width 30 height 30
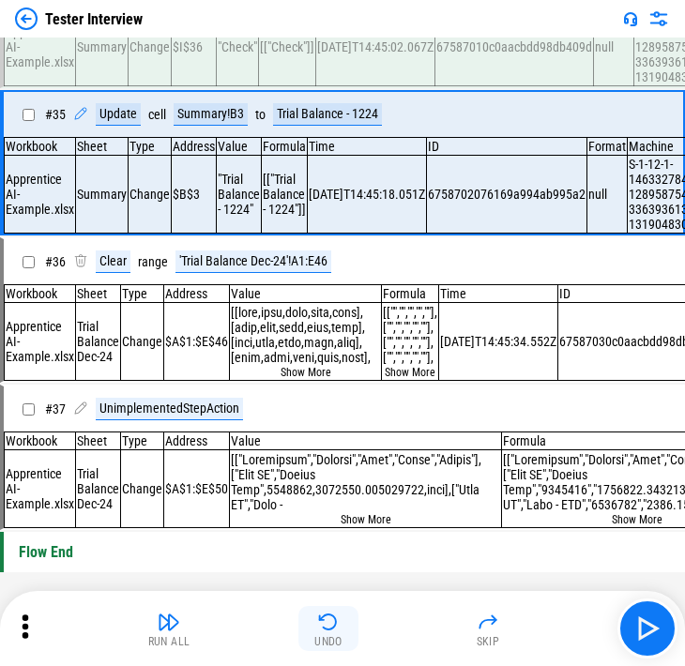
click at [280, 612] on img "button" at bounding box center [328, 622] width 23 height 23
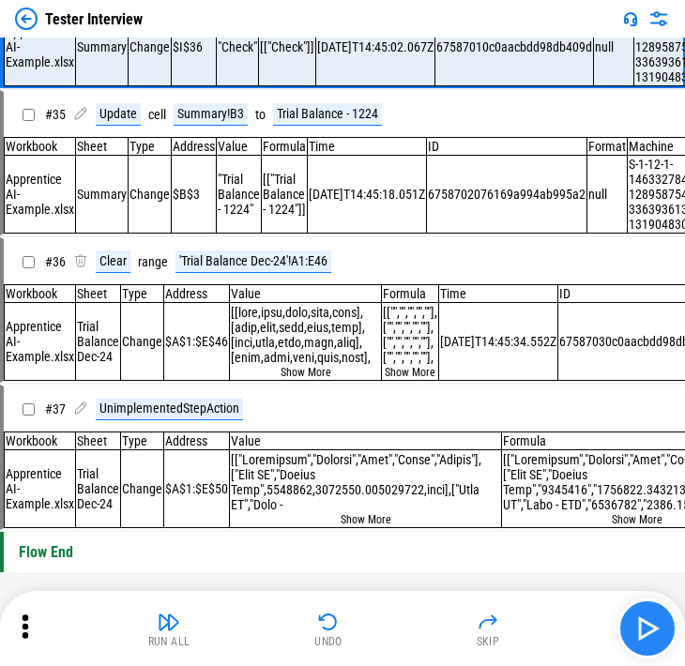
click at [280, 646] on button "button" at bounding box center [648, 629] width 60 height 60
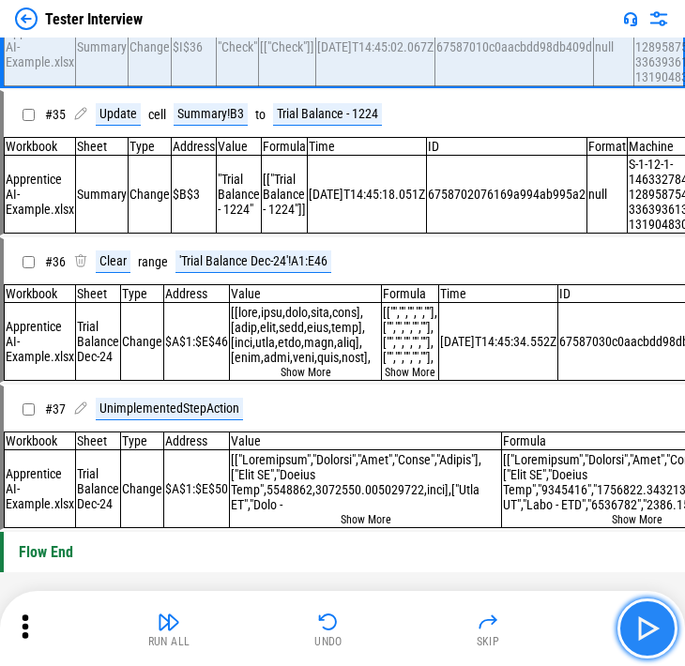
click at [280, 646] on button "button" at bounding box center [648, 629] width 60 height 60
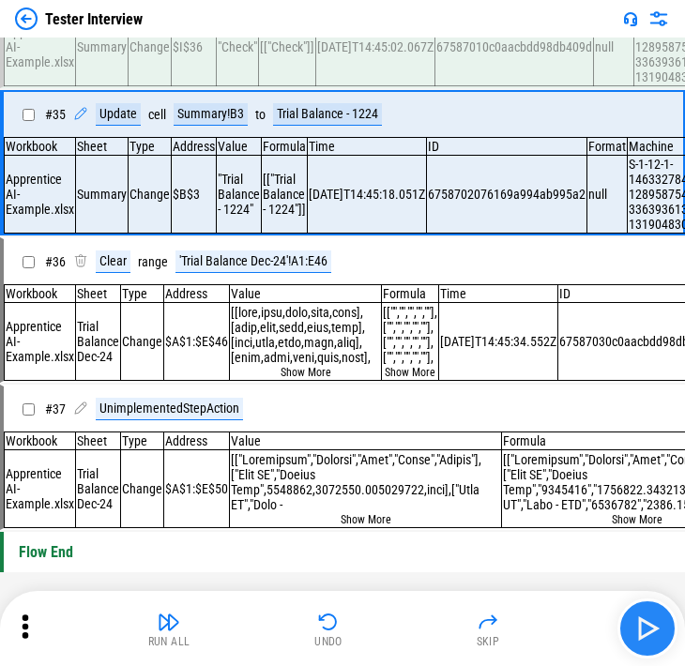
click at [280, 617] on img "button" at bounding box center [648, 629] width 30 height 30
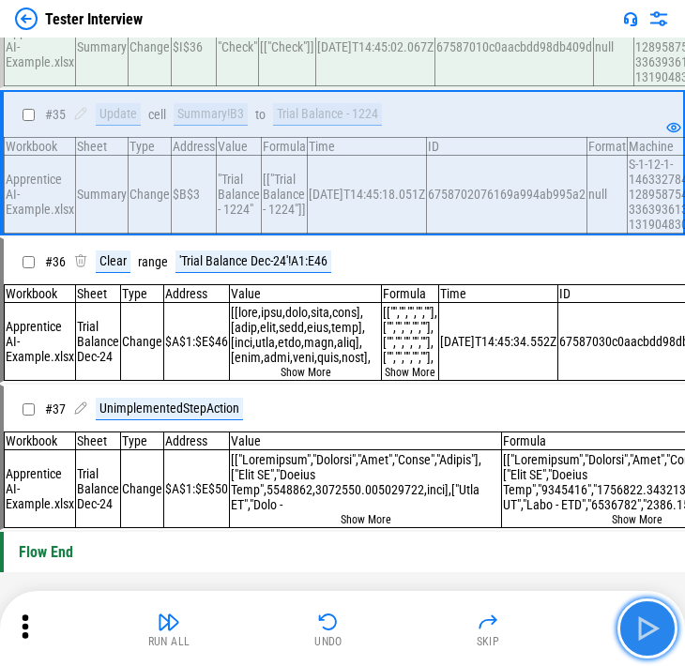
click at [280, 617] on img "button" at bounding box center [648, 629] width 30 height 30
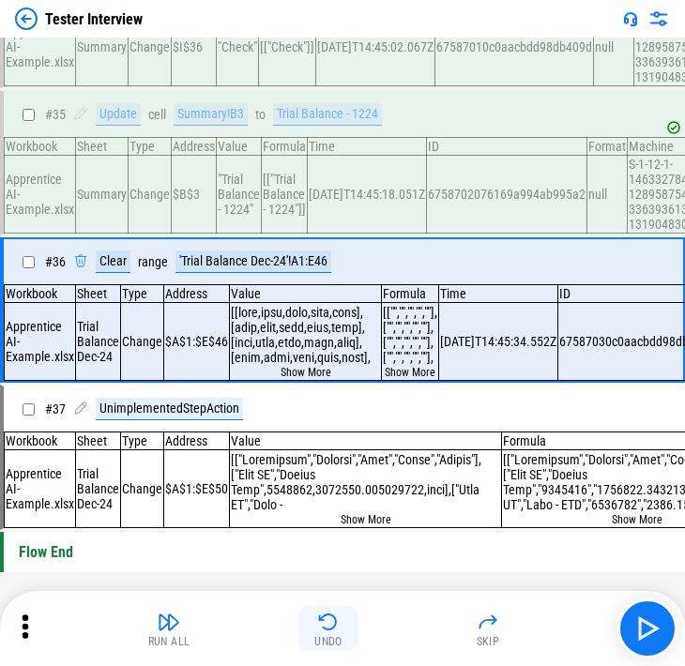
click at [280, 640] on div "Undo" at bounding box center [328, 641] width 28 height 11
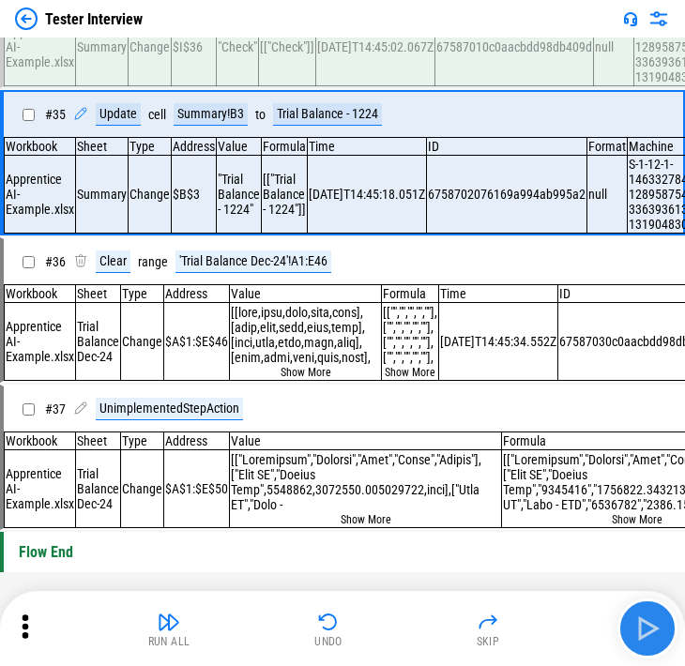
click at [280, 619] on img "button" at bounding box center [648, 629] width 30 height 30
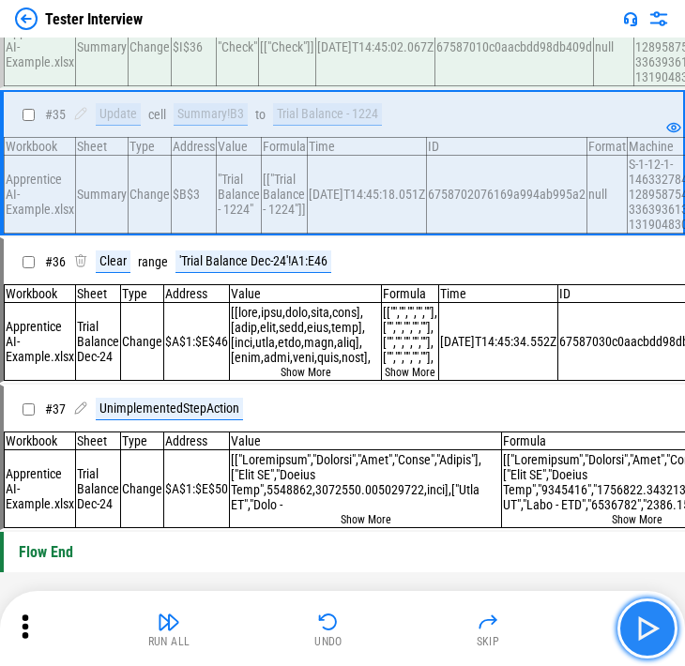
click at [280, 619] on img "button" at bounding box center [648, 629] width 30 height 30
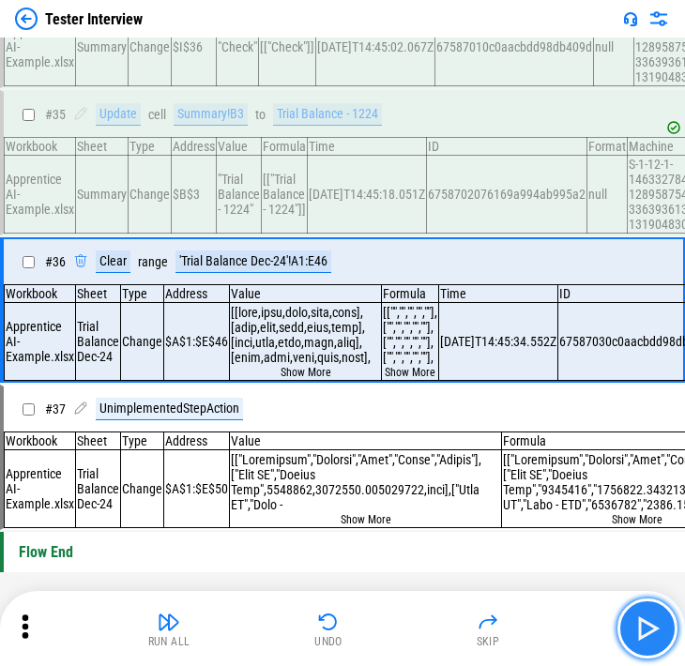
click at [280, 619] on img "button" at bounding box center [648, 629] width 30 height 30
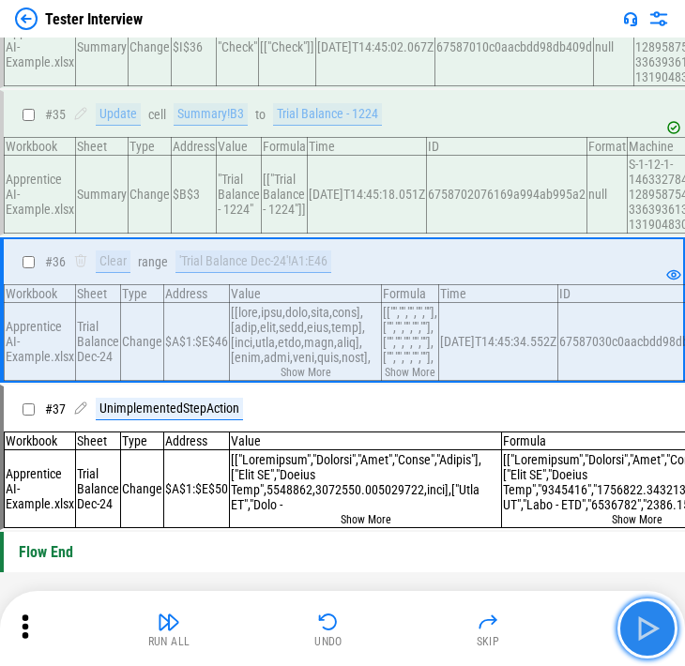
click at [280, 619] on img "button" at bounding box center [648, 629] width 30 height 30
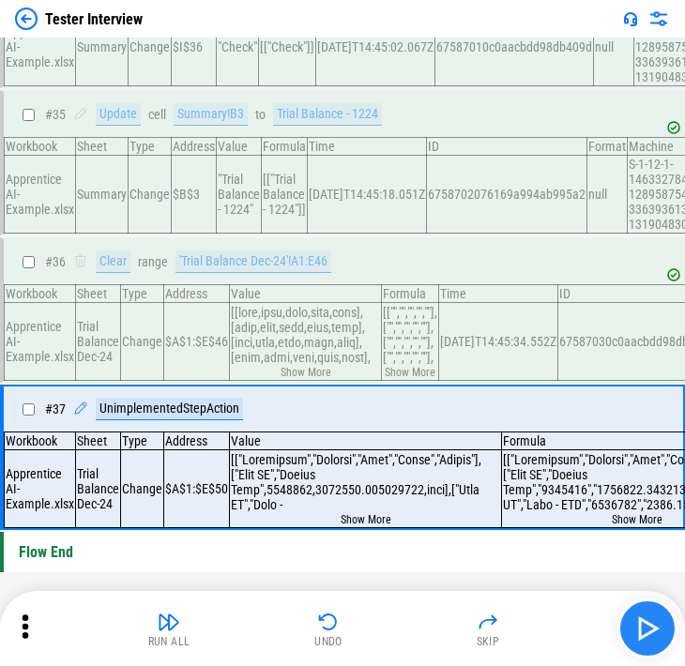
scroll to position [5216, 0]
click at [280, 632] on button "Undo" at bounding box center [328, 628] width 60 height 45
click at [280, 632] on div "Run All Undo Skip" at bounding box center [344, 629] width 666 height 60
click at [280, 631] on div "Run All Undo Skip" at bounding box center [344, 629] width 666 height 60
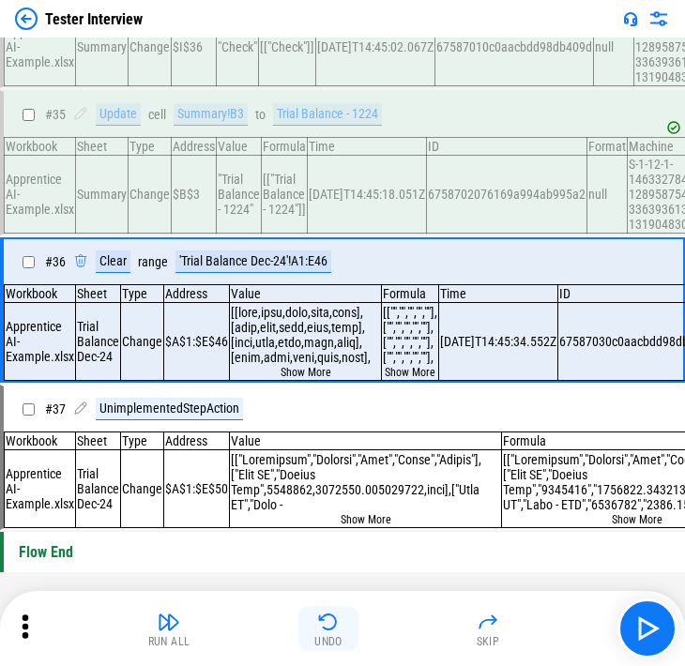
click at [280, 630] on img "button" at bounding box center [328, 622] width 23 height 23
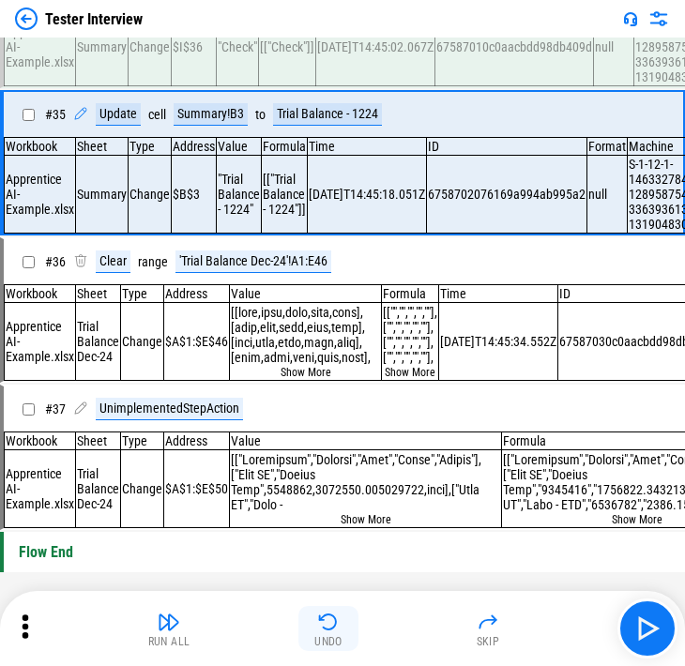
click at [280, 630] on img "button" at bounding box center [328, 622] width 23 height 23
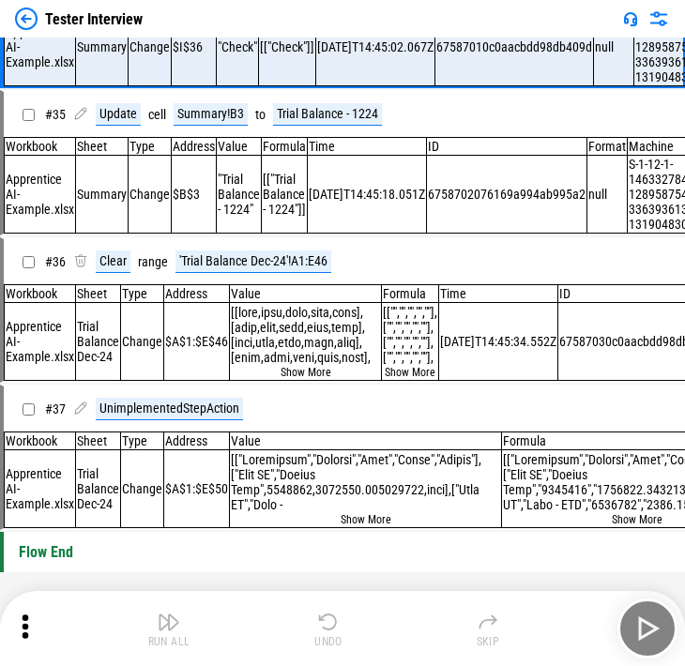
click at [280, 630] on img "button" at bounding box center [328, 622] width 23 height 23
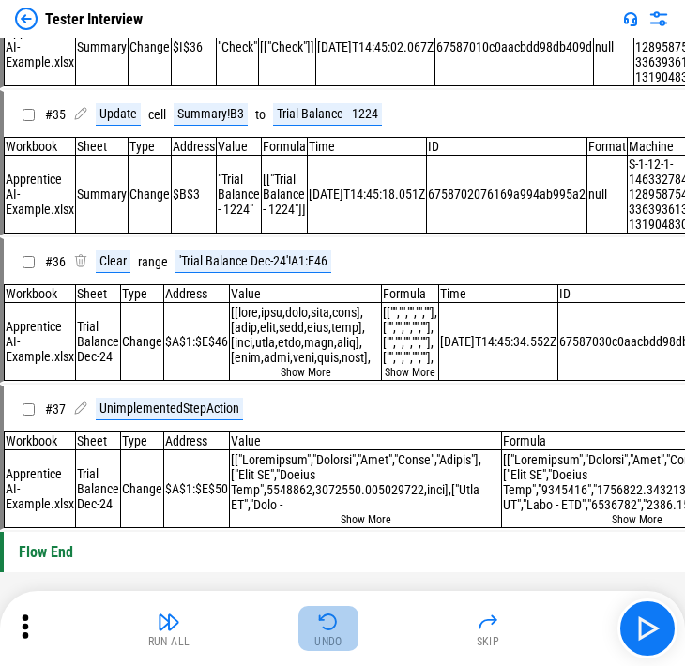
click at [280, 630] on img "button" at bounding box center [328, 622] width 23 height 23
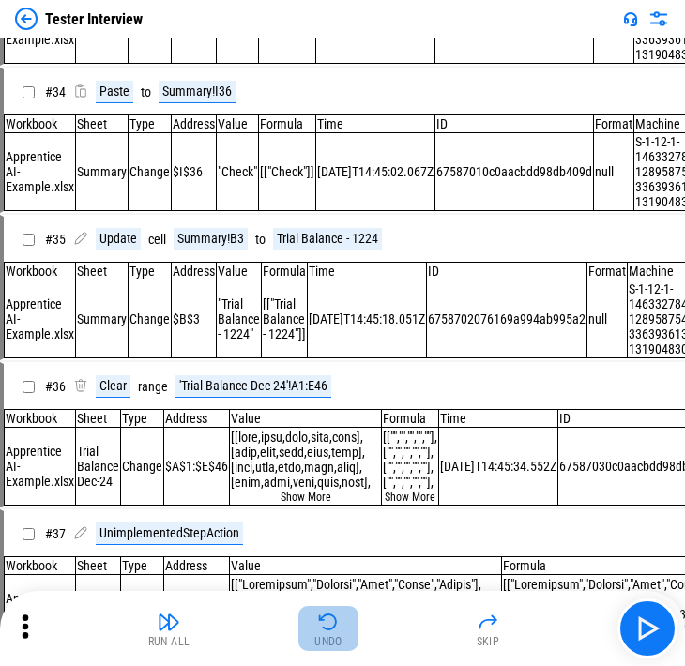
click at [280, 630] on img "button" at bounding box center [328, 622] width 23 height 23
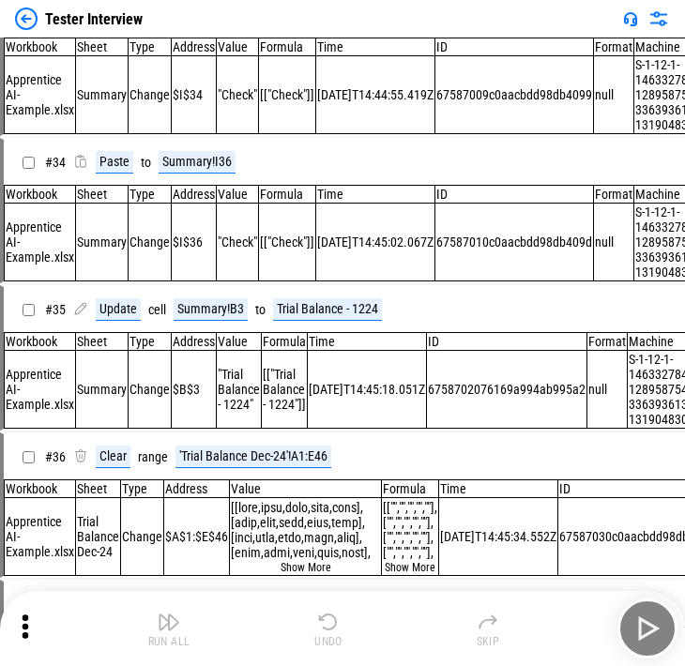
click at [280, 630] on img "button" at bounding box center [328, 622] width 23 height 23
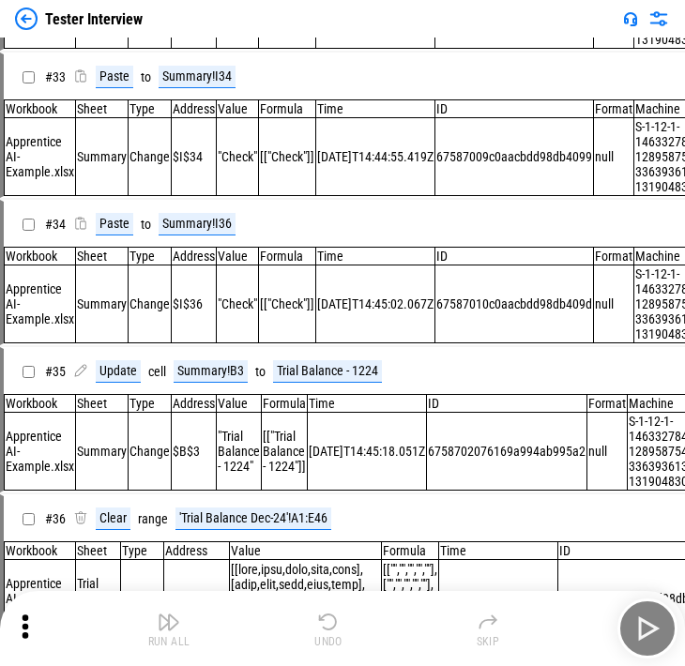
click at [280, 630] on div "Run All Undo Skip" at bounding box center [344, 629] width 666 height 60
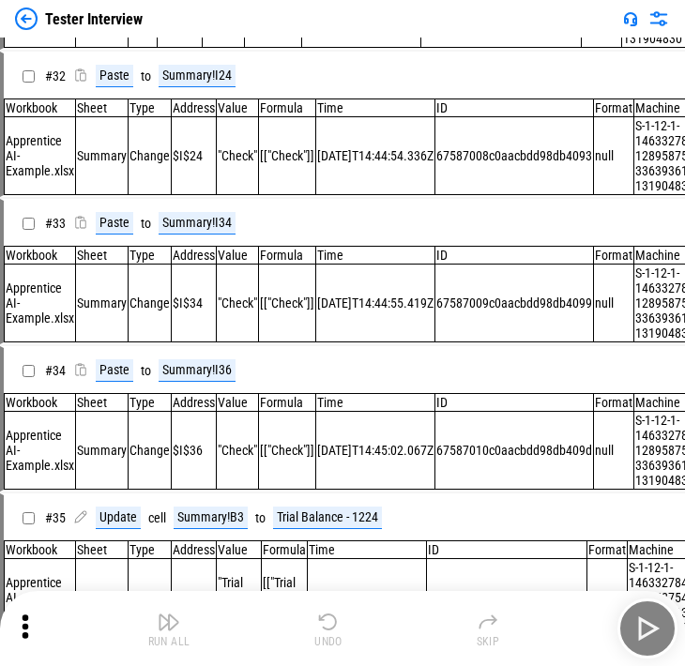
click at [280, 630] on img "button" at bounding box center [328, 622] width 23 height 23
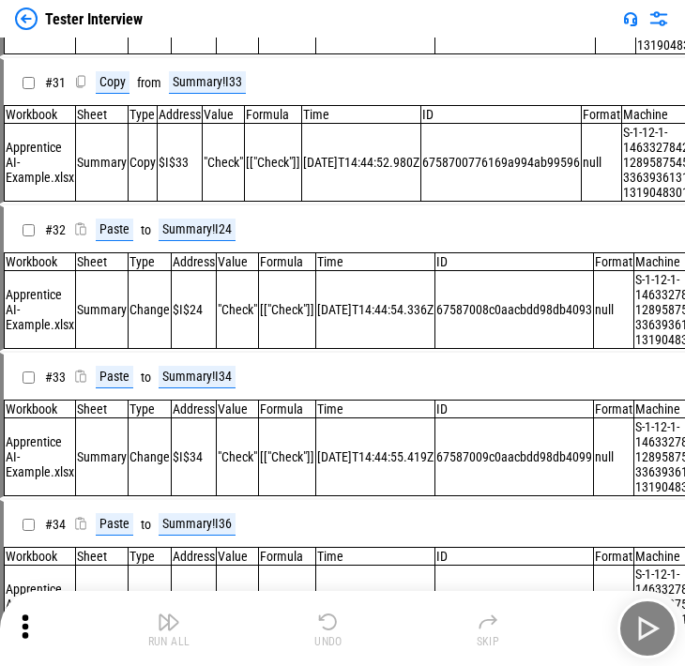
click at [280, 630] on img "button" at bounding box center [328, 622] width 23 height 23
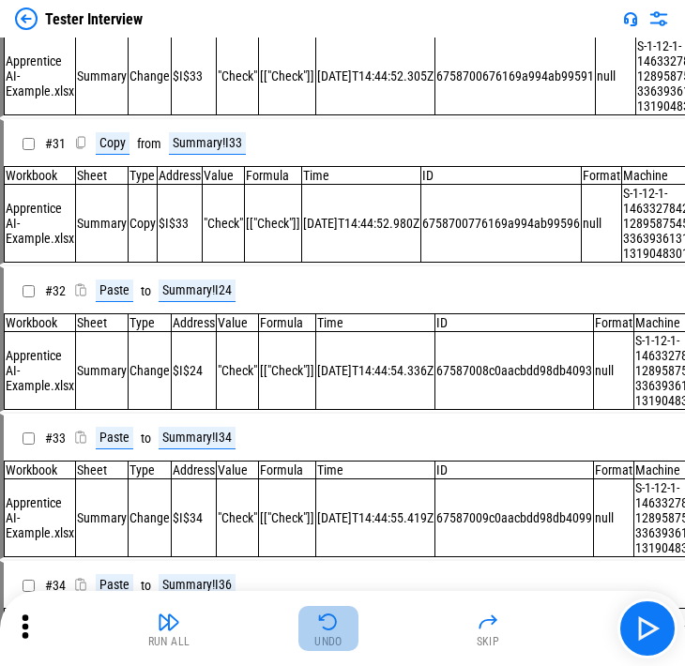
click at [280, 630] on img "button" at bounding box center [328, 622] width 23 height 23
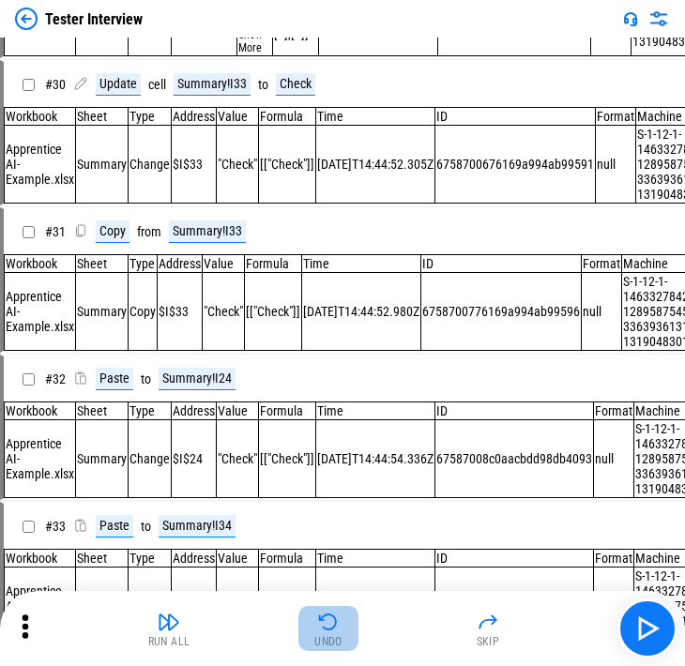
click at [280, 630] on img "button" at bounding box center [328, 622] width 23 height 23
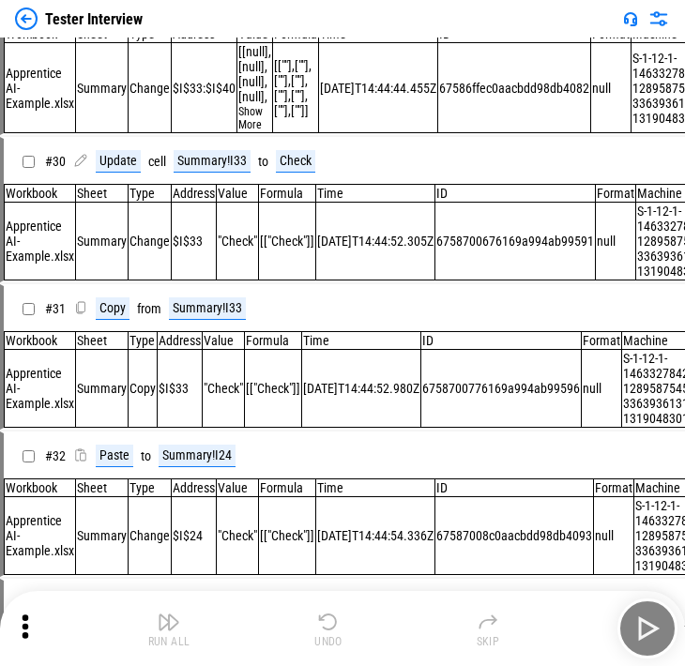
click at [280, 630] on img "button" at bounding box center [328, 622] width 23 height 23
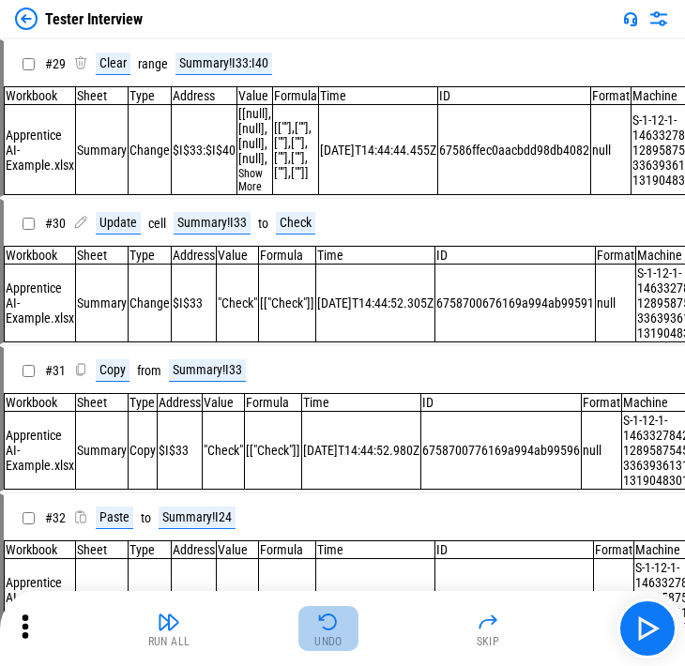
click at [280, 630] on img "button" at bounding box center [328, 622] width 23 height 23
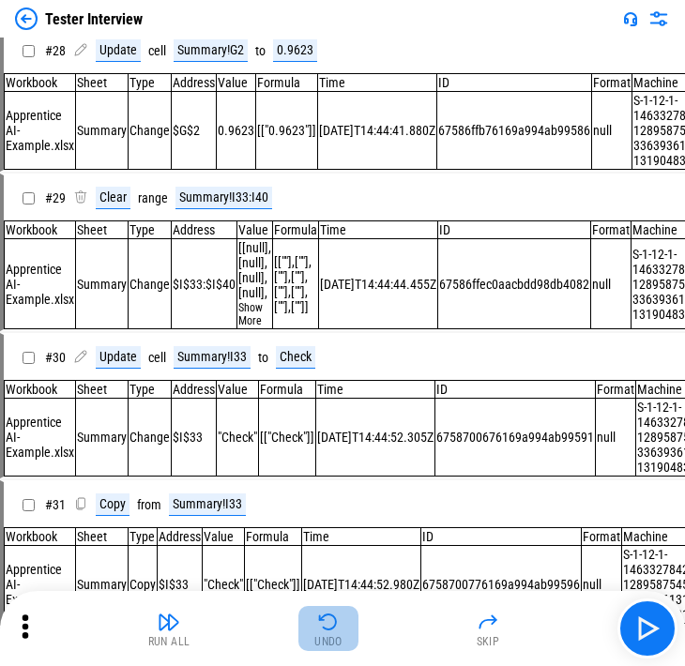
click at [280, 630] on img "button" at bounding box center [328, 622] width 23 height 23
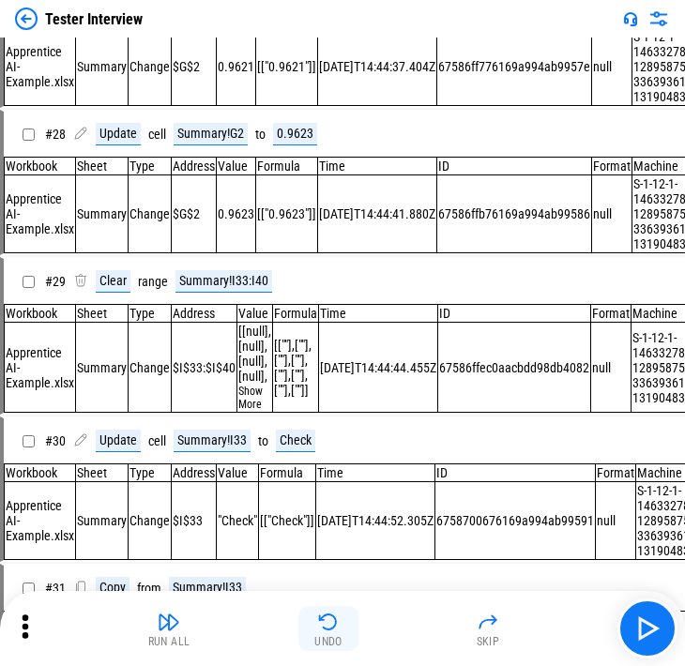
click at [280, 630] on img "button" at bounding box center [328, 622] width 23 height 23
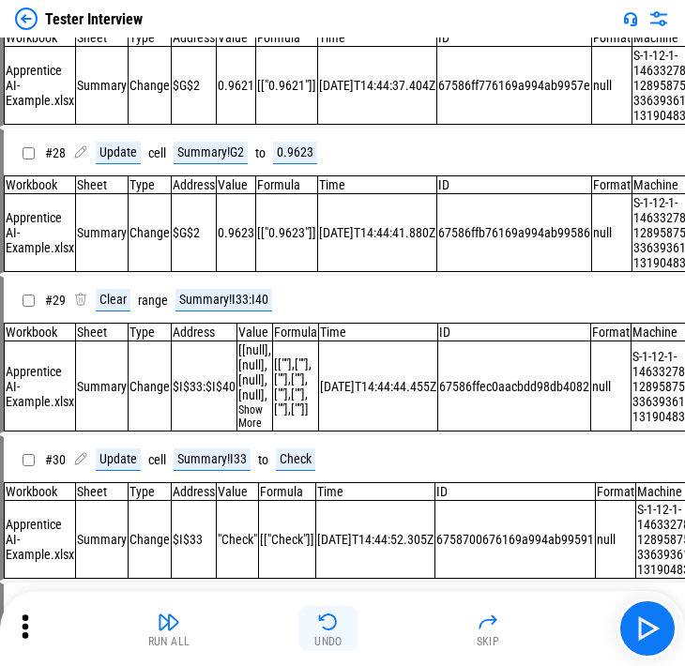
click at [280, 630] on img "button" at bounding box center [328, 622] width 23 height 23
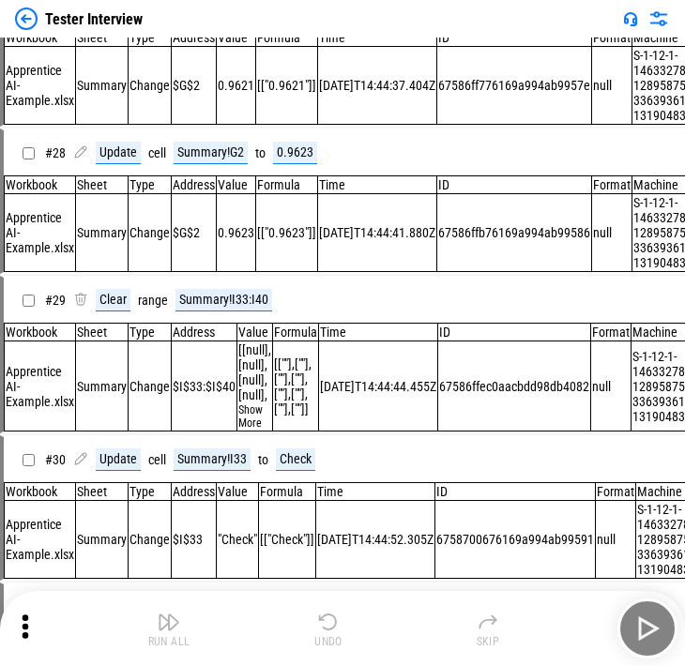
scroll to position [3896, 0]
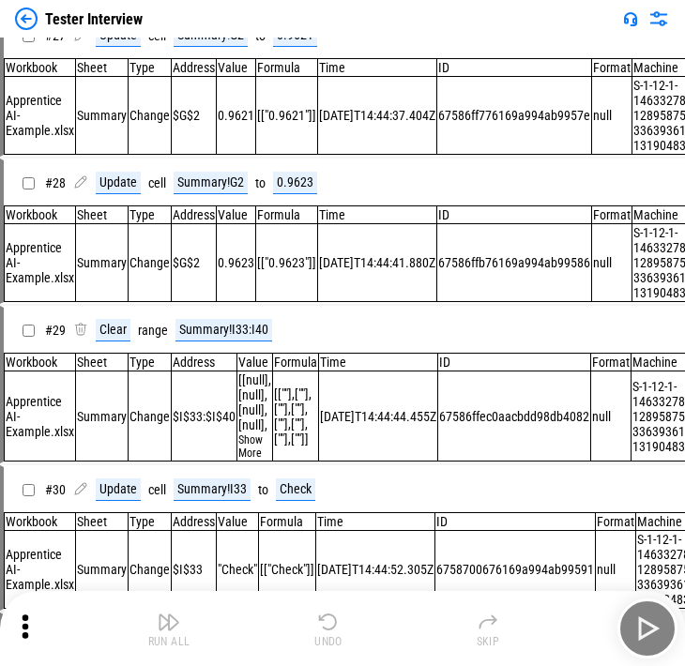
click at [280, 630] on div "Run All Undo Skip" at bounding box center [344, 629] width 666 height 60
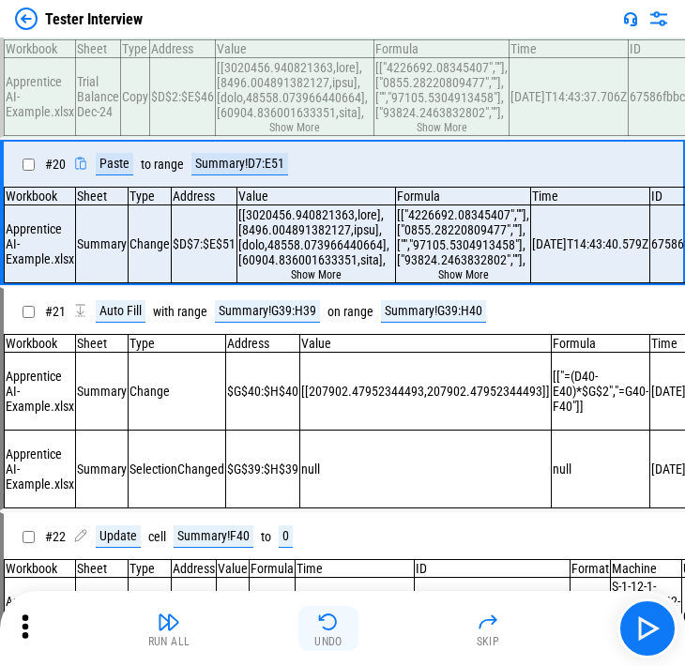
scroll to position [2647, 0]
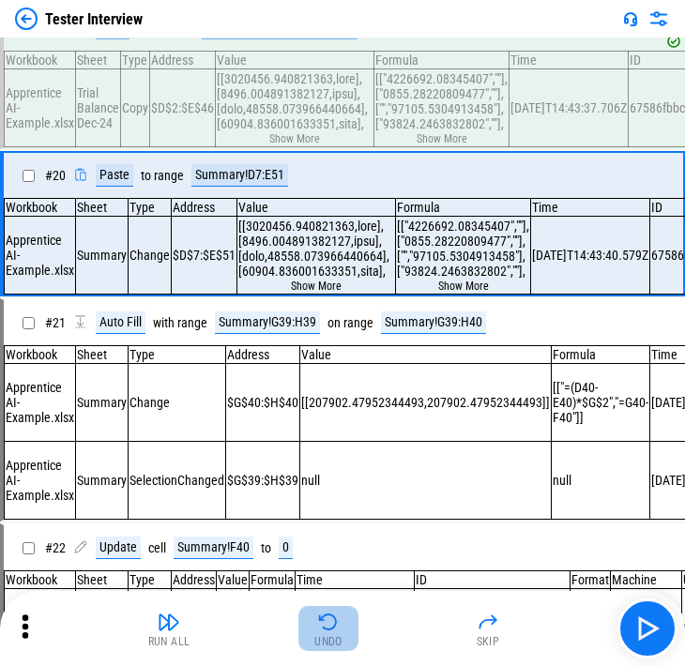
click at [280, 634] on button "Undo" at bounding box center [328, 628] width 60 height 45
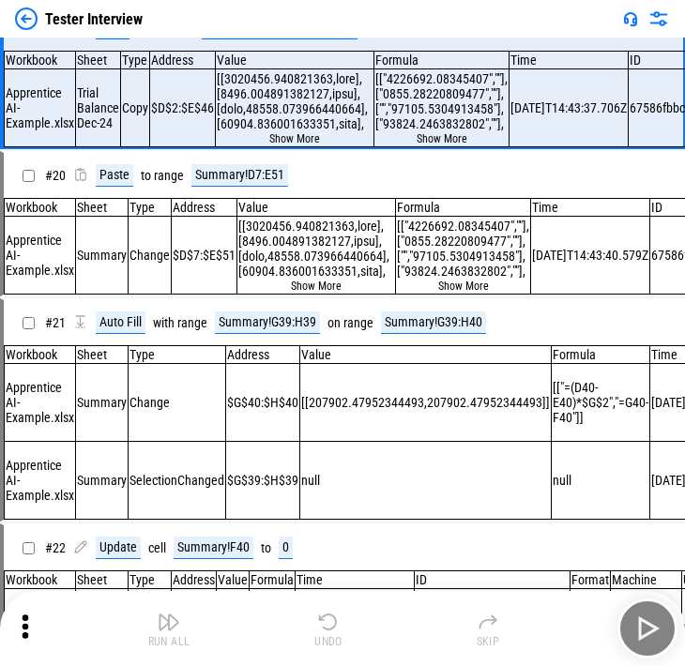
click at [280, 634] on button "Undo" at bounding box center [328, 628] width 60 height 45
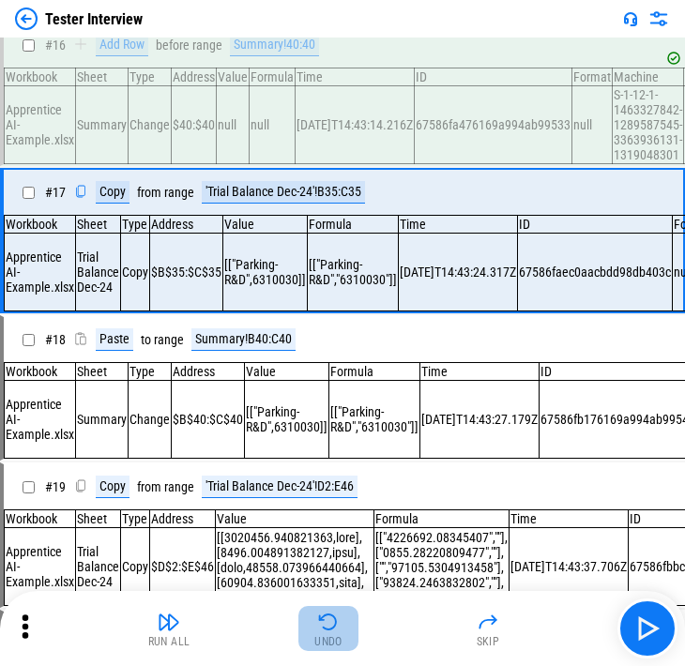
click at [280, 634] on button "Undo" at bounding box center [328, 628] width 60 height 45
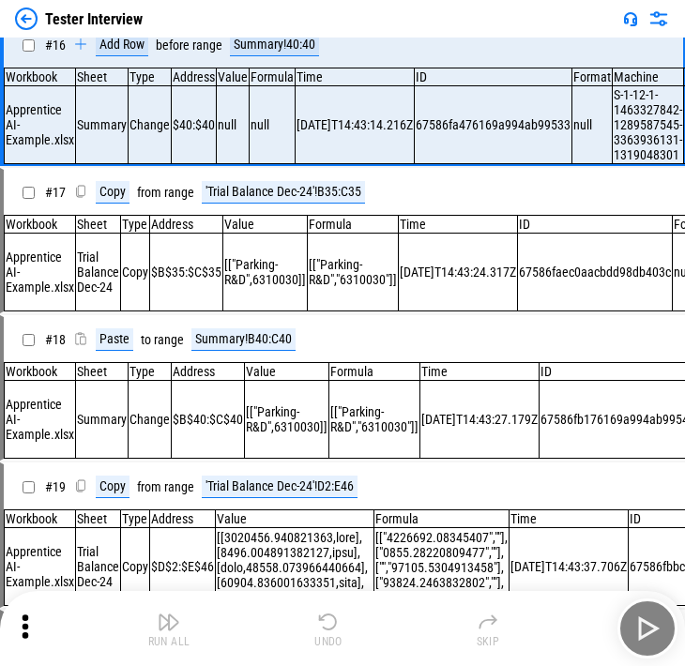
click at [280, 634] on div "Run All Undo Skip" at bounding box center [344, 629] width 666 height 60
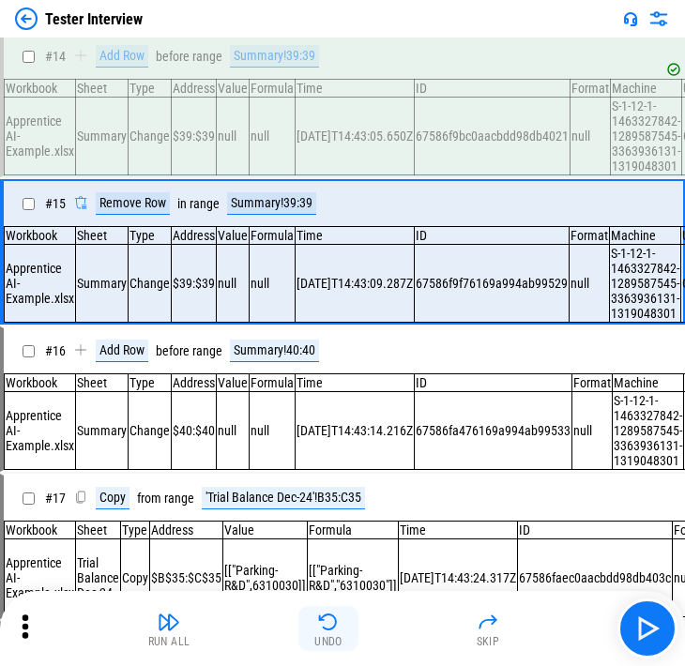
click at [280, 634] on button "Undo" at bounding box center [328, 628] width 60 height 45
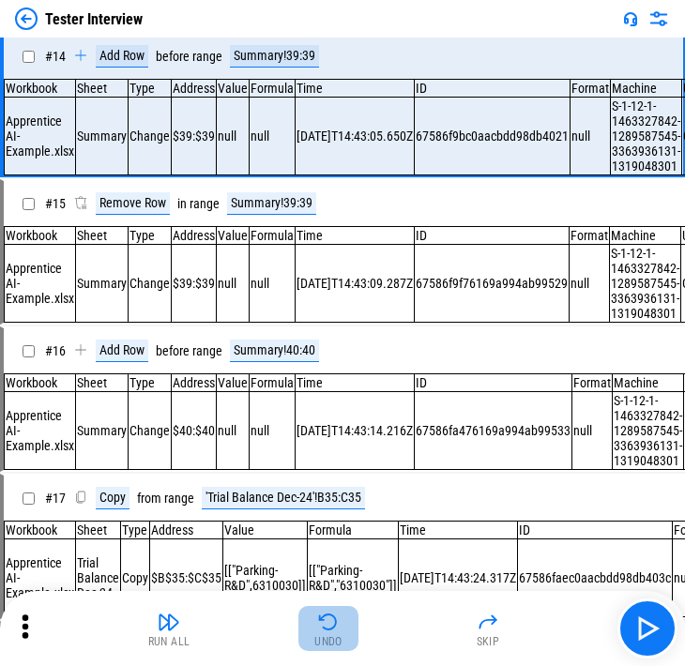
click at [280, 634] on button "Undo" at bounding box center [328, 628] width 60 height 45
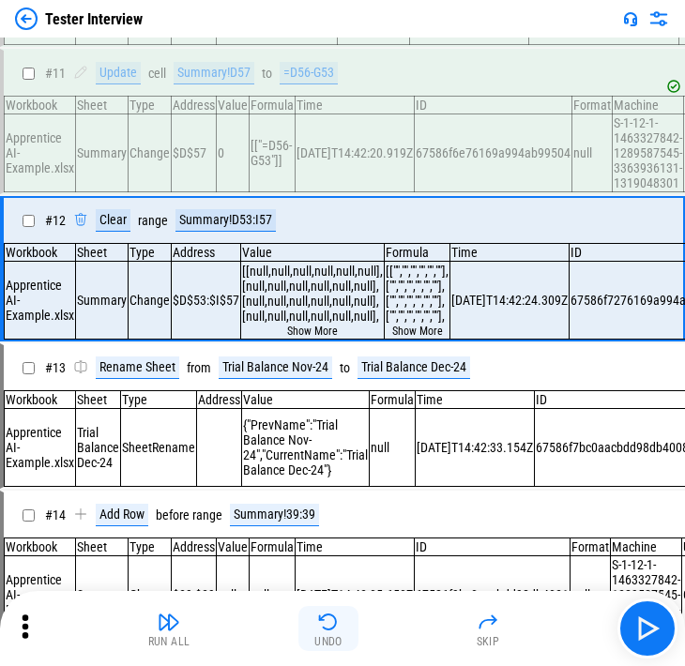
click at [280, 634] on button "Undo" at bounding box center [328, 628] width 60 height 45
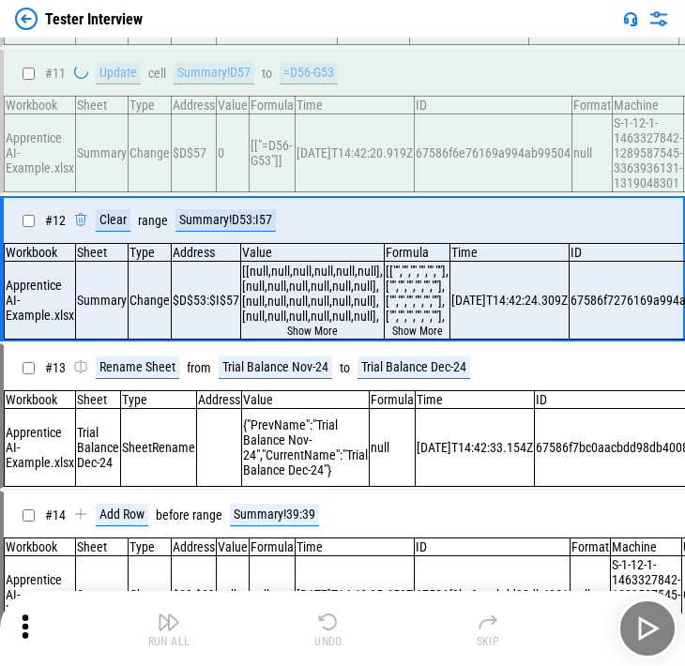
click at [280, 634] on button "Undo" at bounding box center [328, 628] width 60 height 45
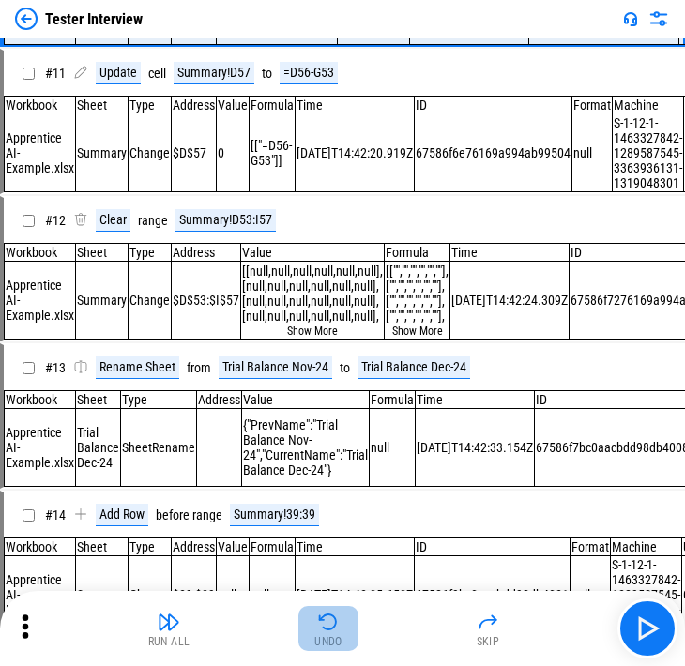
click at [280, 634] on button "Undo" at bounding box center [328, 628] width 60 height 45
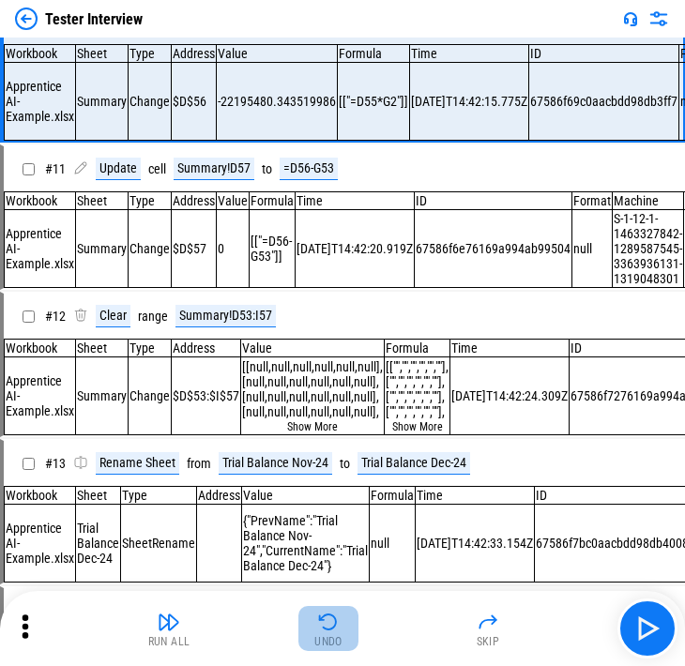
click at [280, 634] on button "Undo" at bounding box center [328, 628] width 60 height 45
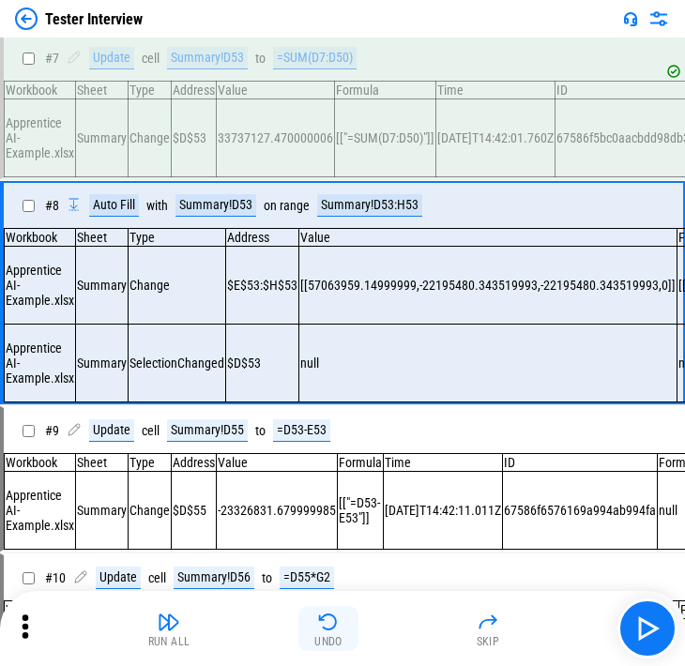
click at [280, 634] on button "Undo" at bounding box center [328, 628] width 60 height 45
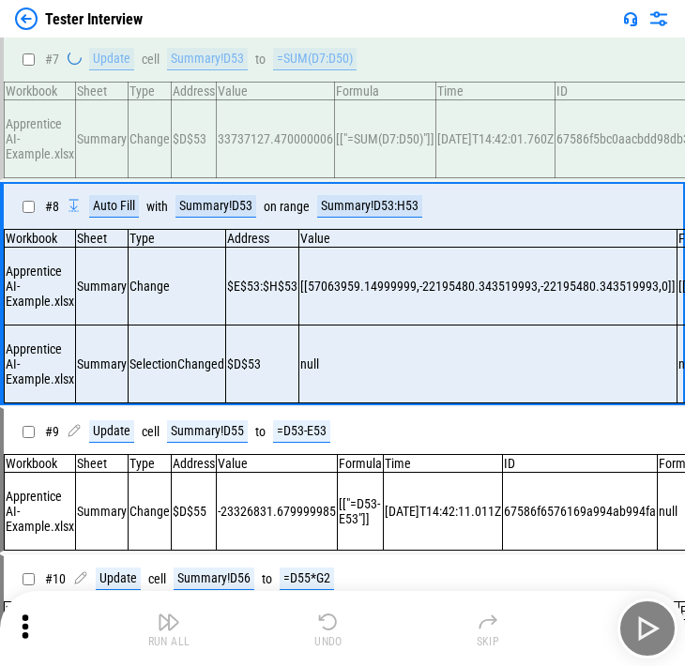
click at [280, 634] on button "Undo" at bounding box center [328, 628] width 60 height 45
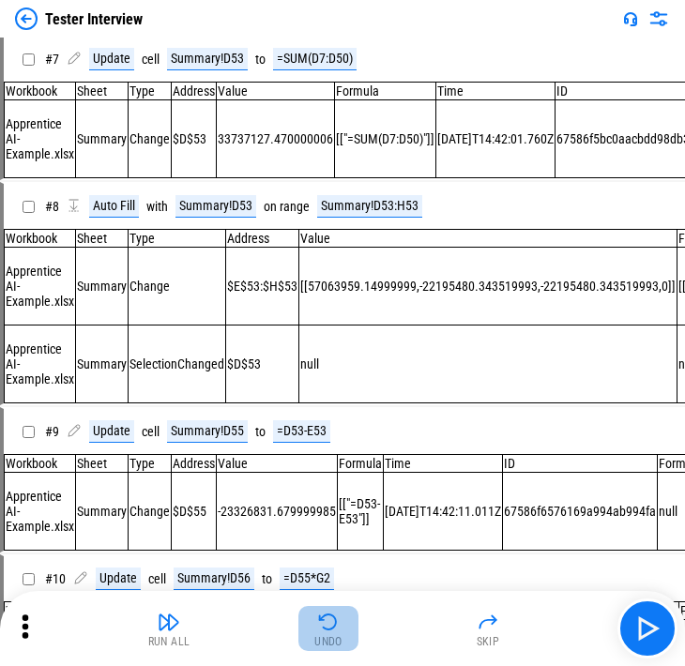
click at [280, 634] on button "Undo" at bounding box center [328, 628] width 60 height 45
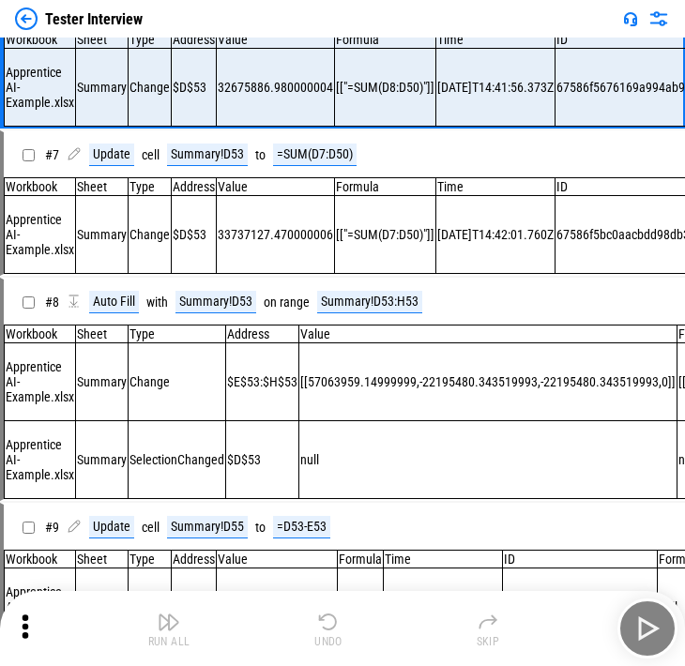
click at [280, 634] on div "Run All Undo Skip" at bounding box center [344, 629] width 666 height 60
click at [280, 634] on button "Undo" at bounding box center [328, 628] width 60 height 45
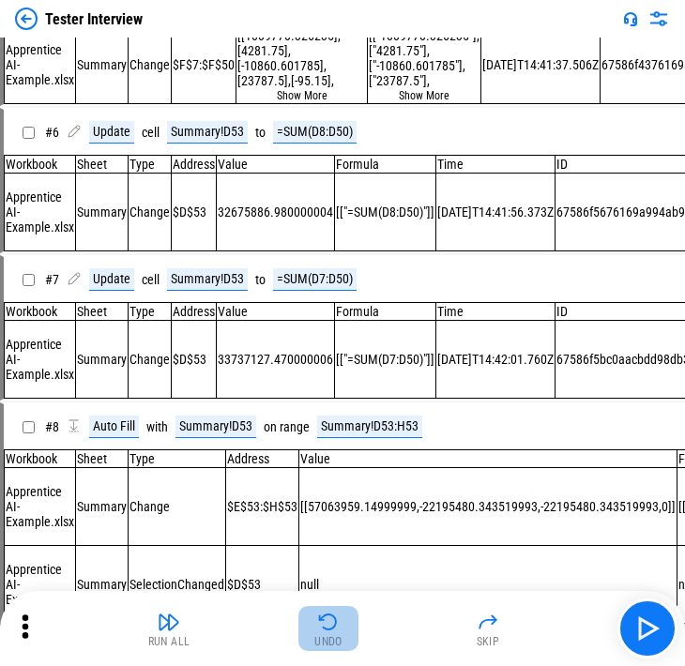
click at [280, 634] on button "Undo" at bounding box center [328, 628] width 60 height 45
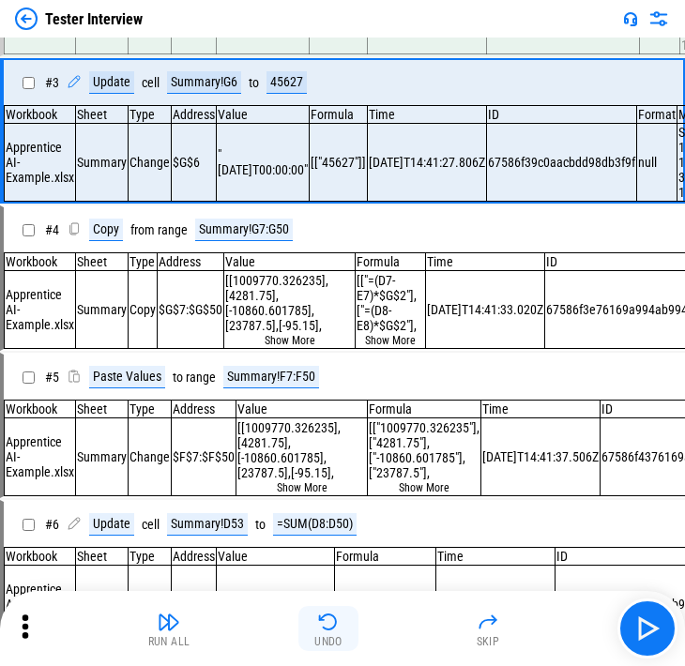
click at [280, 634] on button "Undo" at bounding box center [328, 628] width 60 height 45
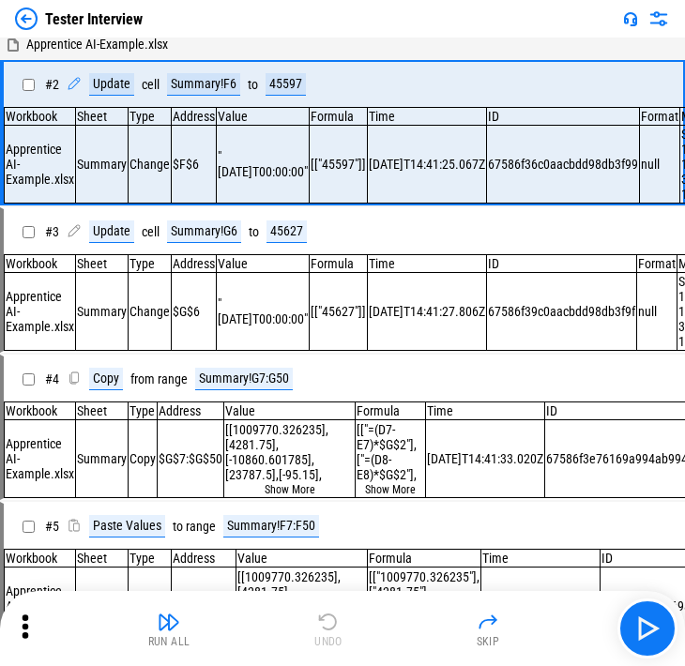
click at [280, 634] on div "Run All Undo Skip" at bounding box center [344, 629] width 666 height 60
click at [280, 623] on img "button" at bounding box center [648, 629] width 30 height 30
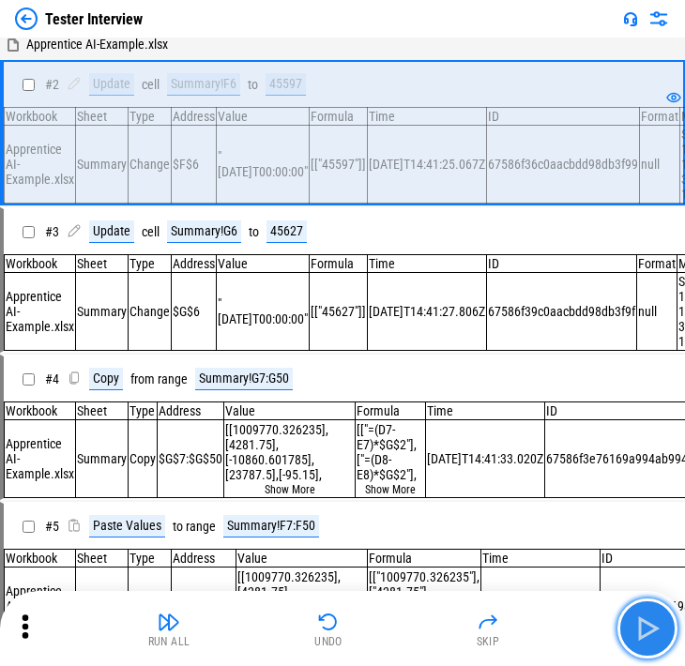
click at [280, 623] on img "button" at bounding box center [648, 629] width 30 height 30
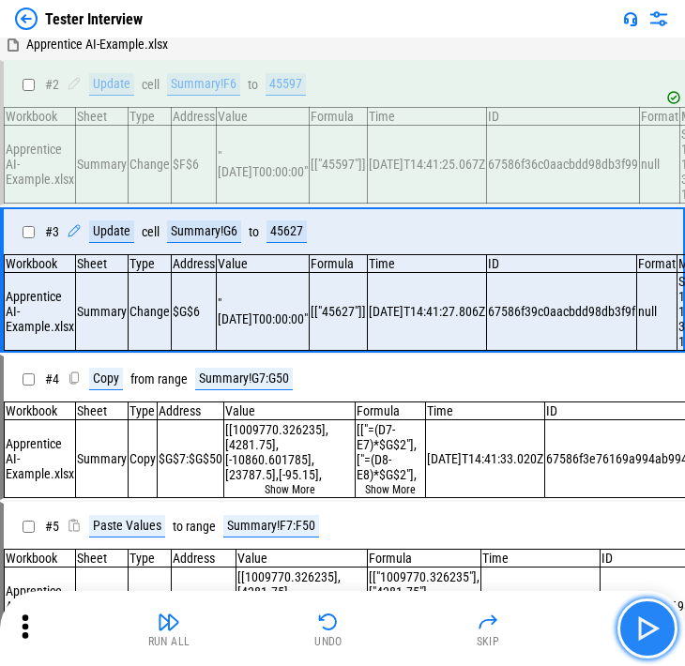
click at [280, 623] on img "button" at bounding box center [648, 629] width 30 height 30
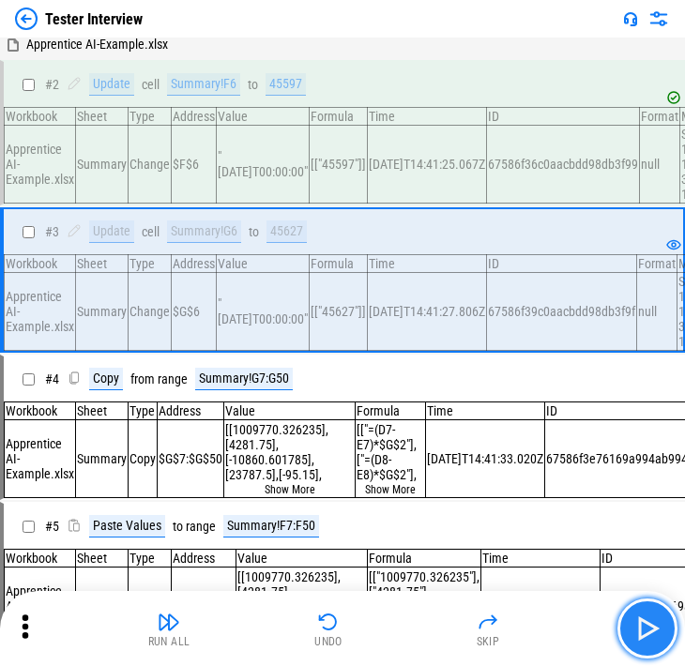
click at [280, 623] on img "button" at bounding box center [648, 629] width 30 height 30
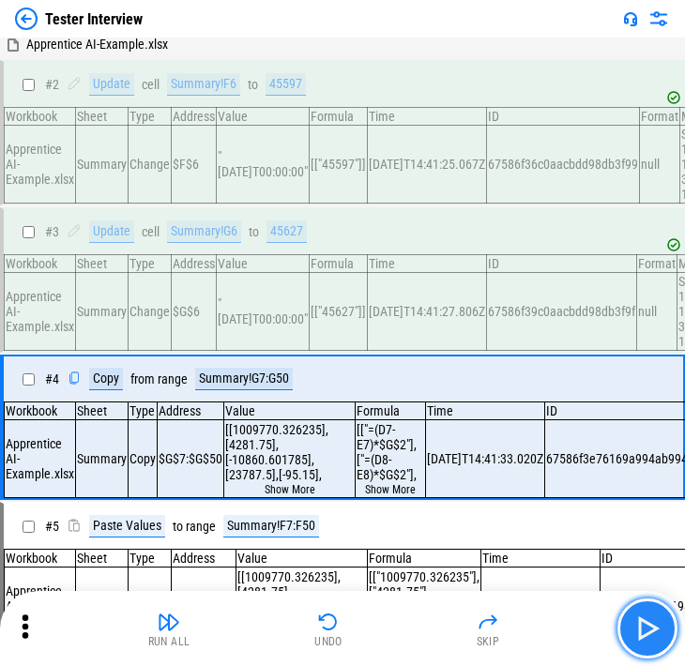
click at [280, 623] on img "button" at bounding box center [648, 629] width 30 height 30
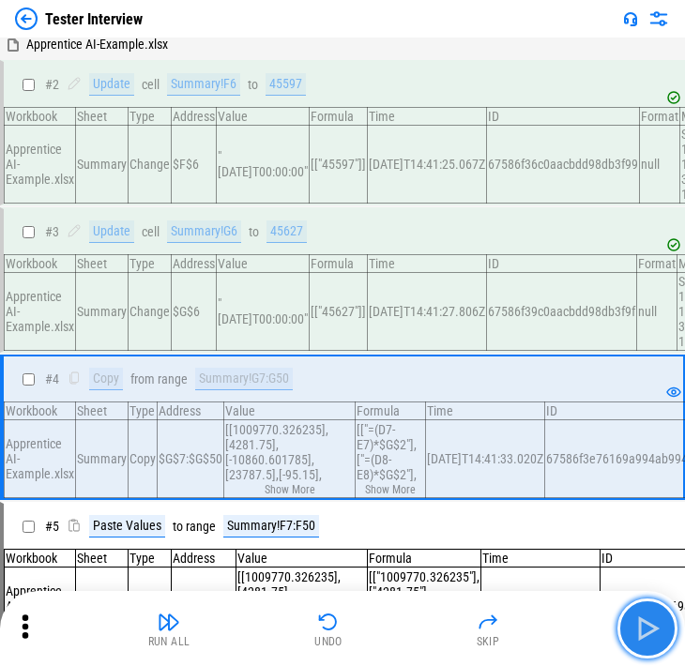
click at [280, 623] on img "button" at bounding box center [648, 629] width 30 height 30
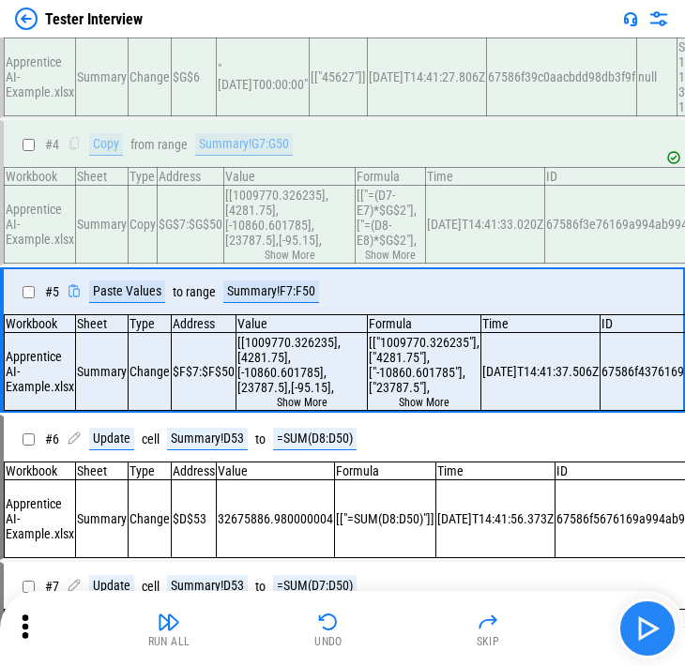
scroll to position [269, 0]
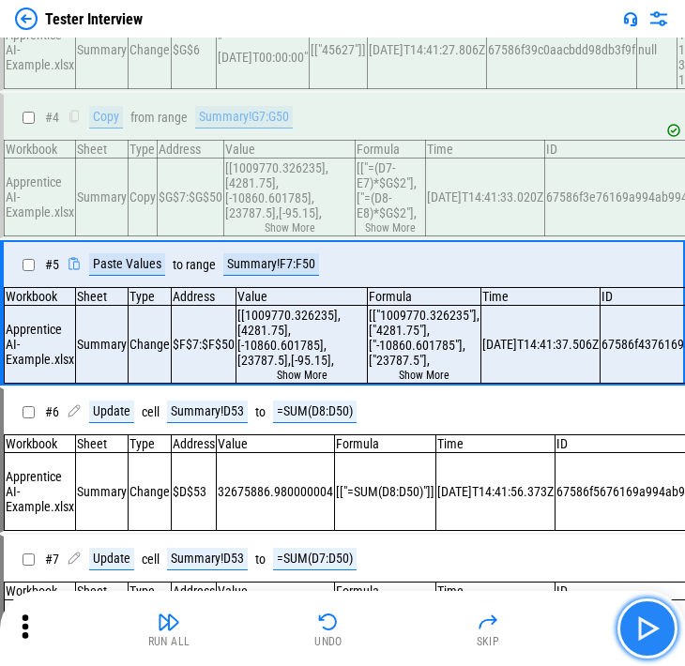
click at [280, 623] on img "button" at bounding box center [648, 629] width 30 height 30
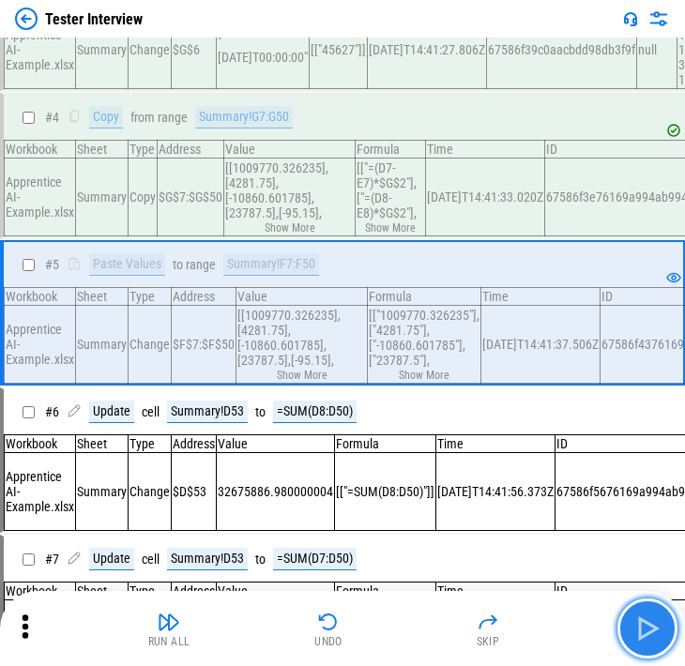
click at [280, 622] on img "button" at bounding box center [648, 629] width 30 height 30
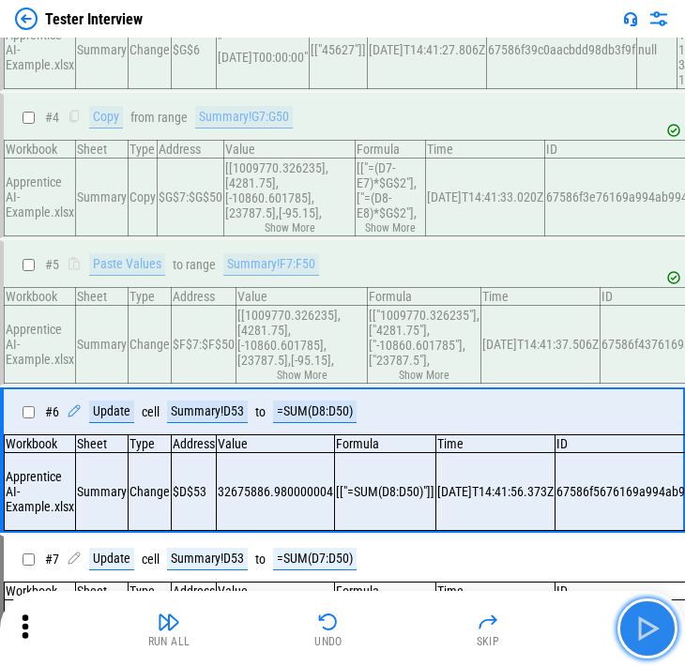
click at [280, 622] on img "button" at bounding box center [648, 629] width 30 height 30
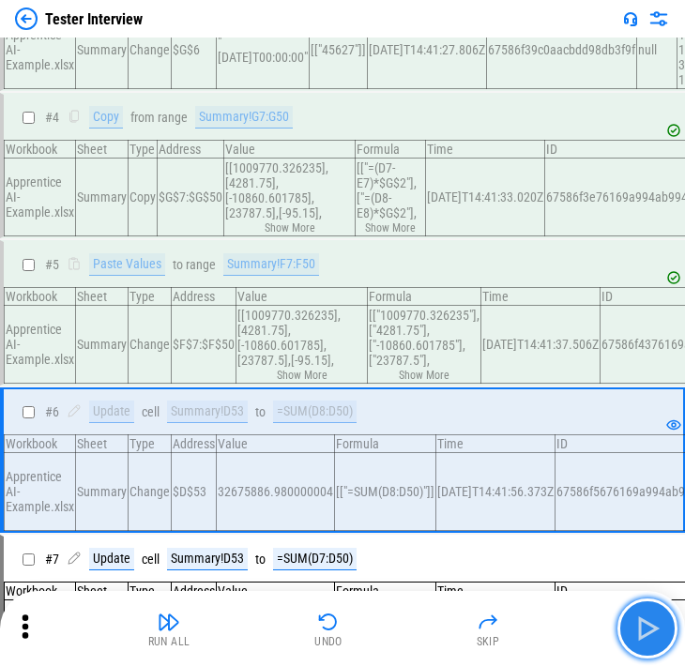
click at [280, 622] on img "button" at bounding box center [648, 629] width 30 height 30
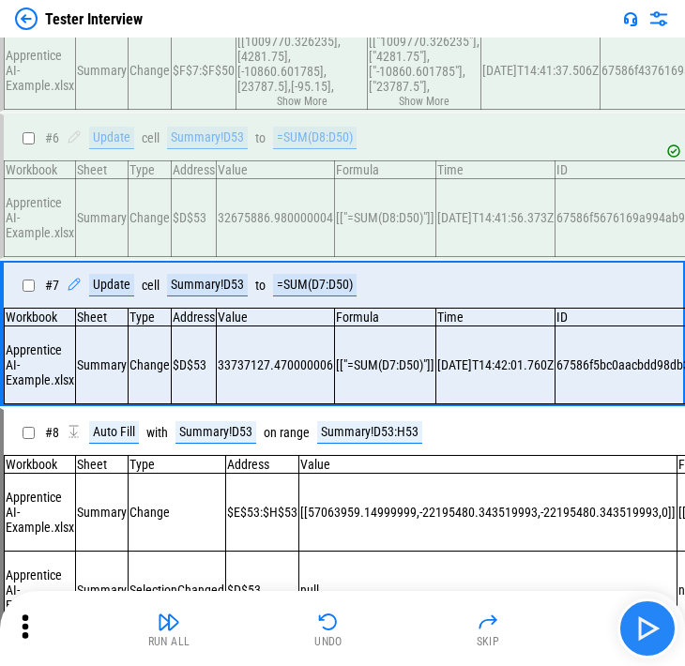
scroll to position [575, 0]
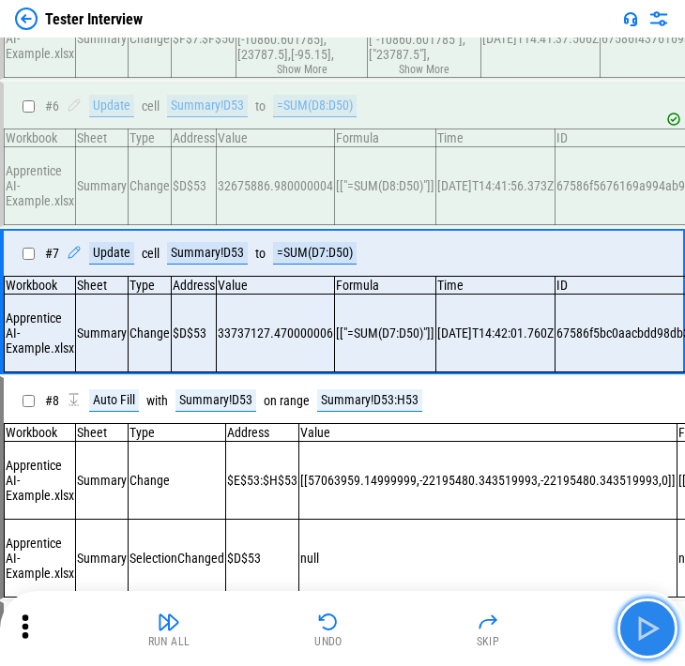
click at [280, 622] on img "button" at bounding box center [648, 629] width 30 height 30
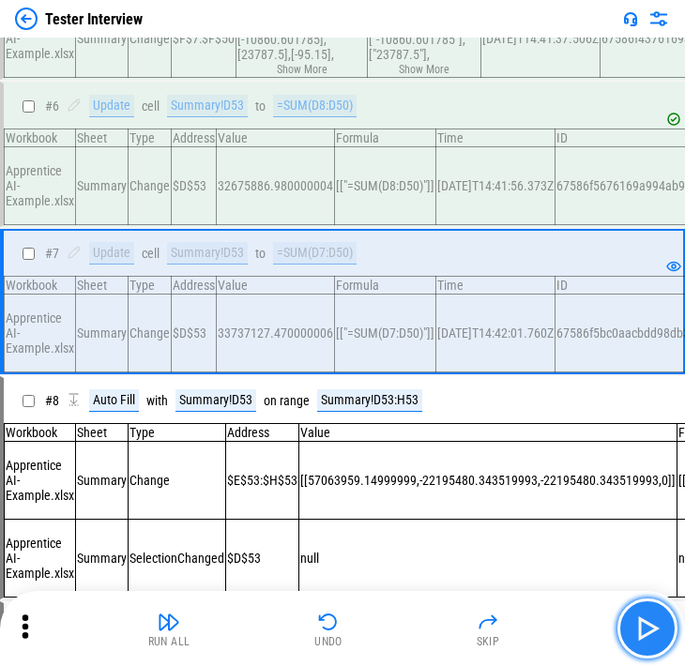
click at [280, 622] on img "button" at bounding box center [648, 629] width 30 height 30
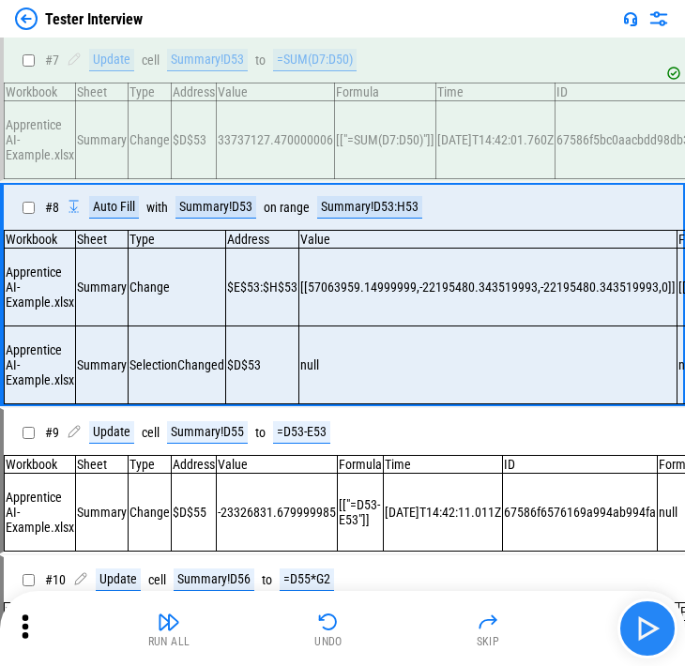
scroll to position [770, 0]
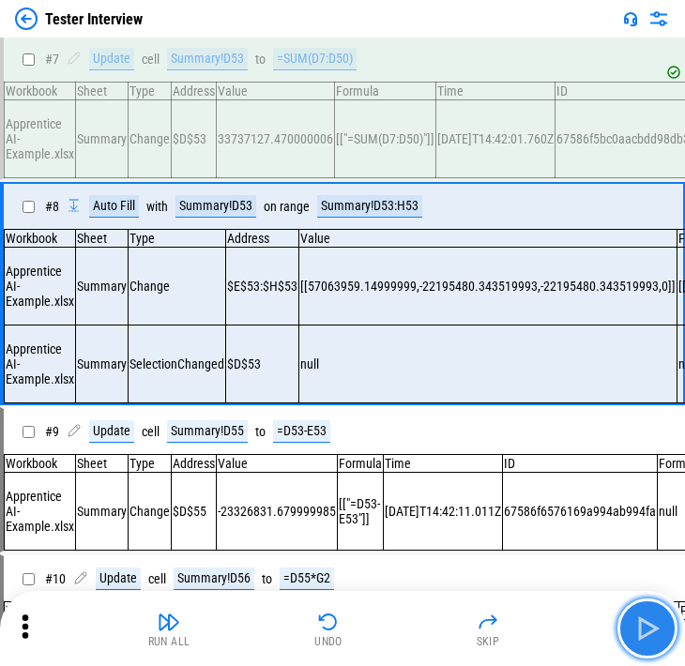
click at [280, 622] on img "button" at bounding box center [648, 629] width 30 height 30
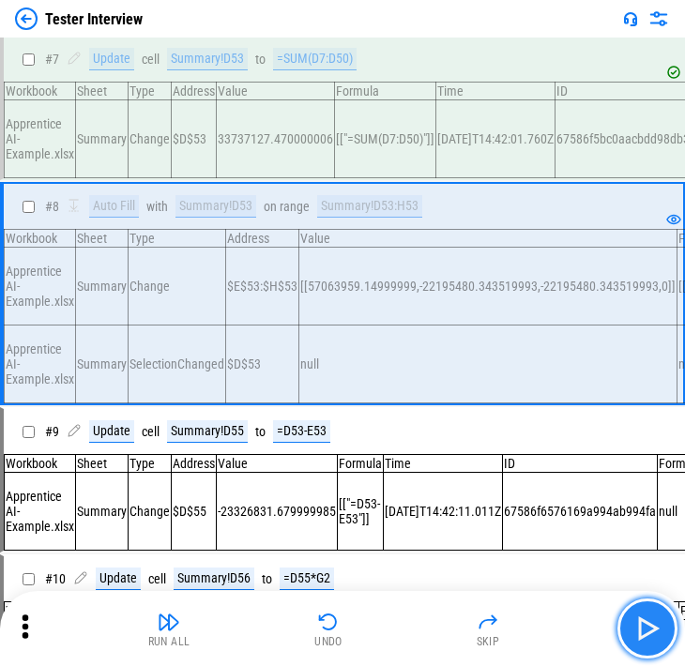
click at [280, 622] on img "button" at bounding box center [648, 629] width 30 height 30
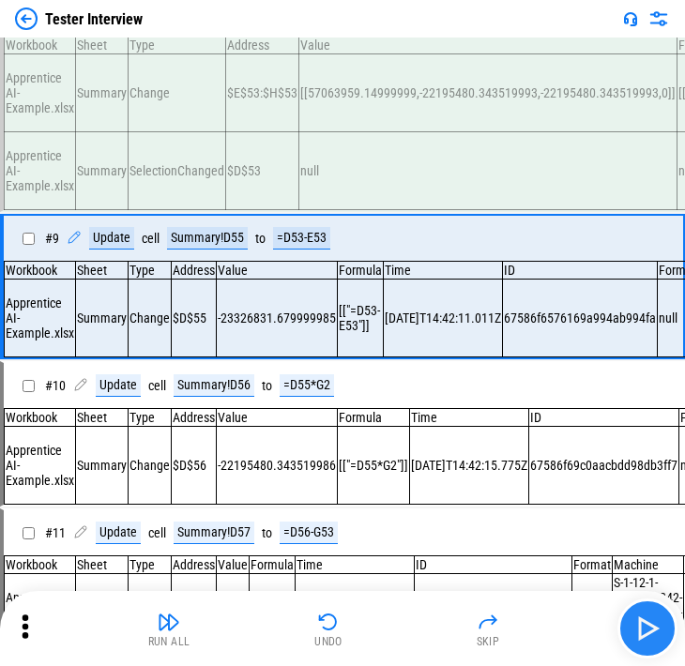
scroll to position [964, 0]
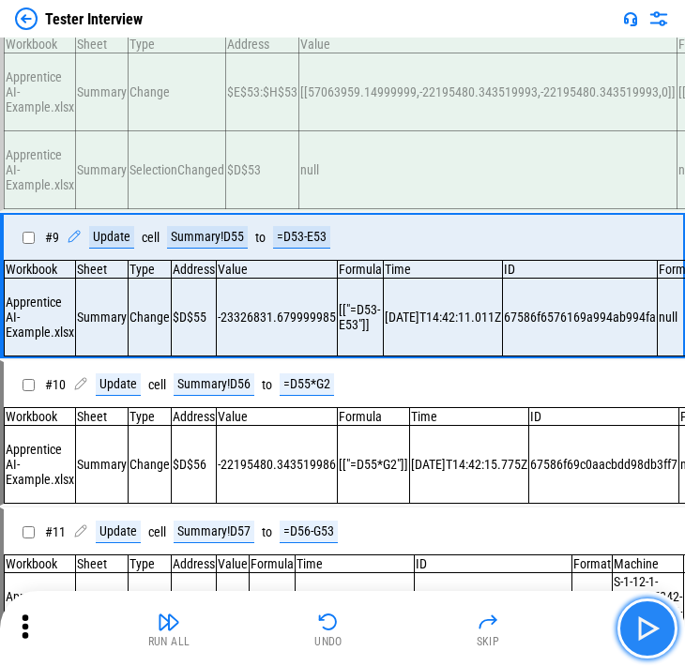
click at [280, 622] on img "button" at bounding box center [648, 629] width 30 height 30
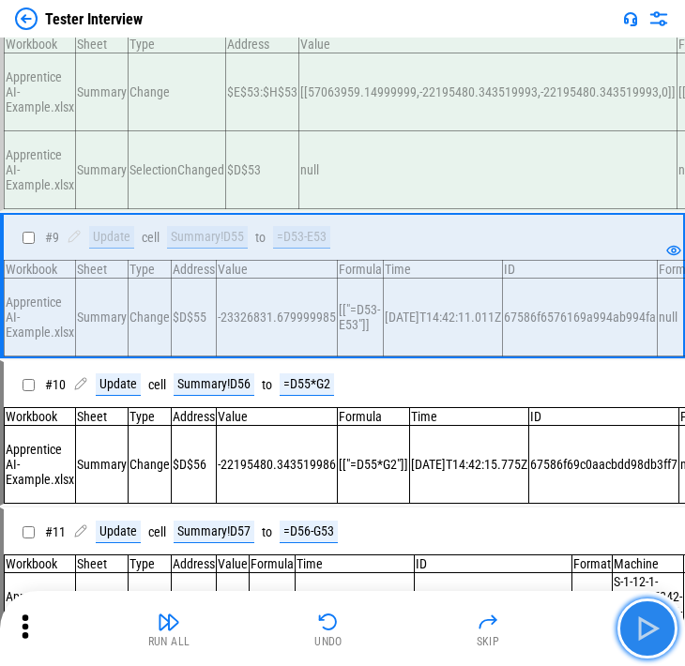
click at [280, 622] on img "button" at bounding box center [648, 629] width 30 height 30
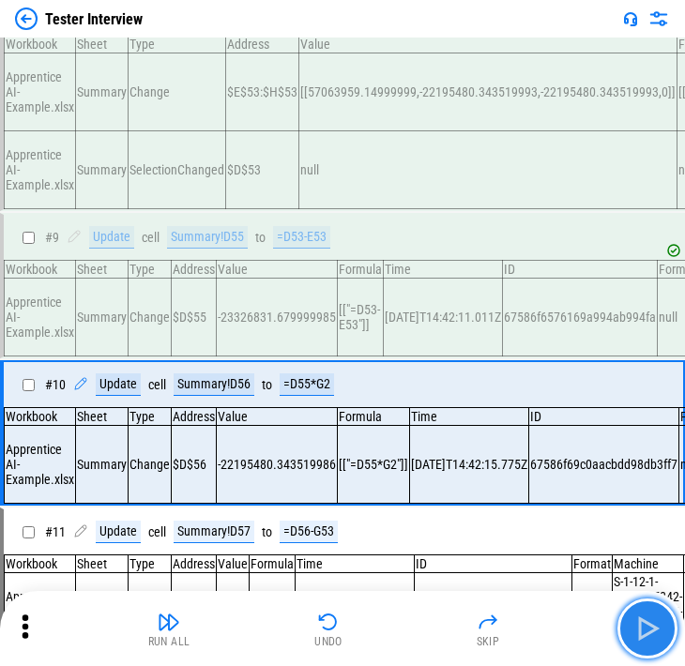
click at [280, 622] on img "button" at bounding box center [648, 629] width 30 height 30
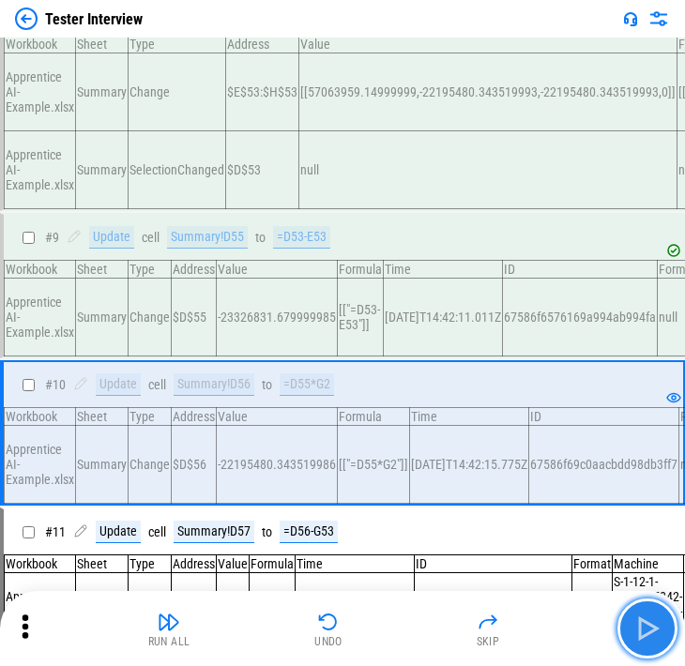
click at [280, 622] on img "button" at bounding box center [648, 629] width 30 height 30
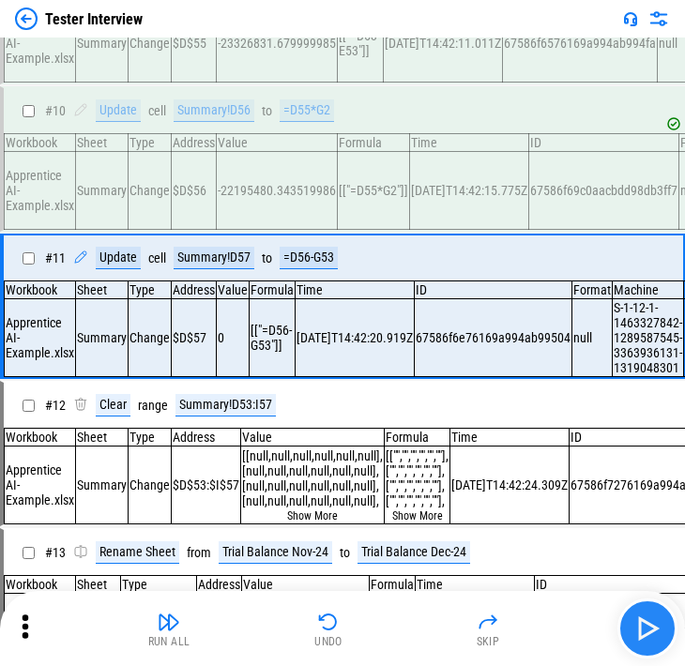
scroll to position [1270, 0]
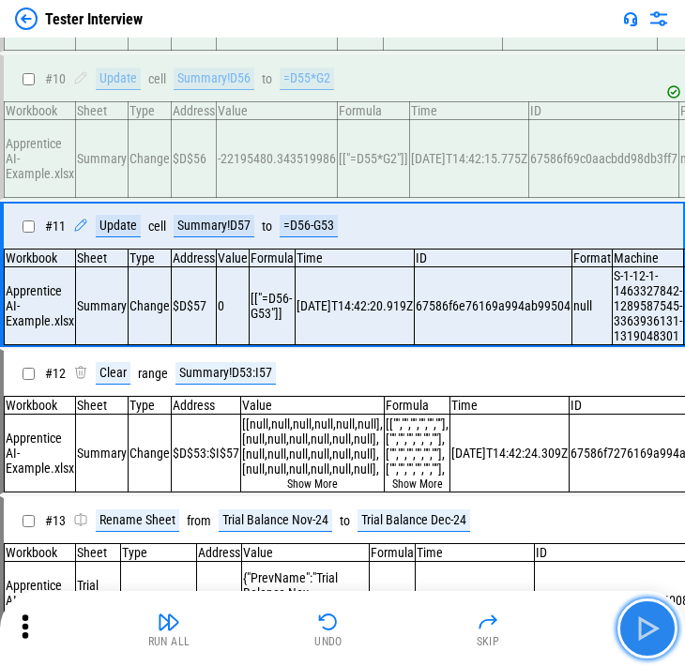
click at [280, 622] on img "button" at bounding box center [648, 629] width 30 height 30
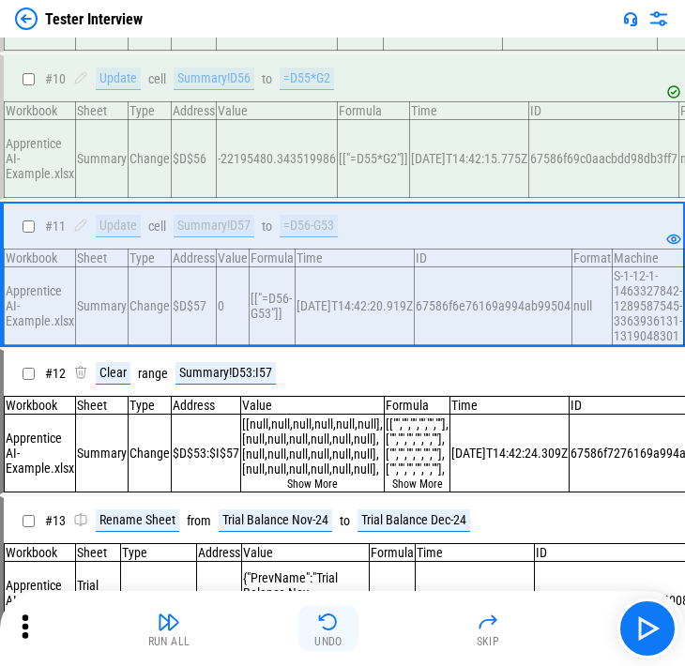
click at [280, 619] on button "Undo" at bounding box center [328, 628] width 60 height 45
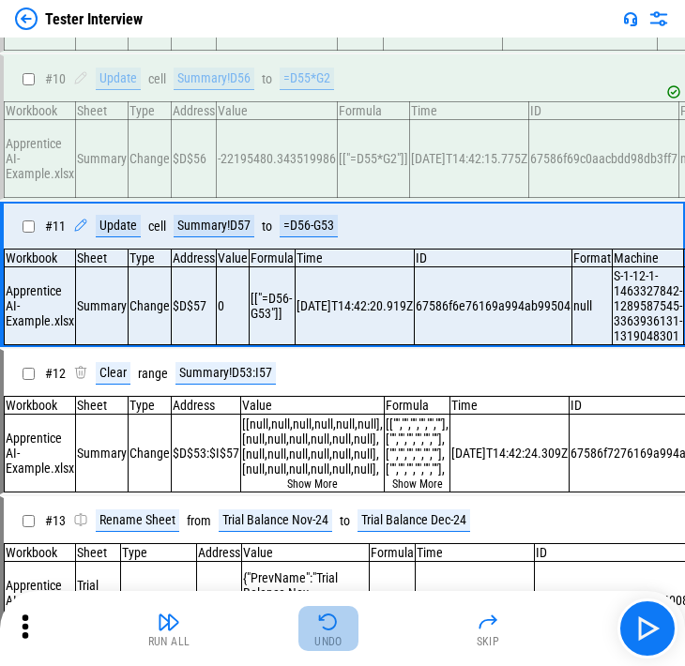
click at [280, 619] on img "button" at bounding box center [328, 622] width 23 height 23
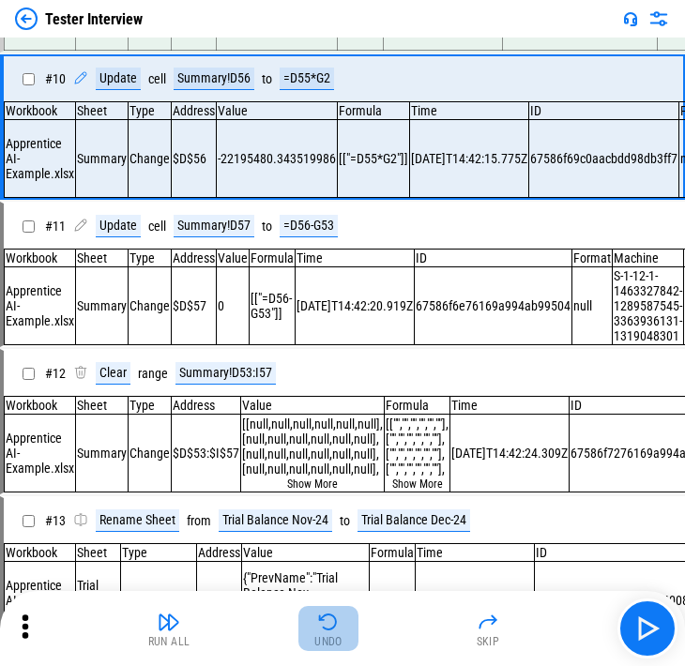
click at [280, 619] on img "button" at bounding box center [328, 622] width 23 height 23
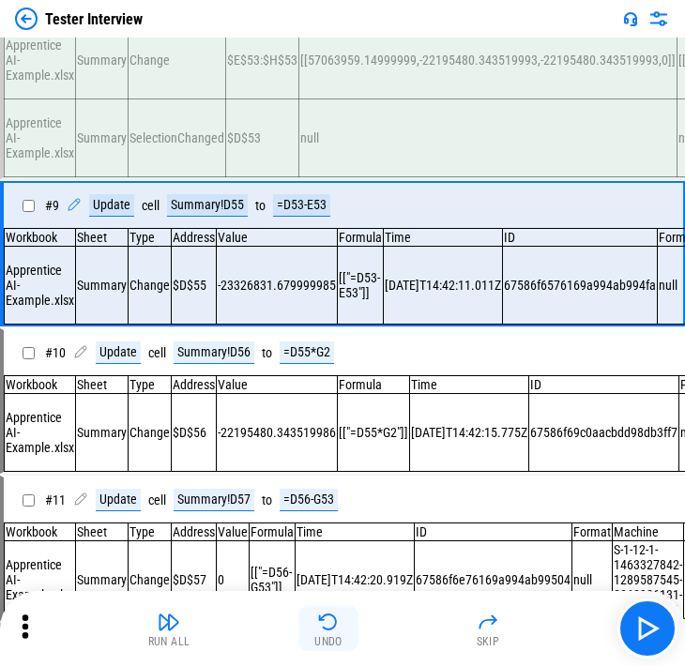
scroll to position [964, 0]
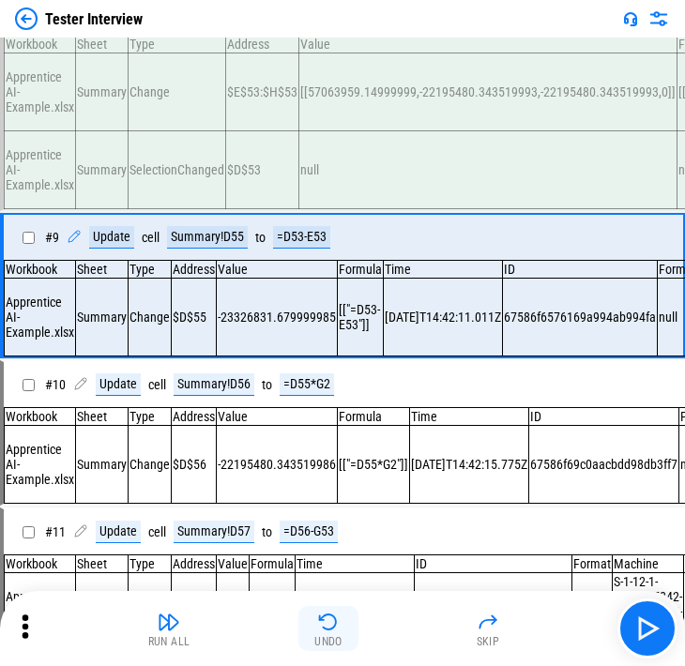
click at [280, 619] on img "button" at bounding box center [328, 622] width 23 height 23
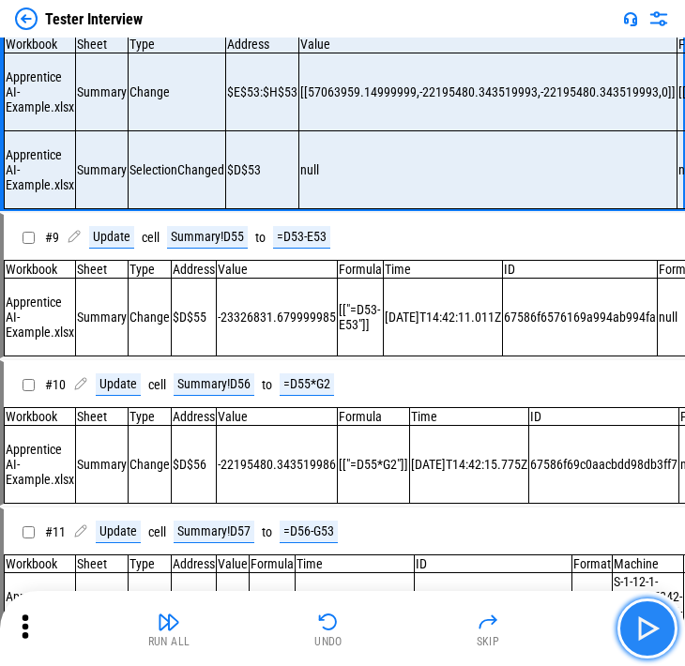
click at [280, 625] on button "button" at bounding box center [648, 629] width 60 height 60
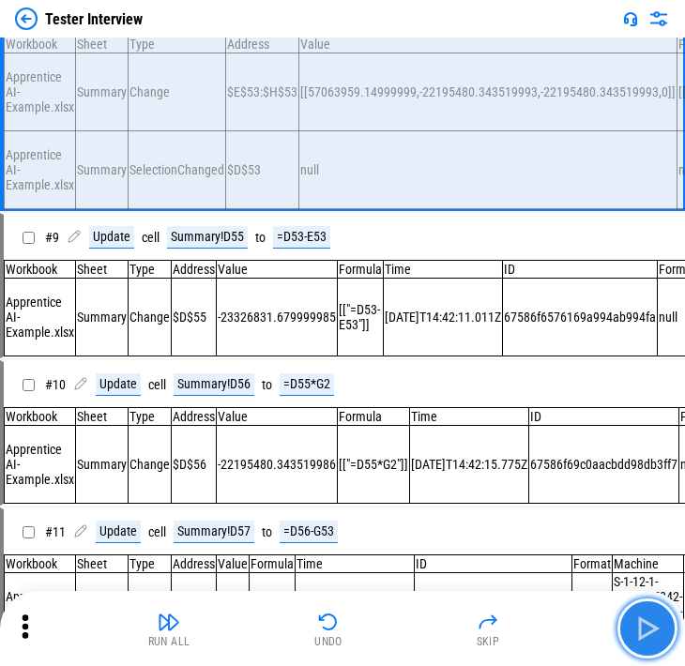
click at [280, 625] on button "button" at bounding box center [648, 629] width 60 height 60
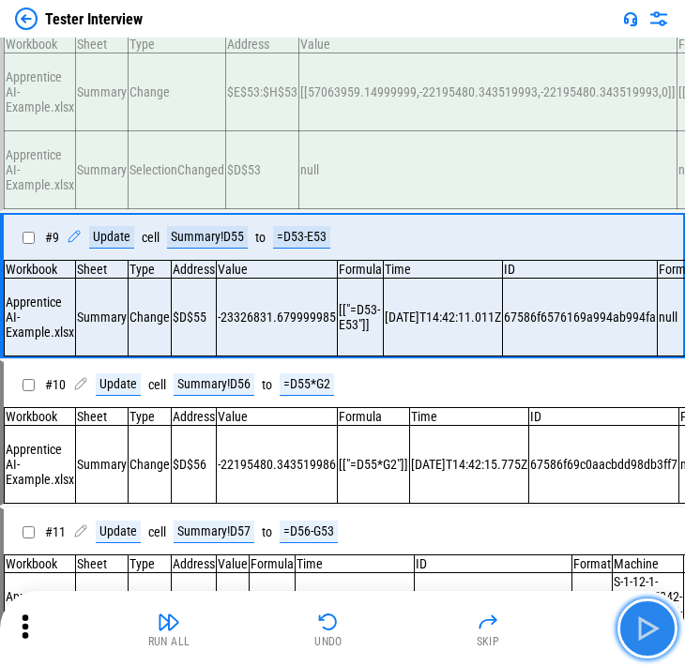
click at [280, 642] on img "button" at bounding box center [648, 629] width 30 height 30
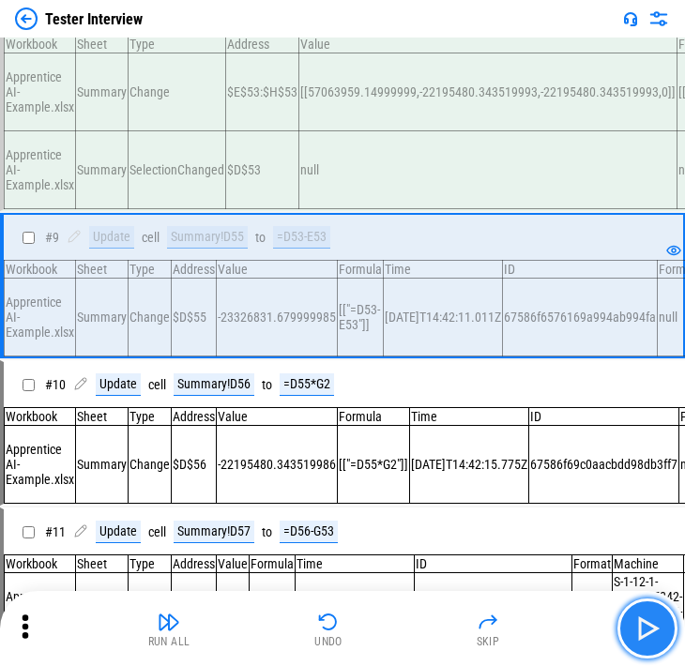
click at [280, 642] on img "button" at bounding box center [648, 629] width 30 height 30
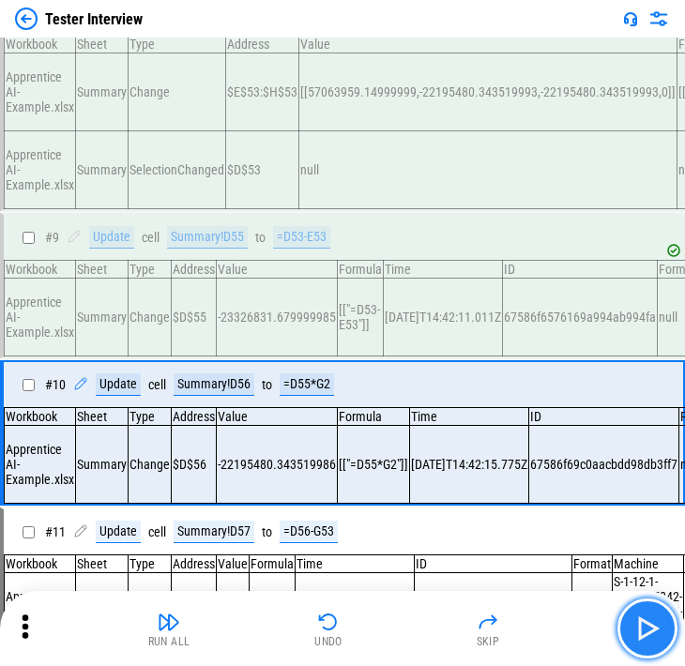
click at [280, 642] on img "button" at bounding box center [648, 629] width 30 height 30
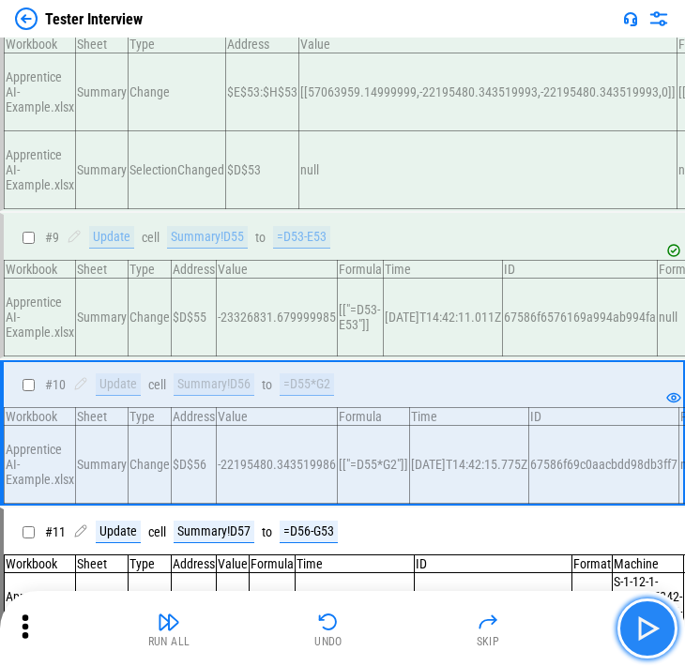
click at [280, 642] on img "button" at bounding box center [648, 629] width 30 height 30
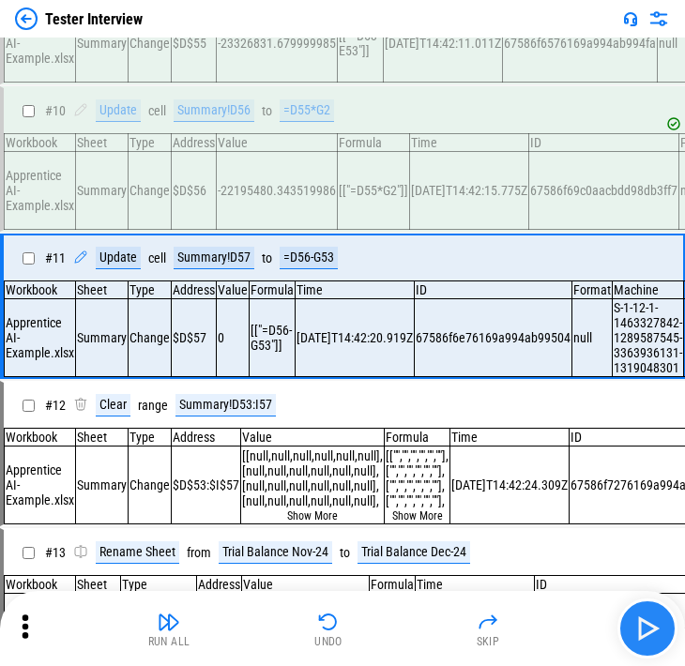
scroll to position [1270, 0]
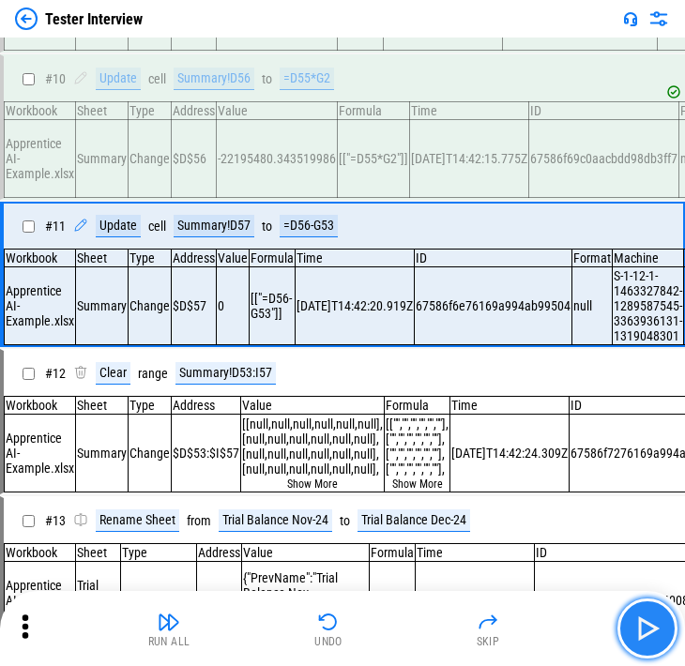
click at [280, 642] on img "button" at bounding box center [648, 629] width 30 height 30
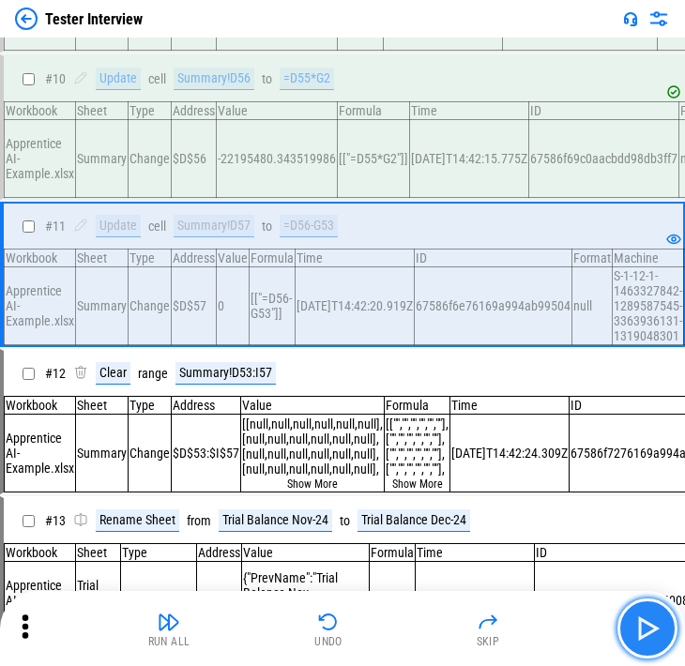
click at [280, 642] on img "button" at bounding box center [648, 629] width 30 height 30
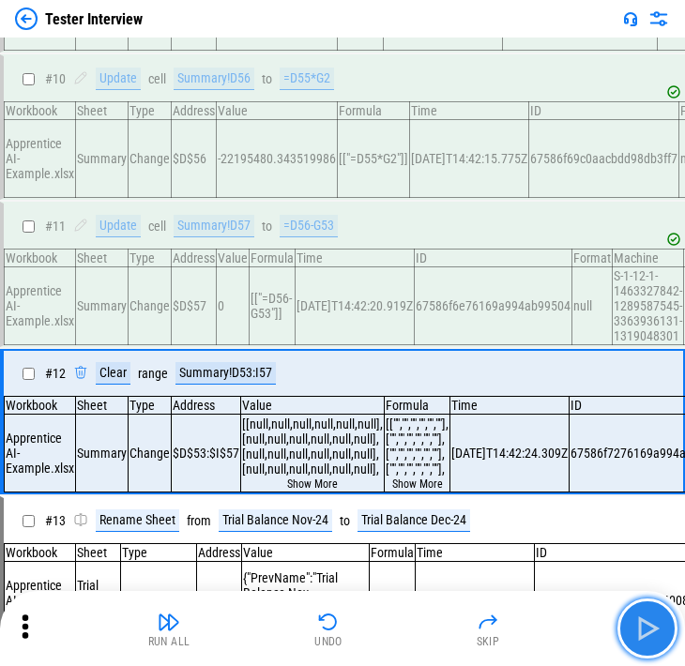
click at [280, 642] on img "button" at bounding box center [648, 629] width 30 height 30
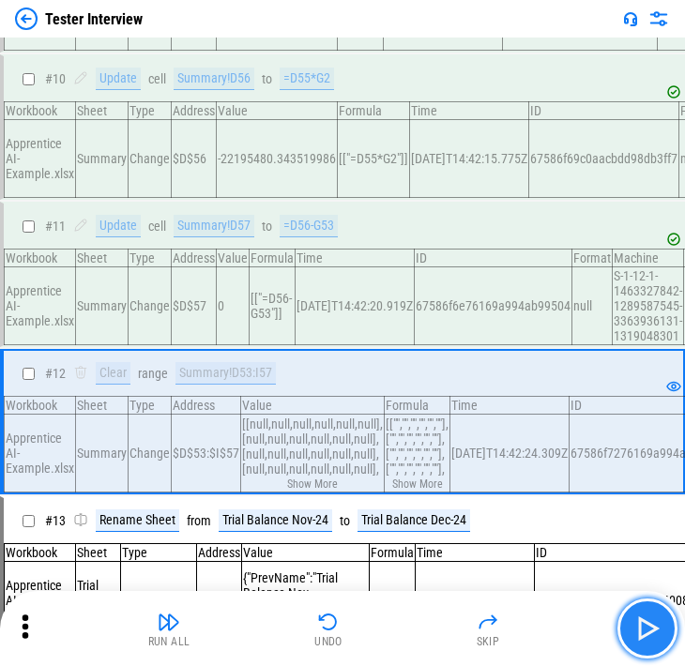
click at [280, 642] on img "button" at bounding box center [648, 629] width 30 height 30
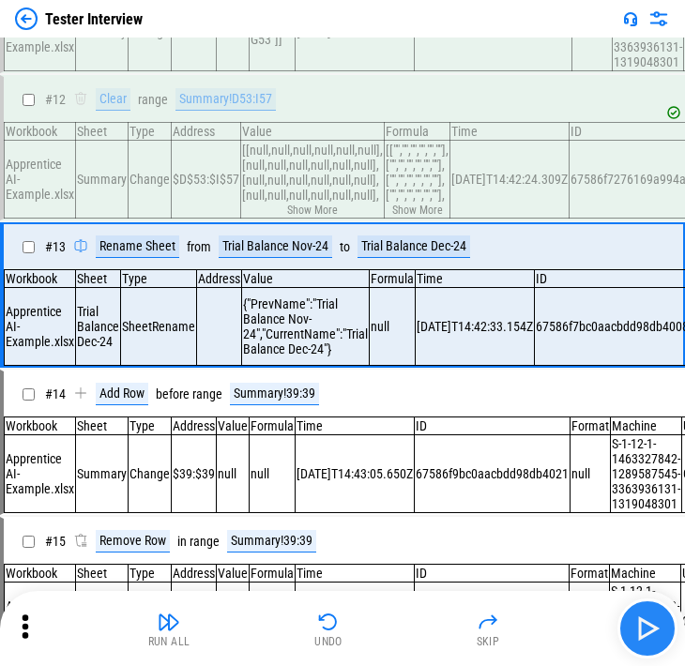
scroll to position [1576, 0]
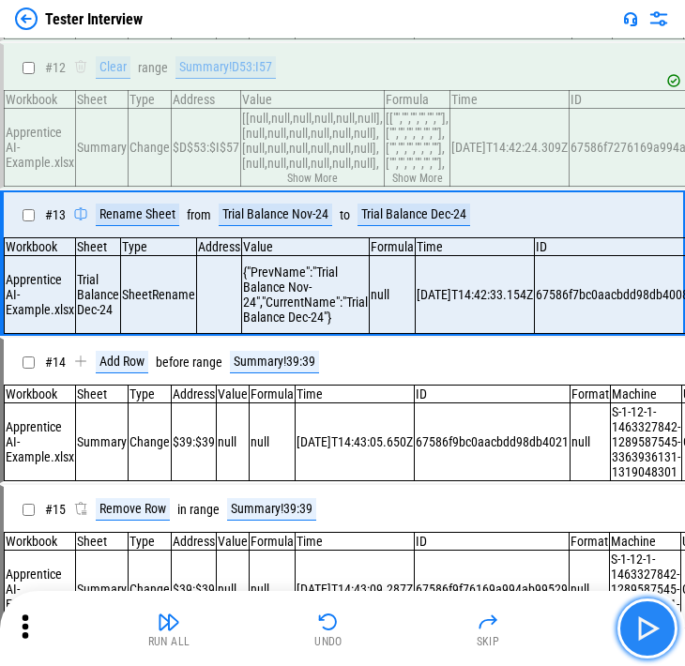
click at [280, 642] on img "button" at bounding box center [648, 629] width 30 height 30
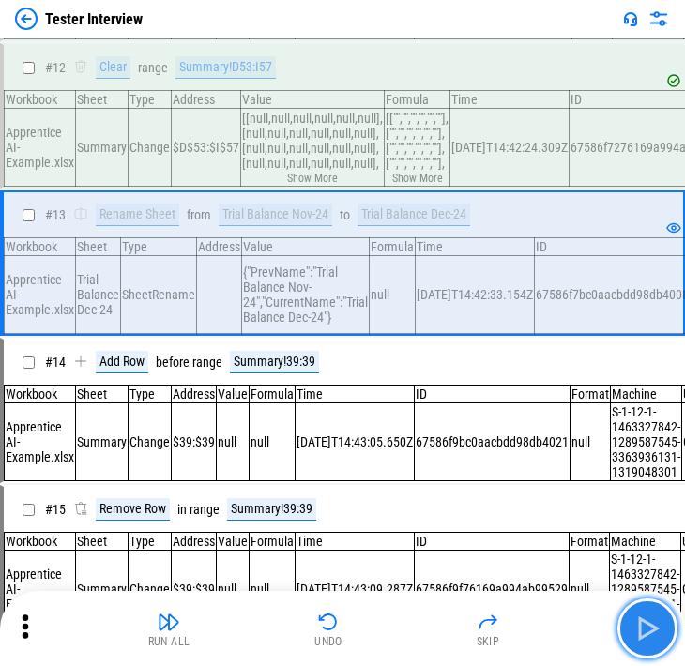
click at [280, 611] on button "button" at bounding box center [648, 629] width 60 height 60
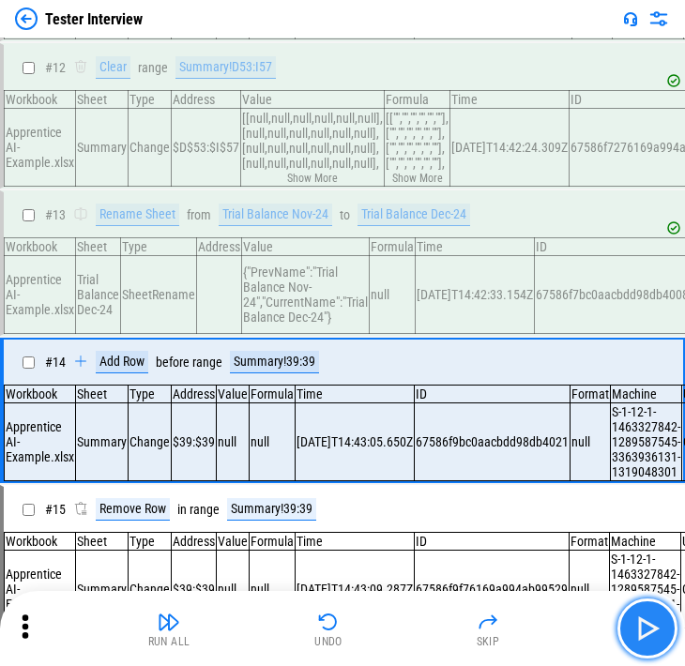
click at [280, 611] on button "button" at bounding box center [648, 629] width 60 height 60
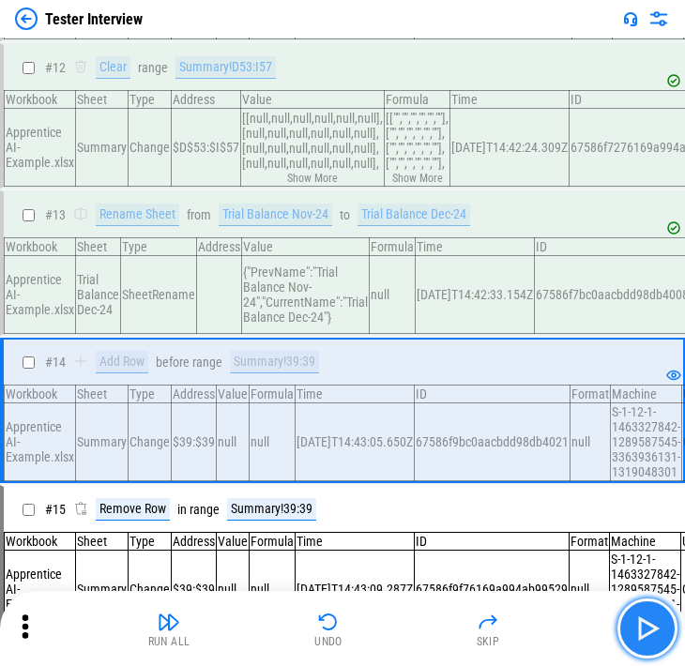
click at [280, 611] on button "button" at bounding box center [648, 629] width 60 height 60
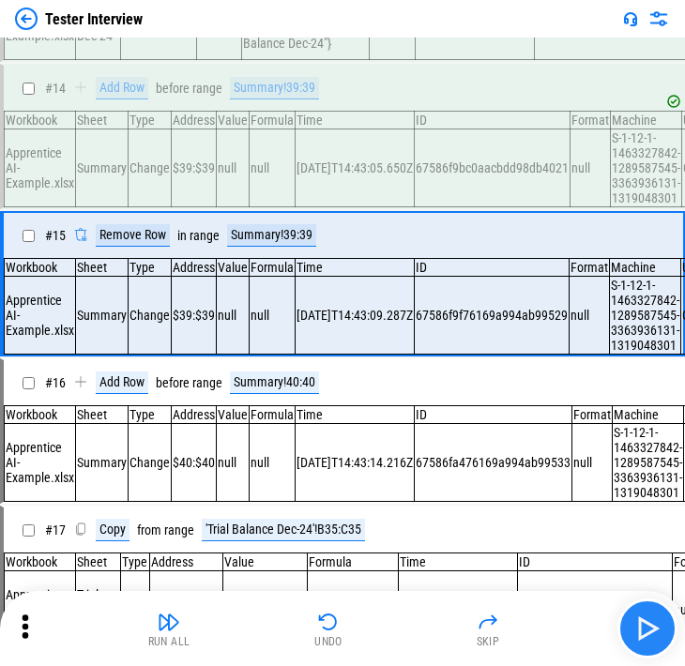
scroll to position [1882, 0]
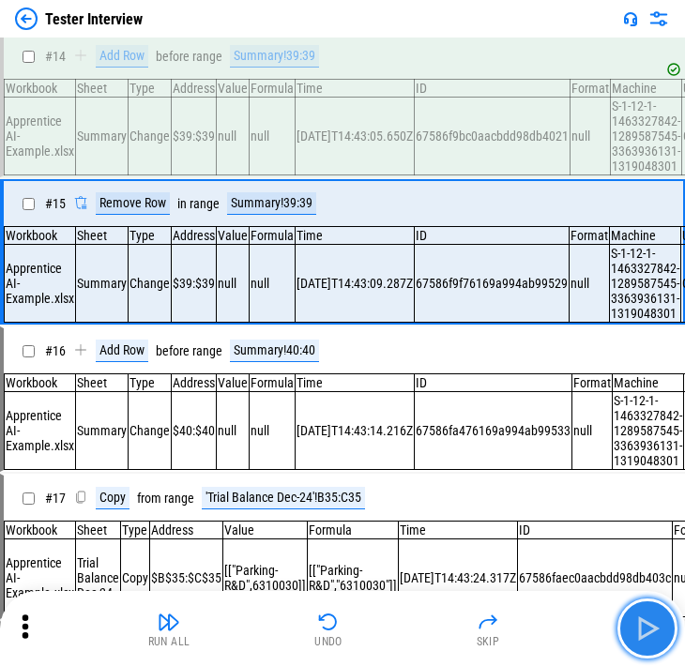
click at [280, 611] on button "button" at bounding box center [648, 629] width 60 height 60
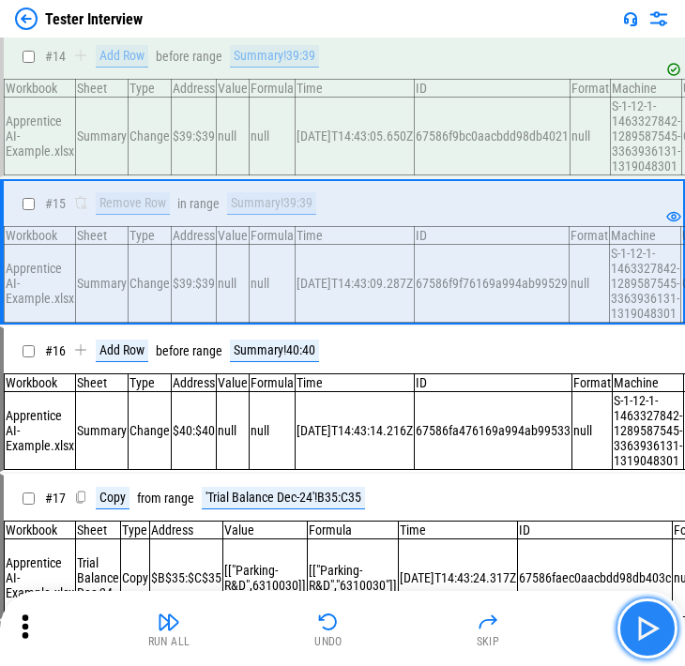
click at [280, 611] on button "button" at bounding box center [648, 629] width 60 height 60
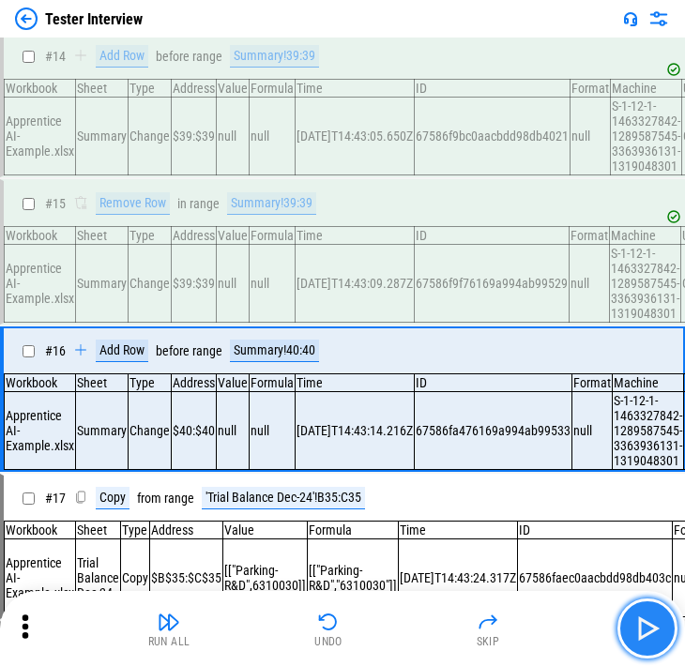
click at [280, 616] on img "button" at bounding box center [648, 629] width 30 height 30
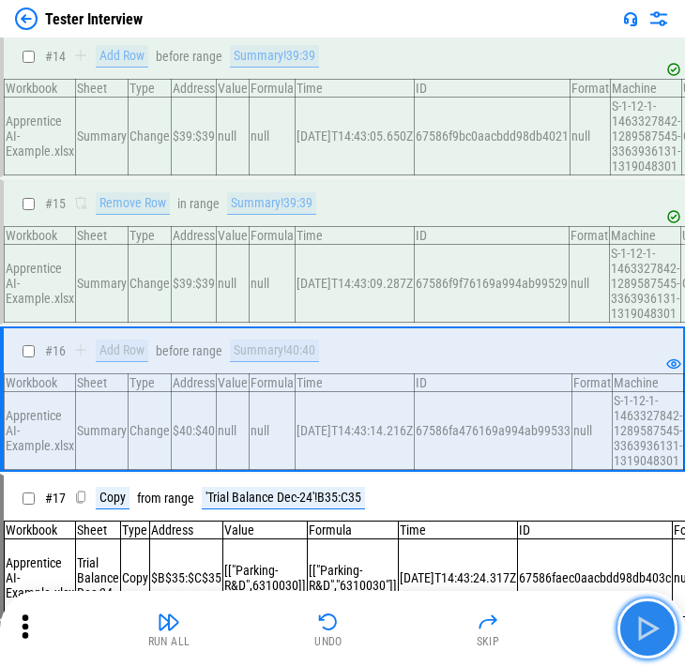
click at [280, 616] on img "button" at bounding box center [648, 629] width 30 height 30
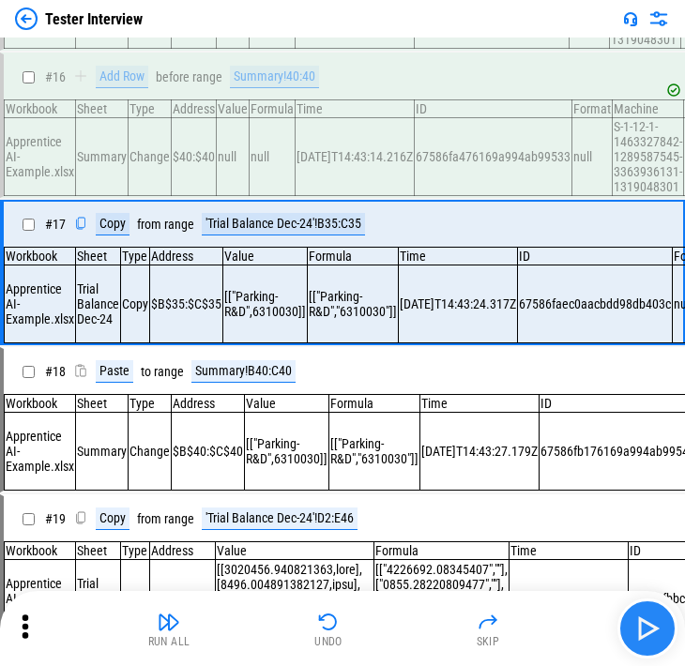
scroll to position [2188, 0]
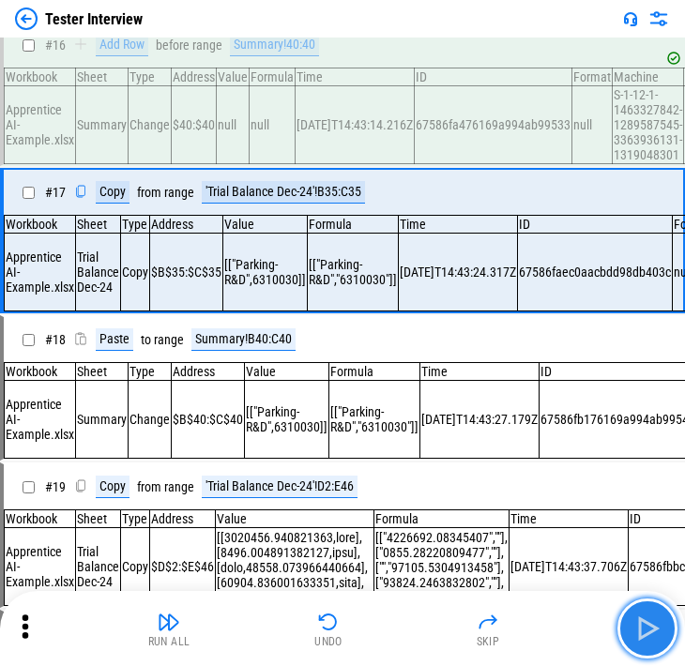
click at [280, 616] on img "button" at bounding box center [648, 629] width 30 height 30
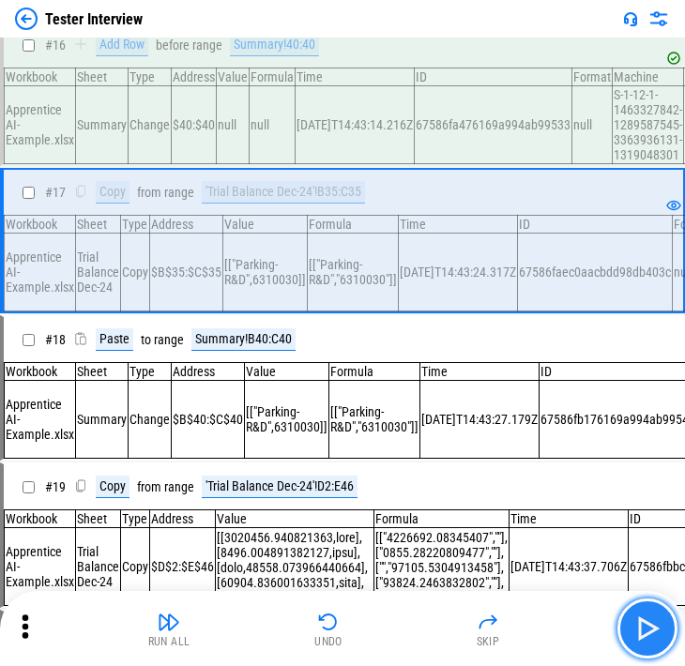
click at [280, 616] on img "button" at bounding box center [648, 629] width 30 height 30
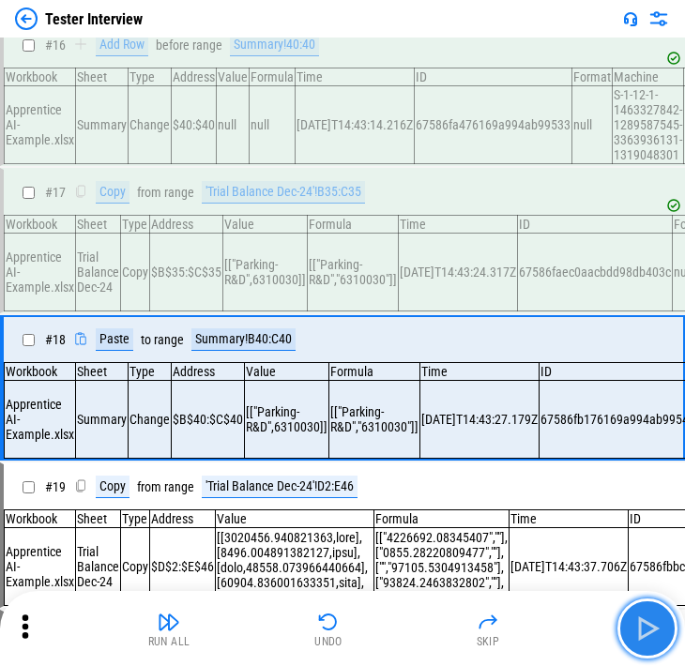
click at [280, 616] on img "button" at bounding box center [648, 629] width 30 height 30
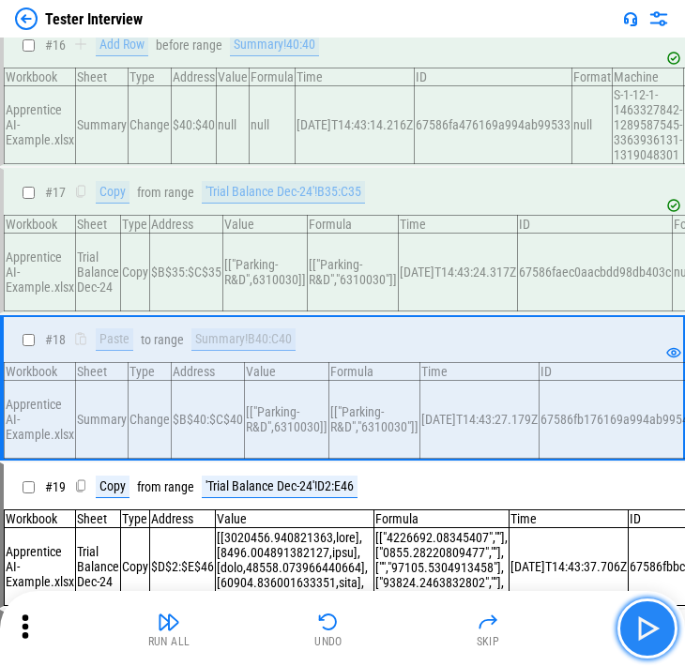
click at [280, 616] on img "button" at bounding box center [648, 629] width 30 height 30
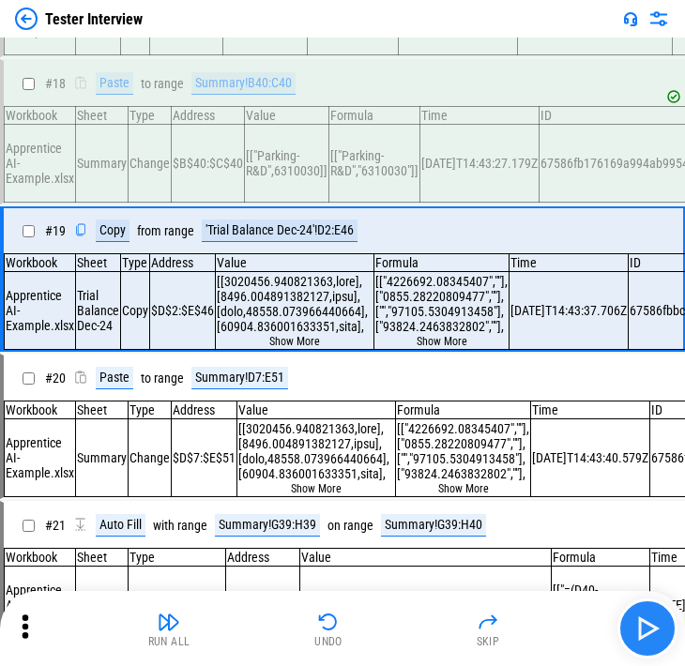
scroll to position [2494, 0]
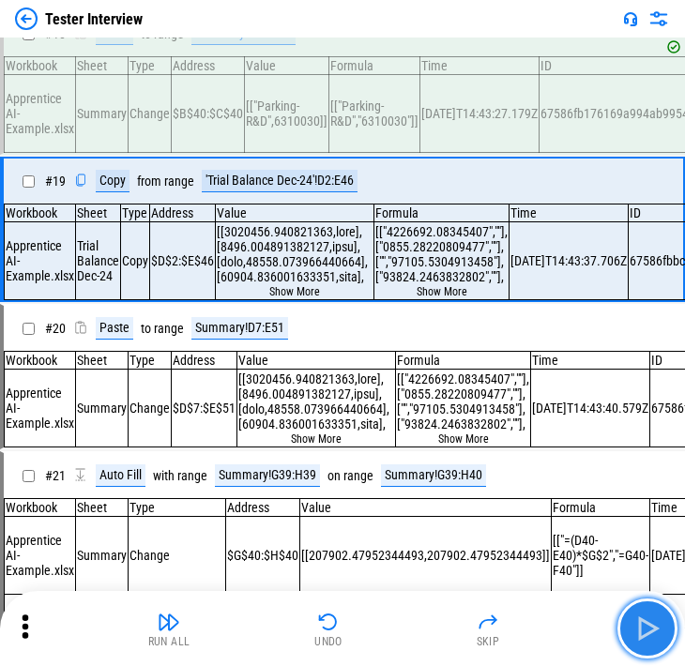
click at [280, 616] on img "button" at bounding box center [648, 629] width 30 height 30
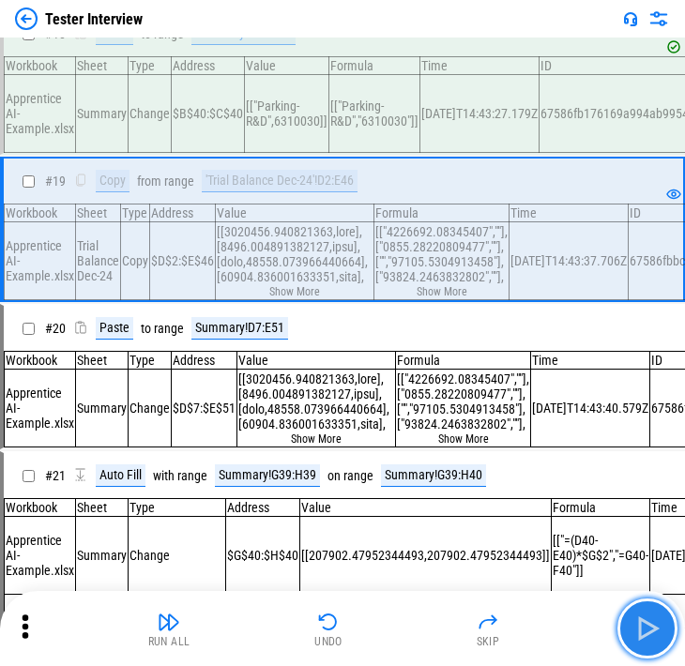
click at [280, 616] on img "button" at bounding box center [648, 629] width 30 height 30
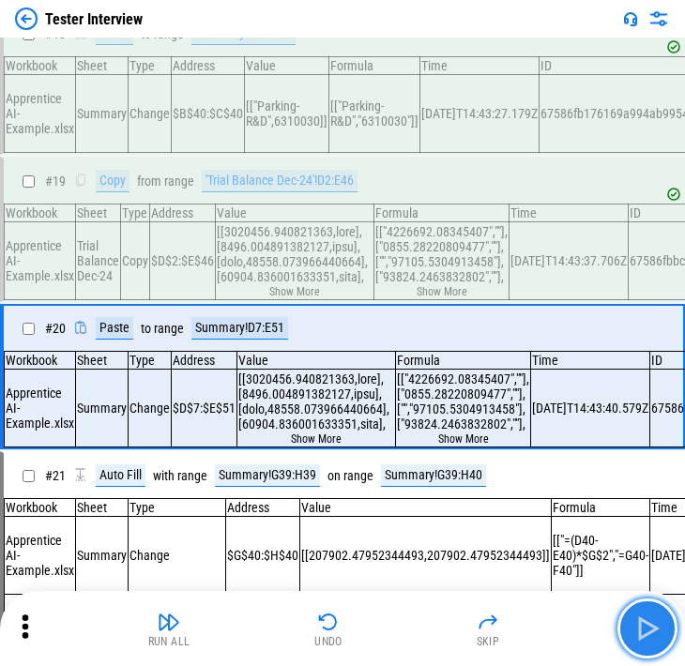
click at [280, 616] on img "button" at bounding box center [648, 629] width 30 height 30
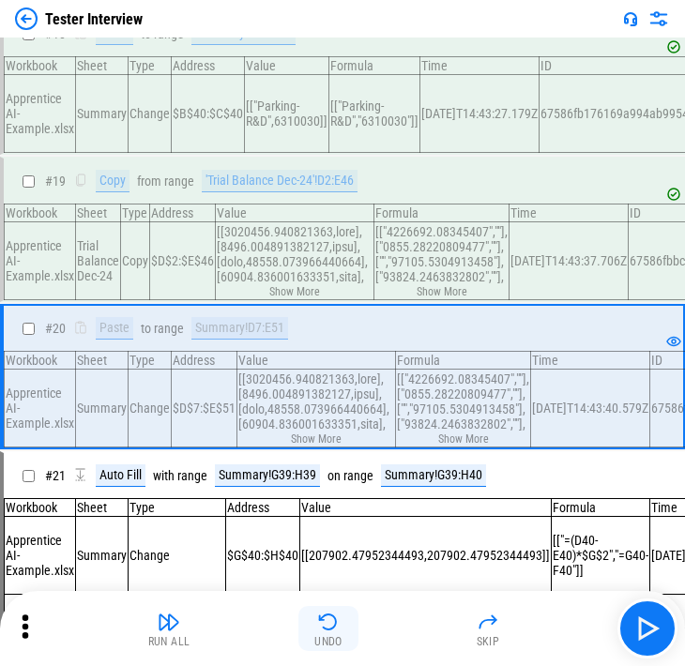
click at [280, 629] on button "Undo" at bounding box center [328, 628] width 60 height 45
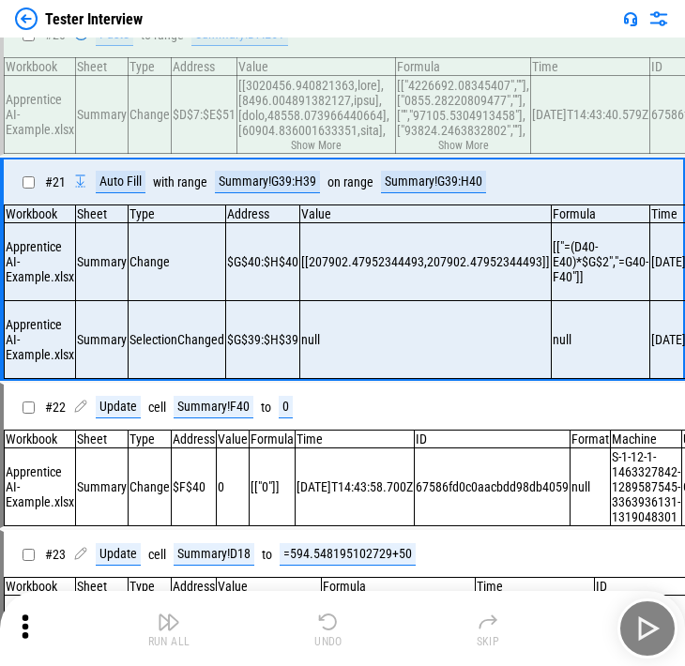
scroll to position [2841, 0]
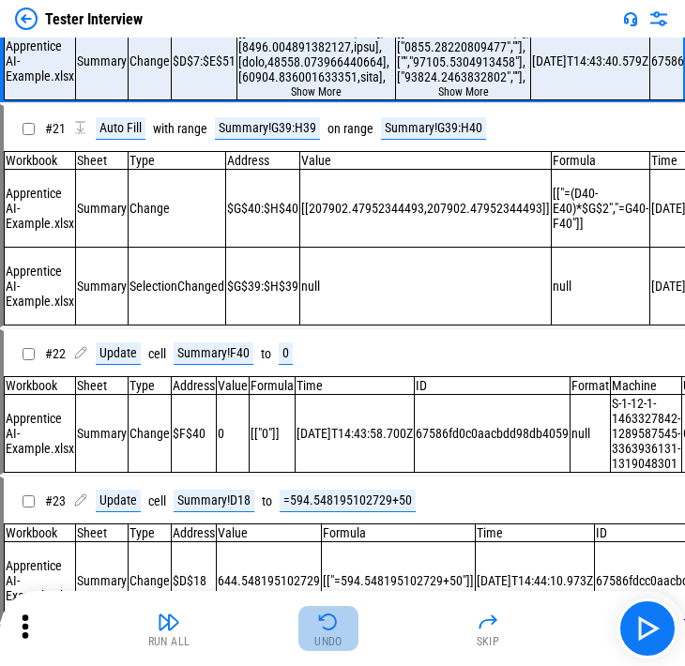
click at [280, 630] on img "button" at bounding box center [328, 622] width 23 height 23
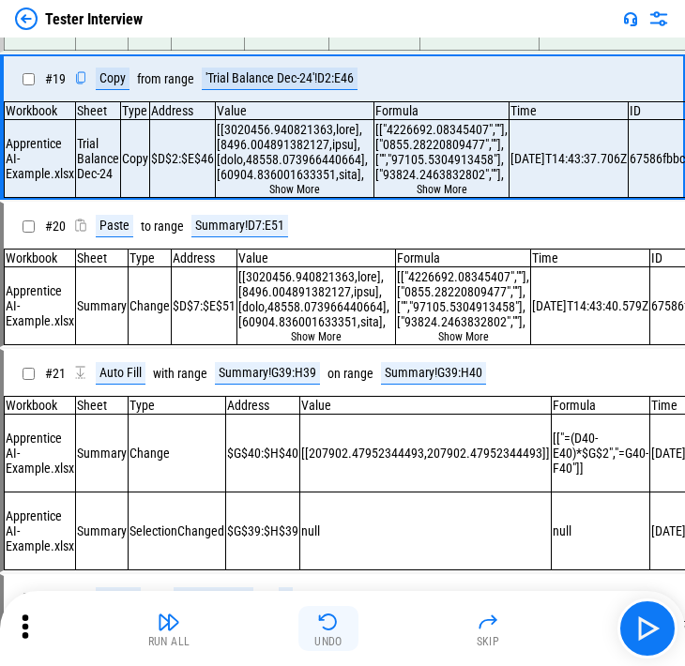
scroll to position [2494, 0]
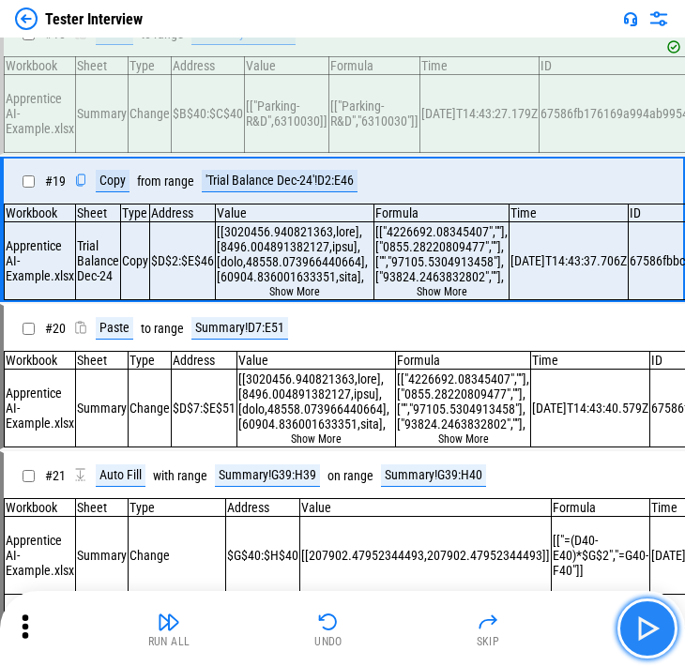
click at [280, 624] on button "button" at bounding box center [648, 629] width 60 height 60
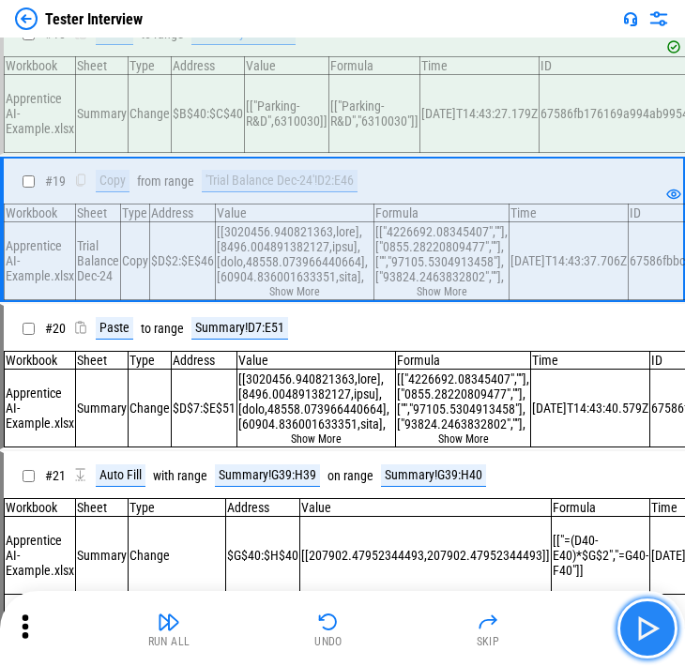
click at [280, 624] on button "button" at bounding box center [648, 629] width 60 height 60
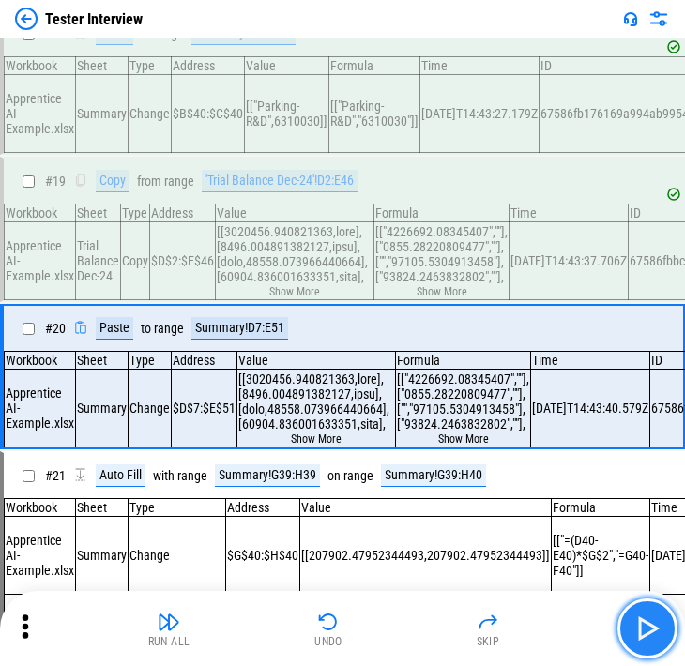
click at [280, 624] on button "button" at bounding box center [648, 629] width 60 height 60
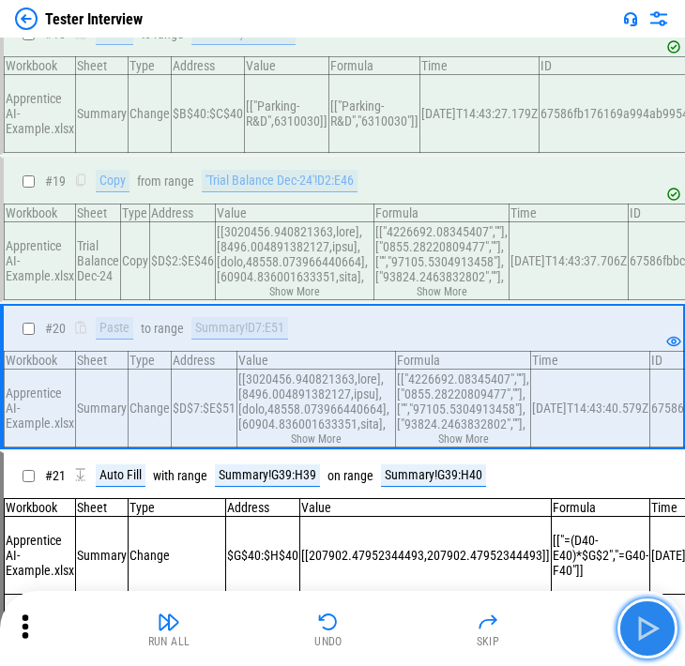
click at [280, 624] on button "button" at bounding box center [648, 629] width 60 height 60
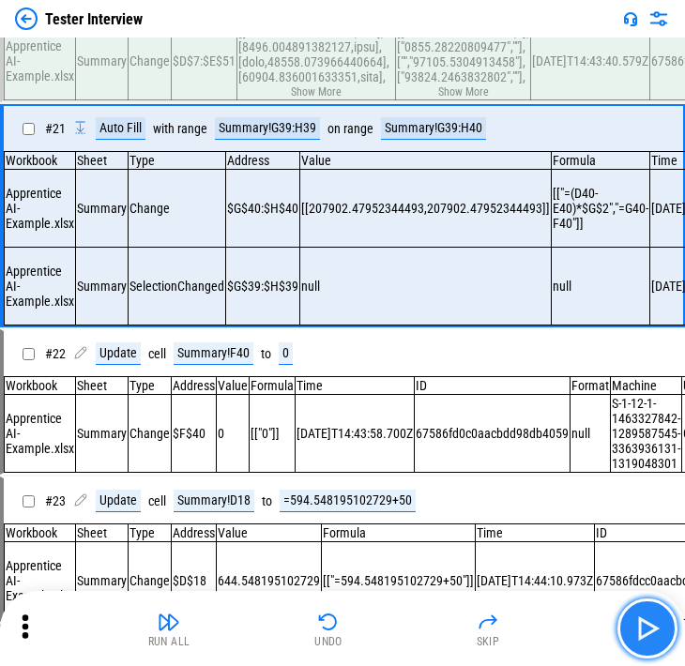
click at [280, 624] on button "button" at bounding box center [648, 629] width 60 height 60
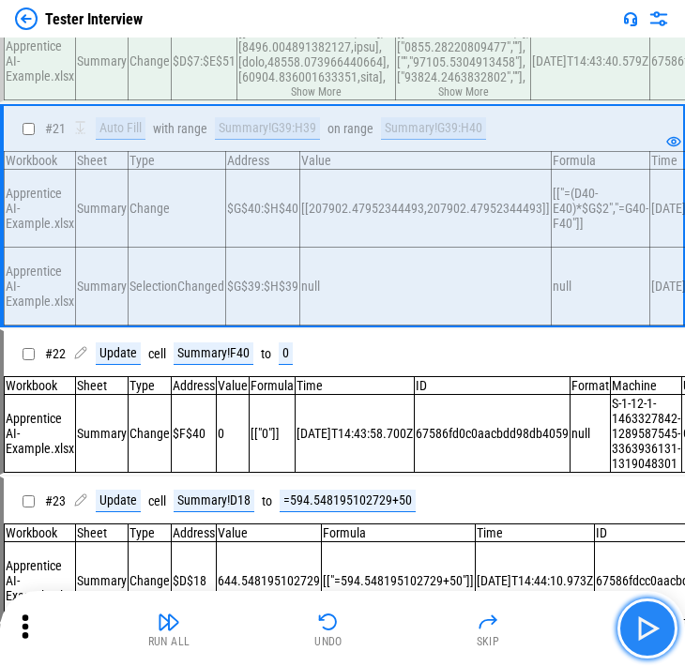
click at [280, 624] on button "button" at bounding box center [648, 629] width 60 height 60
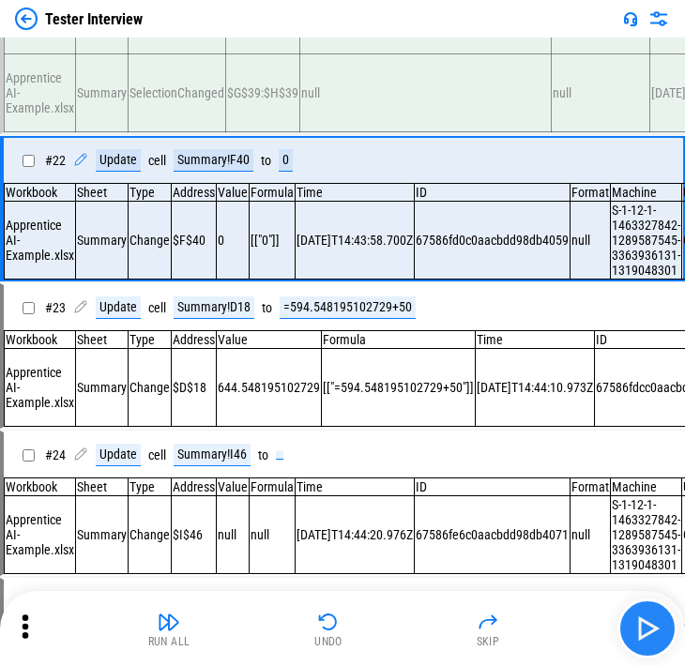
scroll to position [3035, 0]
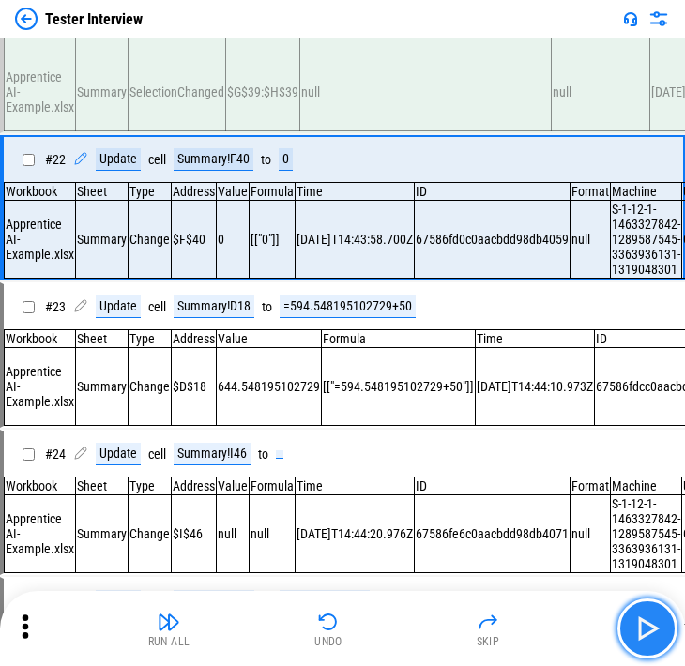
click at [280, 624] on button "button" at bounding box center [648, 629] width 60 height 60
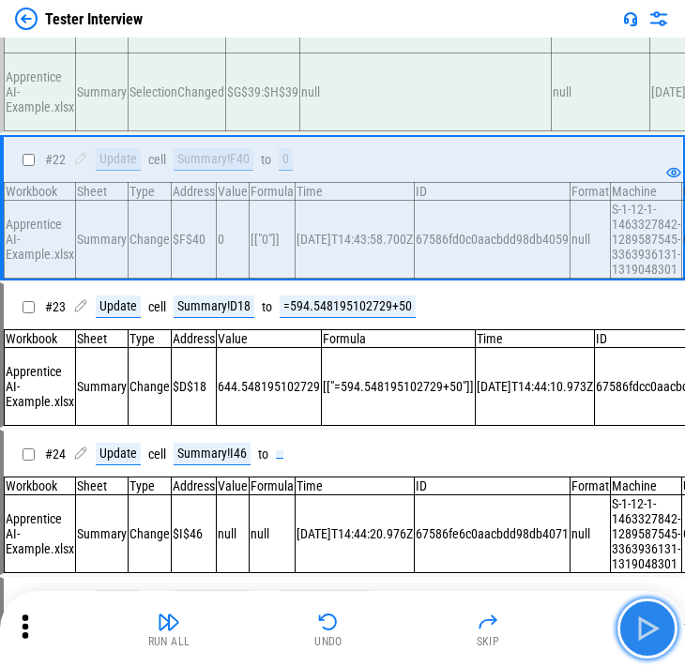
click at [280, 624] on button "button" at bounding box center [648, 629] width 60 height 60
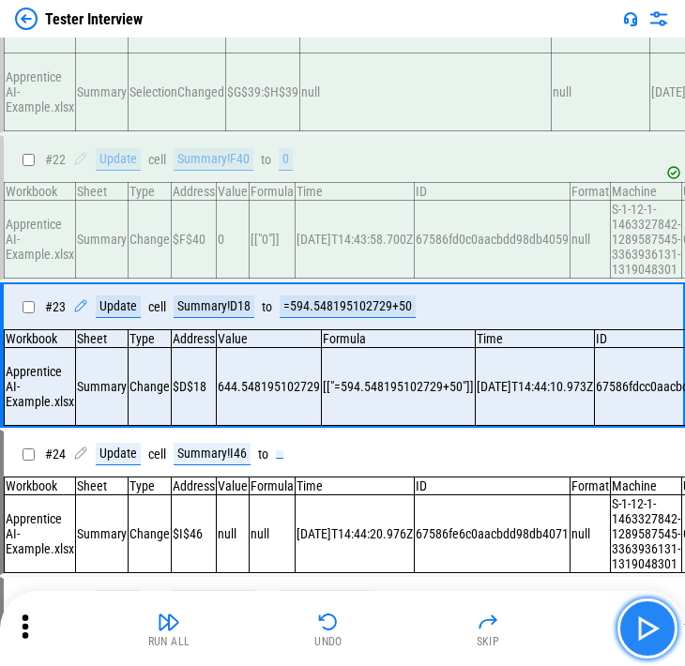
click at [280, 624] on button "button" at bounding box center [648, 629] width 60 height 60
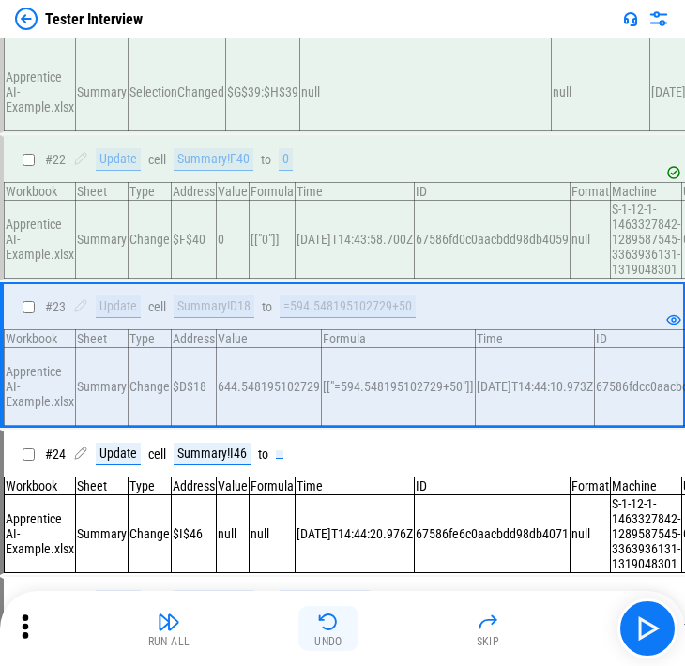
click at [280, 631] on img "button" at bounding box center [328, 622] width 23 height 23
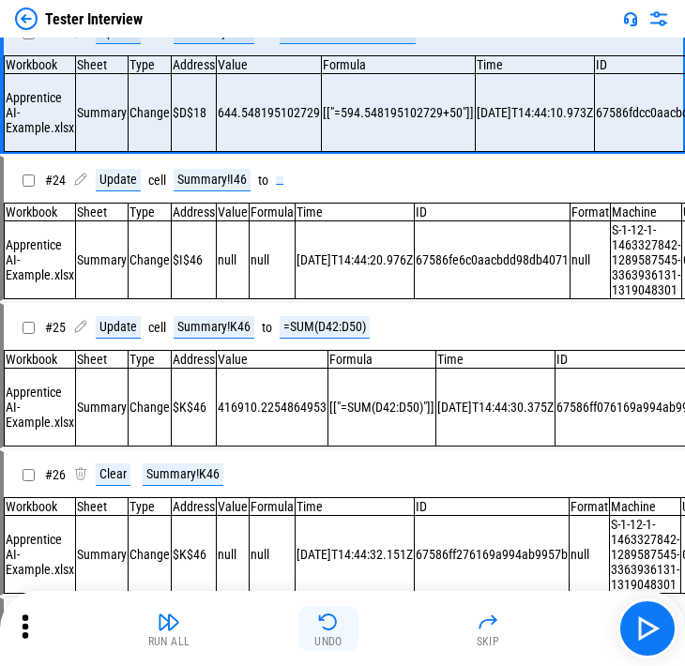
scroll to position [3341, 0]
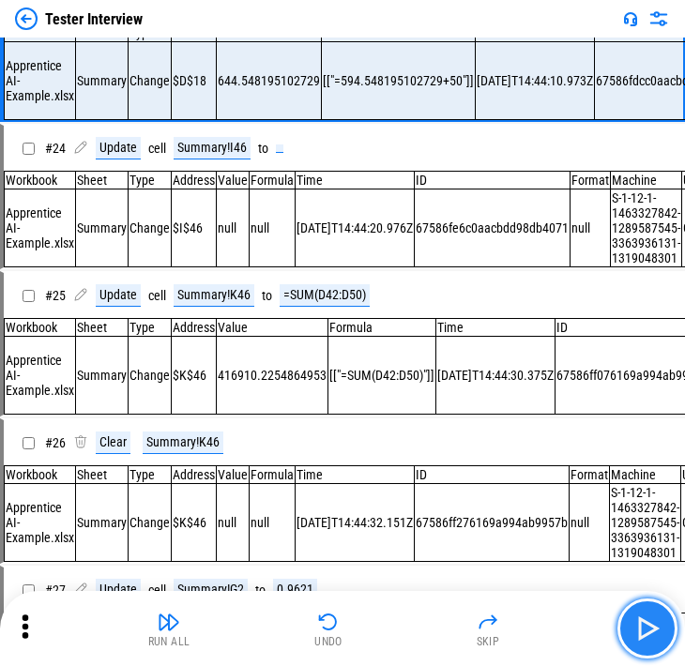
click at [280, 620] on img "button" at bounding box center [648, 629] width 30 height 30
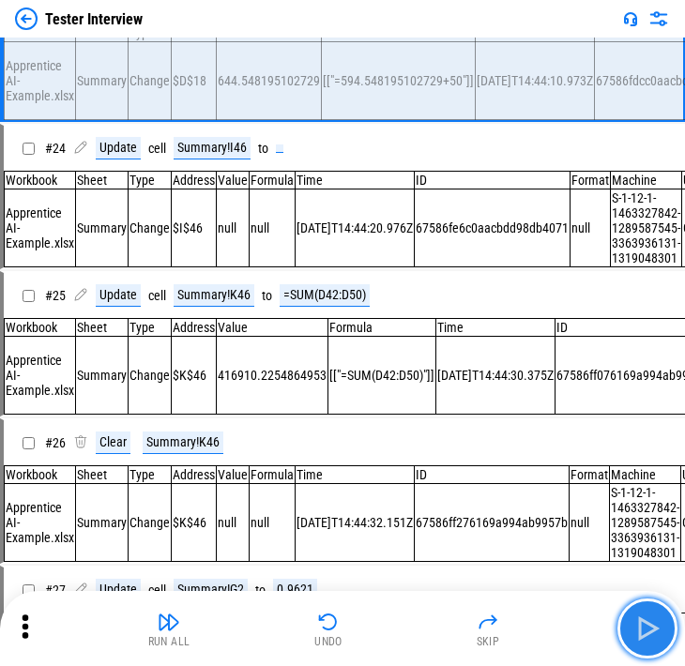
click at [280, 620] on img "button" at bounding box center [648, 629] width 30 height 30
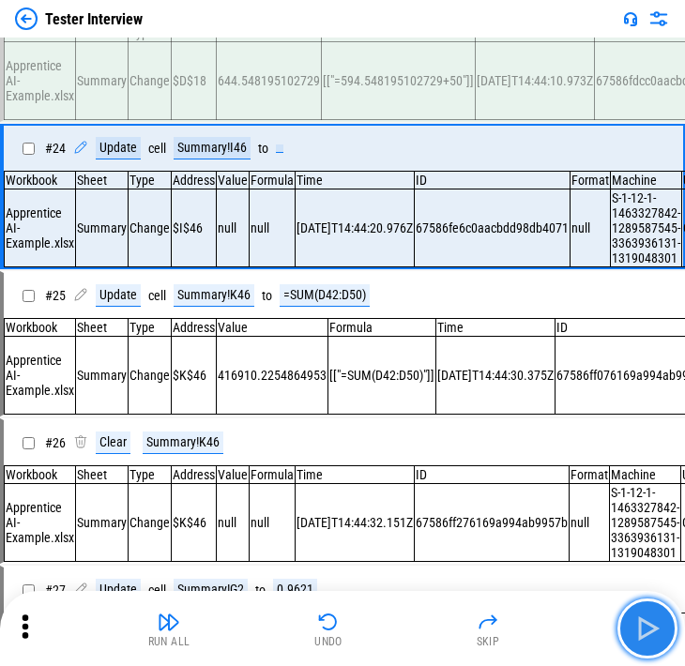
click at [280, 620] on img "button" at bounding box center [648, 629] width 30 height 30
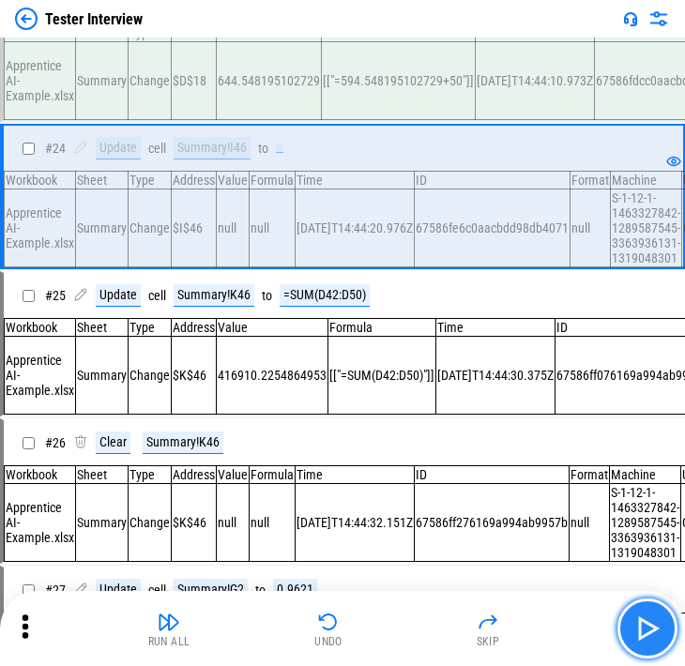
click at [280, 620] on img "button" at bounding box center [648, 629] width 30 height 30
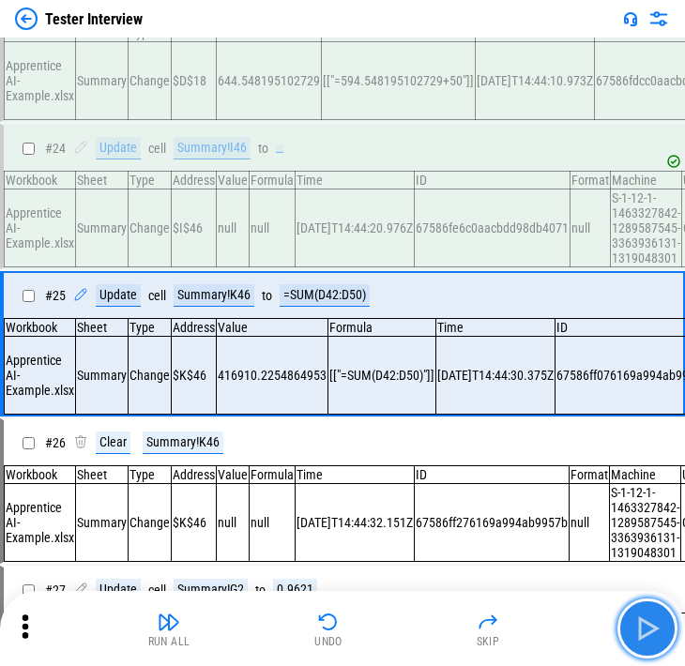
click at [280, 620] on img "button" at bounding box center [648, 629] width 30 height 30
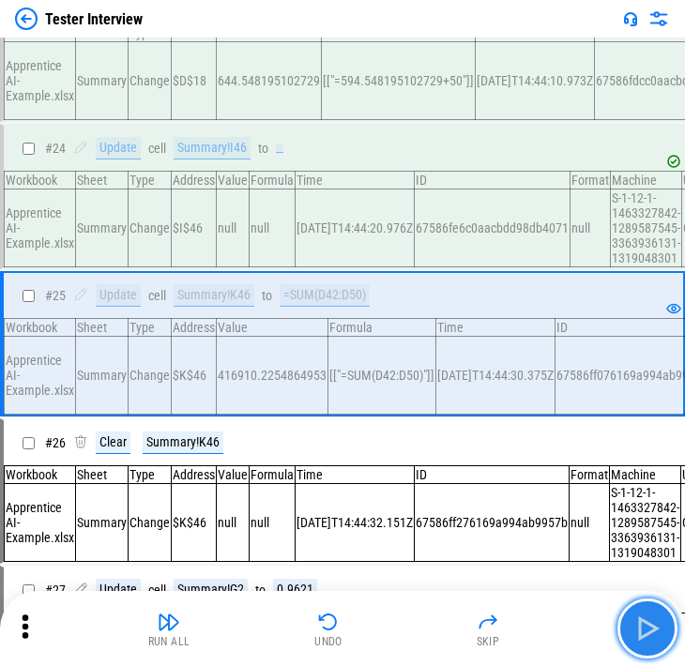
click at [280, 620] on img "button" at bounding box center [648, 629] width 30 height 30
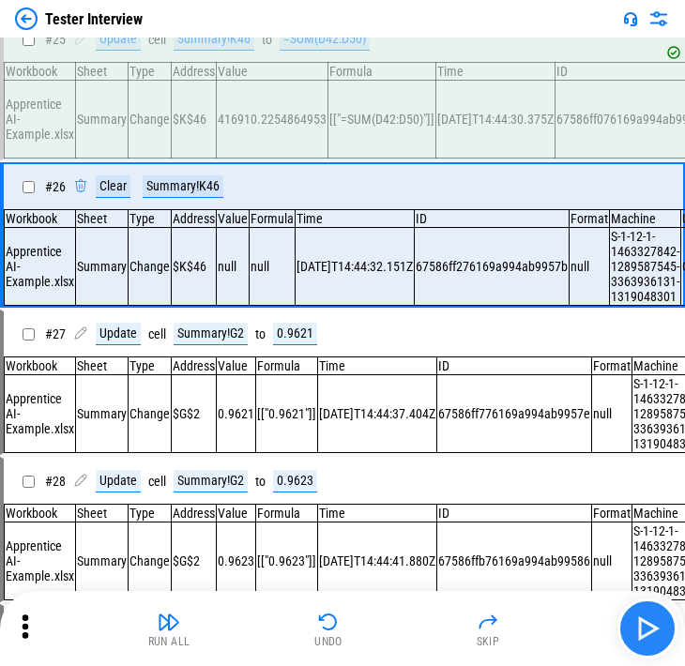
scroll to position [3647, 0]
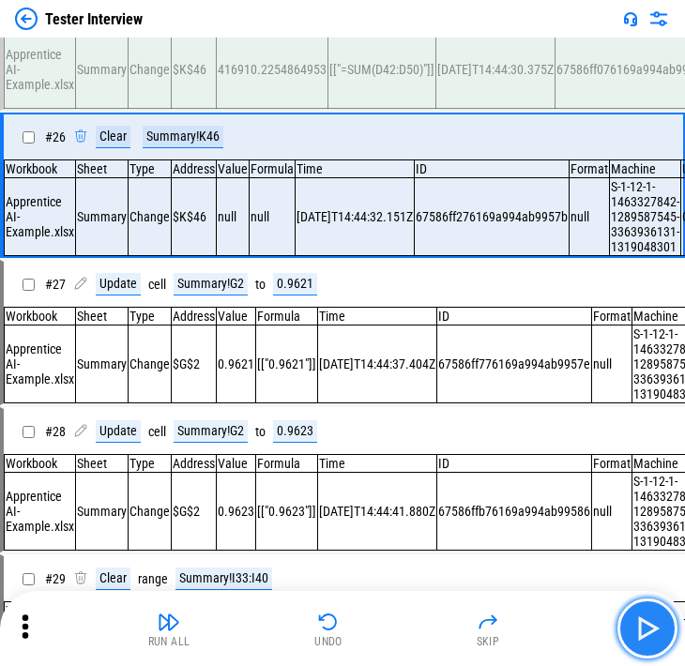
click at [280, 620] on img "button" at bounding box center [648, 629] width 30 height 30
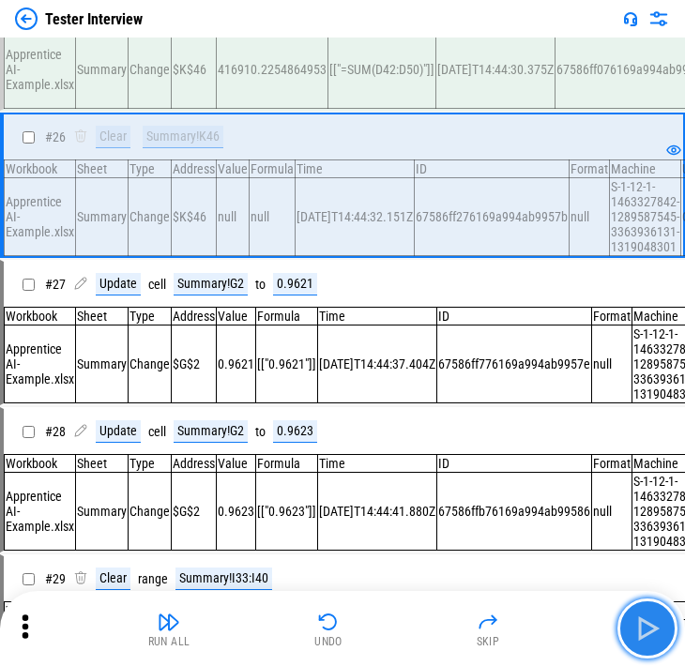
click at [280, 620] on img "button" at bounding box center [648, 629] width 30 height 30
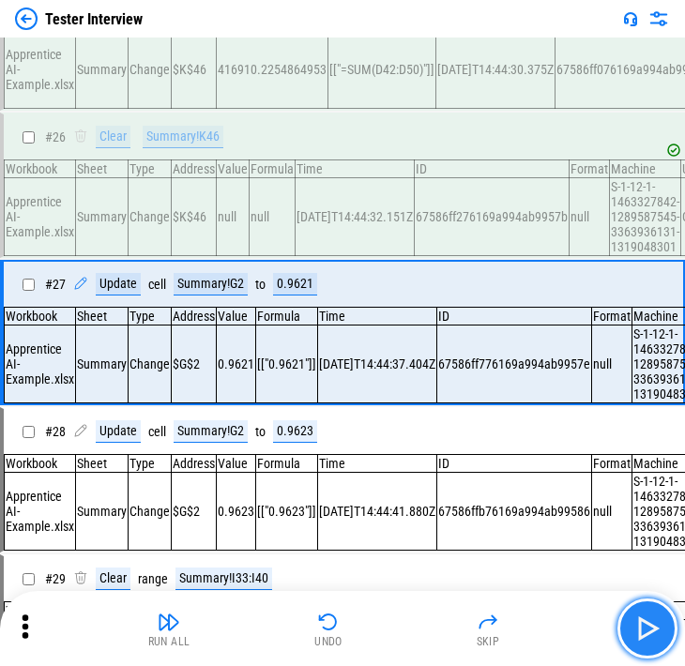
click at [280, 620] on img "button" at bounding box center [648, 629] width 30 height 30
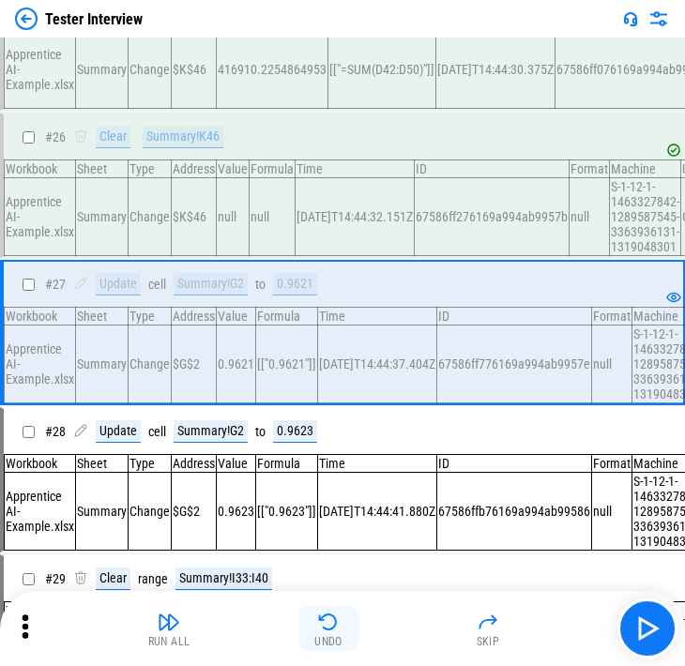
click at [280, 631] on button "Undo" at bounding box center [328, 628] width 60 height 45
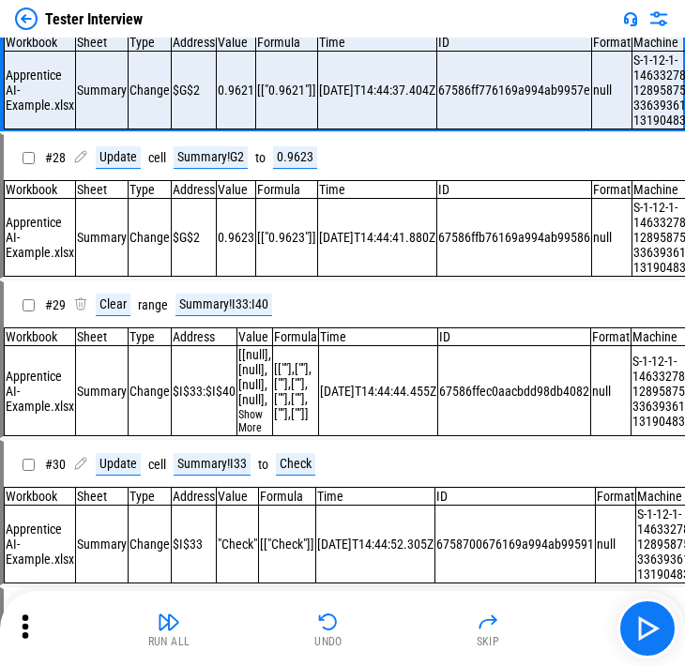
scroll to position [3953, 0]
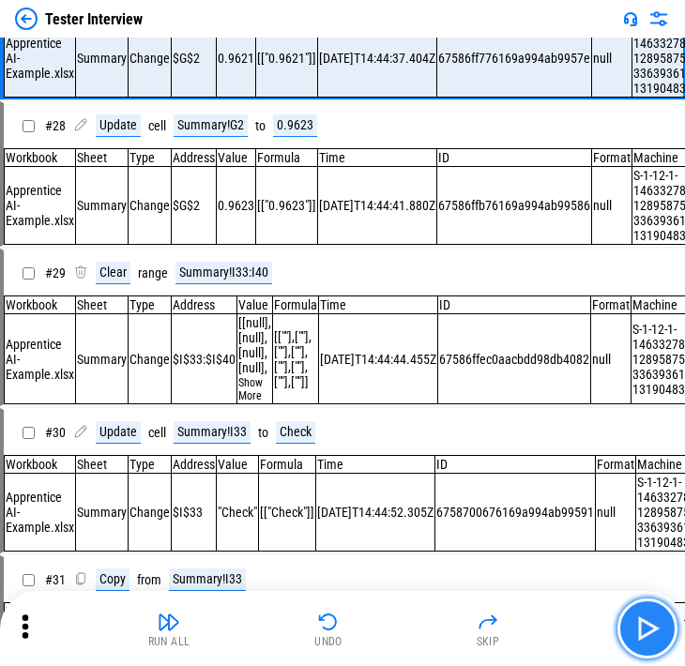
click at [280, 614] on img "button" at bounding box center [648, 629] width 30 height 30
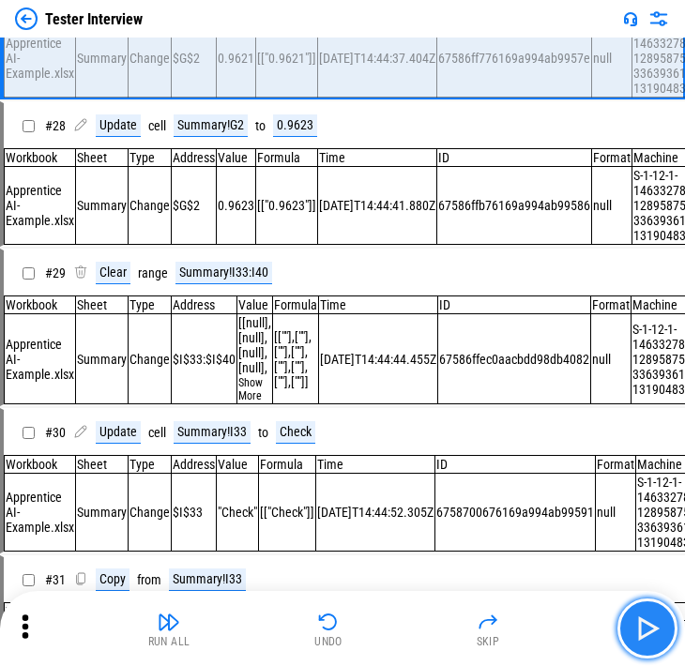
click at [280, 614] on img "button" at bounding box center [648, 629] width 30 height 30
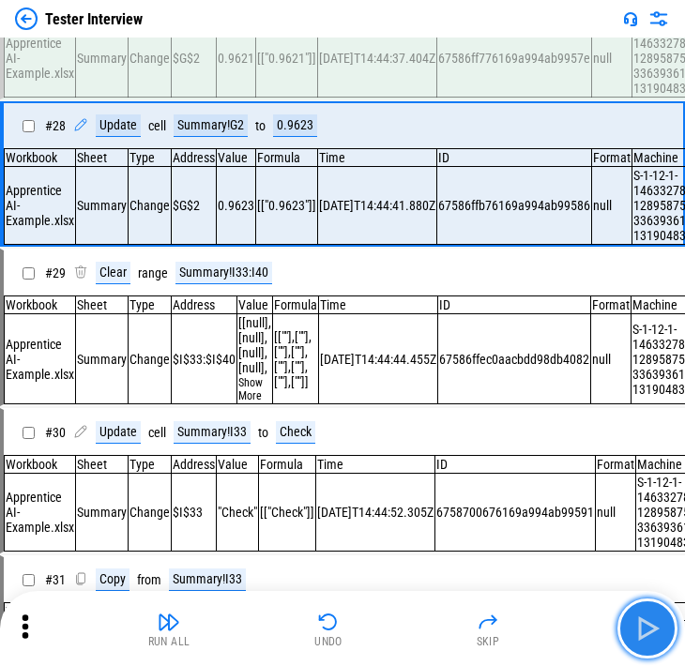
click at [280, 614] on img "button" at bounding box center [648, 629] width 30 height 30
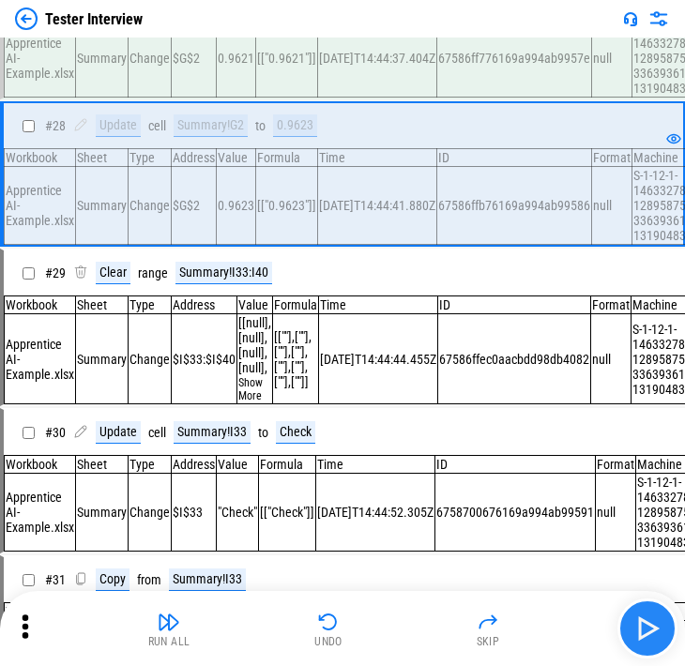
click at [280, 648] on button "button" at bounding box center [648, 629] width 60 height 60
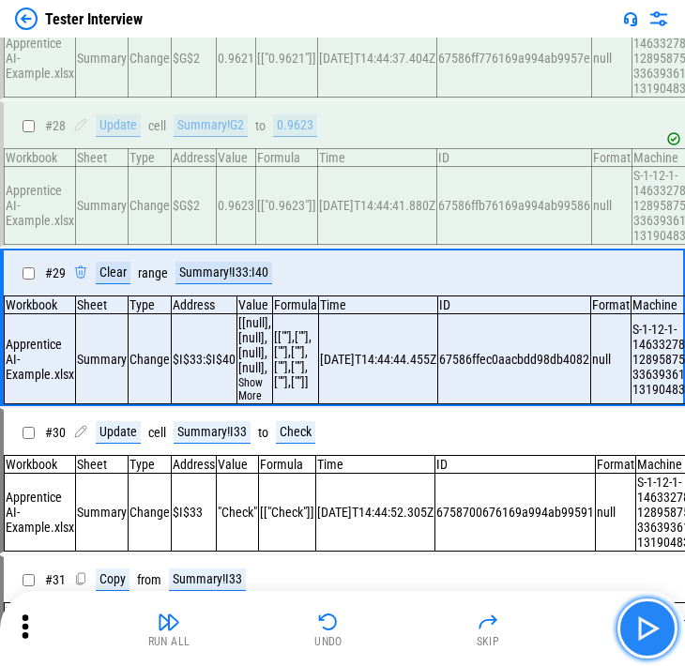
click at [280, 648] on button "button" at bounding box center [648, 629] width 60 height 60
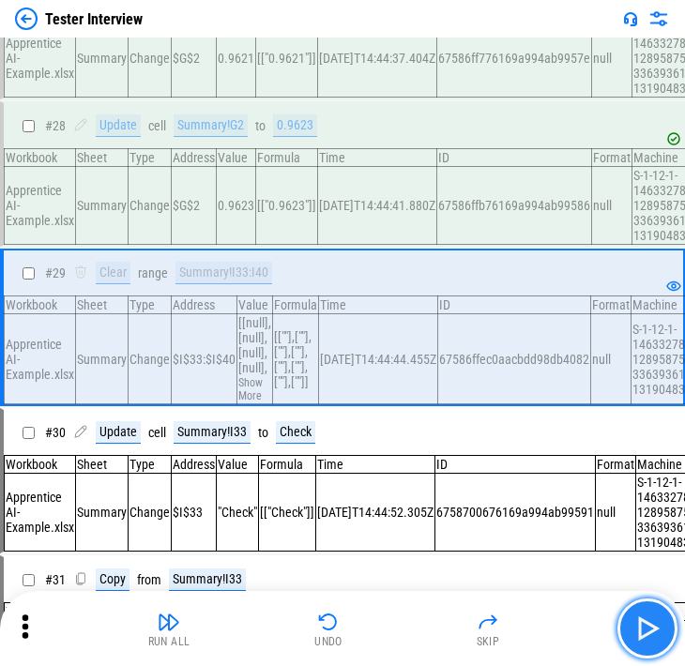
click at [280, 648] on button "button" at bounding box center [648, 629] width 60 height 60
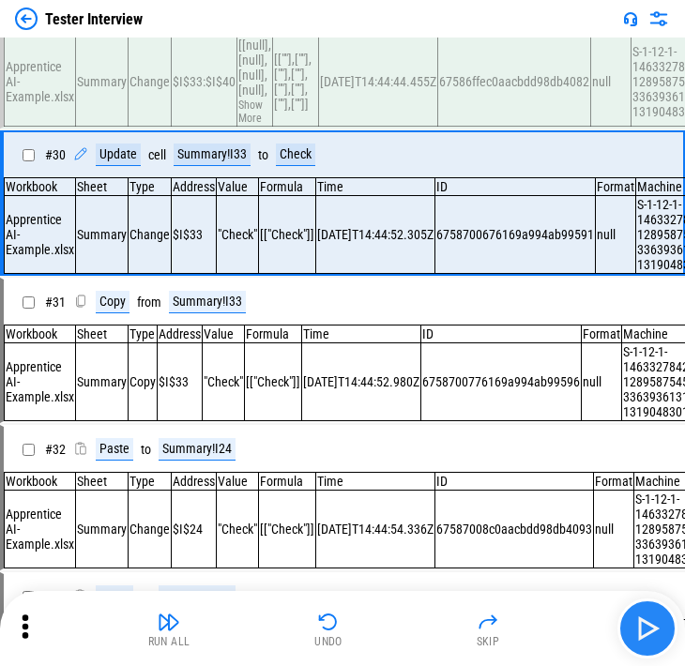
scroll to position [4267, 0]
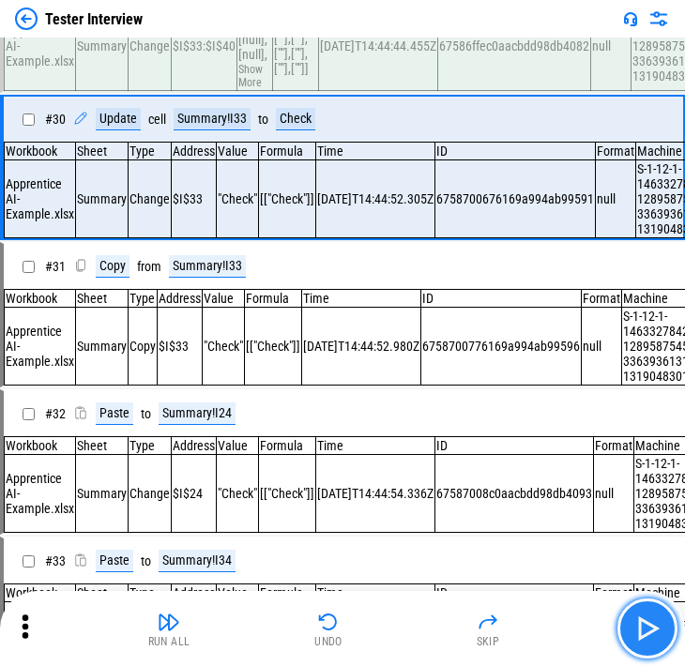
click at [280, 648] on button "button" at bounding box center [648, 629] width 60 height 60
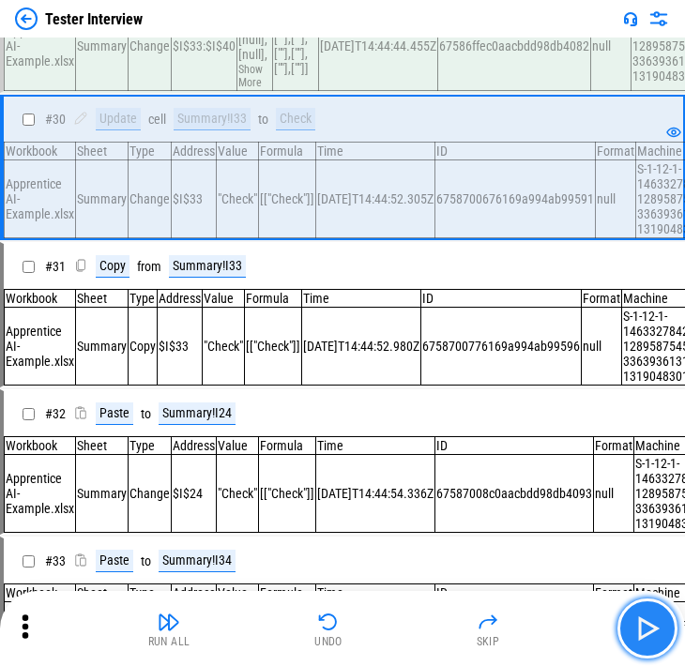
click at [280, 648] on button "button" at bounding box center [648, 629] width 60 height 60
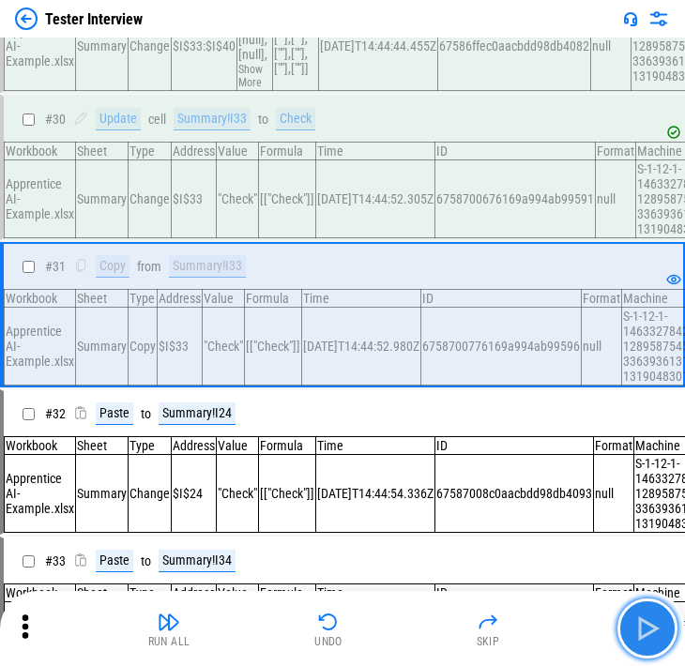
click at [280, 648] on button "button" at bounding box center [648, 629] width 60 height 60
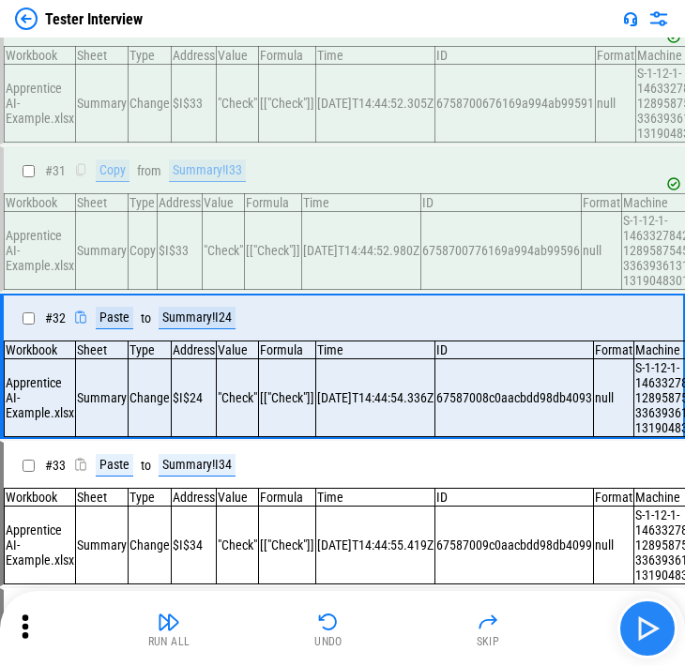
scroll to position [4573, 0]
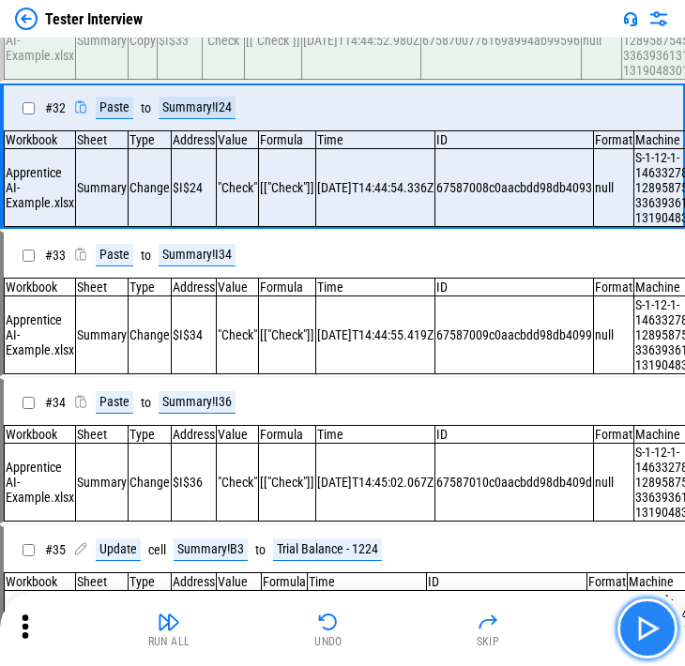
click at [280, 648] on button "button" at bounding box center [648, 629] width 60 height 60
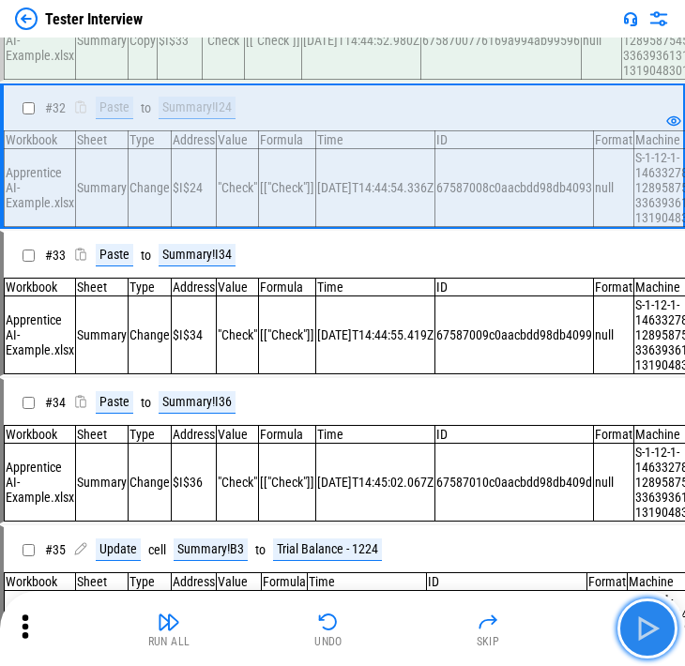
click at [280, 648] on button "button" at bounding box center [648, 629] width 60 height 60
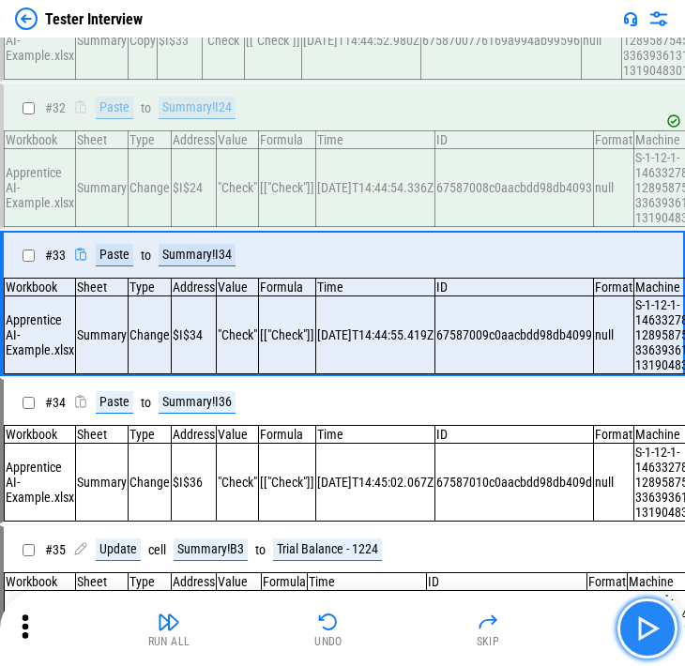
click at [280, 648] on button "button" at bounding box center [648, 629] width 60 height 60
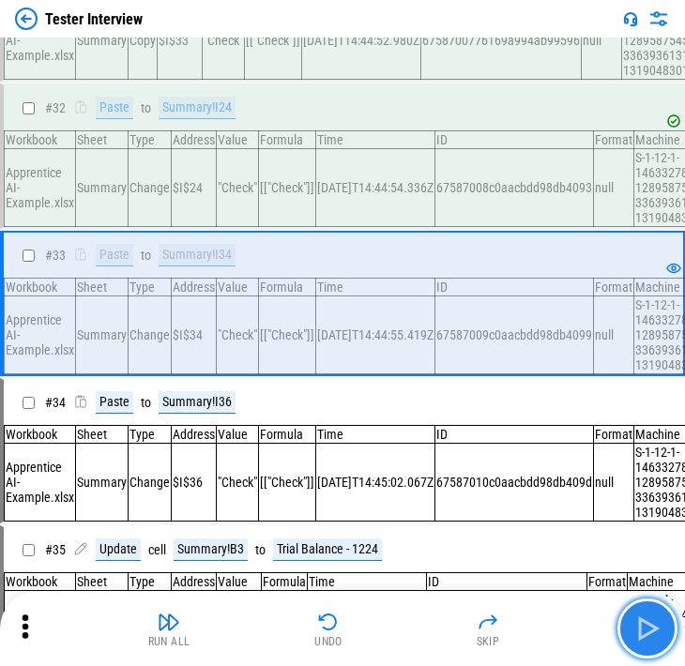
click at [280, 648] on button "button" at bounding box center [648, 629] width 60 height 60
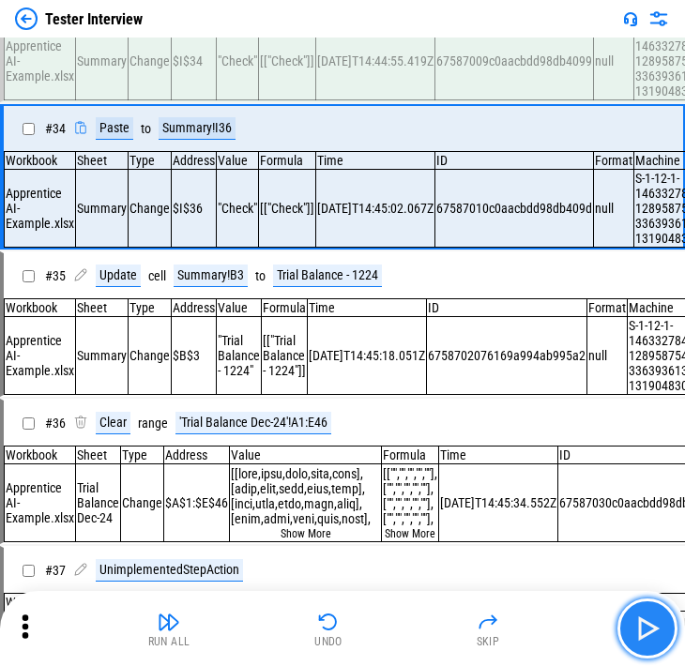
scroll to position [4879, 0]
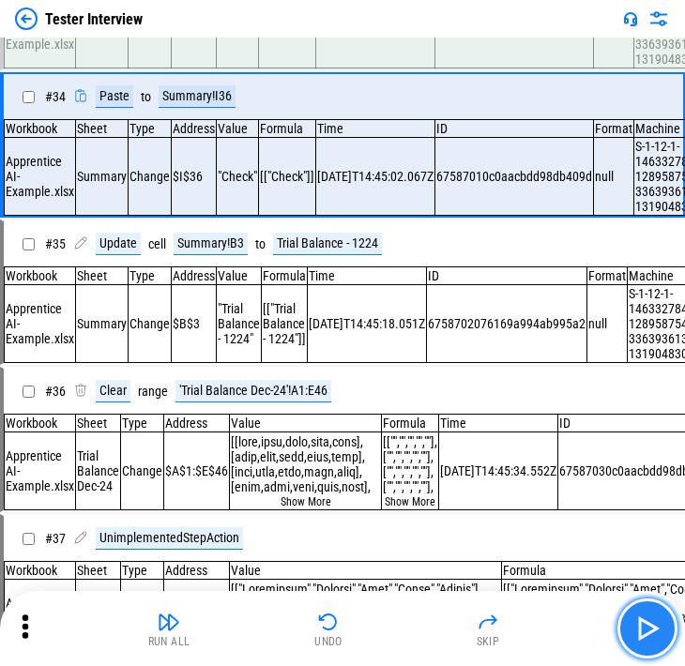
click at [280, 648] on button "button" at bounding box center [648, 629] width 60 height 60
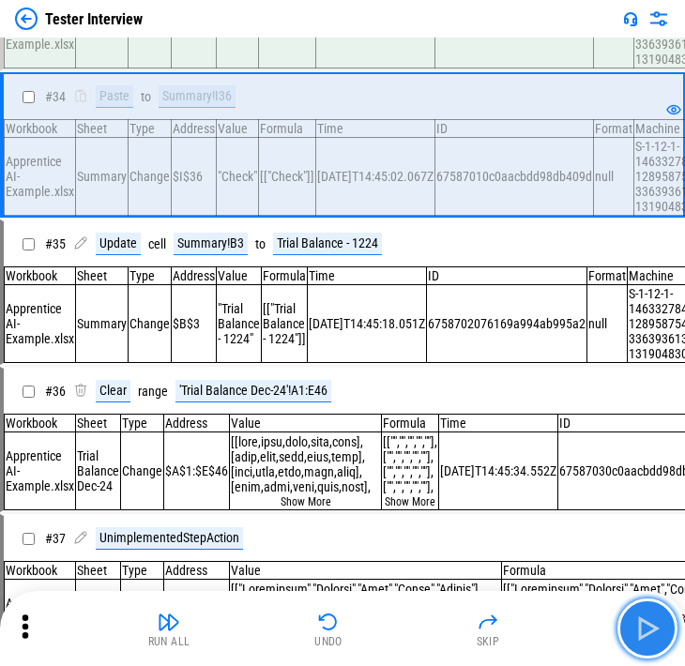
click at [280, 648] on button "button" at bounding box center [648, 629] width 60 height 60
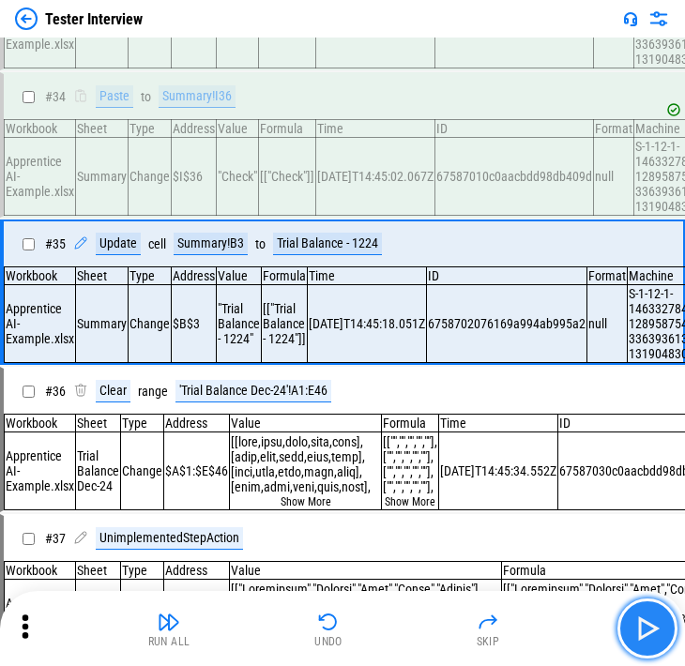
click at [280, 642] on img "button" at bounding box center [648, 629] width 30 height 30
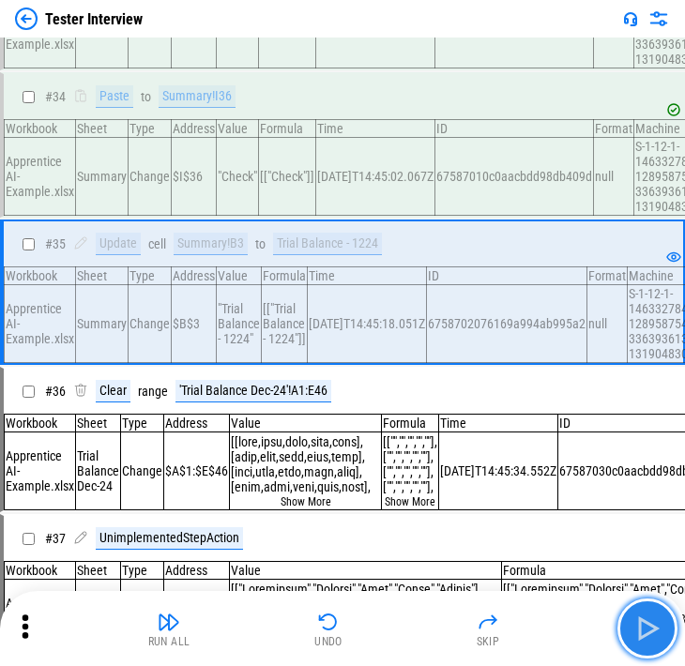
click at [280, 642] on img "button" at bounding box center [648, 629] width 30 height 30
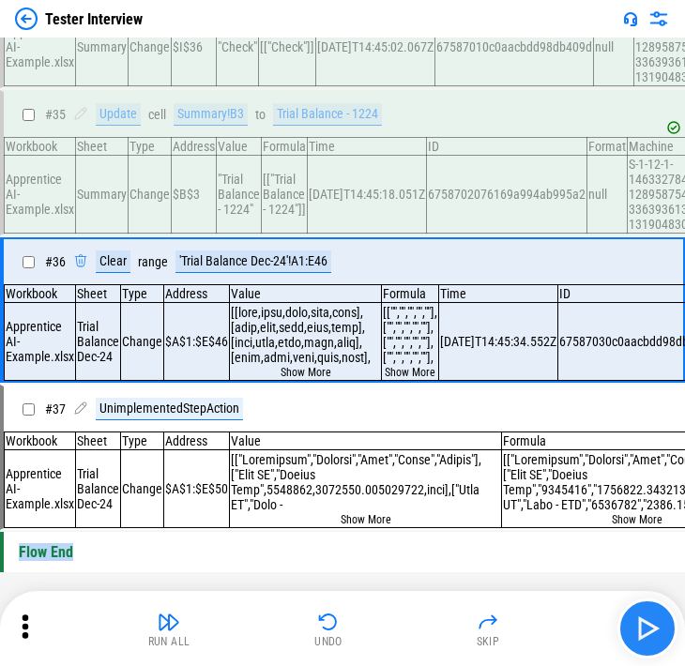
scroll to position [5185, 0]
click at [280, 642] on img "button" at bounding box center [648, 629] width 30 height 30
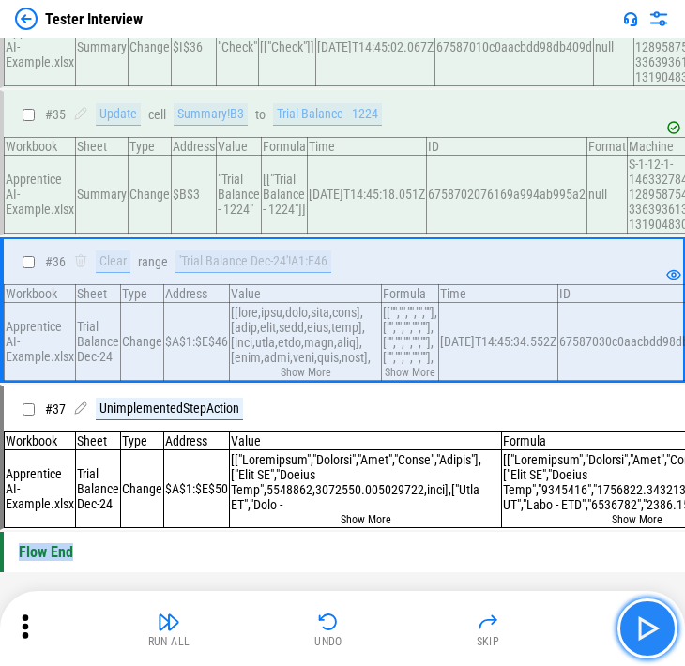
click at [280, 642] on img "button" at bounding box center [648, 629] width 30 height 30
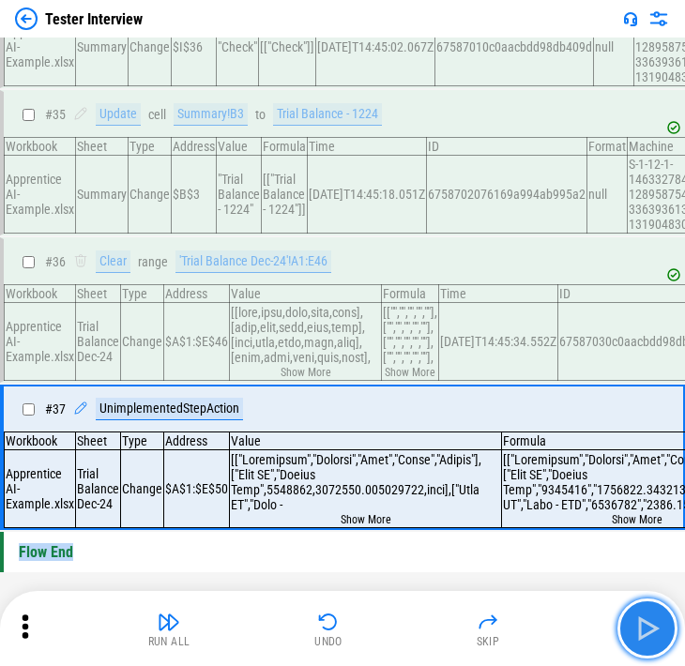
click at [280, 648] on button "button" at bounding box center [648, 629] width 60 height 60
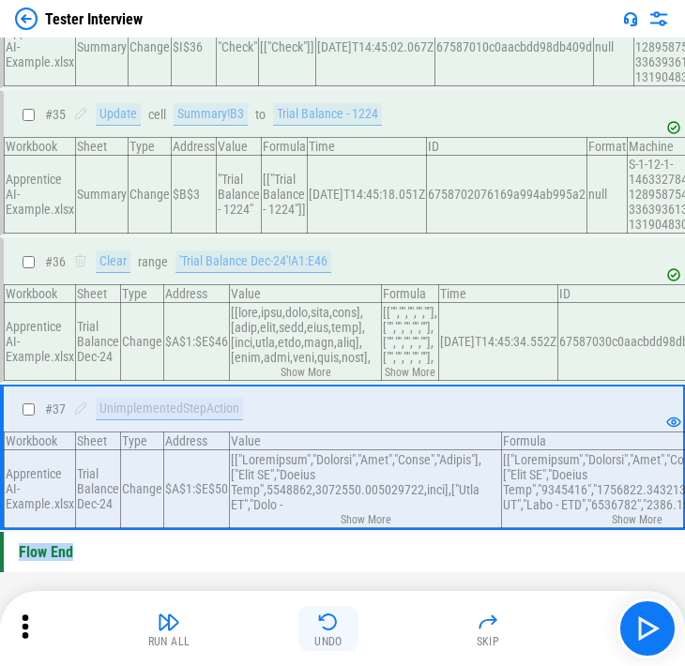
click at [280, 642] on div "Undo" at bounding box center [328, 641] width 28 height 11
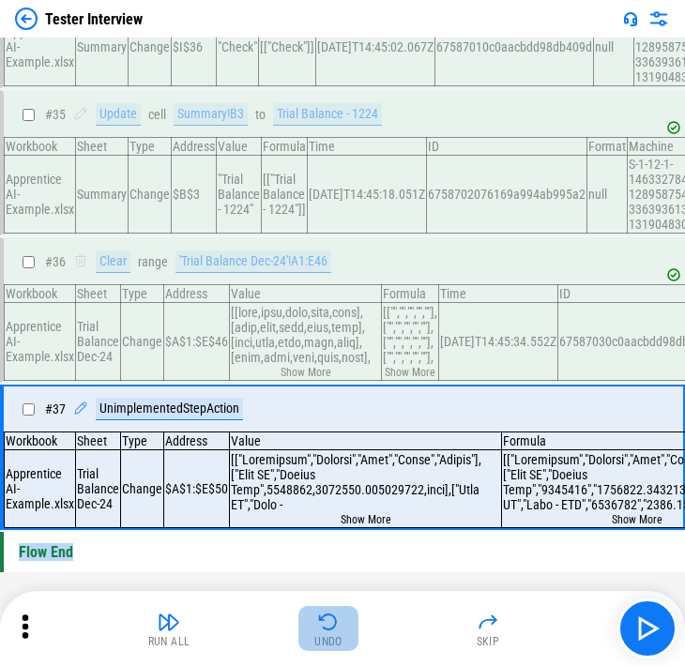
click at [280, 642] on div "Undo" at bounding box center [328, 641] width 28 height 11
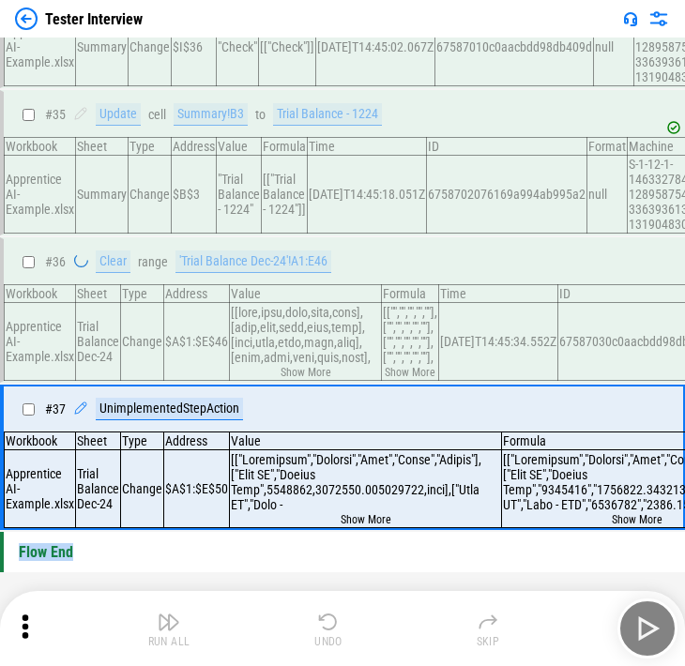
click at [280, 642] on div "Run All Undo Skip" at bounding box center [344, 629] width 666 height 60
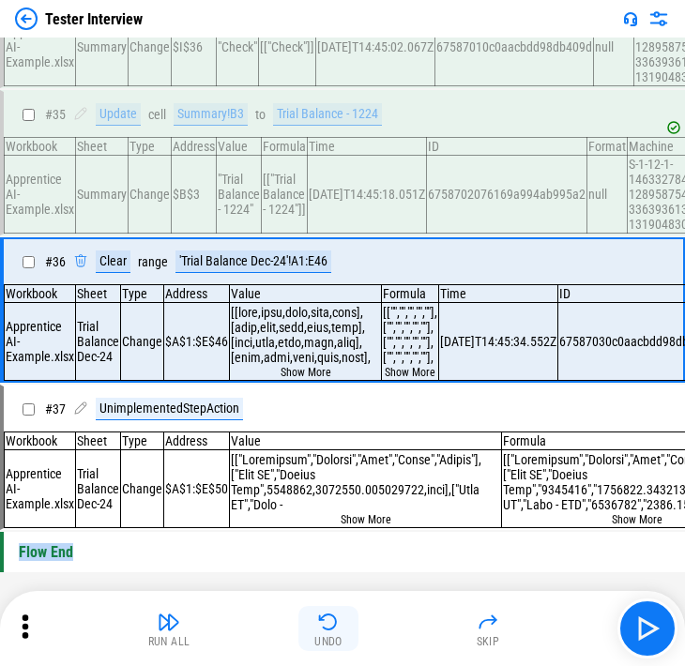
click at [280, 631] on img "button" at bounding box center [328, 622] width 23 height 23
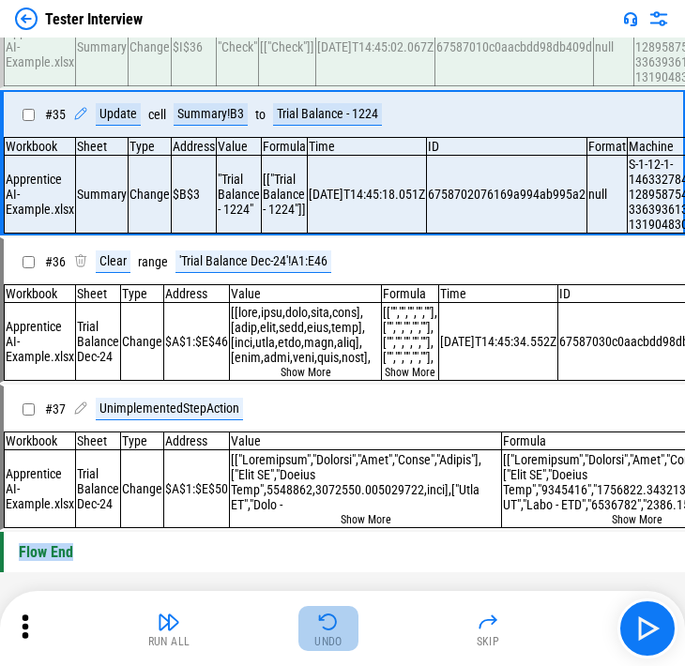
click at [280, 631] on img "button" at bounding box center [328, 622] width 23 height 23
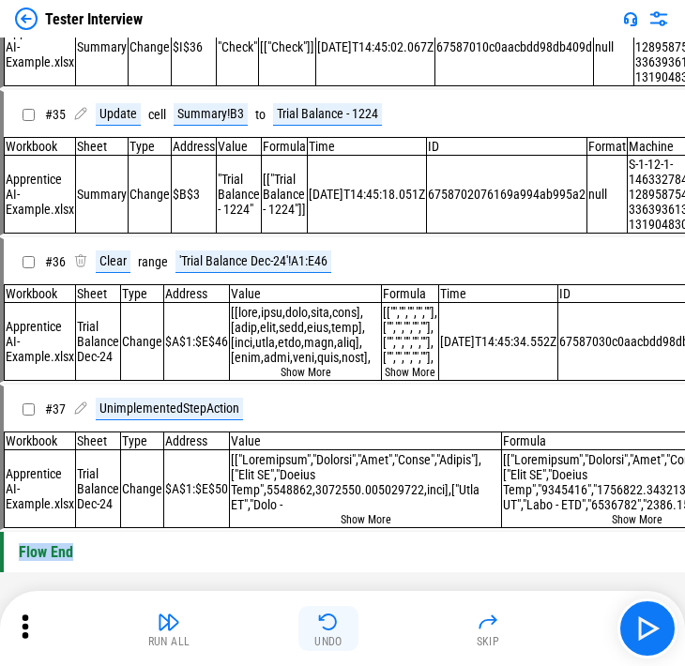
click at [280, 631] on img "button" at bounding box center [328, 622] width 23 height 23
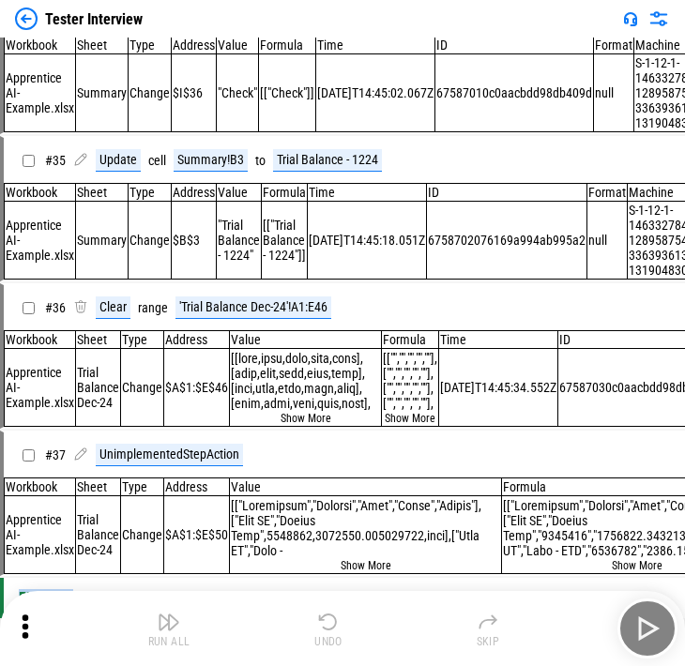
click at [280, 631] on img "button" at bounding box center [328, 622] width 23 height 23
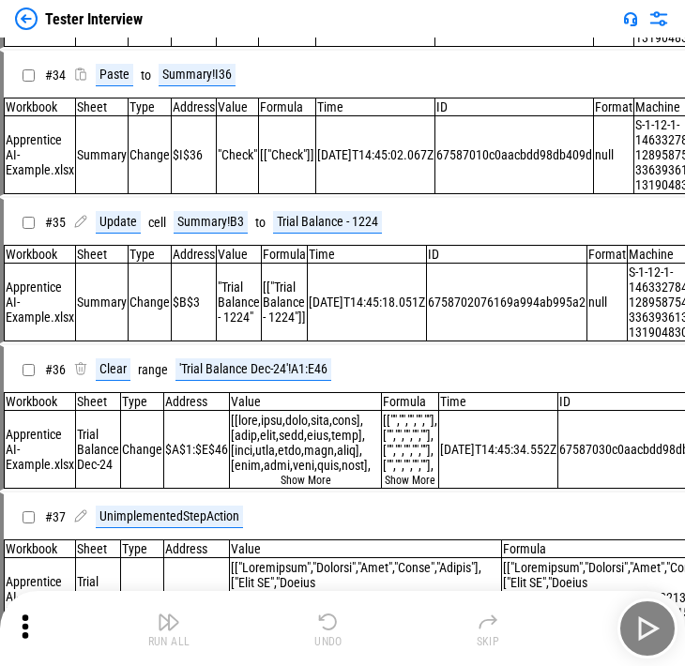
click at [280, 631] on img "button" at bounding box center [328, 622] width 23 height 23
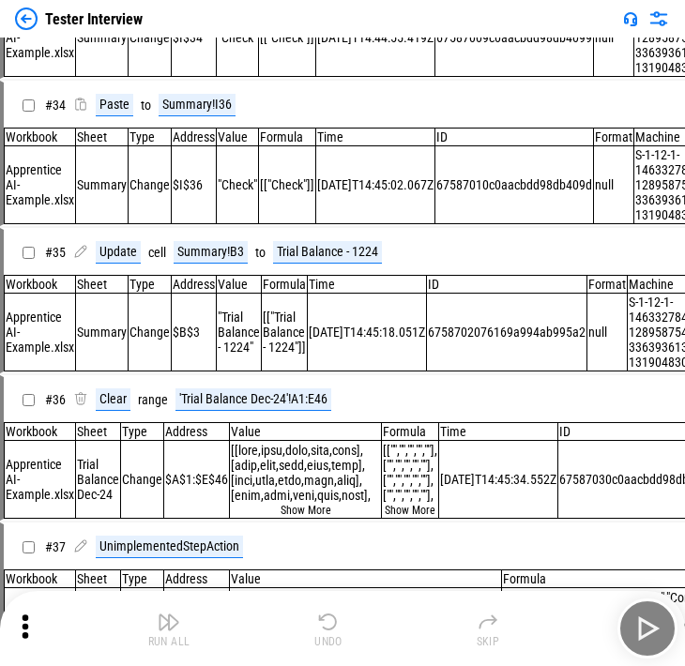
click at [280, 631] on div "Run All Undo Skip" at bounding box center [344, 629] width 666 height 60
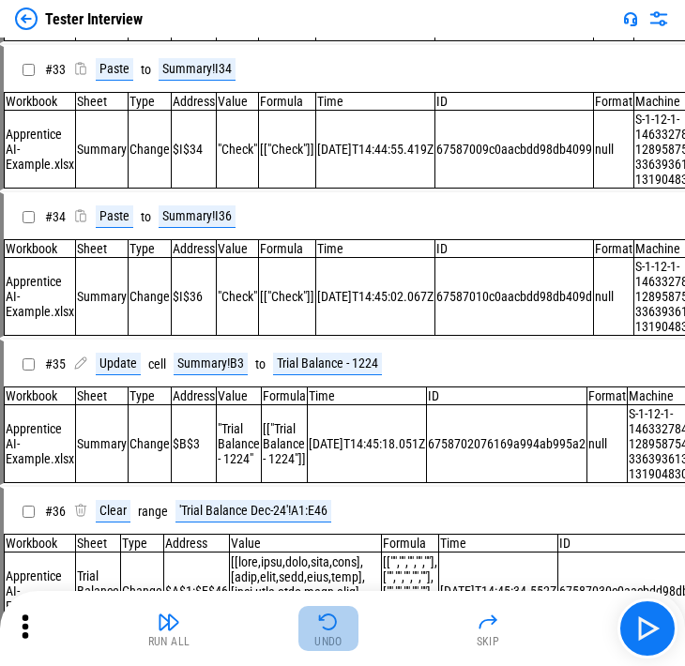
click at [280, 631] on img "button" at bounding box center [328, 622] width 23 height 23
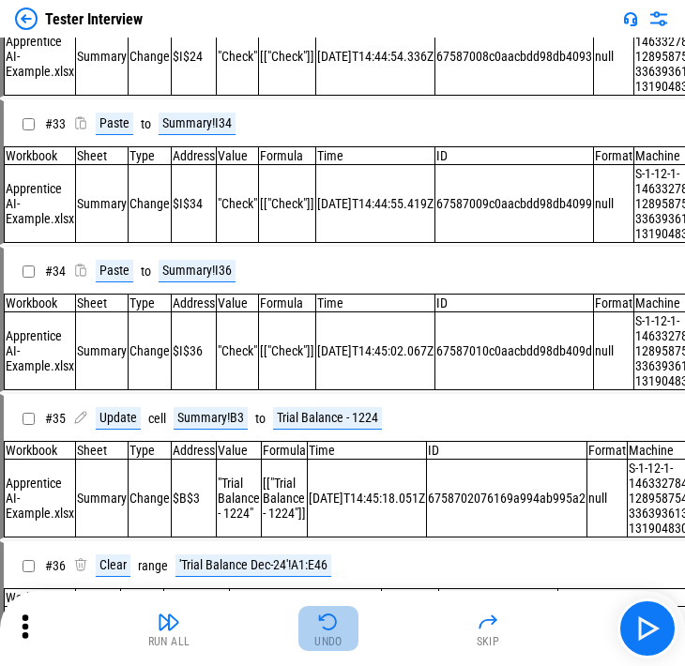
click at [280, 631] on img "button" at bounding box center [328, 622] width 23 height 23
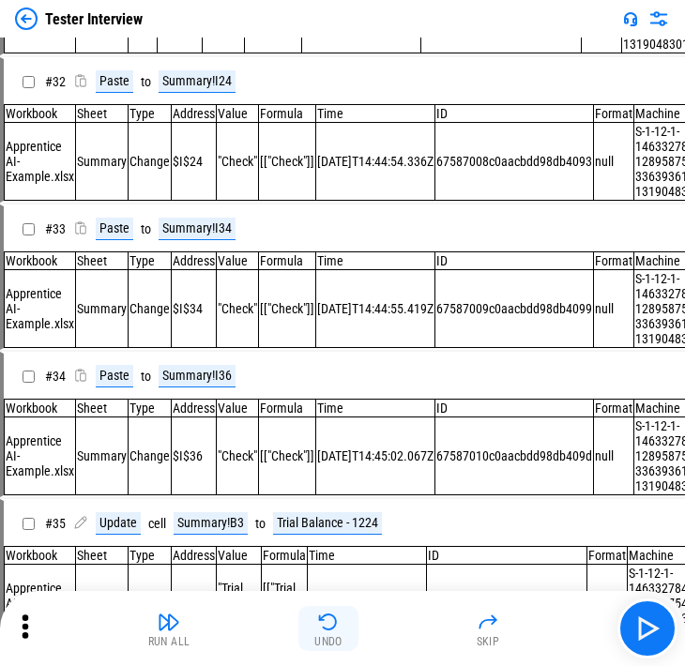
click at [280, 631] on img "button" at bounding box center [328, 622] width 23 height 23
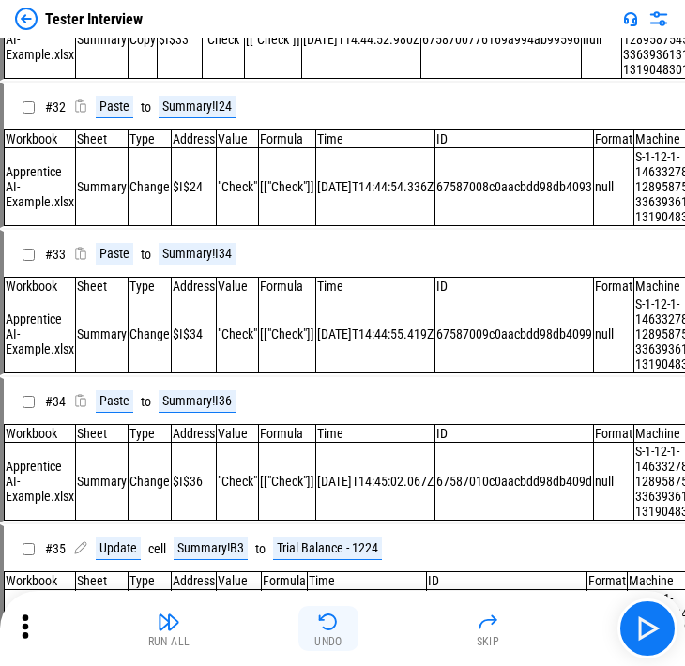
click at [280, 631] on img "button" at bounding box center [328, 622] width 23 height 23
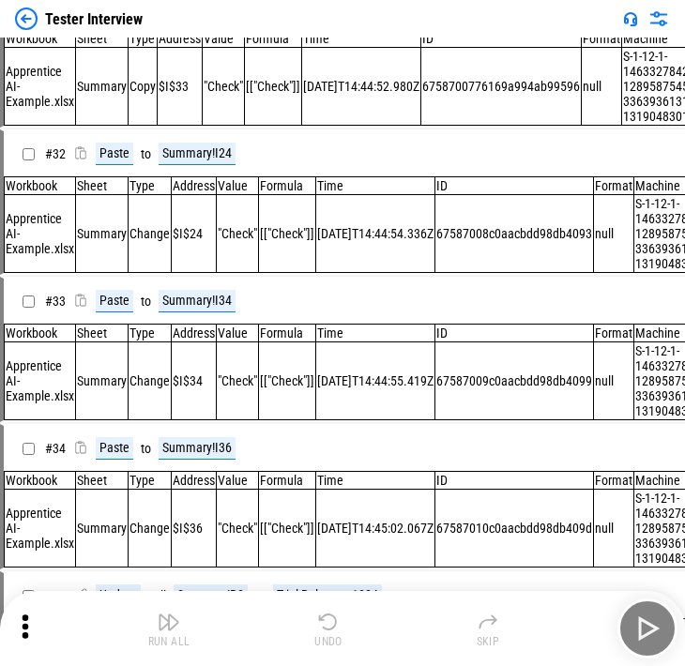
click at [280, 631] on img "button" at bounding box center [328, 622] width 23 height 23
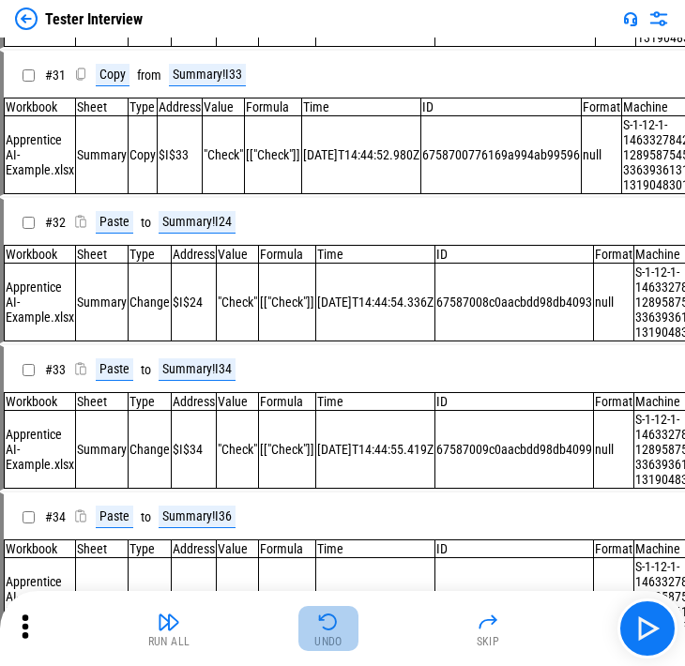
click at [280, 631] on img "button" at bounding box center [328, 622] width 23 height 23
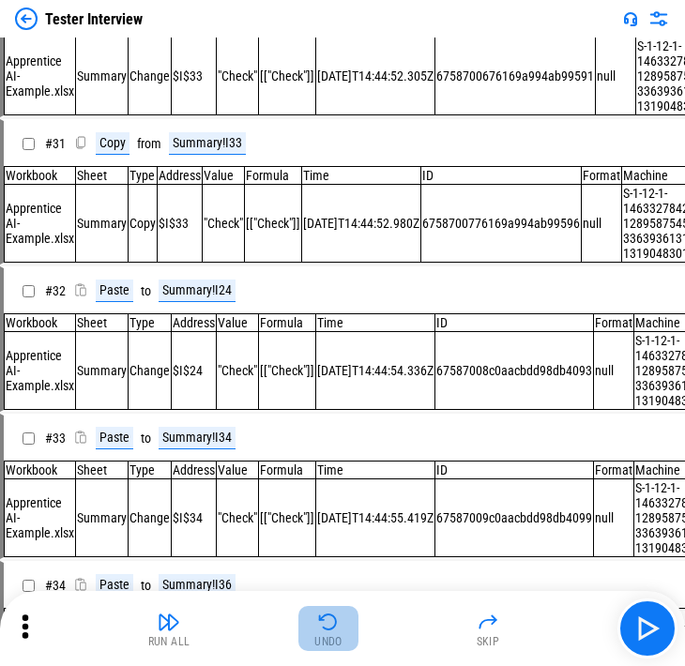
click at [280, 631] on img "button" at bounding box center [328, 622] width 23 height 23
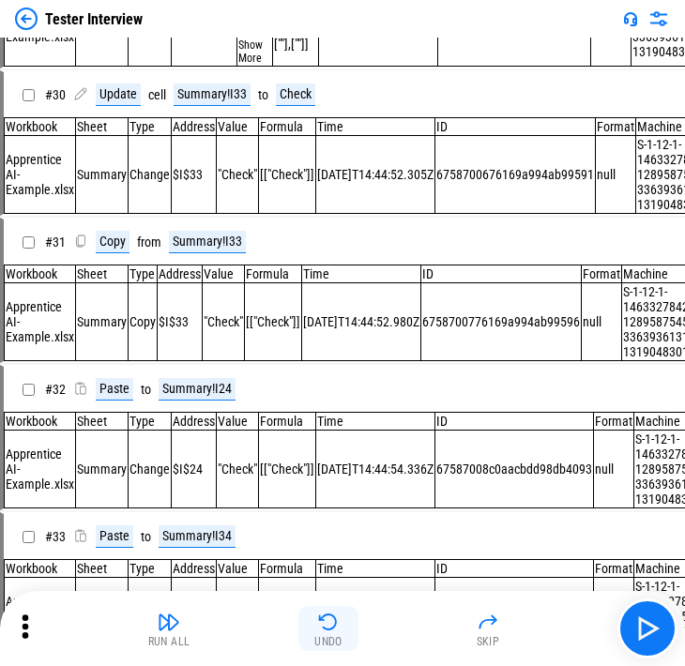
click at [280, 631] on img "button" at bounding box center [328, 622] width 23 height 23
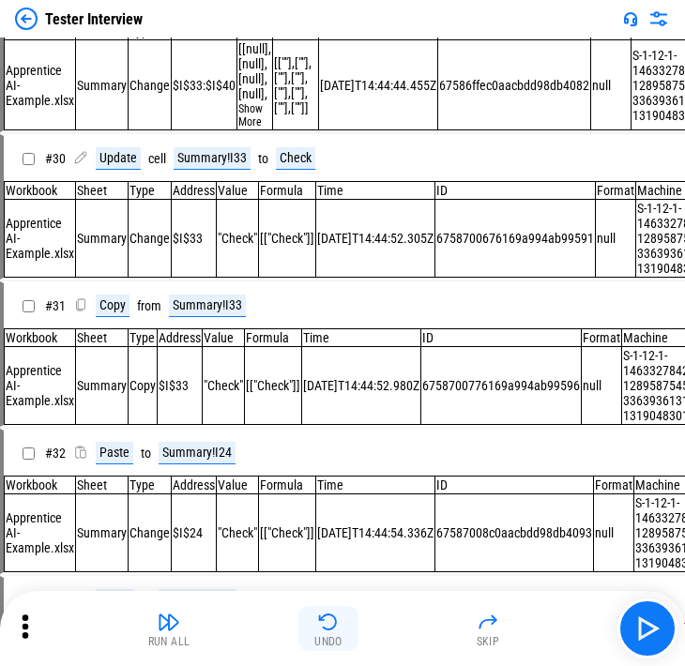
click at [280, 631] on div "Run All Undo Skip" at bounding box center [344, 629] width 666 height 60
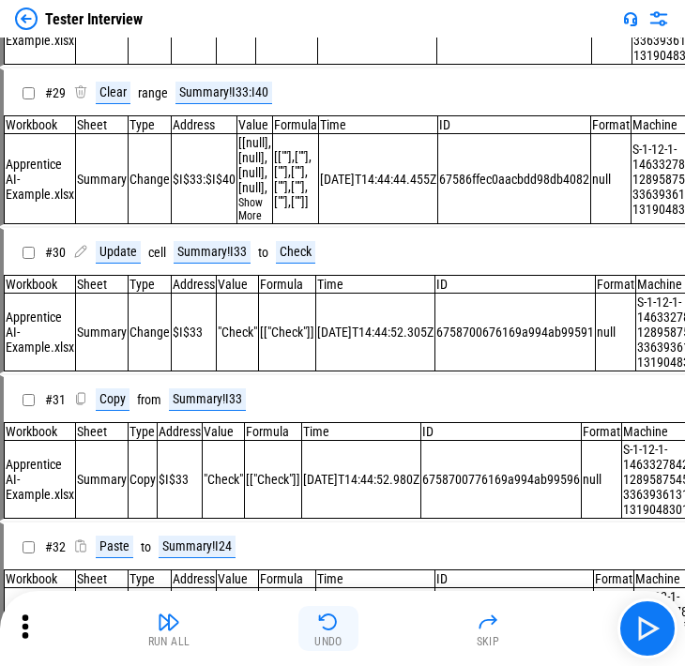
click at [280, 631] on img "button" at bounding box center [328, 622] width 23 height 23
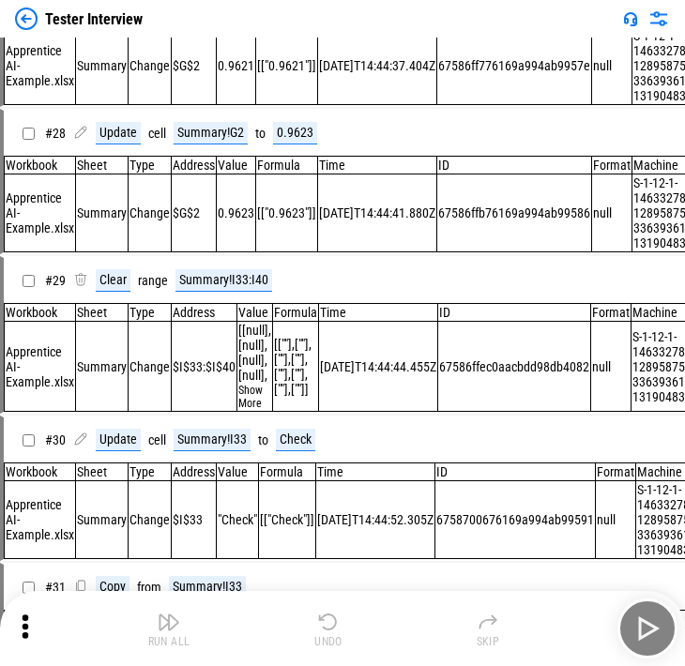
click at [280, 631] on div "Run All Undo Skip" at bounding box center [344, 629] width 666 height 60
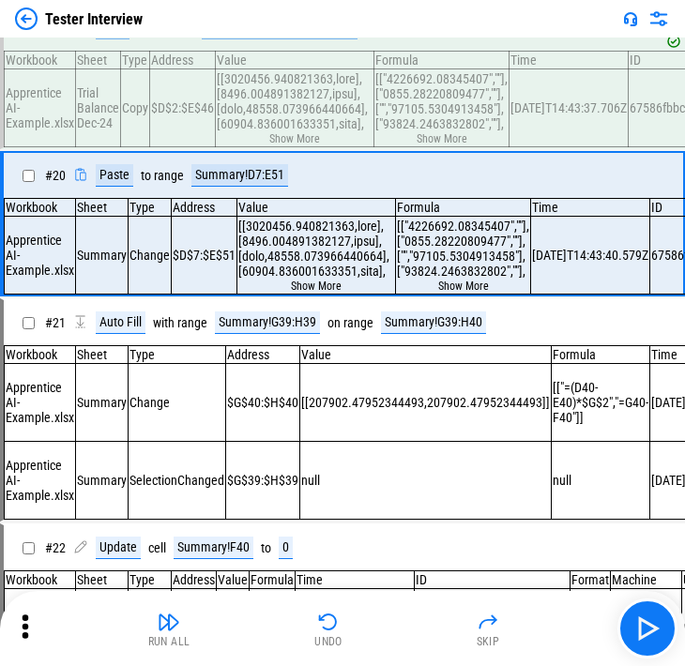
click at [280, 631] on img "button" at bounding box center [328, 622] width 23 height 23
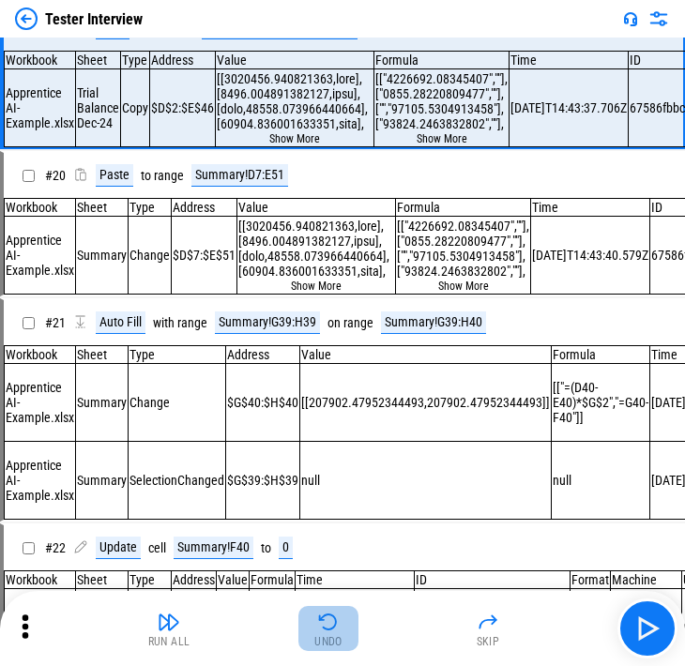
click at [280, 631] on img "button" at bounding box center [328, 622] width 23 height 23
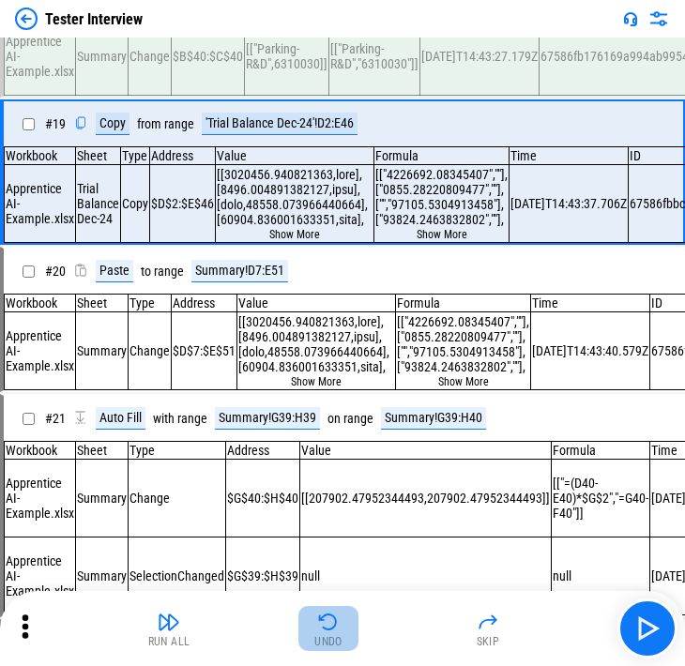
click at [280, 631] on img "button" at bounding box center [328, 622] width 23 height 23
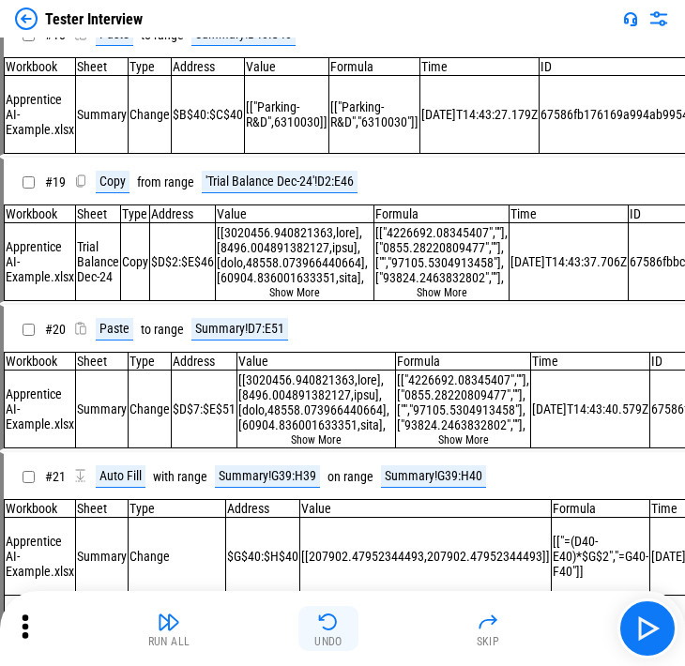
click at [280, 631] on img "button" at bounding box center [328, 622] width 23 height 23
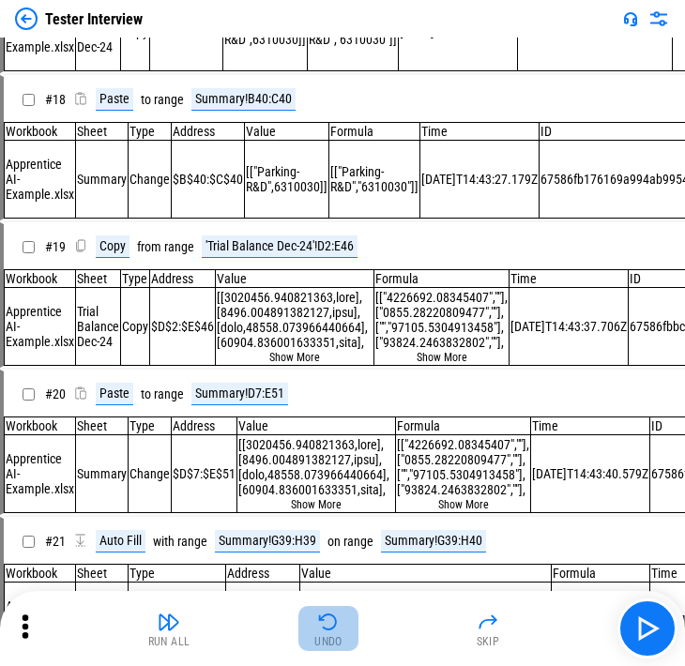
click at [280, 631] on img "button" at bounding box center [328, 622] width 23 height 23
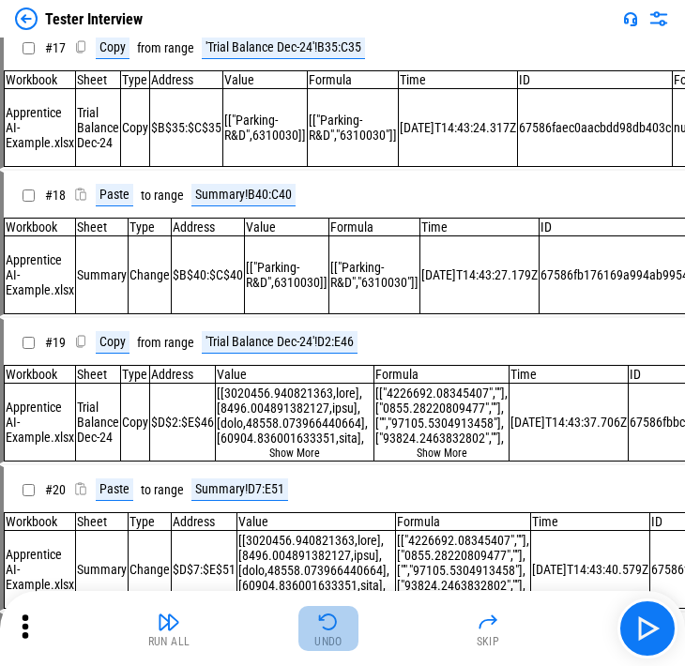
click at [280, 631] on div "Run All Undo Skip" at bounding box center [344, 629] width 666 height 60
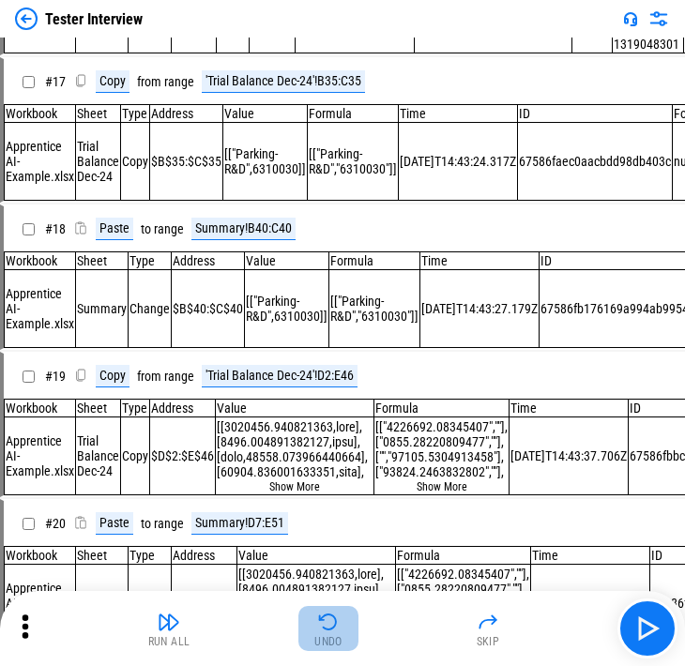
click at [280, 631] on img "button" at bounding box center [328, 622] width 23 height 23
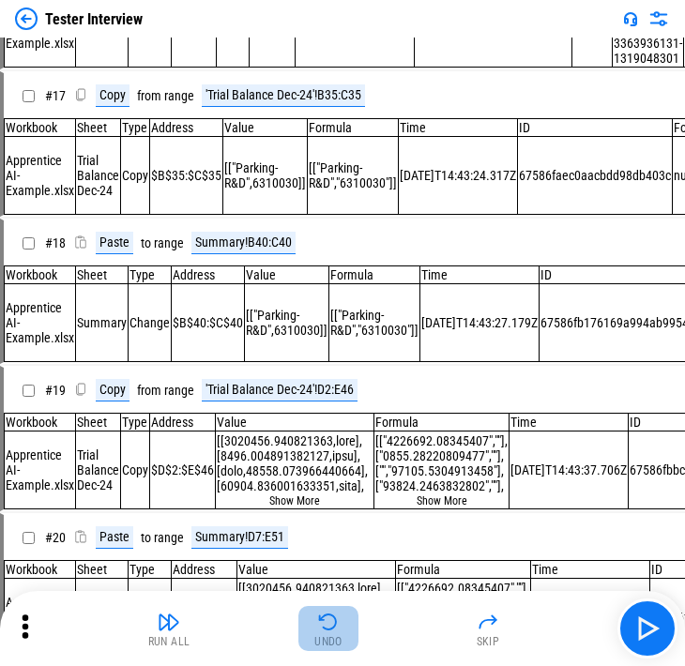
click at [280, 631] on img "button" at bounding box center [328, 622] width 23 height 23
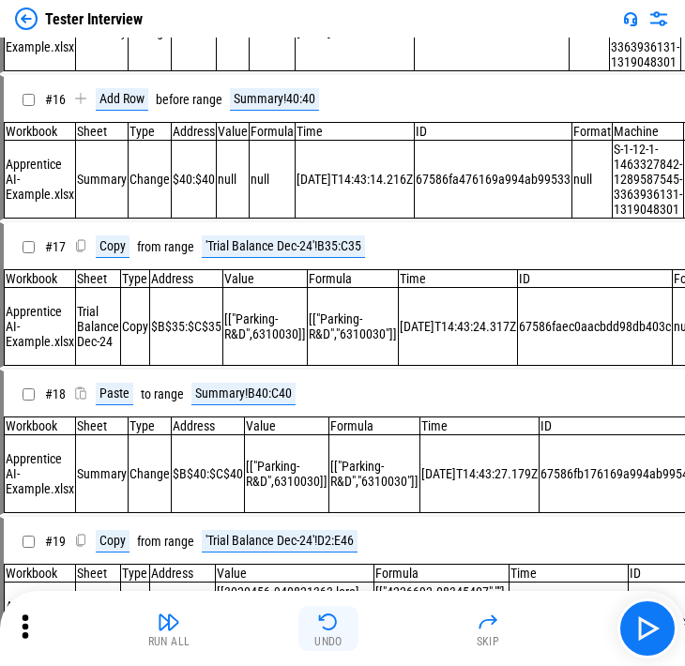
click at [280, 631] on img "button" at bounding box center [328, 622] width 23 height 23
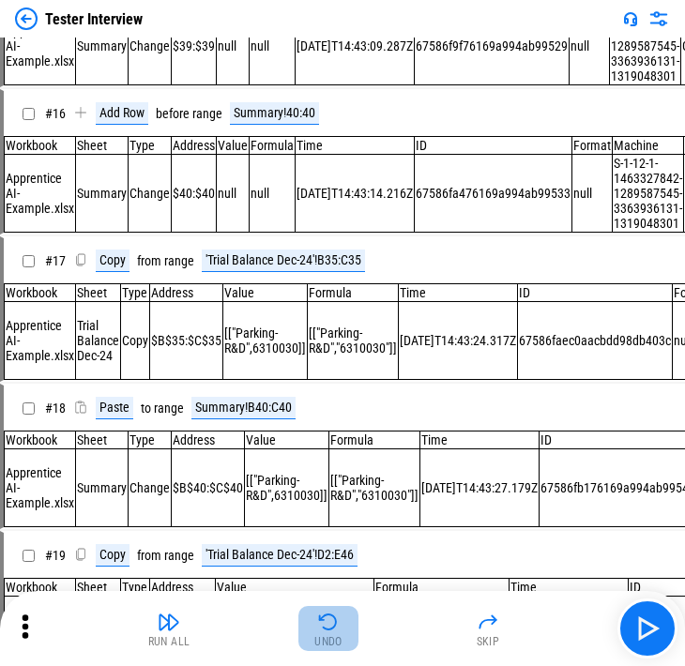
click at [280, 631] on img "button" at bounding box center [328, 622] width 23 height 23
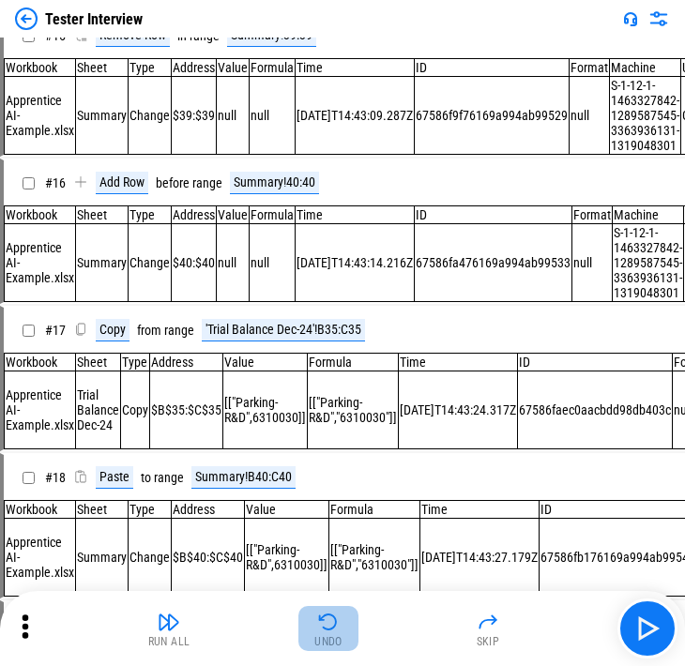
click at [280, 631] on img "button" at bounding box center [328, 622] width 23 height 23
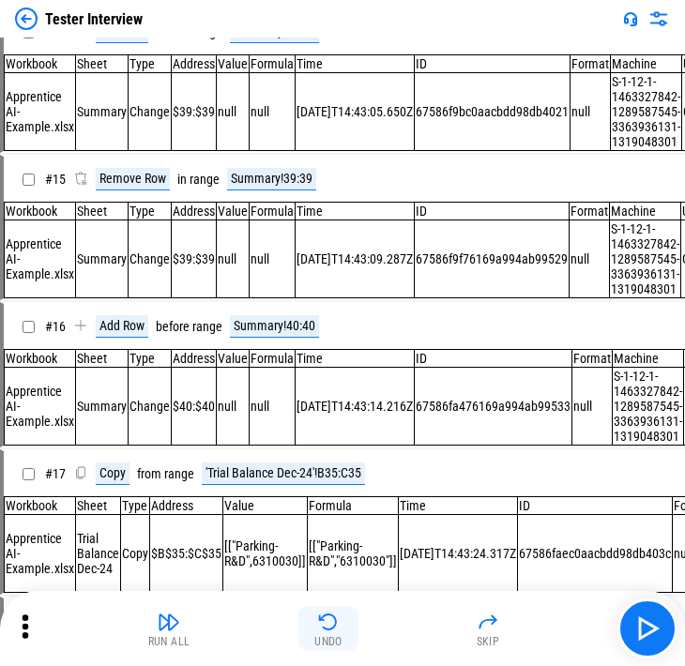
click at [280, 631] on img "button" at bounding box center [328, 622] width 23 height 23
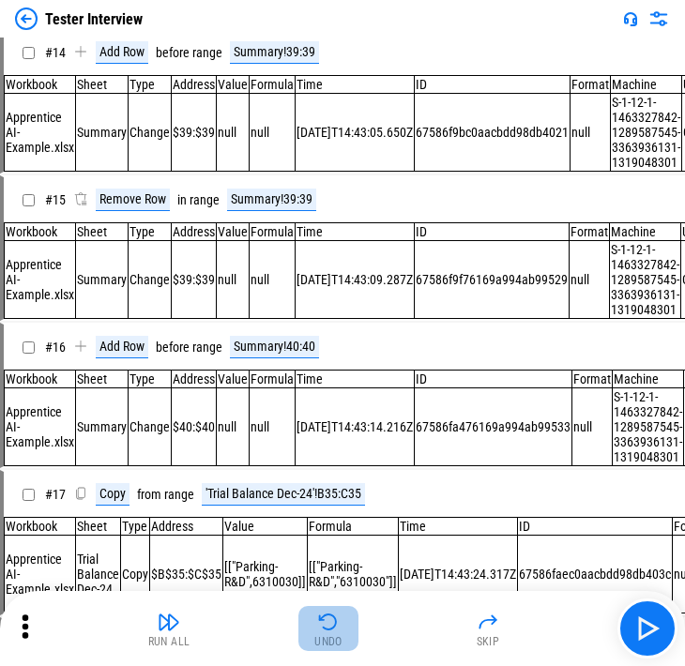
click at [280, 631] on img "button" at bounding box center [328, 622] width 23 height 23
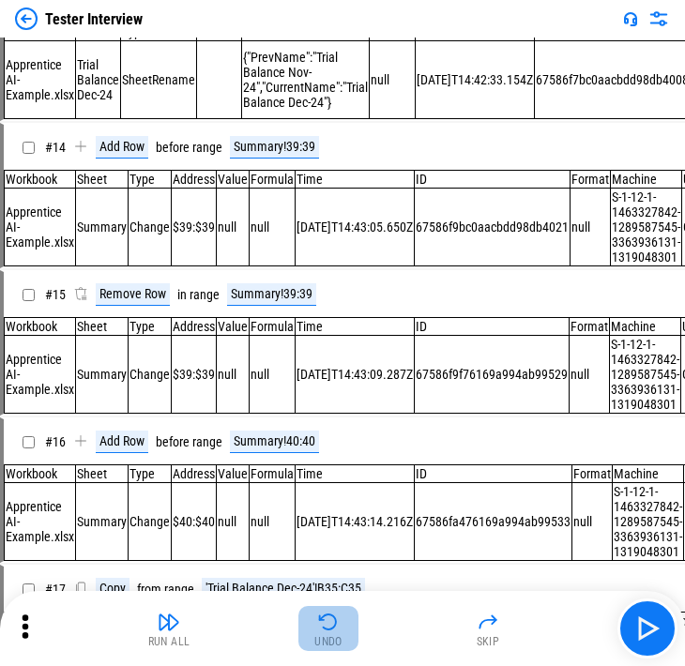
click at [280, 631] on img "button" at bounding box center [328, 622] width 23 height 23
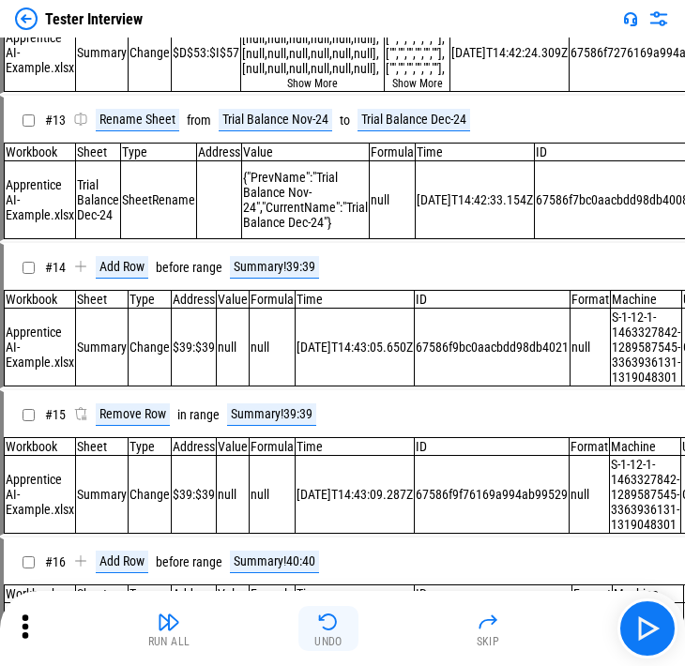
click at [280, 631] on img "button" at bounding box center [328, 622] width 23 height 23
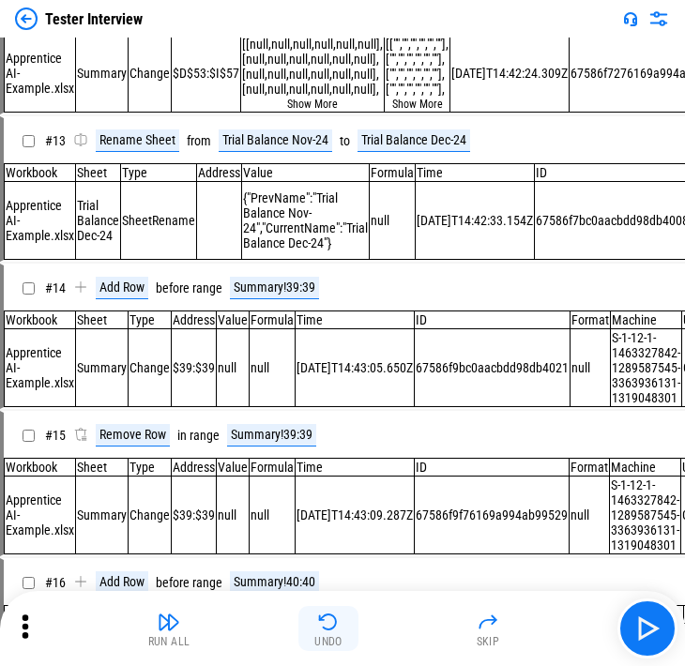
click at [280, 631] on img "button" at bounding box center [328, 622] width 23 height 23
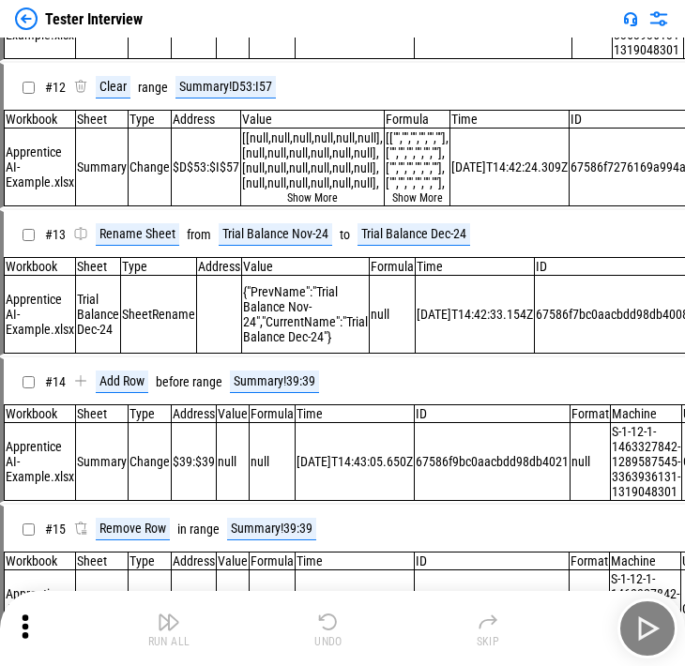
click at [280, 631] on div "Run All Undo Skip" at bounding box center [344, 629] width 666 height 60
click at [280, 631] on img "button" at bounding box center [328, 622] width 23 height 23
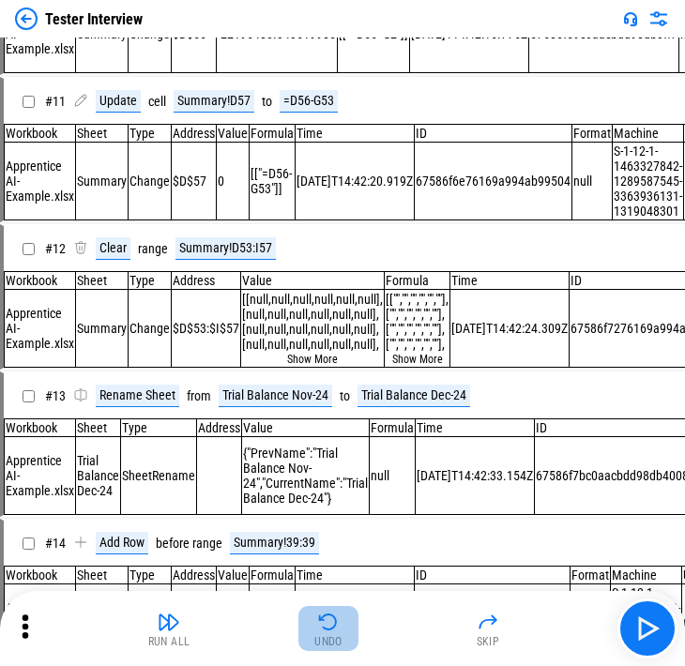
click at [280, 631] on img "button" at bounding box center [328, 622] width 23 height 23
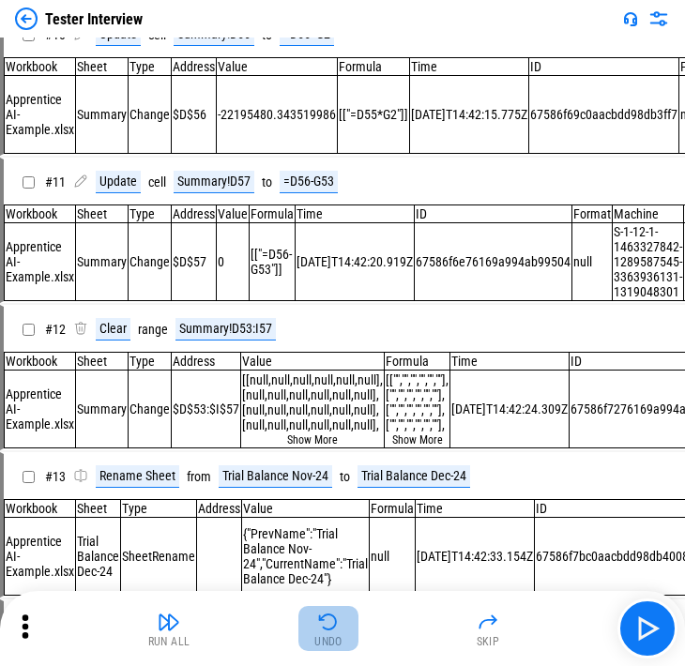
click at [280, 631] on img "button" at bounding box center [328, 622] width 23 height 23
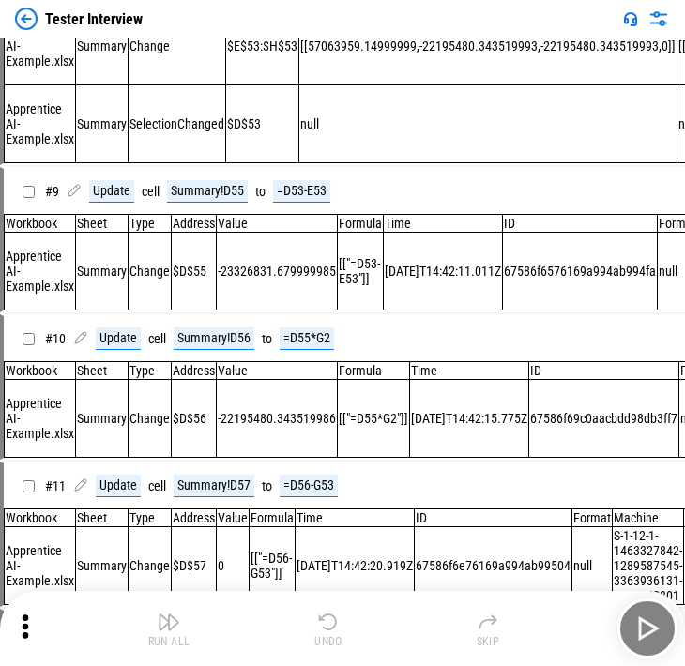
click at [280, 631] on div "Run All Undo Skip" at bounding box center [344, 629] width 666 height 60
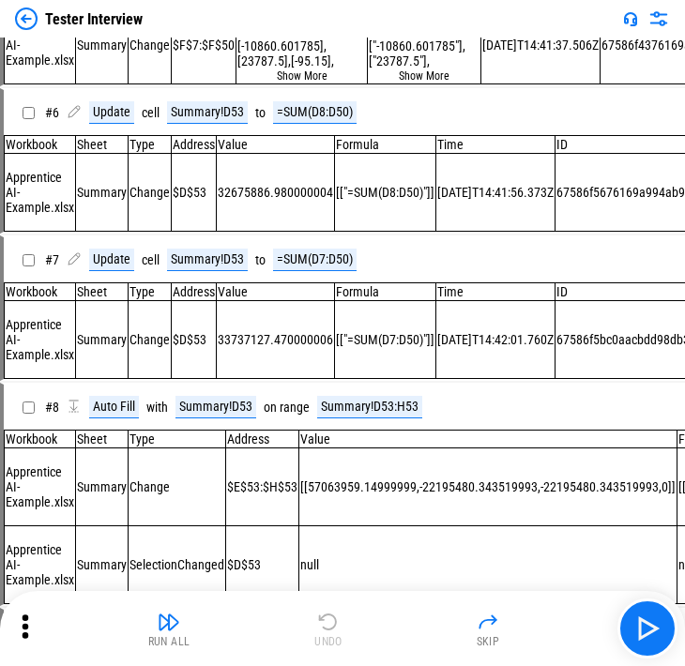
click at [280, 631] on div "Run All Undo Skip" at bounding box center [344, 629] width 666 height 60
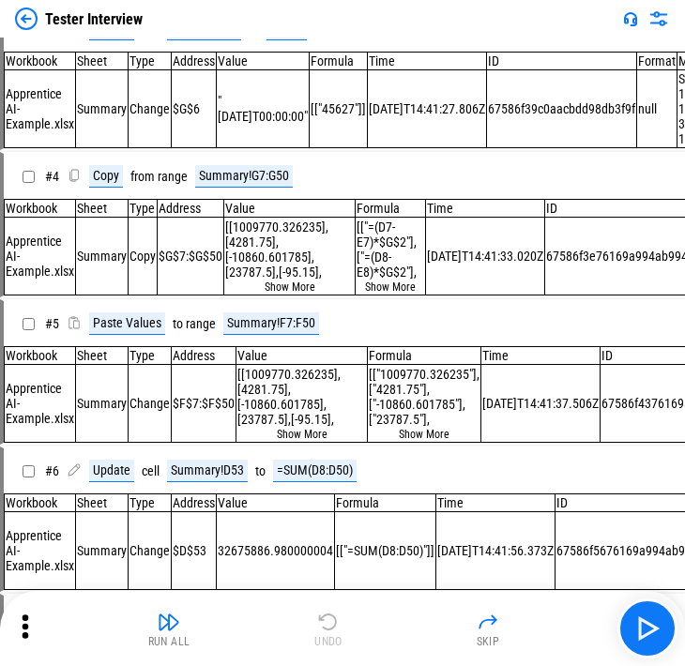
scroll to position [22, 0]
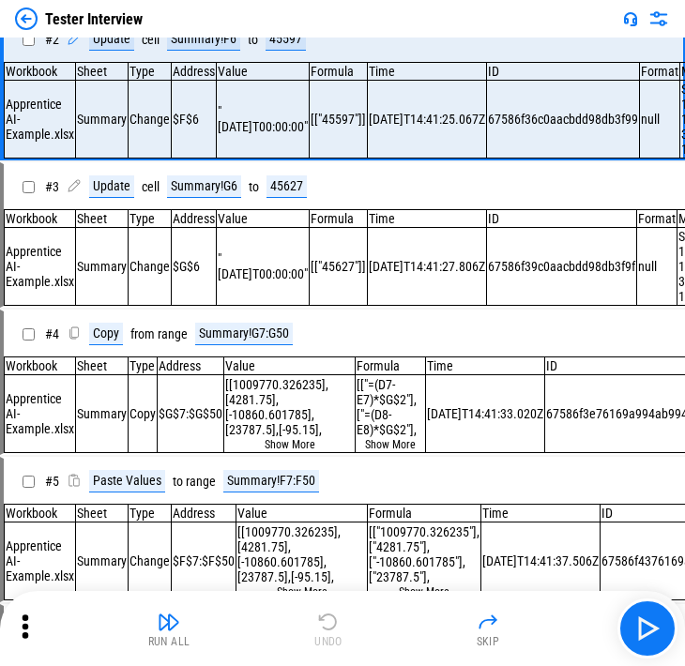
click at [280, 631] on div "Run All Undo Skip" at bounding box center [344, 629] width 666 height 60
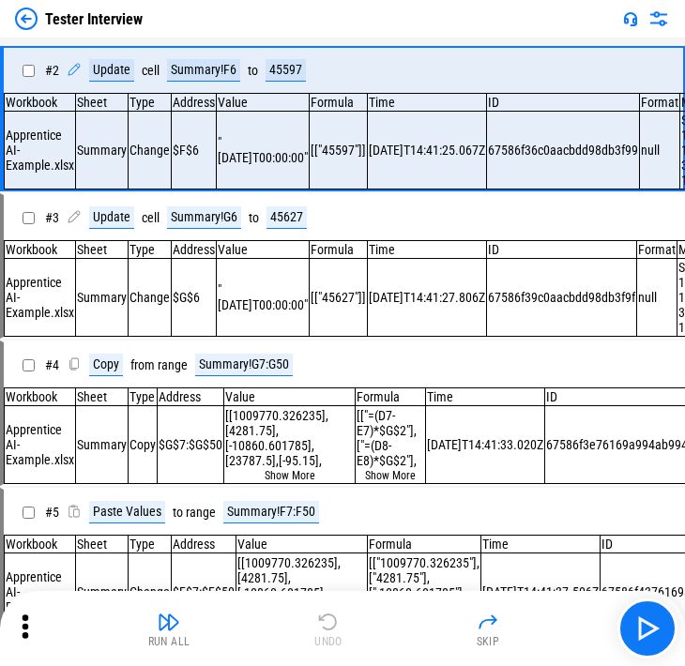
scroll to position [0, 0]
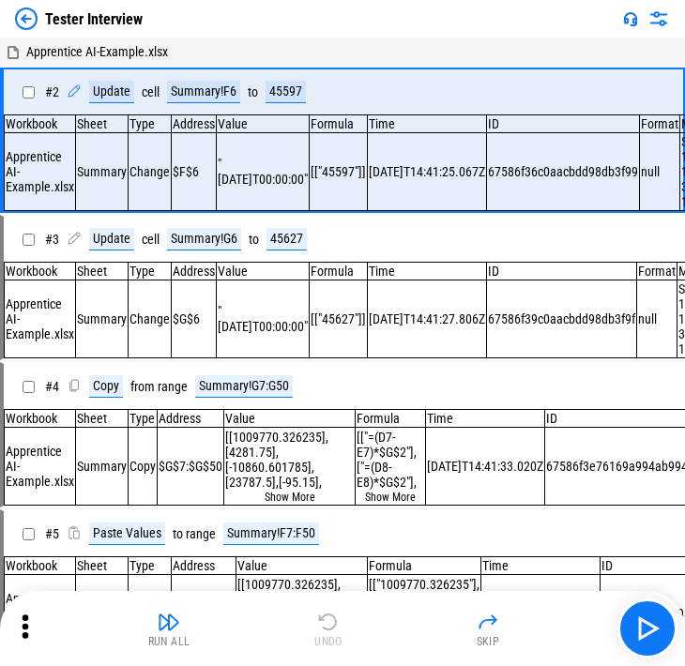
click at [280, 631] on div "Run All Undo Skip" at bounding box center [344, 629] width 666 height 60
click at [280, 631] on img "button" at bounding box center [648, 629] width 30 height 30
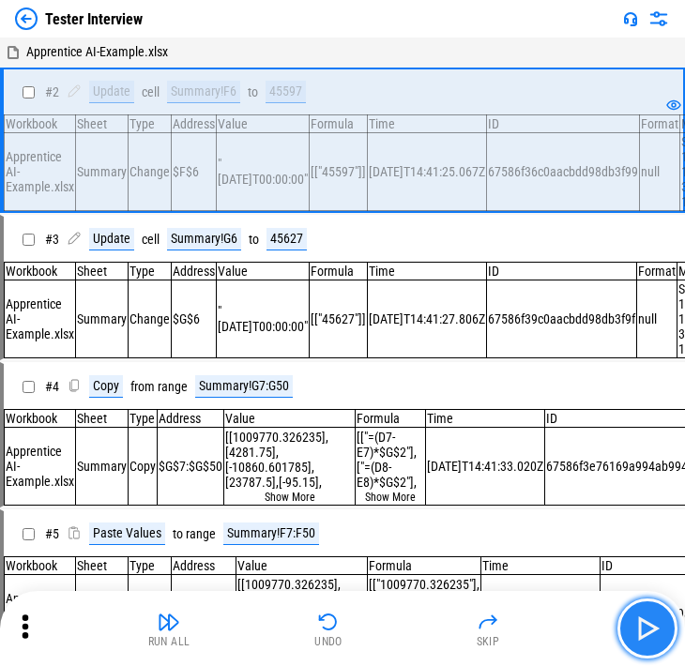
click at [280, 637] on img "button" at bounding box center [648, 629] width 30 height 30
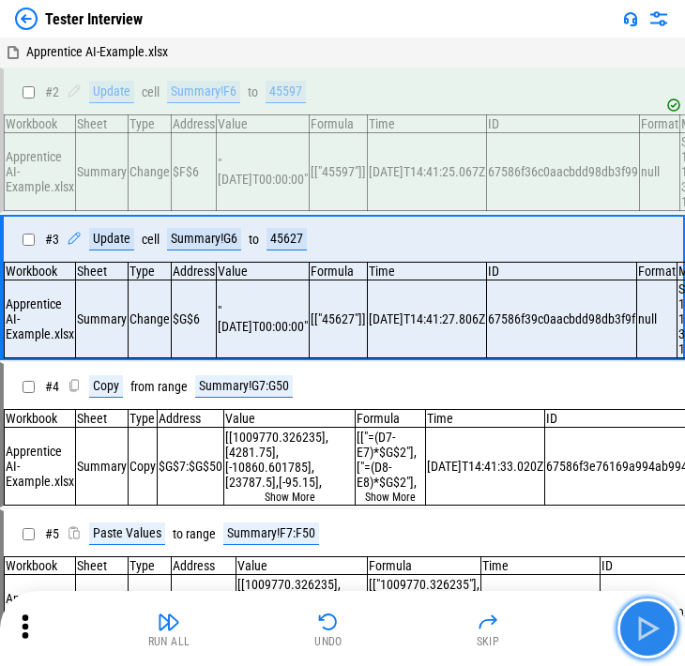
click at [280, 637] on img "button" at bounding box center [648, 629] width 30 height 30
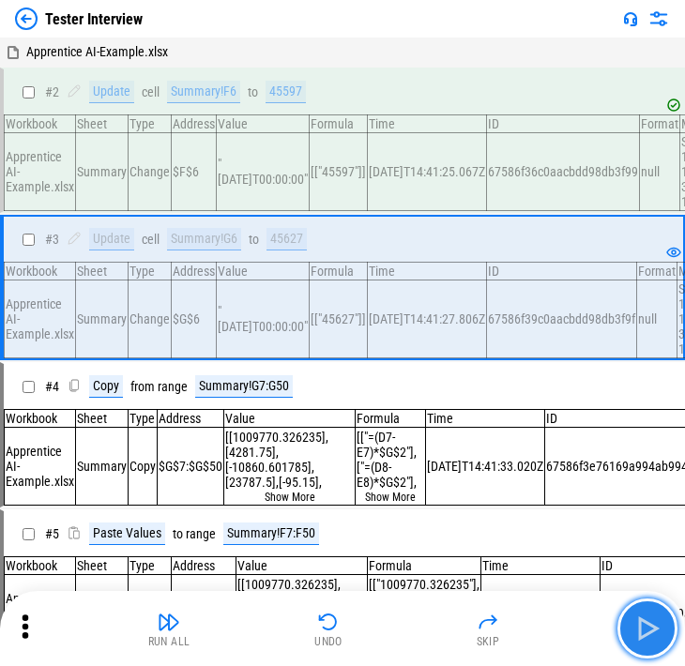
click at [280, 633] on img "button" at bounding box center [648, 629] width 30 height 30
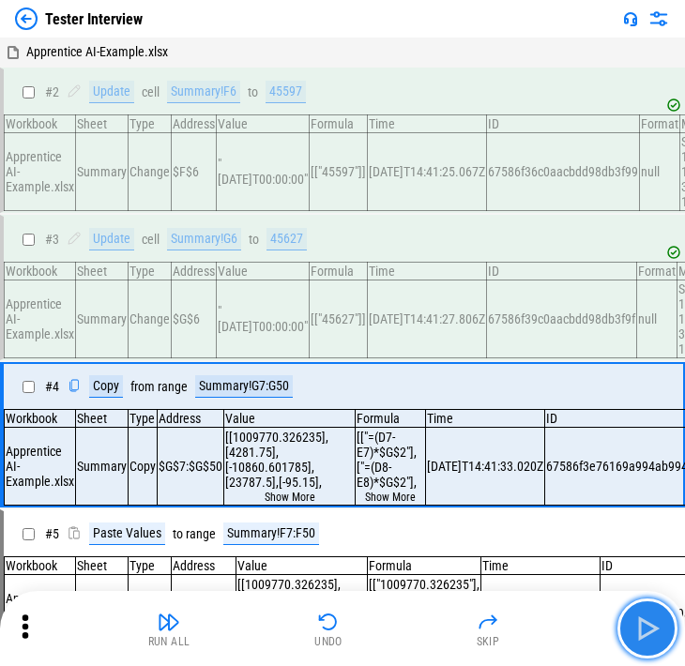
click at [280, 635] on img "button" at bounding box center [648, 629] width 30 height 30
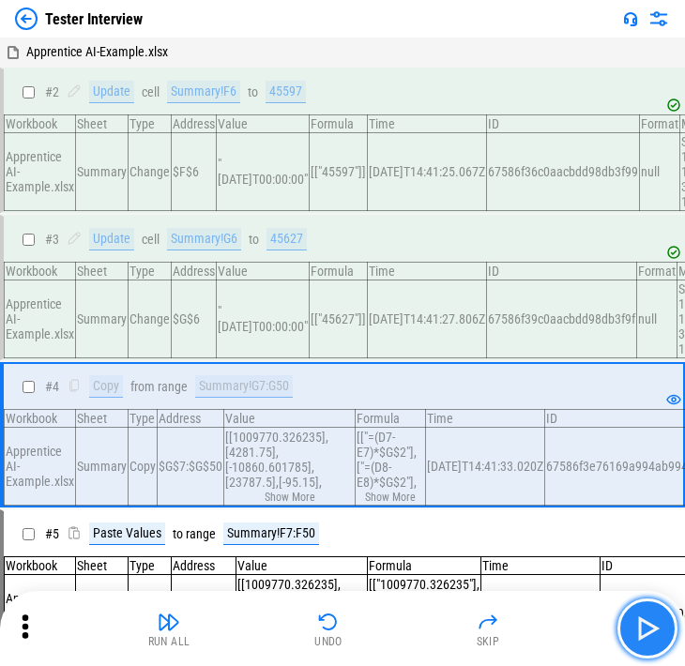
click at [280, 635] on img "button" at bounding box center [648, 629] width 30 height 30
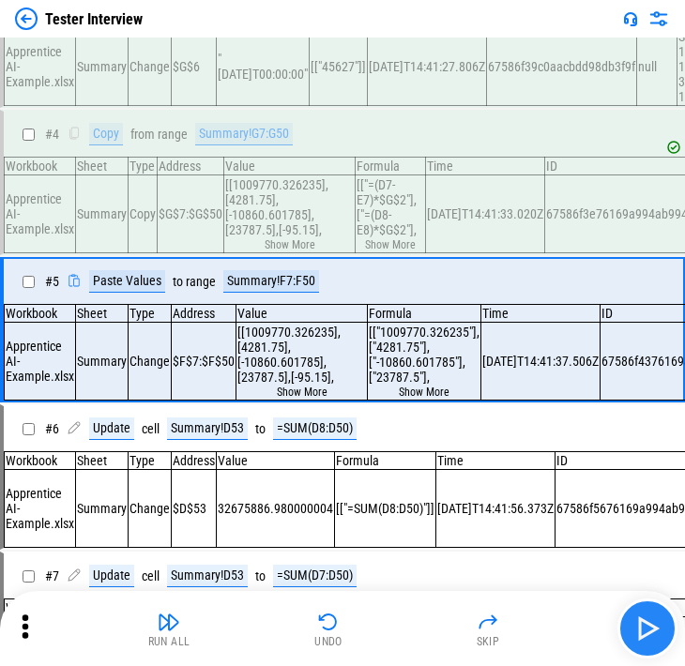
scroll to position [269, 0]
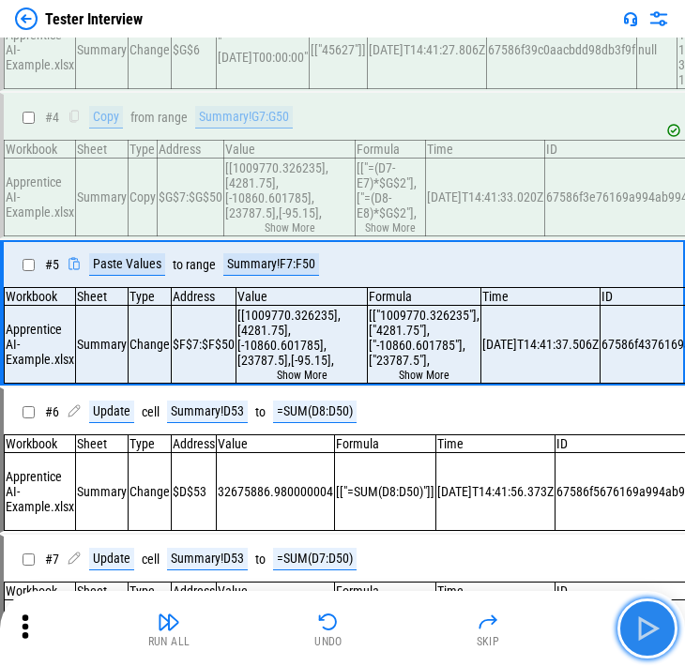
click at [280, 635] on img "button" at bounding box center [648, 629] width 30 height 30
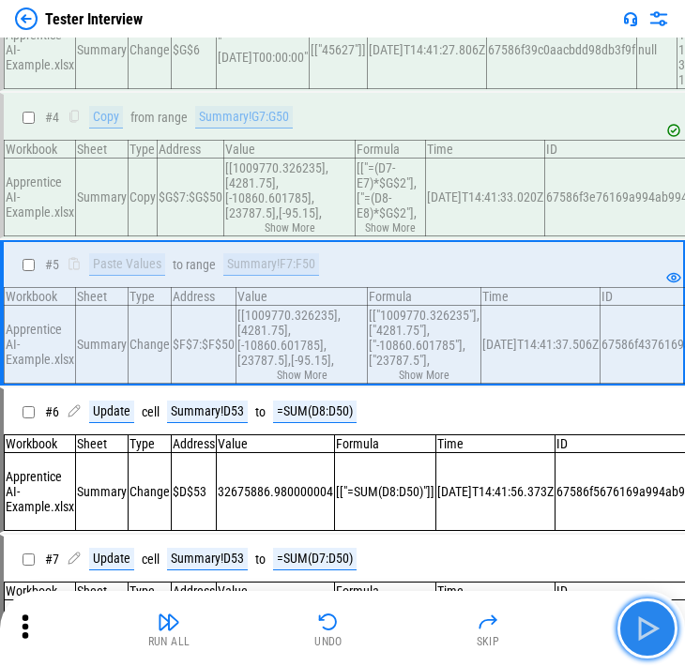
click at [280, 623] on button "button" at bounding box center [648, 629] width 60 height 60
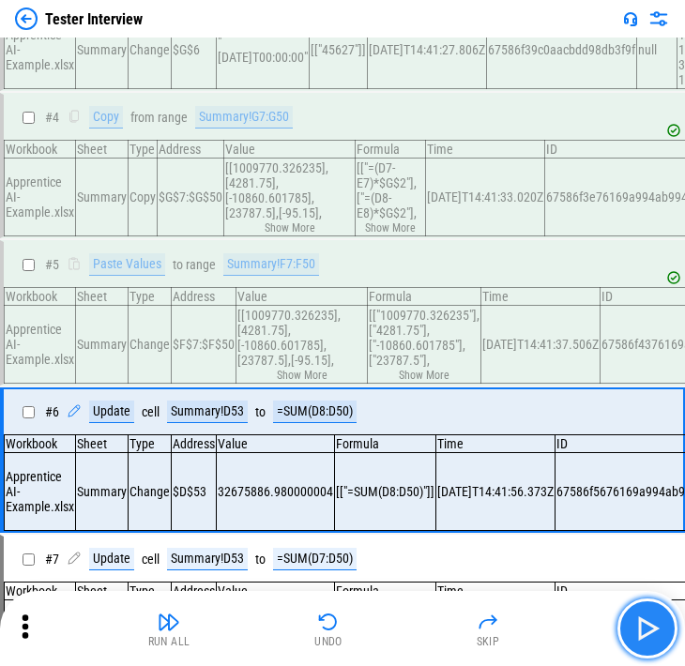
click at [280, 626] on img "button" at bounding box center [648, 629] width 30 height 30
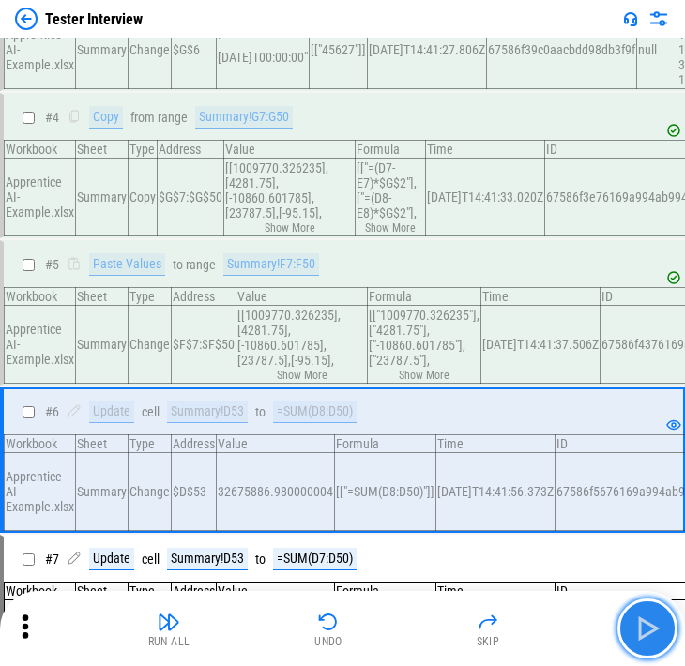
click at [280, 619] on button "button" at bounding box center [648, 629] width 60 height 60
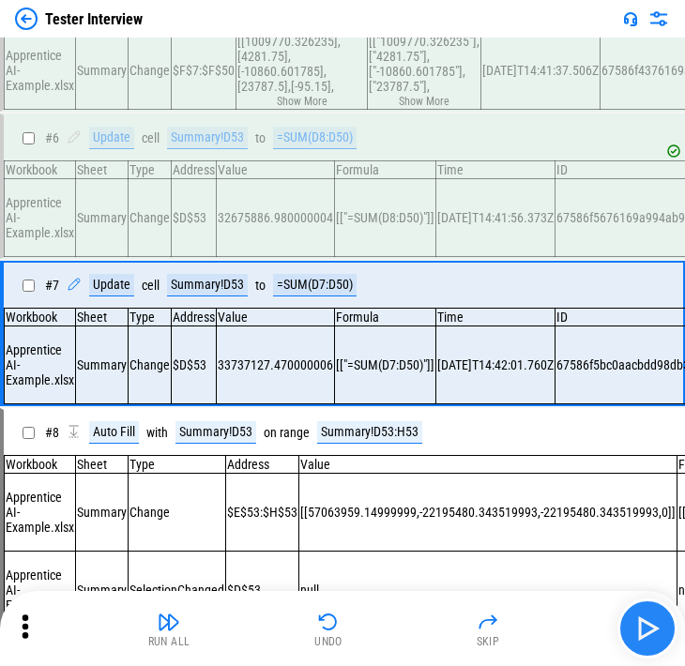
scroll to position [575, 0]
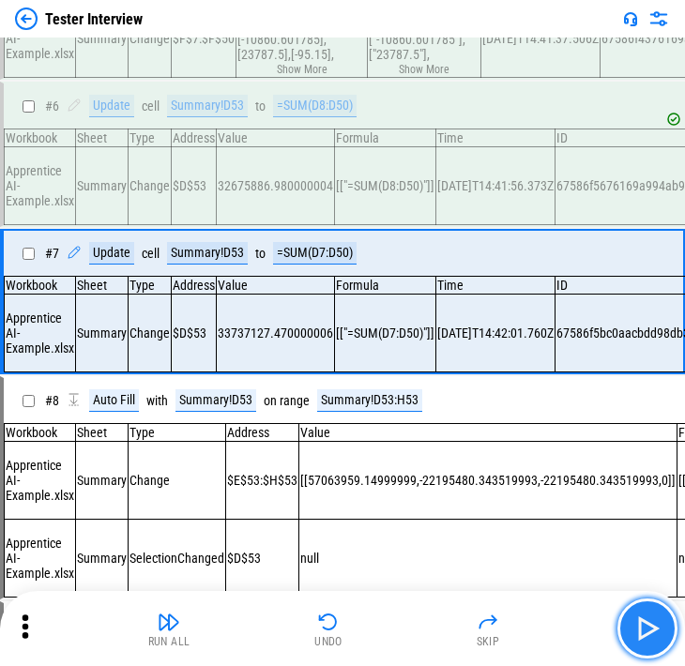
click at [280, 624] on img "button" at bounding box center [648, 629] width 30 height 30
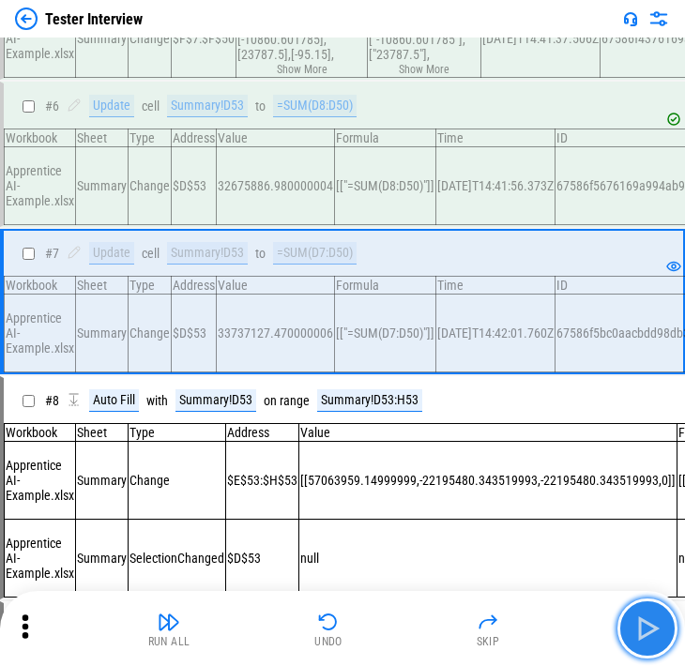
click at [280, 635] on img "button" at bounding box center [648, 629] width 30 height 30
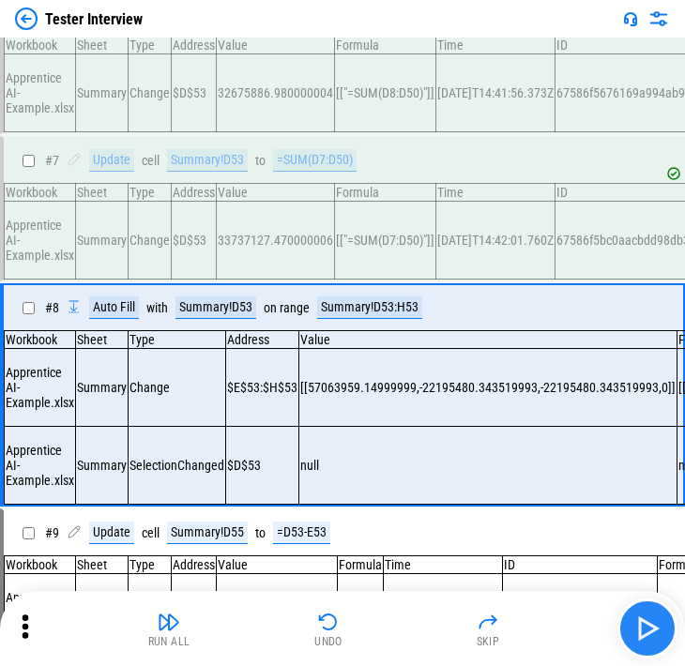
scroll to position [770, 0]
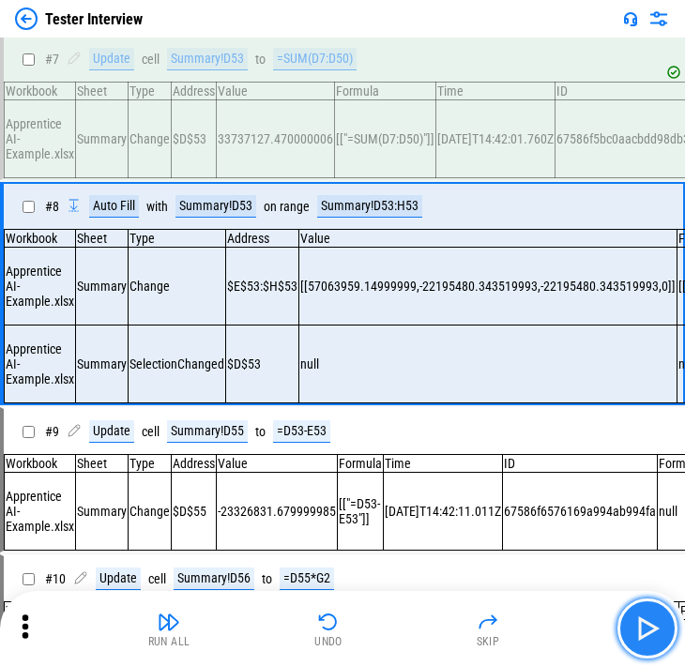
click at [280, 627] on img "button" at bounding box center [648, 629] width 30 height 30
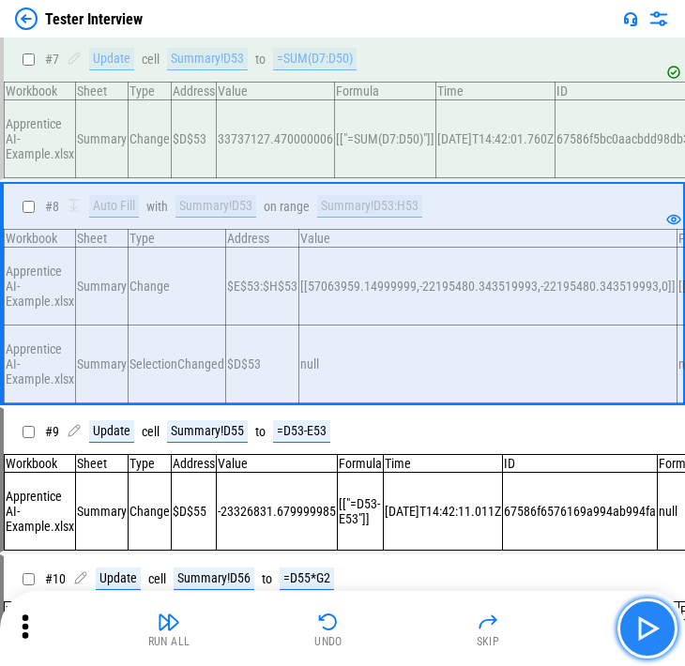
click at [280, 631] on img "button" at bounding box center [648, 629] width 30 height 30
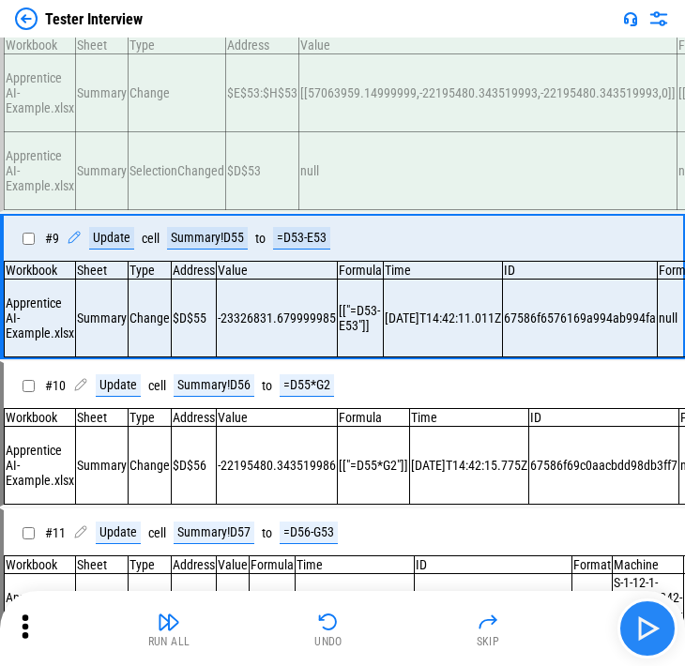
scroll to position [964, 0]
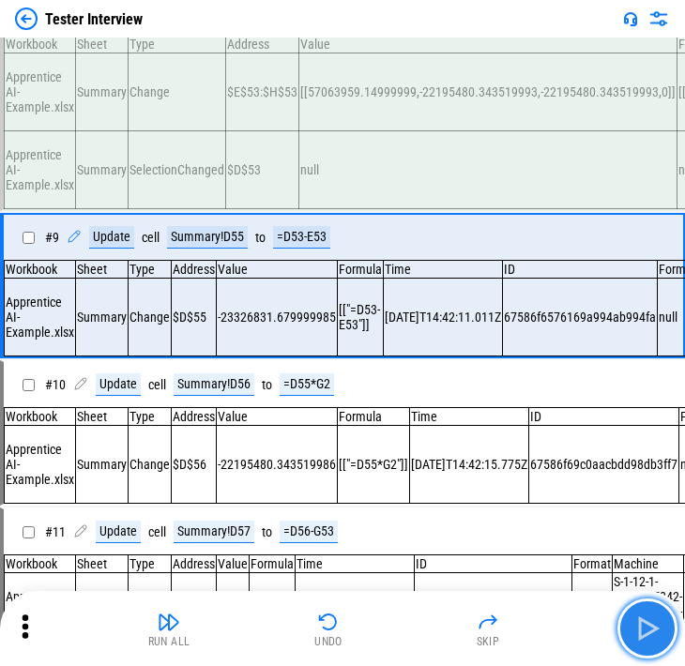
click at [280, 631] on img "button" at bounding box center [648, 629] width 30 height 30
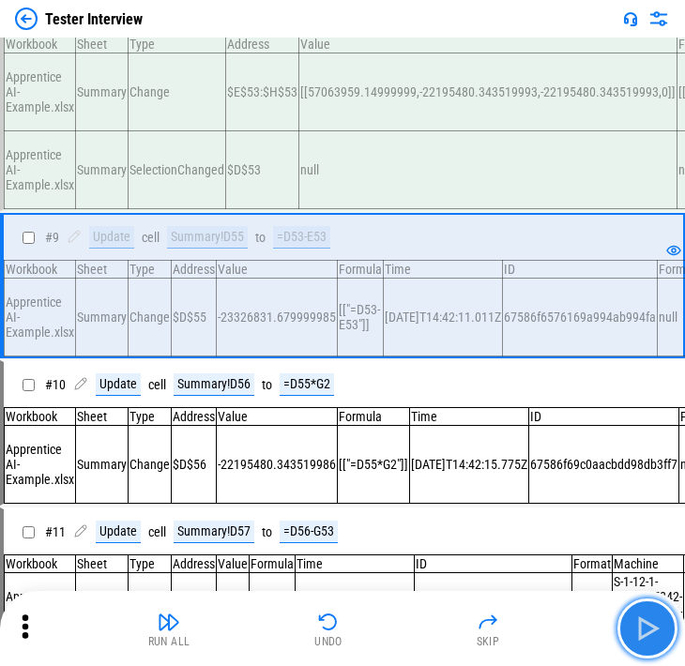
click at [280, 619] on img "button" at bounding box center [648, 629] width 30 height 30
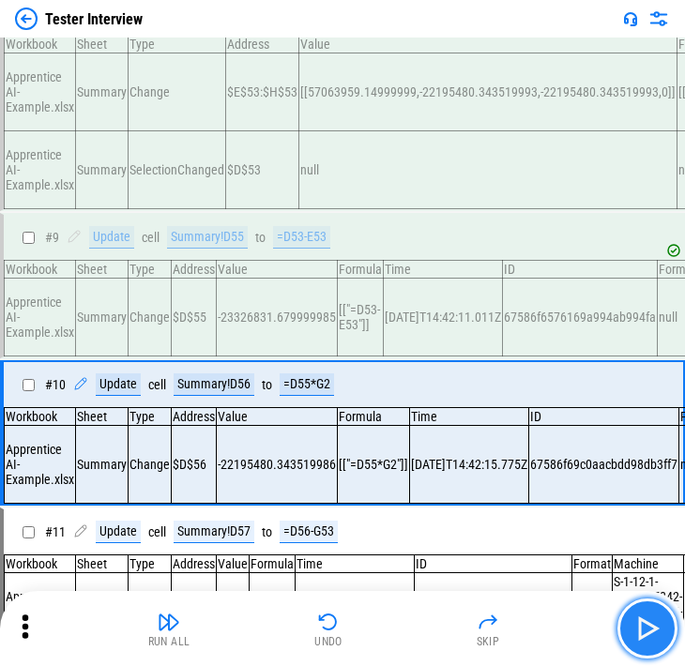
click at [280, 619] on img "button" at bounding box center [648, 629] width 30 height 30
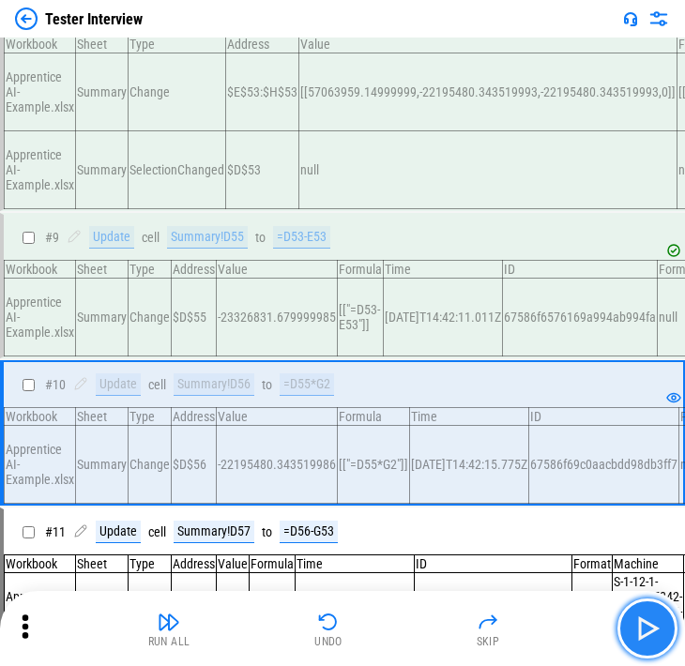
click at [280, 638] on img "button" at bounding box center [648, 629] width 30 height 30
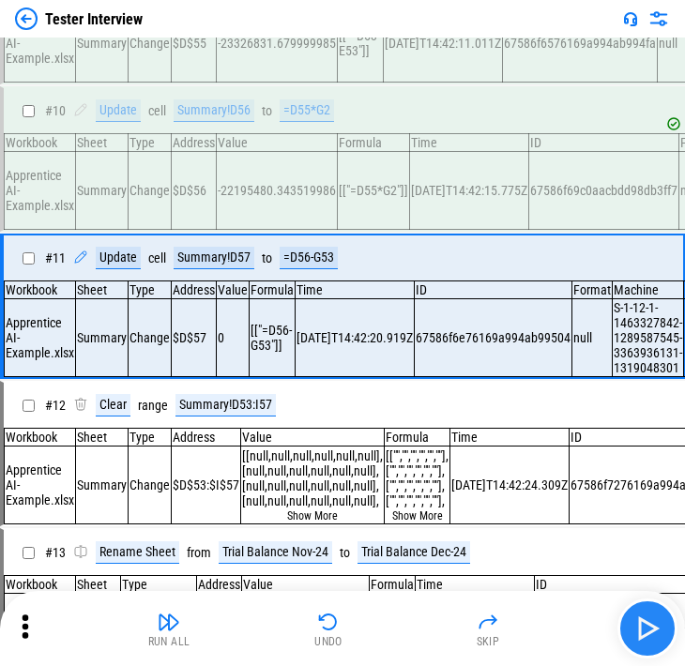
scroll to position [1270, 0]
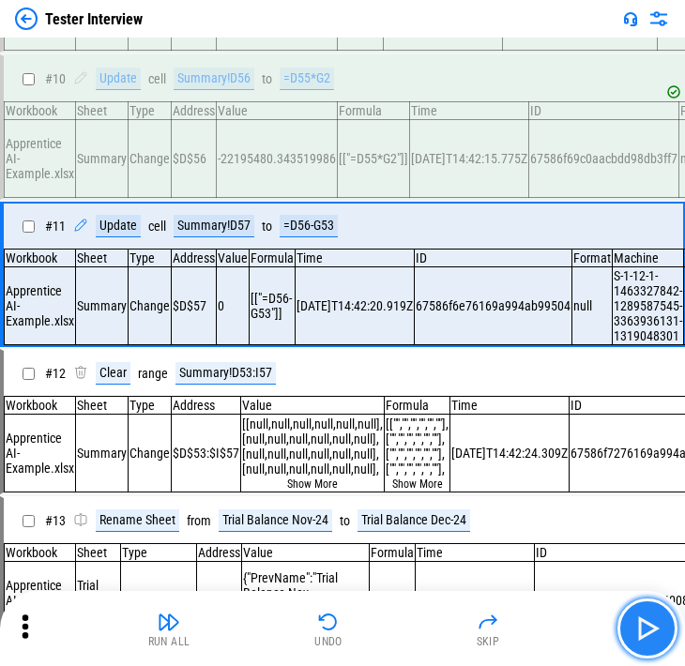
click at [280, 638] on img "button" at bounding box center [648, 629] width 30 height 30
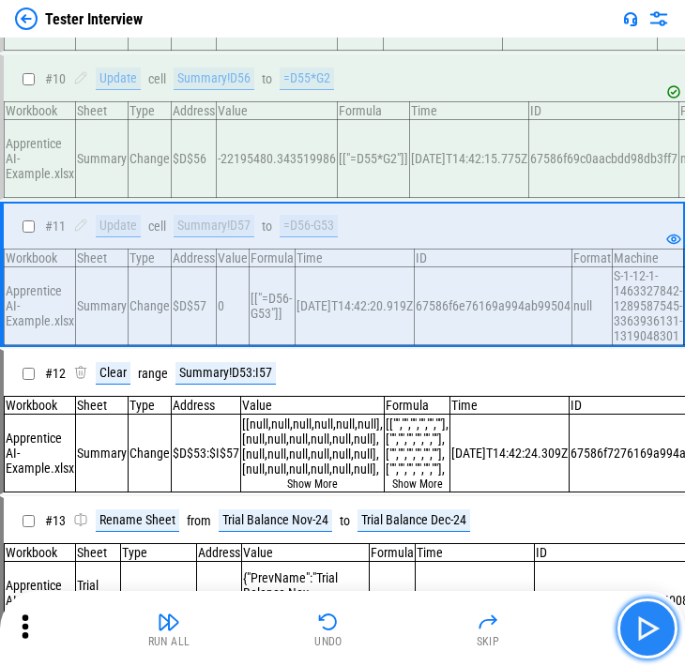
click at [280, 634] on img "button" at bounding box center [648, 629] width 30 height 30
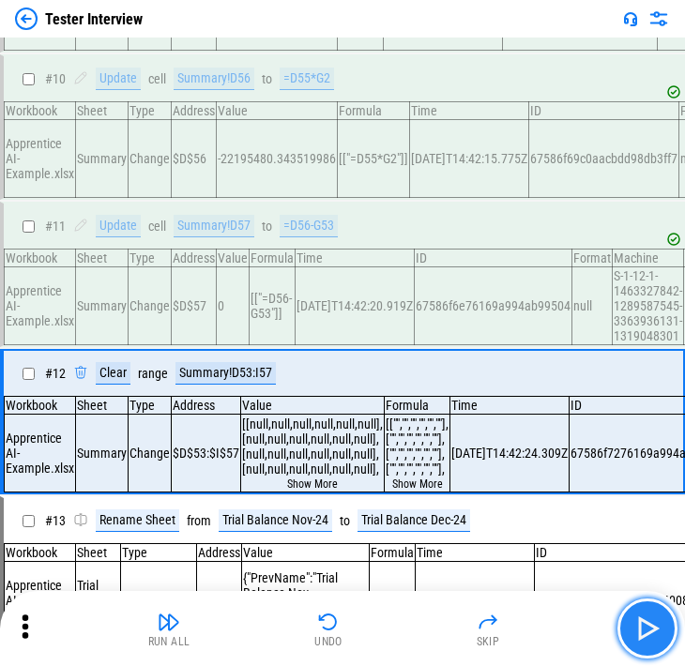
click at [280, 634] on img "button" at bounding box center [648, 629] width 30 height 30
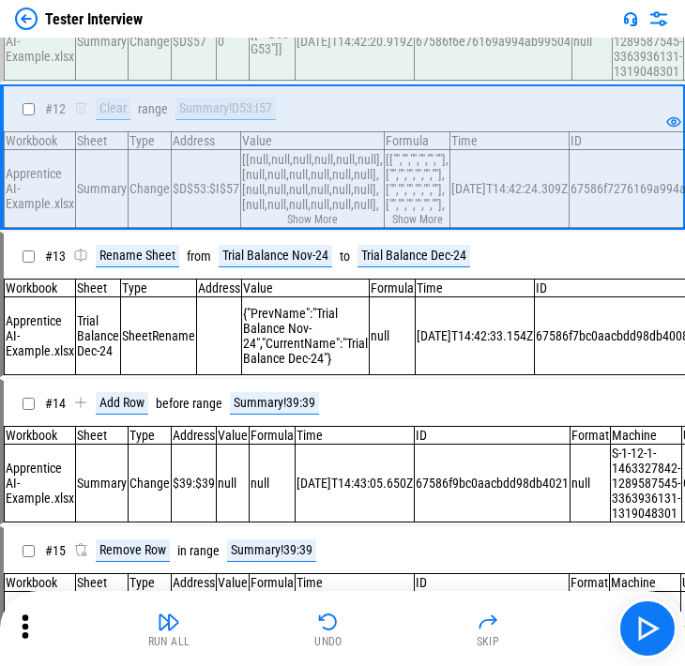
scroll to position [1551, 0]
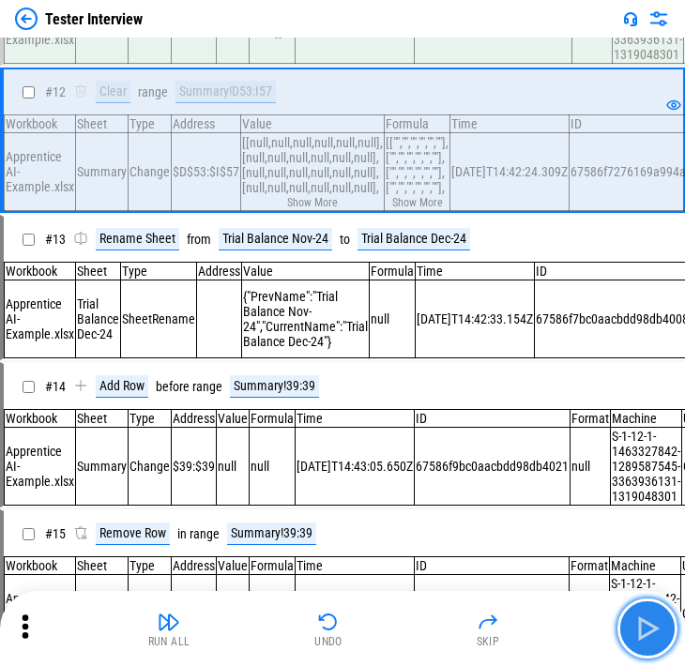
click at [280, 633] on img "button" at bounding box center [648, 629] width 30 height 30
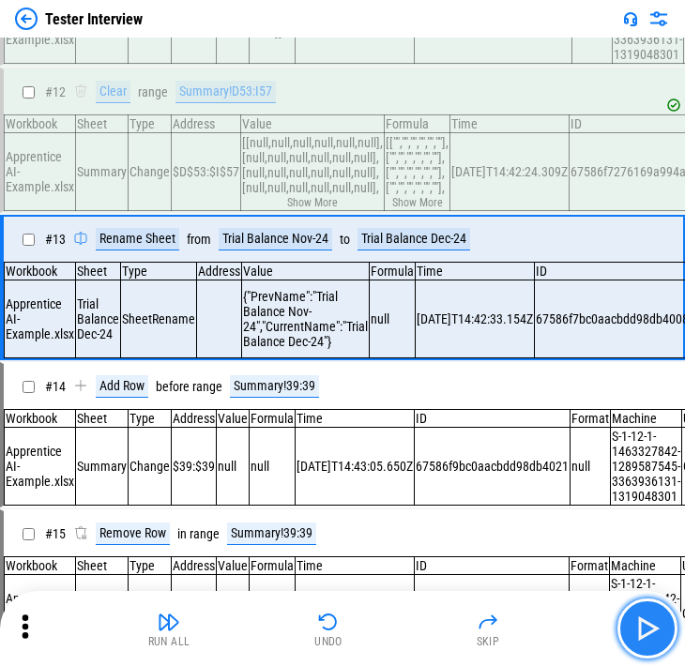
click at [280, 632] on img "button" at bounding box center [648, 629] width 30 height 30
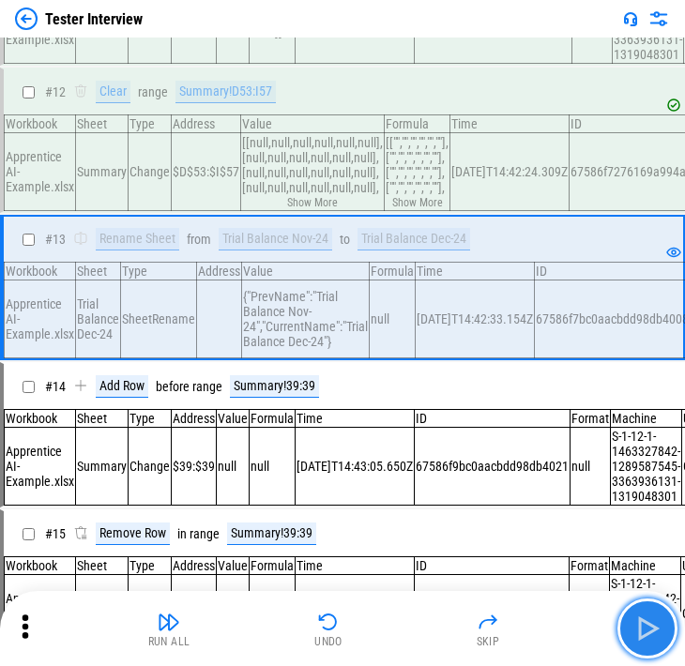
click at [280, 630] on img "button" at bounding box center [648, 629] width 30 height 30
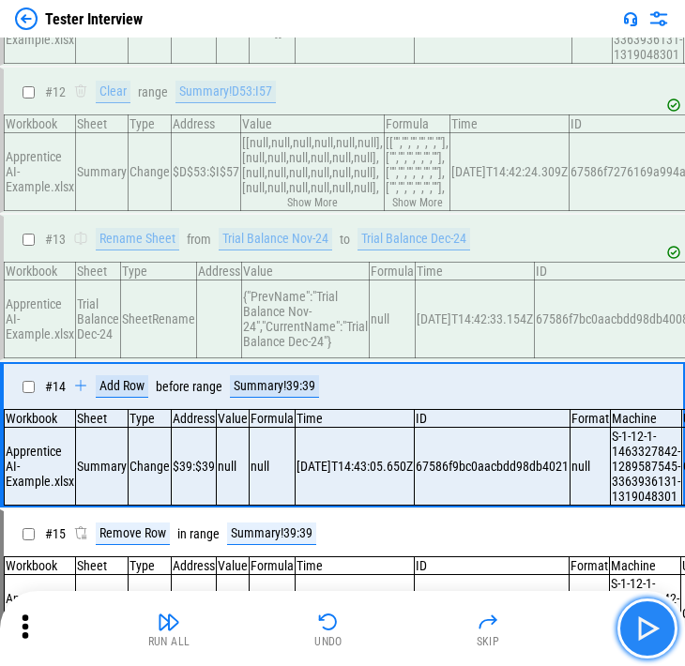
click at [280, 628] on img "button" at bounding box center [648, 629] width 30 height 30
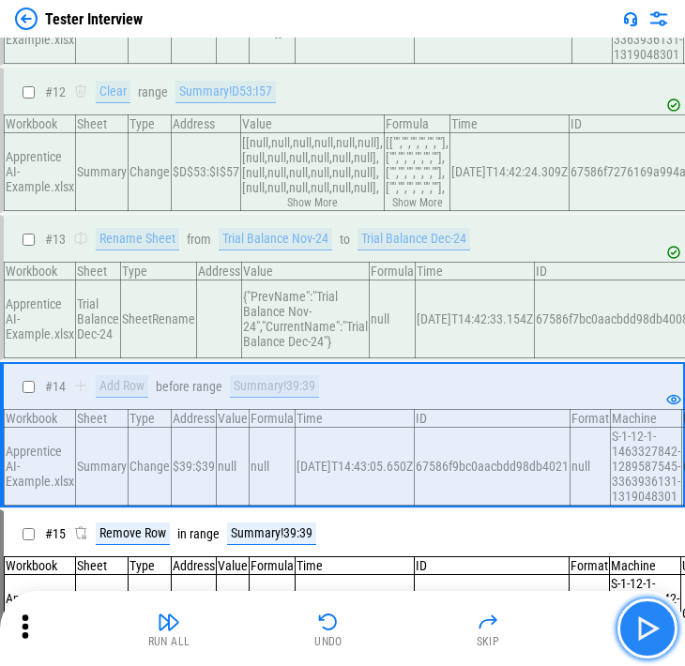
click at [280, 619] on img "button" at bounding box center [648, 629] width 30 height 30
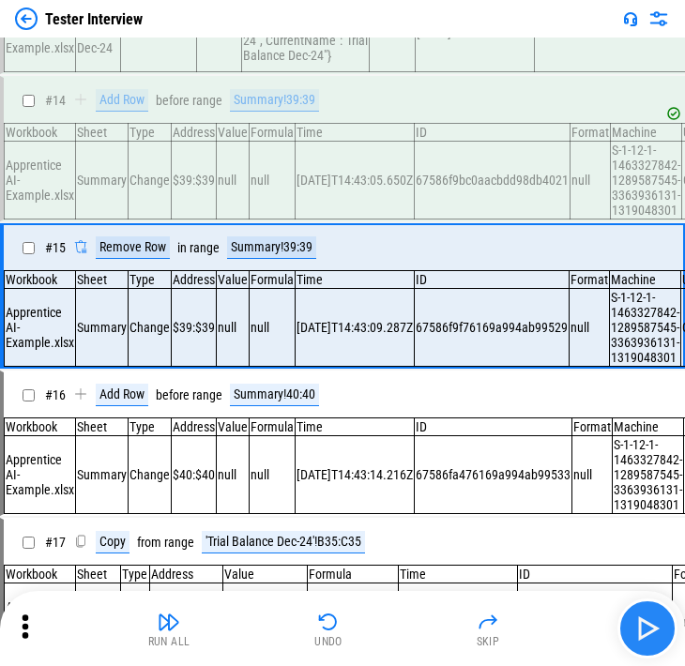
scroll to position [1882, 0]
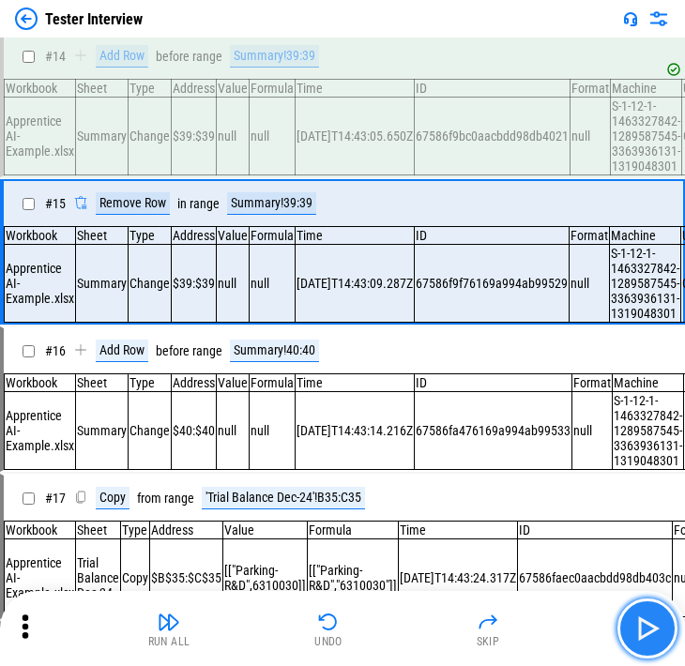
click at [280, 619] on img "button" at bounding box center [648, 629] width 30 height 30
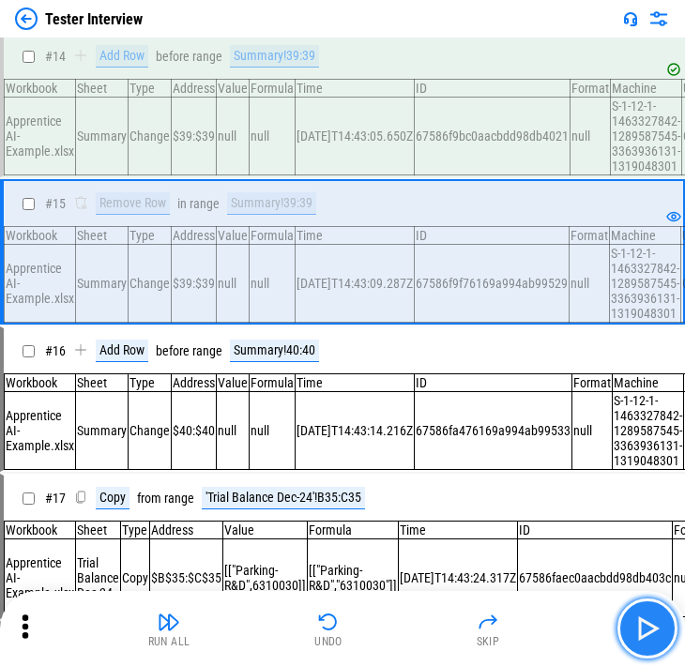
click at [280, 619] on img "button" at bounding box center [648, 629] width 30 height 30
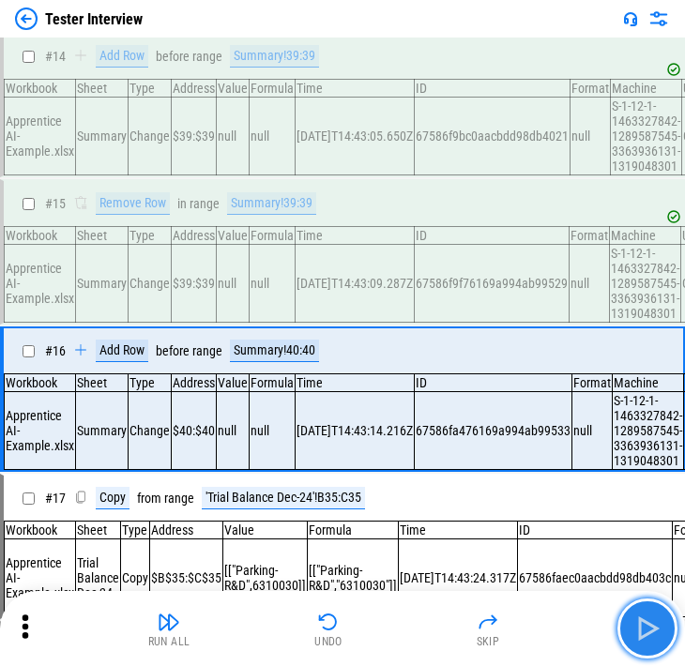
click at [280, 619] on img "button" at bounding box center [648, 629] width 30 height 30
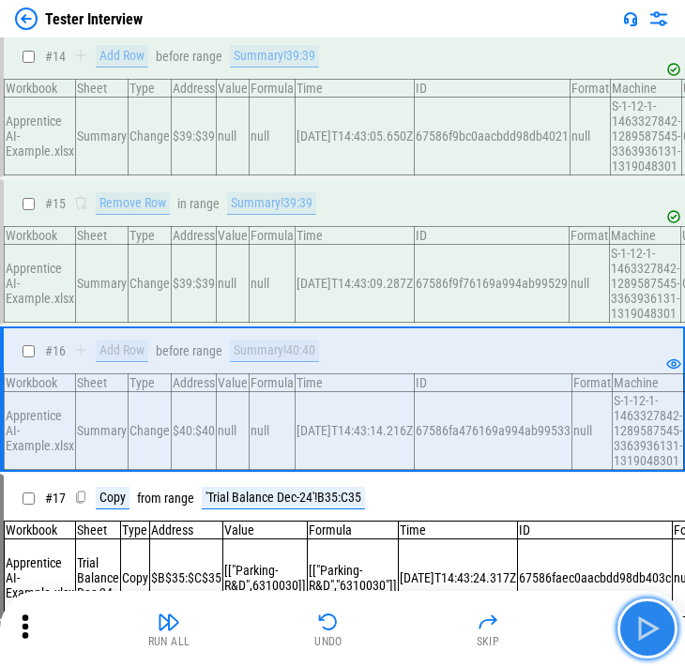
click at [280, 633] on img "button" at bounding box center [648, 629] width 30 height 30
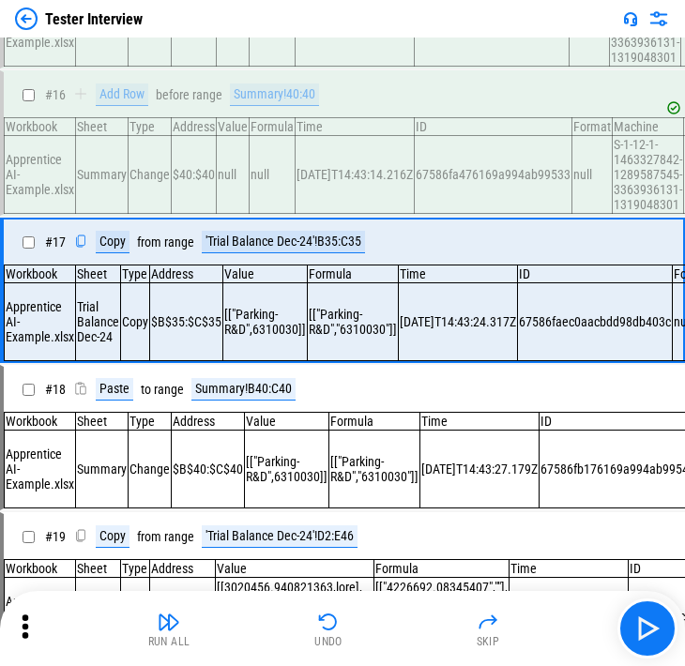
scroll to position [2188, 0]
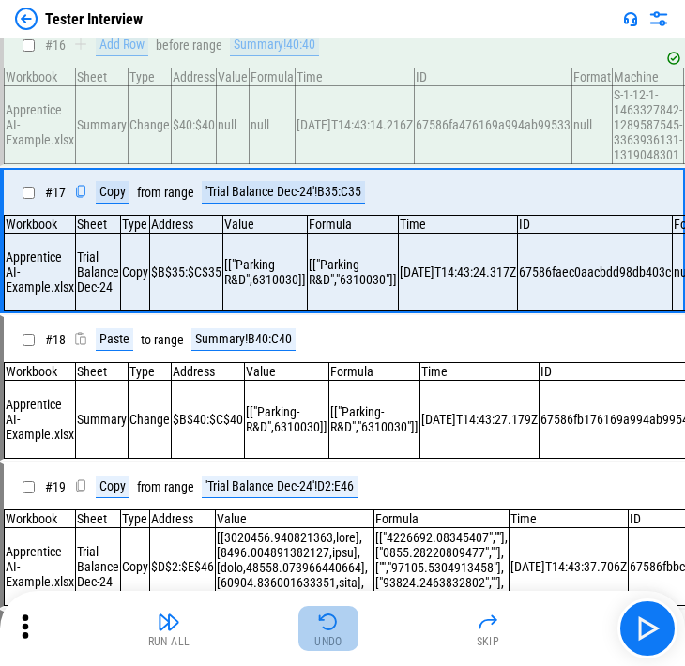
click at [280, 619] on img "button" at bounding box center [328, 622] width 23 height 23
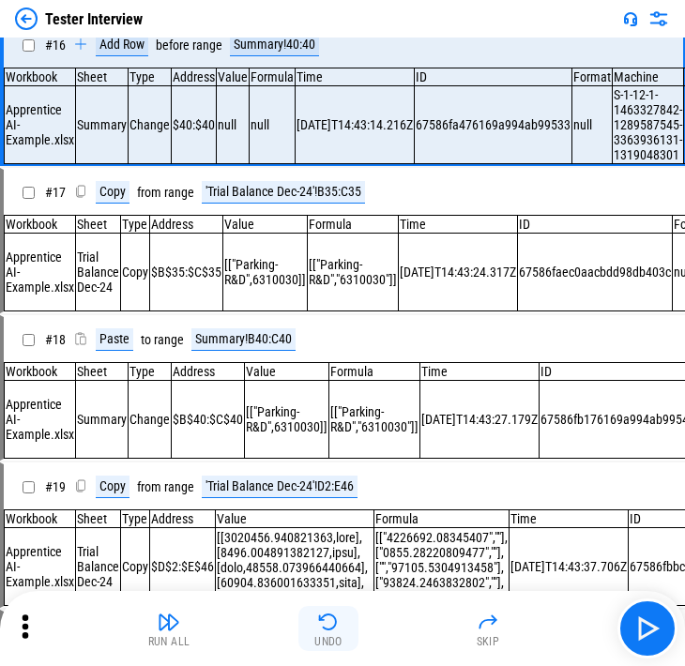
click at [280, 619] on img "button" at bounding box center [328, 622] width 23 height 23
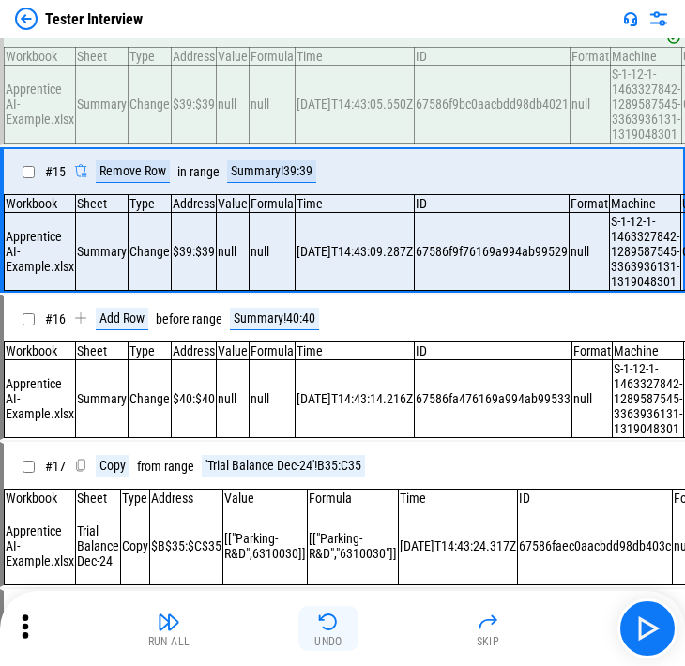
scroll to position [1882, 0]
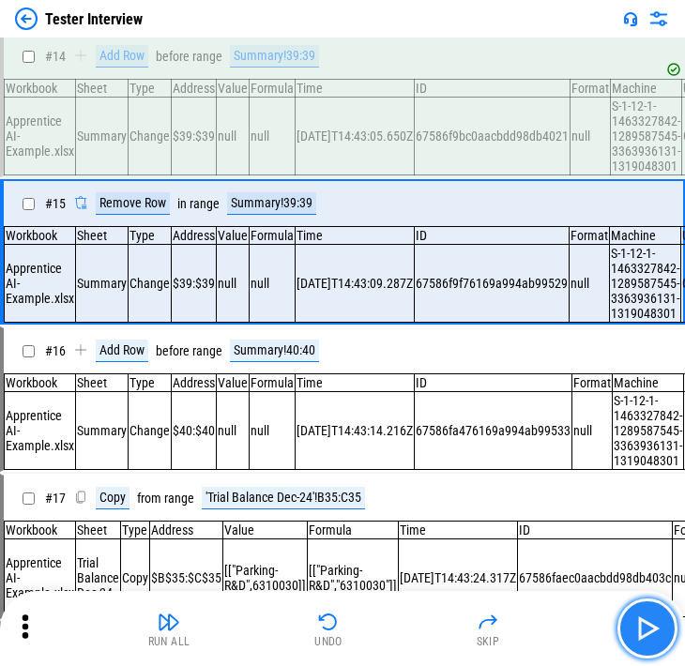
click at [280, 641] on button "button" at bounding box center [648, 629] width 60 height 60
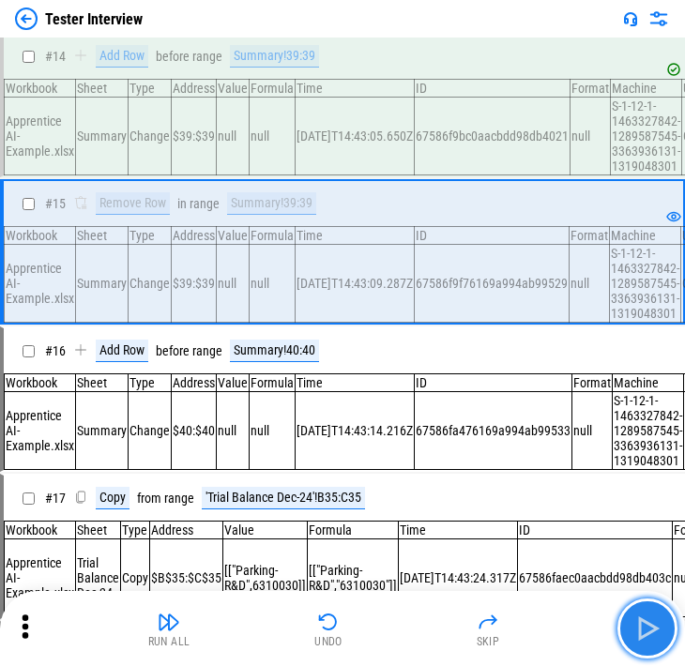
click at [280, 627] on button "button" at bounding box center [648, 629] width 60 height 60
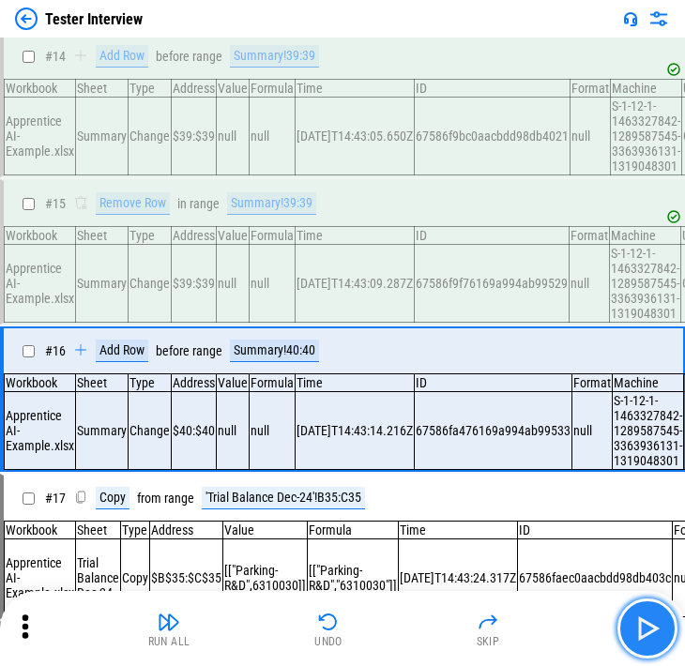
click at [280, 638] on button "button" at bounding box center [648, 629] width 60 height 60
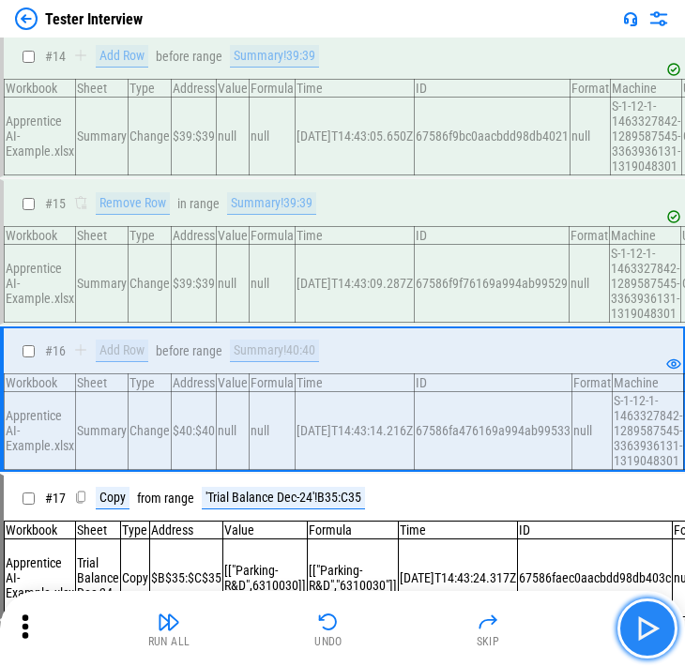
click at [280, 630] on button "button" at bounding box center [648, 629] width 60 height 60
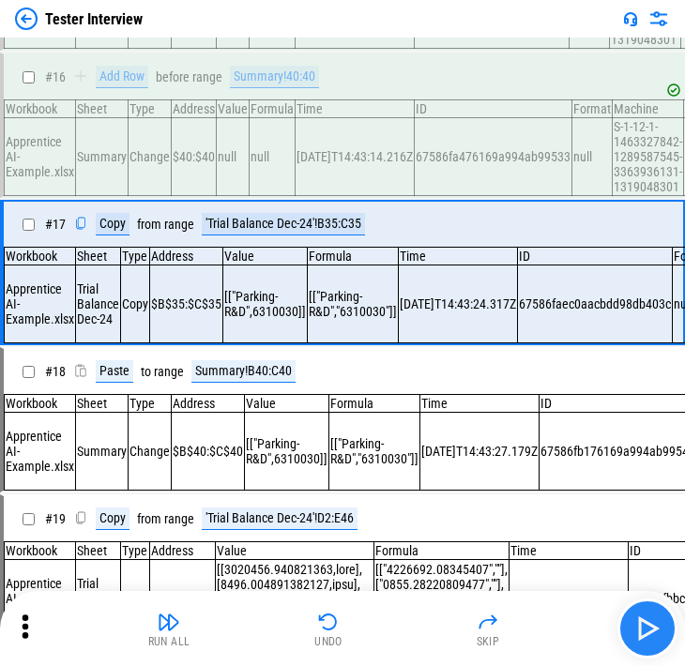
scroll to position [2188, 0]
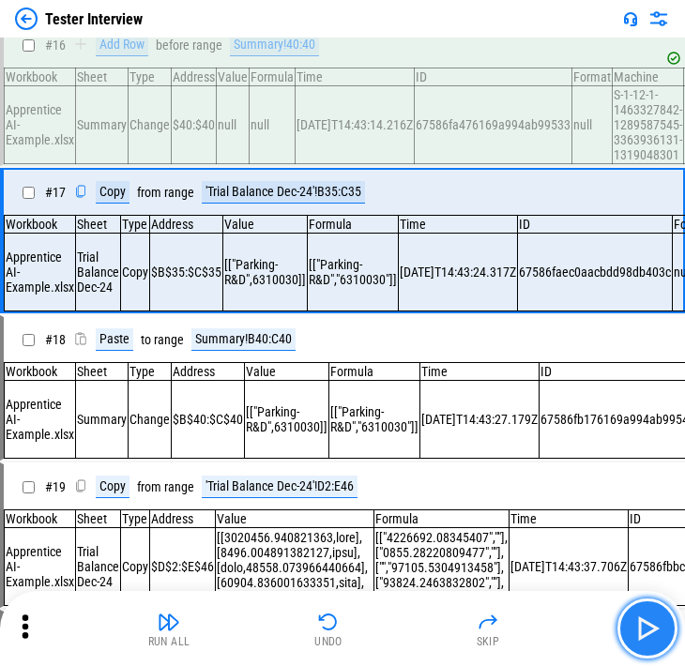
click at [280, 623] on img "button" at bounding box center [648, 629] width 30 height 30
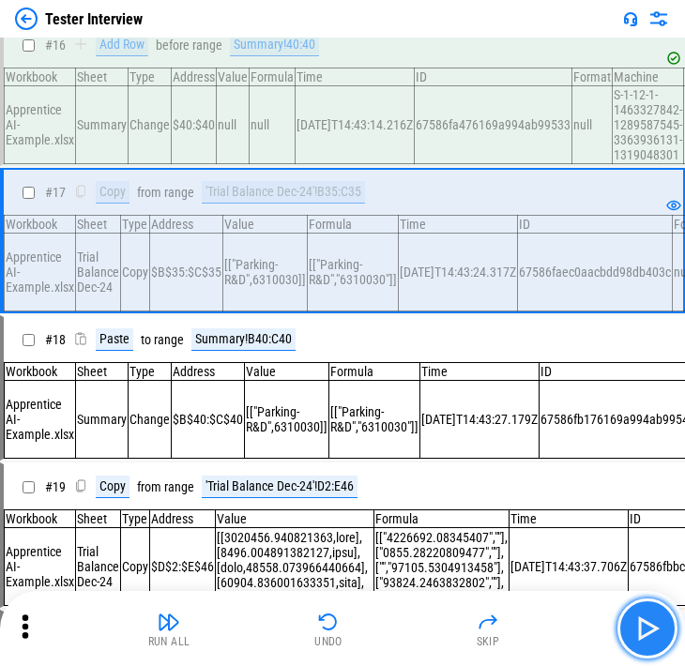
click at [280, 623] on img "button" at bounding box center [648, 629] width 30 height 30
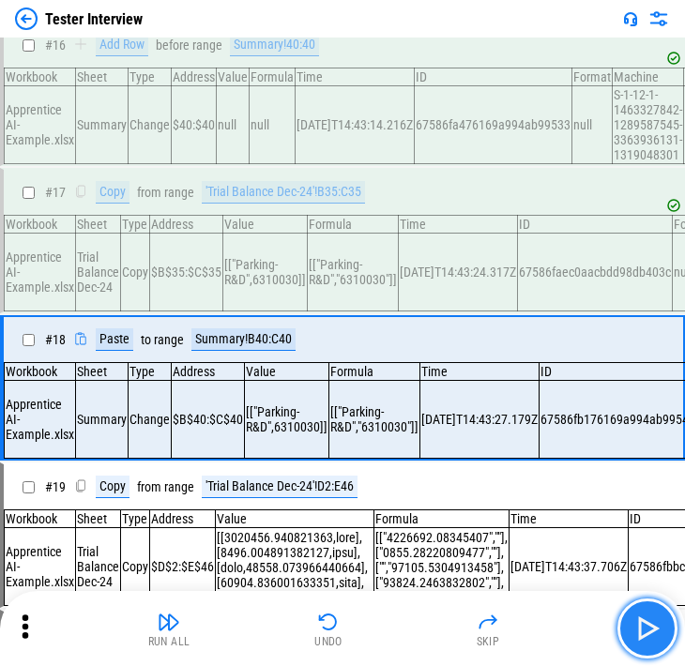
click at [280, 623] on img "button" at bounding box center [648, 629] width 30 height 30
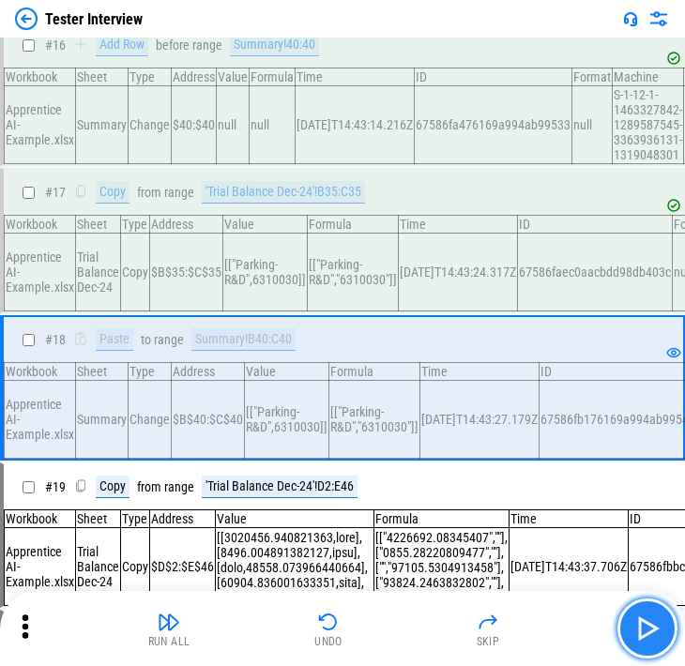
click at [280, 623] on img "button" at bounding box center [648, 629] width 30 height 30
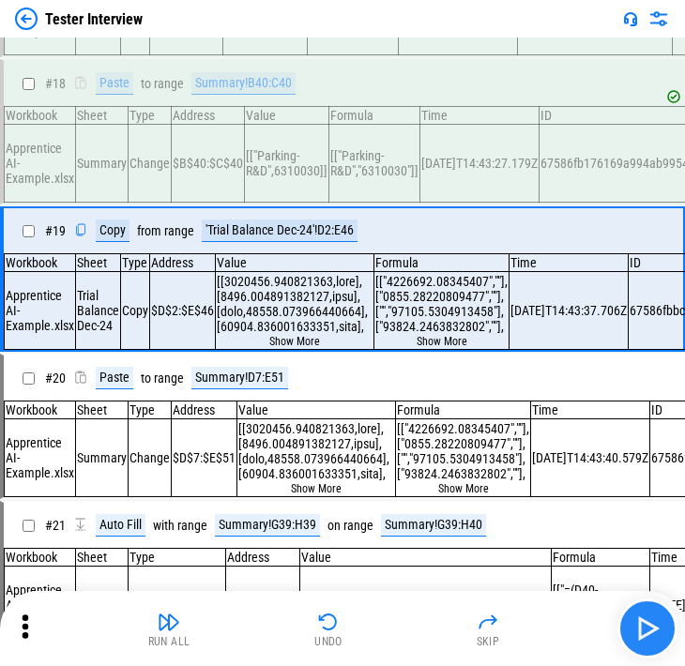
scroll to position [2494, 0]
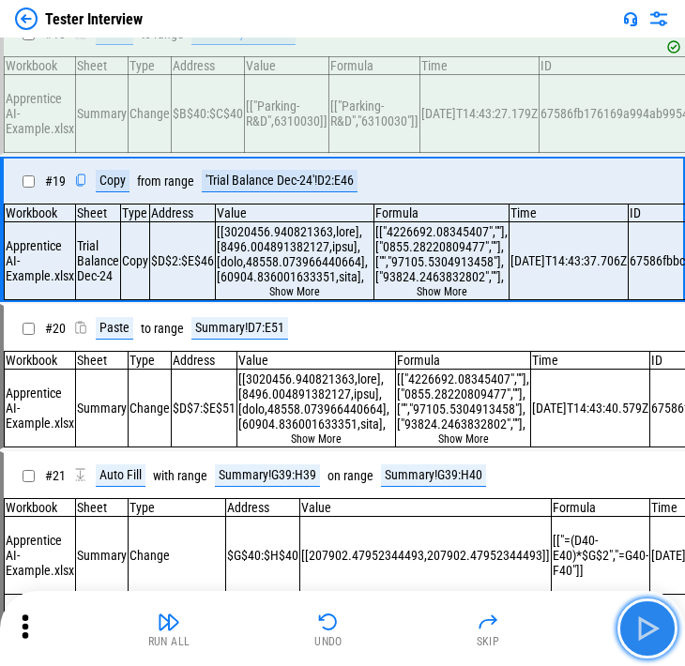
click at [280, 638] on img "button" at bounding box center [648, 629] width 30 height 30
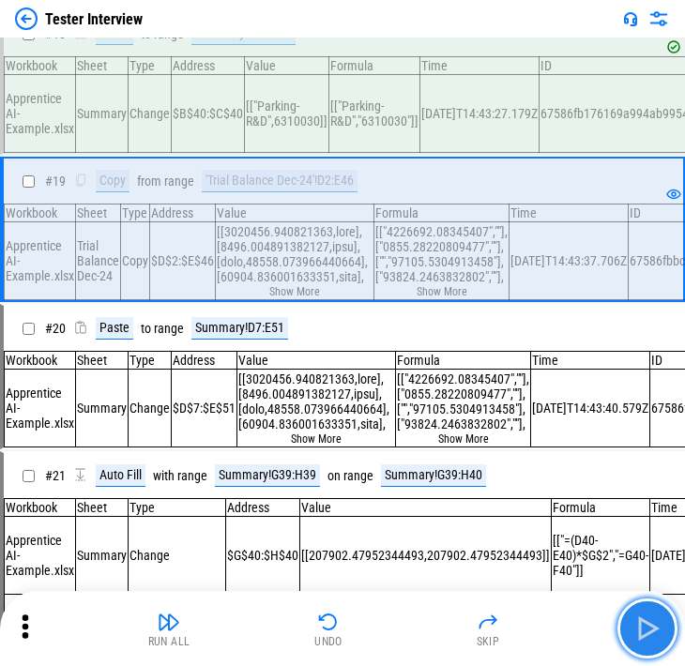
click at [280, 638] on img "button" at bounding box center [648, 629] width 30 height 30
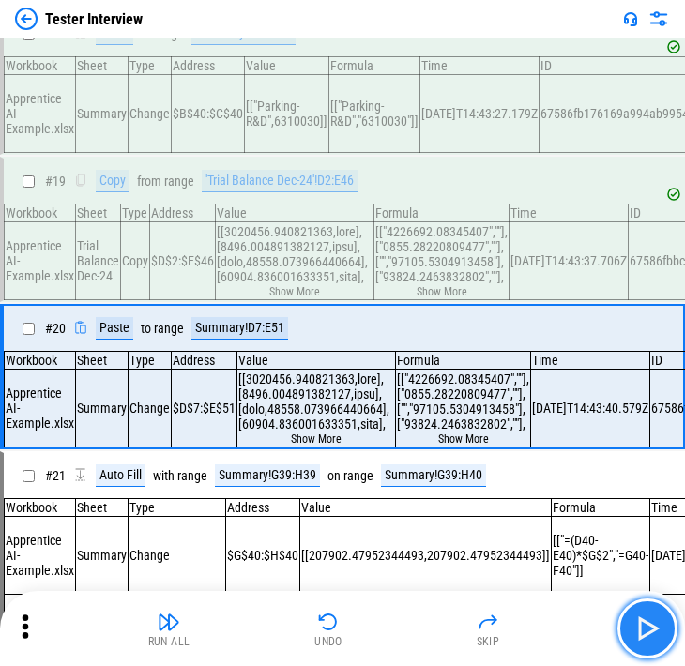
click at [280, 623] on img "button" at bounding box center [648, 629] width 30 height 30
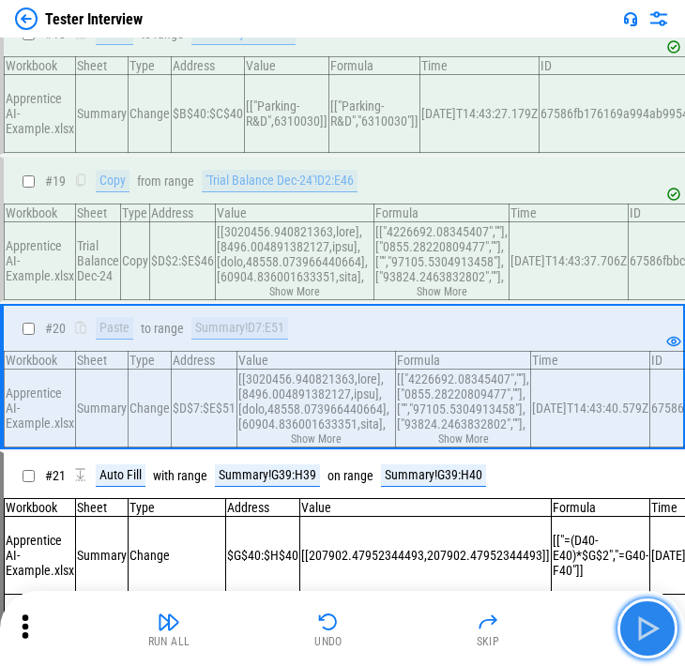
click at [280, 622] on img "button" at bounding box center [648, 629] width 30 height 30
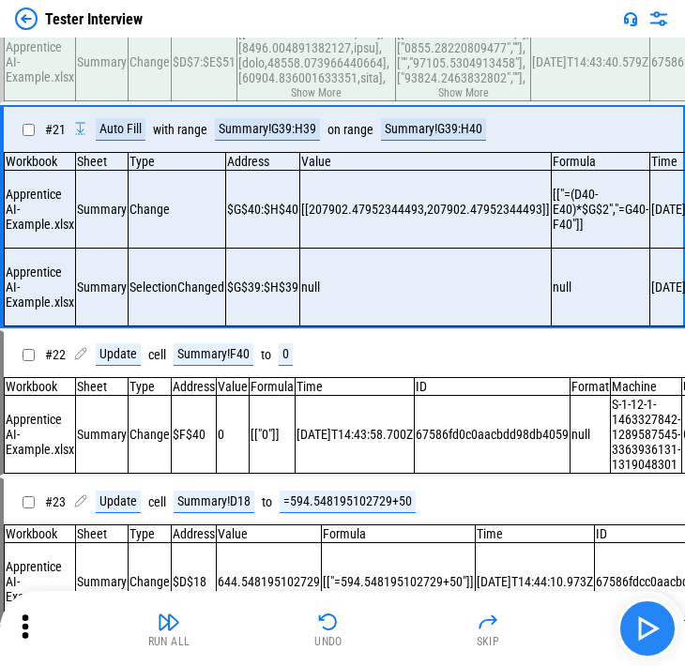
scroll to position [2841, 0]
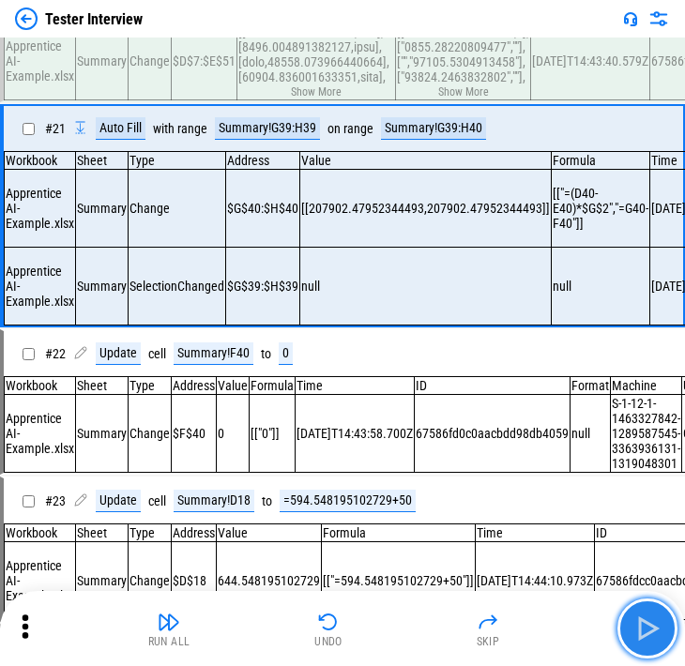
click at [280, 644] on button "button" at bounding box center [648, 629] width 60 height 60
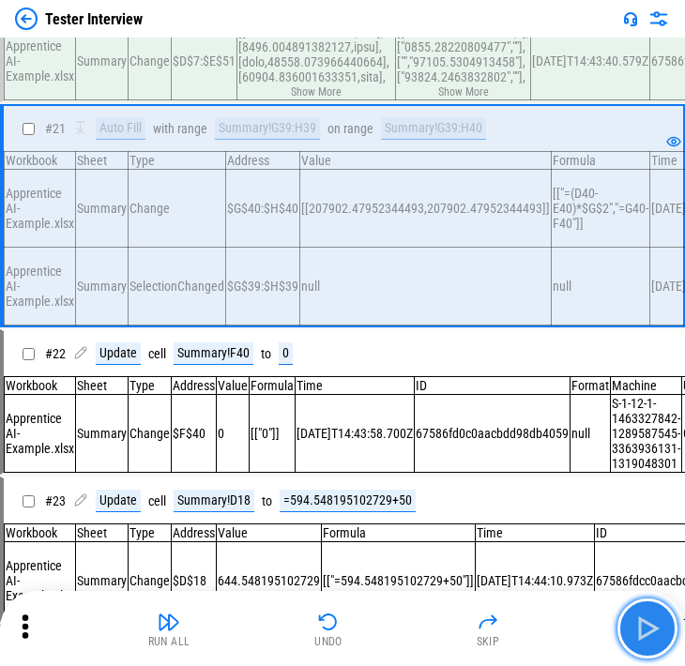
click at [280, 644] on button "button" at bounding box center [648, 629] width 60 height 60
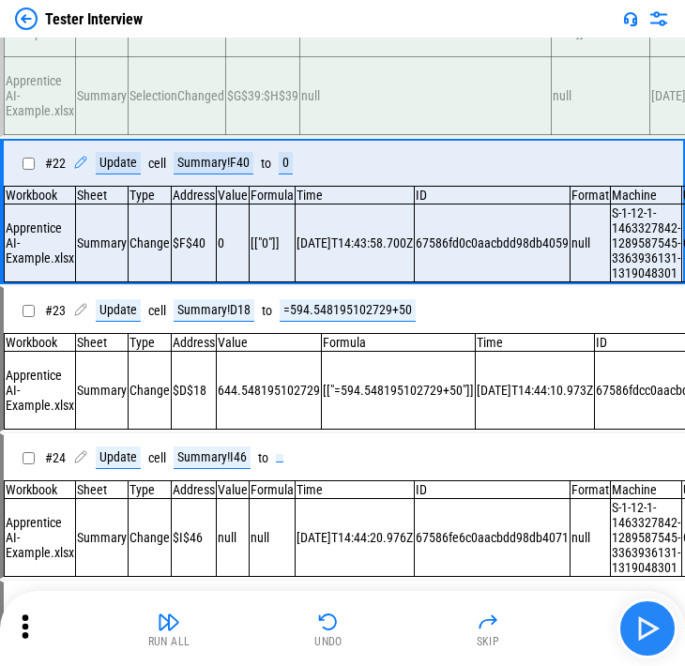
scroll to position [3035, 0]
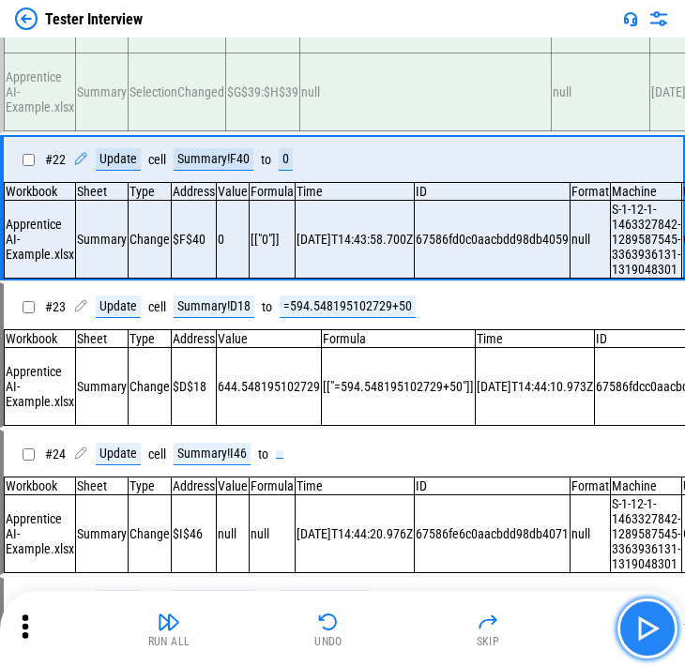
click at [280, 629] on img "button" at bounding box center [648, 629] width 30 height 30
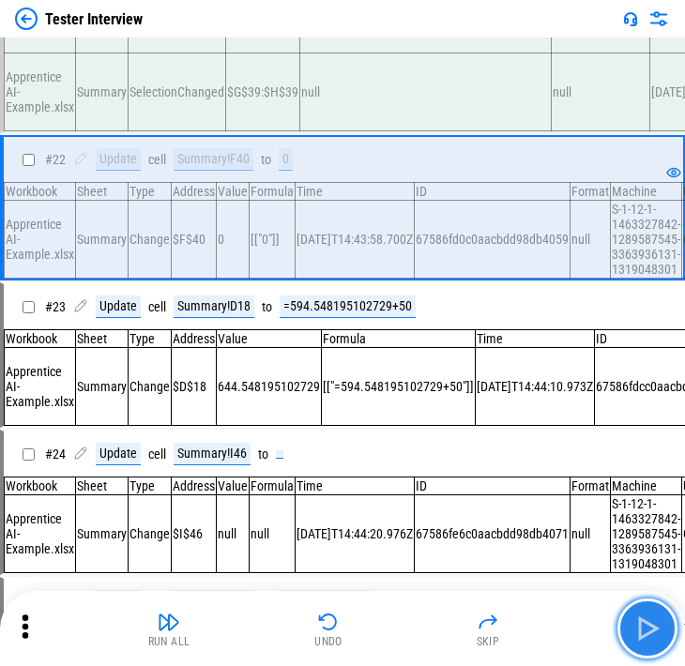
click at [280, 629] on img "button" at bounding box center [648, 629] width 30 height 30
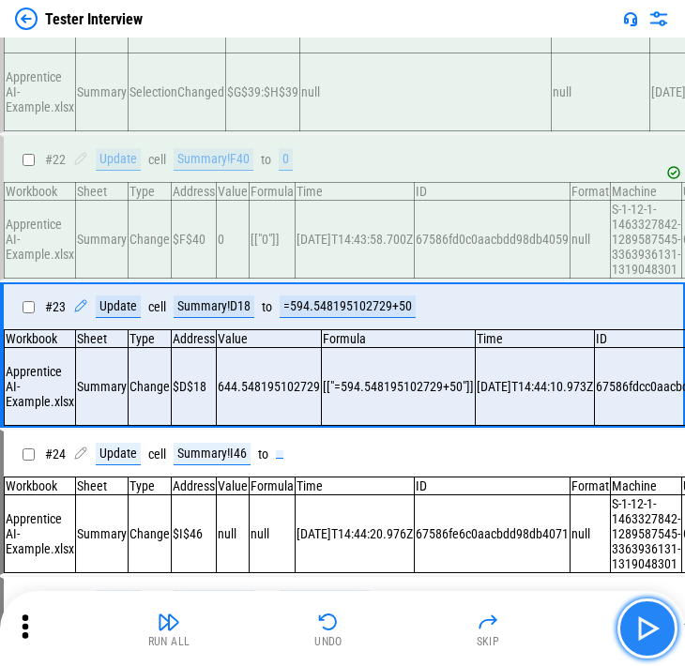
click at [280, 621] on img "button" at bounding box center [648, 629] width 30 height 30
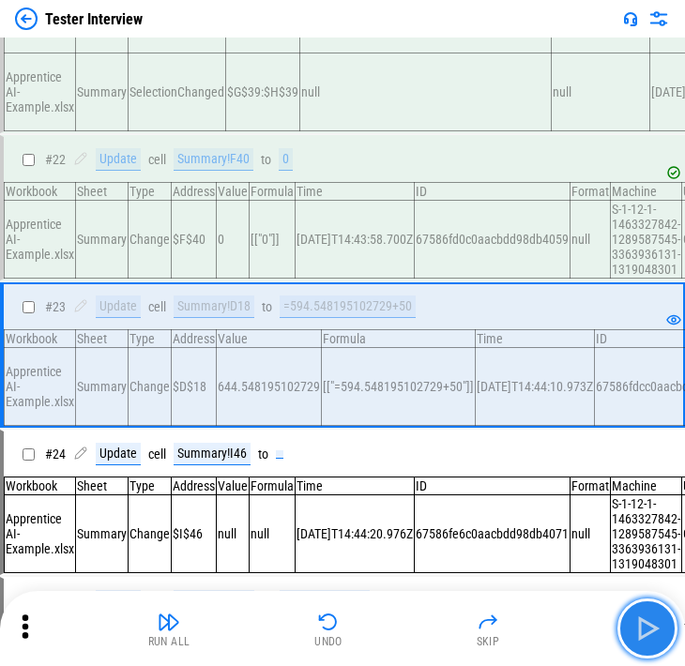
click at [280, 619] on button "button" at bounding box center [648, 629] width 60 height 60
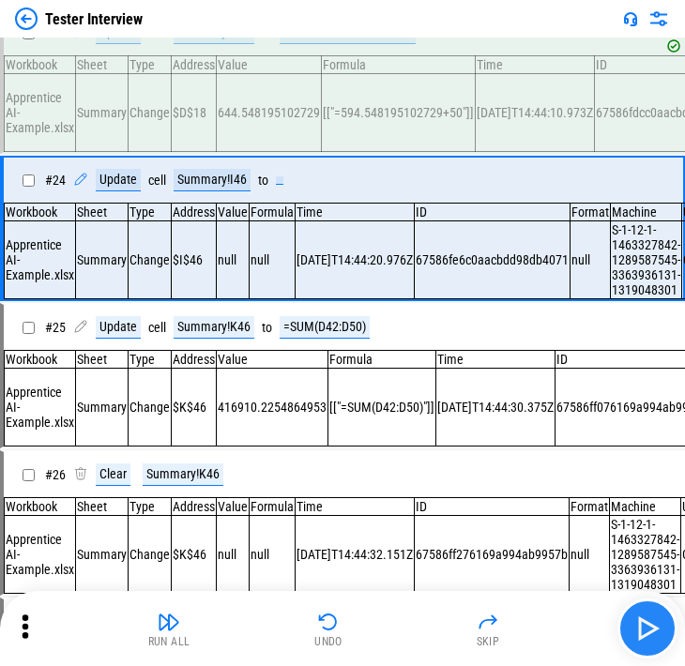
scroll to position [3341, 0]
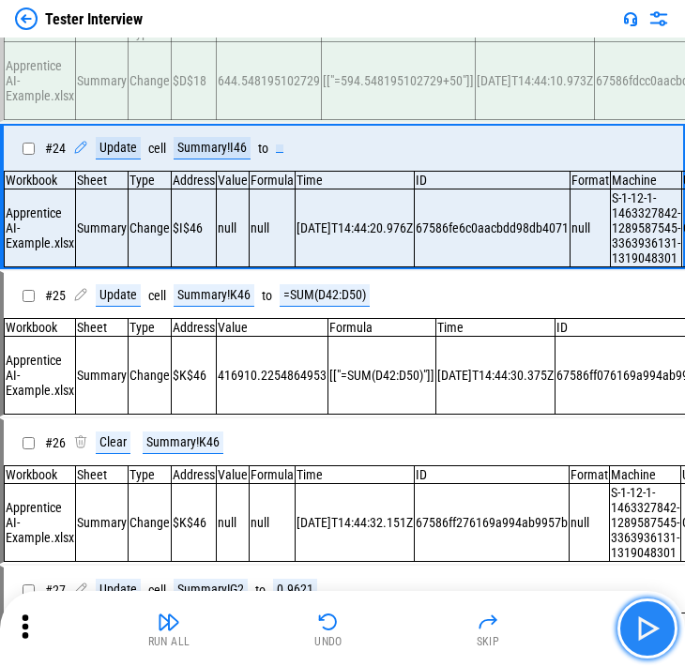
click at [280, 626] on img "button" at bounding box center [648, 629] width 30 height 30
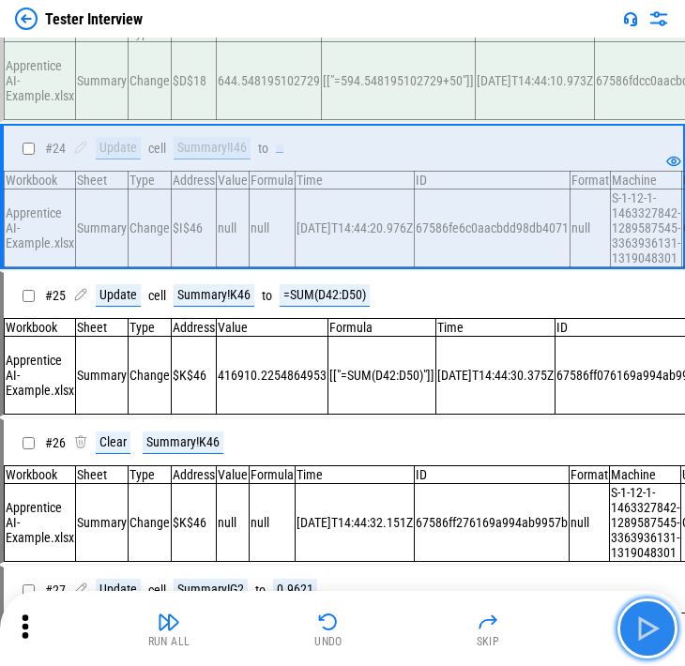
click at [280, 626] on img "button" at bounding box center [648, 629] width 30 height 30
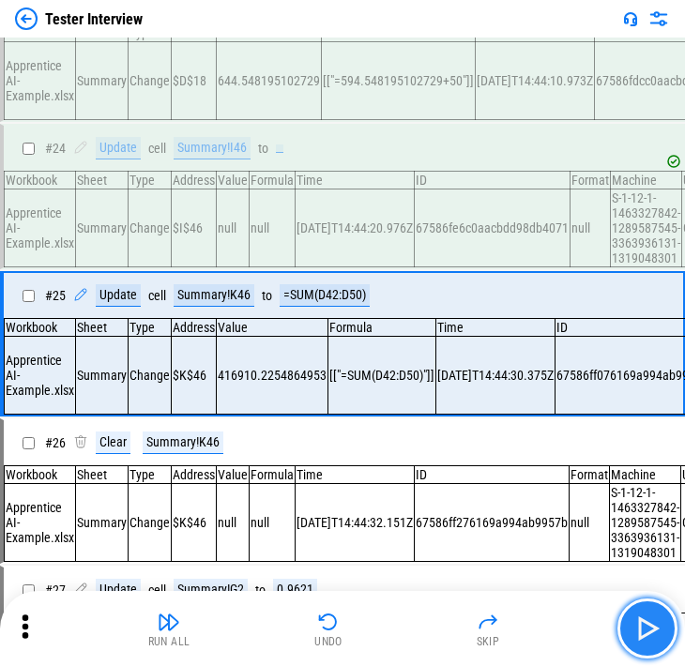
click at [280, 626] on img "button" at bounding box center [648, 629] width 30 height 30
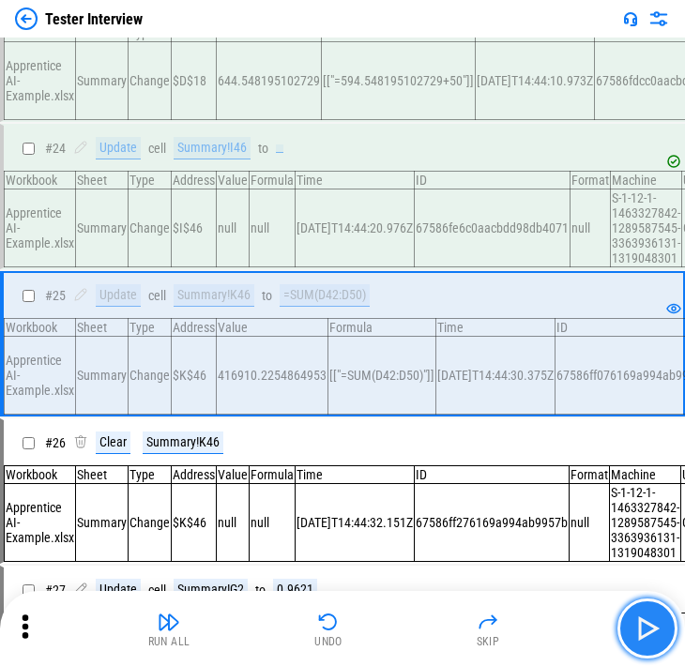
click at [280, 619] on img "button" at bounding box center [648, 629] width 30 height 30
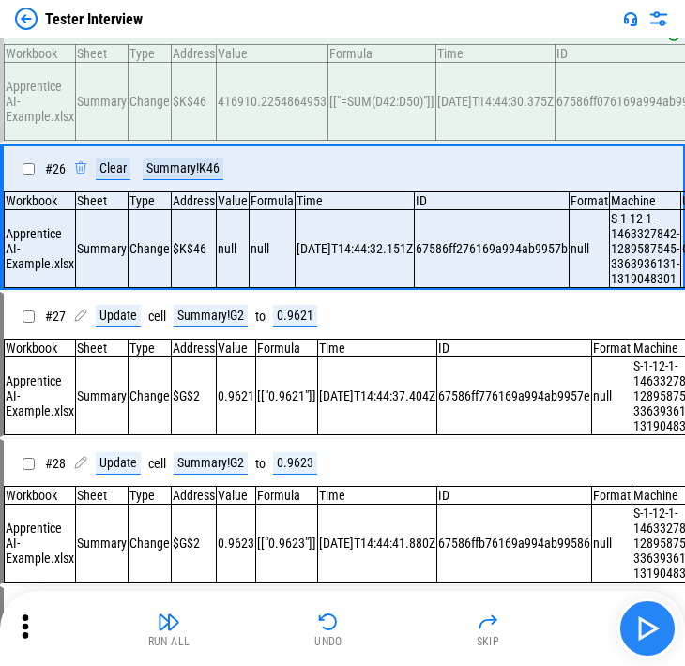
scroll to position [3647, 0]
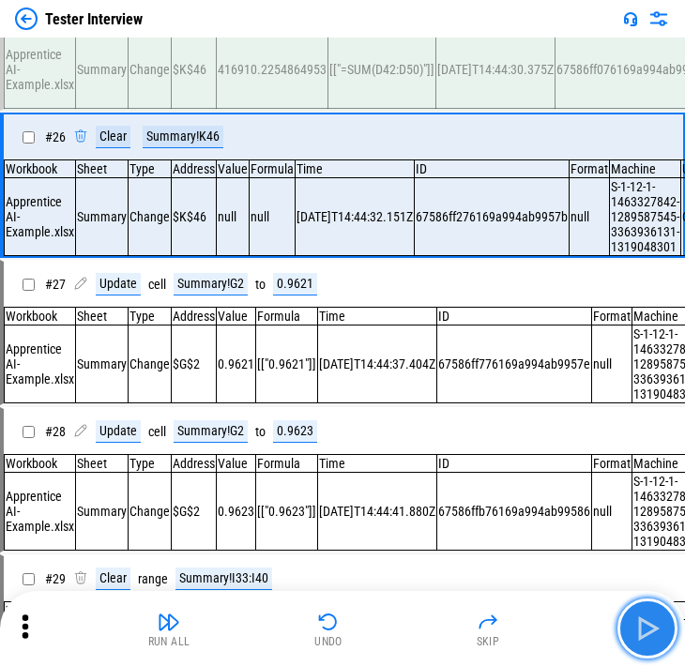
click at [280, 619] on img "button" at bounding box center [648, 629] width 30 height 30
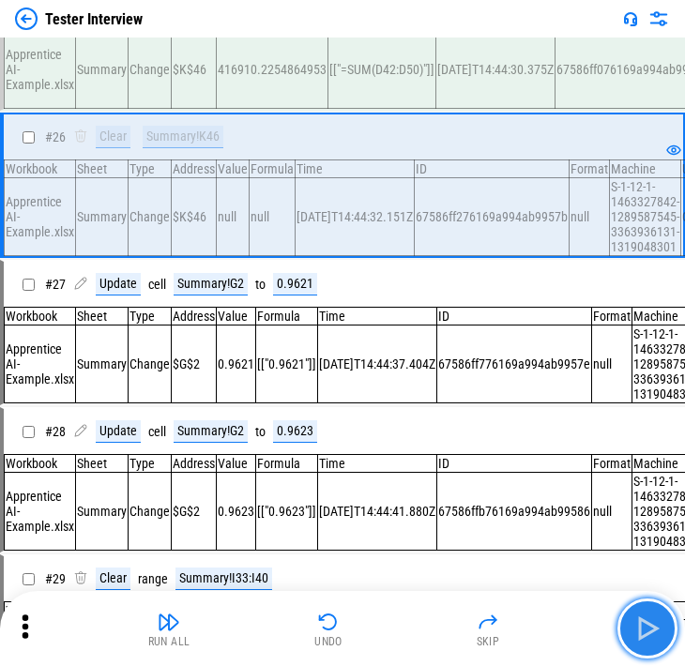
click at [280, 622] on img "button" at bounding box center [648, 629] width 30 height 30
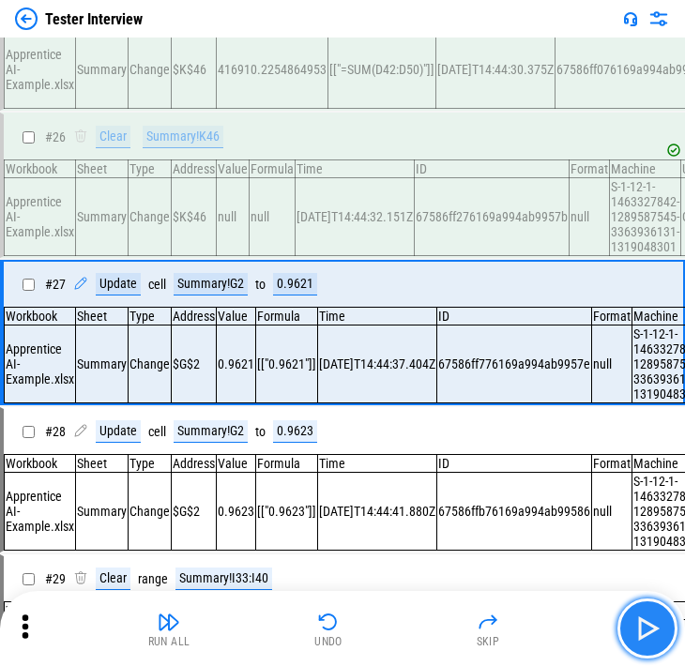
click at [280, 622] on img "button" at bounding box center [648, 629] width 30 height 30
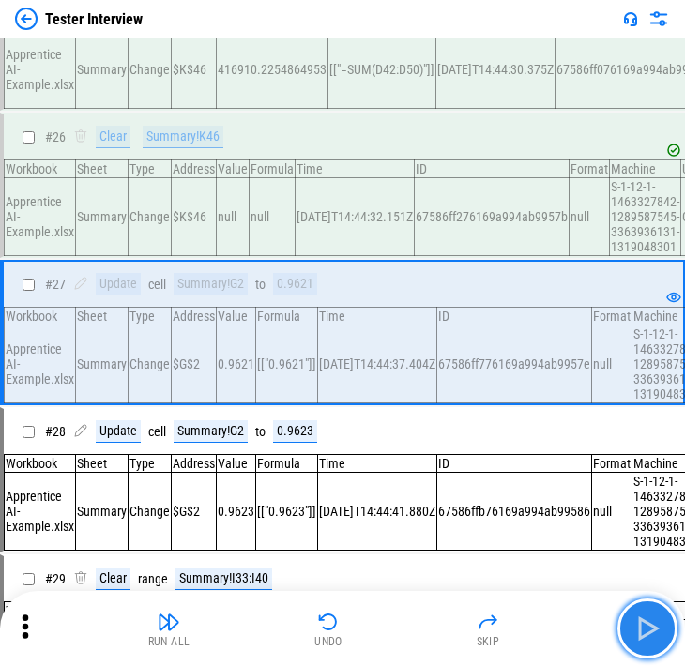
click at [280, 622] on img "button" at bounding box center [648, 629] width 30 height 30
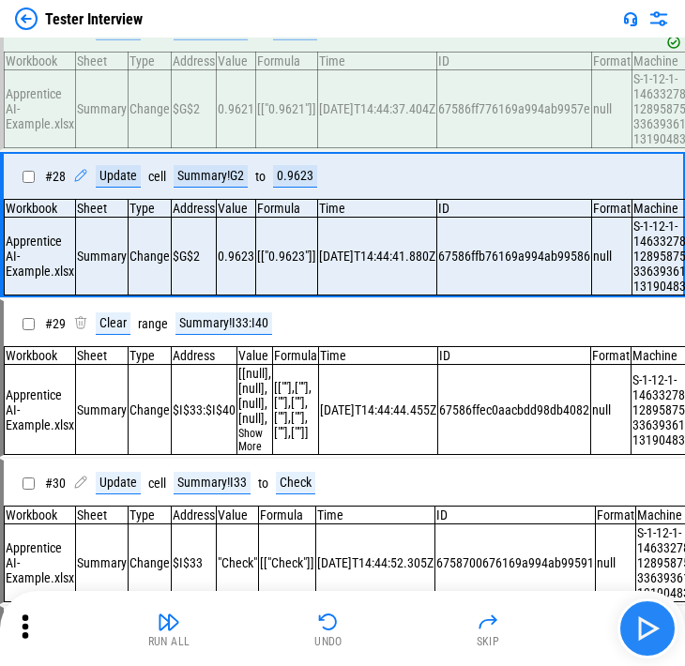
scroll to position [3953, 0]
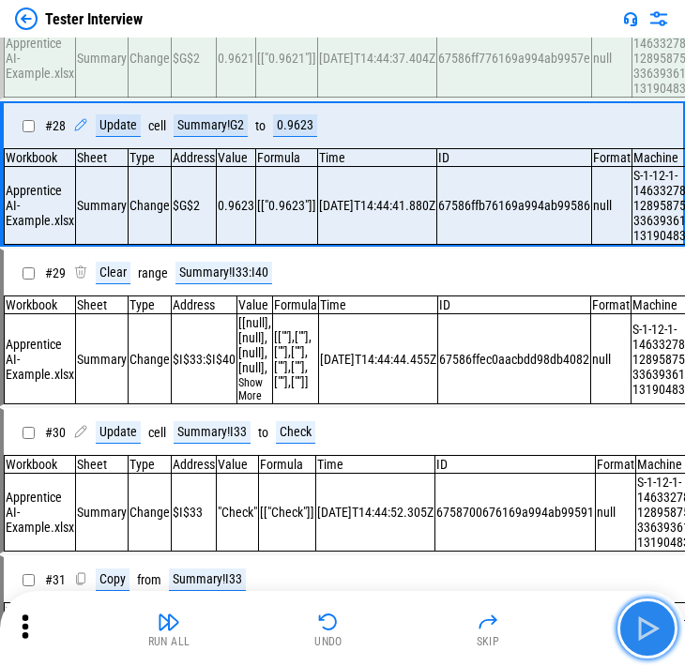
click at [280, 622] on img "button" at bounding box center [648, 629] width 30 height 30
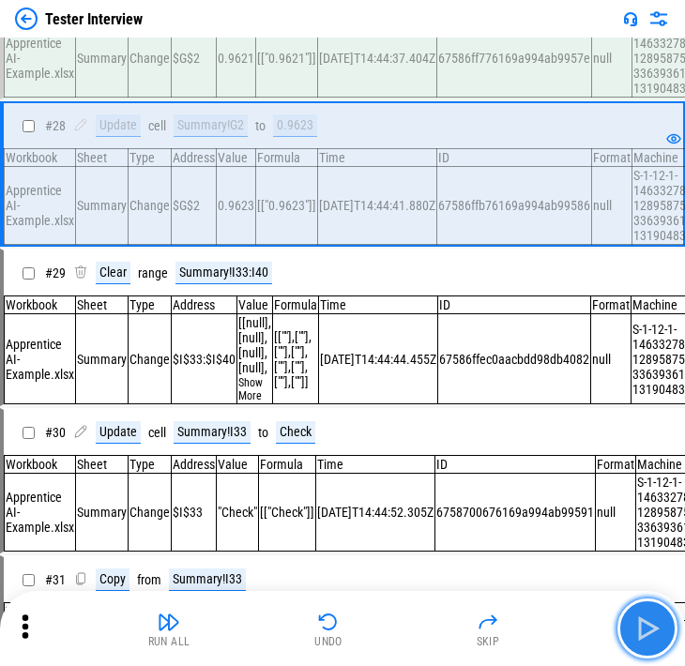
click at [280, 622] on img "button" at bounding box center [648, 629] width 30 height 30
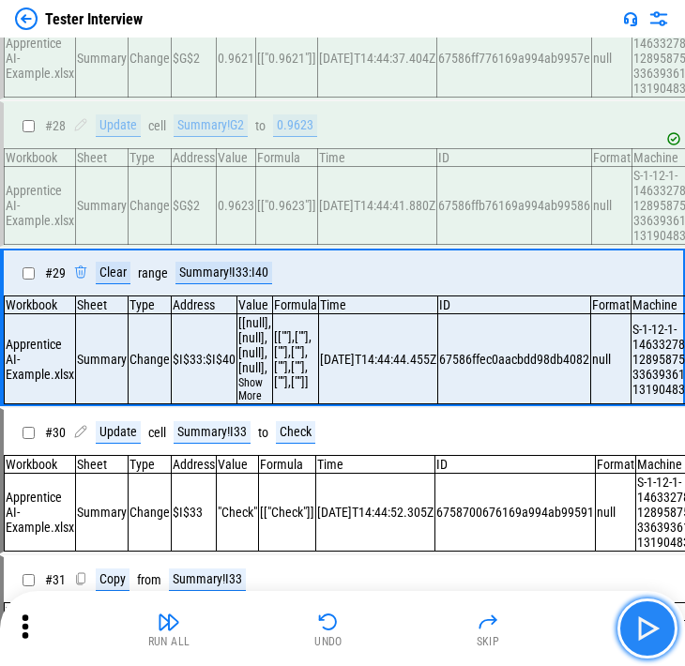
click at [280, 633] on img "button" at bounding box center [648, 629] width 30 height 30
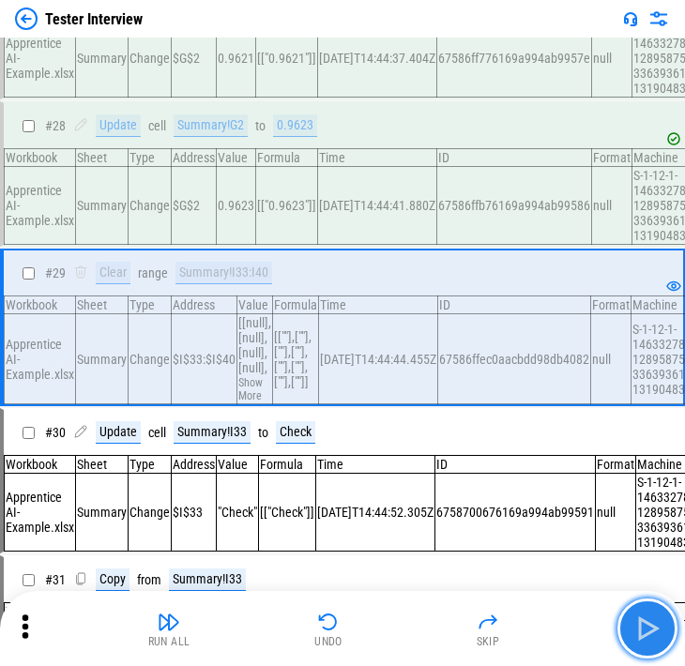
click at [280, 633] on img "button" at bounding box center [648, 629] width 30 height 30
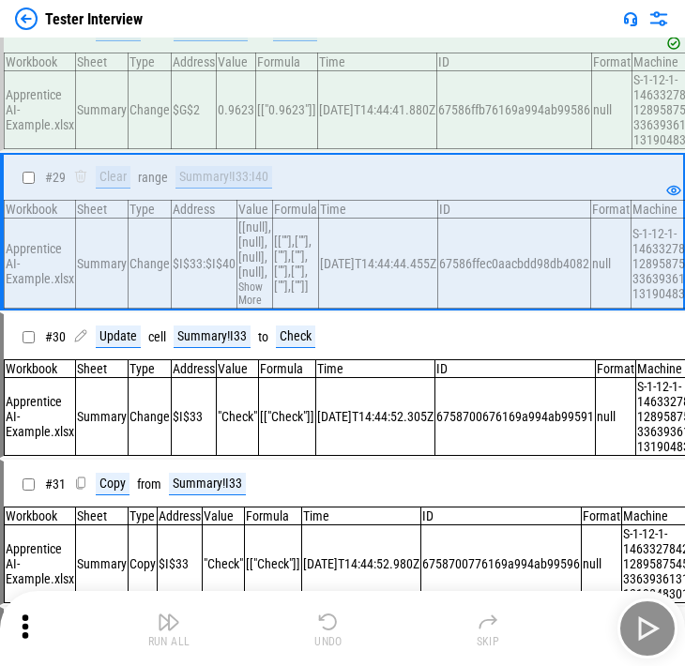
scroll to position [4267, 0]
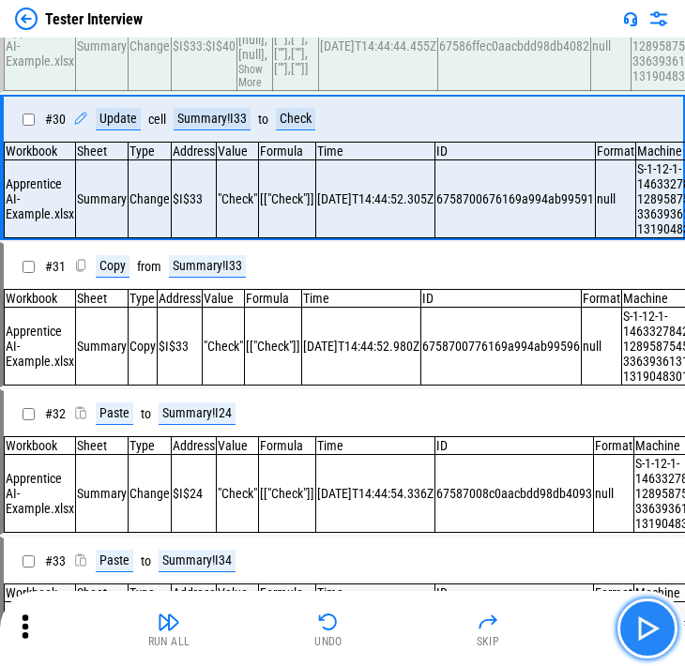
click at [280, 633] on img "button" at bounding box center [648, 629] width 30 height 30
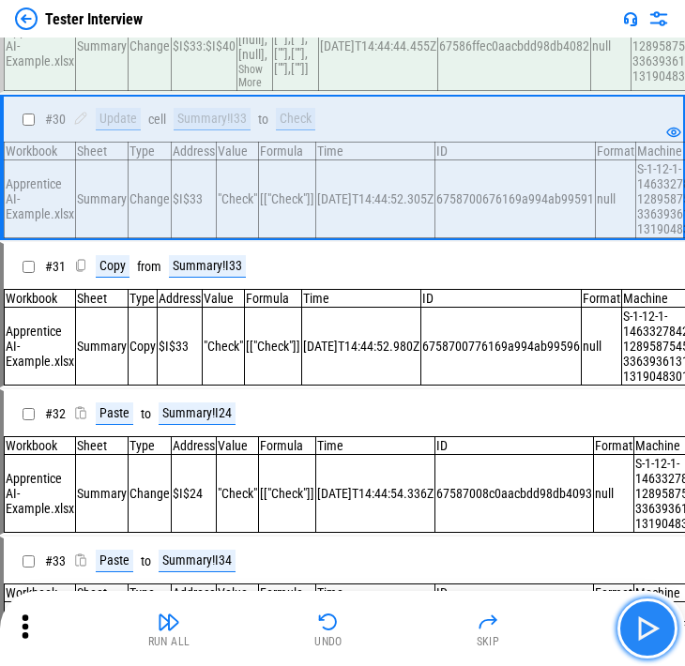
click at [280, 631] on img "button" at bounding box center [648, 629] width 30 height 30
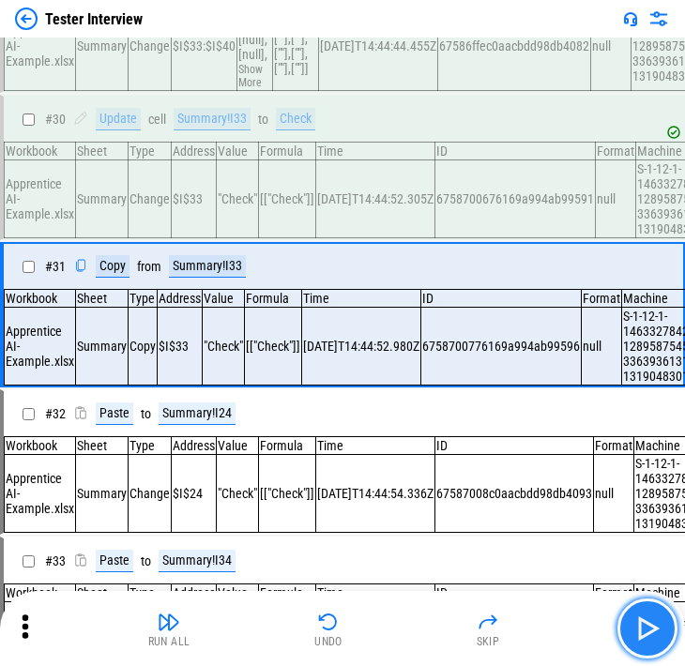
click at [280, 631] on img "button" at bounding box center [648, 629] width 30 height 30
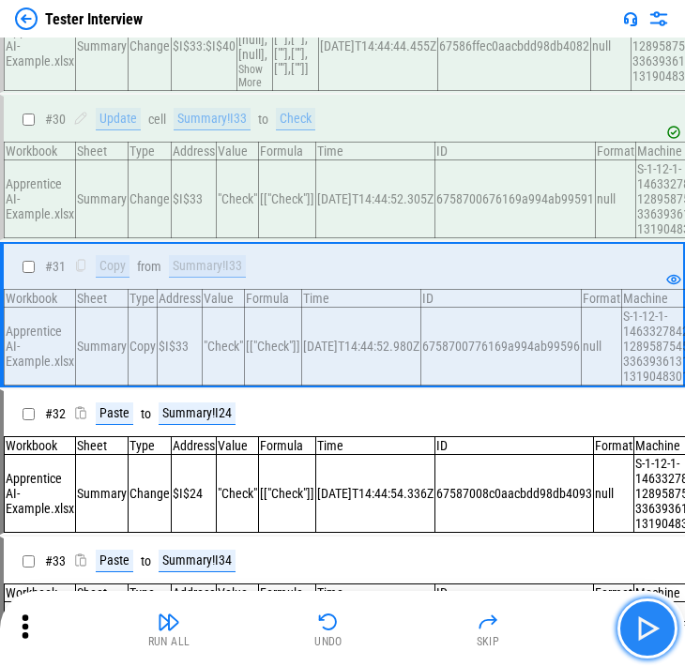
click at [280, 631] on img "button" at bounding box center [648, 629] width 30 height 30
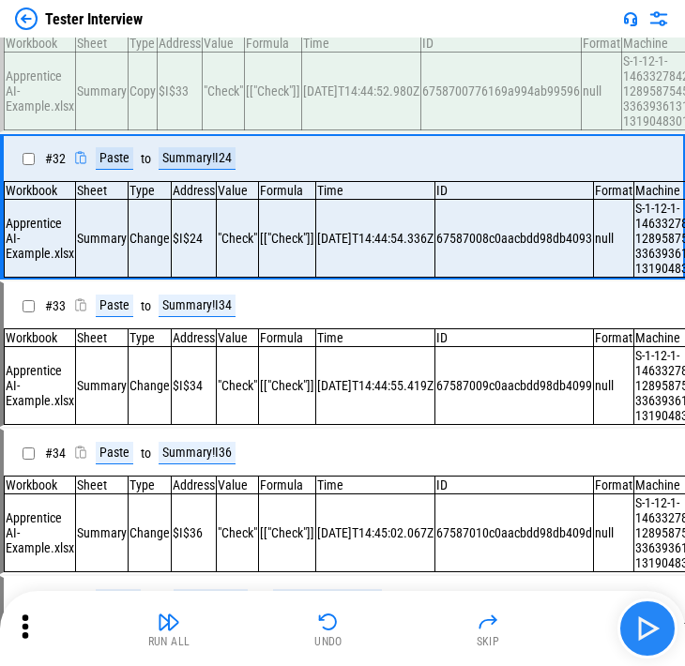
scroll to position [4573, 0]
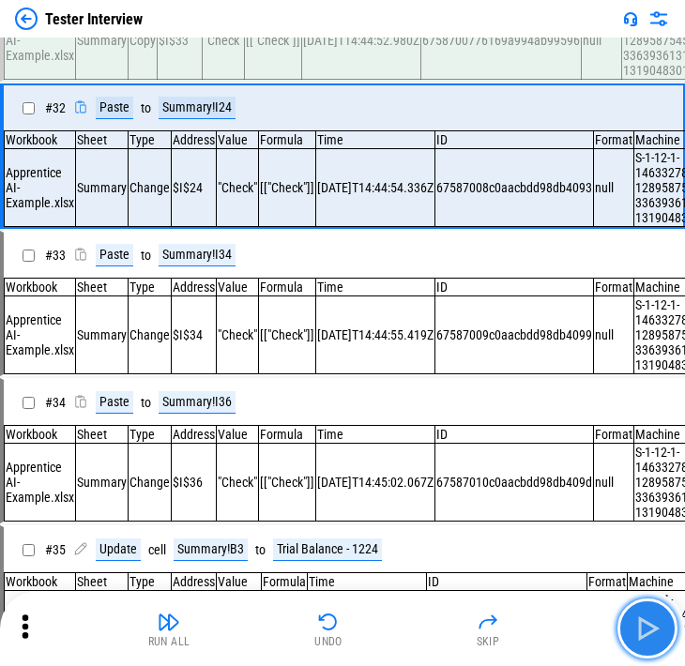
click at [280, 630] on img "button" at bounding box center [648, 629] width 30 height 30
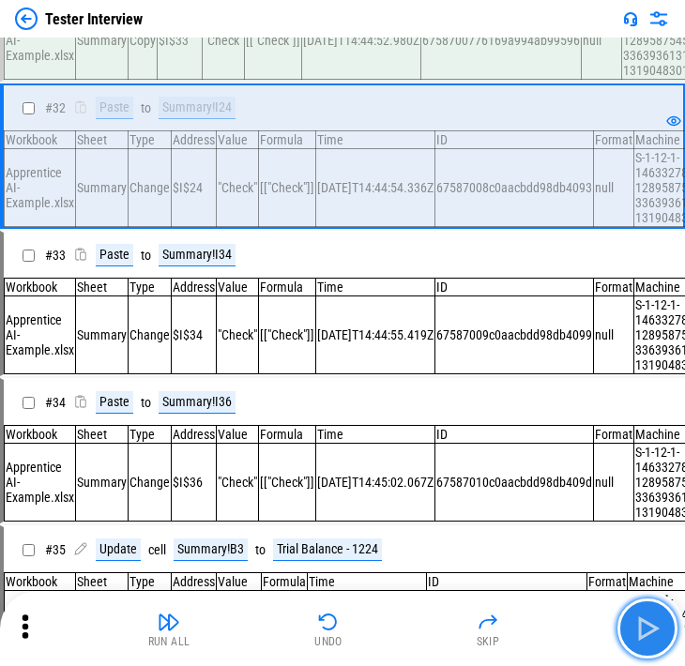
click at [280, 630] on img "button" at bounding box center [648, 629] width 30 height 30
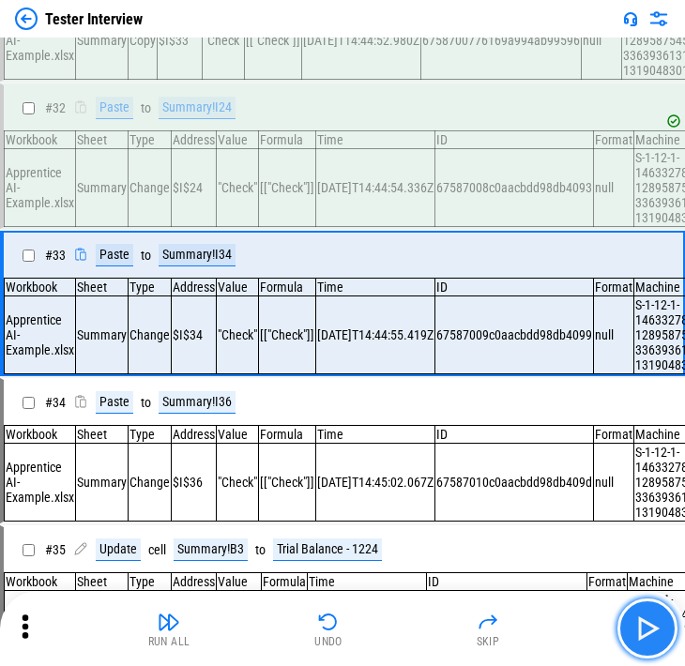
click at [280, 630] on img "button" at bounding box center [648, 629] width 30 height 30
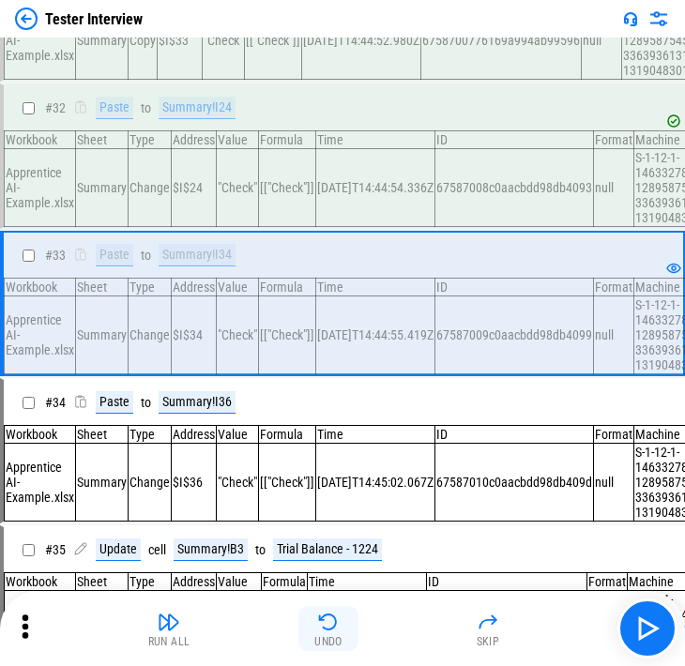
click at [280, 632] on img "button" at bounding box center [328, 622] width 23 height 23
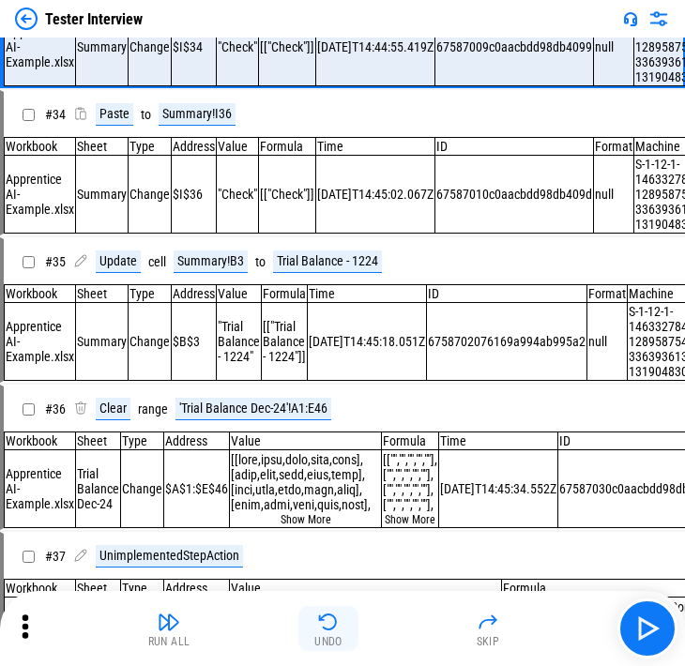
scroll to position [4879, 0]
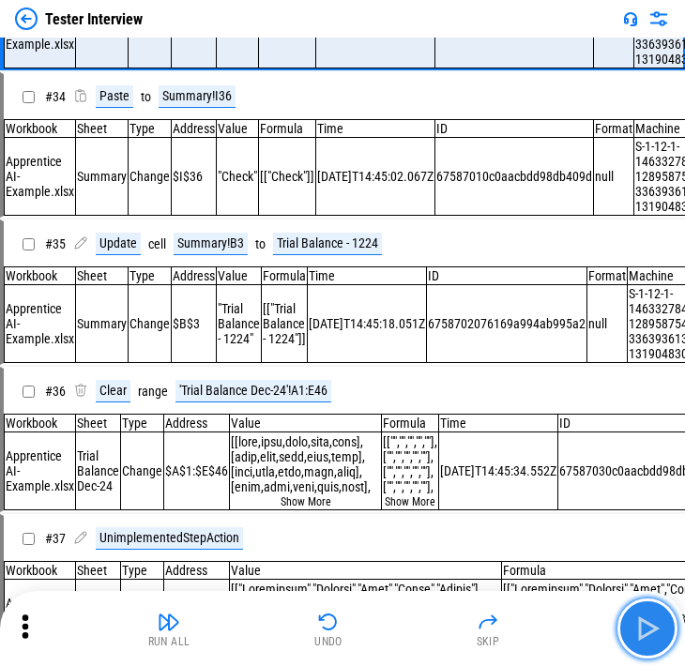
click at [280, 621] on img "button" at bounding box center [648, 629] width 30 height 30
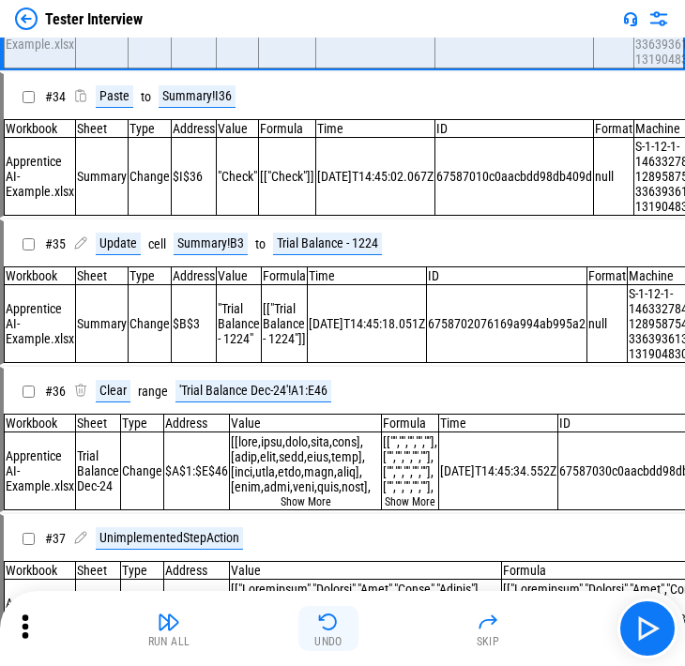
click at [280, 639] on div "Undo" at bounding box center [328, 641] width 28 height 11
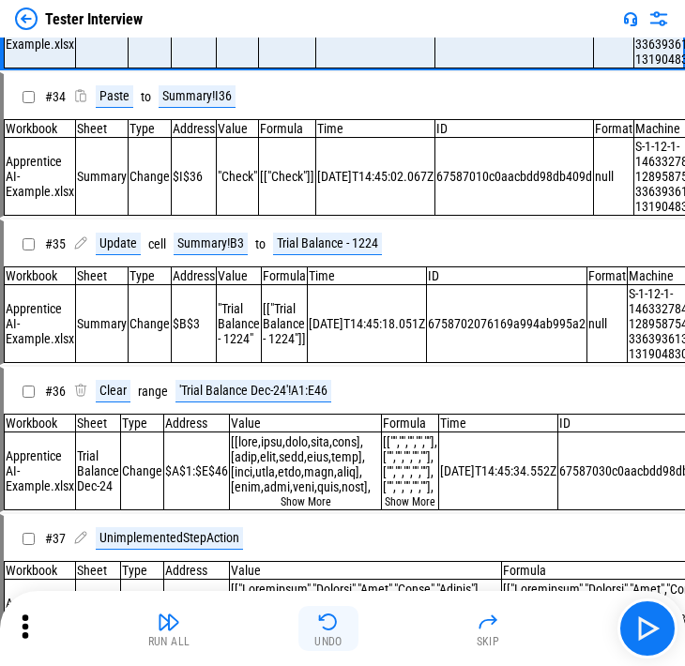
click at [280, 639] on div "Undo" at bounding box center [328, 641] width 28 height 11
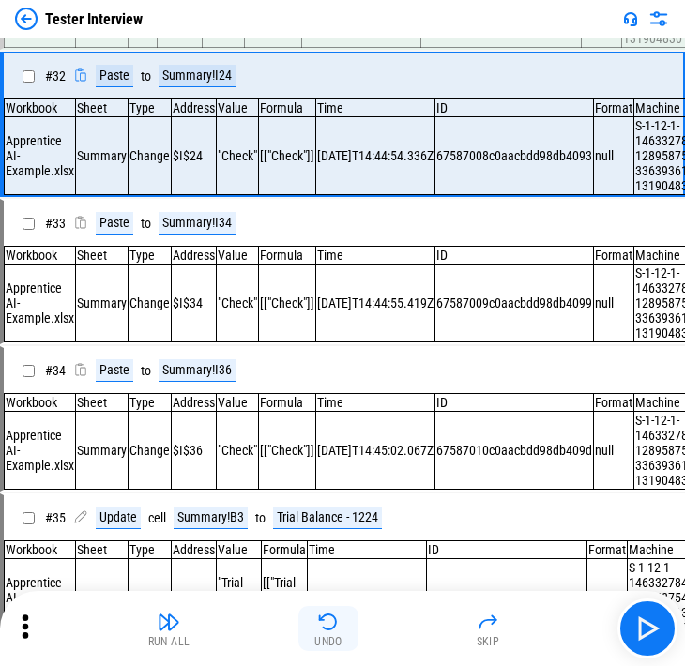
scroll to position [4573, 0]
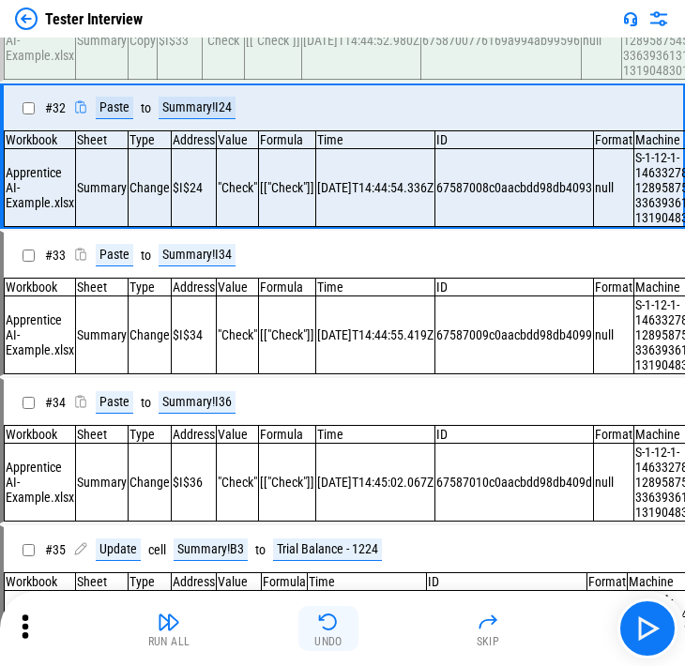
click at [280, 639] on div "Undo" at bounding box center [328, 641] width 28 height 11
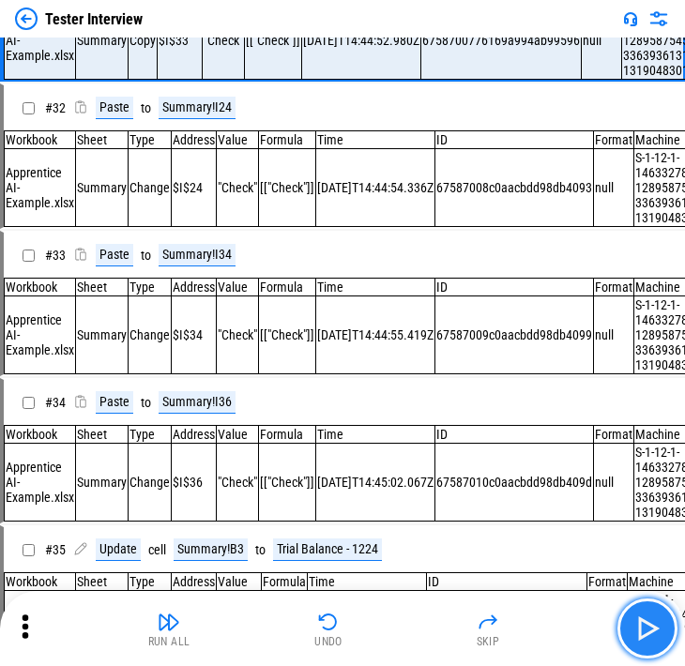
click at [280, 631] on img "button" at bounding box center [648, 629] width 30 height 30
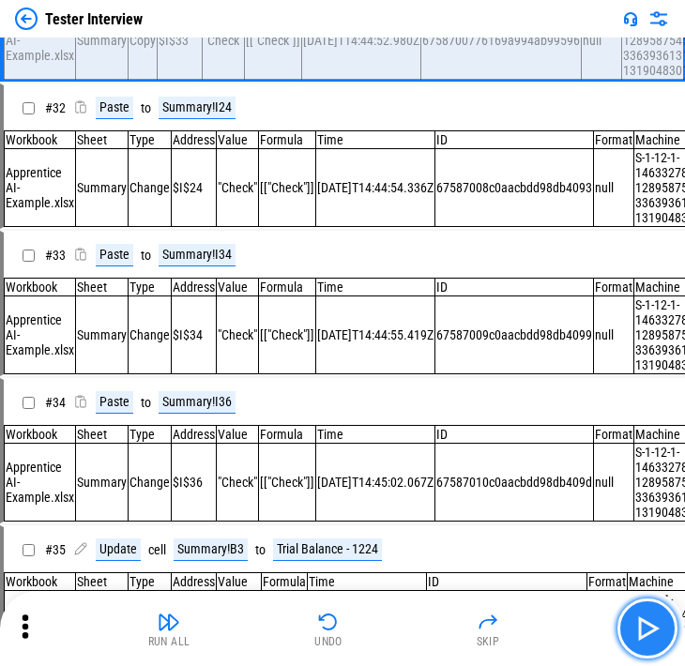
click at [280, 631] on img "button" at bounding box center [648, 629] width 30 height 30
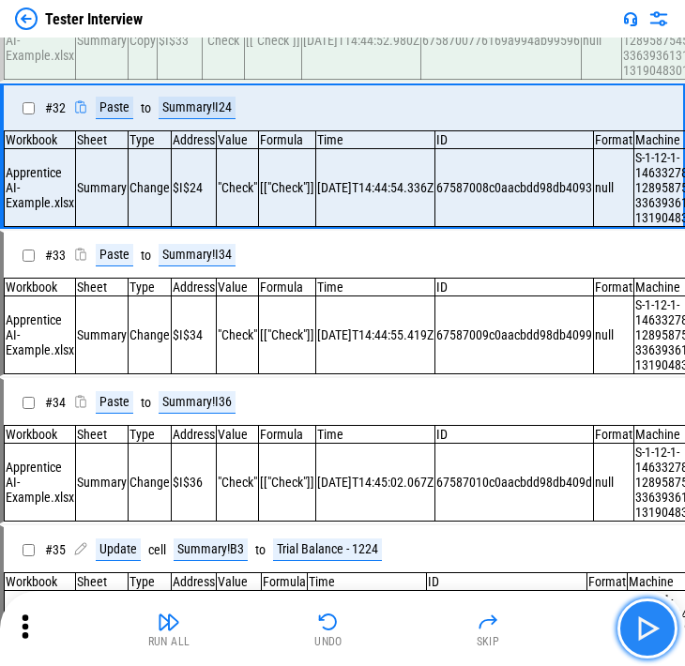
click at [280, 631] on img "button" at bounding box center [648, 629] width 30 height 30
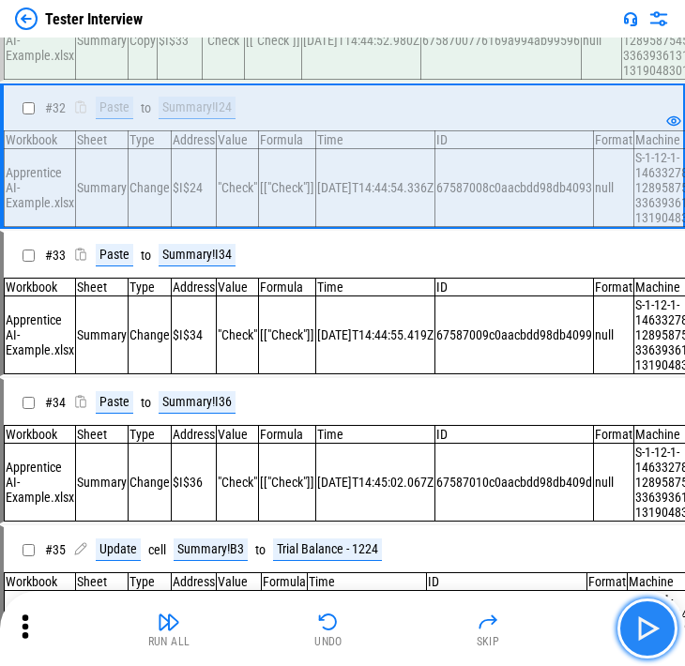
click at [280, 631] on img "button" at bounding box center [648, 629] width 30 height 30
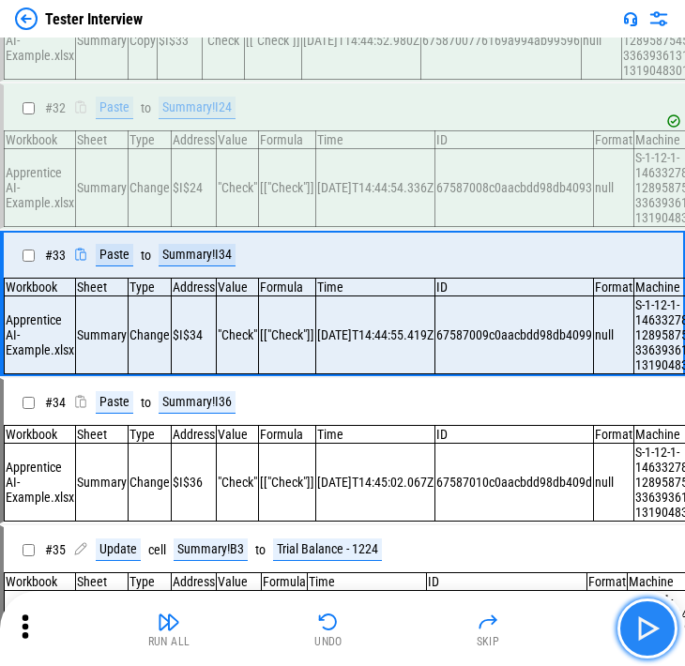
click at [280, 631] on img "button" at bounding box center [648, 629] width 30 height 30
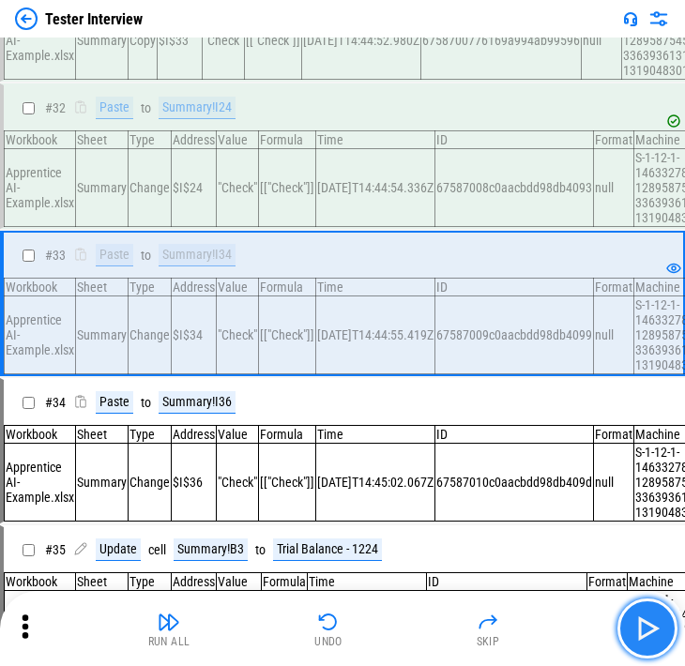
click at [280, 621] on img "button" at bounding box center [648, 629] width 30 height 30
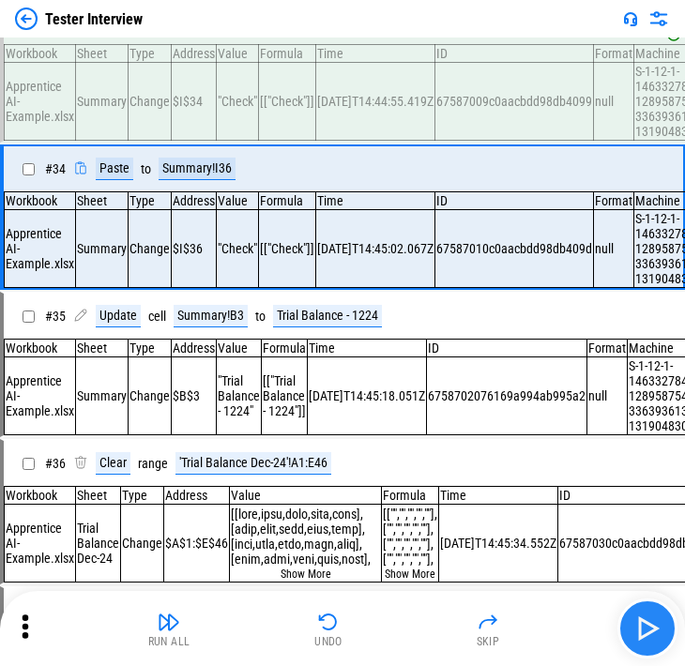
scroll to position [4879, 0]
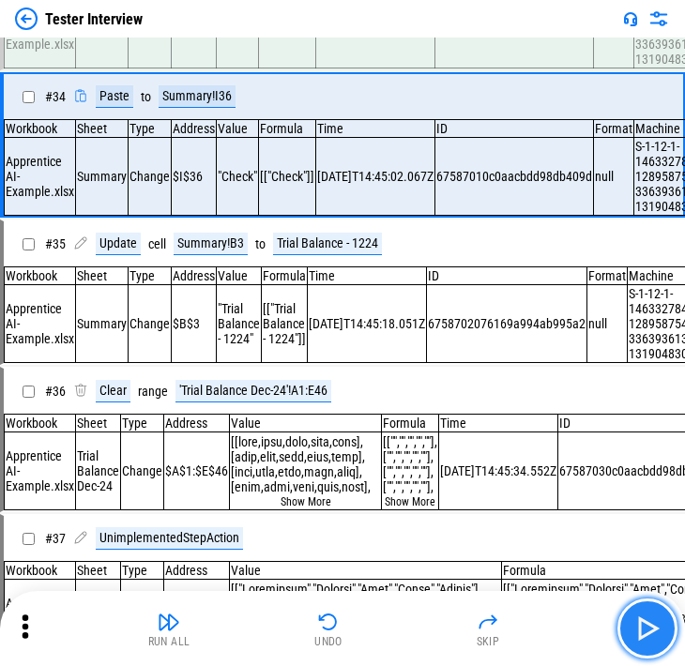
click at [280, 621] on img "button" at bounding box center [648, 629] width 30 height 30
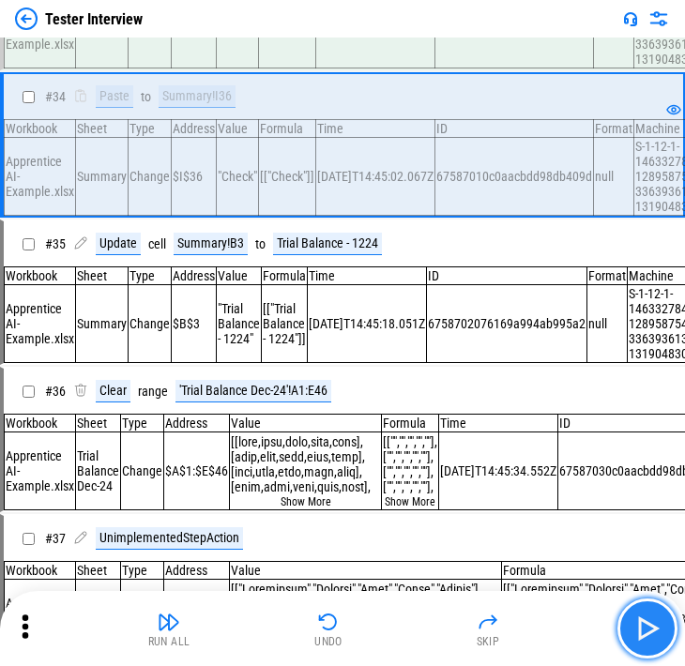
click at [280, 621] on img "button" at bounding box center [648, 629] width 30 height 30
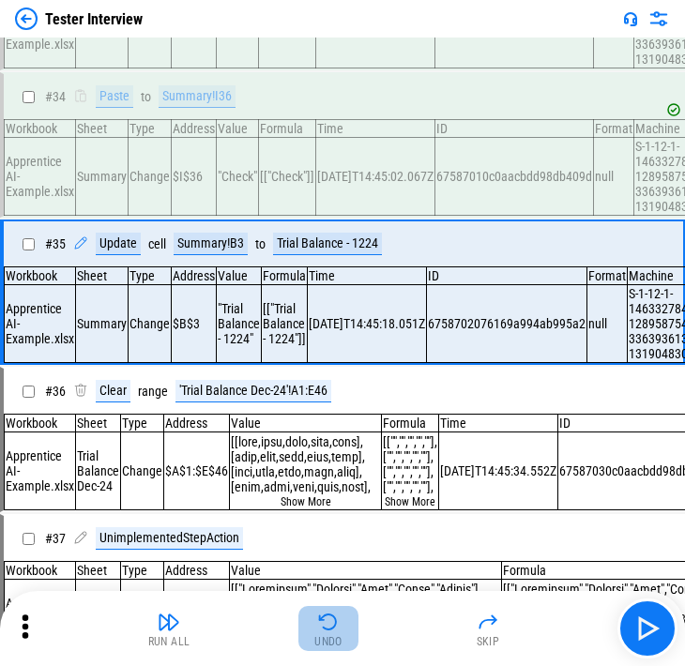
click at [280, 621] on img "button" at bounding box center [328, 622] width 23 height 23
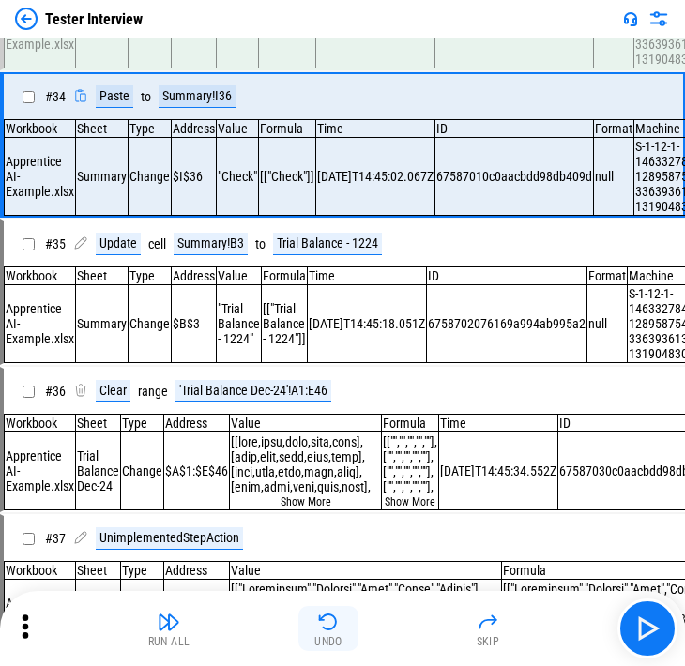
click at [280, 621] on img "button" at bounding box center [328, 622] width 23 height 23
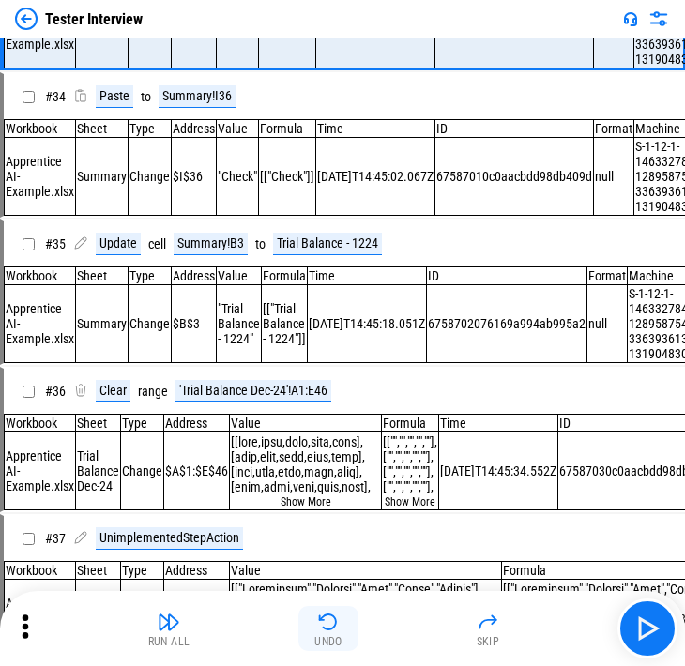
click at [280, 621] on img "button" at bounding box center [328, 622] width 23 height 23
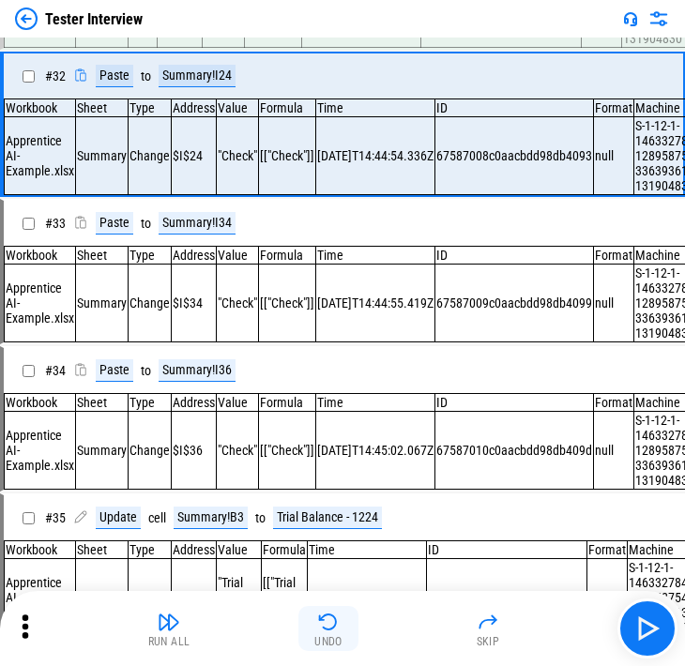
scroll to position [4573, 0]
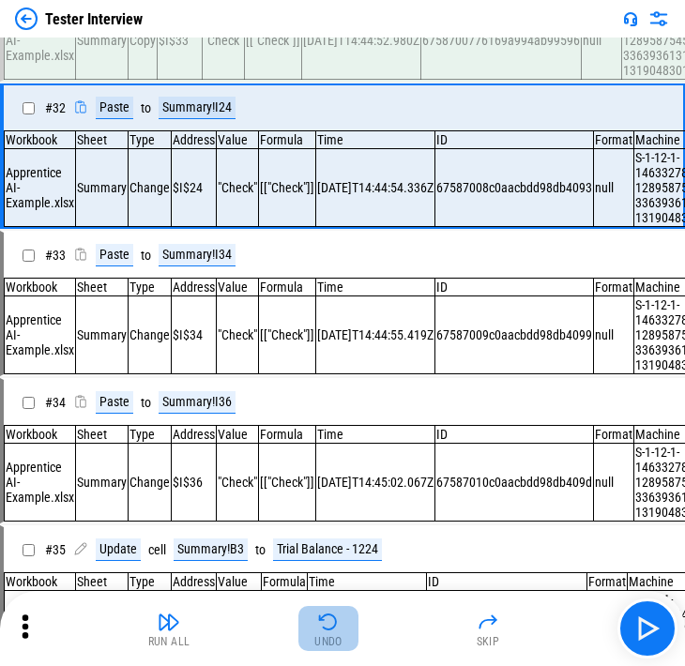
click at [280, 628] on img "button" at bounding box center [328, 622] width 23 height 23
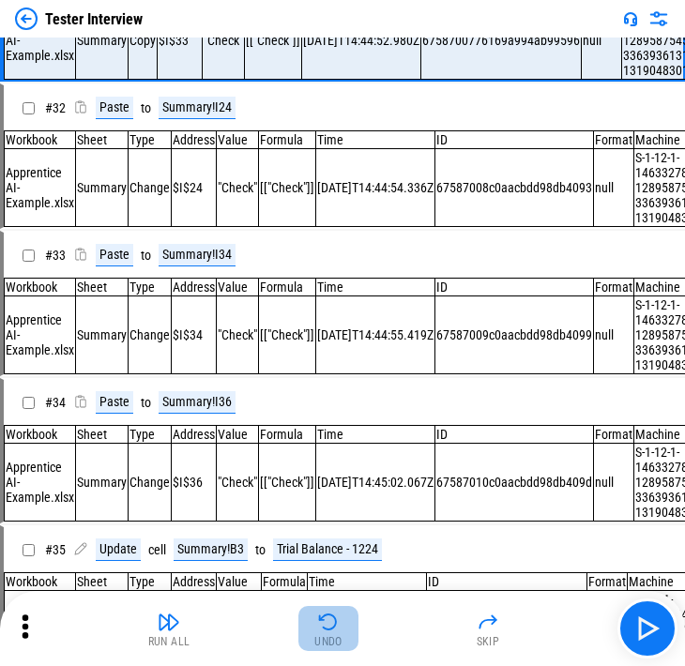
click at [280, 628] on img "button" at bounding box center [328, 622] width 23 height 23
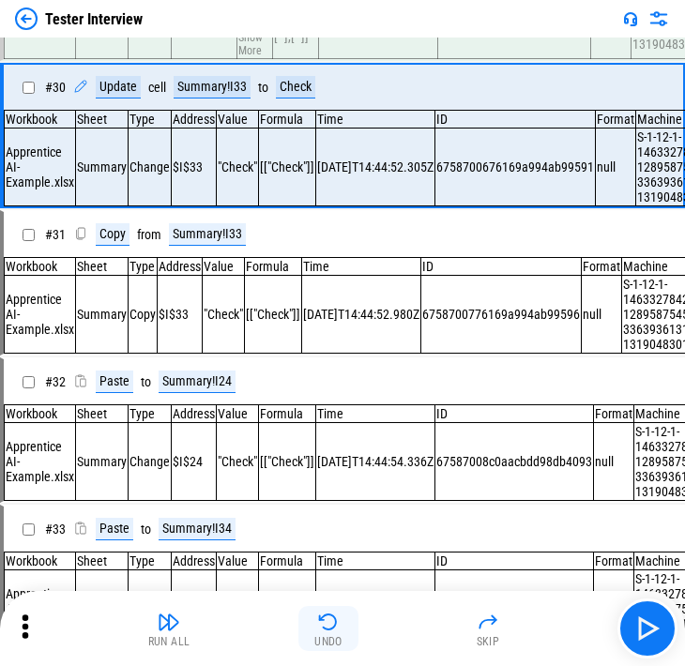
scroll to position [4267, 0]
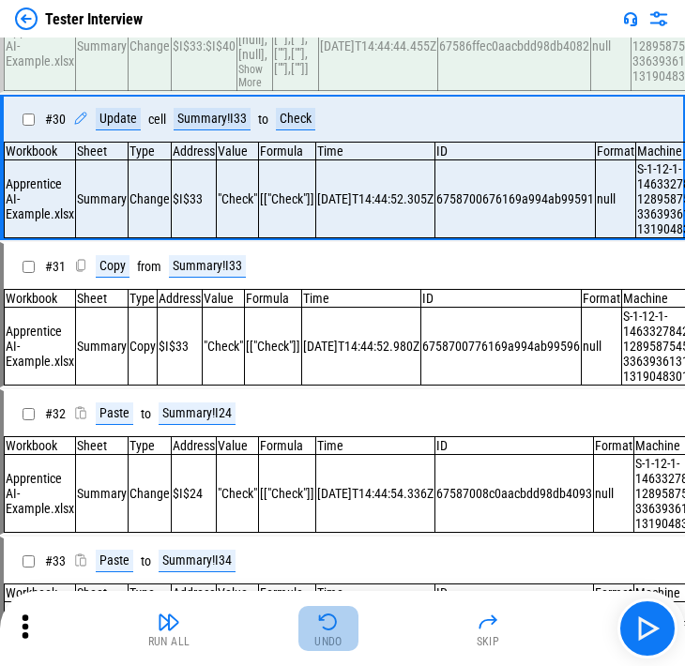
click at [280, 628] on img "button" at bounding box center [328, 622] width 23 height 23
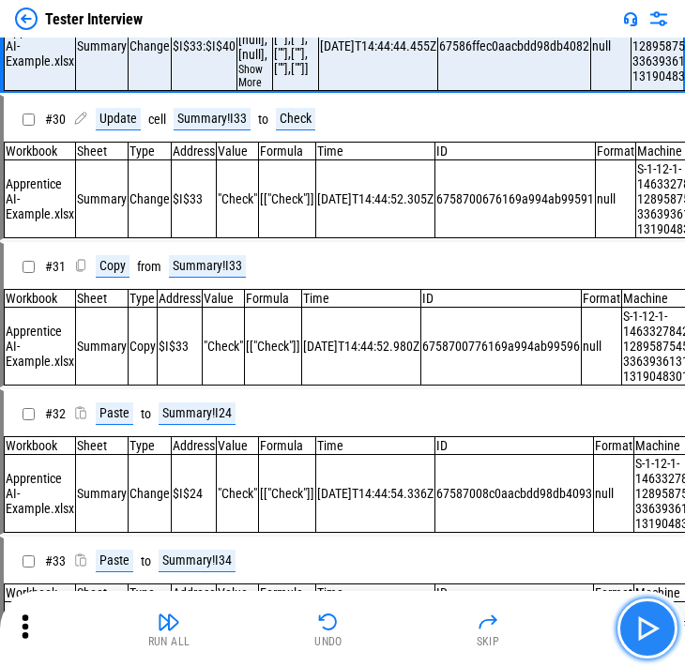
click at [280, 631] on img "button" at bounding box center [648, 629] width 30 height 30
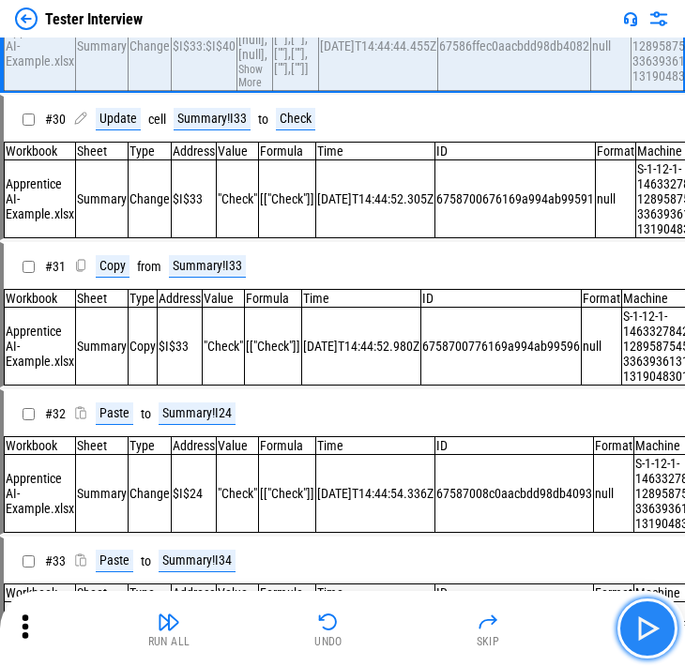
click at [280, 631] on img "button" at bounding box center [648, 629] width 30 height 30
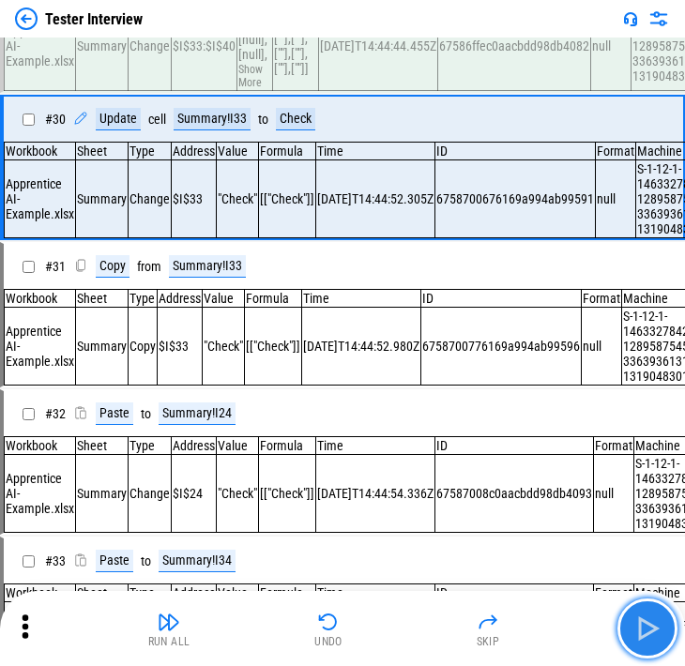
click at [280, 631] on img "button" at bounding box center [648, 629] width 30 height 30
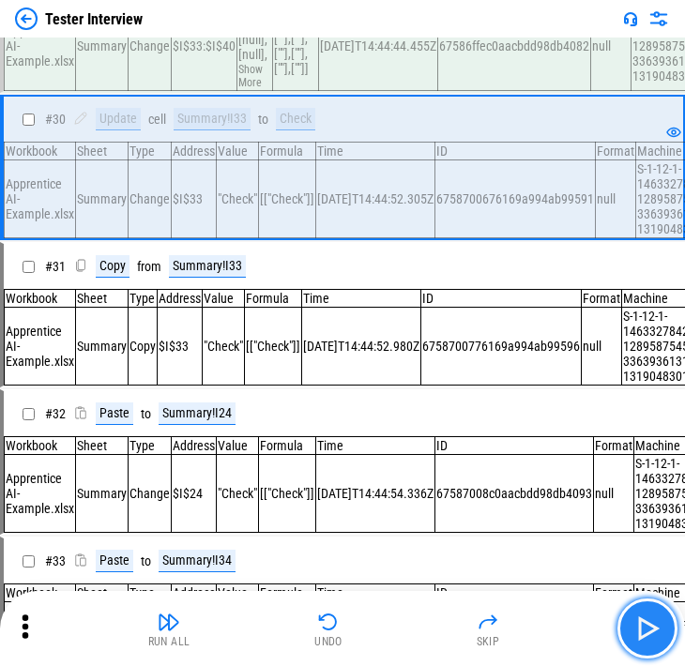
click at [280, 631] on img "button" at bounding box center [648, 629] width 30 height 30
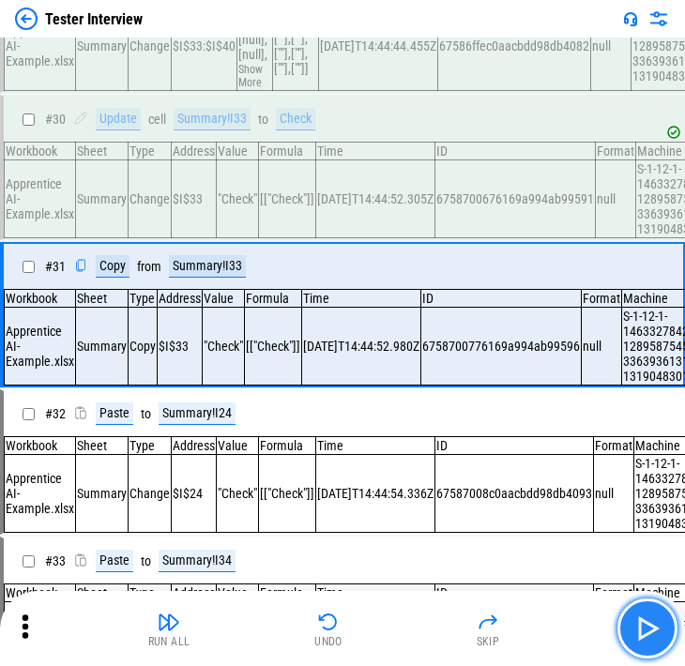
click at [280, 631] on img "button" at bounding box center [648, 629] width 30 height 30
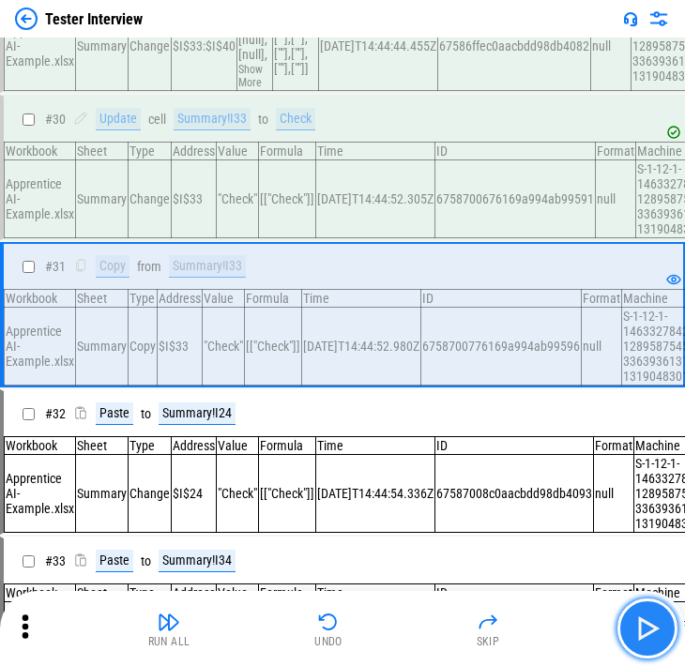
click at [280, 631] on img "button" at bounding box center [648, 629] width 30 height 30
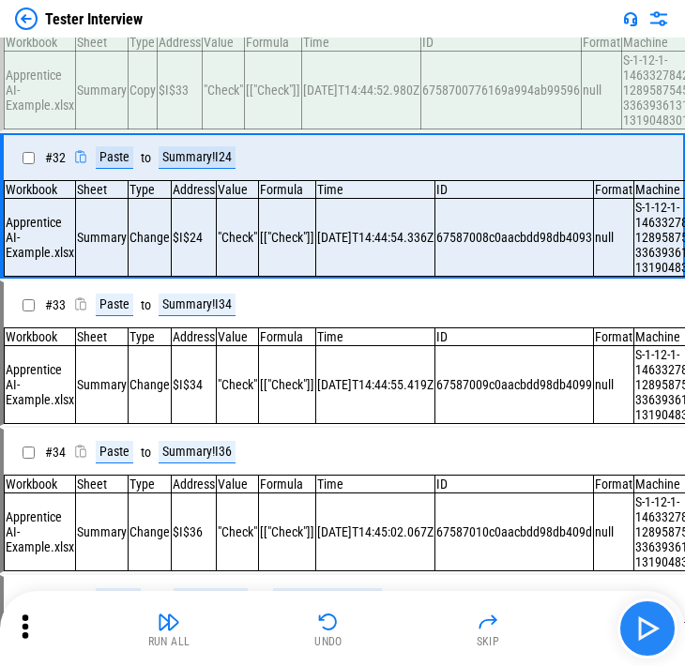
scroll to position [4573, 0]
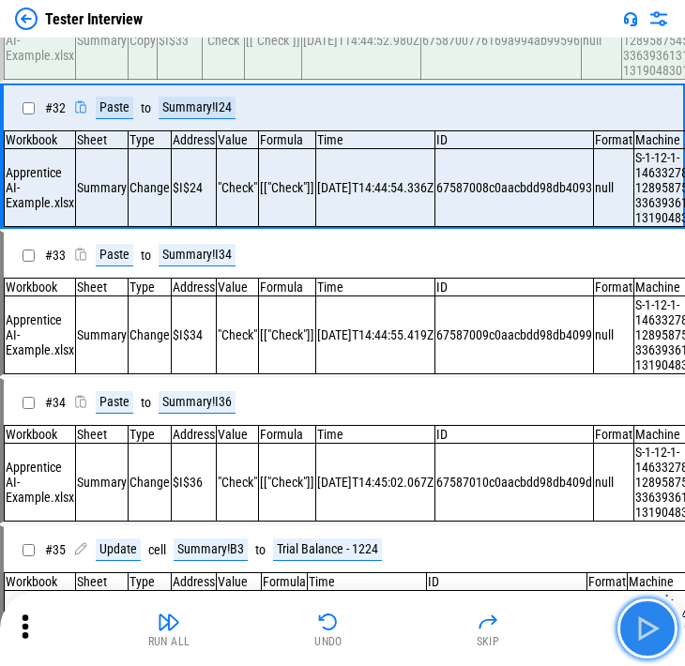
click at [280, 631] on img "button" at bounding box center [648, 629] width 30 height 30
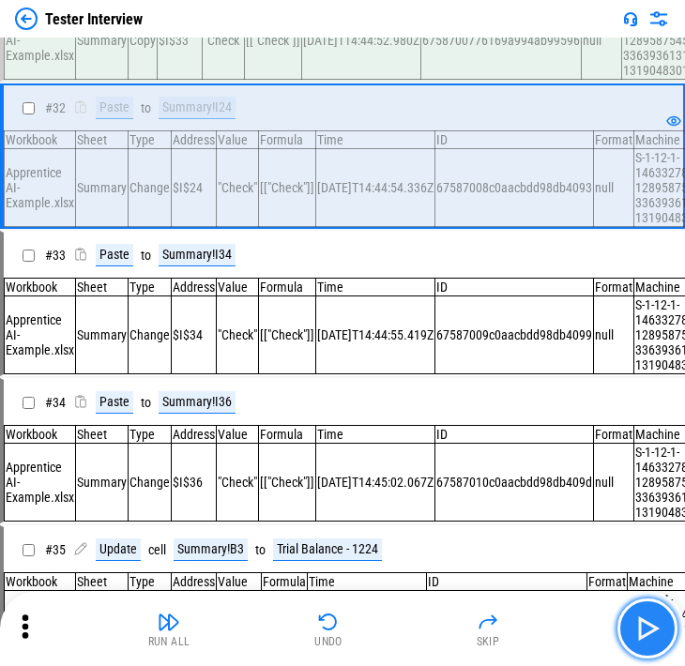
click at [280, 631] on img "button" at bounding box center [648, 629] width 30 height 30
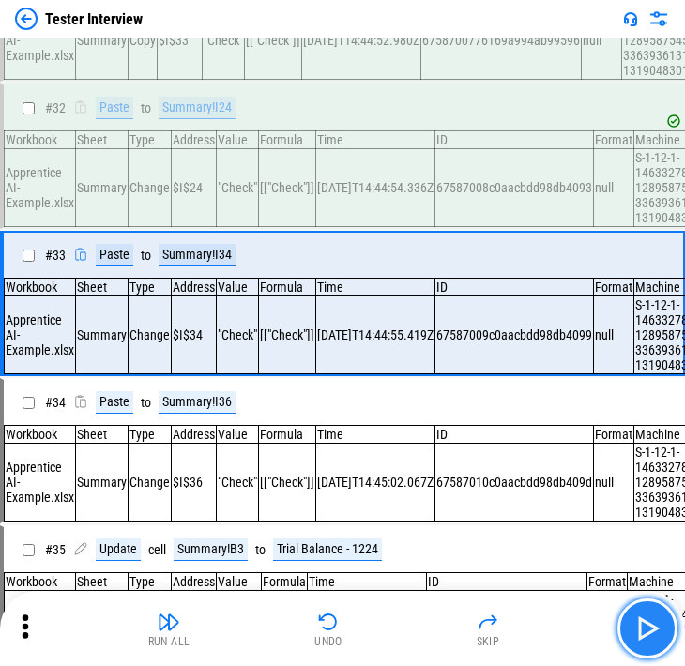
click at [280, 631] on img "button" at bounding box center [648, 629] width 30 height 30
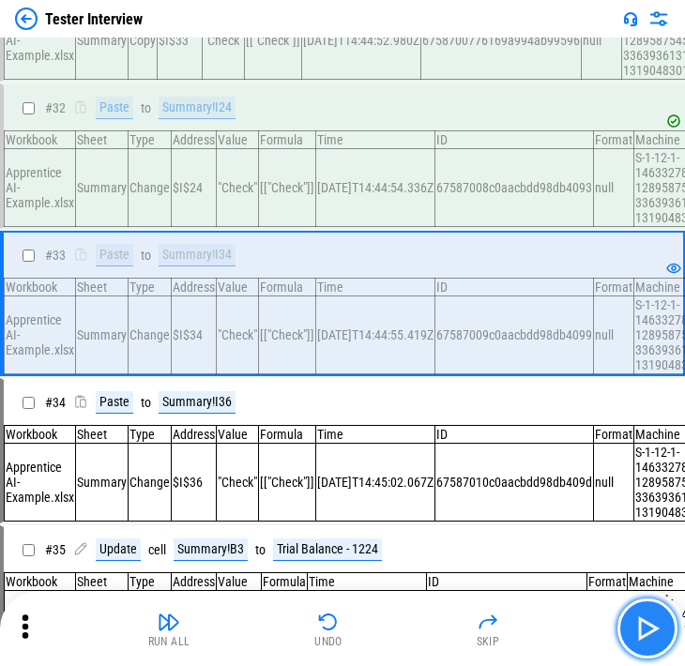
click at [280, 631] on img "button" at bounding box center [648, 629] width 30 height 30
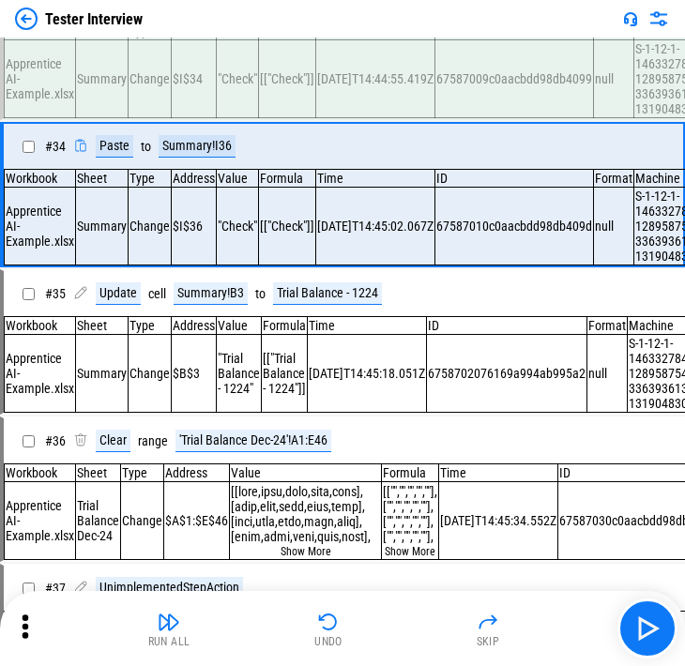
scroll to position [4879, 0]
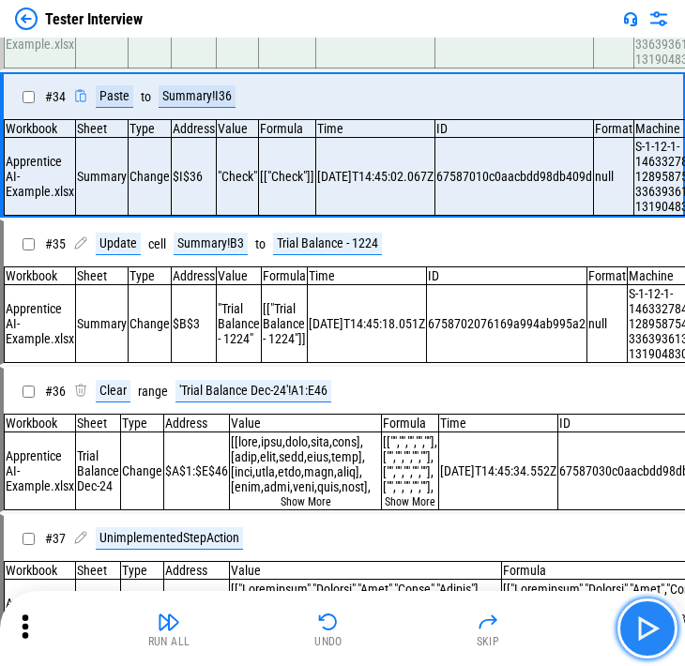
click at [280, 638] on img "button" at bounding box center [648, 629] width 30 height 30
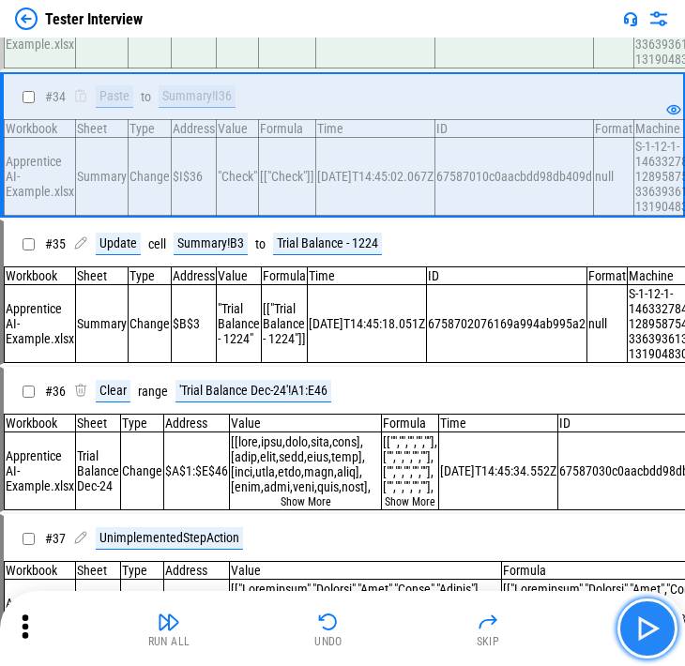
click at [280, 634] on img "button" at bounding box center [648, 629] width 30 height 30
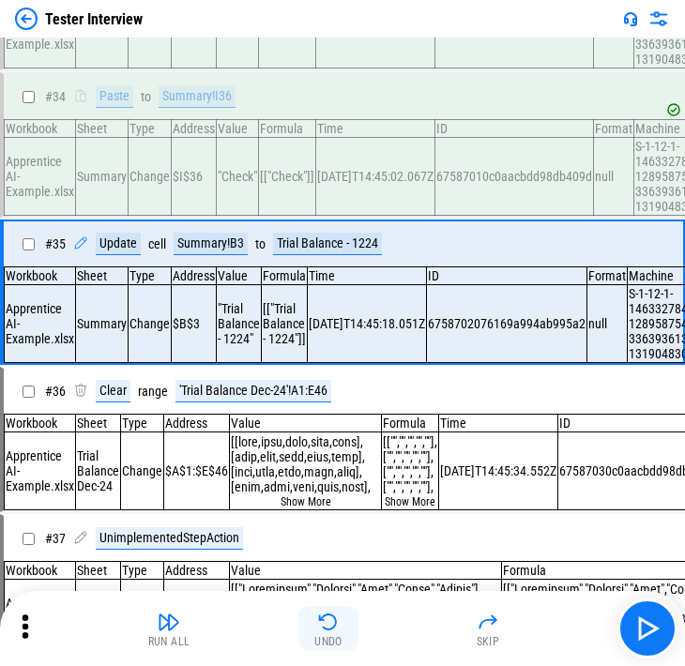
click at [280, 621] on button "Undo" at bounding box center [328, 628] width 60 height 45
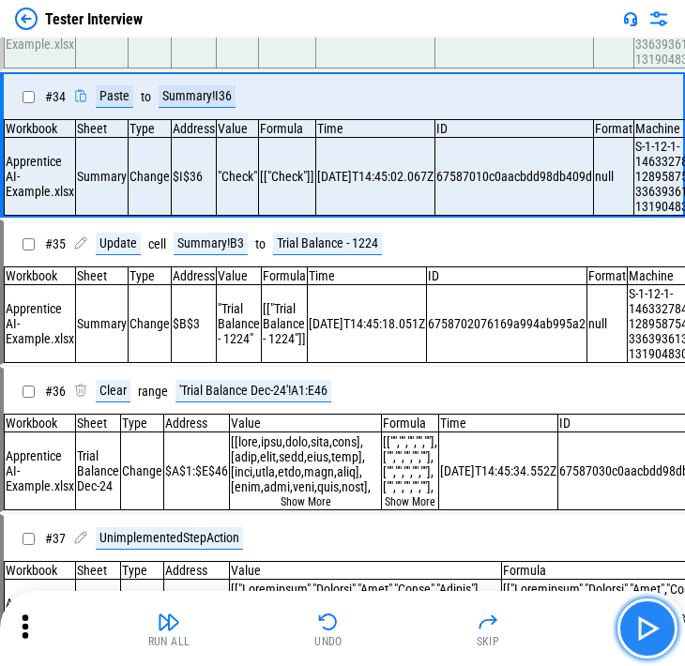
click at [280, 626] on img "button" at bounding box center [648, 629] width 30 height 30
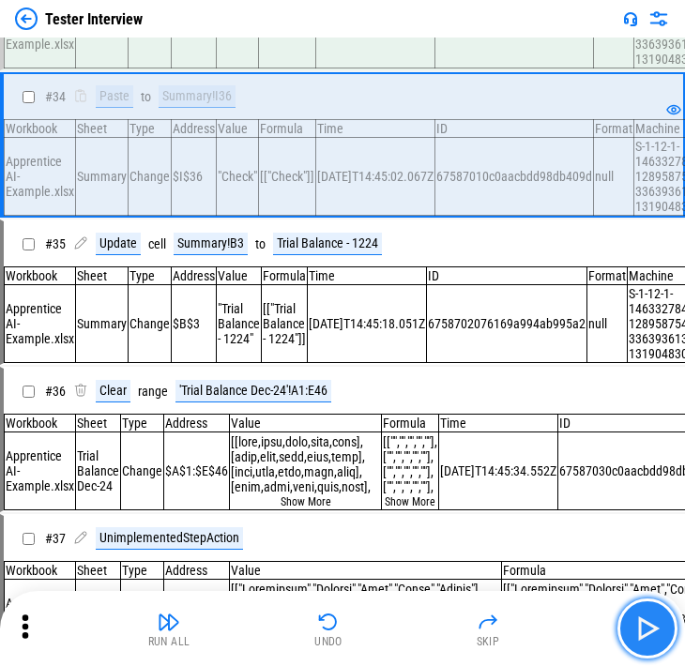
click at [280, 631] on img "button" at bounding box center [648, 629] width 30 height 30
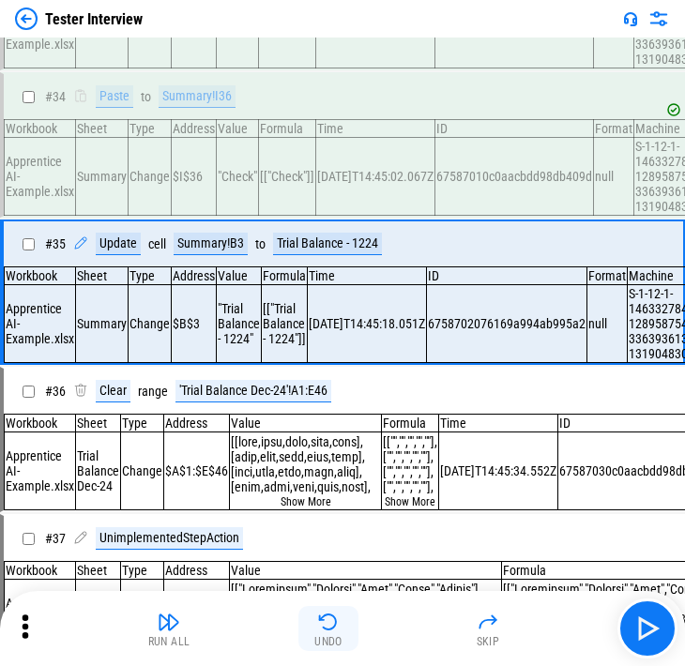
click at [280, 634] on button "Undo" at bounding box center [328, 628] width 60 height 45
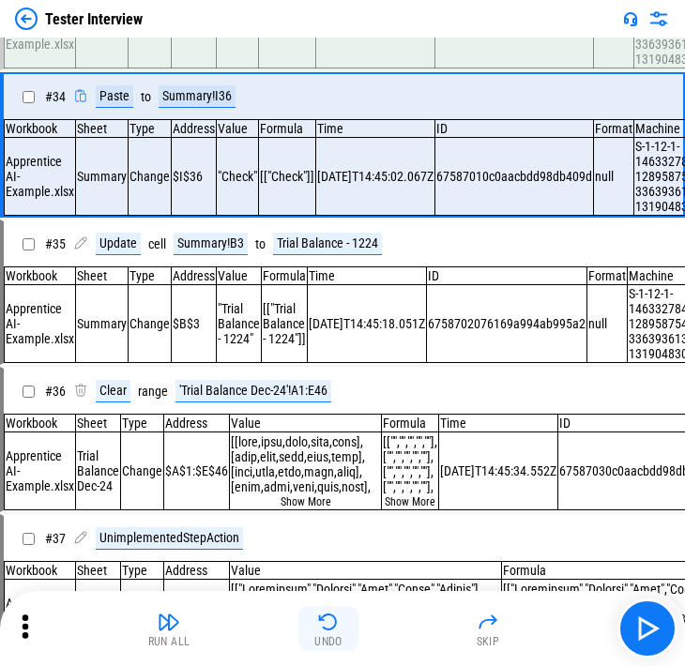
click at [280, 634] on button "Undo" at bounding box center [328, 628] width 60 height 45
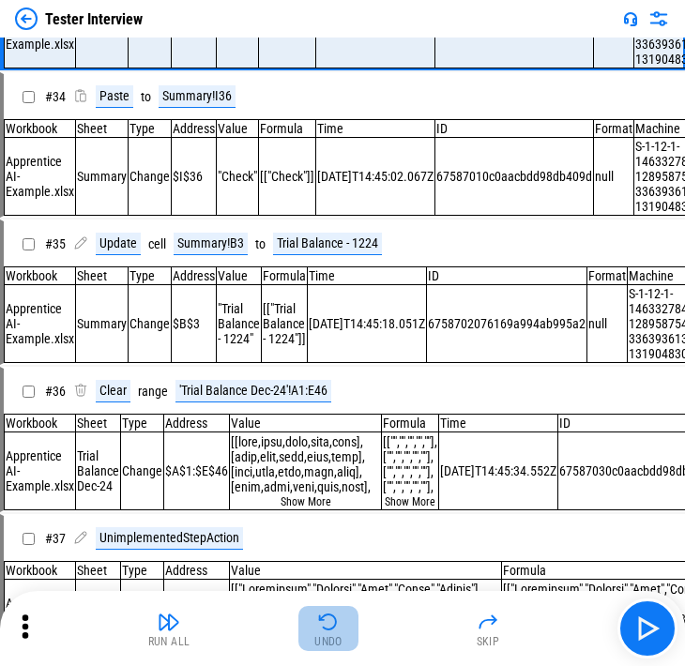
click at [280, 634] on button "Undo" at bounding box center [328, 628] width 60 height 45
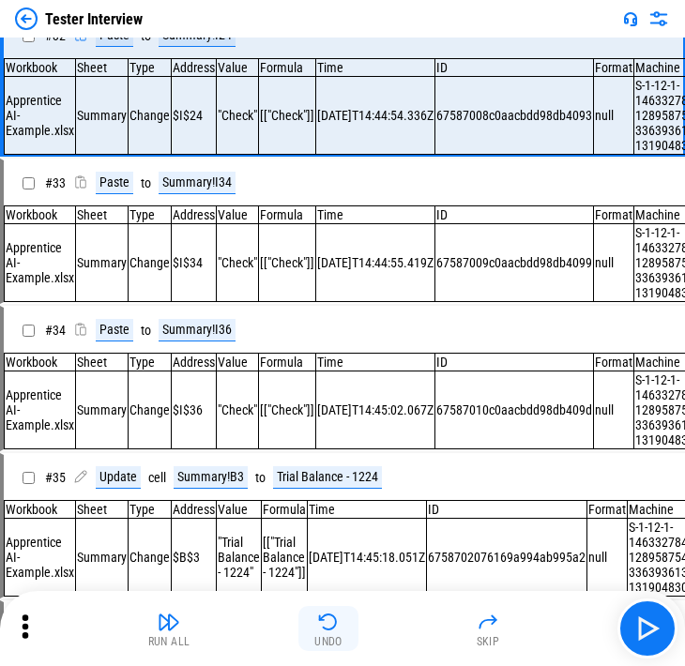
click at [280, 634] on button "Undo" at bounding box center [328, 628] width 60 height 45
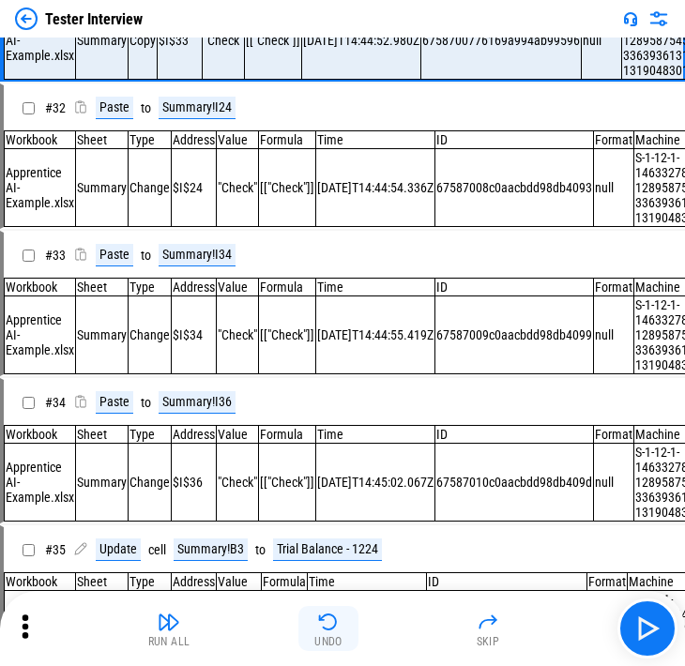
click at [280, 634] on button "Undo" at bounding box center [328, 628] width 60 height 45
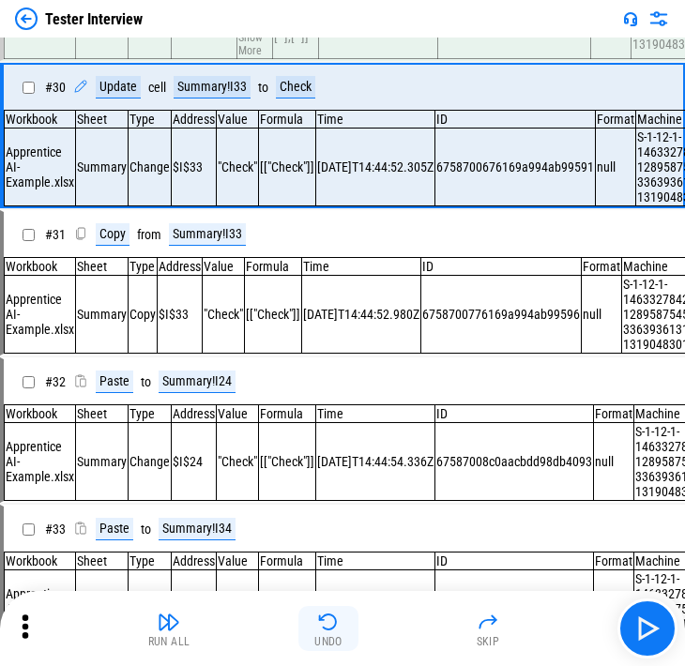
scroll to position [4267, 0]
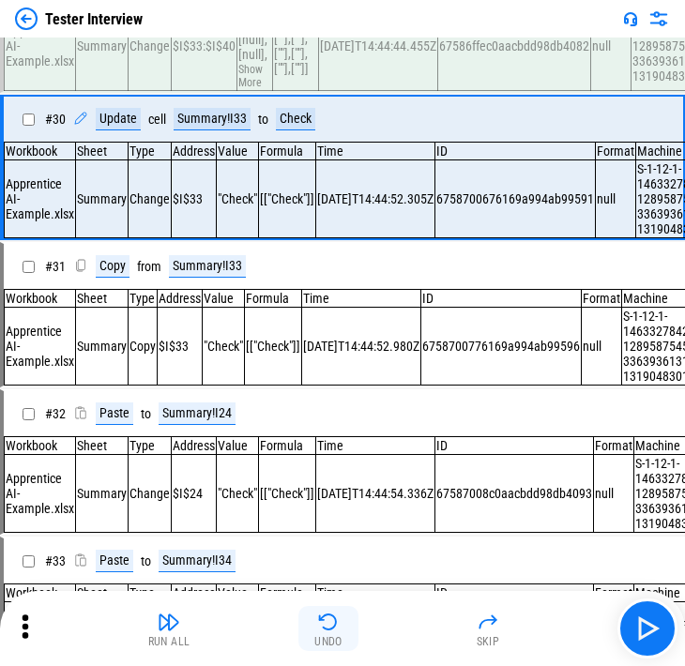
click at [280, 634] on button "Undo" at bounding box center [328, 628] width 60 height 45
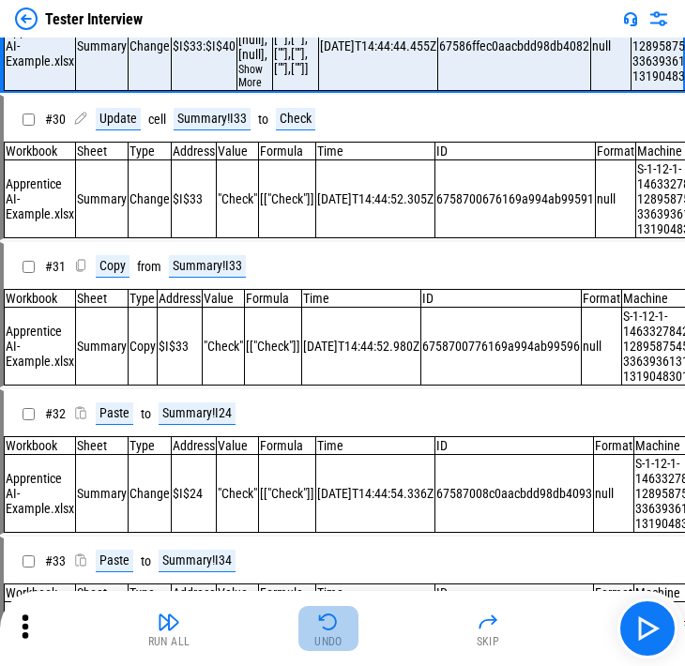
click at [280, 621] on img "button" at bounding box center [328, 622] width 23 height 23
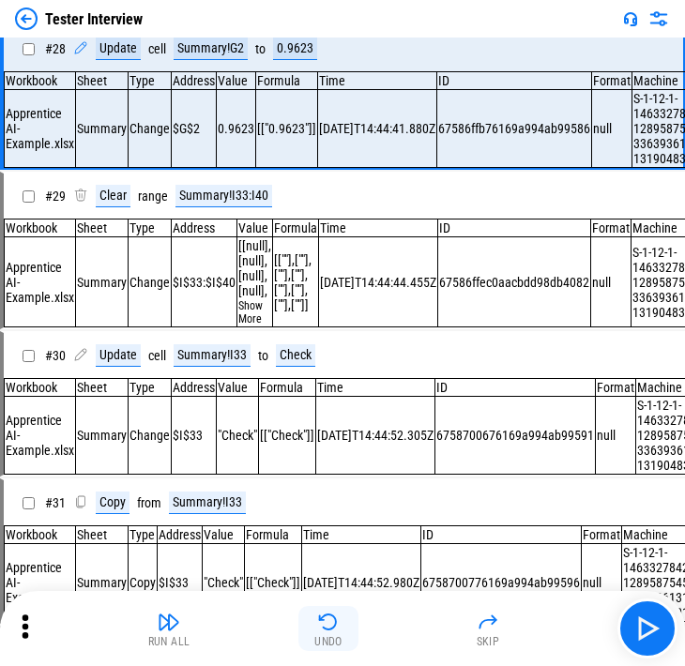
scroll to position [3953, 0]
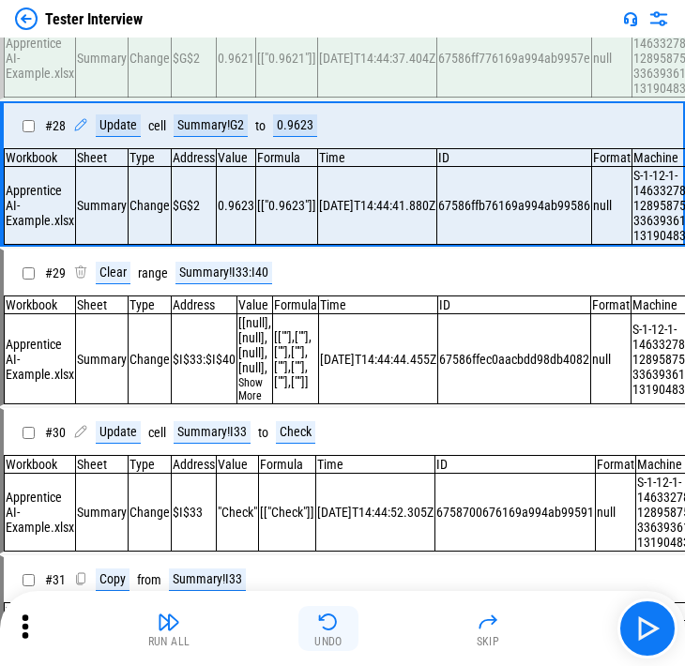
click at [280, 628] on img "button" at bounding box center [328, 622] width 23 height 23
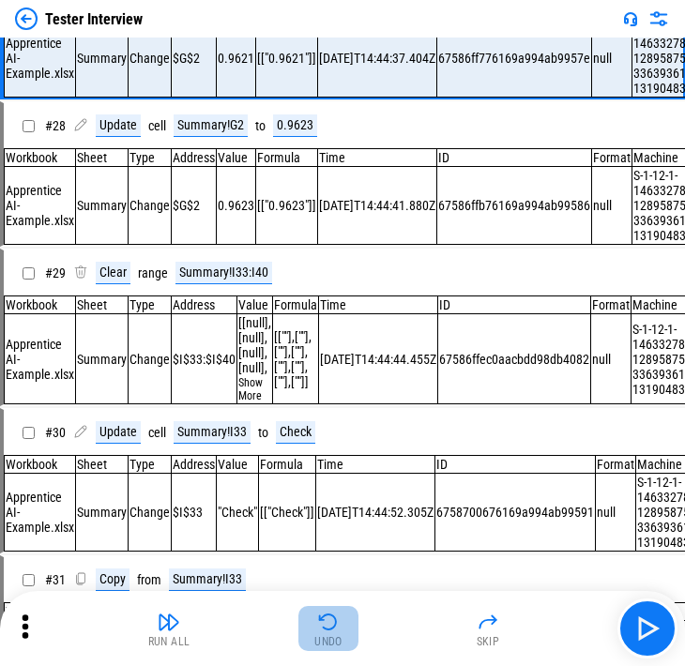
click at [280, 628] on img "button" at bounding box center [328, 622] width 23 height 23
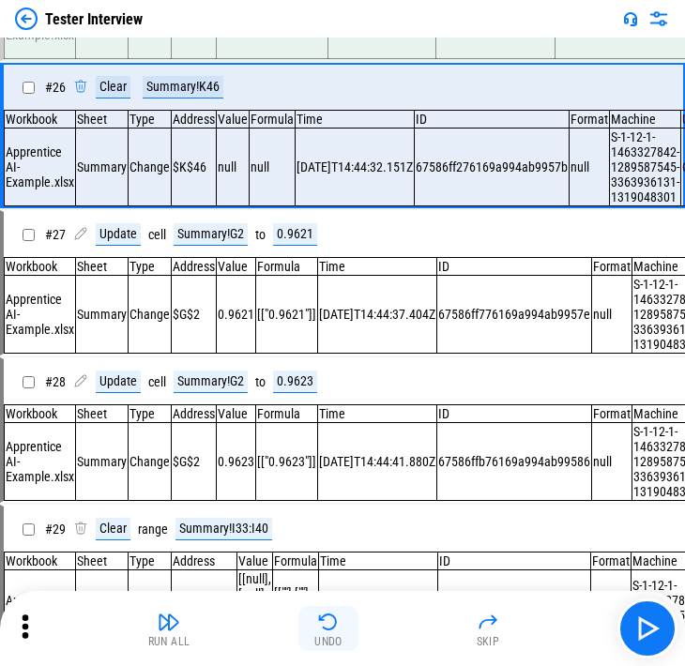
scroll to position [3647, 0]
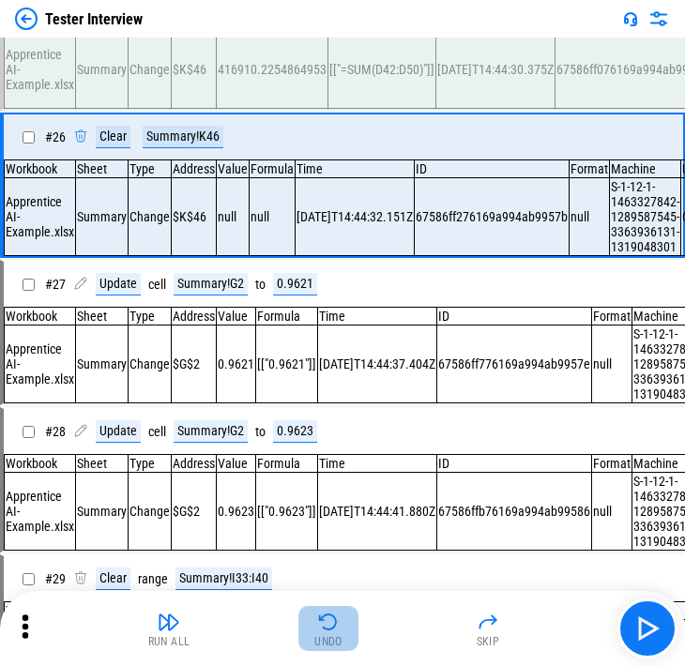
click at [280, 628] on img "button" at bounding box center [328, 622] width 23 height 23
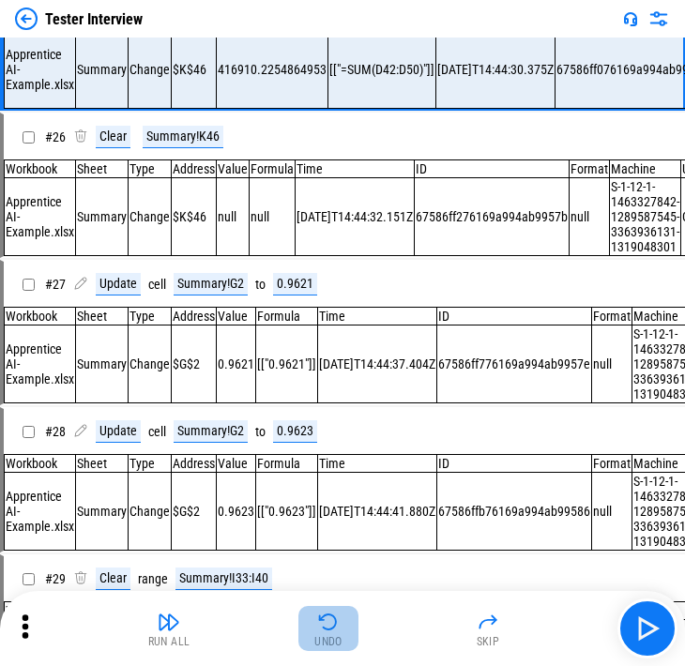
click at [280, 625] on img "button" at bounding box center [328, 622] width 23 height 23
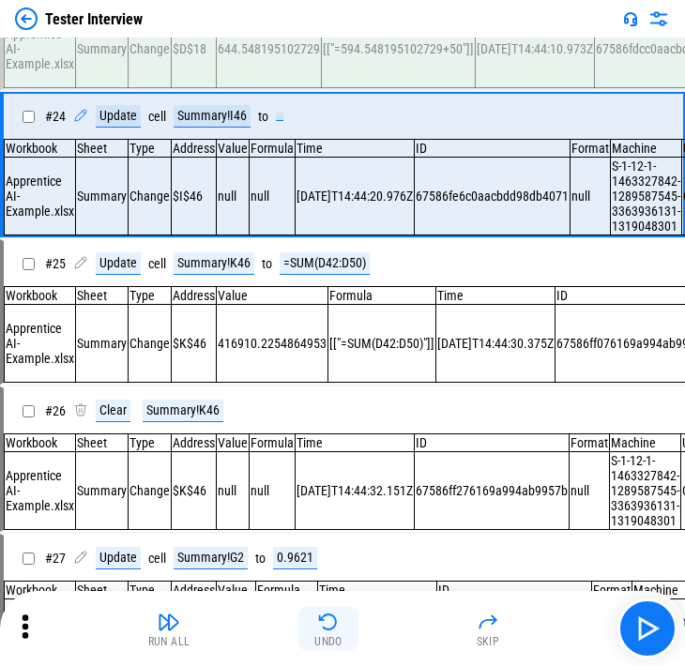
scroll to position [3341, 0]
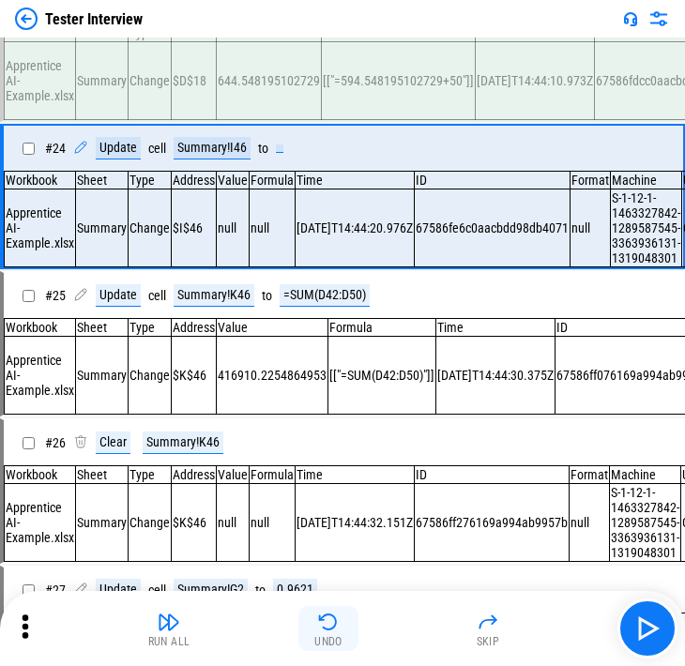
click at [280, 625] on img "button" at bounding box center [328, 622] width 23 height 23
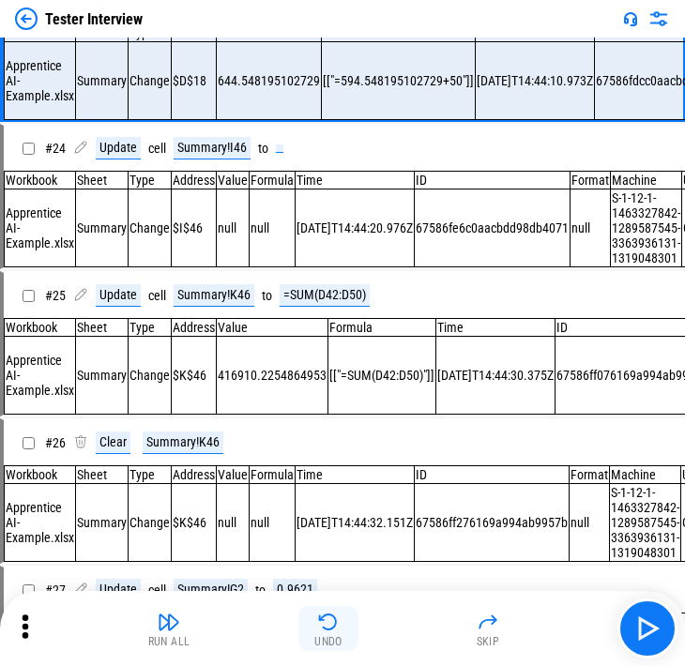
click at [280, 625] on img "button" at bounding box center [328, 622] width 23 height 23
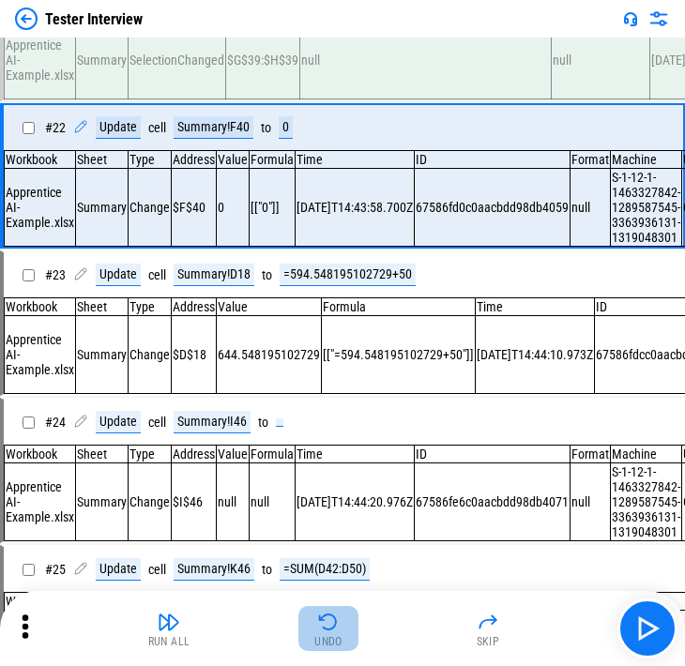
scroll to position [3035, 0]
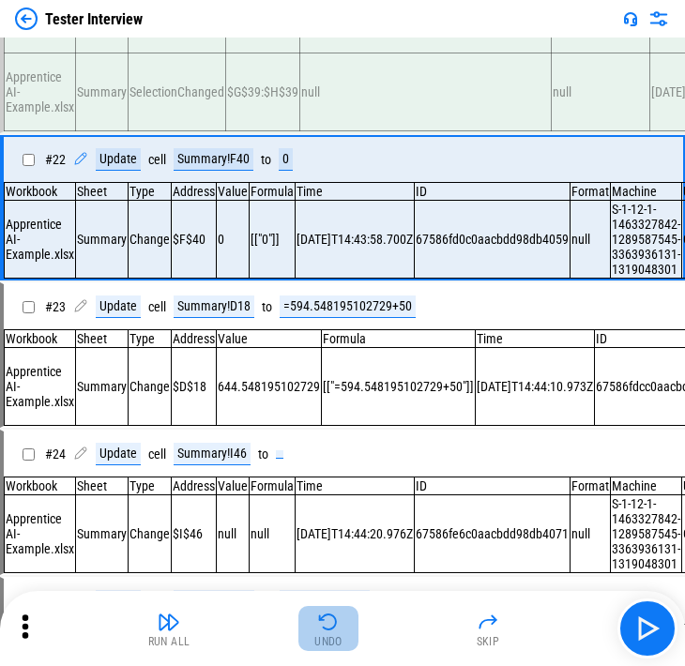
click at [280, 625] on img "button" at bounding box center [328, 622] width 23 height 23
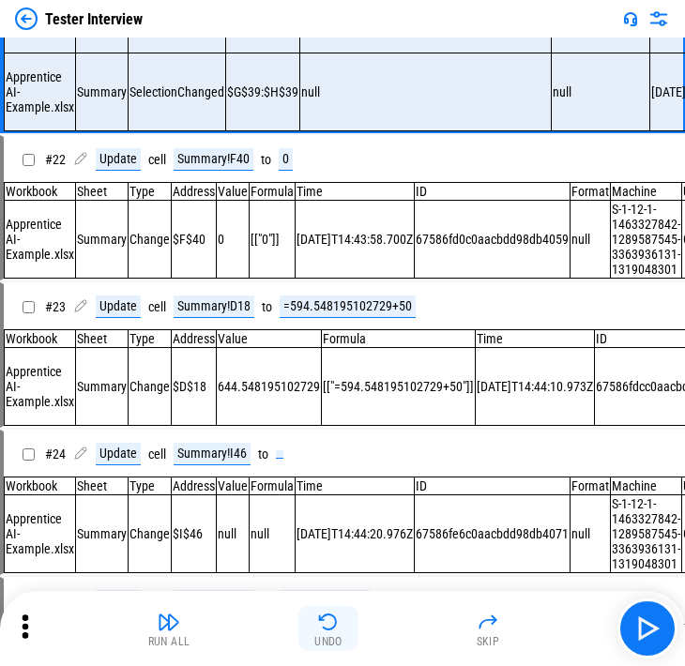
click at [280, 625] on img "button" at bounding box center [328, 622] width 23 height 23
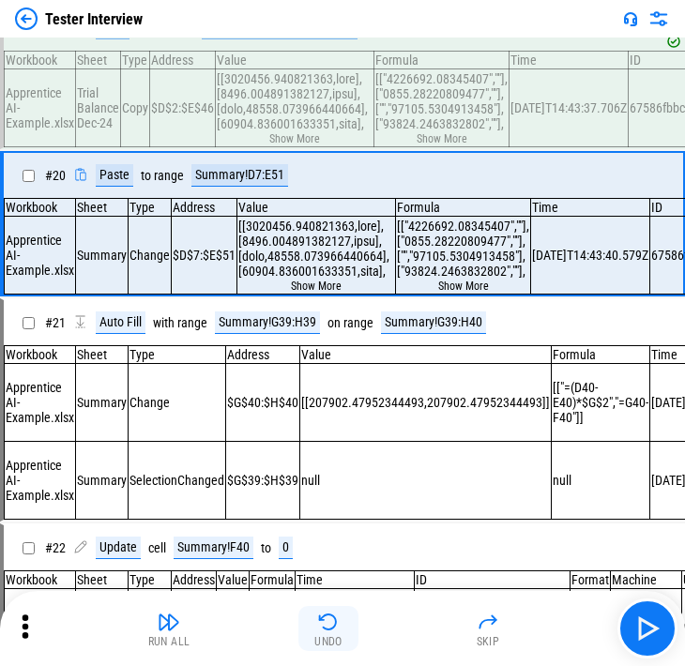
click at [280, 625] on img "button" at bounding box center [328, 622] width 23 height 23
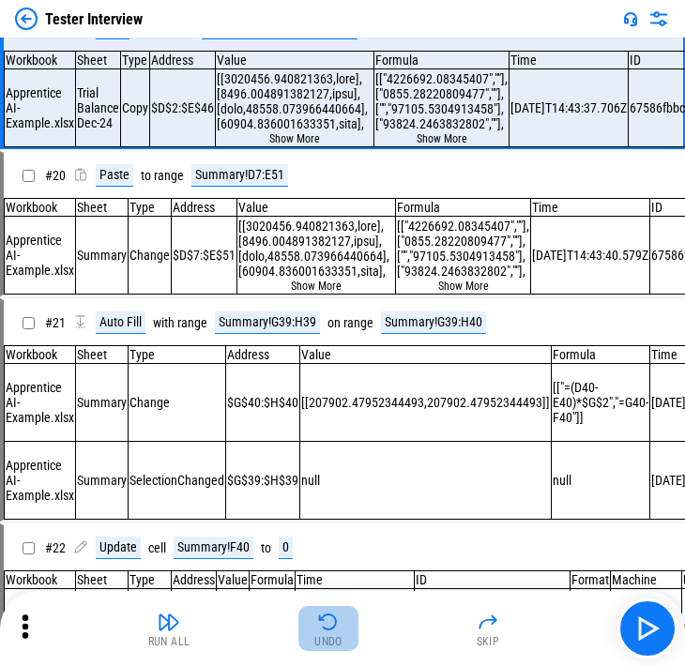
click at [280, 625] on img "button" at bounding box center [328, 622] width 23 height 23
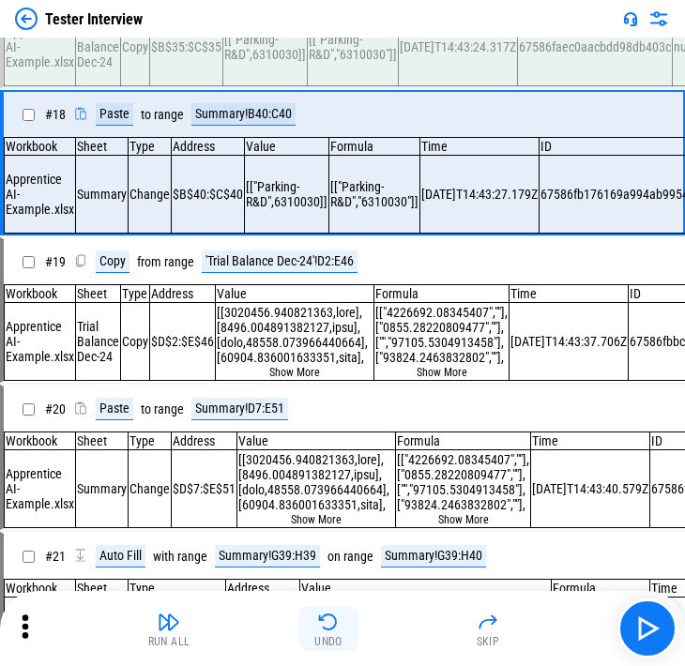
click at [280, 625] on img "button" at bounding box center [328, 622] width 23 height 23
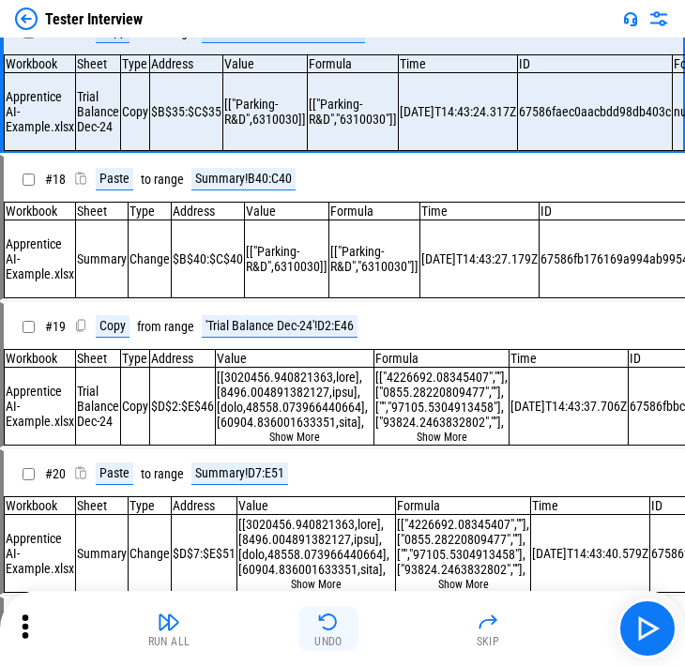
click at [280, 625] on img "button" at bounding box center [328, 622] width 23 height 23
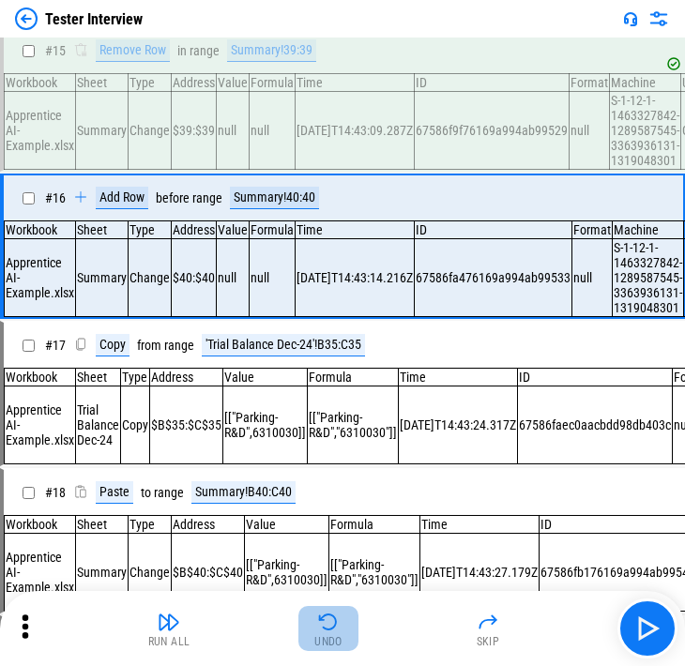
click at [280, 625] on img "button" at bounding box center [328, 622] width 23 height 23
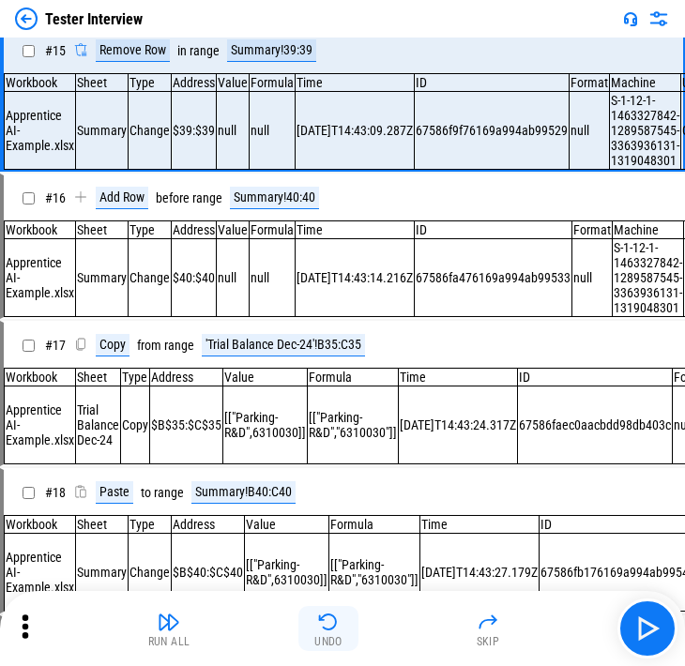
click at [280, 625] on img "button" at bounding box center [328, 622] width 23 height 23
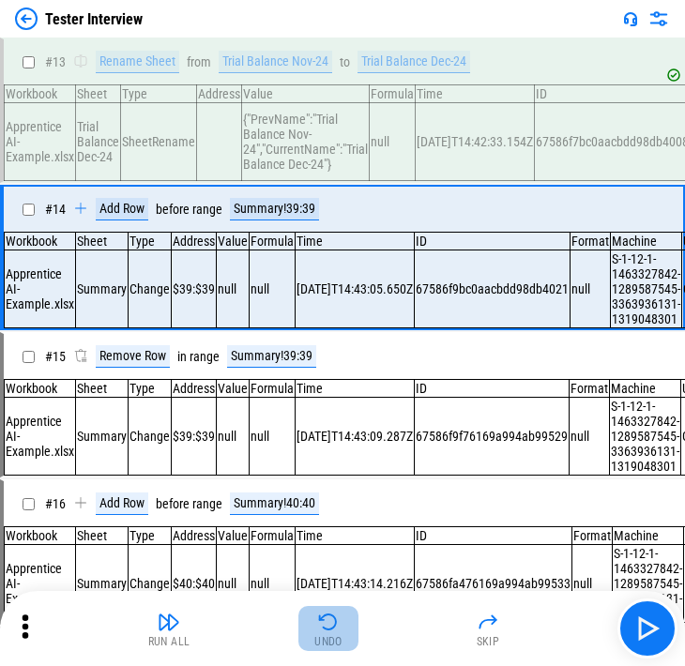
click at [280, 625] on img "button" at bounding box center [328, 622] width 23 height 23
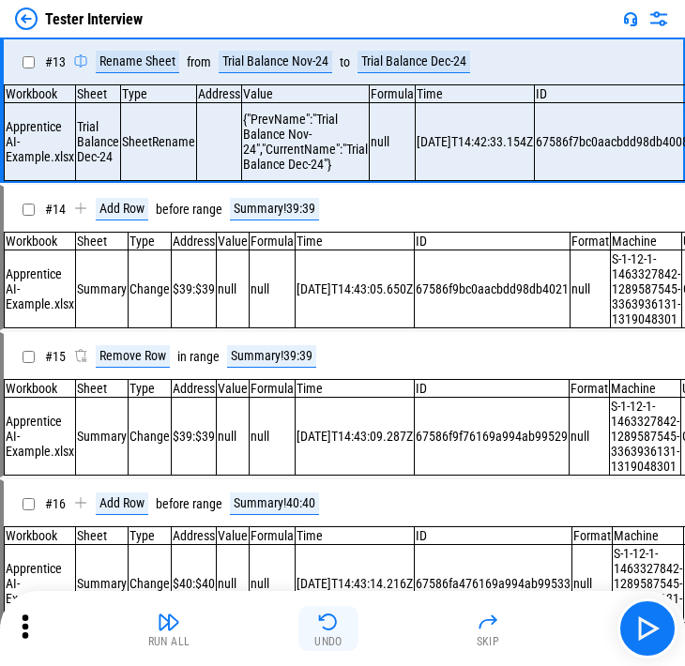
click at [280, 625] on img "button" at bounding box center [328, 622] width 23 height 23
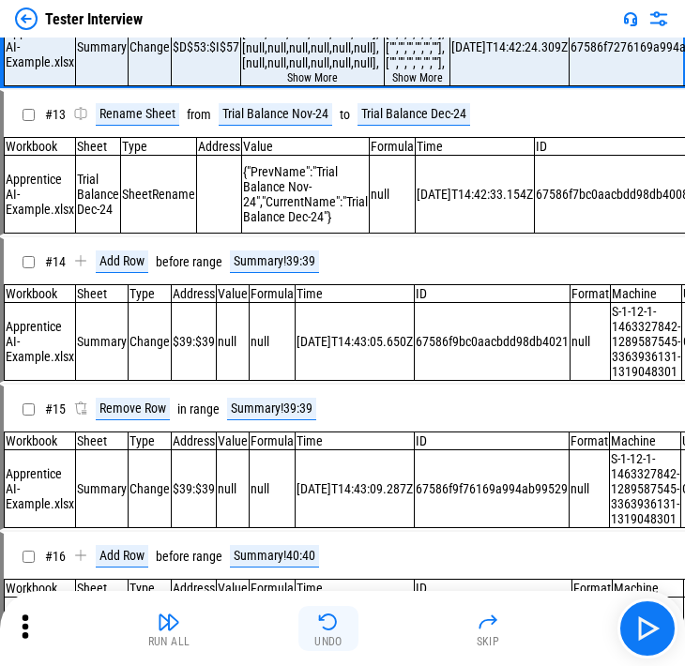
click at [280, 625] on img "button" at bounding box center [328, 622] width 23 height 23
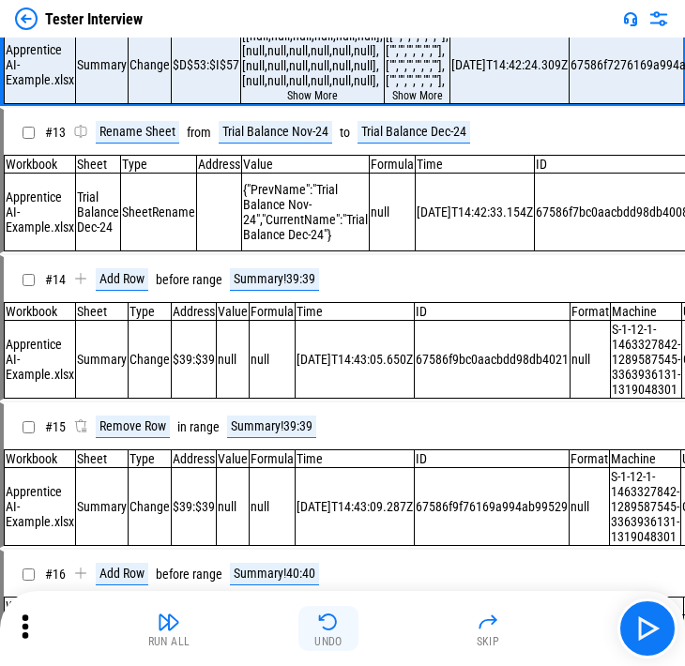
click at [280, 625] on img "button" at bounding box center [328, 622] width 23 height 23
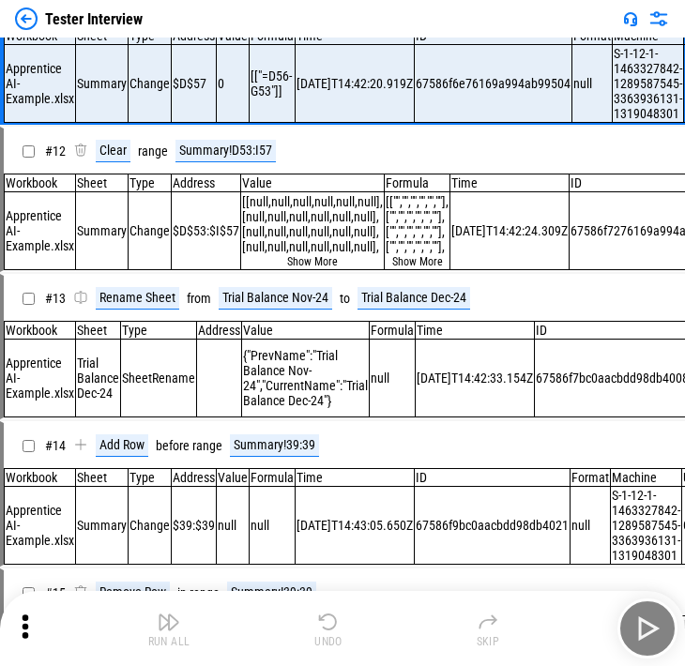
click at [280, 625] on img "button" at bounding box center [328, 622] width 23 height 23
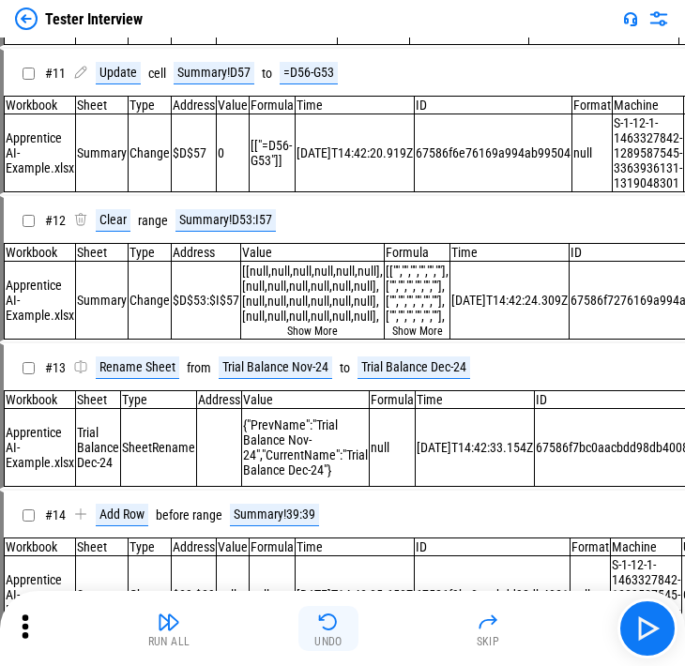
click at [280, 625] on img "button" at bounding box center [328, 622] width 23 height 23
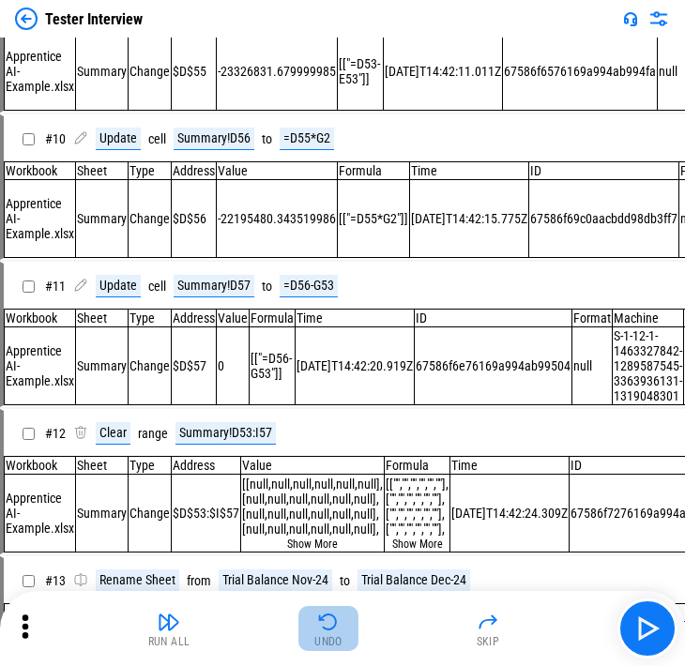
click at [280, 625] on img "button" at bounding box center [328, 622] width 23 height 23
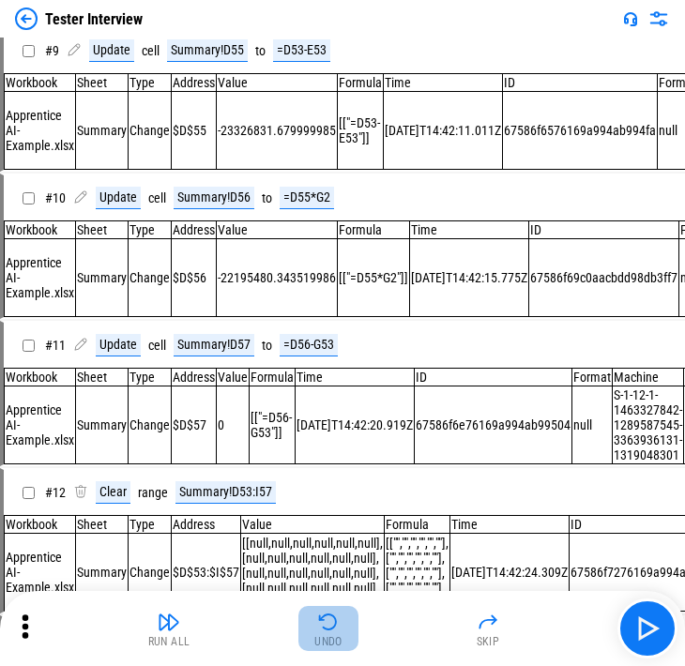
click at [280, 625] on img "button" at bounding box center [328, 622] width 23 height 23
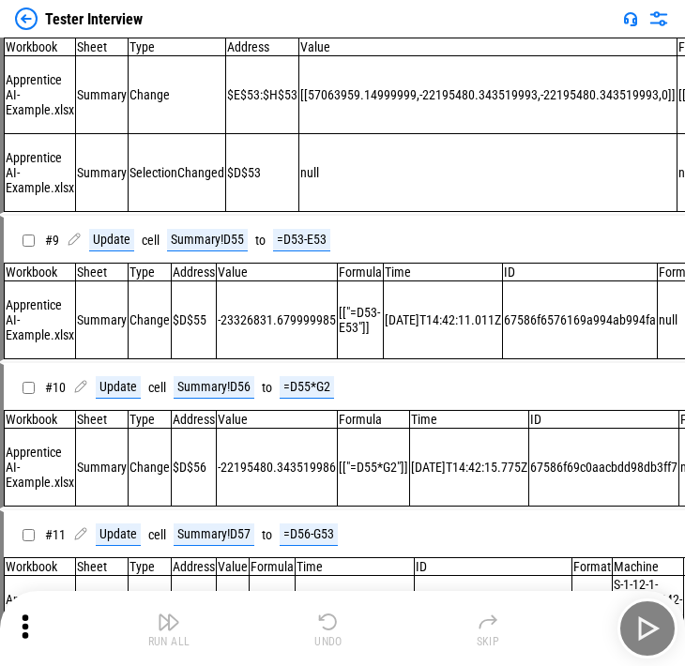
click at [280, 625] on img "button" at bounding box center [328, 622] width 23 height 23
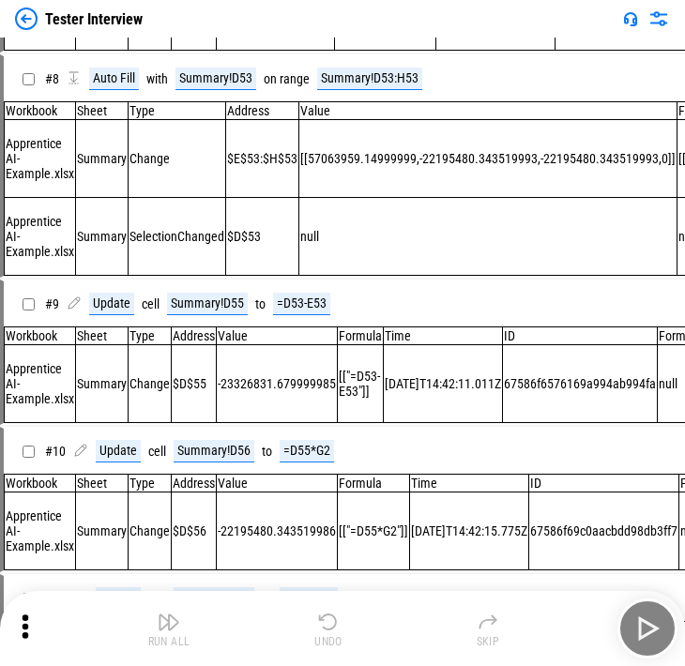
click at [280, 625] on div "Run All Undo Skip" at bounding box center [344, 629] width 666 height 60
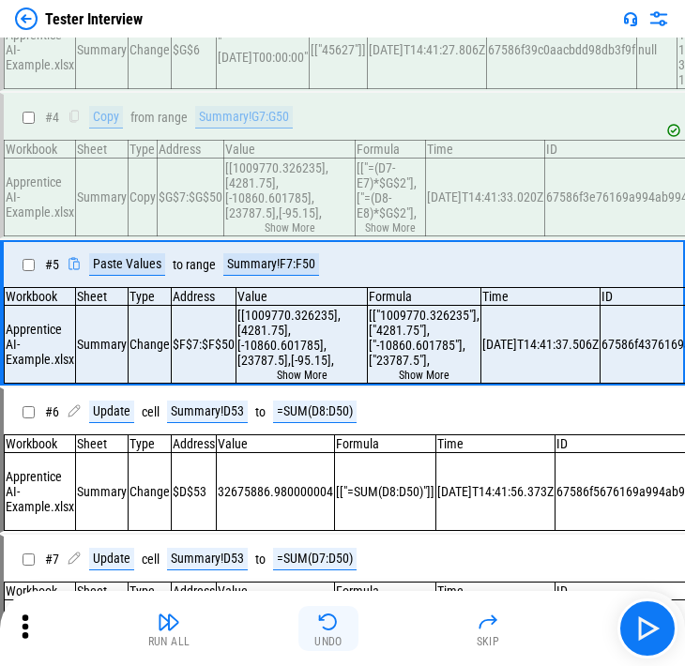
click at [280, 625] on img "button" at bounding box center [328, 622] width 23 height 23
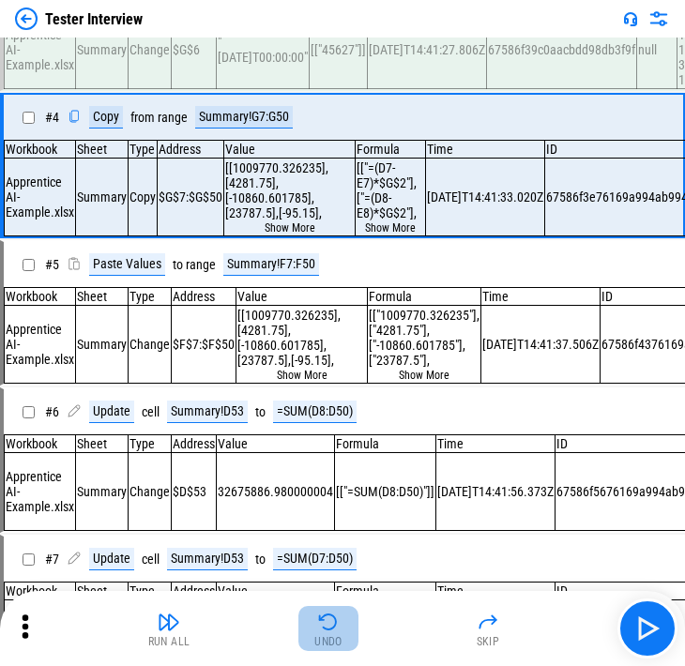
click at [280, 625] on img "button" at bounding box center [328, 622] width 23 height 23
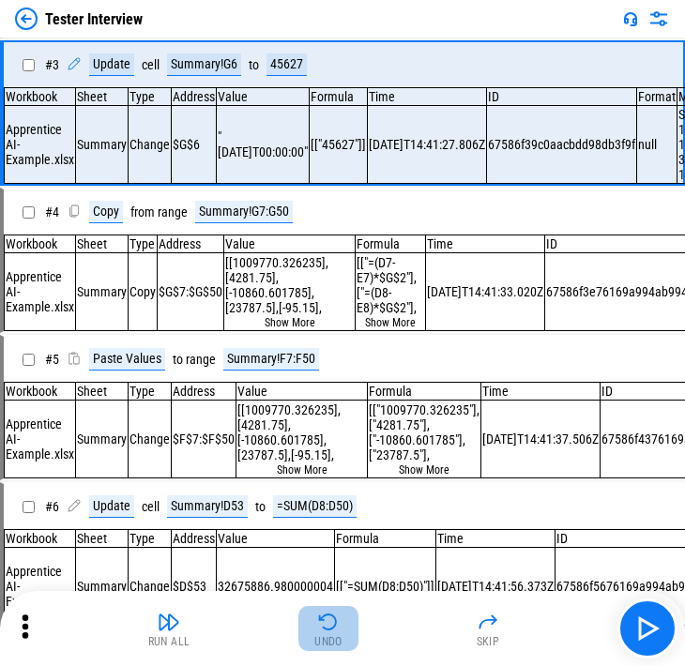
scroll to position [48, 0]
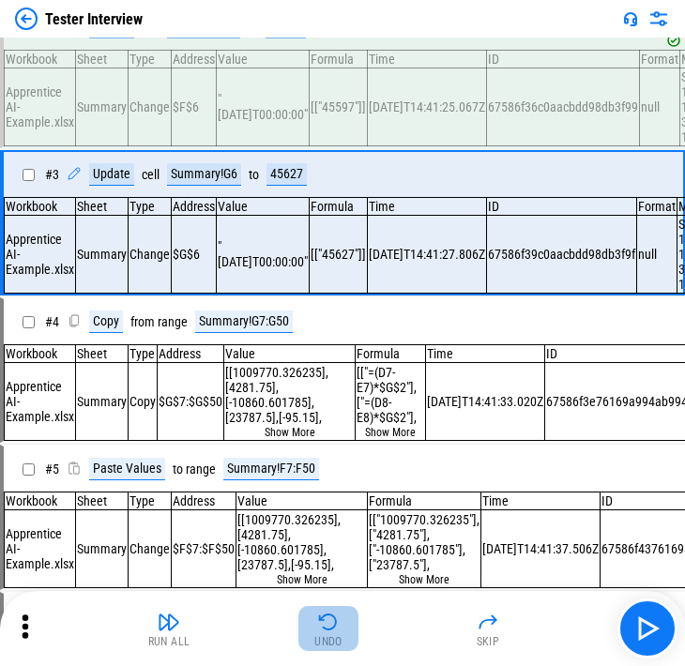
click at [280, 625] on img "button" at bounding box center [328, 622] width 23 height 23
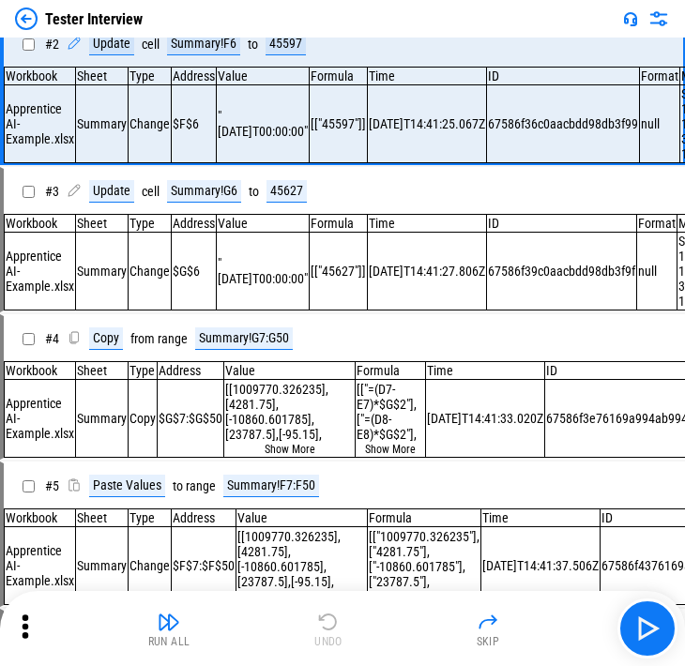
click at [280, 625] on div "Run All Undo Skip" at bounding box center [344, 629] width 666 height 60
click at [280, 627] on img "button" at bounding box center [648, 629] width 30 height 30
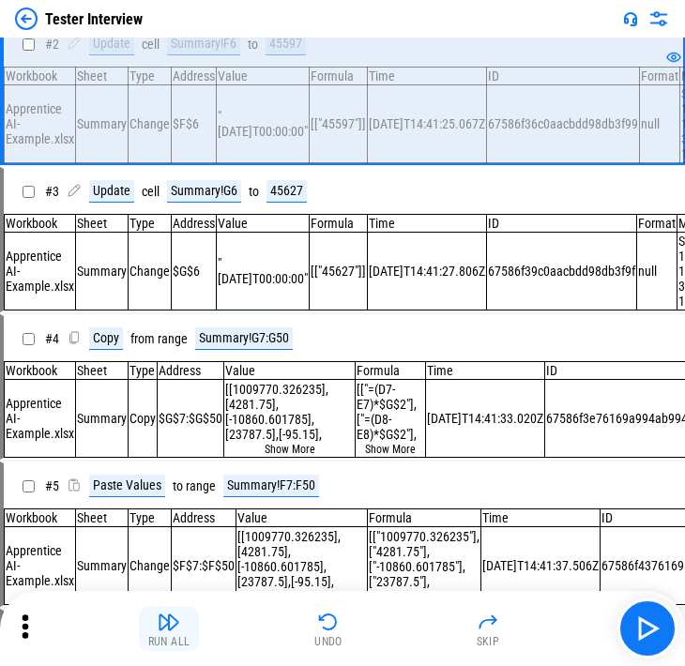
click at [179, 638] on div "Run All" at bounding box center [169, 641] width 42 height 11
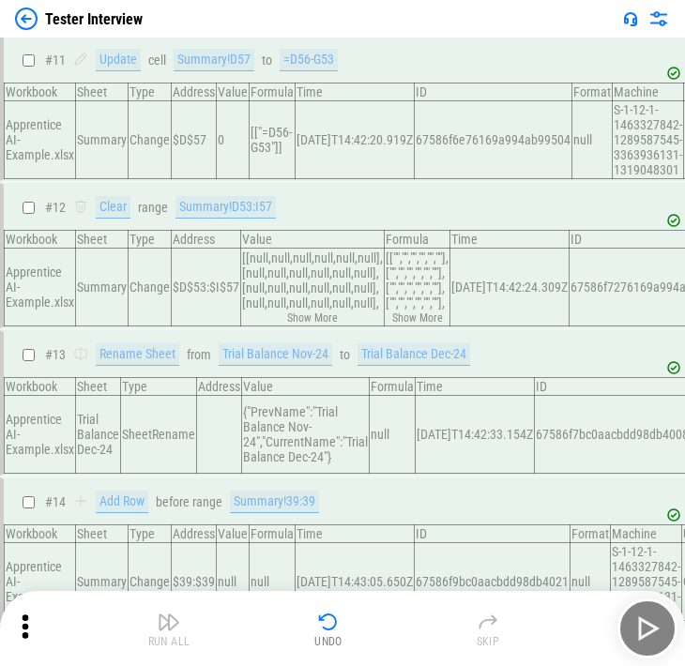
scroll to position [1440, 0]
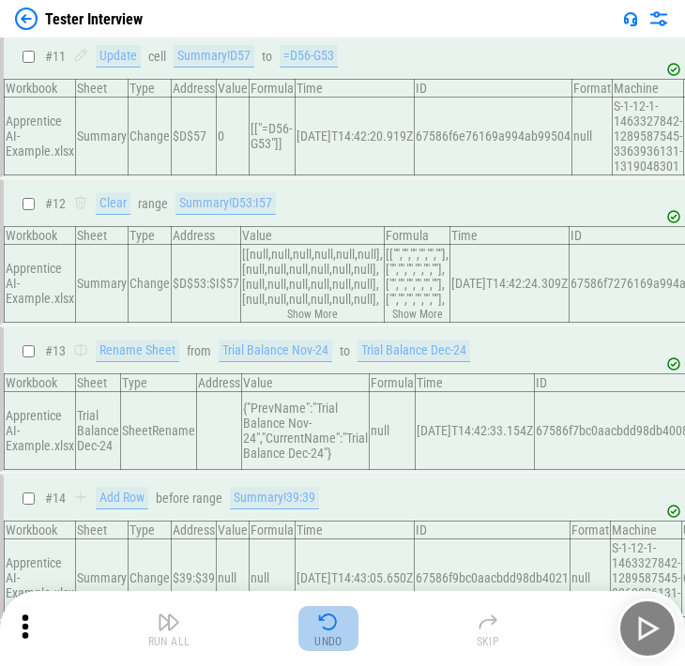
click at [280, 643] on div "Undo" at bounding box center [328, 641] width 28 height 11
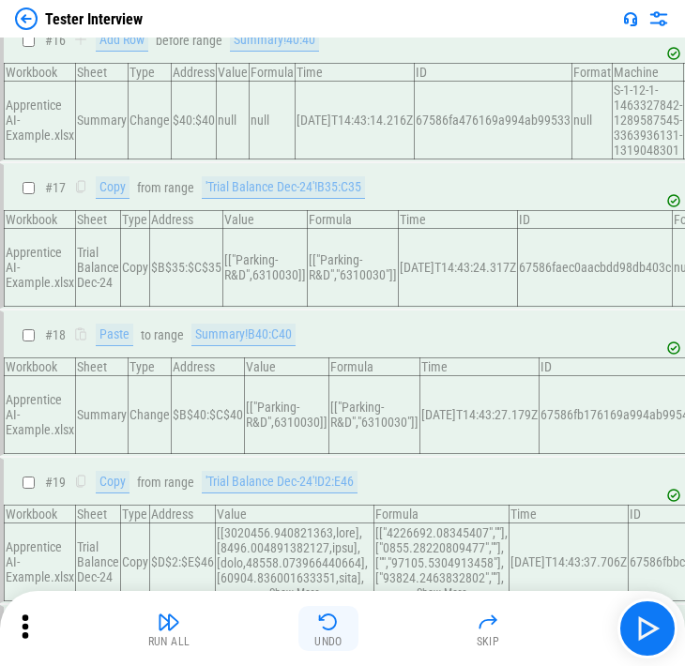
click at [280, 643] on div "Undo" at bounding box center [328, 641] width 28 height 11
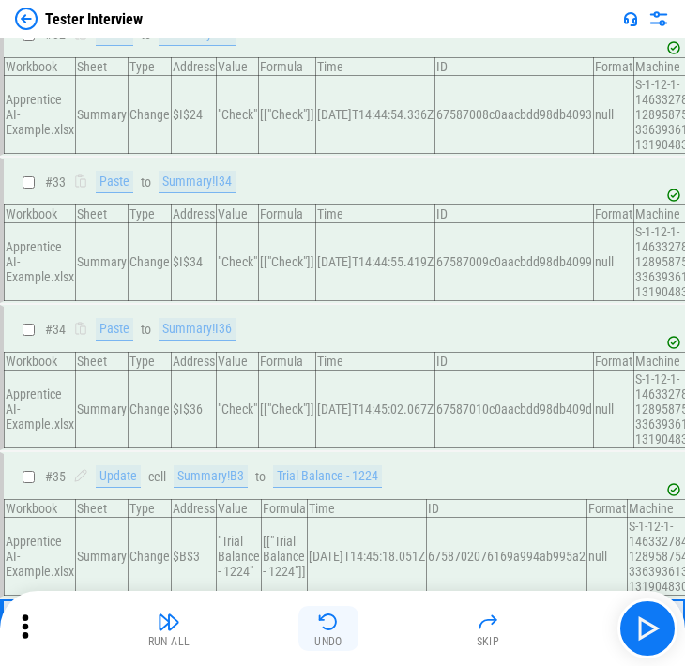
scroll to position [5118, 0]
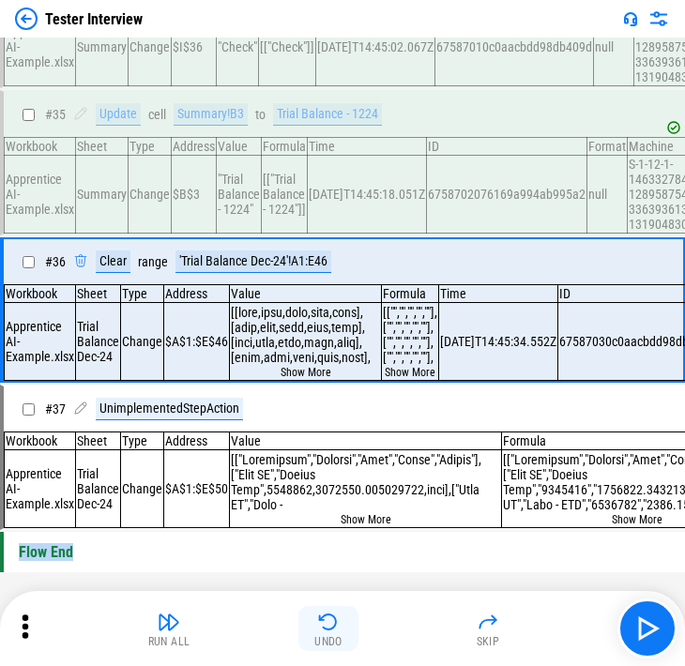
click at [280, 643] on div "Undo" at bounding box center [328, 641] width 28 height 11
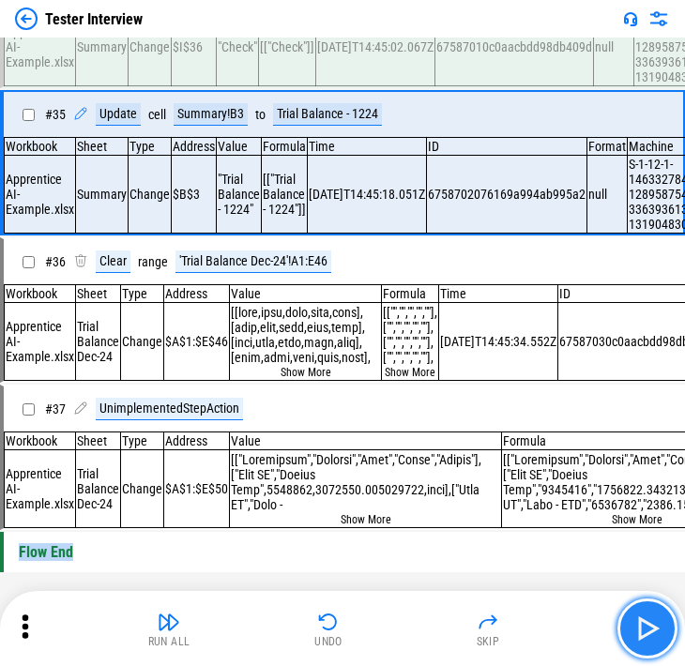
click at [280, 628] on img "button" at bounding box center [648, 629] width 30 height 30
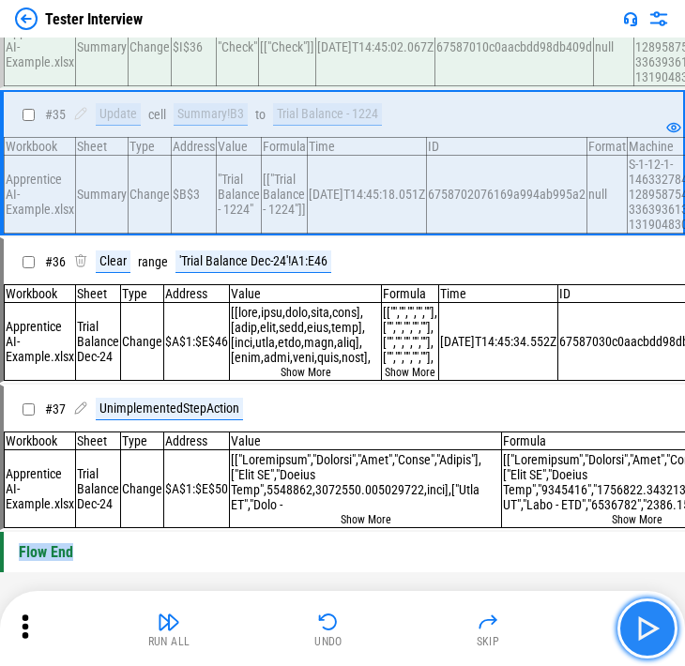
click at [280, 628] on img "button" at bounding box center [648, 629] width 30 height 30
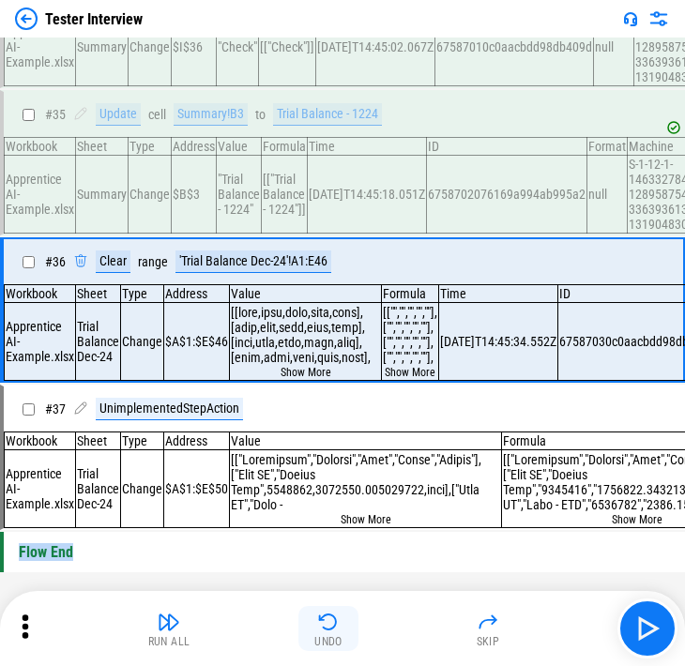
click at [280, 632] on img "button" at bounding box center [328, 622] width 23 height 23
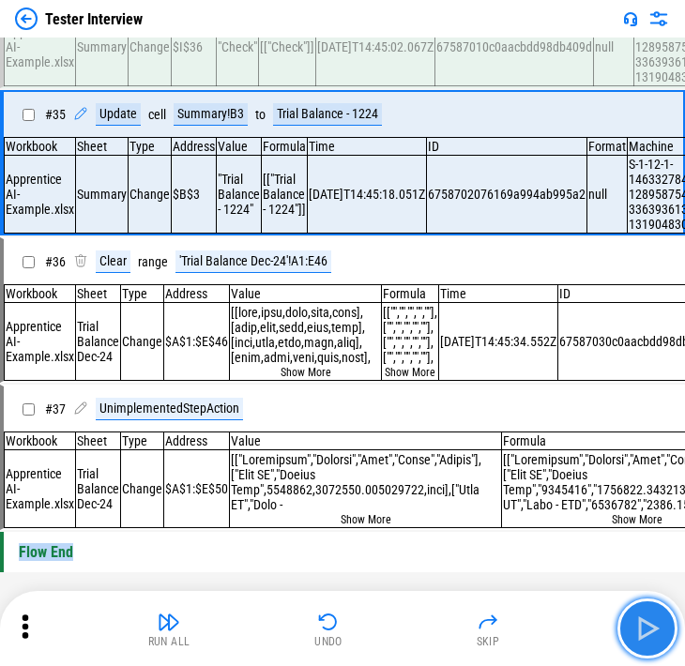
click at [280, 626] on img "button" at bounding box center [648, 629] width 30 height 30
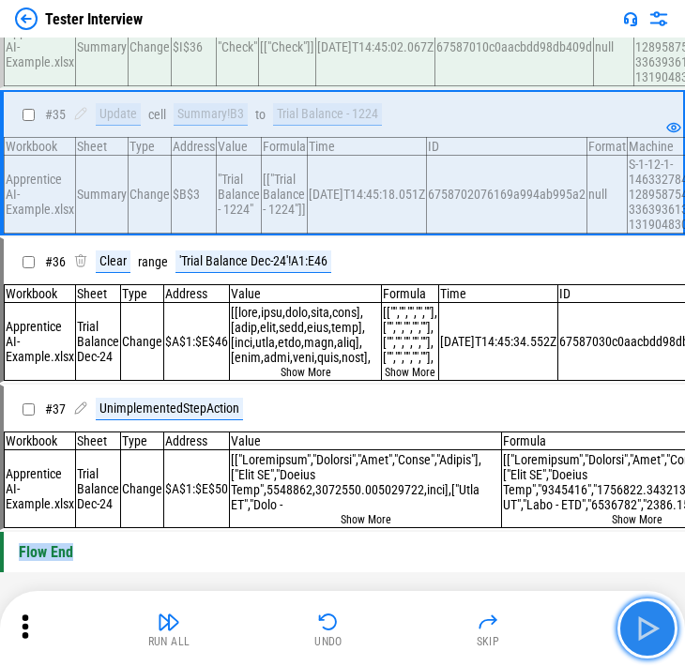
click at [280, 624] on img "button" at bounding box center [648, 629] width 30 height 30
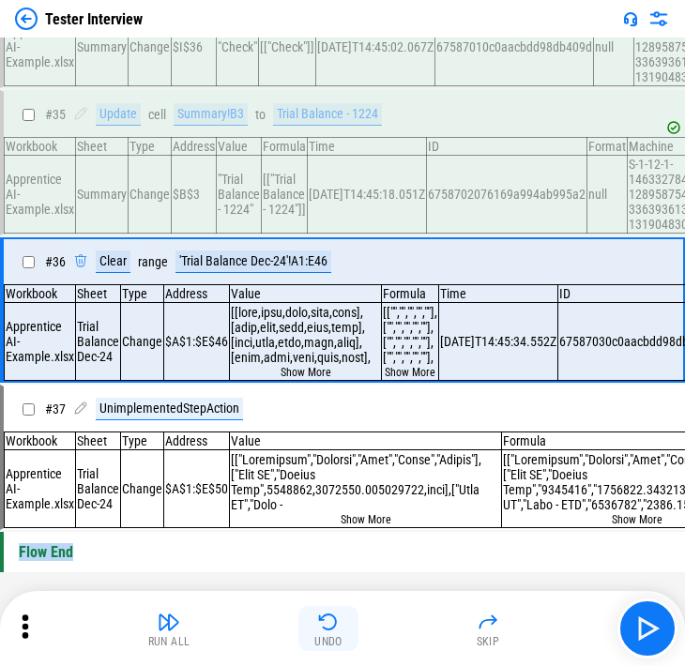
click at [280, 634] on button "Undo" at bounding box center [328, 628] width 60 height 45
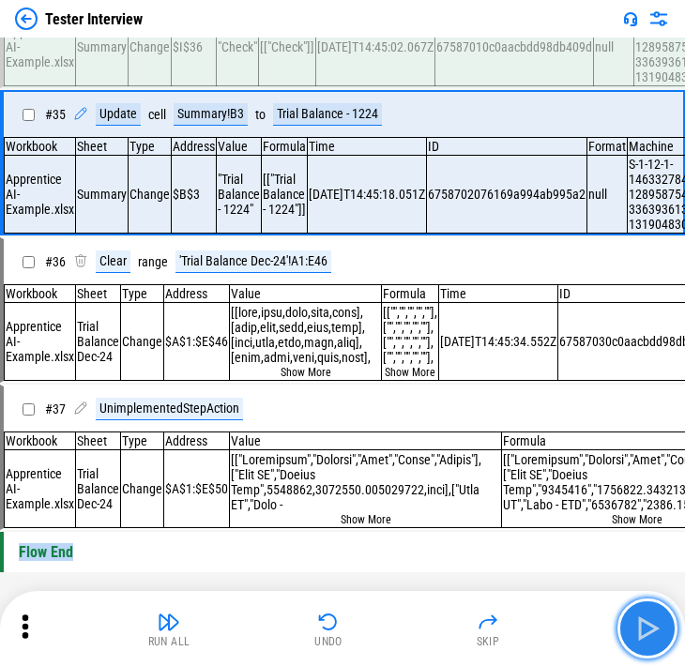
click at [280, 627] on img "button" at bounding box center [648, 629] width 30 height 30
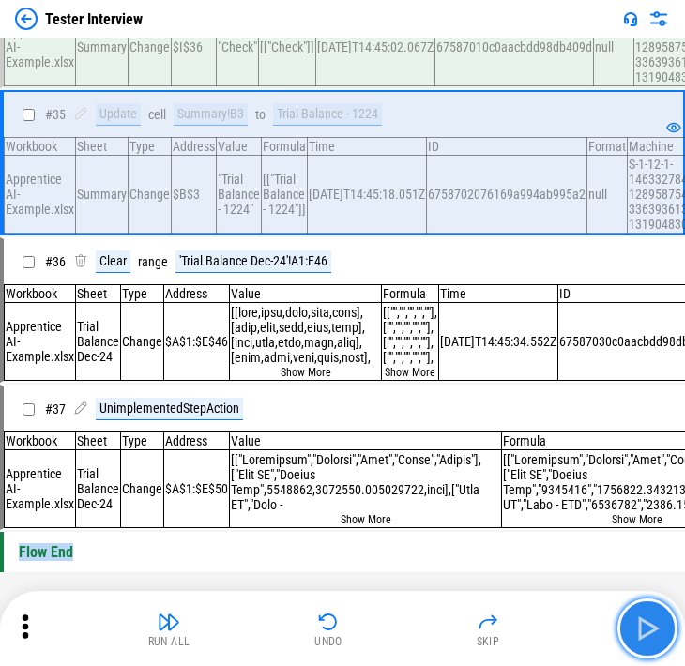
click at [280, 627] on img "button" at bounding box center [648, 629] width 30 height 30
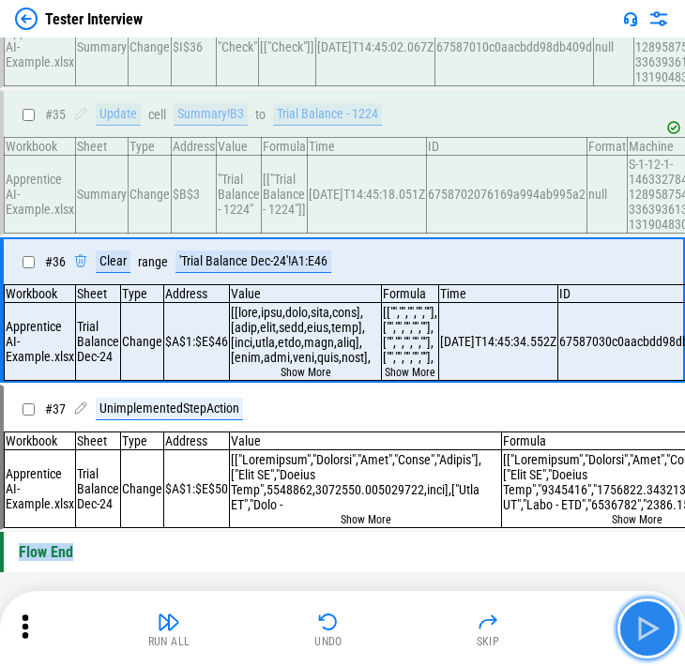
click at [280, 617] on img "button" at bounding box center [648, 629] width 30 height 30
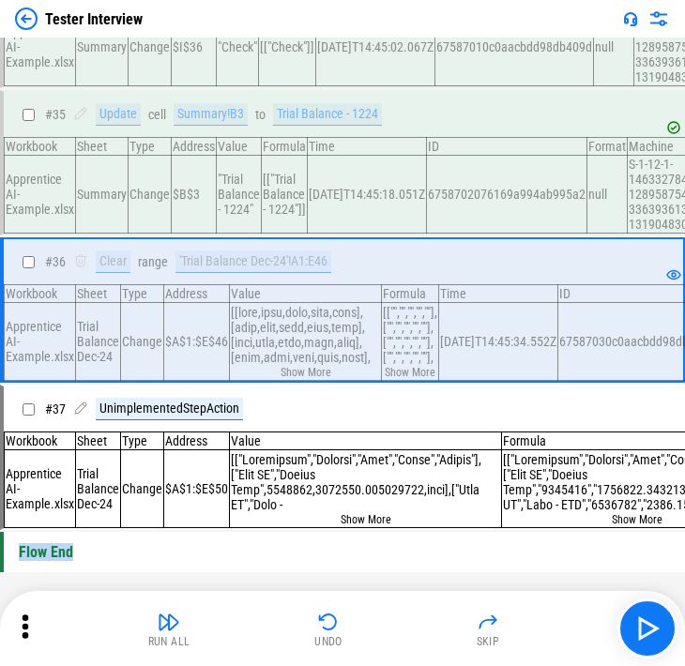
scroll to position [5216, 0]
click at [280, 625] on img "button" at bounding box center [648, 629] width 30 height 30
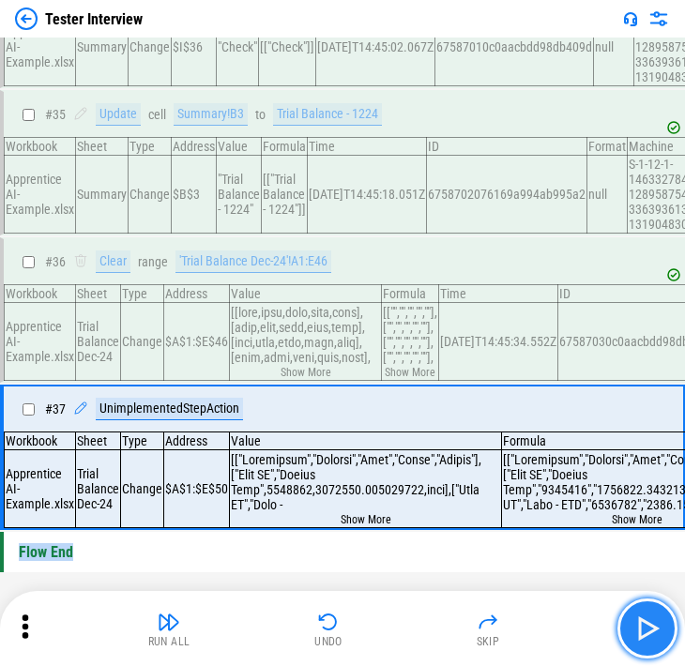
click at [280, 626] on img "button" at bounding box center [648, 629] width 30 height 30
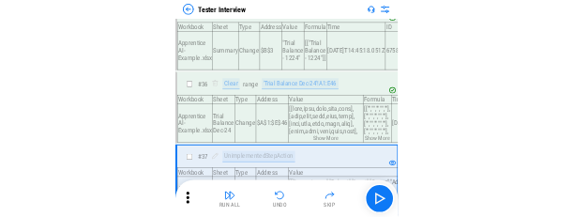
scroll to position [5102, 0]
